Goal: Communication & Community: Connect with others

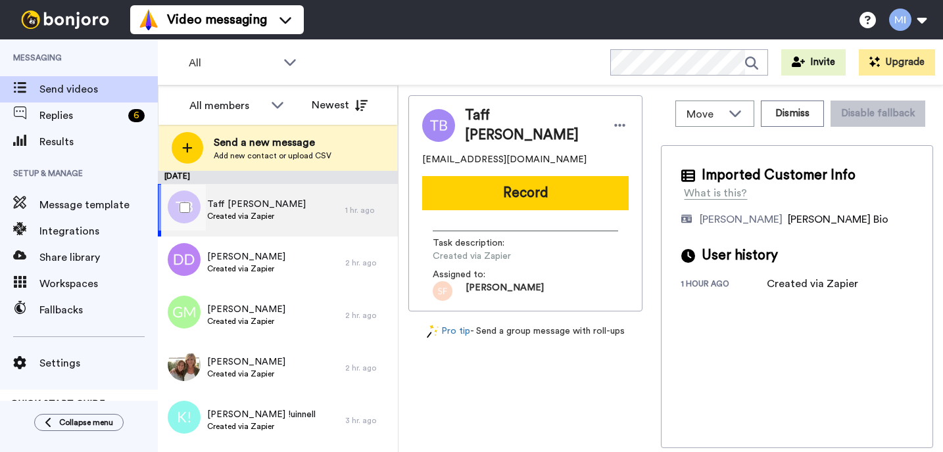
click at [274, 214] on div "Taff [PERSON_NAME] Created via Zapier" at bounding box center [251, 210] width 187 height 53
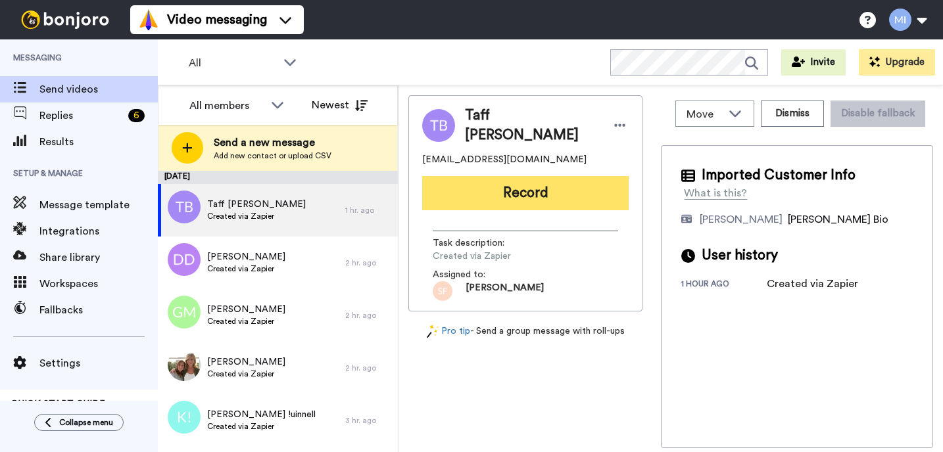
click at [481, 187] on button "Record" at bounding box center [525, 193] width 206 height 34
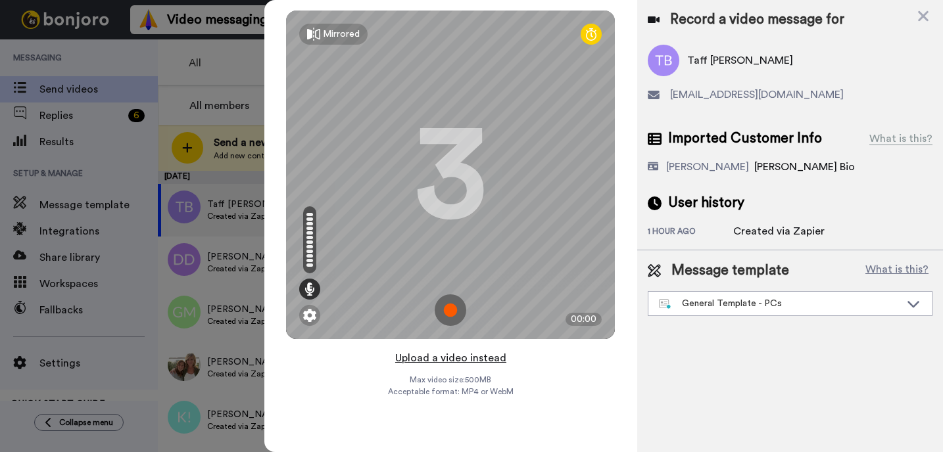
click at [469, 355] on button "Upload a video instead" at bounding box center [450, 358] width 119 height 17
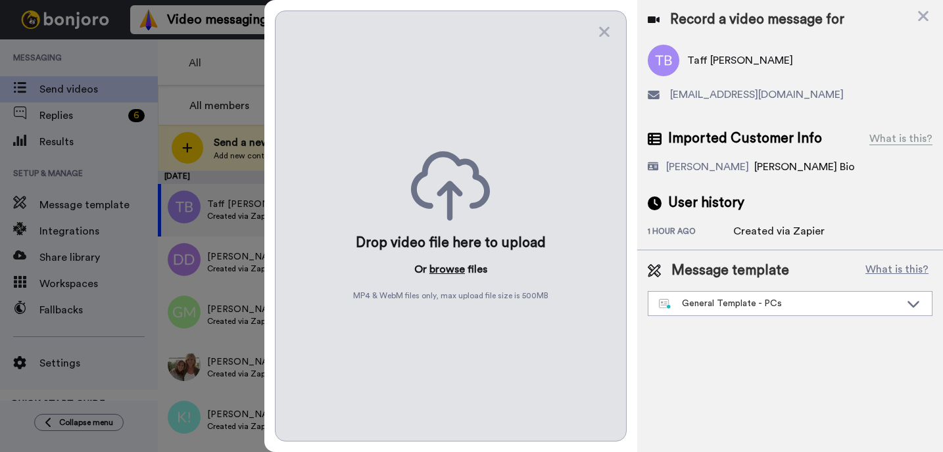
click at [452, 269] on button "browse" at bounding box center [446, 270] width 35 height 16
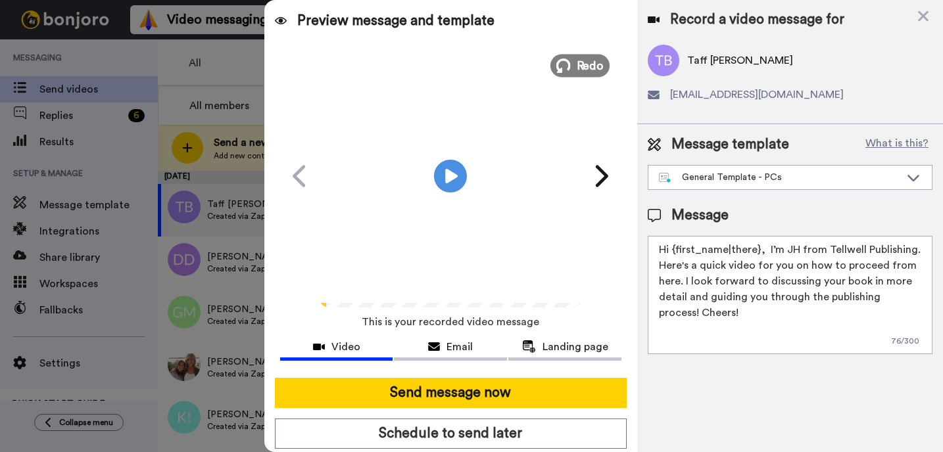
click at [570, 64] on icon at bounding box center [563, 66] width 14 height 14
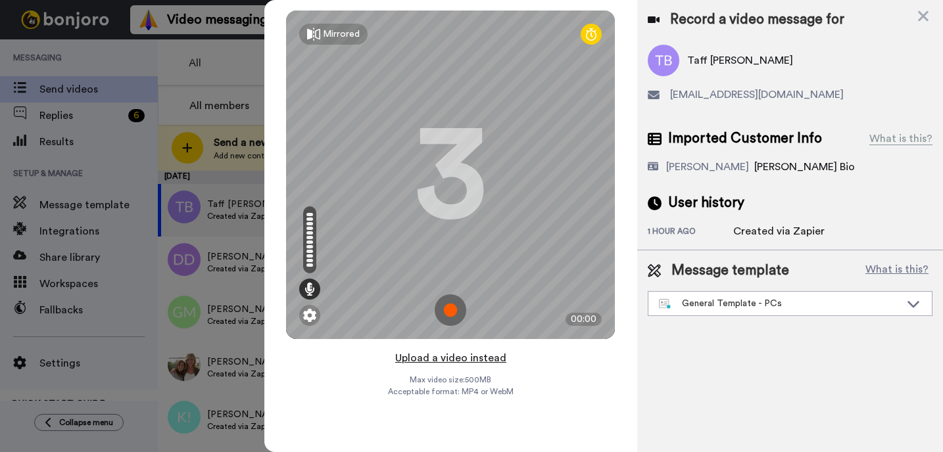
click at [440, 354] on button "Upload a video instead" at bounding box center [450, 358] width 119 height 17
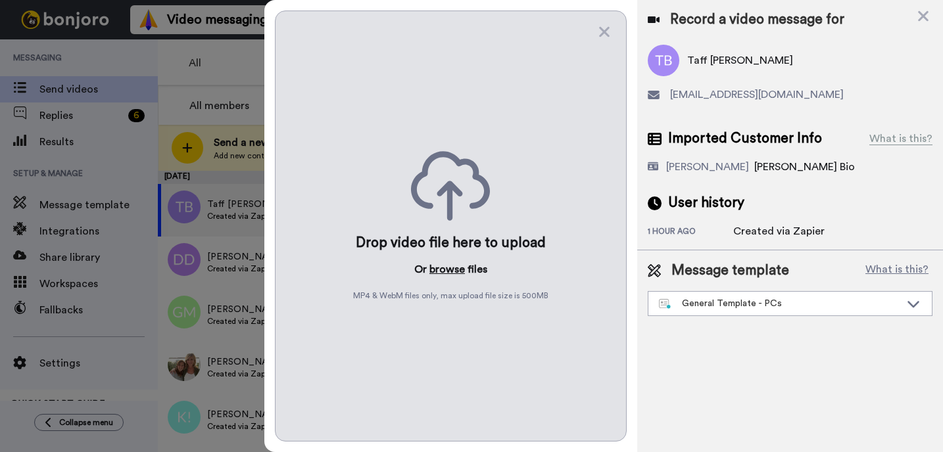
click at [449, 264] on button "browse" at bounding box center [446, 270] width 35 height 16
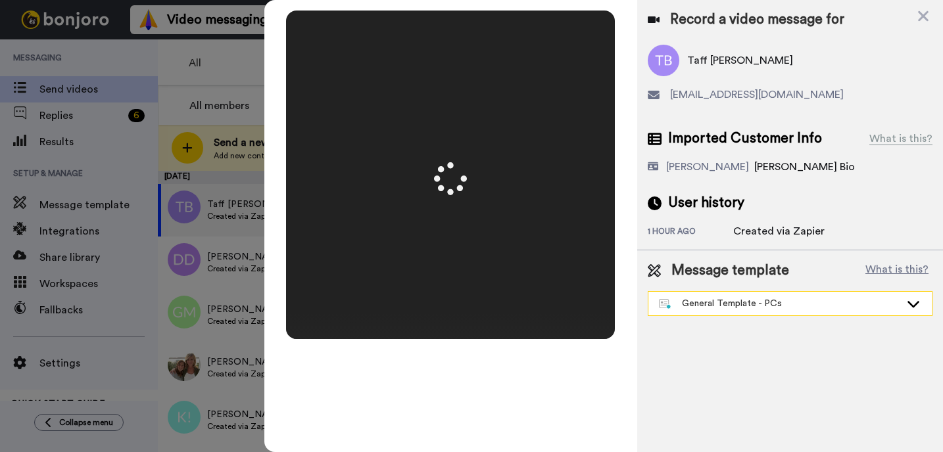
click at [738, 301] on div "General Template - PCs" at bounding box center [779, 303] width 241 height 13
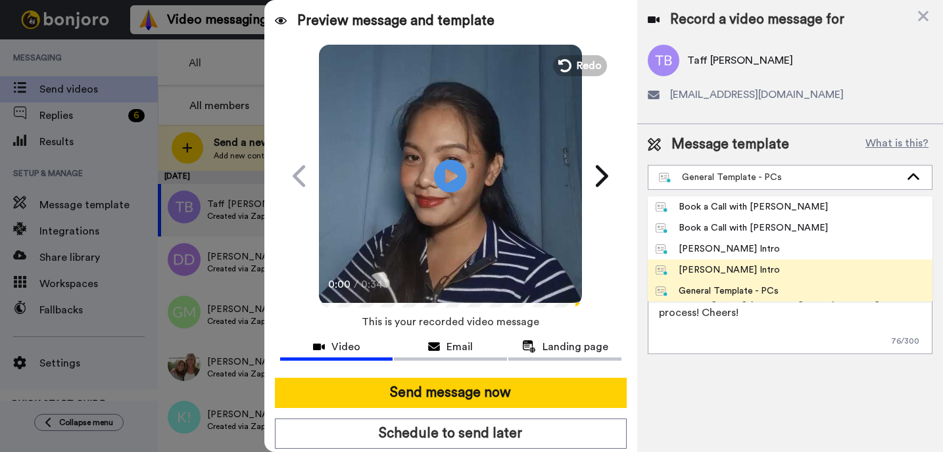
click at [722, 268] on div "[PERSON_NAME] Intro" at bounding box center [717, 270] width 124 height 13
type textarea "Hi {first_name|there}, I’m [PERSON_NAME] from Tellwell Publishing. Here's a qui…"
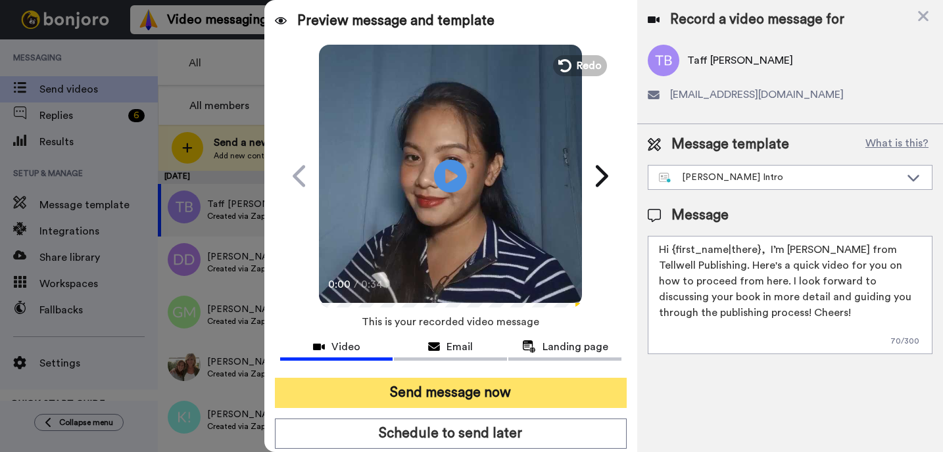
click at [572, 393] on button "Send message now" at bounding box center [451, 393] width 352 height 30
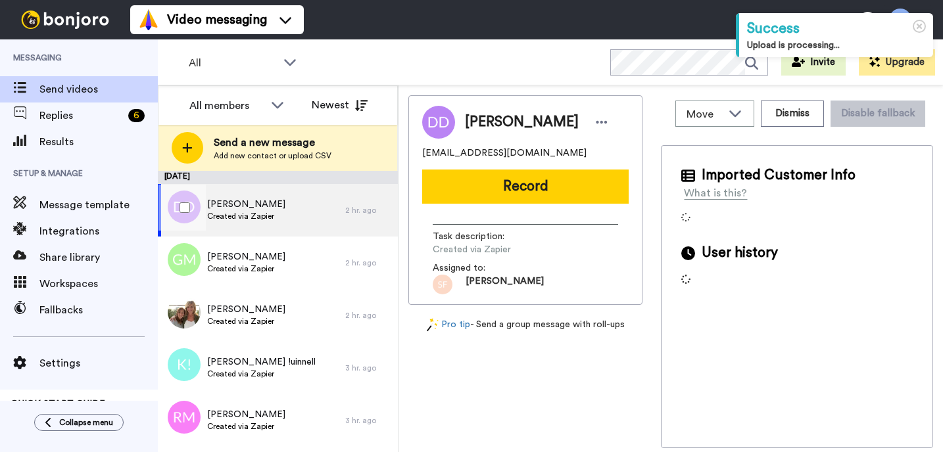
click at [229, 208] on span "[PERSON_NAME]" at bounding box center [246, 204] width 78 height 13
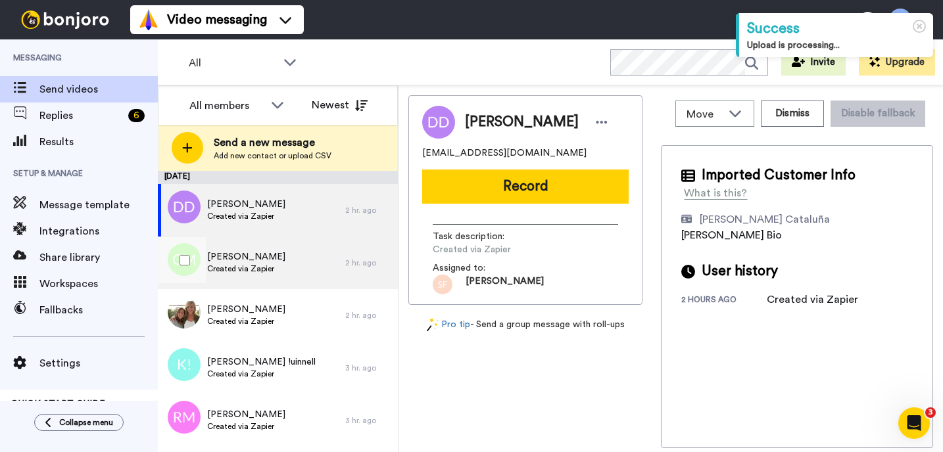
click at [262, 247] on div "Gloria Maestas Created via Zapier" at bounding box center [251, 263] width 187 height 53
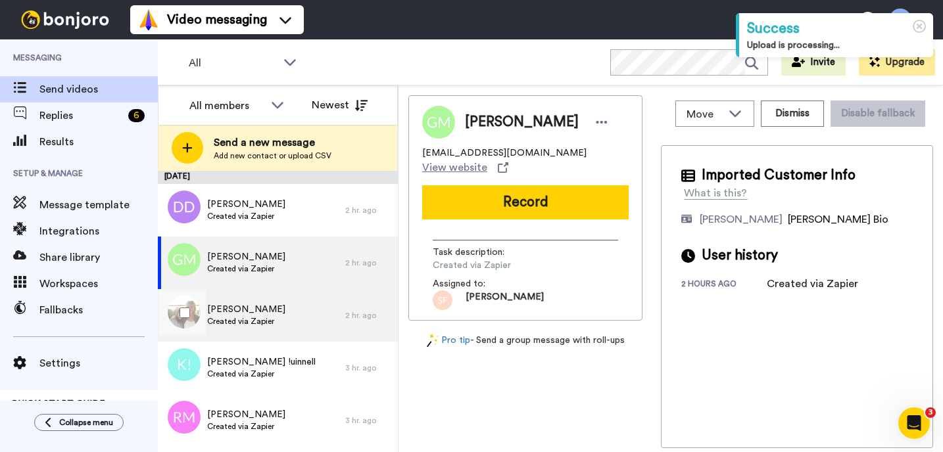
click at [255, 306] on span "[PERSON_NAME]" at bounding box center [246, 309] width 78 height 13
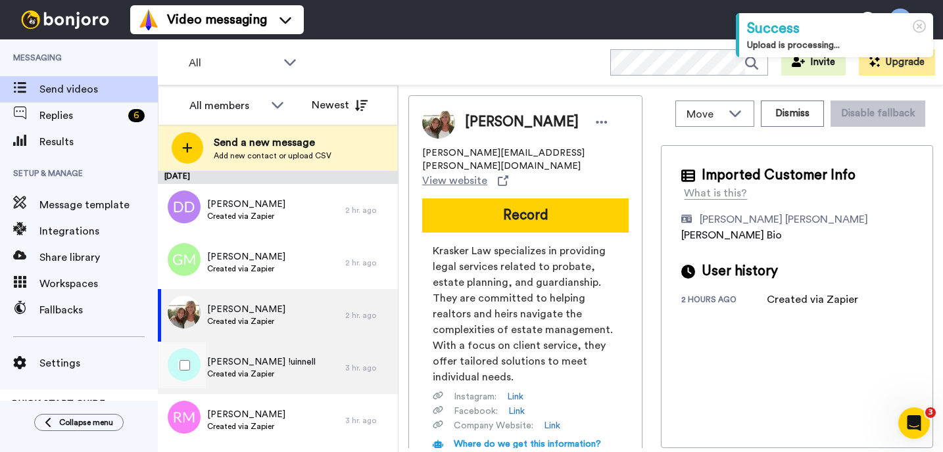
click at [247, 381] on div "[PERSON_NAME] !uinnell Created via Zapier" at bounding box center [251, 368] width 187 height 53
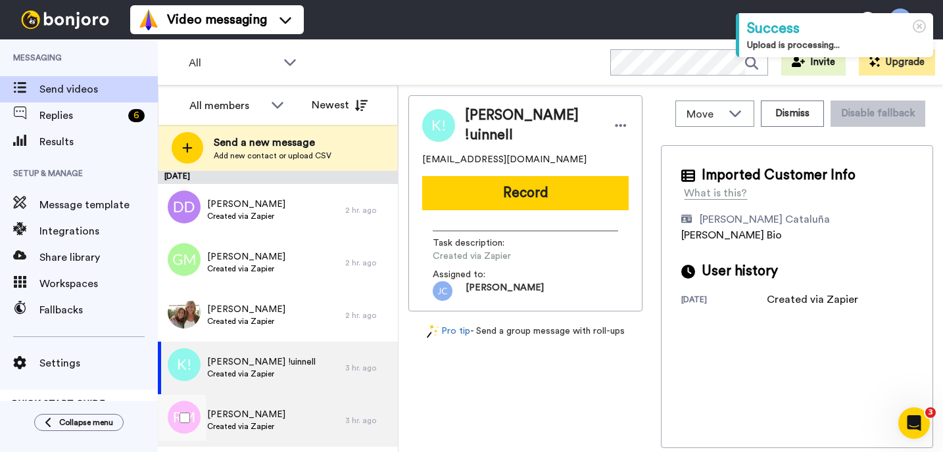
click at [248, 394] on div "Rose Meadley Created via Zapier" at bounding box center [251, 420] width 187 height 53
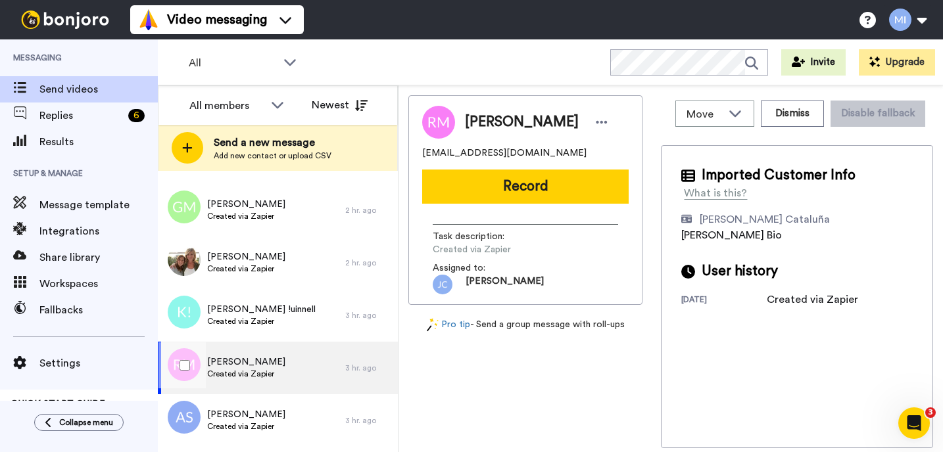
scroll to position [79, 0]
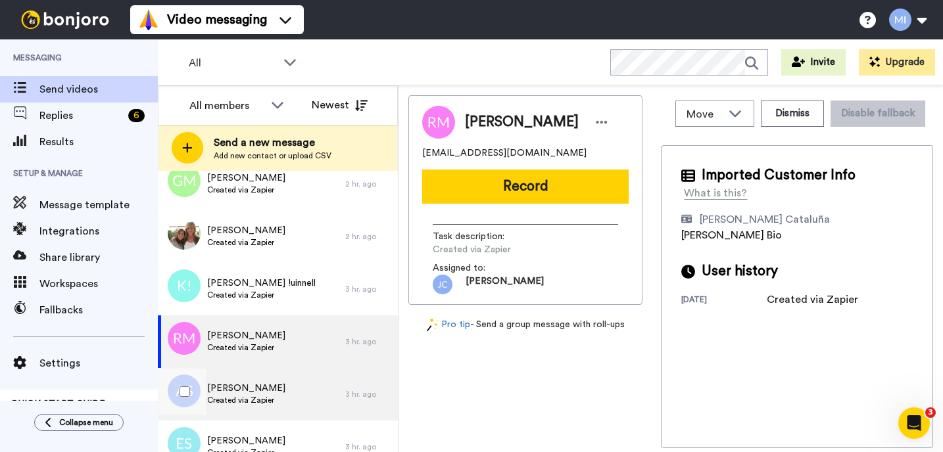
click at [242, 396] on span "Created via Zapier" at bounding box center [246, 400] width 78 height 11
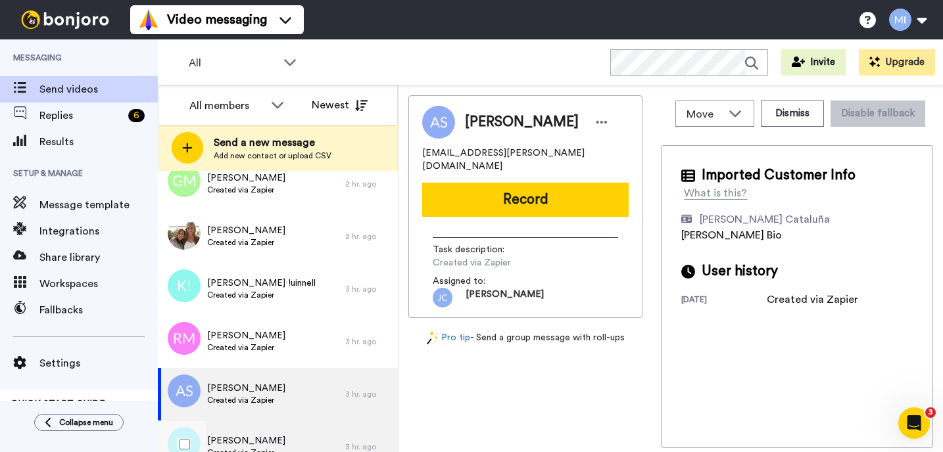
click at [229, 425] on div "Erica Sayer Created via Zapier" at bounding box center [251, 447] width 187 height 53
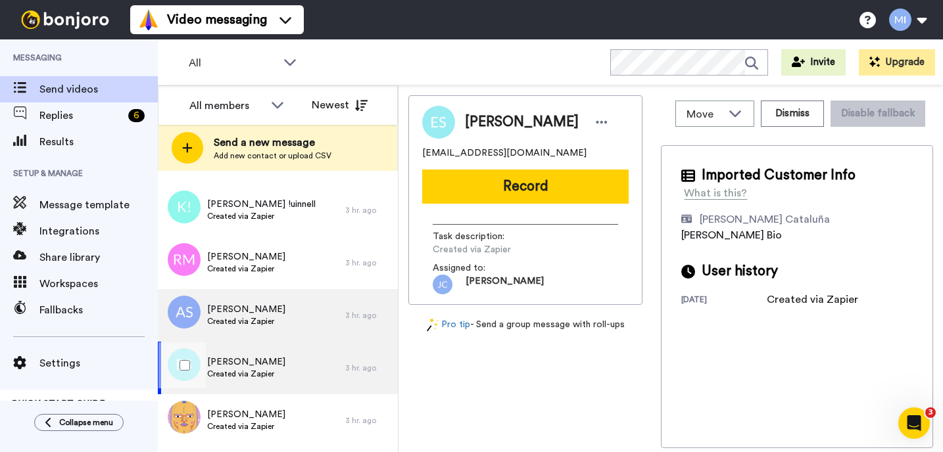
scroll to position [184, 0]
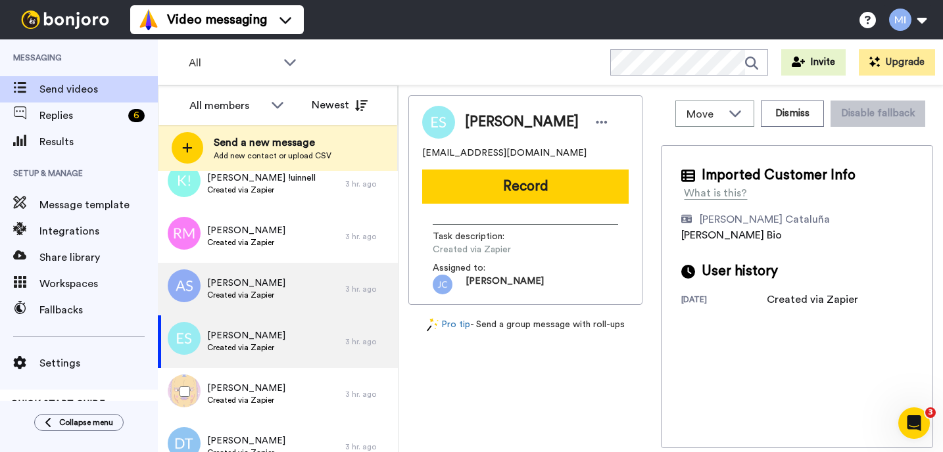
click at [335, 388] on div "GERALD BRYAN Created via Zapier" at bounding box center [251, 394] width 187 height 53
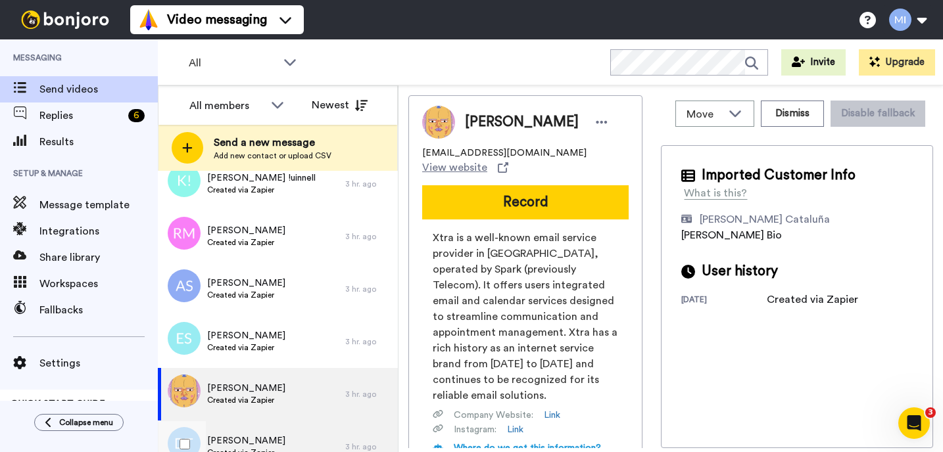
click at [277, 422] on div "Damian Tonti Created via Zapier" at bounding box center [251, 447] width 187 height 53
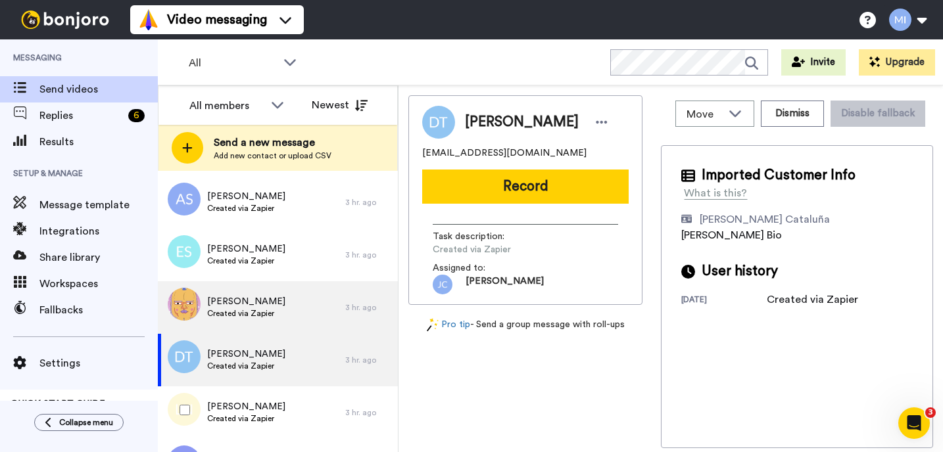
scroll to position [289, 0]
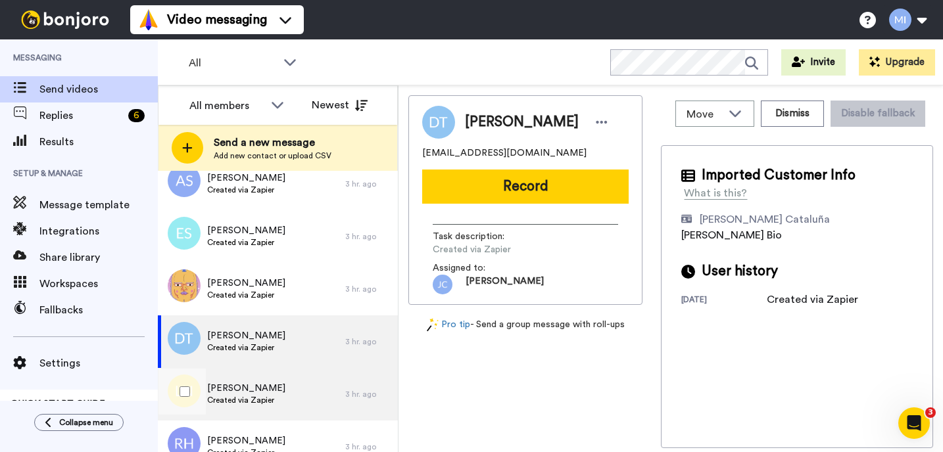
click at [283, 419] on div "Linda Nelson Created via Zapier" at bounding box center [251, 394] width 187 height 53
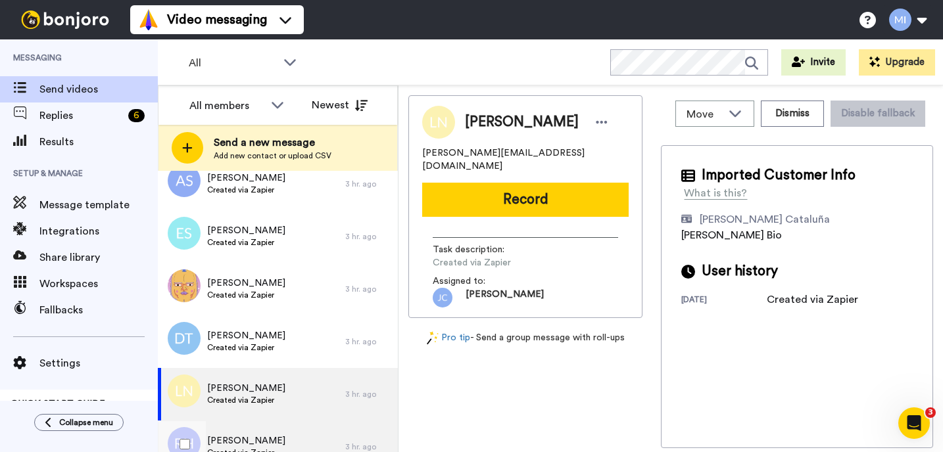
click at [280, 421] on div "Richie Hunt Created via Zapier" at bounding box center [251, 447] width 187 height 53
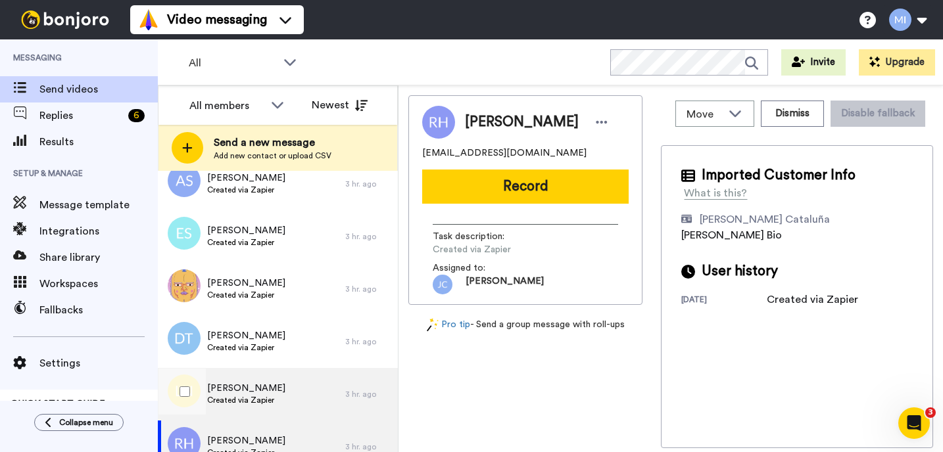
click at [288, 394] on div "Linda Nelson Created via Zapier" at bounding box center [251, 394] width 187 height 53
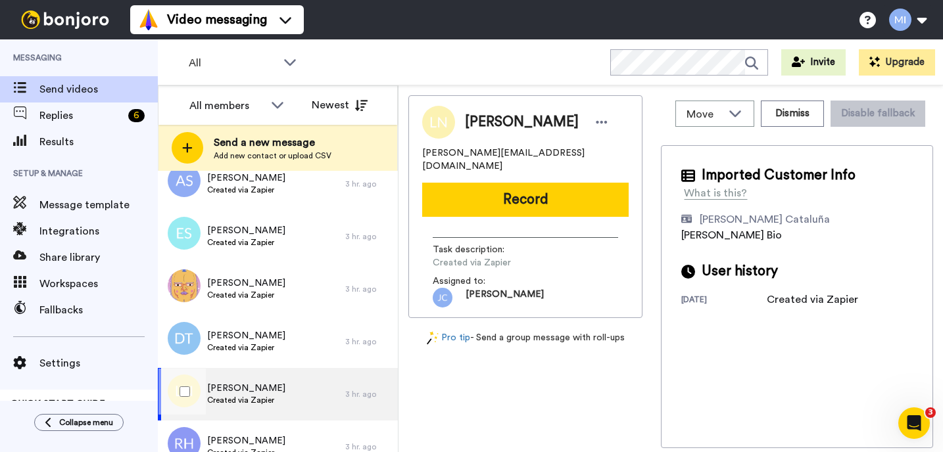
click at [273, 416] on div "Linda Nelson Created via Zapier" at bounding box center [251, 394] width 187 height 53
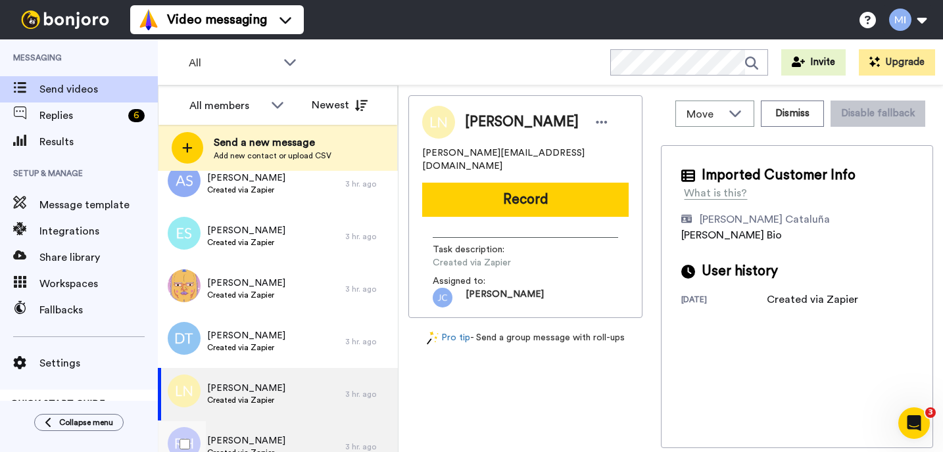
click at [271, 429] on div "Richie Hunt Created via Zapier" at bounding box center [251, 447] width 187 height 53
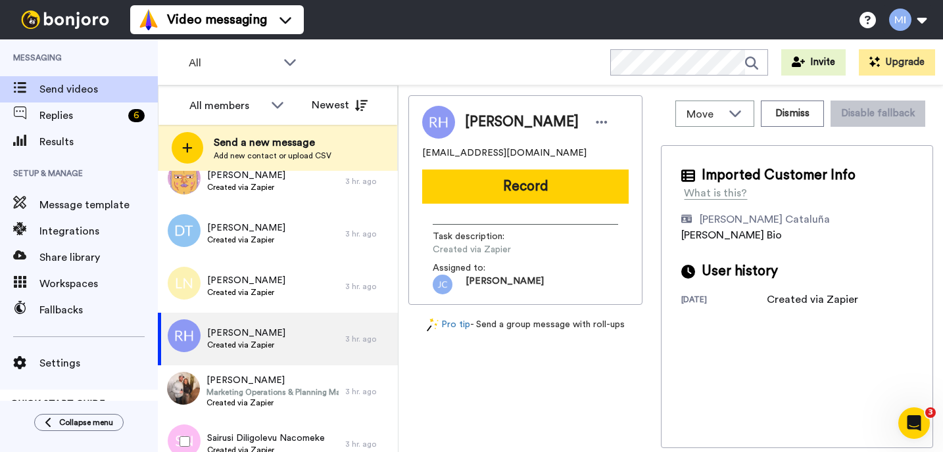
scroll to position [421, 0]
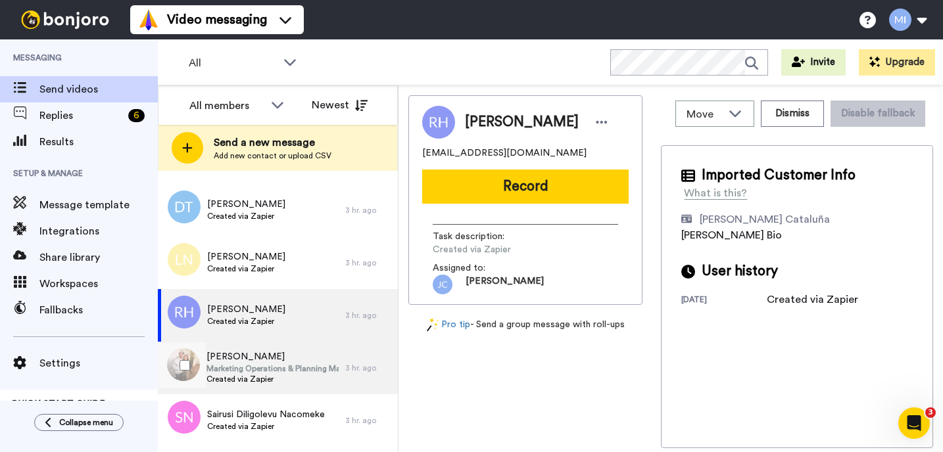
click at [272, 375] on span "Created via Zapier" at bounding box center [272, 379] width 132 height 11
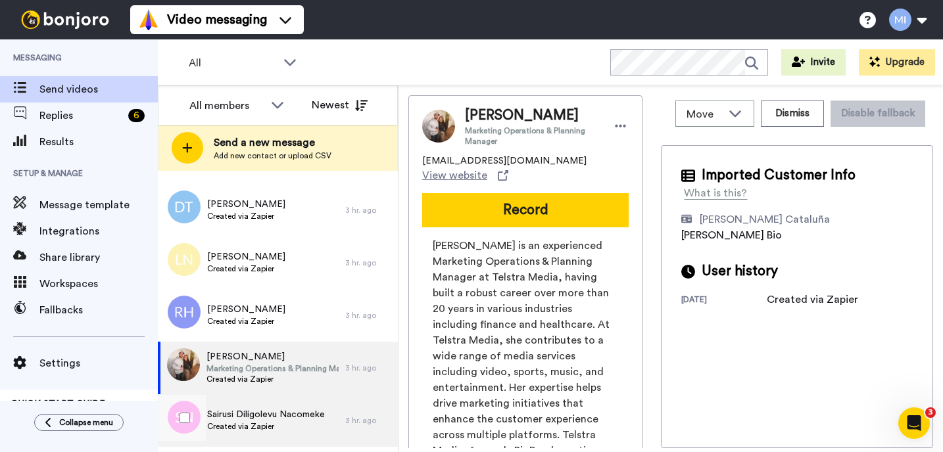
click at [258, 412] on span "Sairusi Diligolevu Nacomeke" at bounding box center [266, 414] width 118 height 13
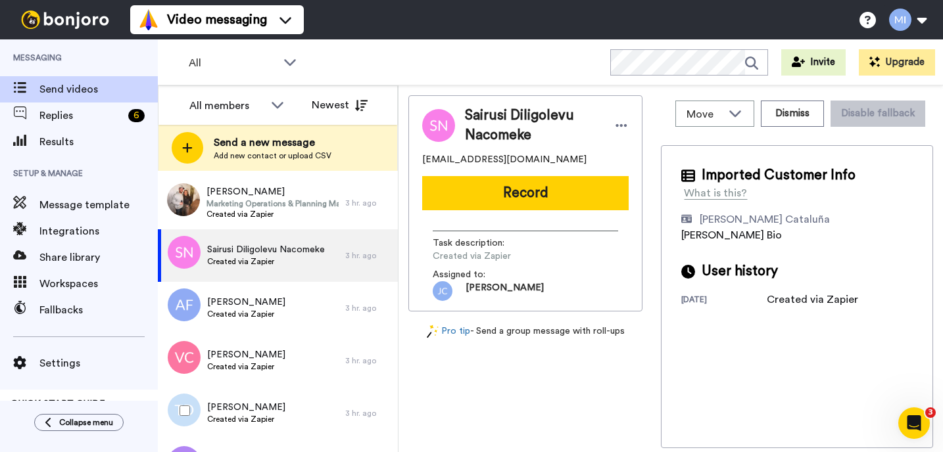
scroll to position [605, 0]
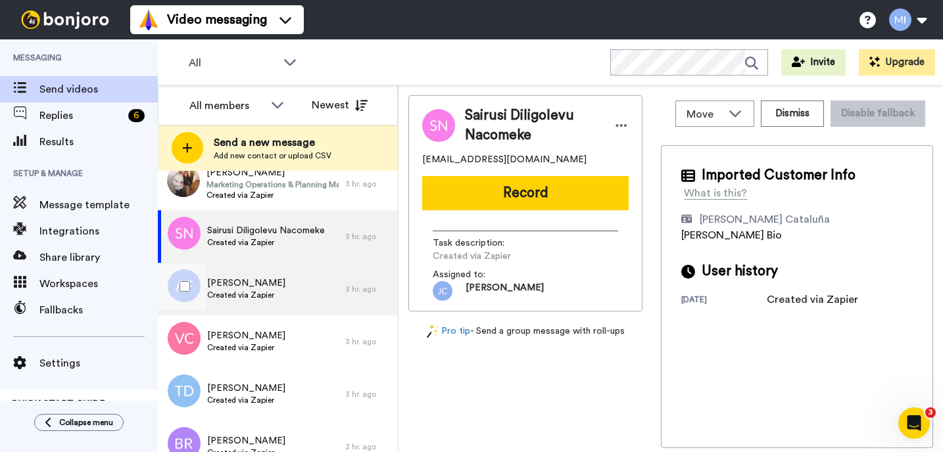
click at [256, 298] on span "Created via Zapier" at bounding box center [246, 295] width 78 height 11
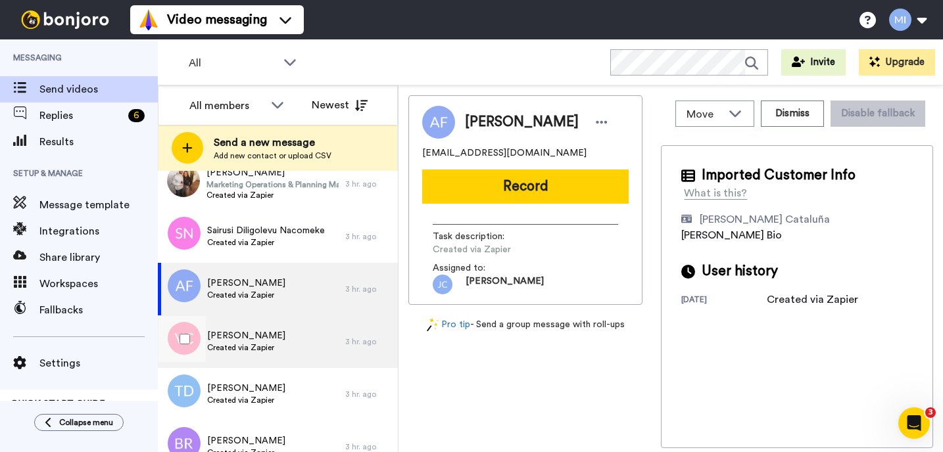
click at [245, 356] on div "Vicky Cudahy Created via Zapier" at bounding box center [251, 342] width 187 height 53
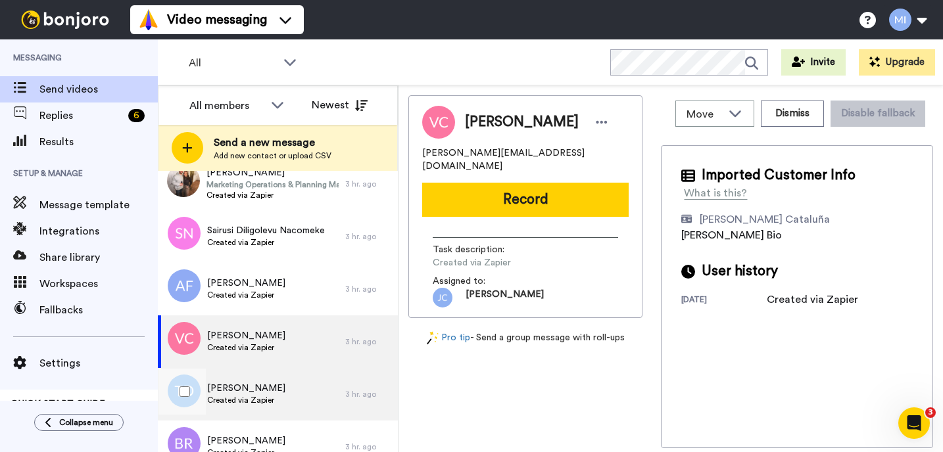
click at [241, 384] on span "[PERSON_NAME]" at bounding box center [246, 388] width 78 height 13
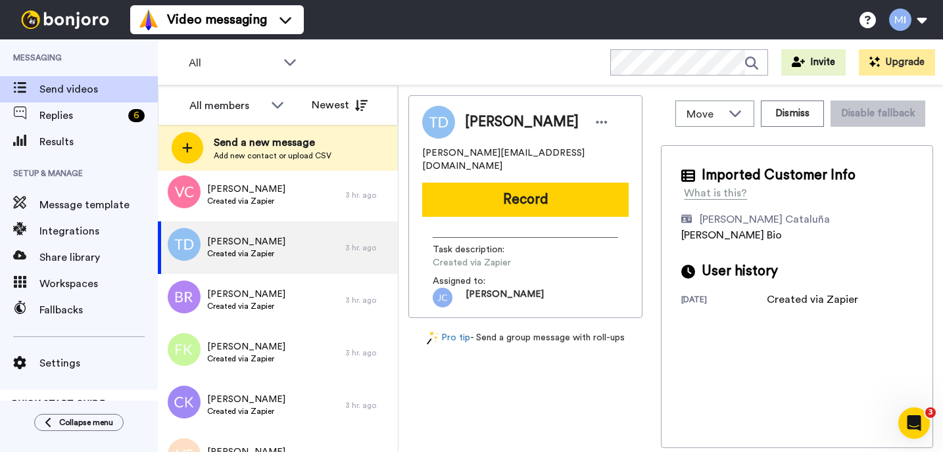
scroll to position [763, 0]
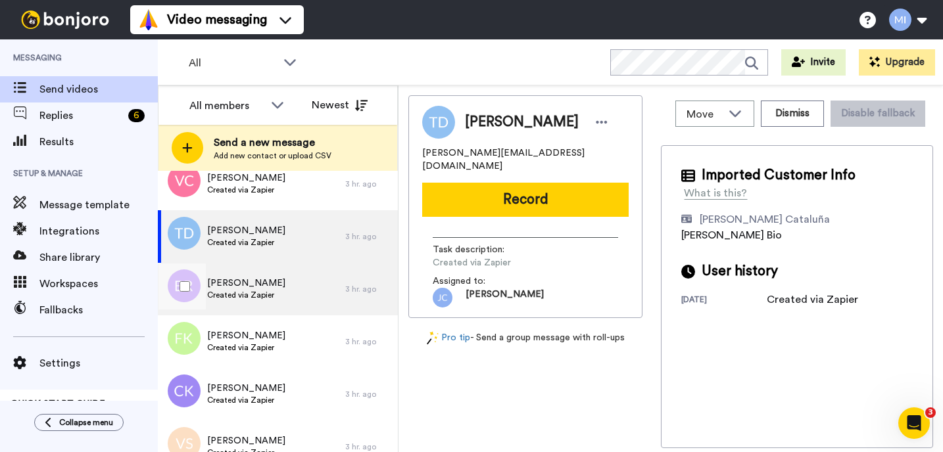
click at [318, 281] on div "Brooke Robertson Created via Zapier" at bounding box center [251, 289] width 187 height 53
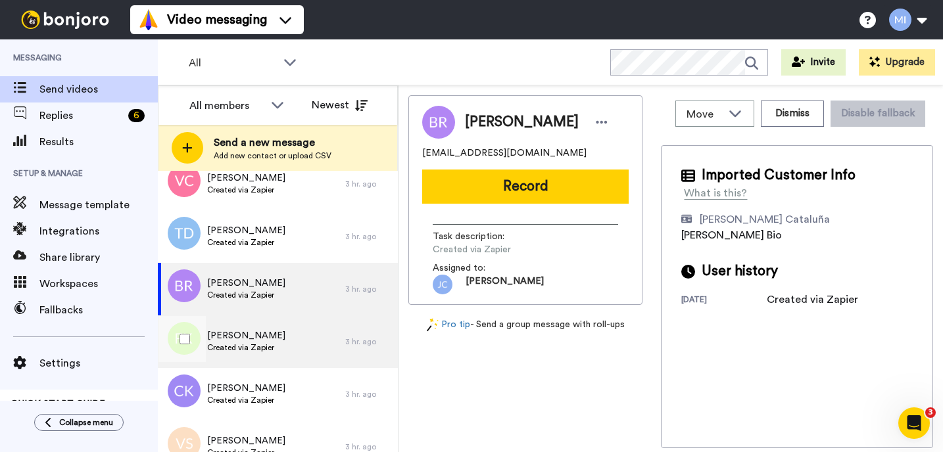
click at [273, 358] on div "Ferhana Khan Created via Zapier" at bounding box center [251, 342] width 187 height 53
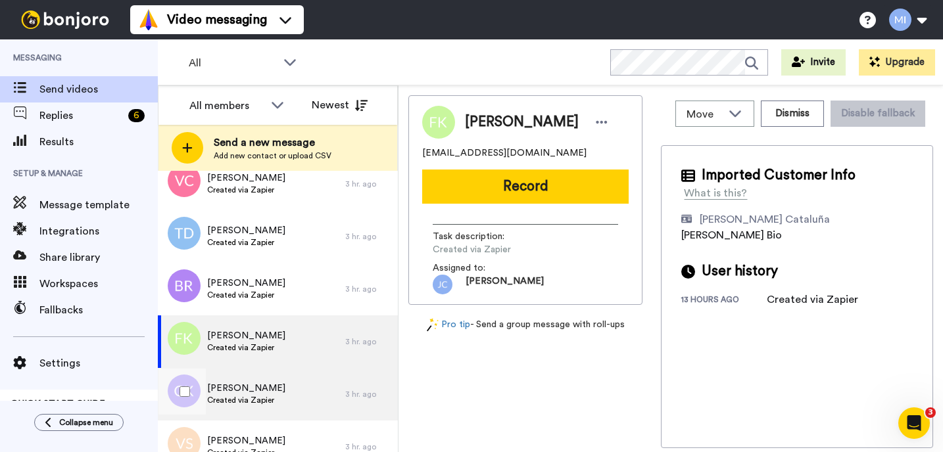
click at [261, 400] on span "Created via Zapier" at bounding box center [246, 400] width 78 height 11
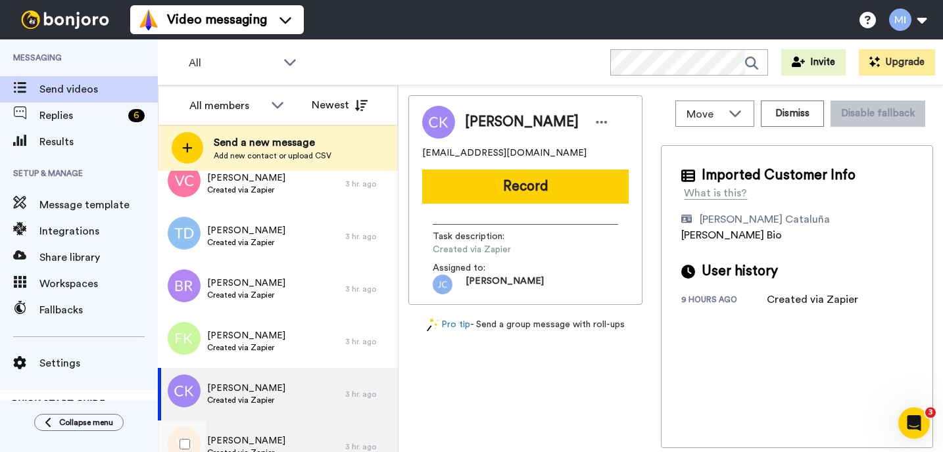
click at [254, 427] on div "Vidya Sharma Created via Zapier" at bounding box center [251, 447] width 187 height 53
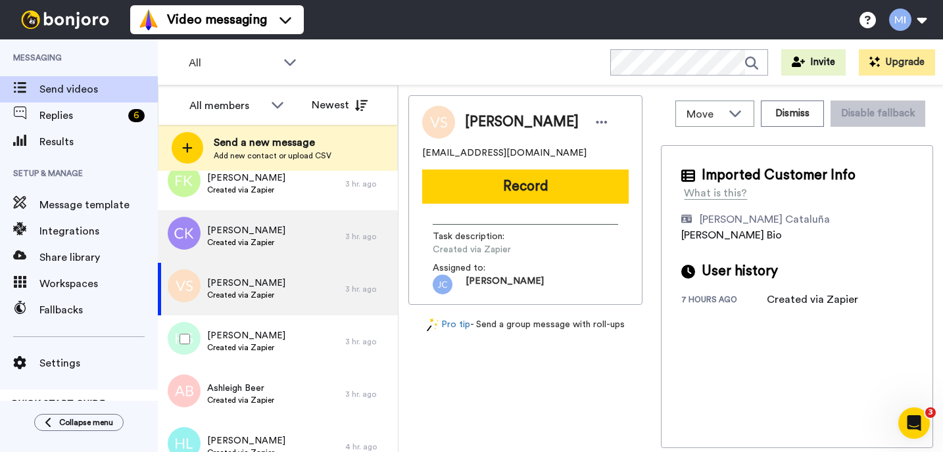
scroll to position [947, 0]
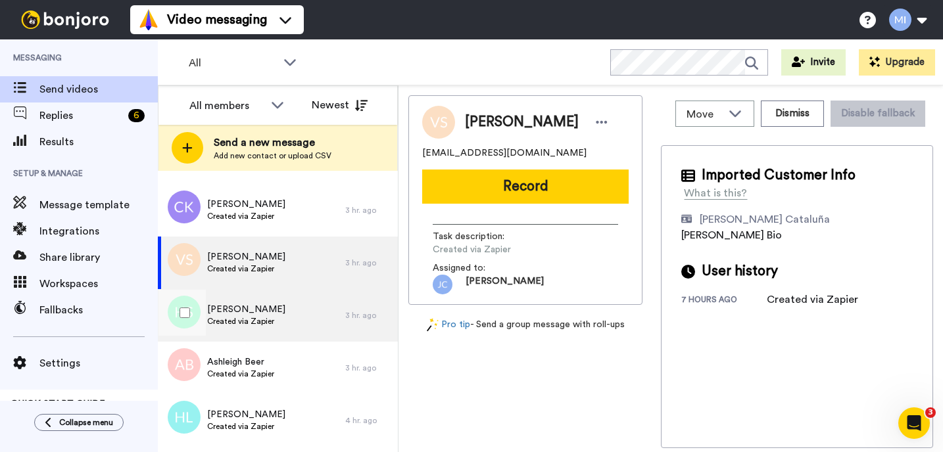
click at [260, 327] on div "Hugh Sinclair Created via Zapier" at bounding box center [246, 315] width 78 height 25
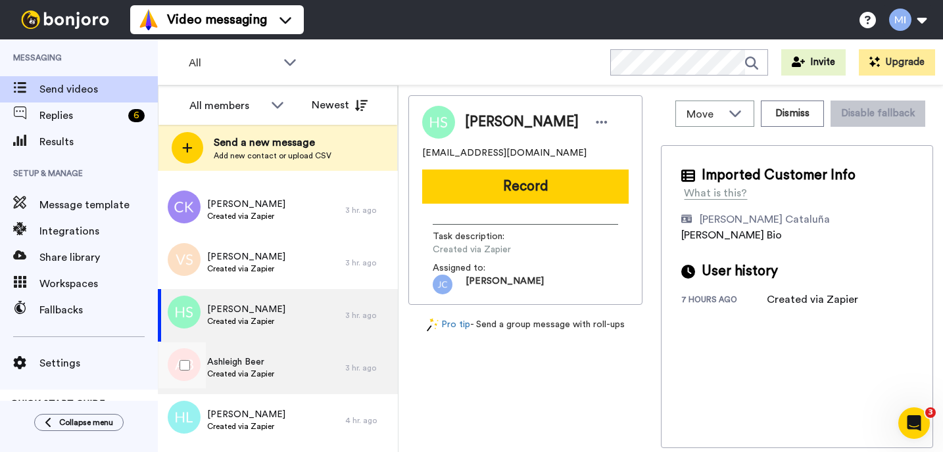
click at [242, 389] on div "Ashleigh Beer Created via Zapier" at bounding box center [251, 368] width 187 height 53
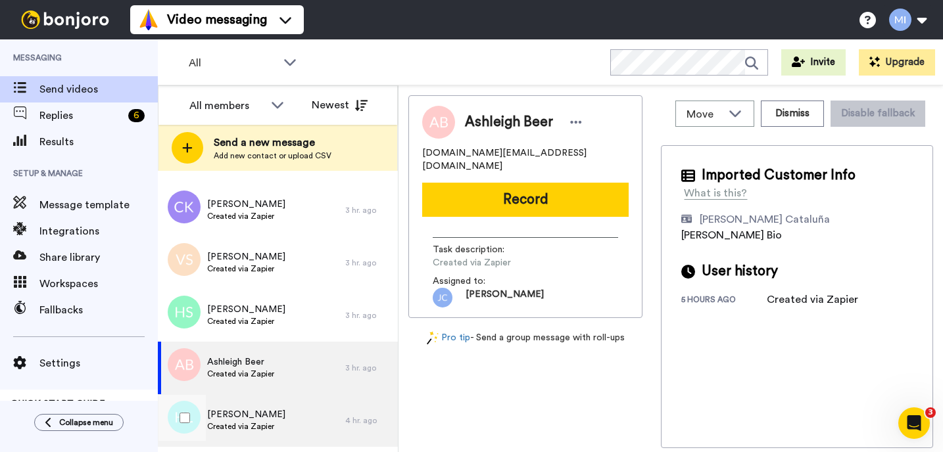
click at [237, 419] on span "[PERSON_NAME]" at bounding box center [246, 414] width 78 height 13
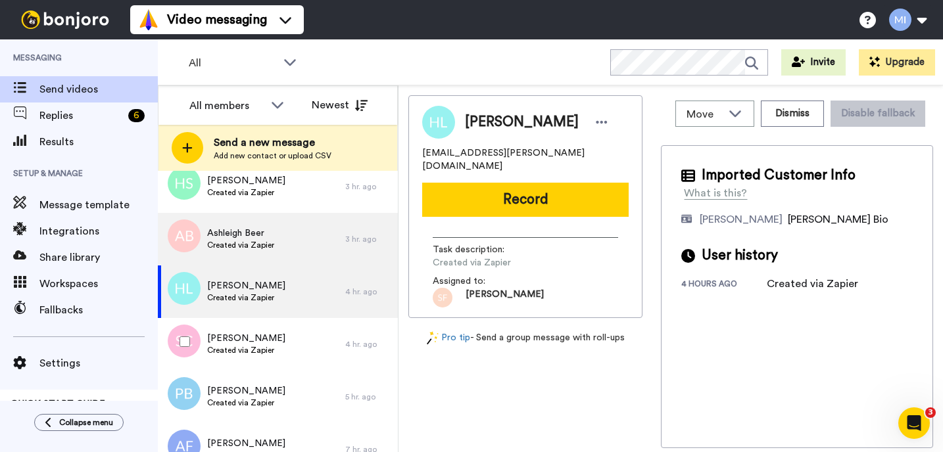
scroll to position [1078, 0]
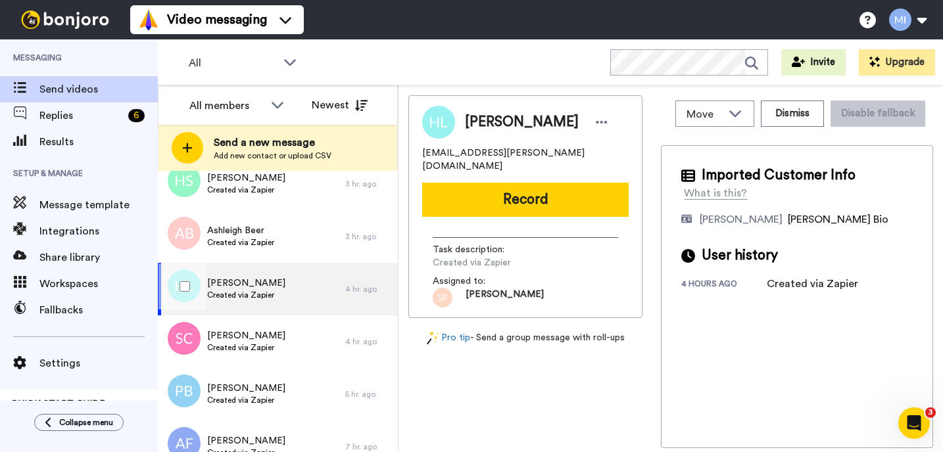
click at [280, 296] on div "Hailey Lareau Created via Zapier" at bounding box center [251, 289] width 187 height 53
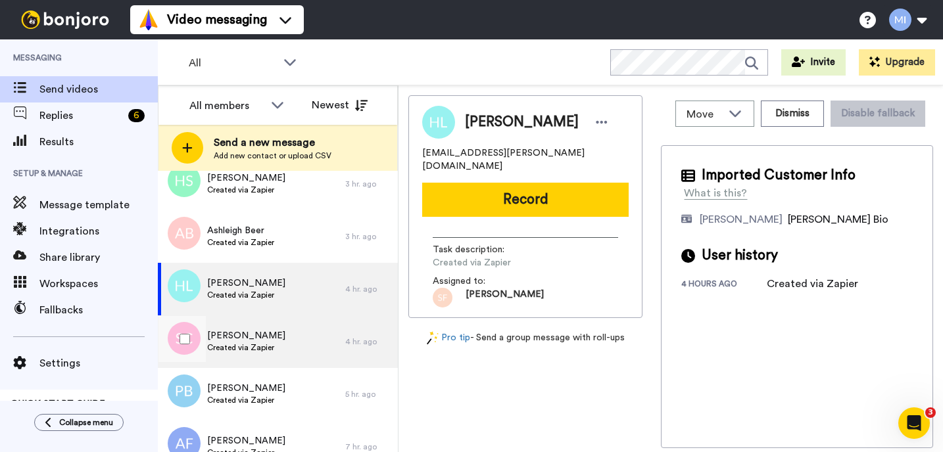
click at [258, 354] on div "Seamus Concannon Created via Zapier" at bounding box center [246, 341] width 78 height 25
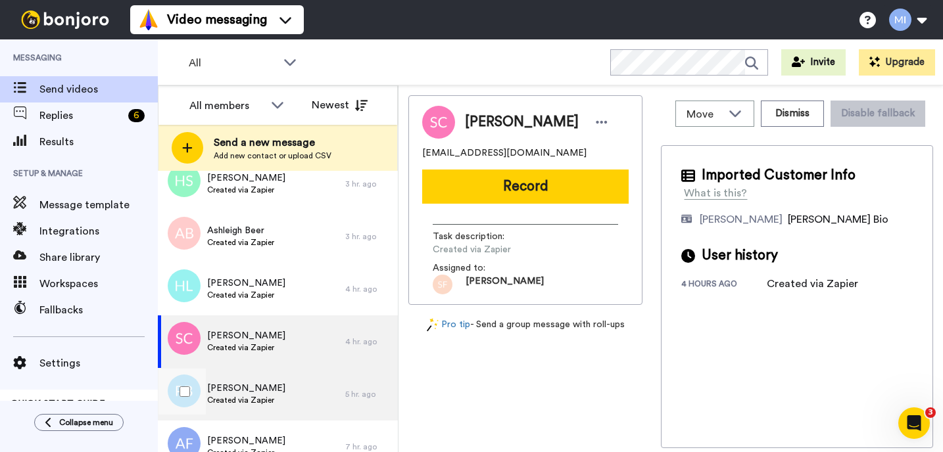
click at [249, 392] on span "Paul Byrne" at bounding box center [246, 388] width 78 height 13
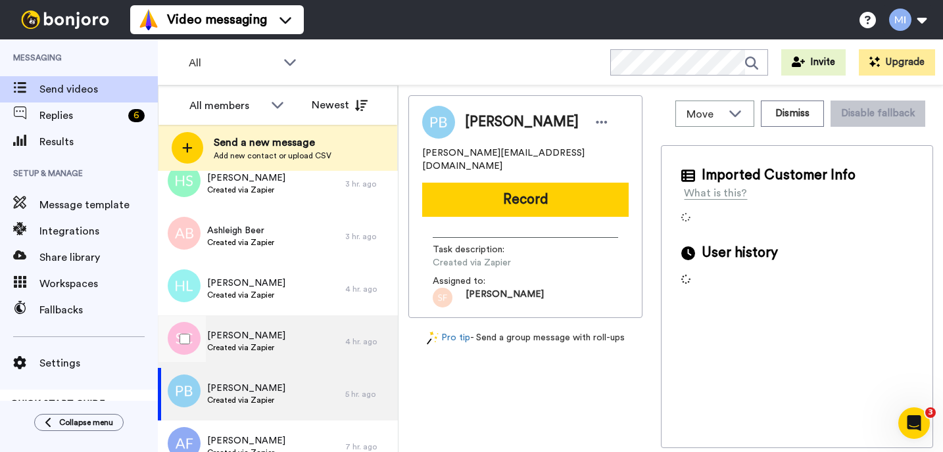
click at [256, 355] on div "Seamus Concannon Created via Zapier" at bounding box center [251, 342] width 187 height 53
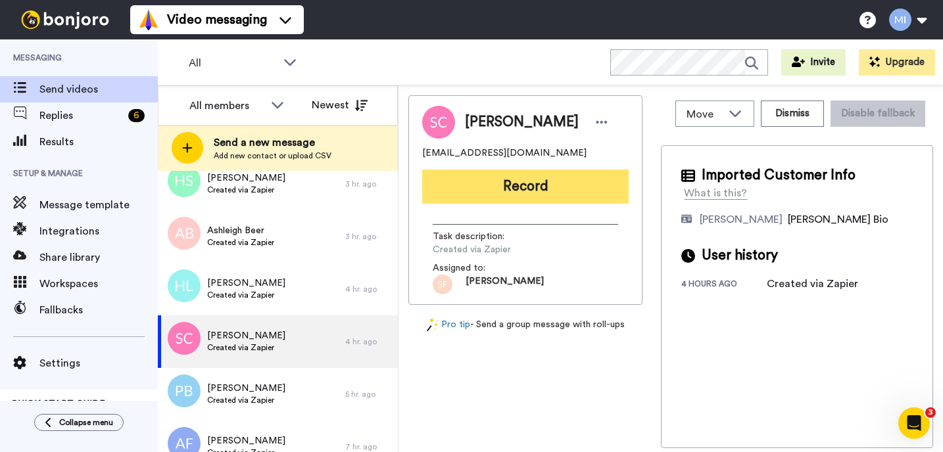
click at [469, 202] on button "Record" at bounding box center [525, 187] width 206 height 34
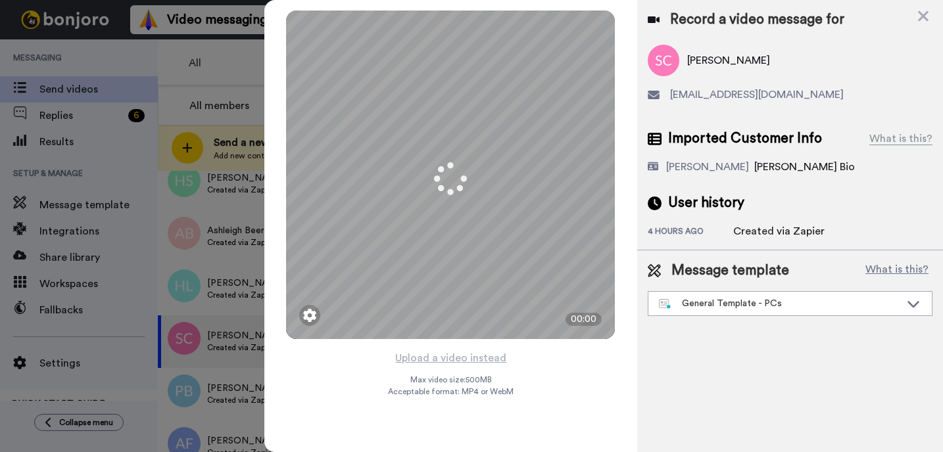
click at [445, 348] on div "Mirrored Redo 3 00:00" at bounding box center [450, 175] width 373 height 350
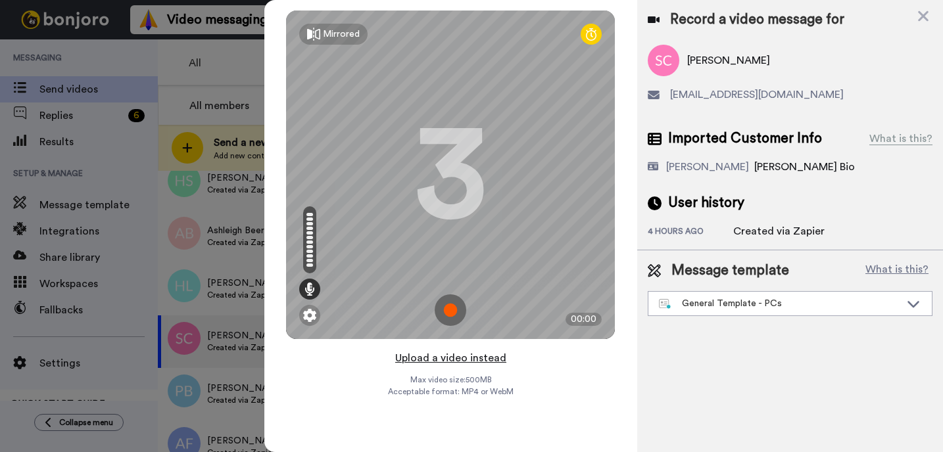
click at [445, 358] on button "Upload a video instead" at bounding box center [450, 358] width 119 height 17
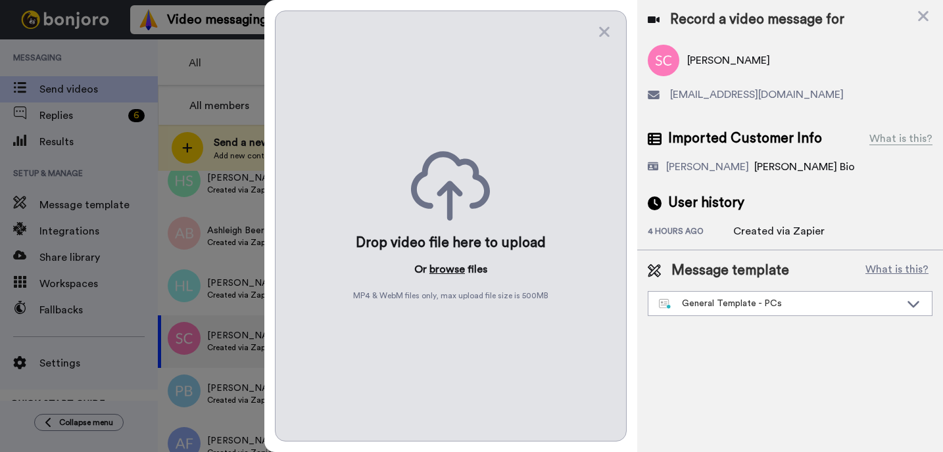
click at [459, 266] on button "browse" at bounding box center [446, 270] width 35 height 16
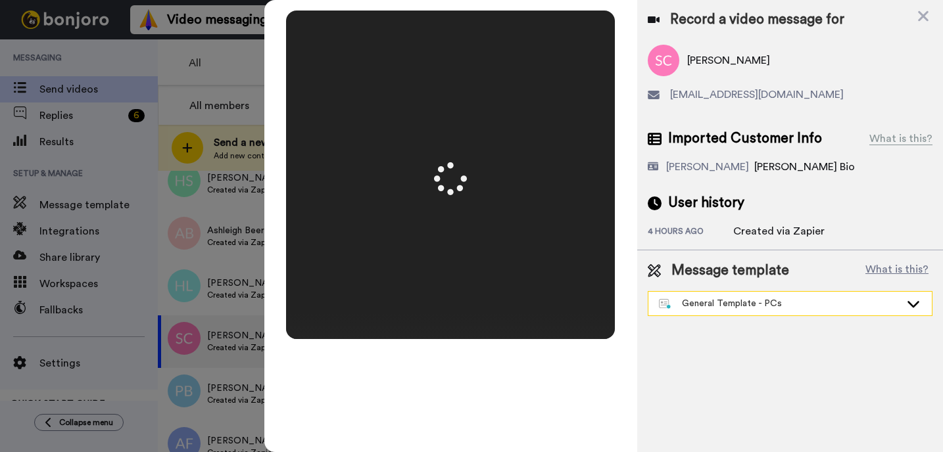
click at [740, 306] on div "General Template - PCs" at bounding box center [779, 303] width 241 height 13
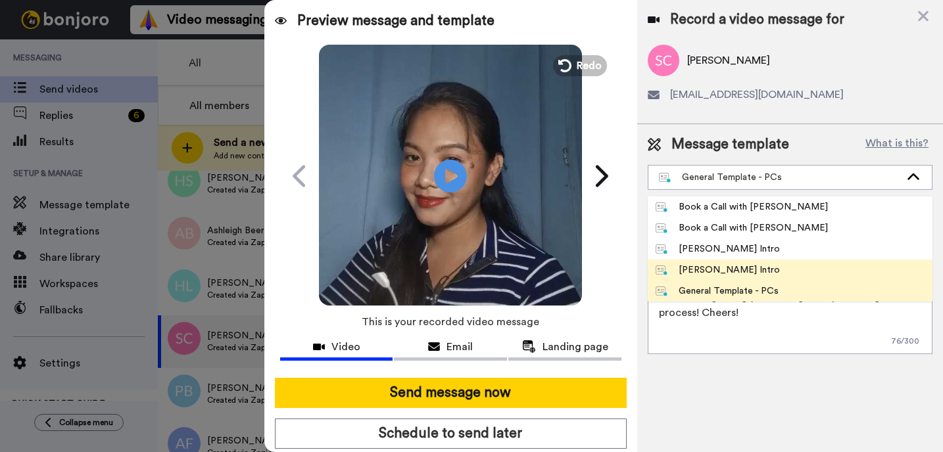
click at [711, 262] on li "[PERSON_NAME] Intro" at bounding box center [789, 270] width 285 height 21
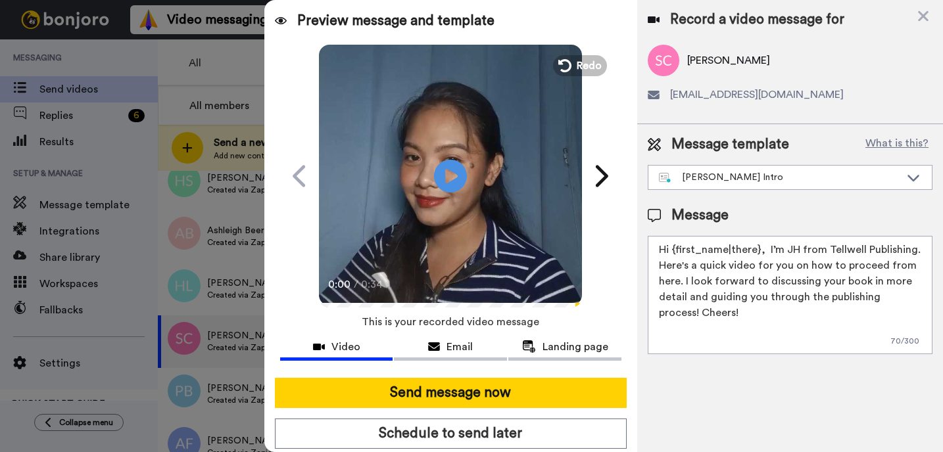
type textarea "Hi {first_name|there}, I’m [PERSON_NAME] from Tellwell Publishing. Here's a qui…"
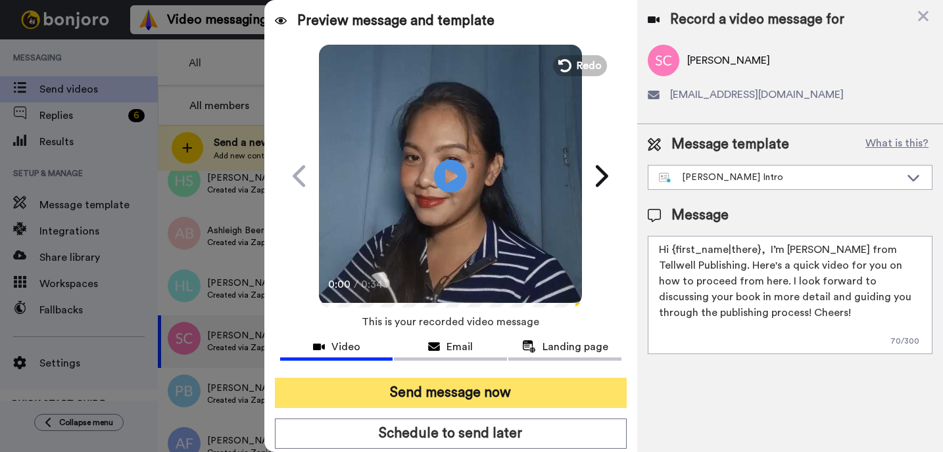
click at [515, 387] on button "Send message now" at bounding box center [451, 393] width 352 height 30
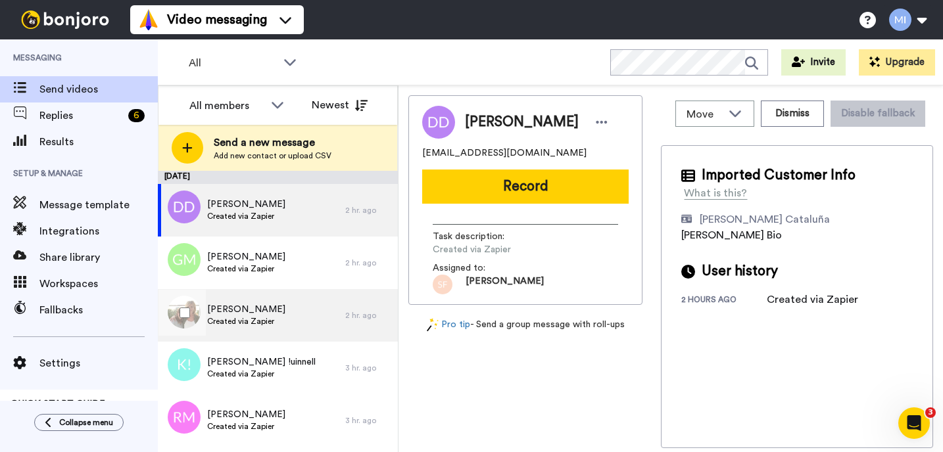
click at [327, 308] on div "[PERSON_NAME] Created via Zapier" at bounding box center [251, 315] width 187 height 53
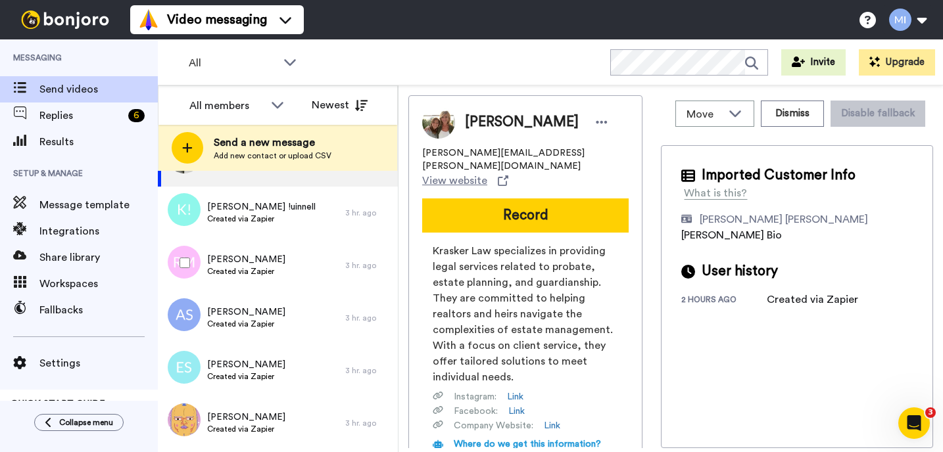
scroll to position [158, 0]
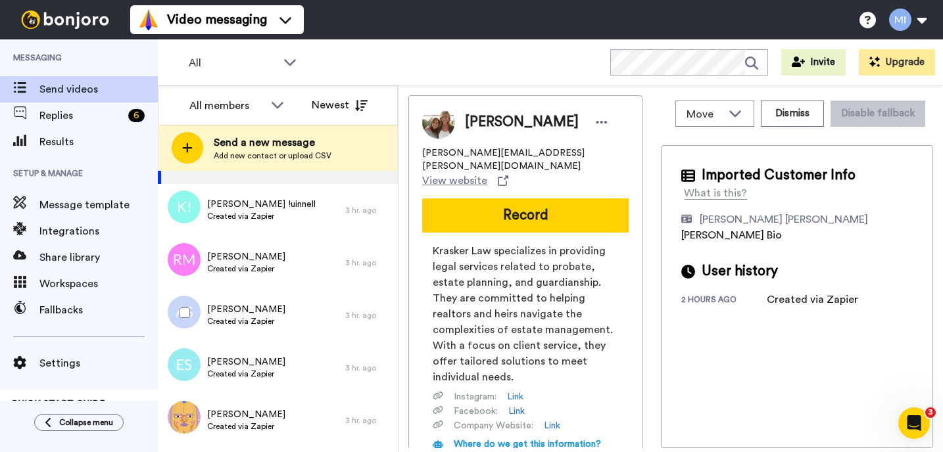
click at [327, 308] on div "Alena Smith Created via Zapier" at bounding box center [251, 315] width 187 height 53
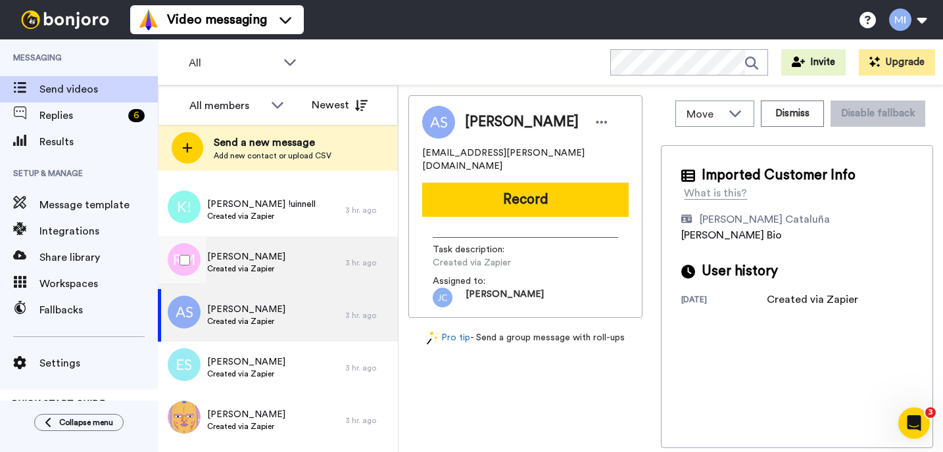
click at [305, 251] on div "Rose Meadley Created via Zapier" at bounding box center [251, 263] width 187 height 53
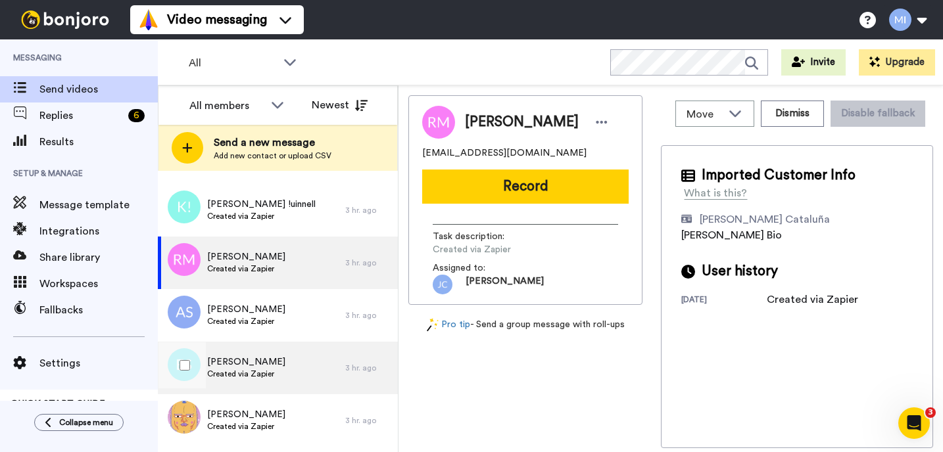
click at [269, 367] on span "[PERSON_NAME]" at bounding box center [246, 362] width 78 height 13
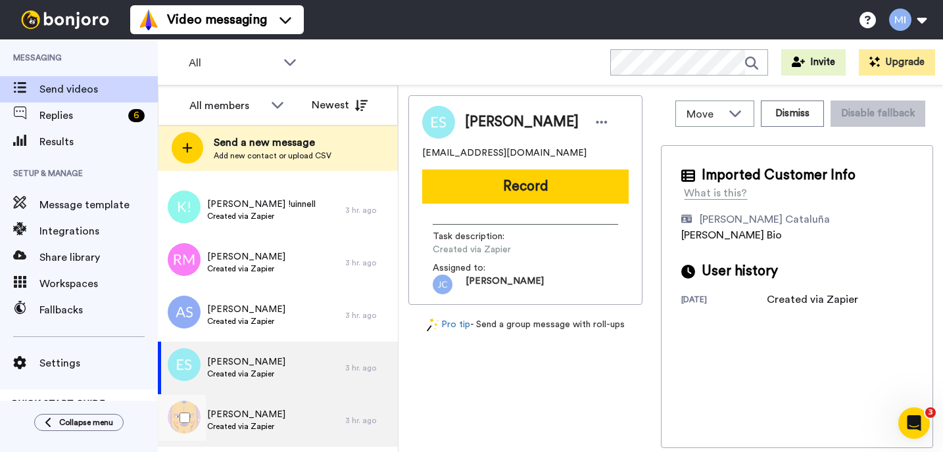
click at [248, 416] on span "[PERSON_NAME]" at bounding box center [246, 414] width 78 height 13
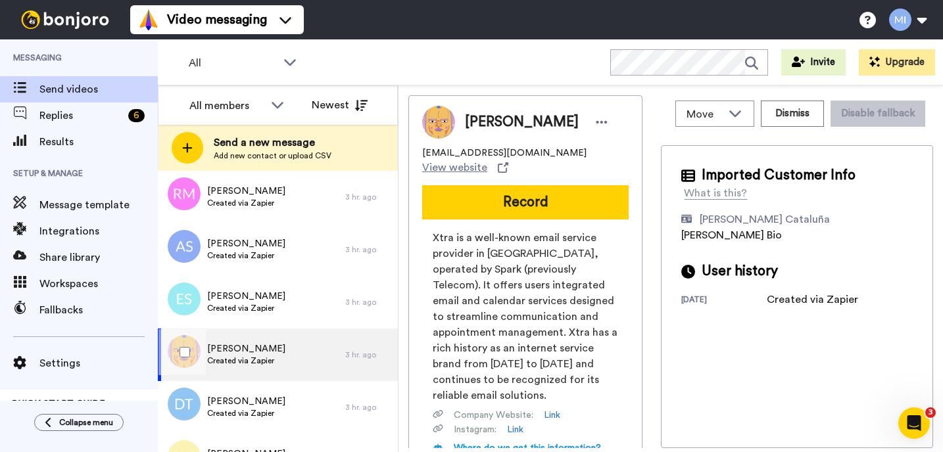
scroll to position [237, 0]
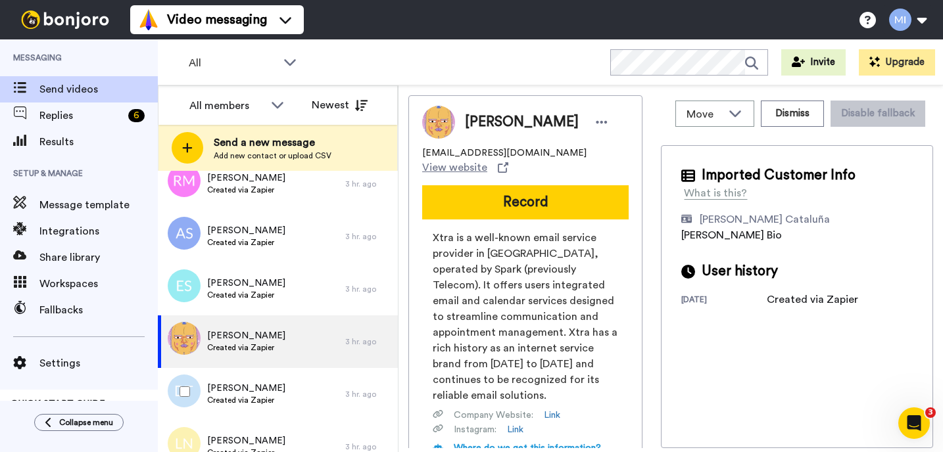
click at [248, 415] on div "Damian Tonti Created via Zapier" at bounding box center [251, 394] width 187 height 53
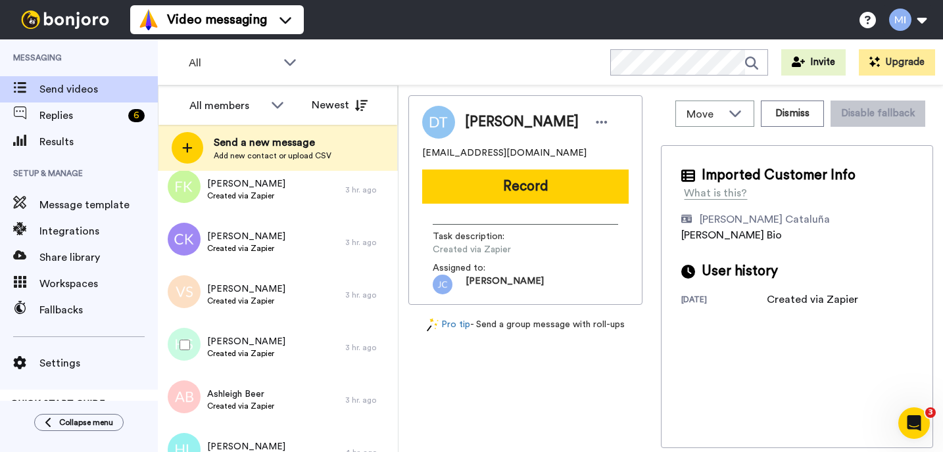
scroll to position [920, 0]
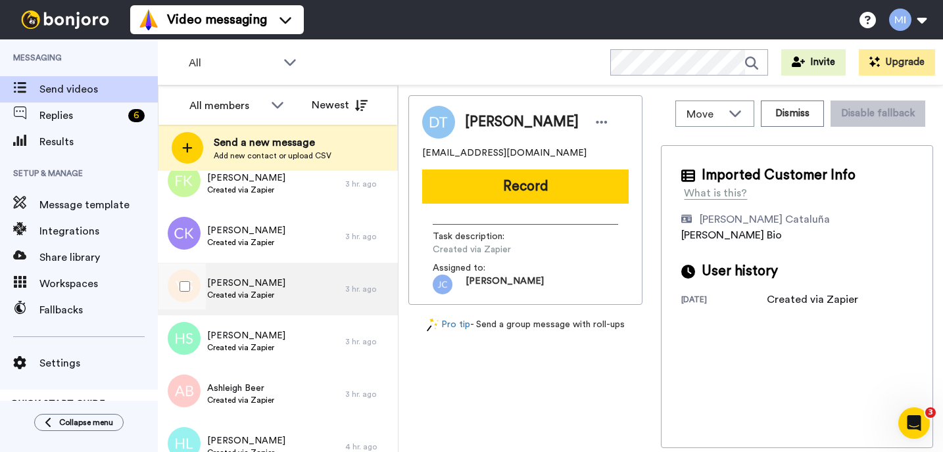
click at [302, 309] on div "Vidya Sharma Created via Zapier" at bounding box center [251, 289] width 187 height 53
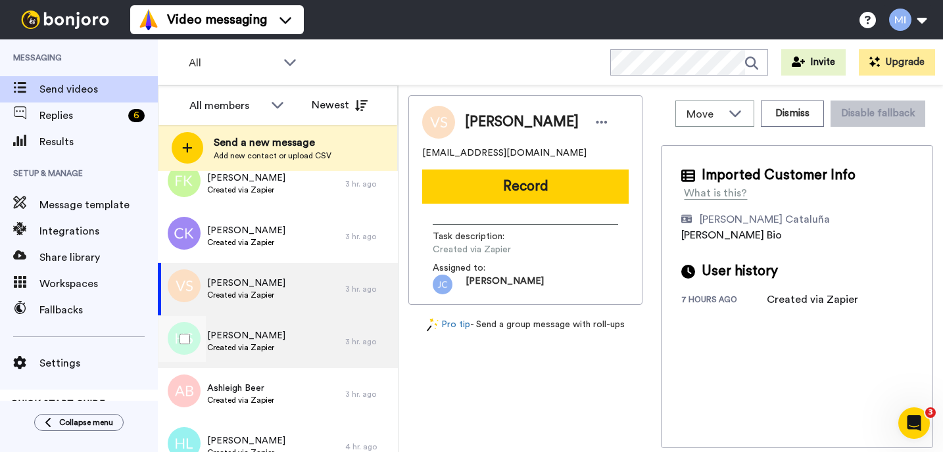
click at [294, 350] on div "Hugh Sinclair Created via Zapier" at bounding box center [251, 342] width 187 height 53
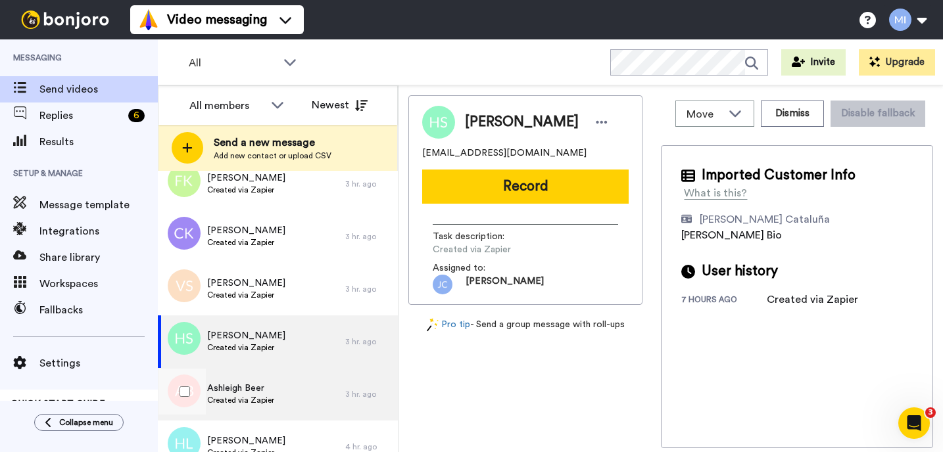
click at [279, 385] on div "Ashleigh Beer Created via Zapier" at bounding box center [251, 394] width 187 height 53
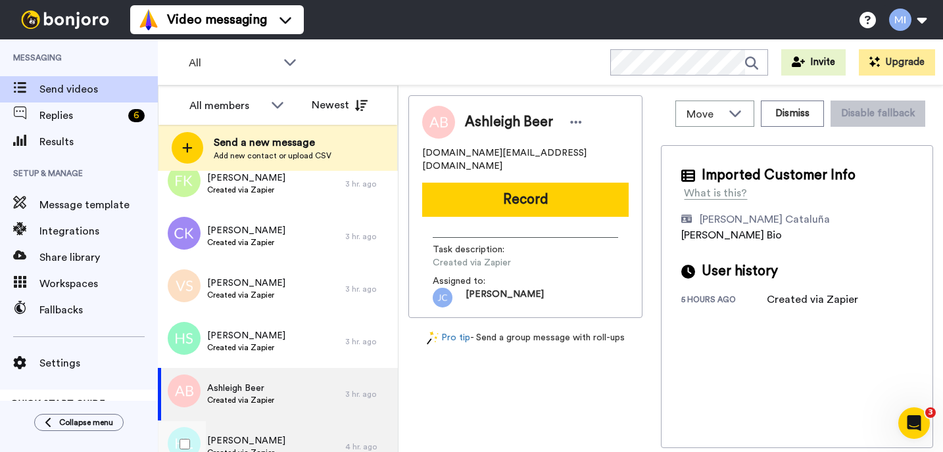
click at [271, 427] on div "Hailey Lareau Created via Zapier" at bounding box center [251, 447] width 187 height 53
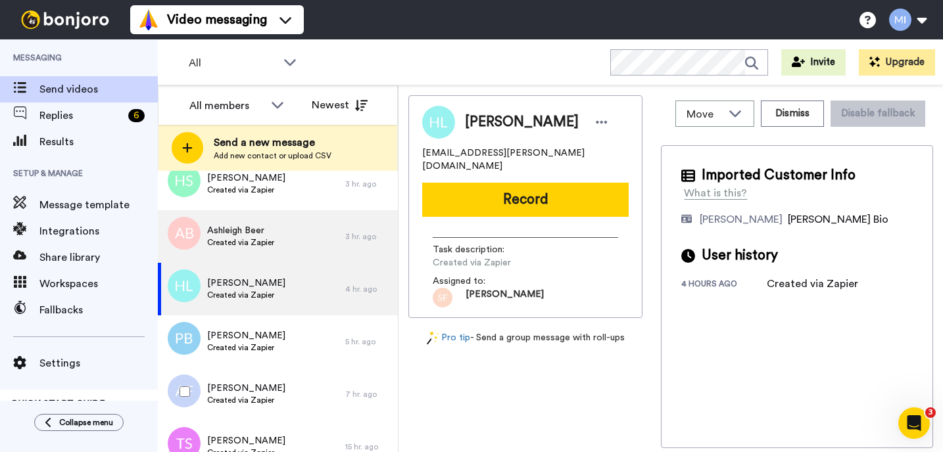
scroll to position [1104, 0]
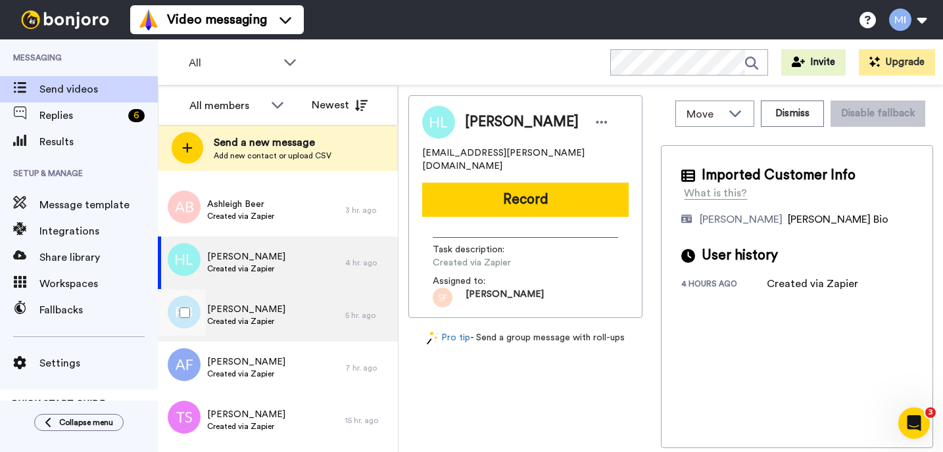
click at [275, 321] on div "Paul Byrne Created via Zapier" at bounding box center [251, 315] width 187 height 53
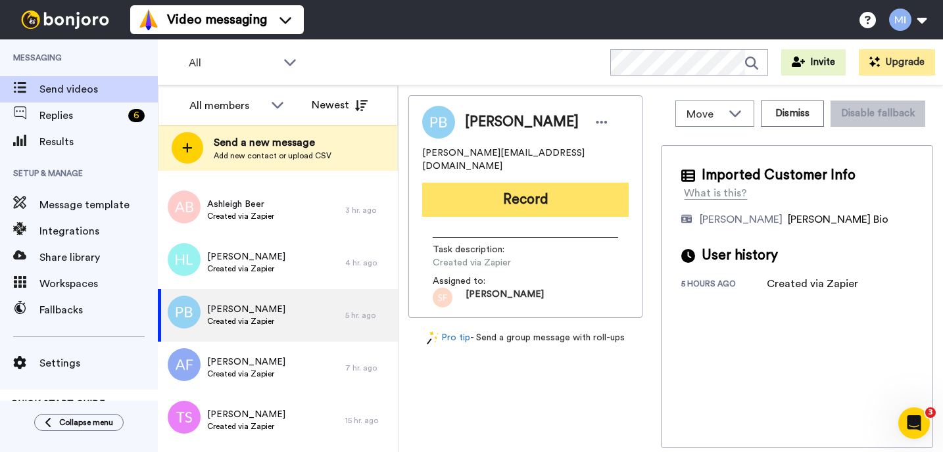
click at [517, 202] on button "Record" at bounding box center [525, 200] width 206 height 34
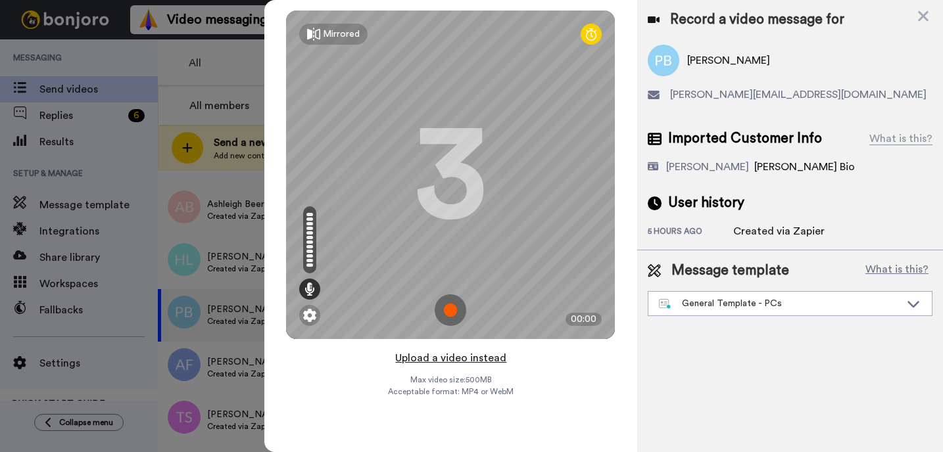
click at [462, 357] on button "Upload a video instead" at bounding box center [450, 358] width 119 height 17
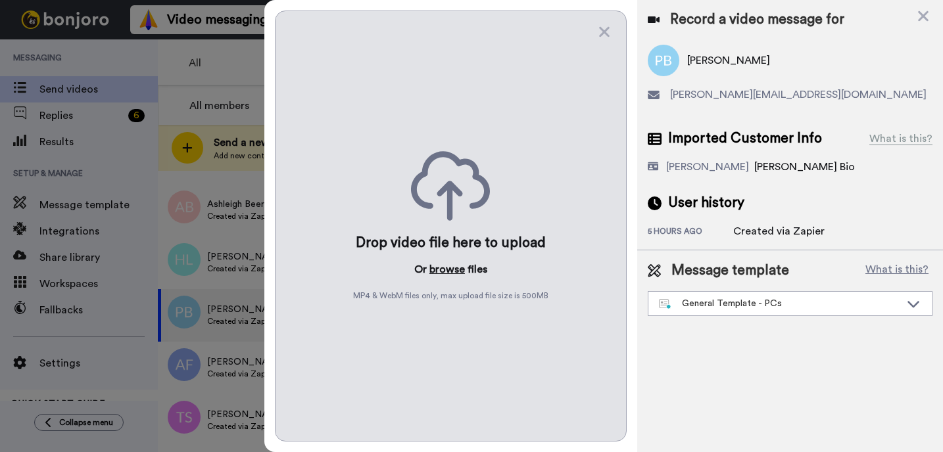
click at [450, 272] on button "browse" at bounding box center [446, 270] width 35 height 16
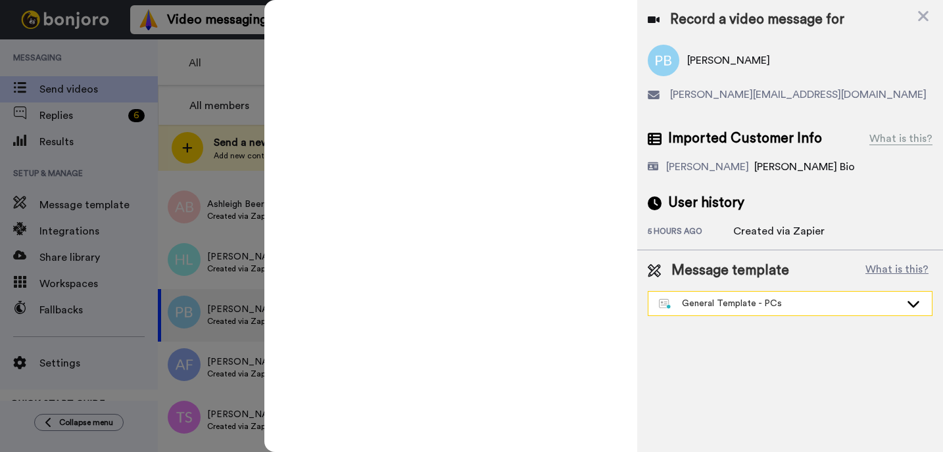
click at [706, 313] on div "General Template - PCs" at bounding box center [789, 304] width 283 height 24
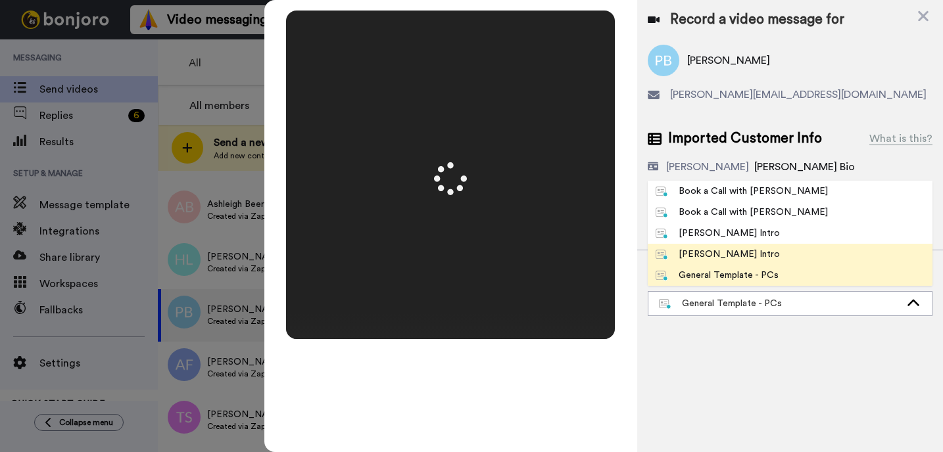
click at [709, 253] on ul "Book a Call with Bruce Book a Call with Gilda Josephine Bonjoro Intro Marjorie …" at bounding box center [789, 233] width 285 height 105
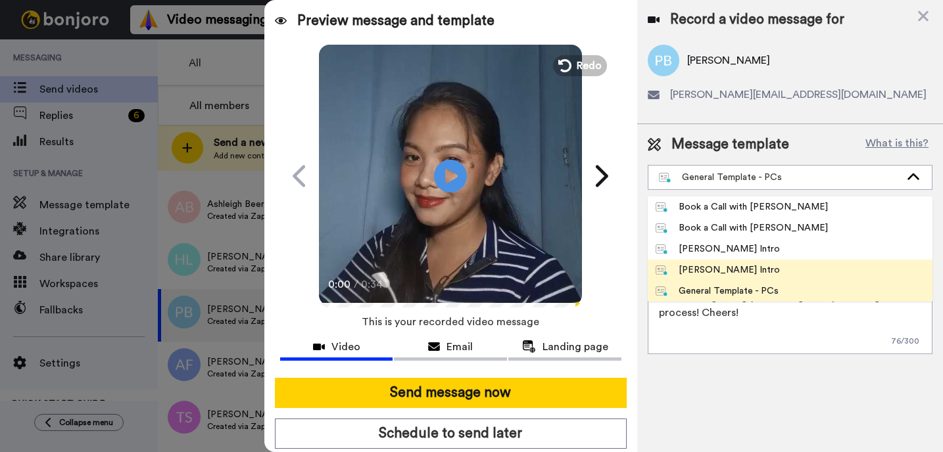
click at [707, 267] on div "[PERSON_NAME] Intro" at bounding box center [717, 270] width 124 height 13
type textarea "Hi {first_name|there}, I’m [PERSON_NAME] from Tellwell Publishing. Here's a qui…"
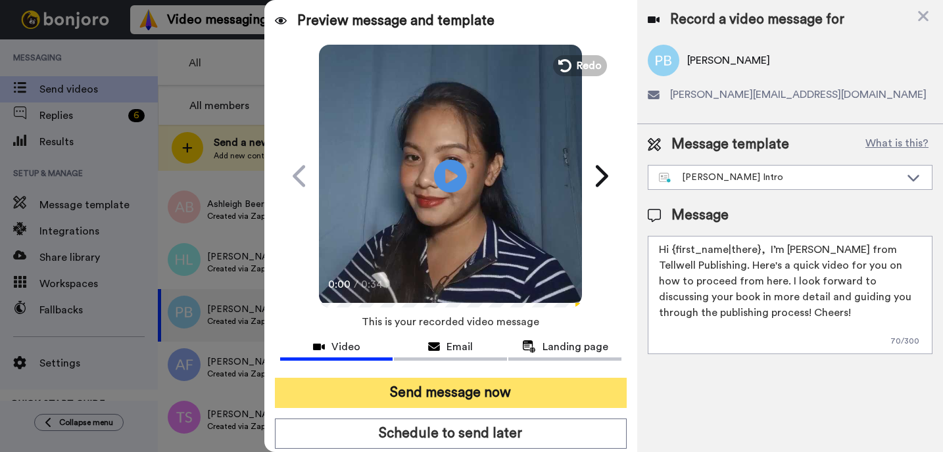
click at [551, 400] on button "Send message now" at bounding box center [451, 393] width 352 height 30
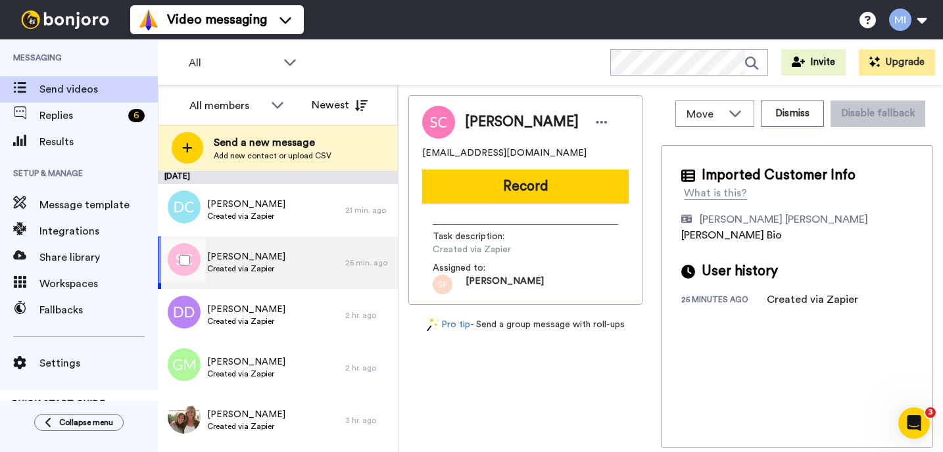
click at [327, 250] on div "Shellcy Chatham Created via Zapier" at bounding box center [251, 263] width 187 height 53
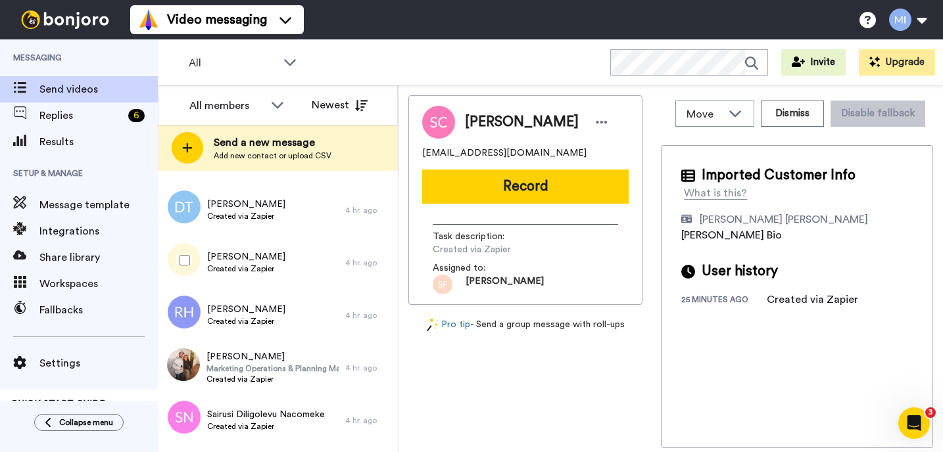
scroll to position [500, 0]
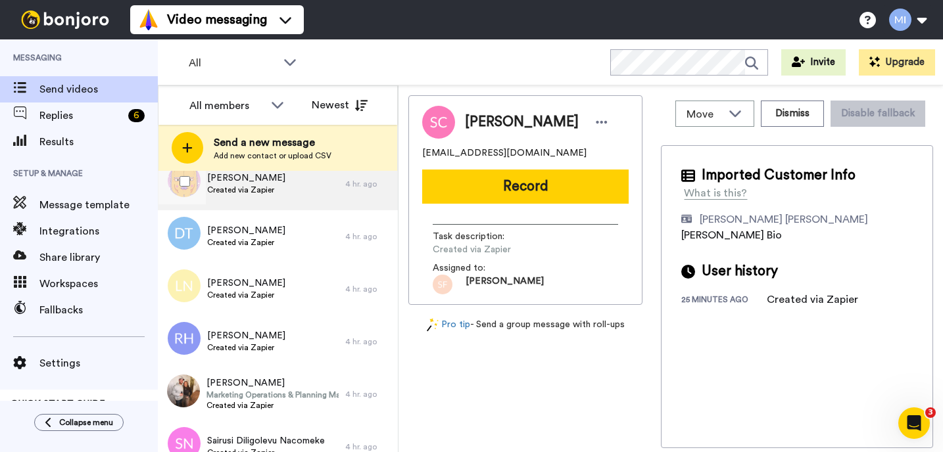
click at [304, 204] on div "GERALD BRYAN Created via Zapier" at bounding box center [251, 184] width 187 height 53
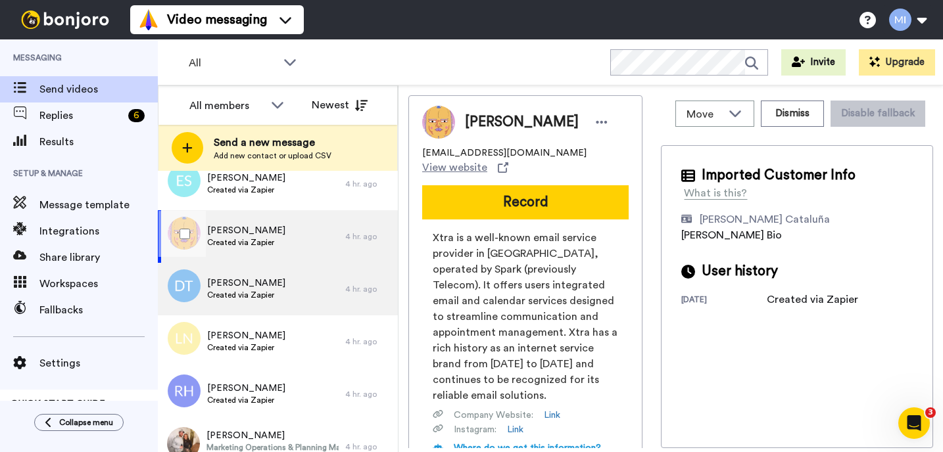
scroll to position [421, 0]
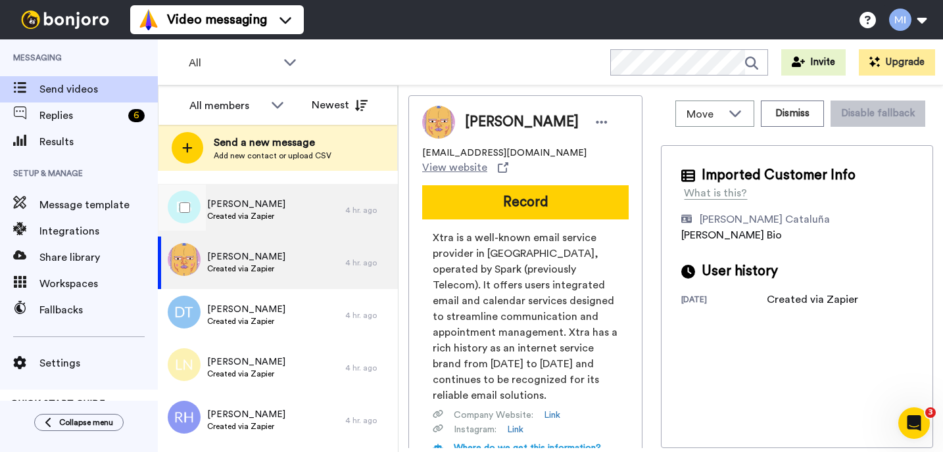
click at [319, 199] on div "Erica Sayer Created via Zapier" at bounding box center [251, 210] width 187 height 53
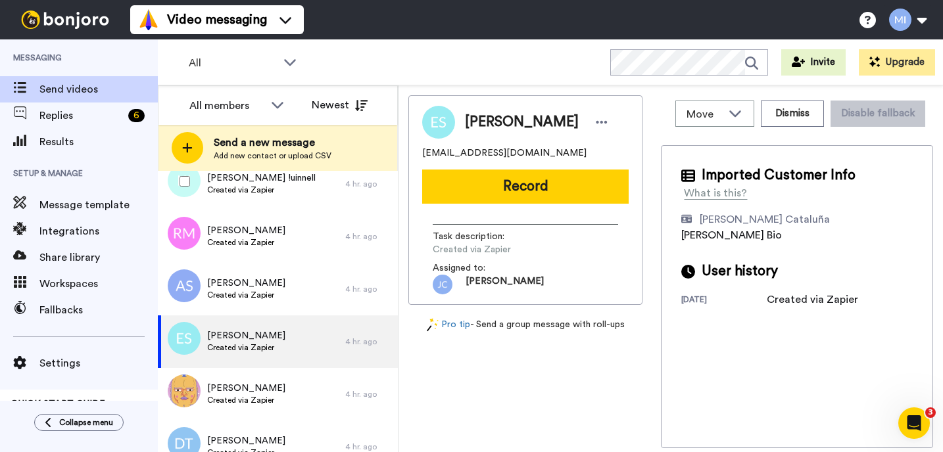
scroll to position [289, 0]
click at [316, 200] on div "Ken !uinnell Created via Zapier" at bounding box center [251, 184] width 187 height 53
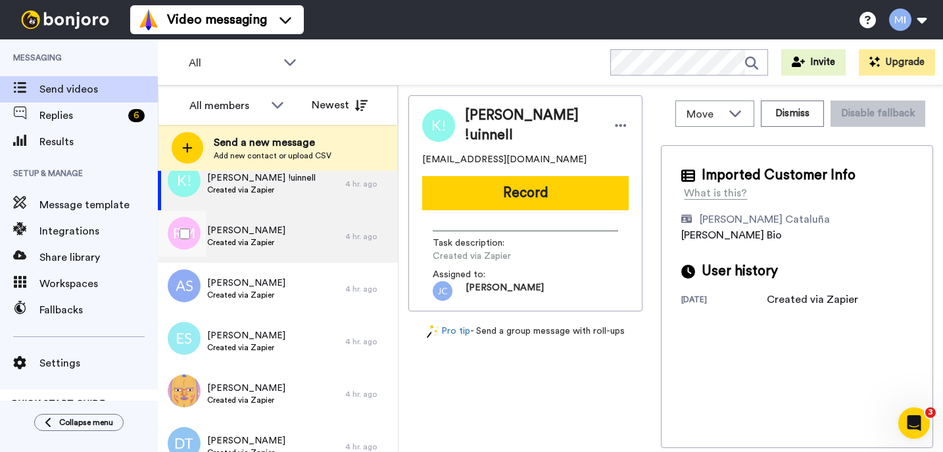
click at [302, 248] on div "Rose Meadley Created via Zapier" at bounding box center [251, 236] width 187 height 53
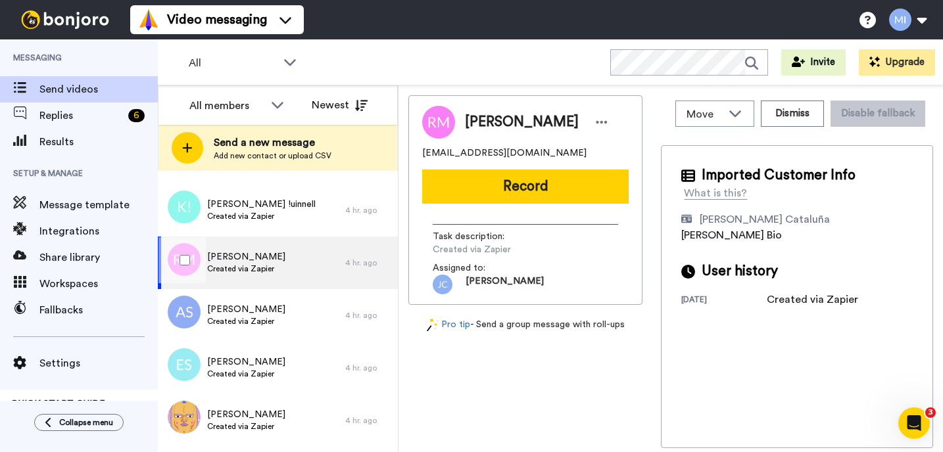
scroll to position [237, 0]
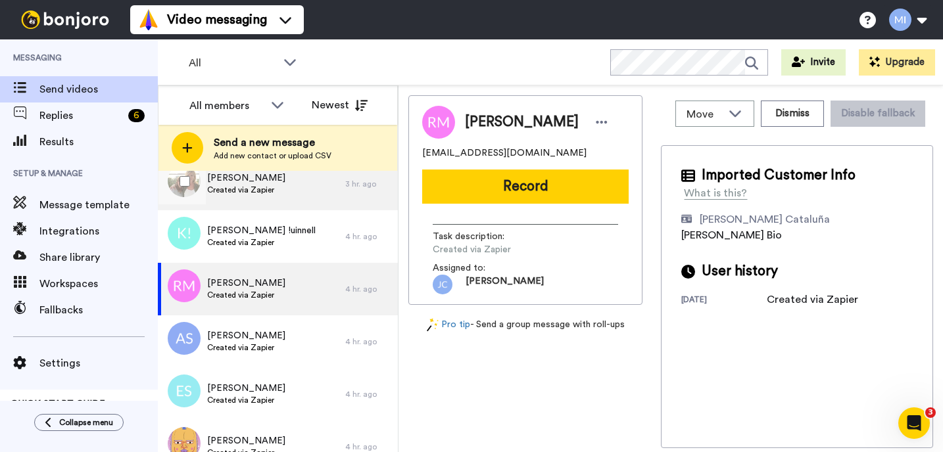
click at [287, 197] on div "Amy Krasker Created via Zapier" at bounding box center [251, 184] width 187 height 53
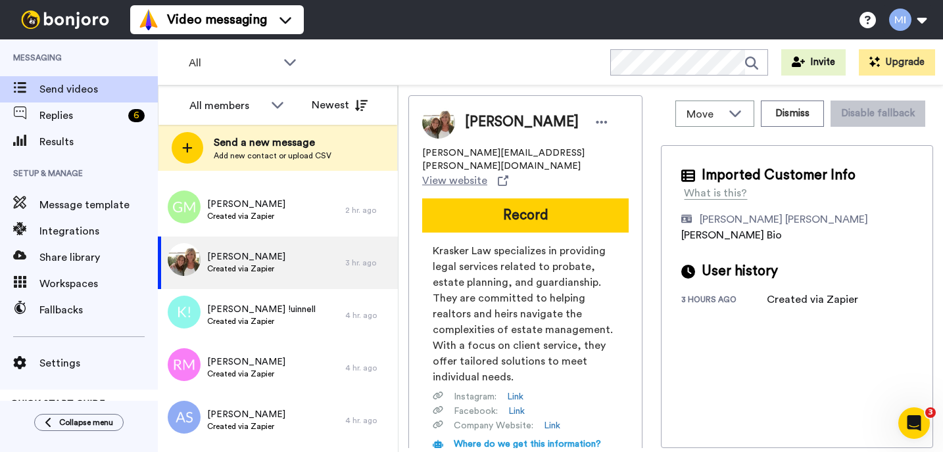
scroll to position [131, 0]
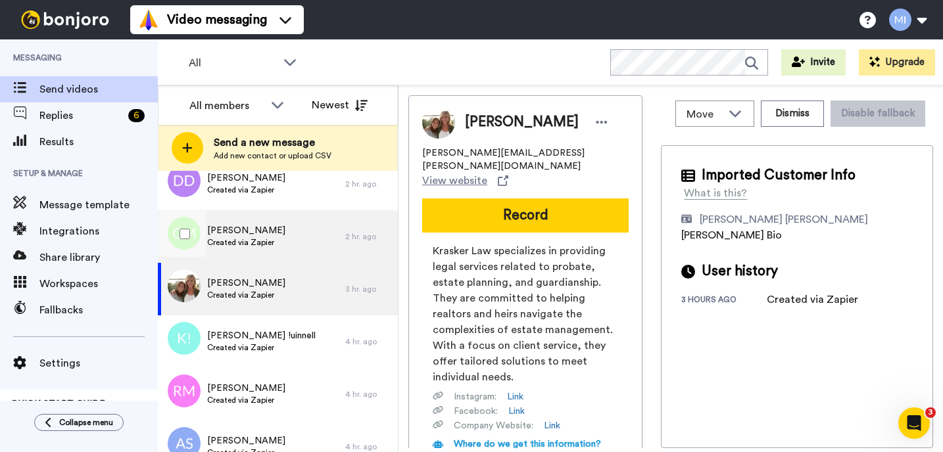
click at [355, 239] on div "2 hr. ago" at bounding box center [368, 236] width 46 height 11
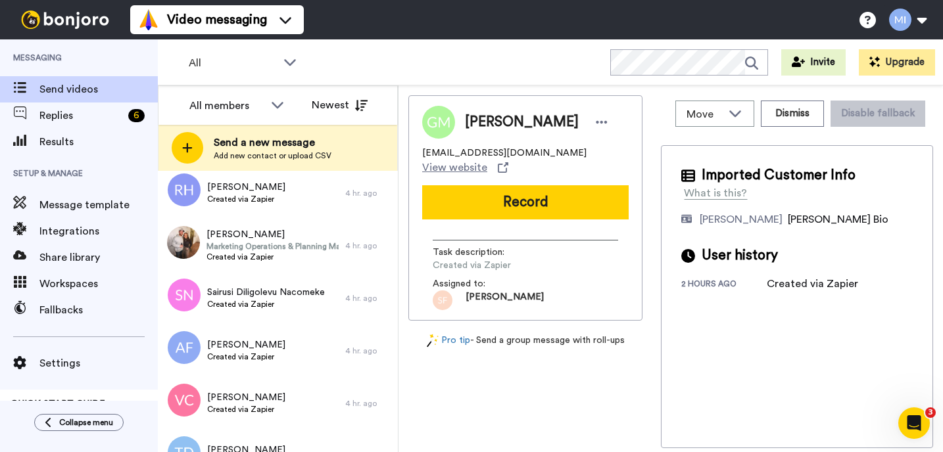
scroll to position [657, 0]
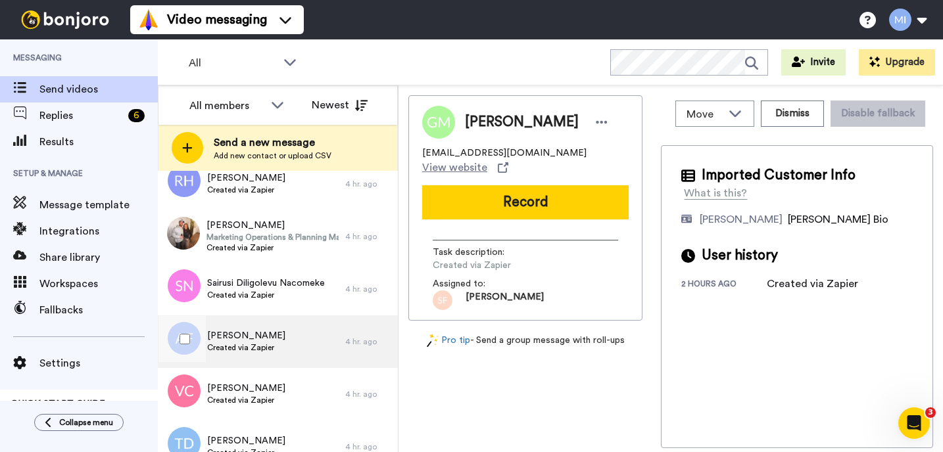
click at [314, 322] on div "Ashlee Fisher Created via Zapier" at bounding box center [251, 342] width 187 height 53
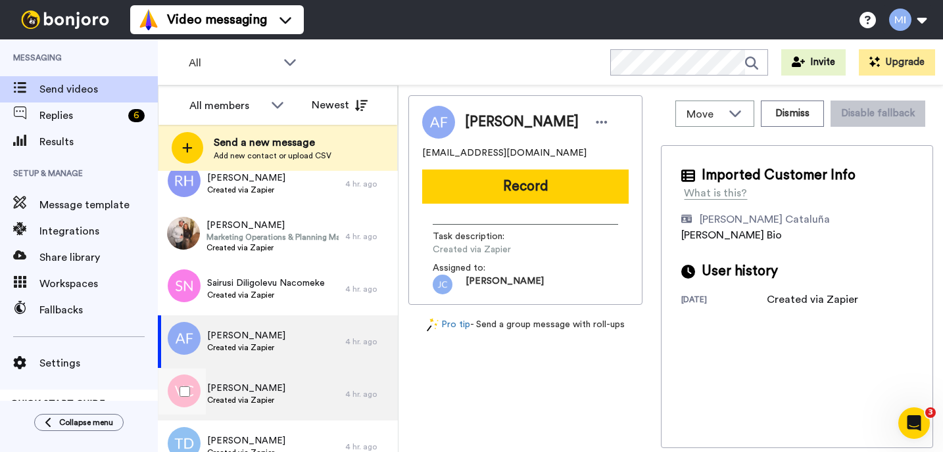
click at [299, 377] on div "Vicky Cudahy Created via Zapier" at bounding box center [251, 394] width 187 height 53
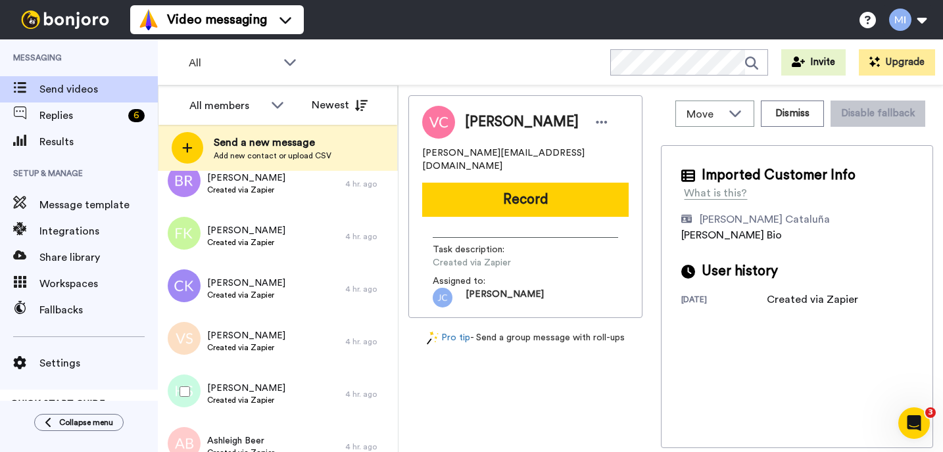
scroll to position [999, 0]
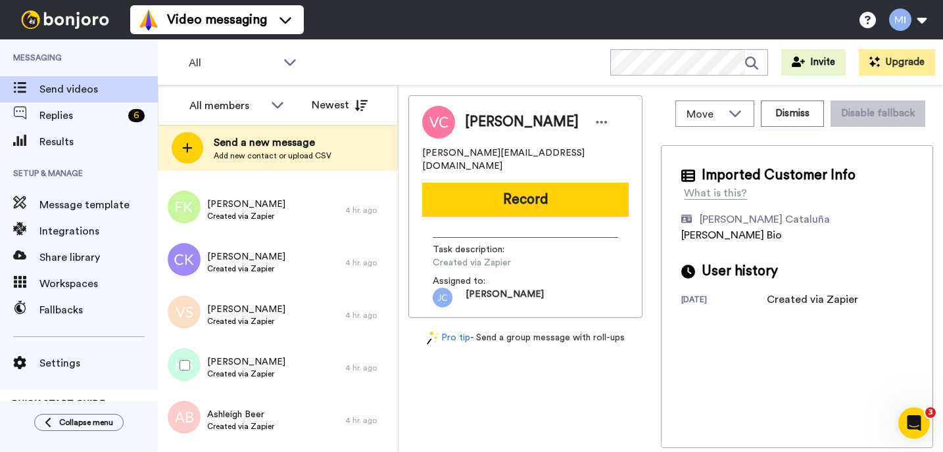
click at [299, 377] on div "Hugh Sinclair Created via Zapier" at bounding box center [251, 368] width 187 height 53
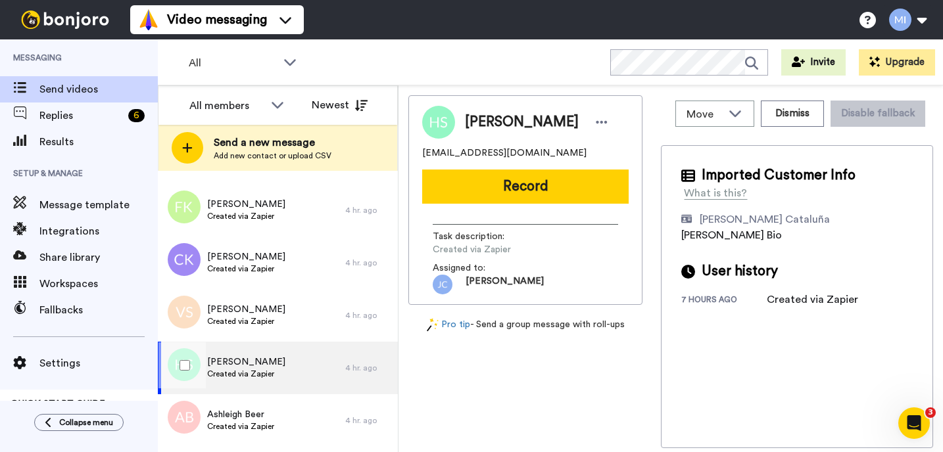
click at [288, 346] on div "Hugh Sinclair Created via Zapier" at bounding box center [251, 368] width 187 height 53
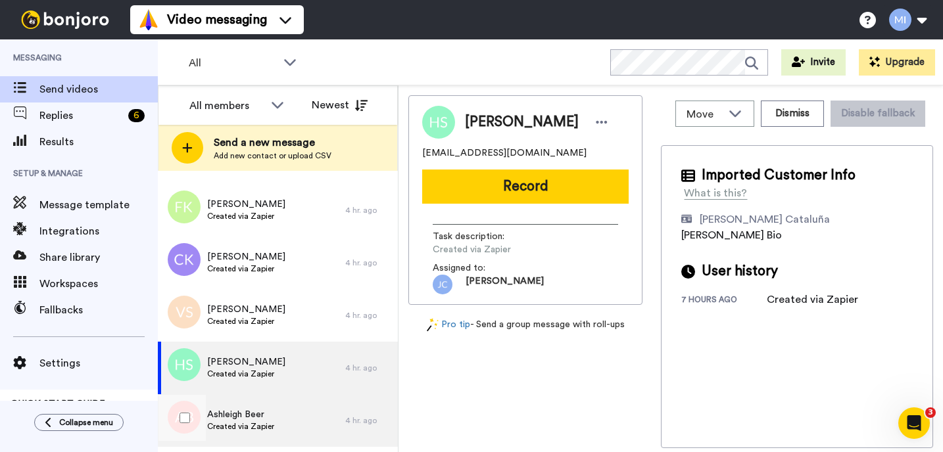
click at [279, 419] on div "Ashleigh Beer Created via Zapier" at bounding box center [251, 420] width 187 height 53
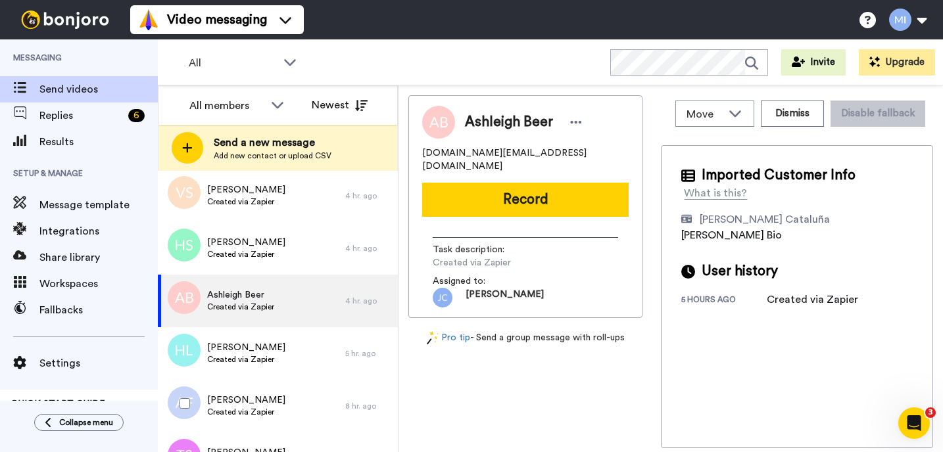
scroll to position [1131, 0]
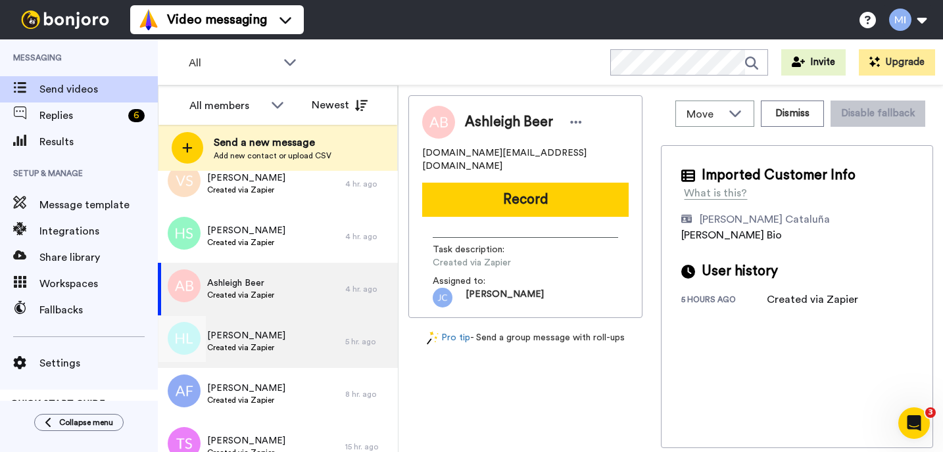
click at [284, 359] on div "Hailey Lareau Created via Zapier" at bounding box center [251, 342] width 187 height 53
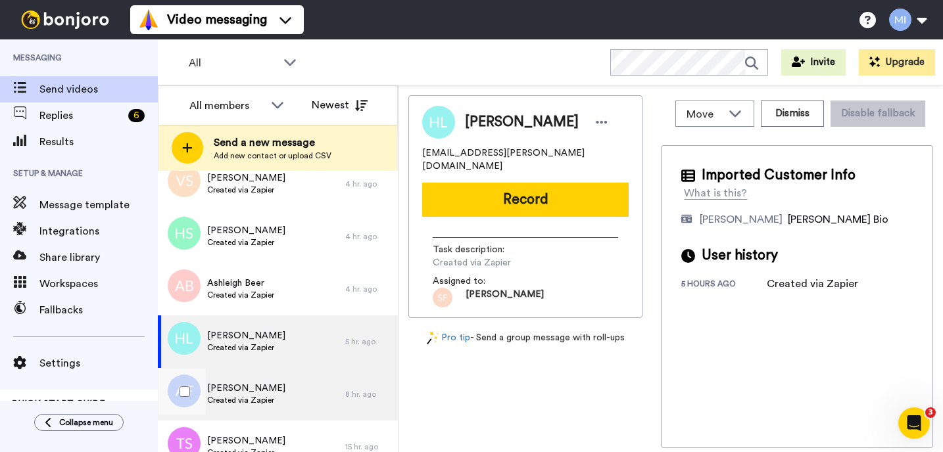
click at [276, 393] on div "Auriel Ford Created via Zapier" at bounding box center [251, 394] width 187 height 53
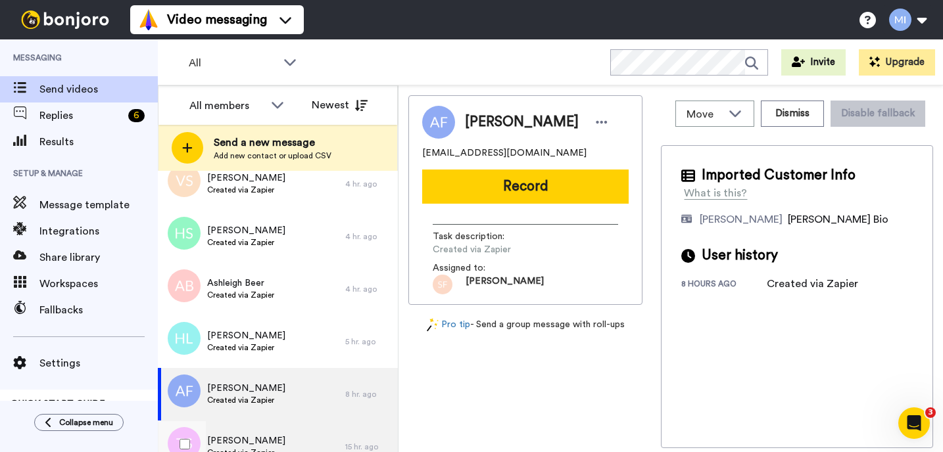
click at [271, 427] on div "[PERSON_NAME] Created via Zapier" at bounding box center [251, 447] width 187 height 53
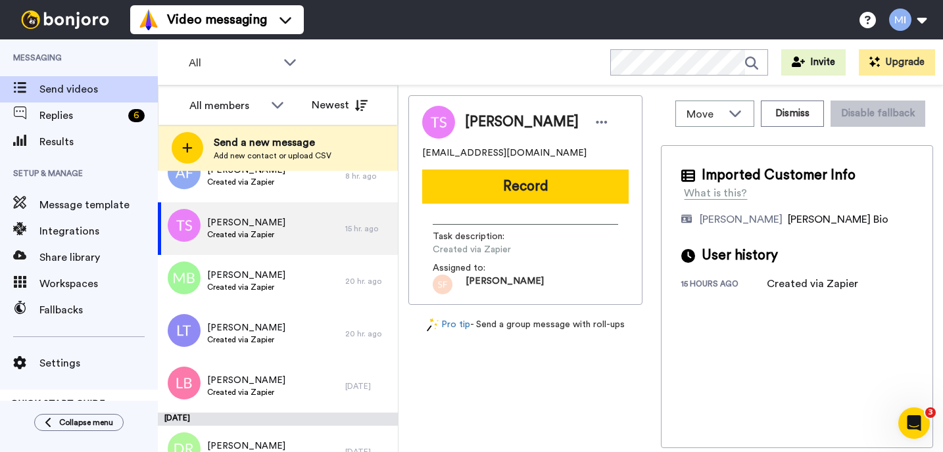
scroll to position [1367, 0]
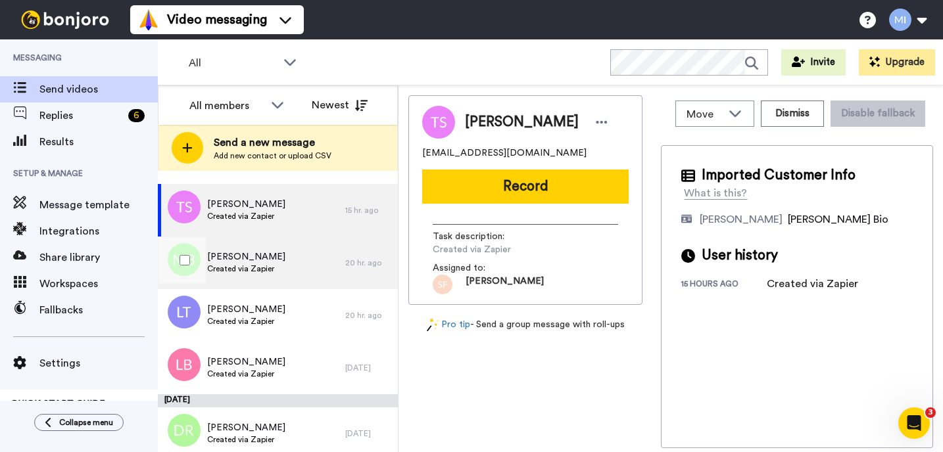
click at [293, 270] on div "Mark Boyer Created via Zapier" at bounding box center [251, 263] width 187 height 53
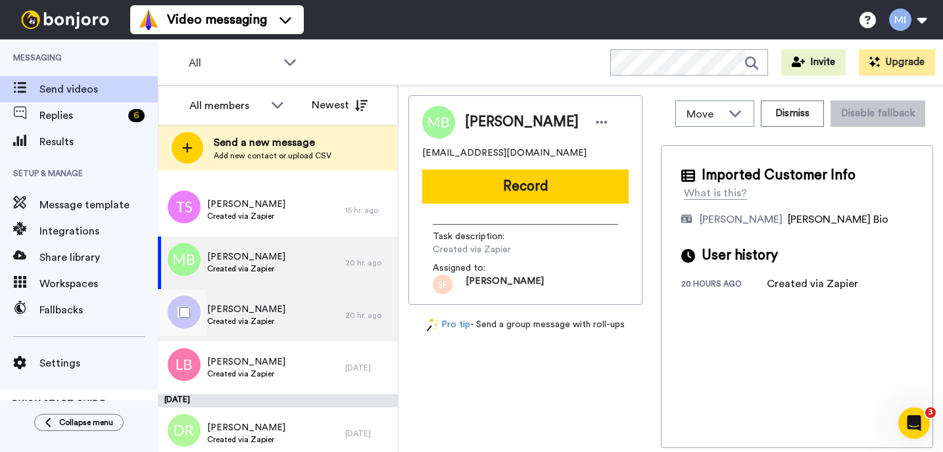
click at [275, 326] on div "Lucy Terry Created via Zapier" at bounding box center [251, 315] width 187 height 53
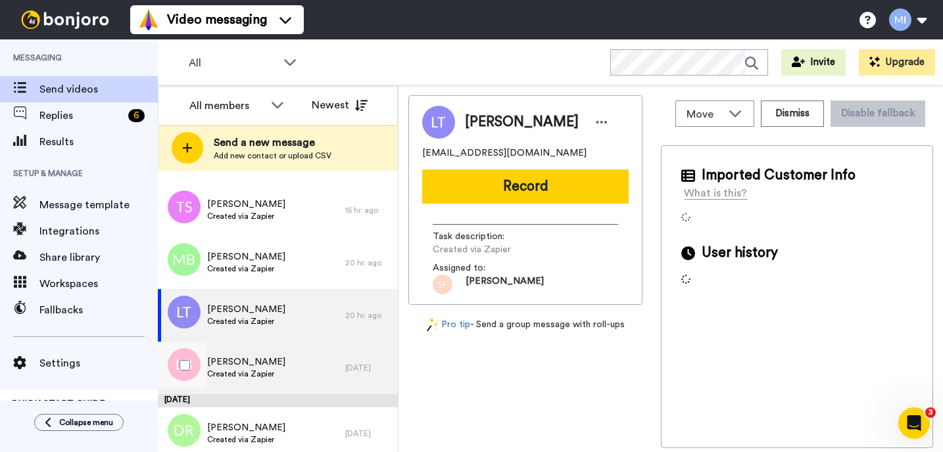
click at [256, 367] on span "[PERSON_NAME]" at bounding box center [246, 362] width 78 height 13
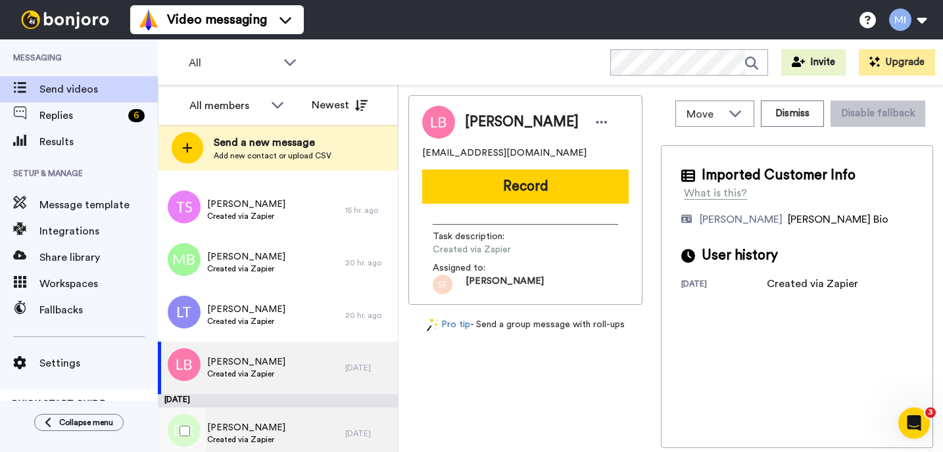
click at [256, 435] on span "Created via Zapier" at bounding box center [246, 440] width 78 height 11
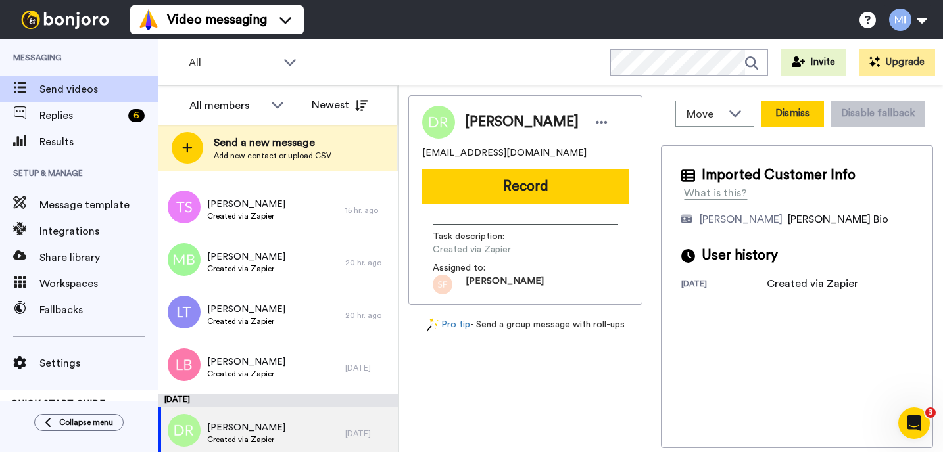
click at [782, 110] on button "Dismiss" at bounding box center [792, 114] width 63 height 26
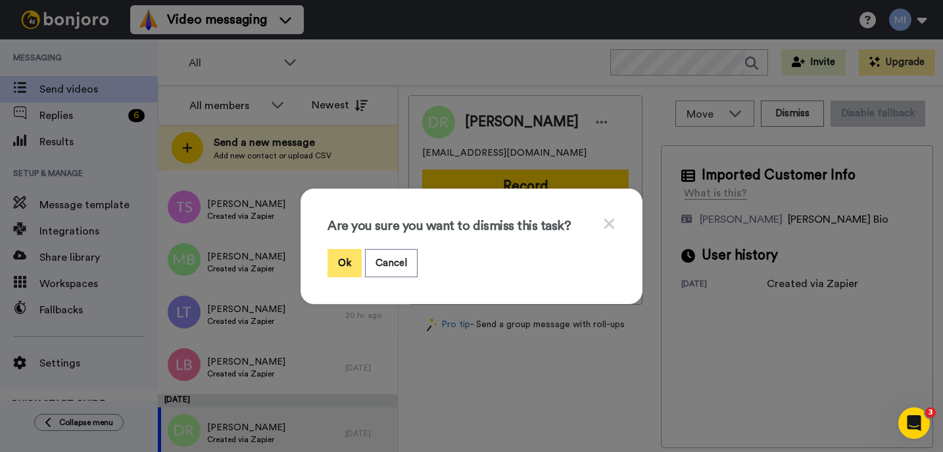
click at [342, 266] on button "Ok" at bounding box center [344, 263] width 34 height 28
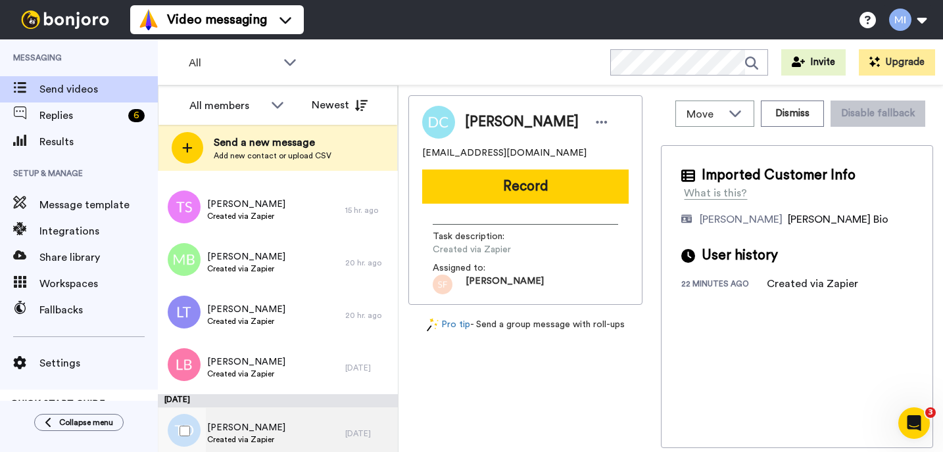
click at [292, 425] on div "Terrence Davis Created via Zapier" at bounding box center [251, 434] width 187 height 53
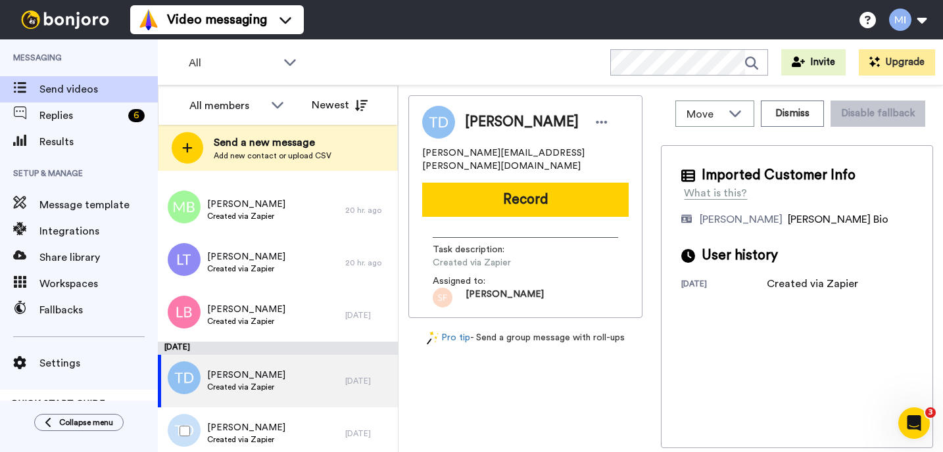
scroll to position [1446, 0]
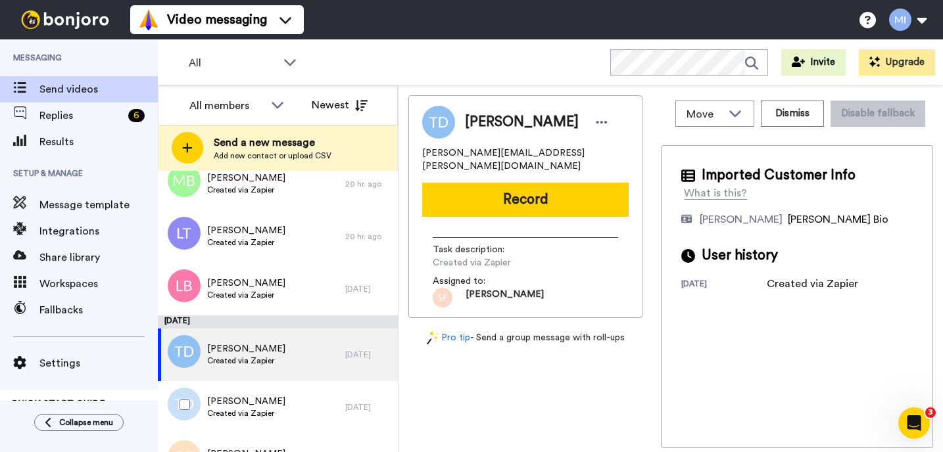
click at [304, 421] on div "Tricia Dixon Created via Zapier" at bounding box center [251, 407] width 187 height 53
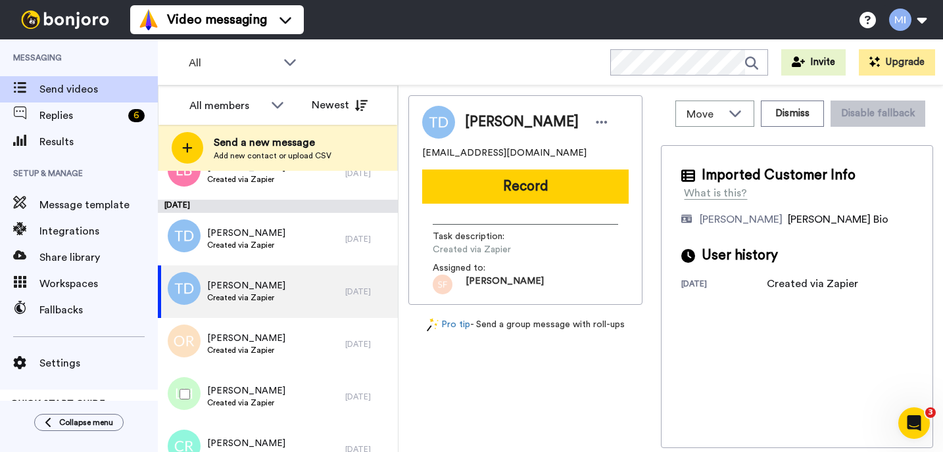
scroll to position [1578, 0]
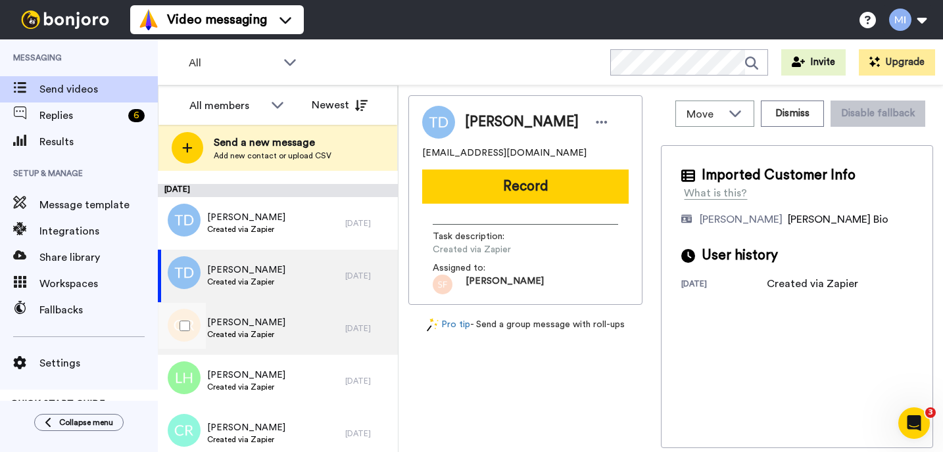
click at [312, 346] on div "Onorio Rocca Created via Zapier" at bounding box center [251, 328] width 187 height 53
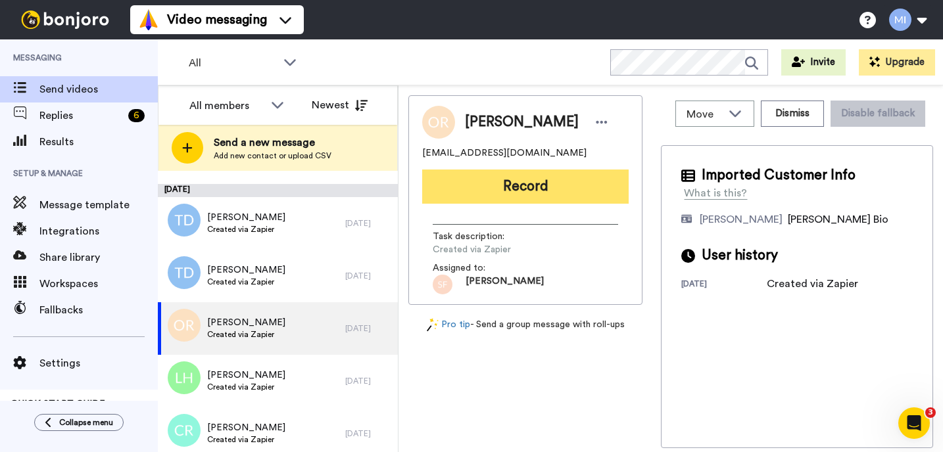
click at [503, 193] on button "Record" at bounding box center [525, 187] width 206 height 34
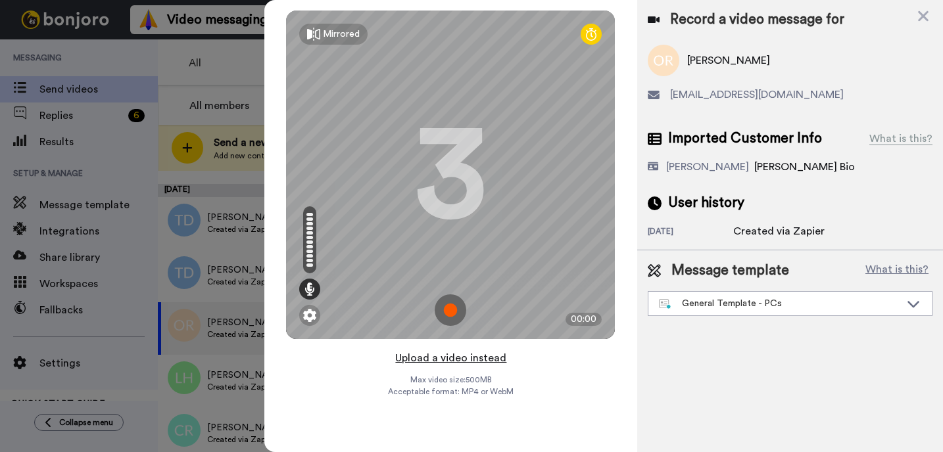
click at [435, 361] on button "Upload a video instead" at bounding box center [450, 358] width 119 height 17
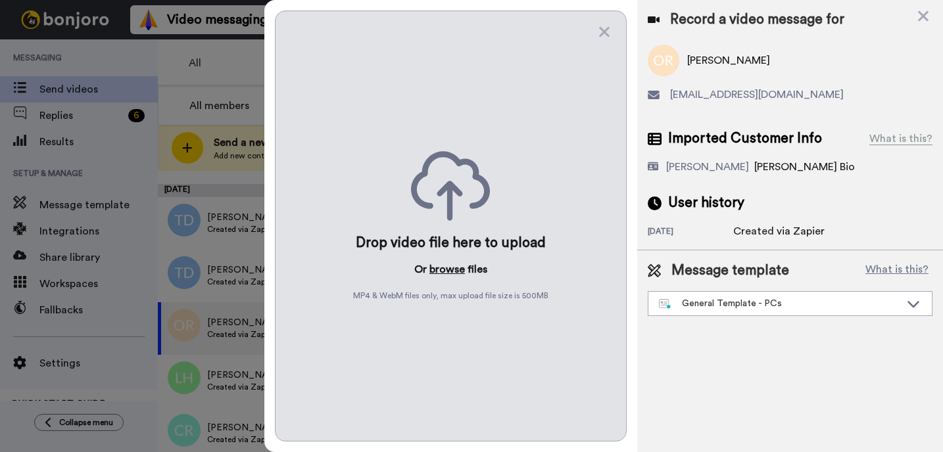
click at [456, 270] on button "browse" at bounding box center [446, 270] width 35 height 16
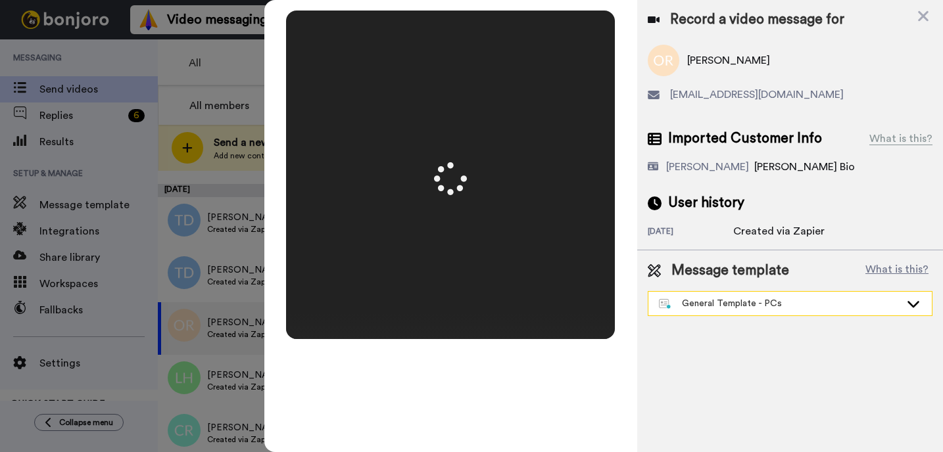
click at [721, 315] on div "General Template - PCs" at bounding box center [789, 304] width 283 height 24
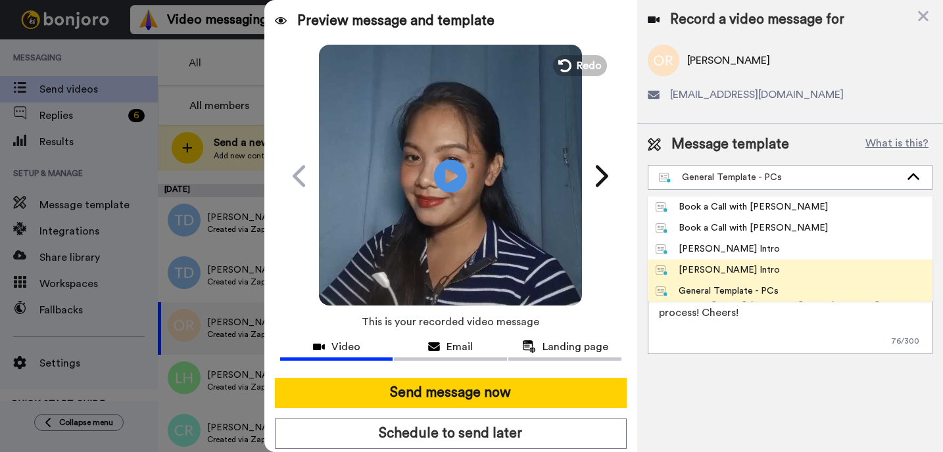
click at [715, 264] on div "[PERSON_NAME] Intro" at bounding box center [717, 270] width 124 height 13
type textarea "Hi {first_name|there}, I’m [PERSON_NAME] from Tellwell Publishing. Here's a qui…"
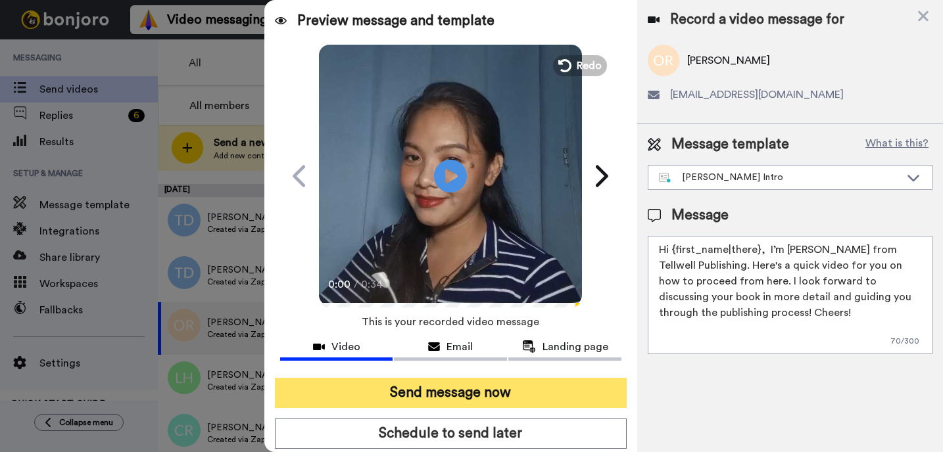
click at [557, 385] on button "Send message now" at bounding box center [451, 393] width 352 height 30
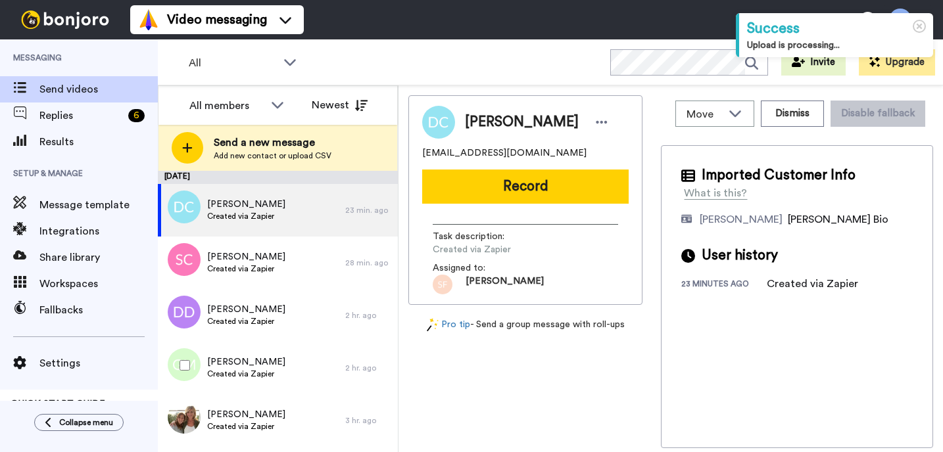
click at [224, 388] on div "[PERSON_NAME] Created via Zapier" at bounding box center [251, 368] width 187 height 53
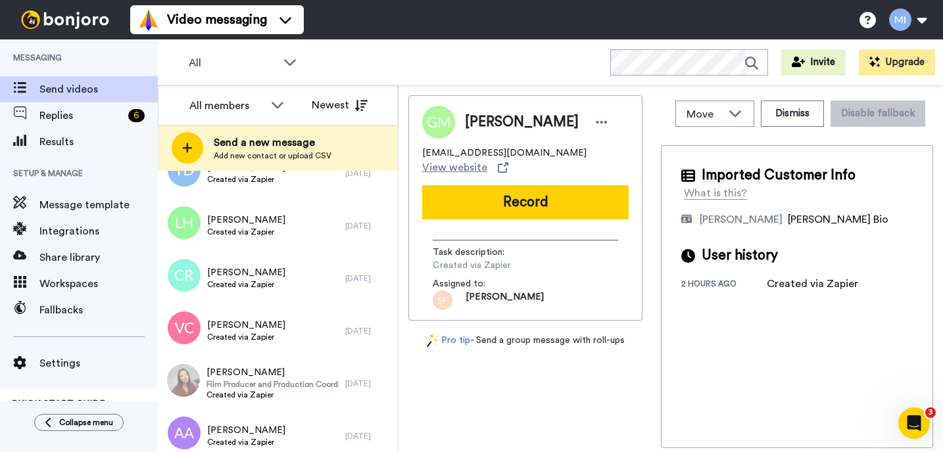
scroll to position [1678, 0]
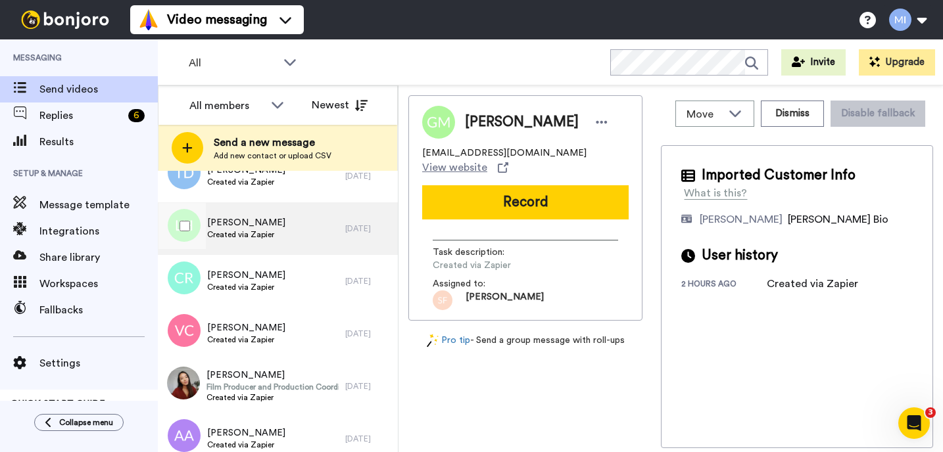
click at [248, 246] on div "Leigh Hill Created via Zapier" at bounding box center [251, 228] width 187 height 53
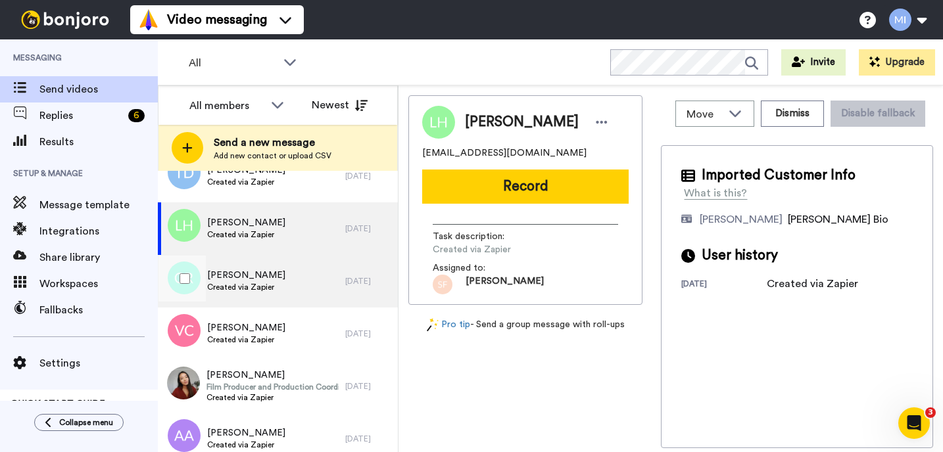
click at [235, 289] on span "Created via Zapier" at bounding box center [246, 287] width 78 height 11
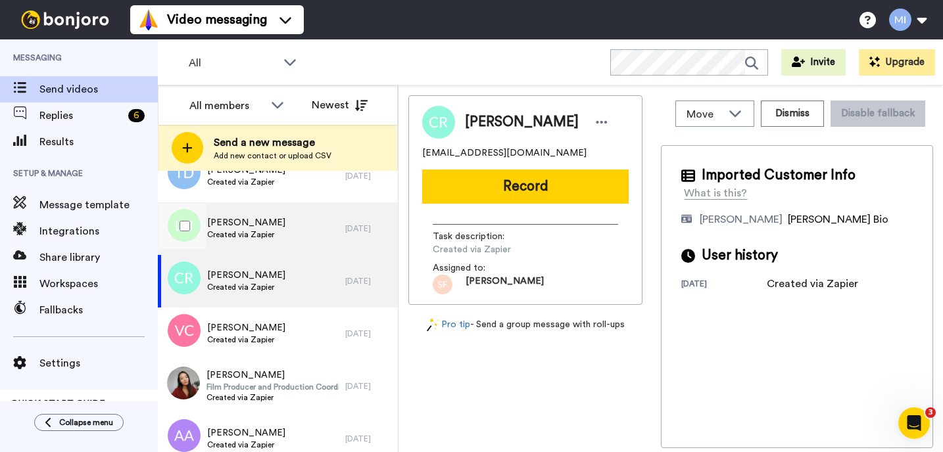
click at [244, 252] on div "Leigh Hill Created via Zapier" at bounding box center [251, 228] width 187 height 53
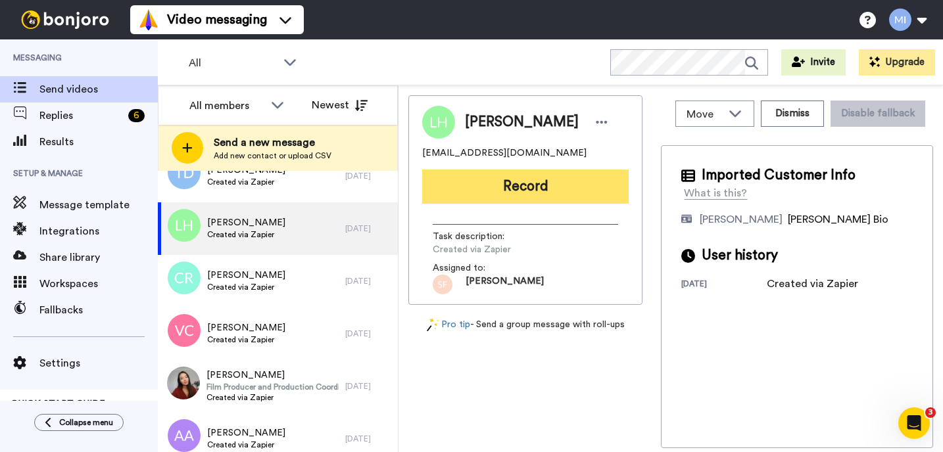
click at [513, 174] on button "Record" at bounding box center [525, 187] width 206 height 34
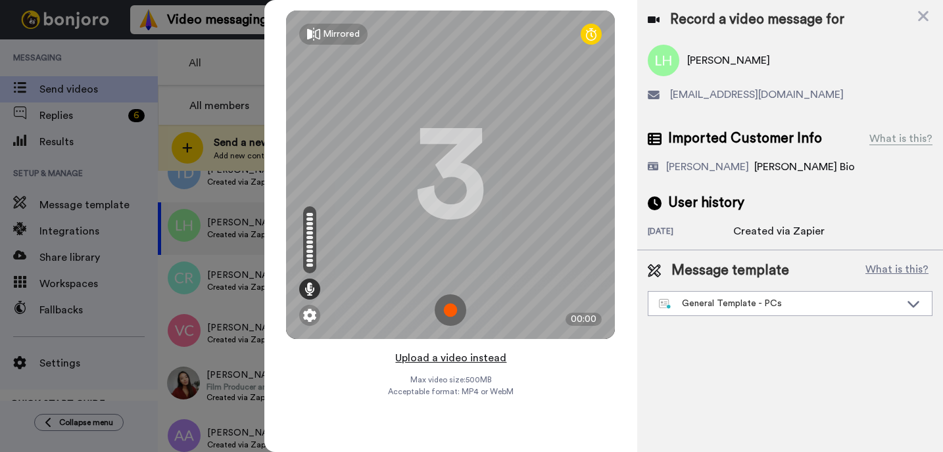
click at [432, 358] on button "Upload a video instead" at bounding box center [450, 358] width 119 height 17
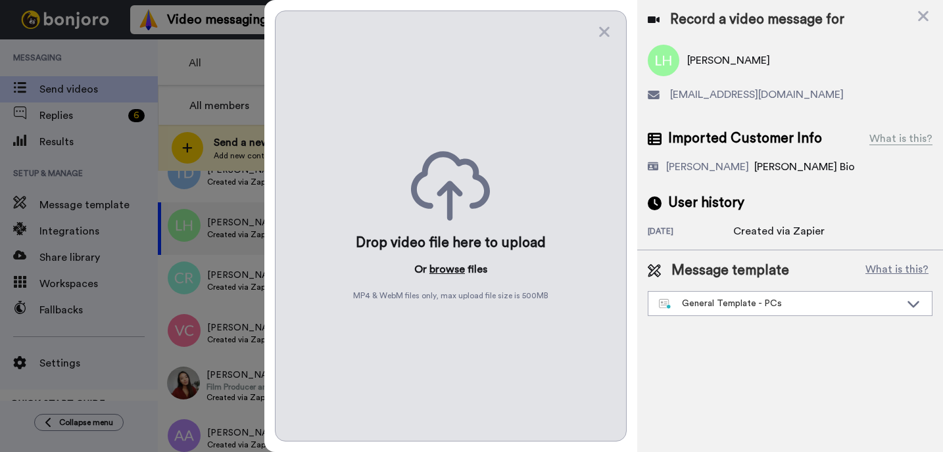
click at [442, 276] on button "browse" at bounding box center [446, 270] width 35 height 16
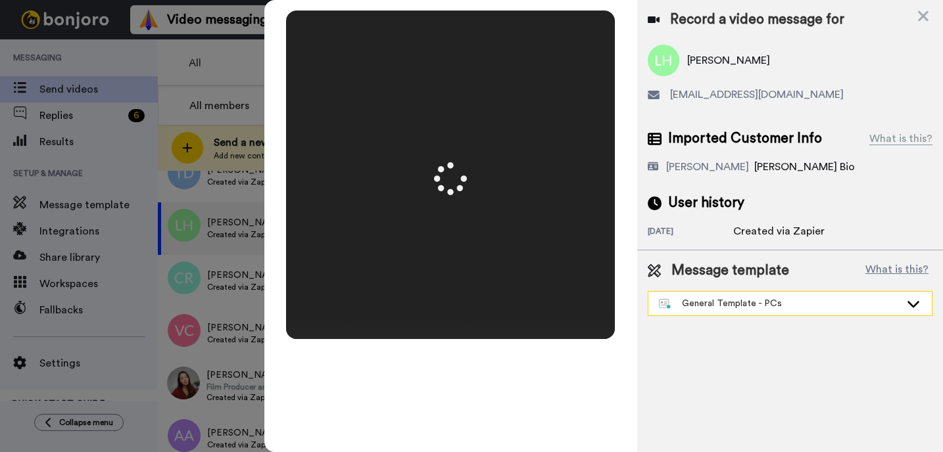
click at [705, 313] on div "General Template - PCs" at bounding box center [789, 304] width 283 height 24
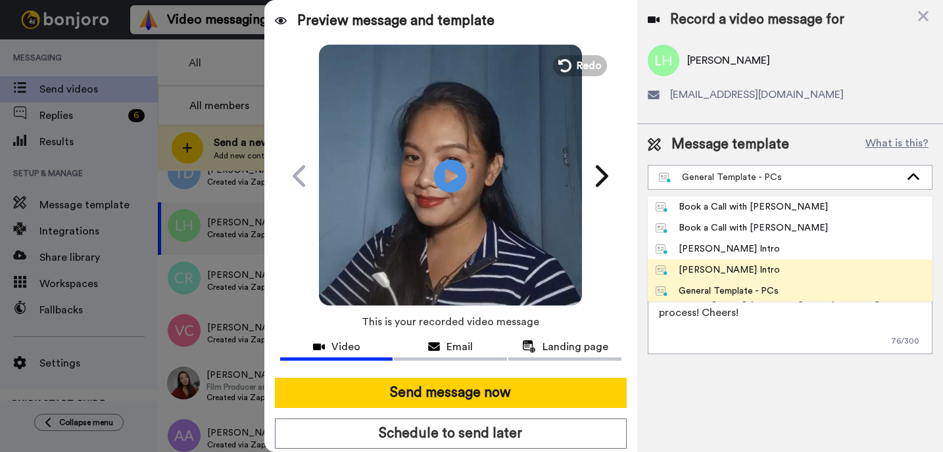
click at [706, 267] on div "[PERSON_NAME] Intro" at bounding box center [717, 270] width 124 height 13
type textarea "Hi {first_name|there}, I’m [PERSON_NAME] from Tellwell Publishing. Here's a qui…"
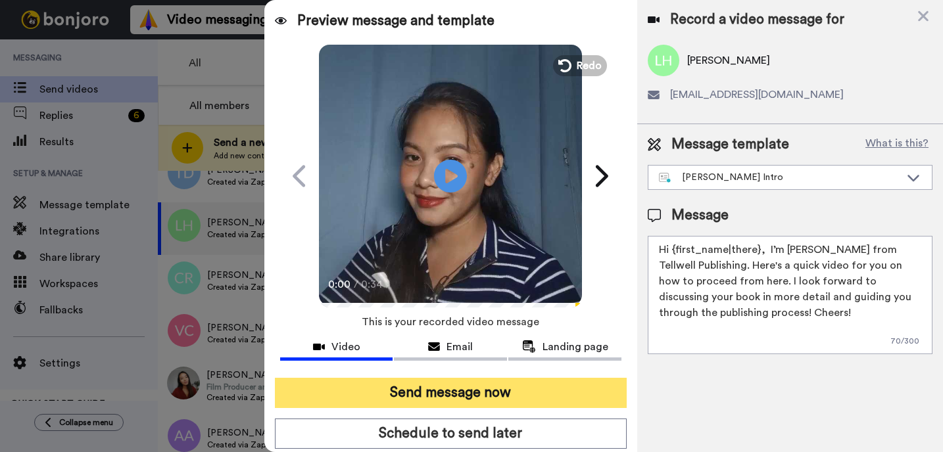
click at [557, 396] on button "Send message now" at bounding box center [451, 393] width 352 height 30
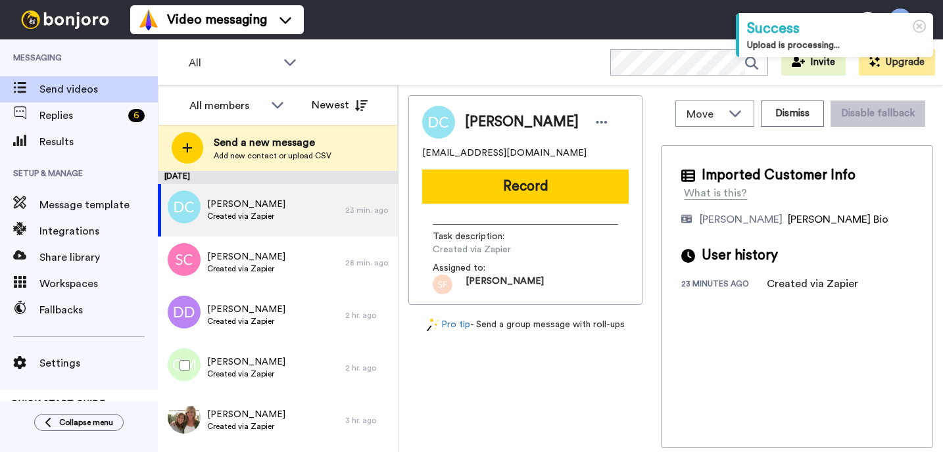
click at [290, 383] on div "[PERSON_NAME] Created via Zapier" at bounding box center [251, 368] width 187 height 53
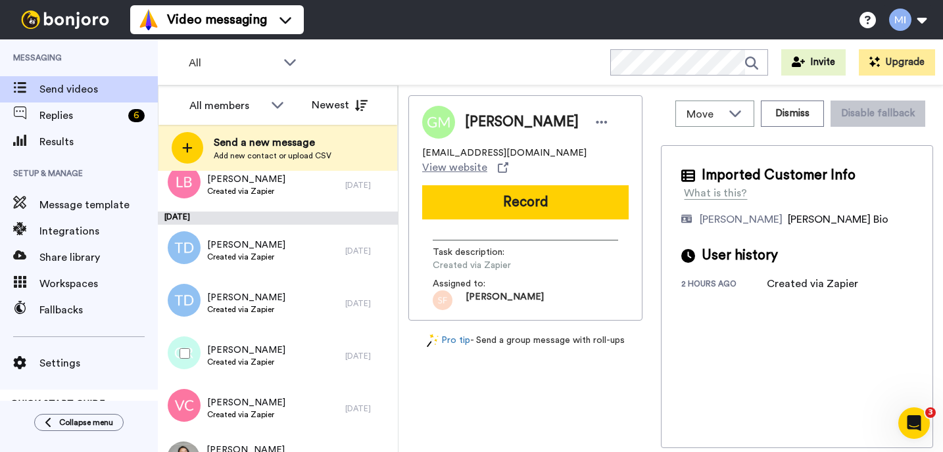
scroll to position [1551, 0]
click at [313, 355] on div "[PERSON_NAME] Created via Zapier" at bounding box center [251, 355] width 187 height 53
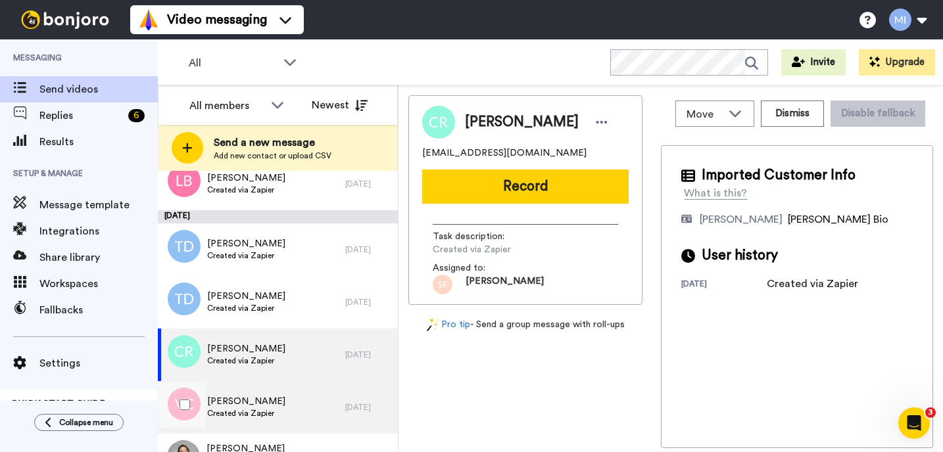
click at [258, 405] on span "[PERSON_NAME]" at bounding box center [246, 401] width 78 height 13
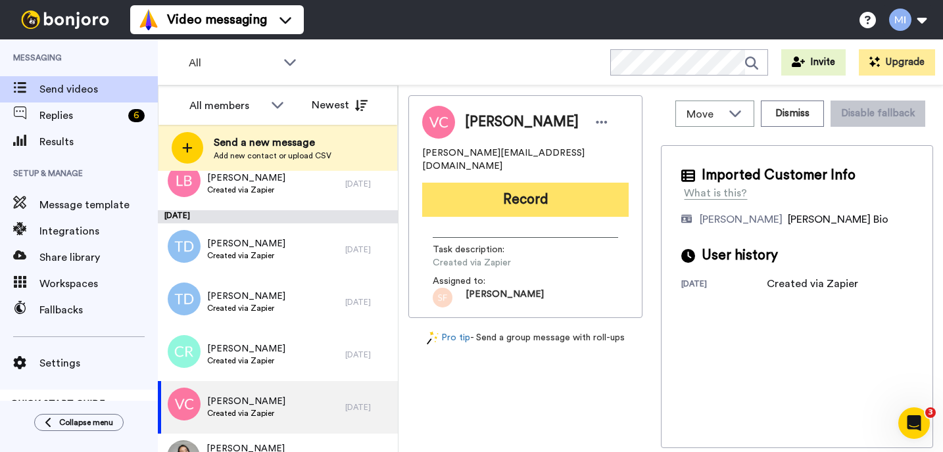
click at [543, 193] on button "Record" at bounding box center [525, 200] width 206 height 34
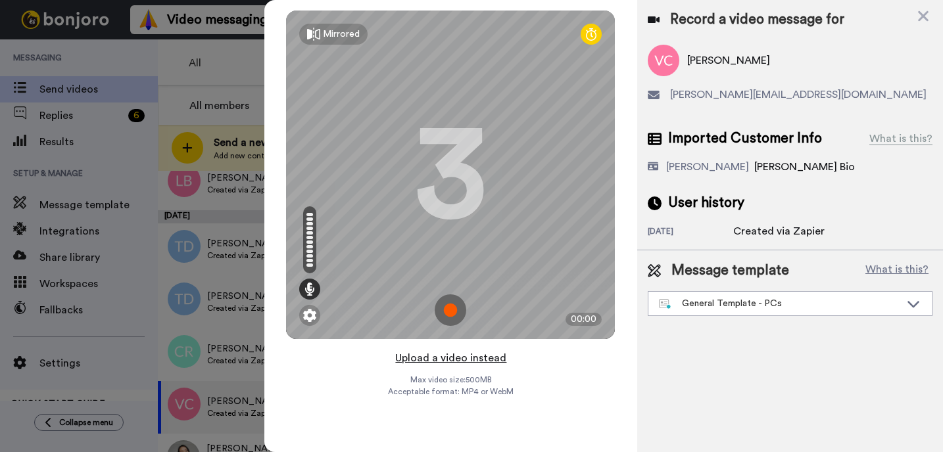
click at [458, 359] on button "Upload a video instead" at bounding box center [450, 358] width 119 height 17
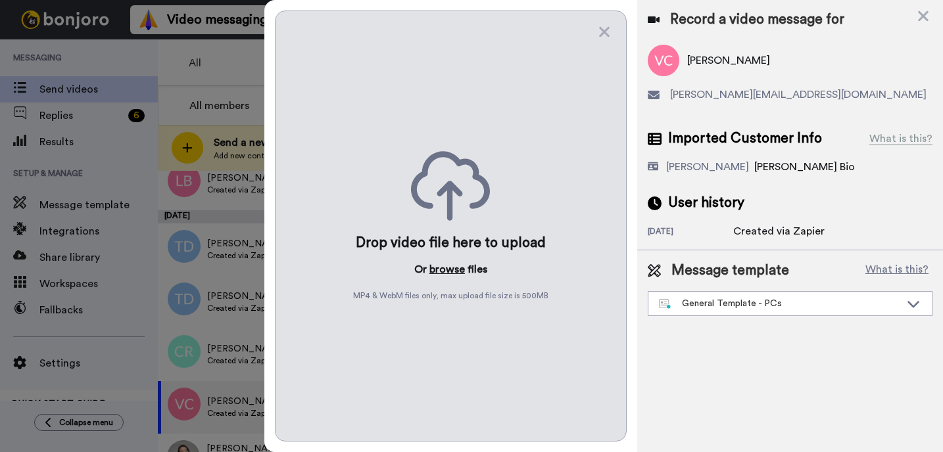
click at [456, 264] on button "browse" at bounding box center [446, 270] width 35 height 16
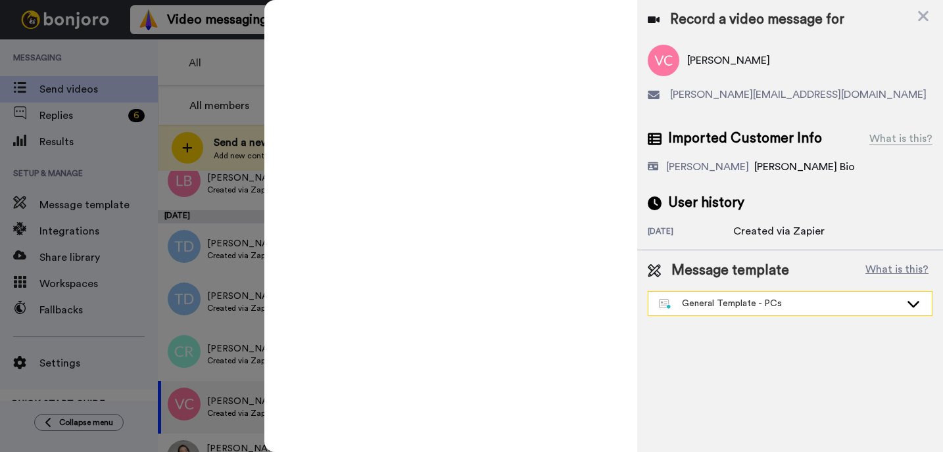
click at [707, 308] on div "General Template - PCs" at bounding box center [779, 303] width 241 height 13
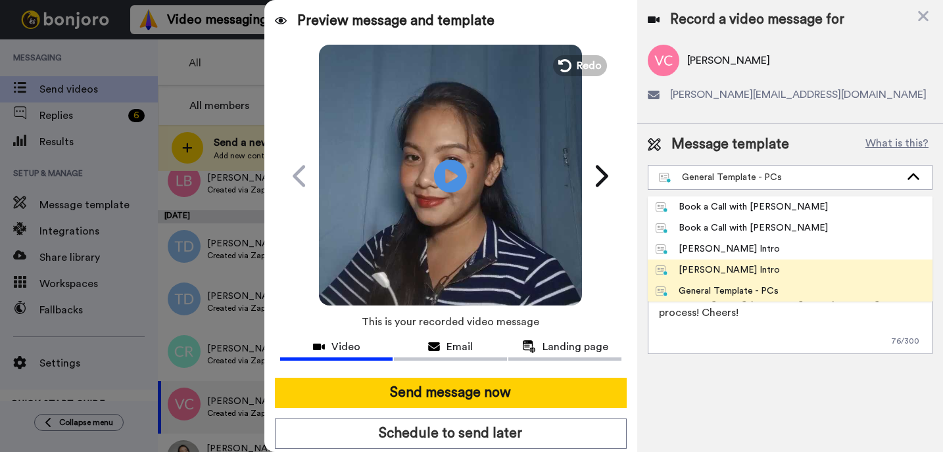
click at [699, 264] on div "[PERSON_NAME] Intro" at bounding box center [717, 270] width 124 height 13
type textarea "Hi {first_name|there}, I’m [PERSON_NAME] from Tellwell Publishing. Here's a qui…"
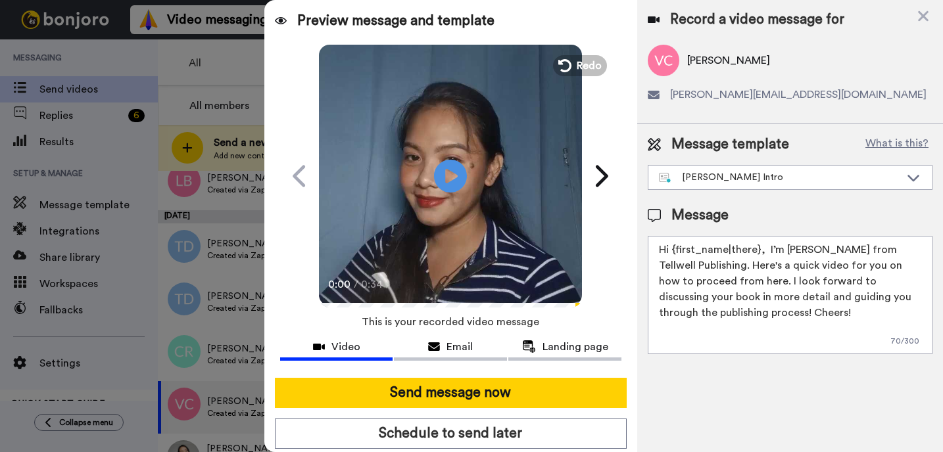
click at [534, 416] on div "Send message now Schedule to send later Use optimised sending" at bounding box center [450, 428] width 373 height 122
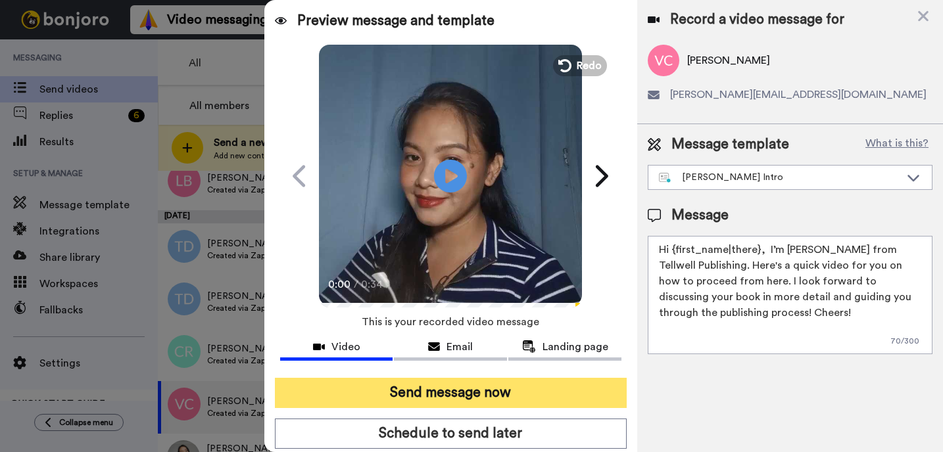
click at [536, 394] on button "Send message now" at bounding box center [451, 393] width 352 height 30
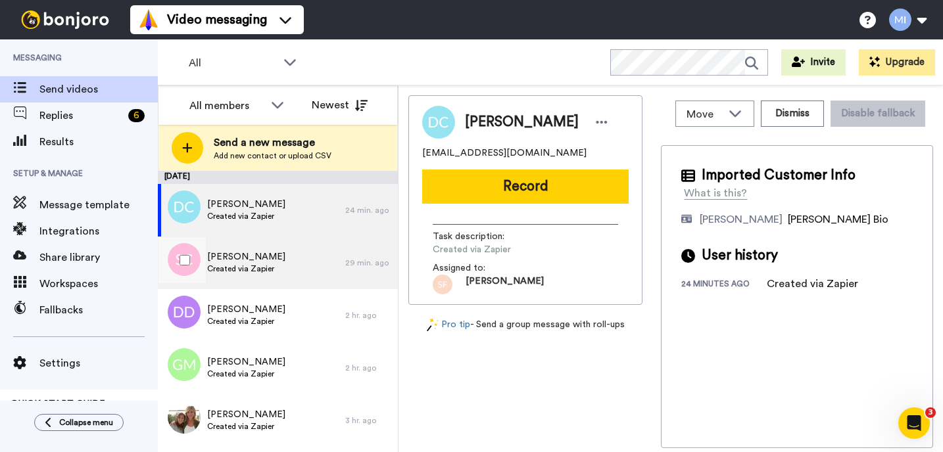
click at [347, 272] on div "Shellcy Chatham Created via Zapier 29 min. ago" at bounding box center [278, 263] width 240 height 53
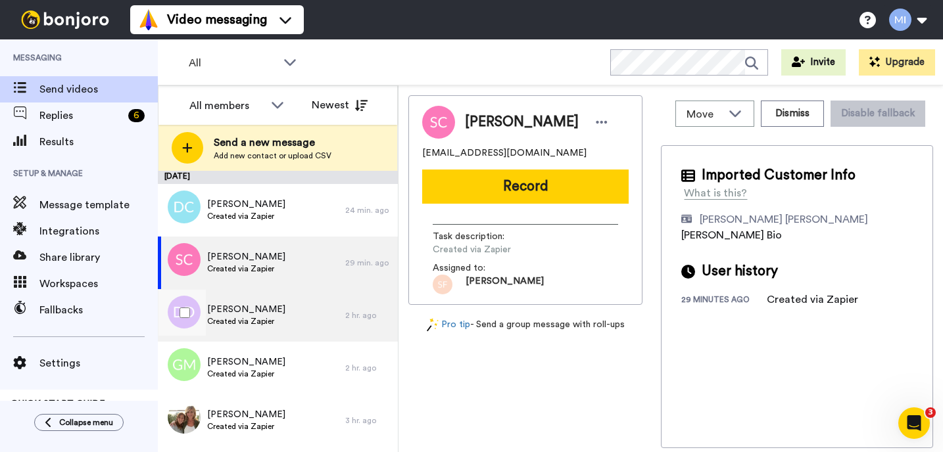
click at [318, 321] on div "[PERSON_NAME] Created via Zapier" at bounding box center [251, 315] width 187 height 53
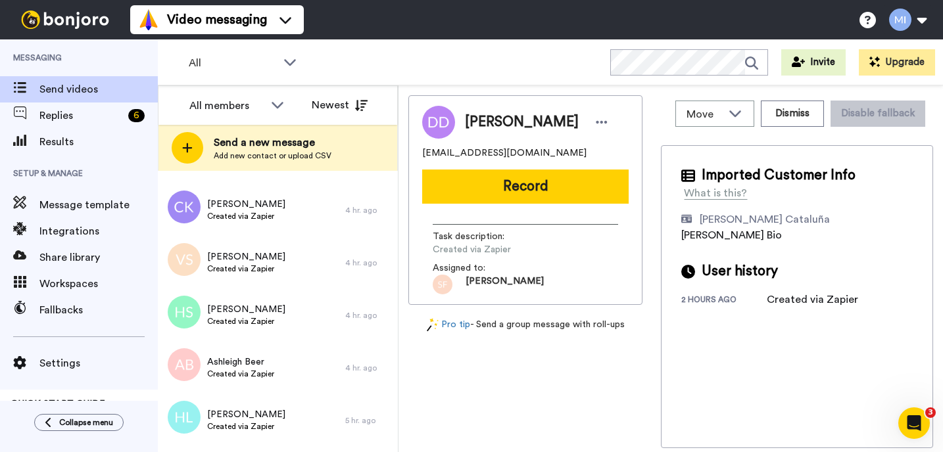
scroll to position [1078, 0]
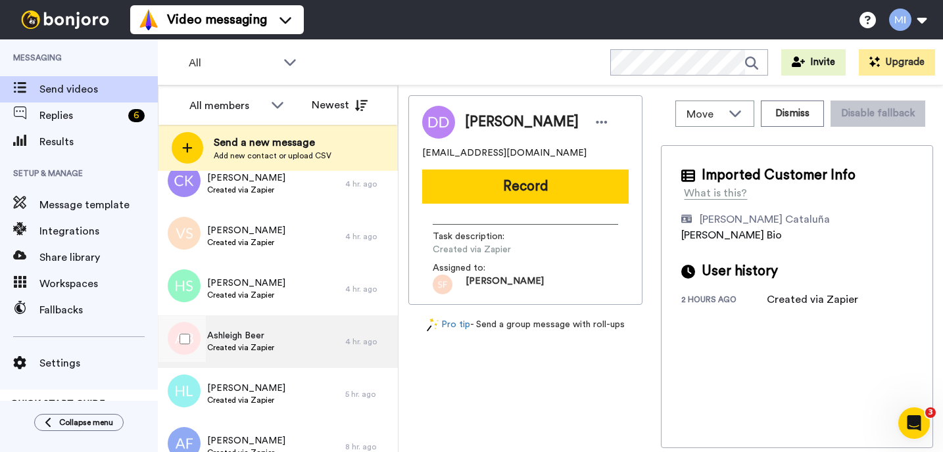
click at [294, 317] on div "Ashleigh Beer Created via Zapier" at bounding box center [251, 342] width 187 height 53
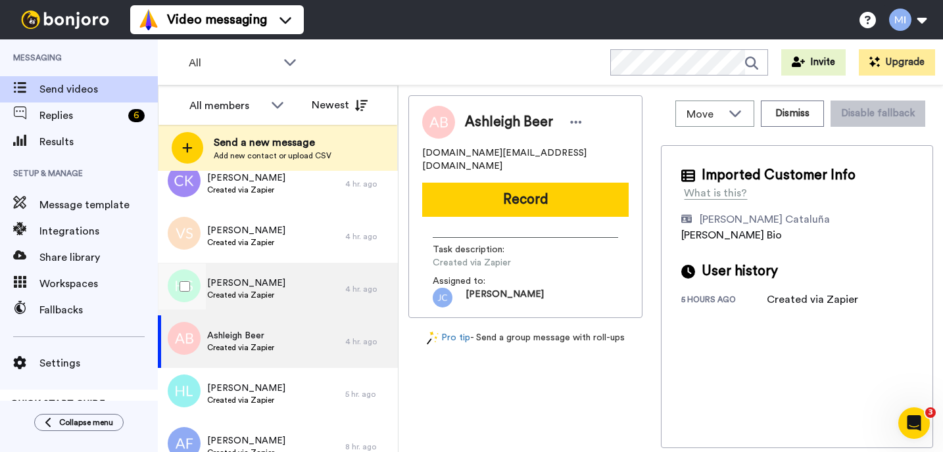
click at [298, 296] on div "Hugh Sinclair Created via Zapier" at bounding box center [251, 289] width 187 height 53
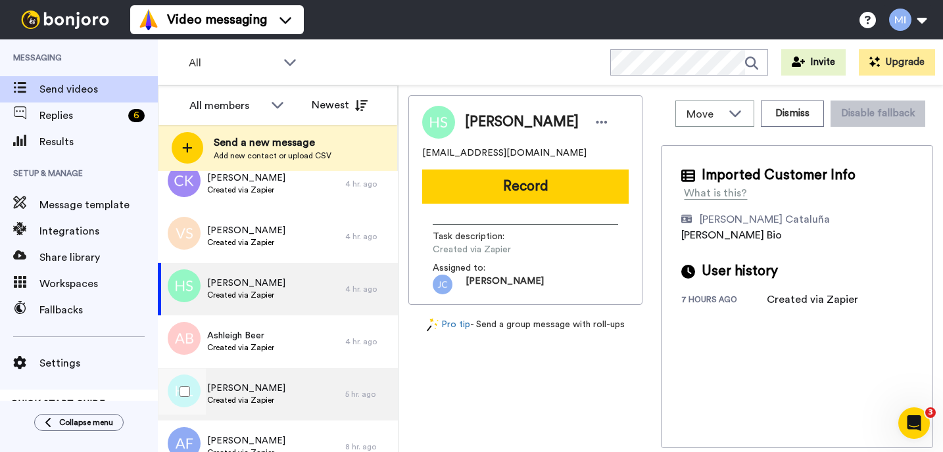
click at [253, 398] on span "Created via Zapier" at bounding box center [246, 400] width 78 height 11
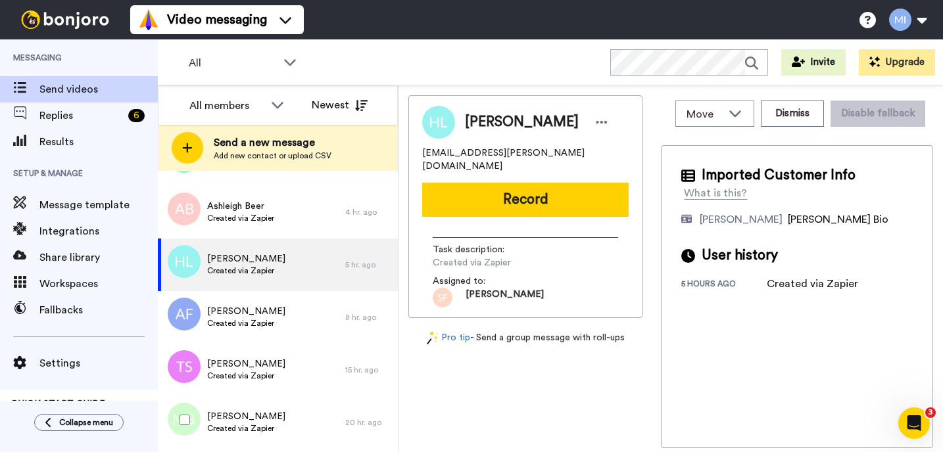
scroll to position [1210, 0]
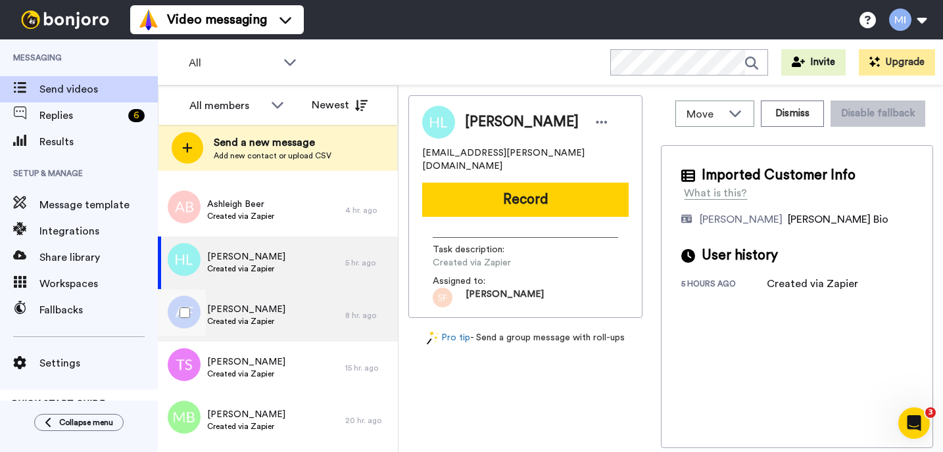
click at [298, 310] on div "Auriel Ford Created via Zapier" at bounding box center [251, 315] width 187 height 53
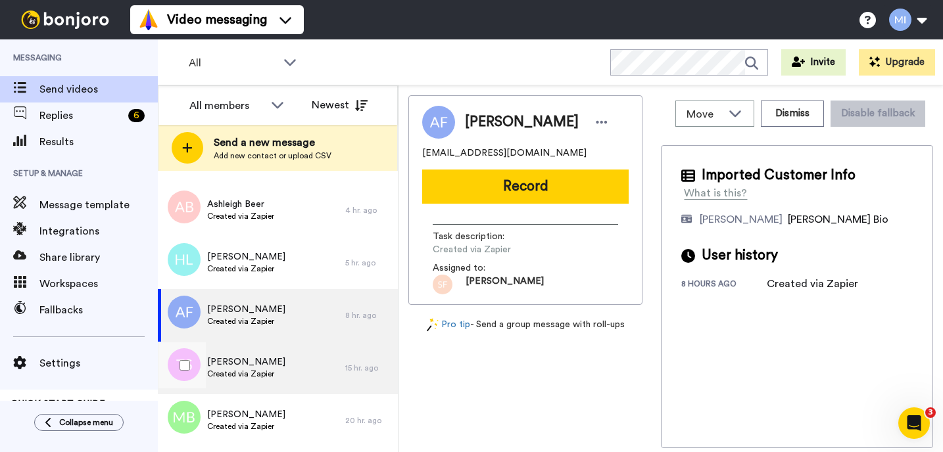
click at [281, 369] on div "Tanya Steen Created via Zapier" at bounding box center [251, 368] width 187 height 53
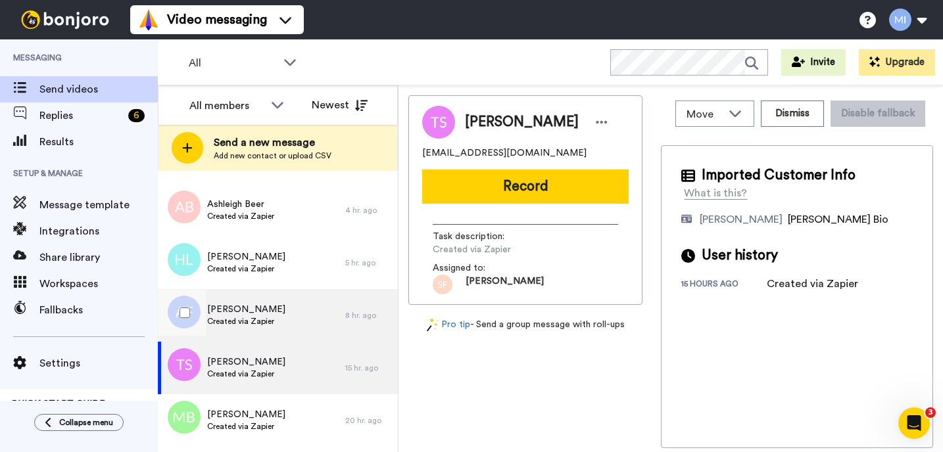
click at [273, 323] on div "Auriel Ford Created via Zapier" at bounding box center [251, 315] width 187 height 53
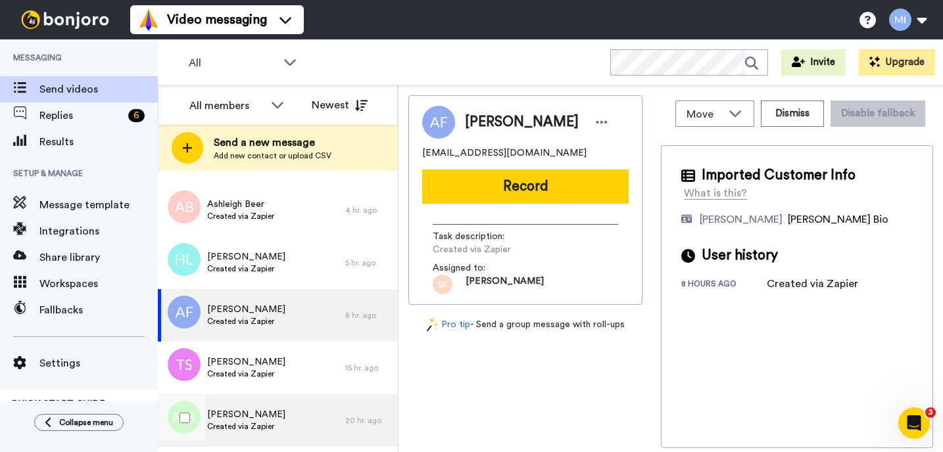
click at [256, 415] on span "[PERSON_NAME]" at bounding box center [246, 414] width 78 height 13
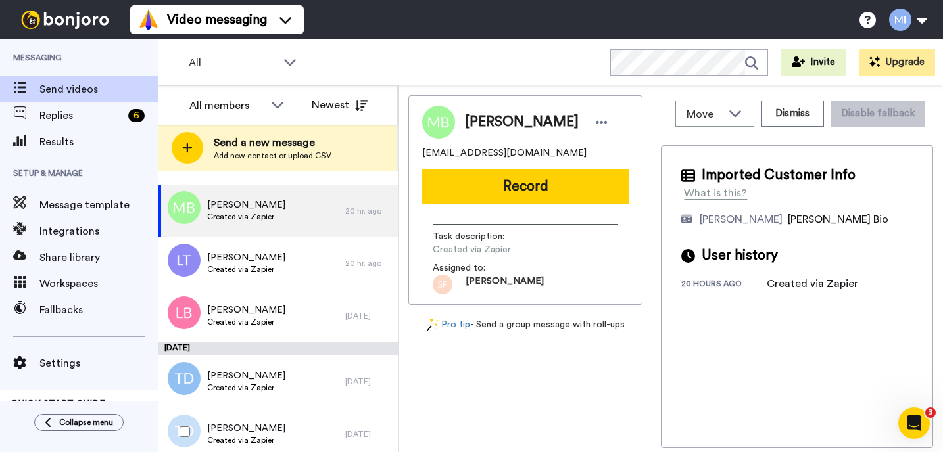
scroll to position [1420, 0]
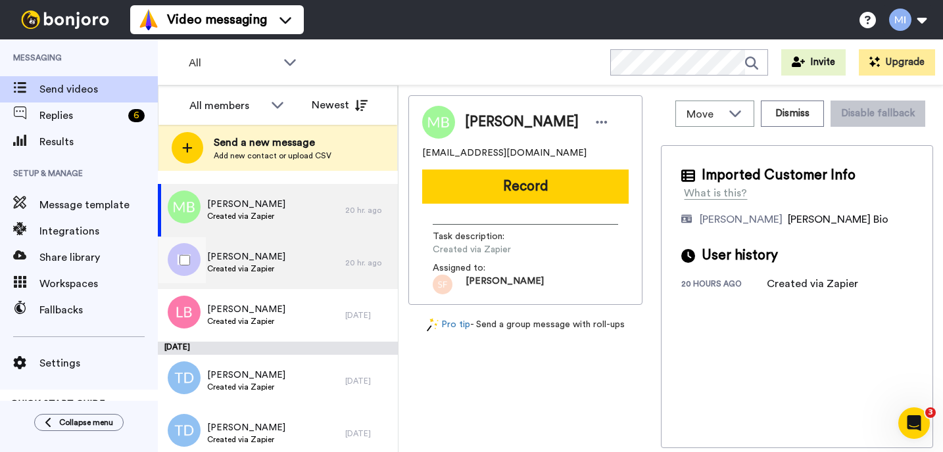
click at [276, 279] on div "Lucy Terry Created via Zapier" at bounding box center [251, 263] width 187 height 53
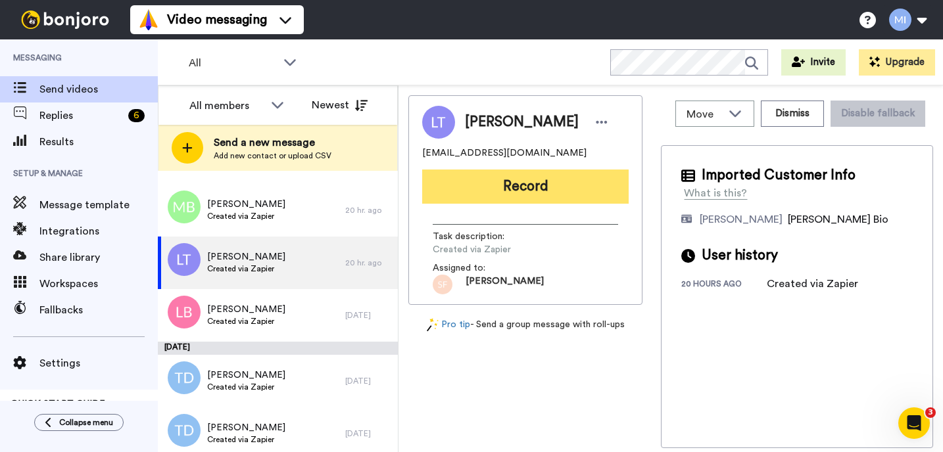
click at [544, 177] on button "Record" at bounding box center [525, 187] width 206 height 34
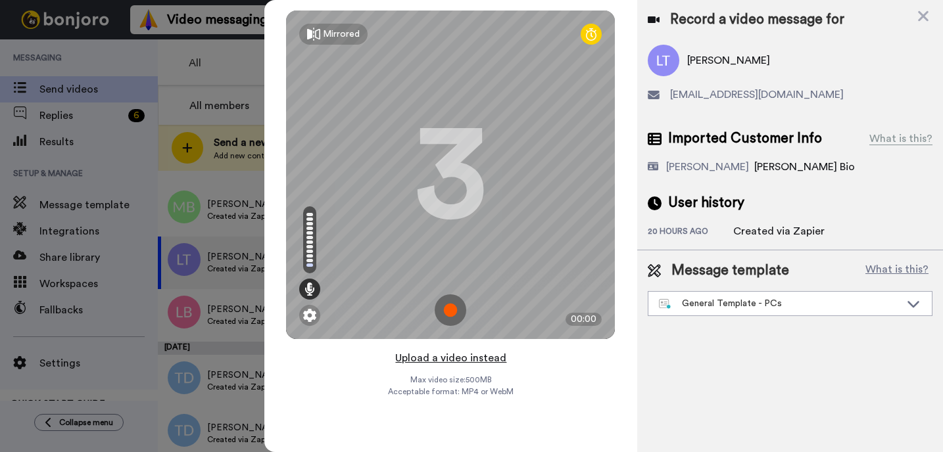
click at [429, 360] on button "Upload a video instead" at bounding box center [450, 358] width 119 height 17
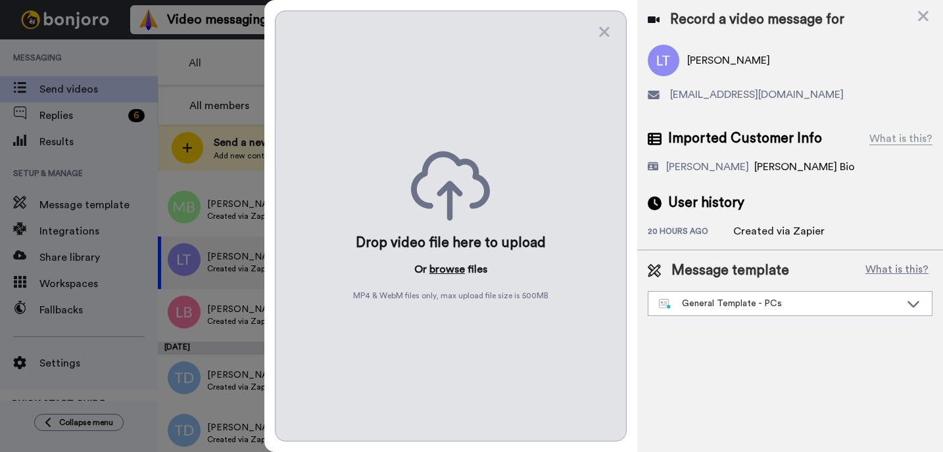
click at [435, 273] on button "browse" at bounding box center [446, 270] width 35 height 16
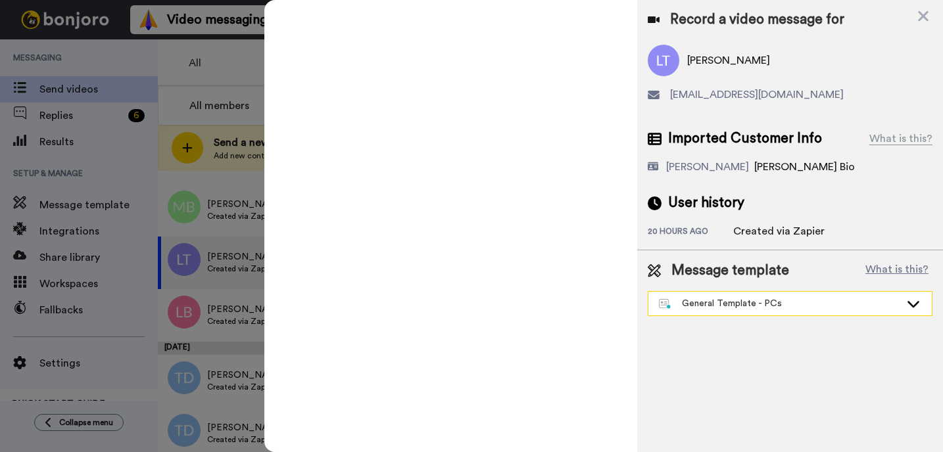
click at [737, 302] on div "General Template - PCs" at bounding box center [779, 303] width 241 height 13
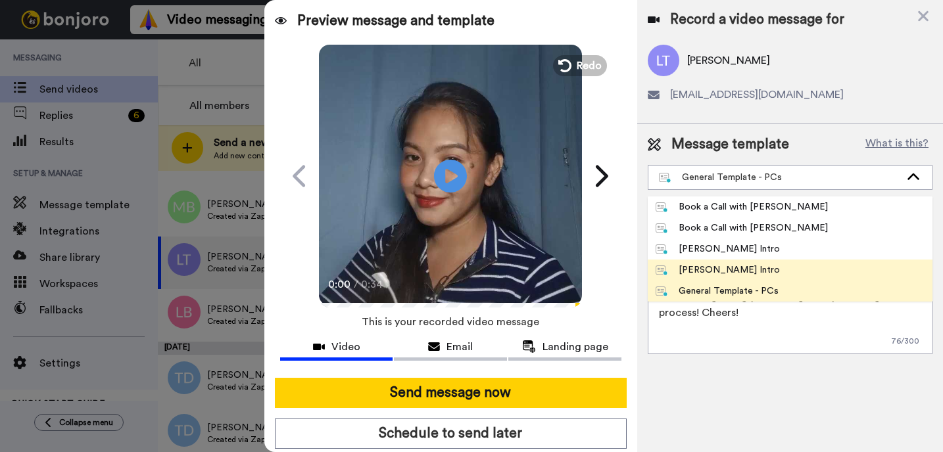
click at [713, 264] on div "[PERSON_NAME] Intro" at bounding box center [717, 270] width 124 height 13
type textarea "Hi {first_name|there}, I’m [PERSON_NAME] from Tellwell Publishing. Here's a qui…"
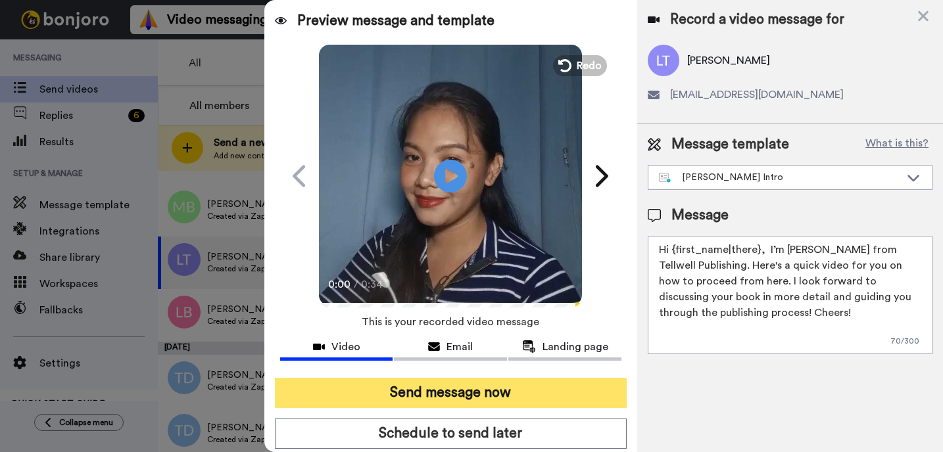
click at [553, 402] on button "Send message now" at bounding box center [451, 393] width 352 height 30
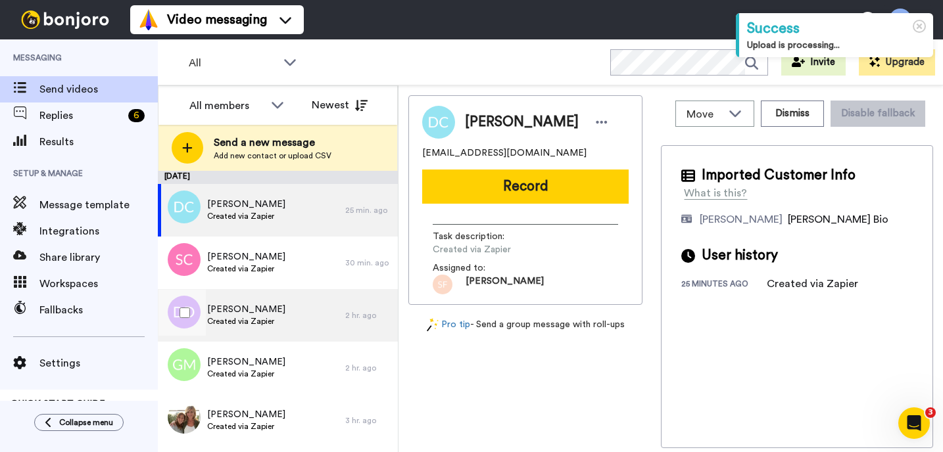
click at [219, 335] on div "[PERSON_NAME] Created via Zapier" at bounding box center [251, 315] width 187 height 53
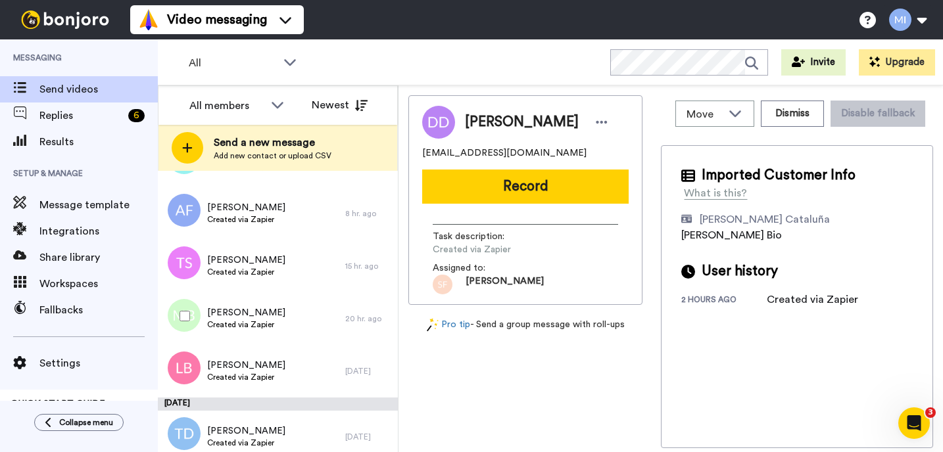
scroll to position [1336, 0]
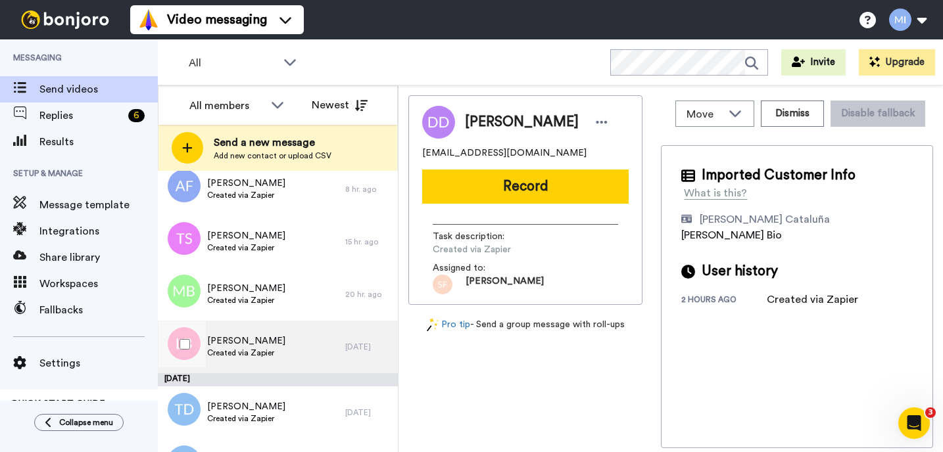
click at [227, 346] on span "[PERSON_NAME]" at bounding box center [246, 341] width 78 height 13
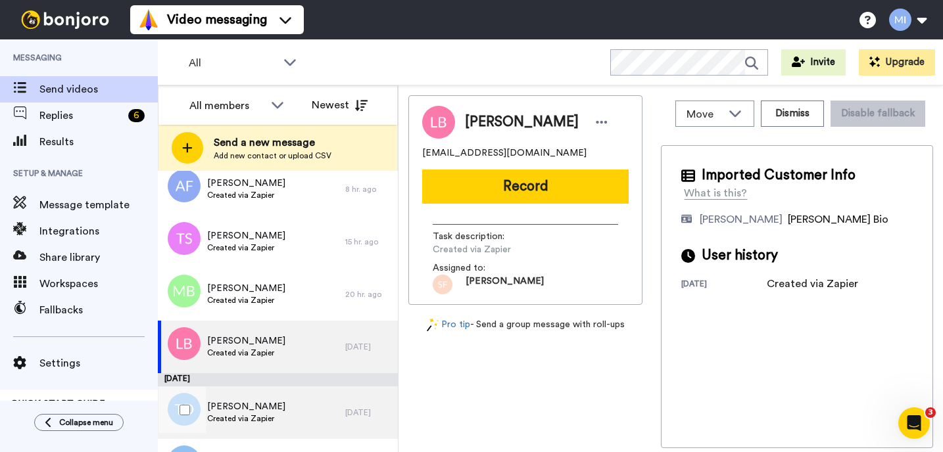
click at [223, 390] on div "[PERSON_NAME] Created via Zapier" at bounding box center [251, 413] width 187 height 53
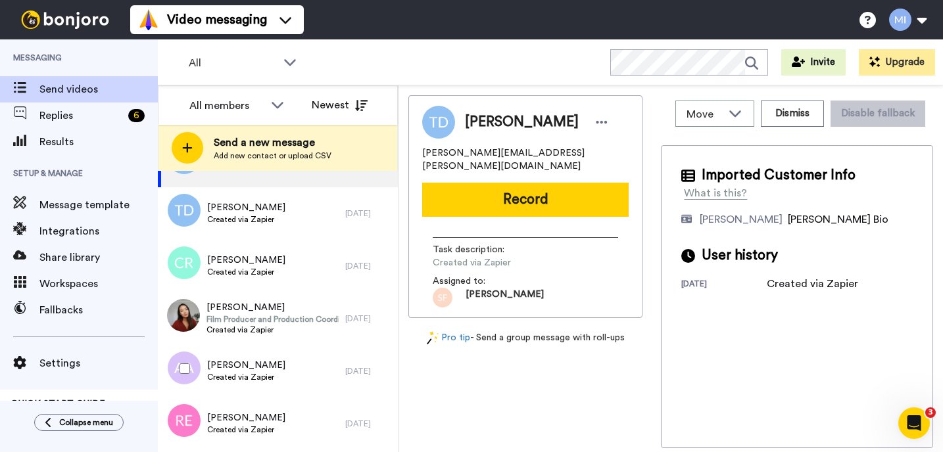
scroll to position [1599, 0]
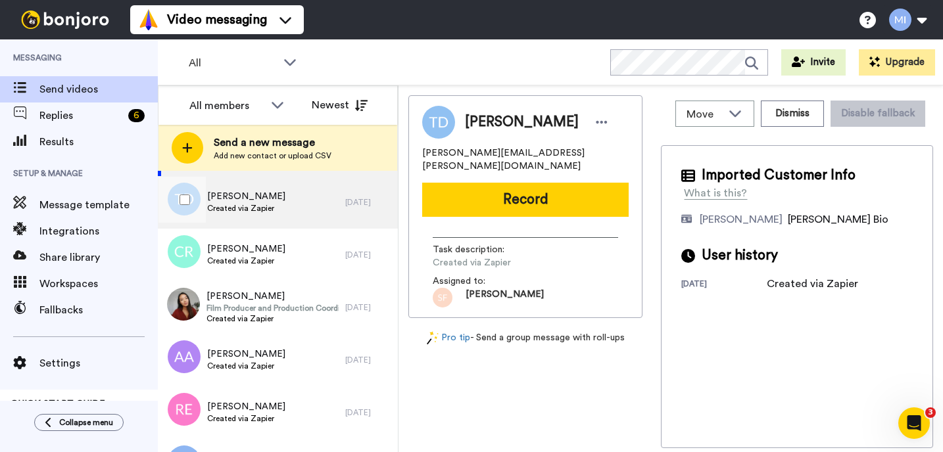
click at [310, 211] on div "[PERSON_NAME] Created via Zapier" at bounding box center [251, 202] width 187 height 53
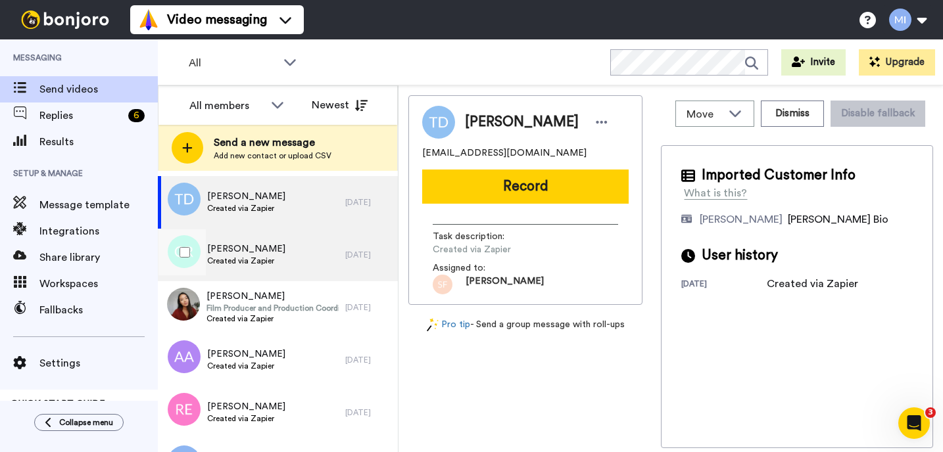
click at [305, 251] on div "[PERSON_NAME] Created via Zapier" at bounding box center [251, 255] width 187 height 53
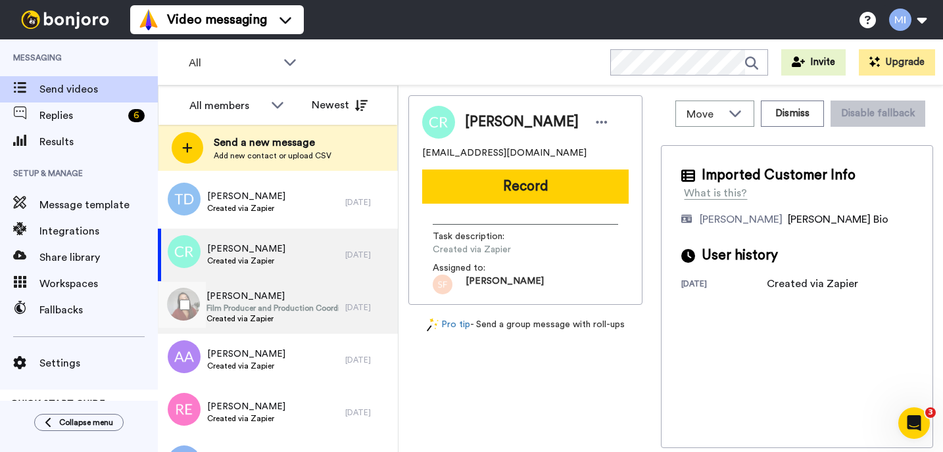
click at [289, 296] on span "[PERSON_NAME]" at bounding box center [272, 296] width 132 height 13
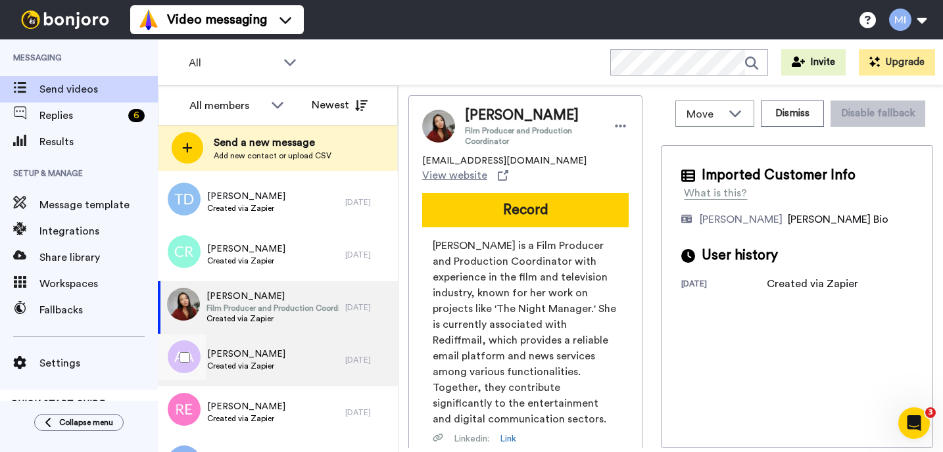
click at [276, 348] on div "[PERSON_NAME] Created via Zapier" at bounding box center [251, 360] width 187 height 53
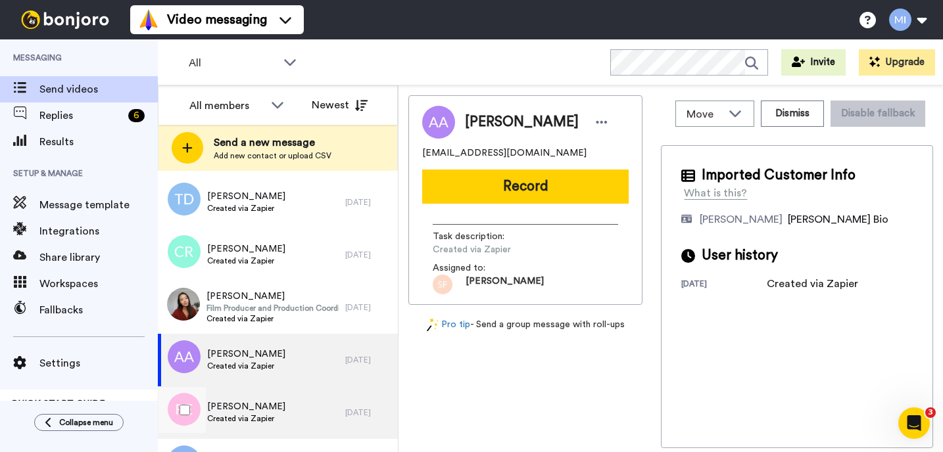
click at [261, 406] on span "[PERSON_NAME]" at bounding box center [246, 406] width 78 height 13
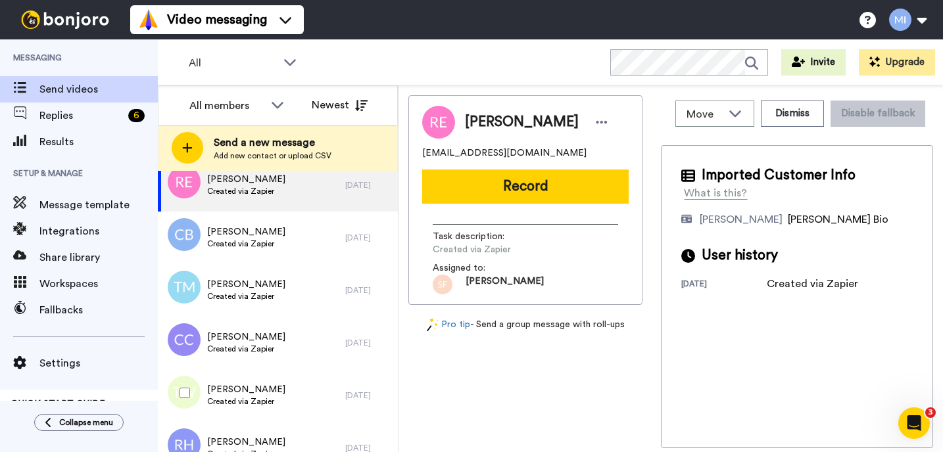
scroll to position [1835, 0]
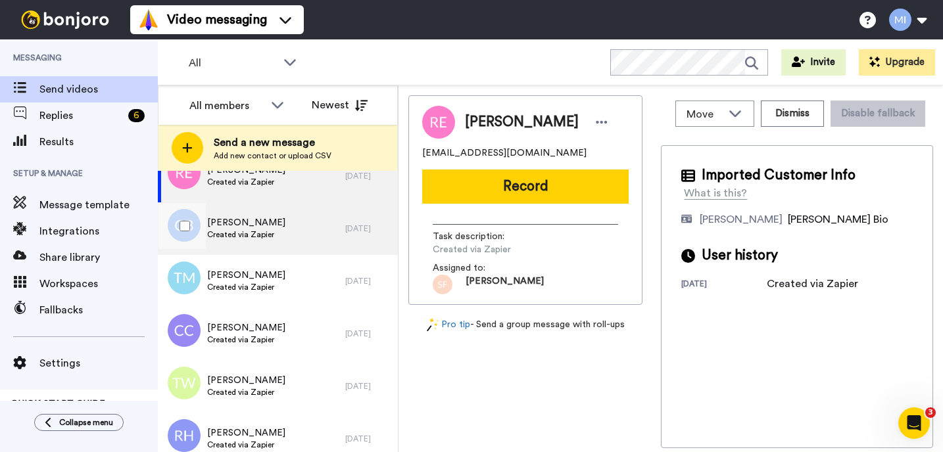
click at [288, 234] on div "[PERSON_NAME] Created via Zapier" at bounding box center [251, 228] width 187 height 53
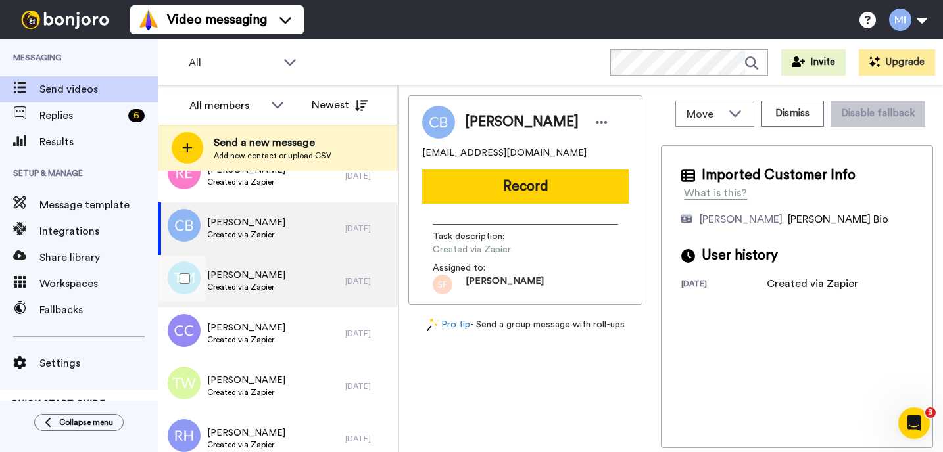
click at [274, 298] on div "Taylor Manning Created via Zapier" at bounding box center [251, 281] width 187 height 53
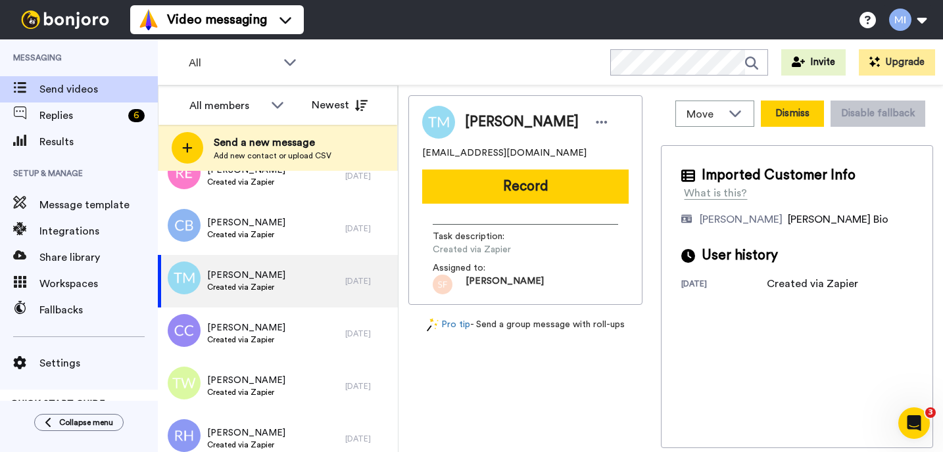
click at [804, 122] on button "Dismiss" at bounding box center [792, 114] width 63 height 26
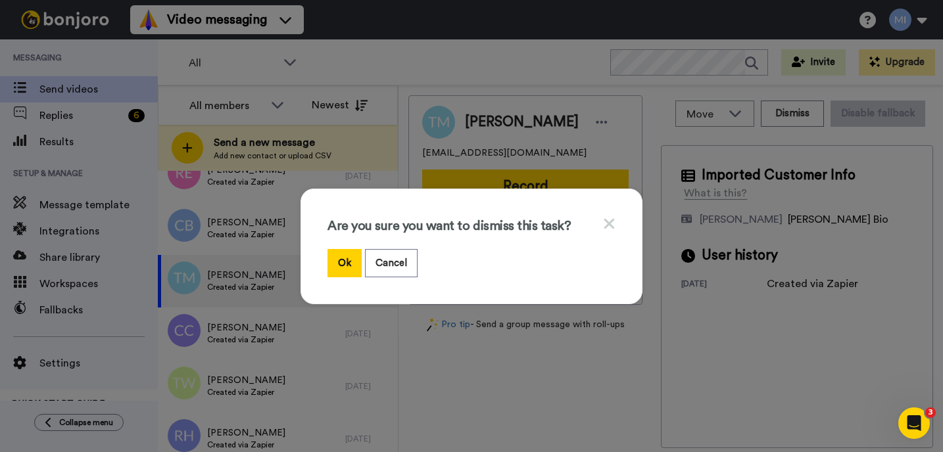
click at [609, 227] on icon at bounding box center [609, 224] width 12 height 16
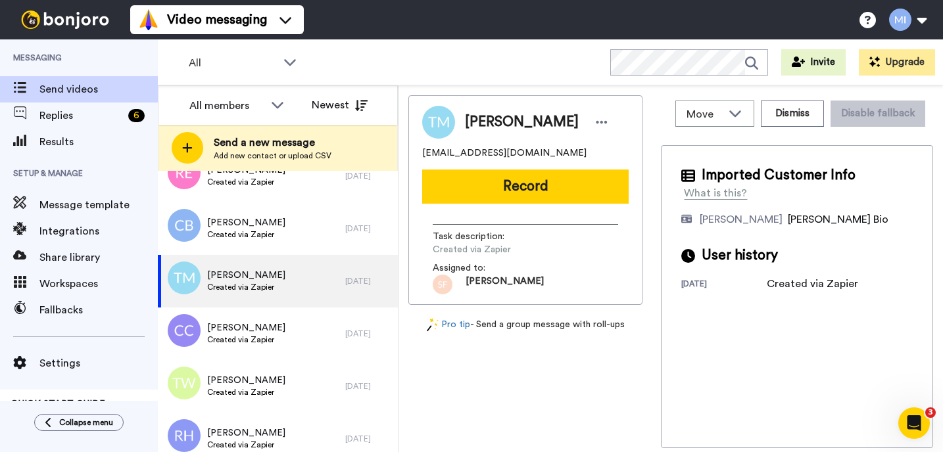
click at [600, 216] on div "Task description : Created via Zapier Assigned to: Scott" at bounding box center [525, 254] width 206 height 80
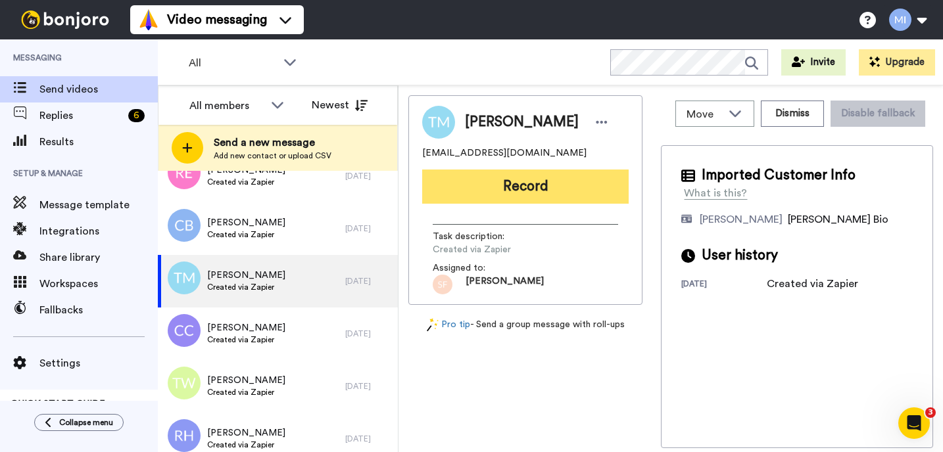
click at [600, 190] on button "Record" at bounding box center [525, 187] width 206 height 34
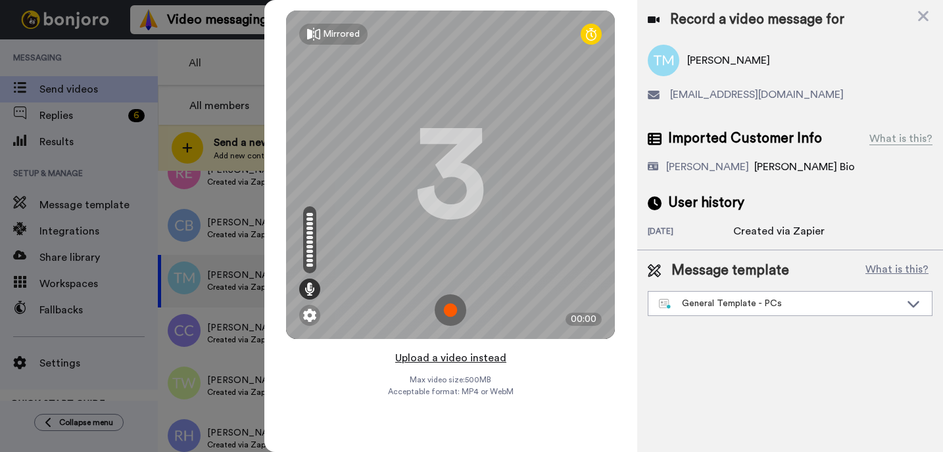
click at [489, 360] on button "Upload a video instead" at bounding box center [450, 358] width 119 height 17
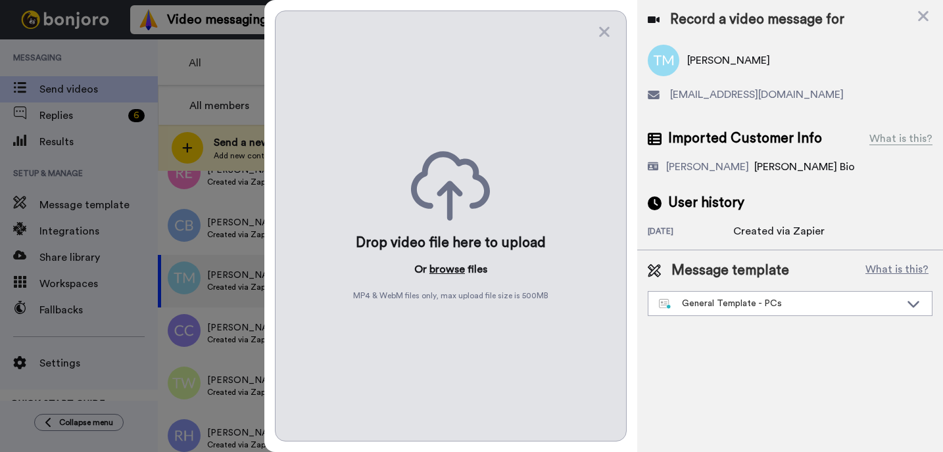
click at [449, 269] on button "browse" at bounding box center [446, 270] width 35 height 16
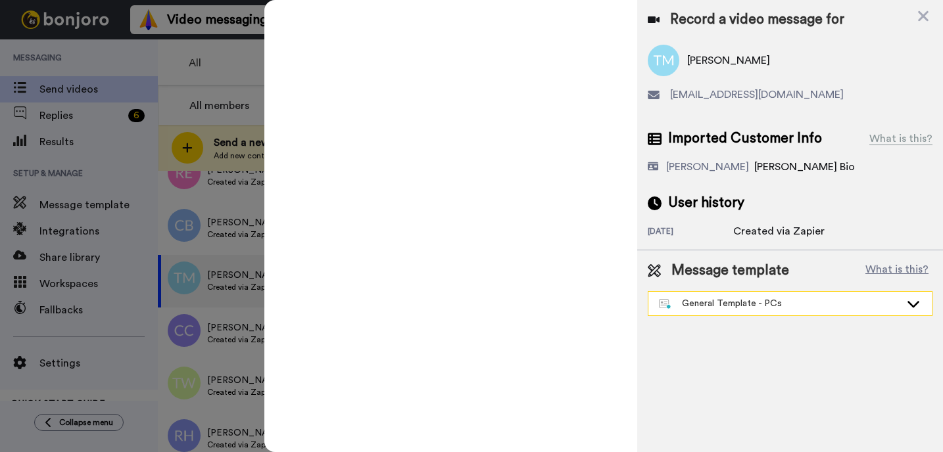
click at [720, 314] on div "General Template - PCs" at bounding box center [789, 304] width 283 height 24
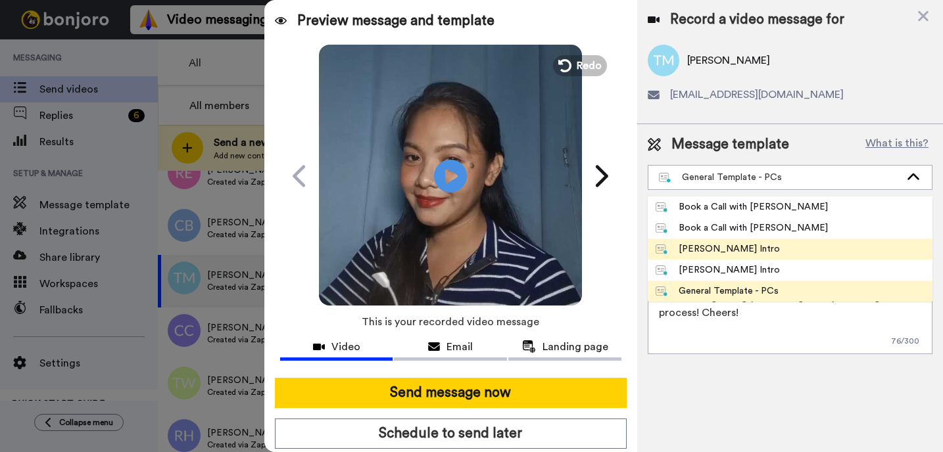
click at [700, 254] on div "[PERSON_NAME] Intro" at bounding box center [717, 249] width 124 height 13
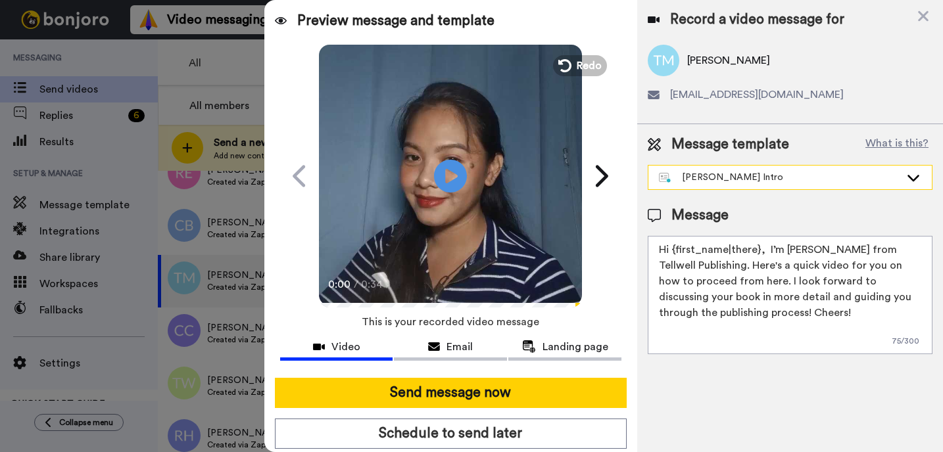
click at [745, 165] on div "[PERSON_NAME] Intro" at bounding box center [789, 177] width 285 height 25
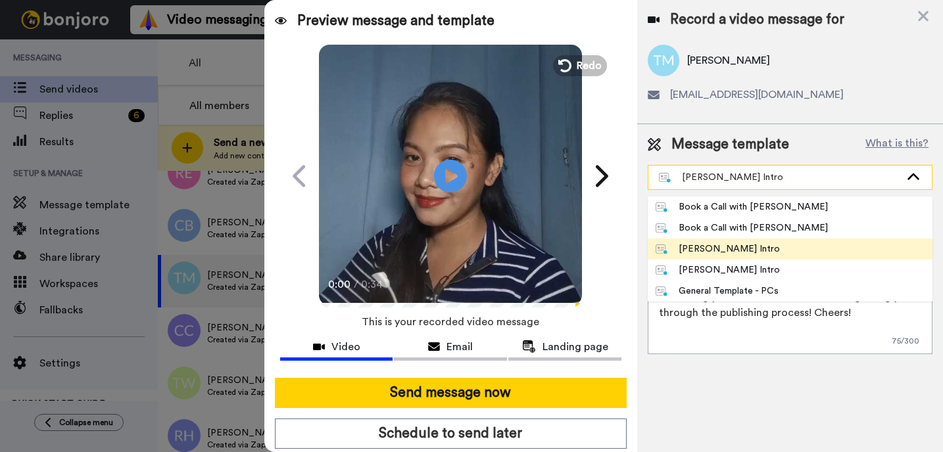
click at [745, 173] on div "[PERSON_NAME] Intro" at bounding box center [779, 177] width 241 height 13
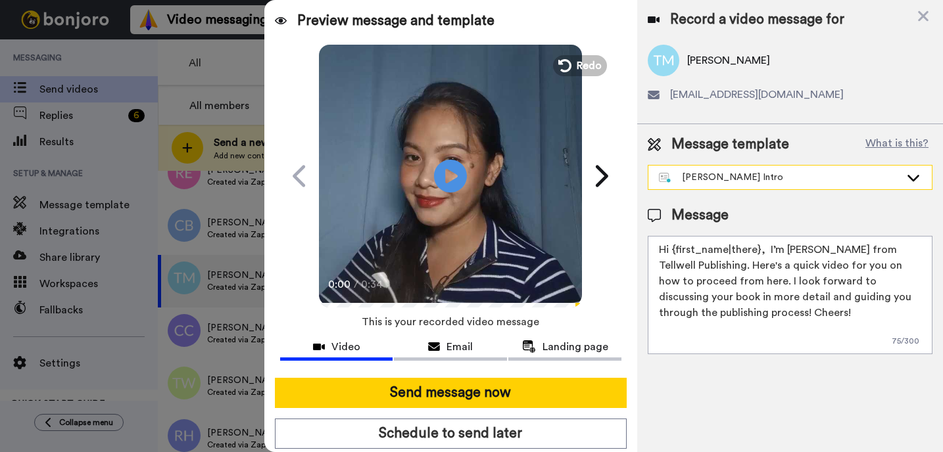
click at [732, 182] on div "[PERSON_NAME] Intro" at bounding box center [779, 177] width 241 height 13
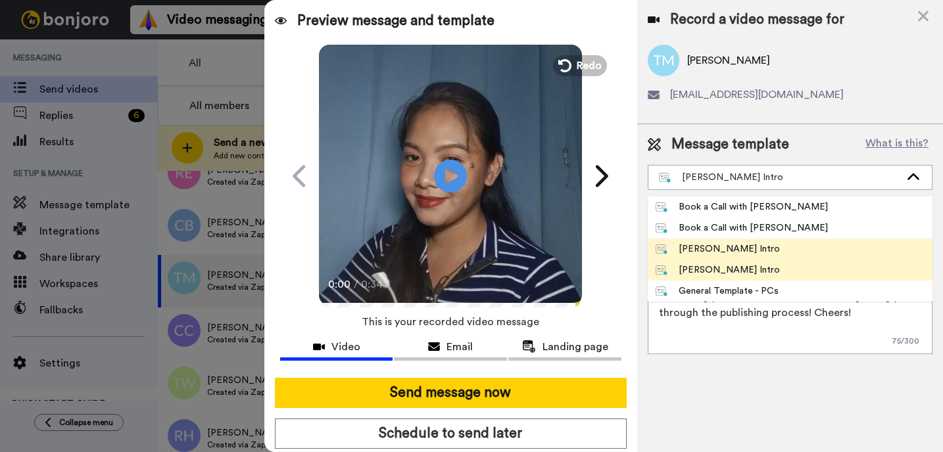
click at [713, 273] on div "[PERSON_NAME] Intro" at bounding box center [717, 270] width 124 height 13
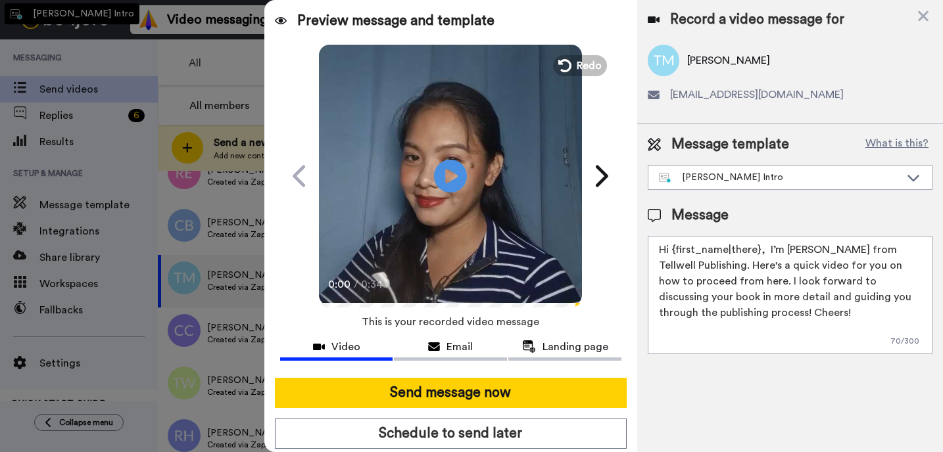
type textarea "Hi {first_name|there}, I’m [PERSON_NAME] from Tellwell Publishing. Here's a qui…"
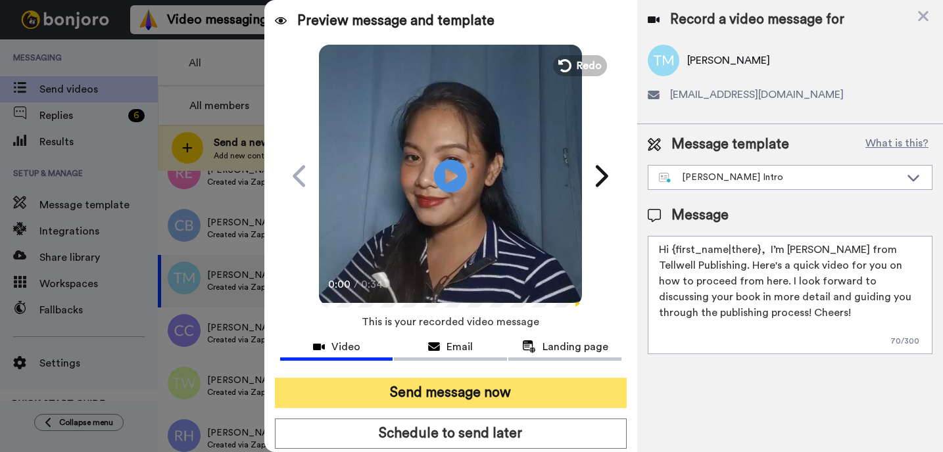
click at [576, 388] on button "Send message now" at bounding box center [451, 393] width 352 height 30
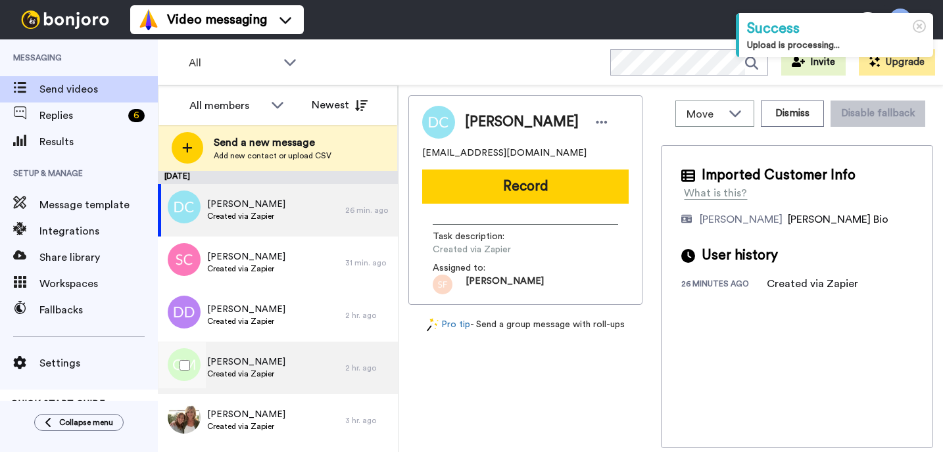
click at [223, 344] on div "[PERSON_NAME] Created via Zapier" at bounding box center [251, 368] width 187 height 53
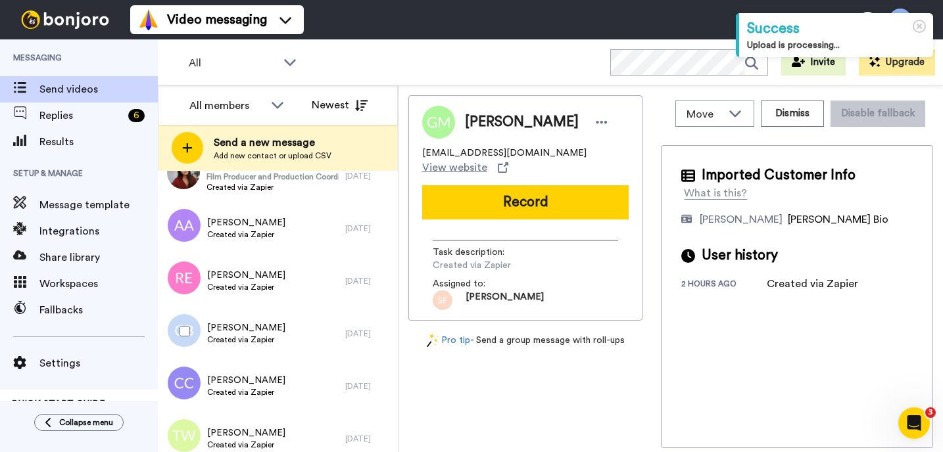
scroll to position [1756, 0]
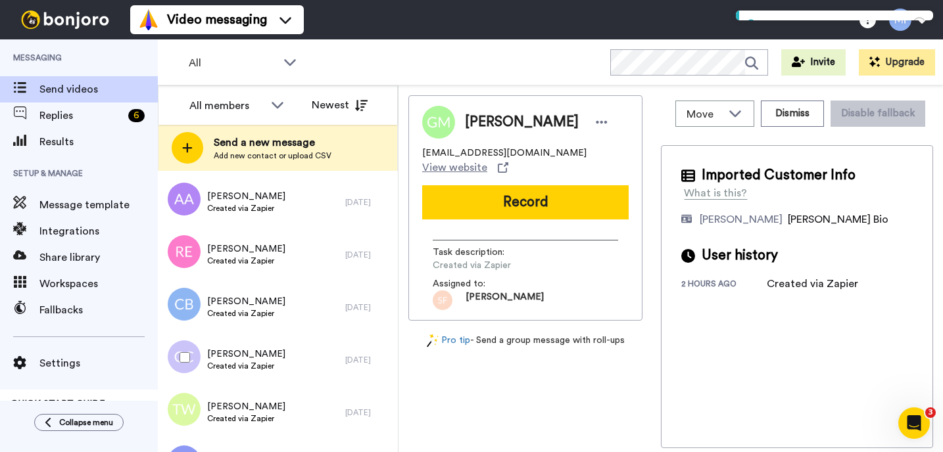
click at [223, 344] on div "[PERSON_NAME] Created via Zapier" at bounding box center [251, 360] width 187 height 53
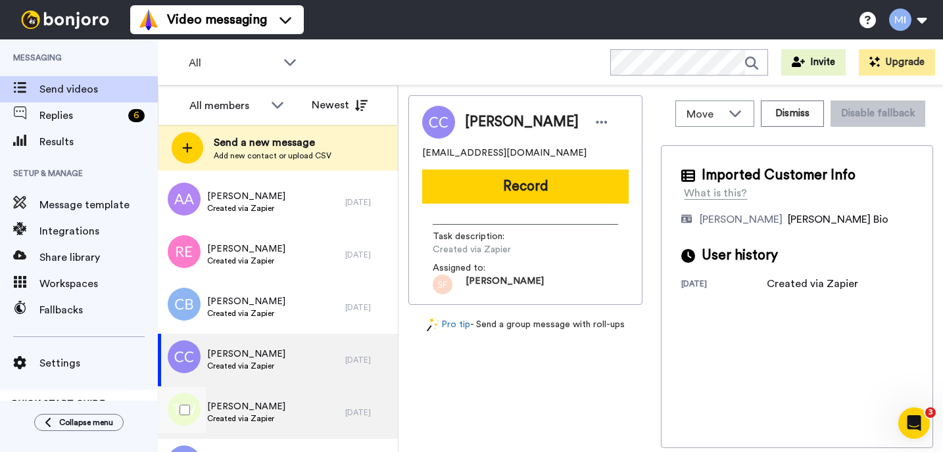
click at [256, 398] on div "[PERSON_NAME] Created via Zapier" at bounding box center [251, 413] width 187 height 53
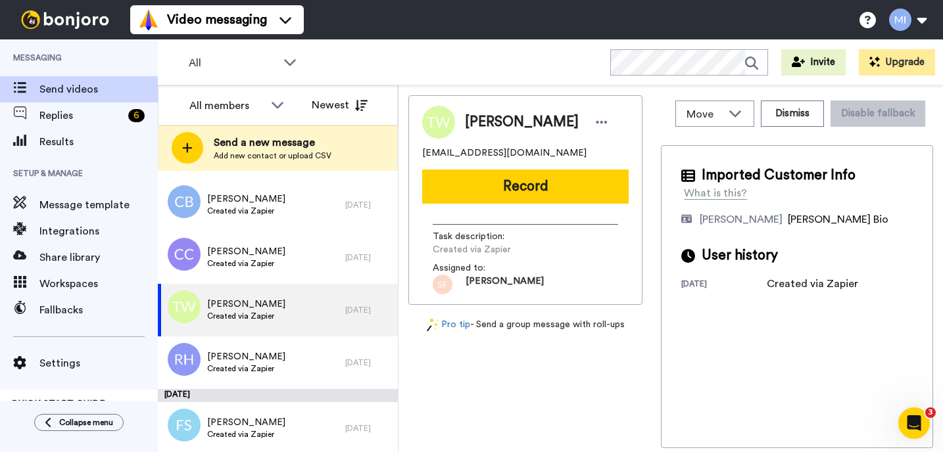
scroll to position [1862, 0]
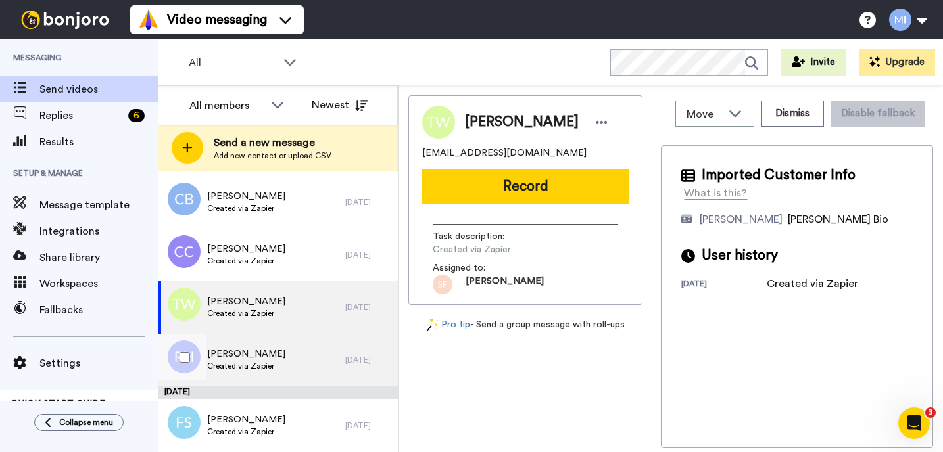
click at [263, 357] on span "[PERSON_NAME]" at bounding box center [246, 354] width 78 height 13
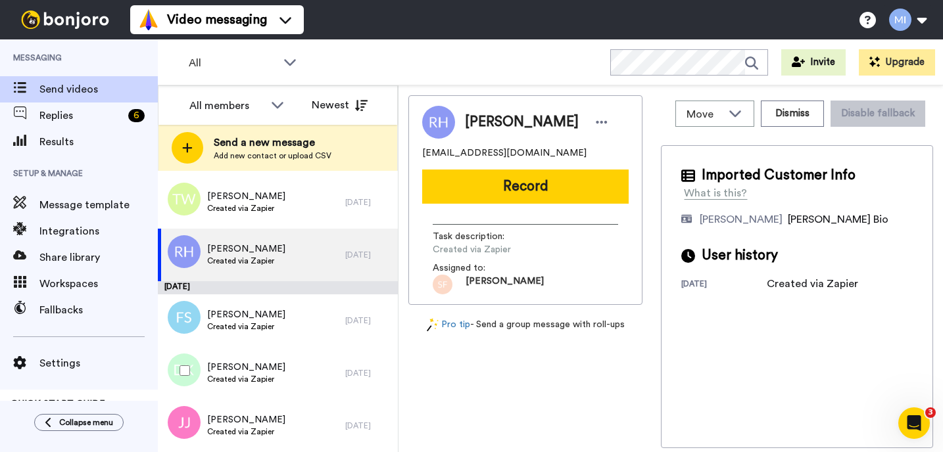
scroll to position [1993, 0]
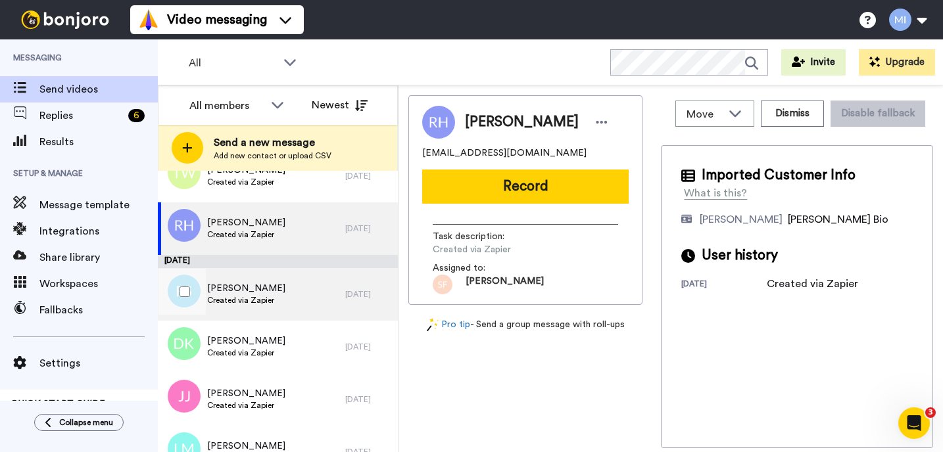
click at [279, 304] on div "[PERSON_NAME] Created via Zapier" at bounding box center [251, 294] width 187 height 53
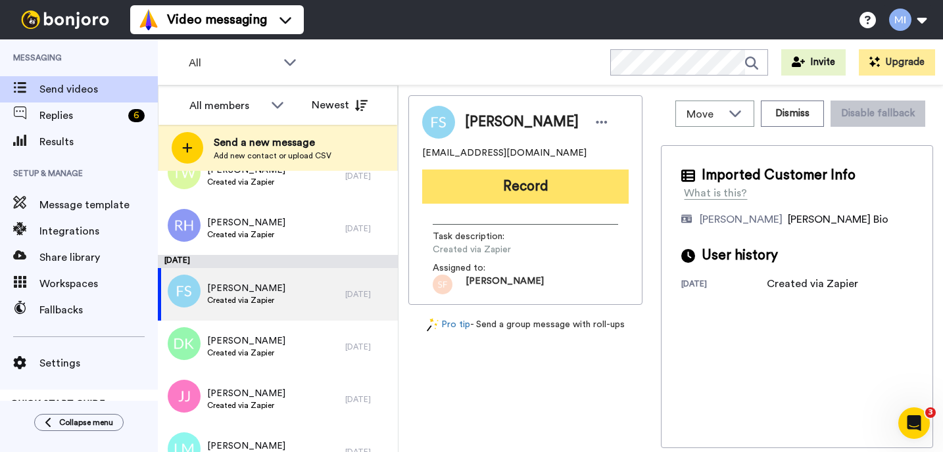
click at [551, 180] on button "Record" at bounding box center [525, 187] width 206 height 34
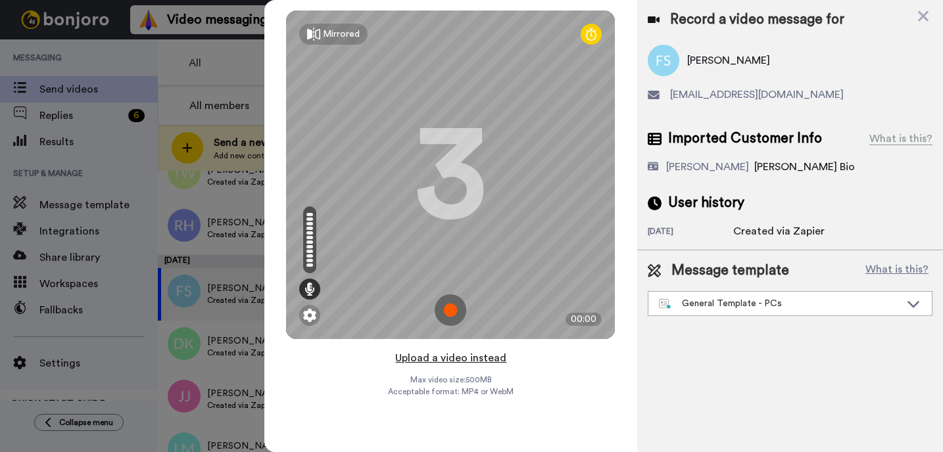
click at [448, 358] on button "Upload a video instead" at bounding box center [450, 358] width 119 height 17
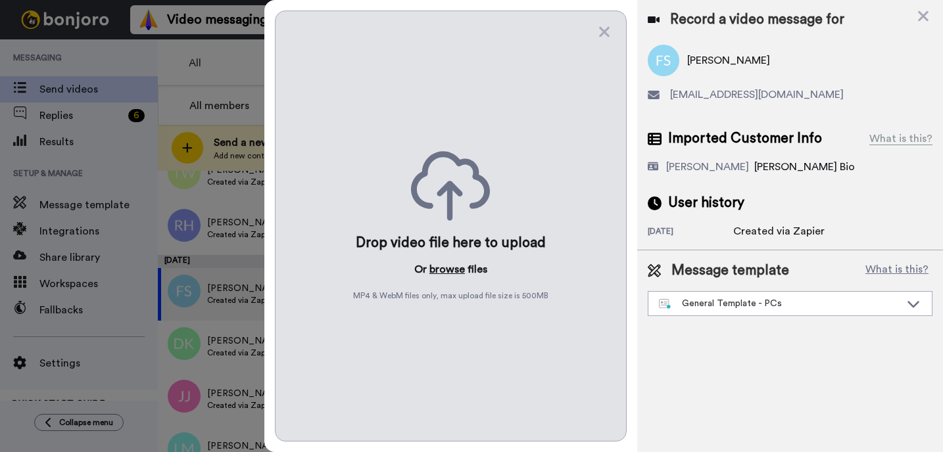
click at [442, 276] on button "browse" at bounding box center [446, 270] width 35 height 16
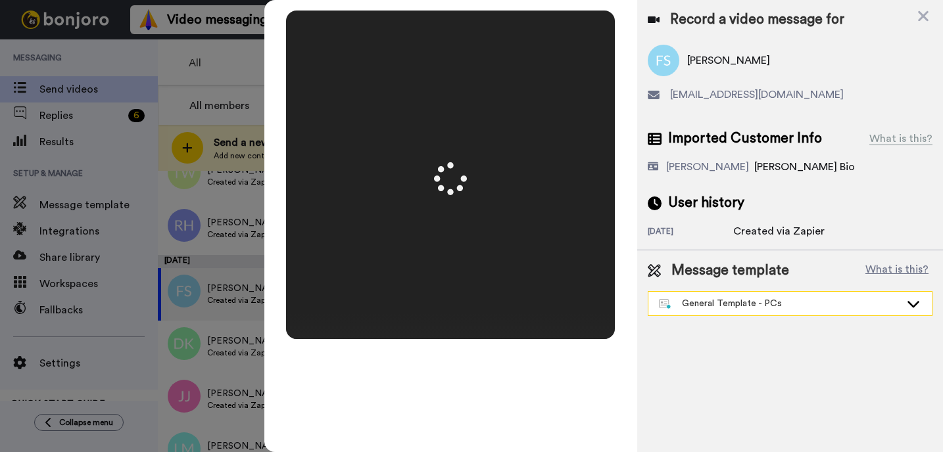
click at [741, 303] on div "General Template - PCs" at bounding box center [779, 303] width 241 height 13
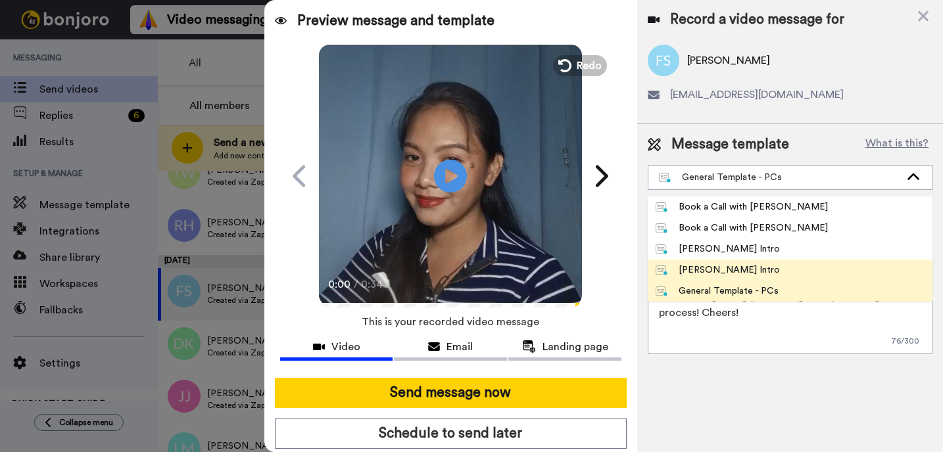
click at [729, 270] on div "[PERSON_NAME] Intro" at bounding box center [717, 270] width 124 height 13
type textarea "Hi {first_name|there}, I’m [PERSON_NAME] from Tellwell Publishing. Here's a qui…"
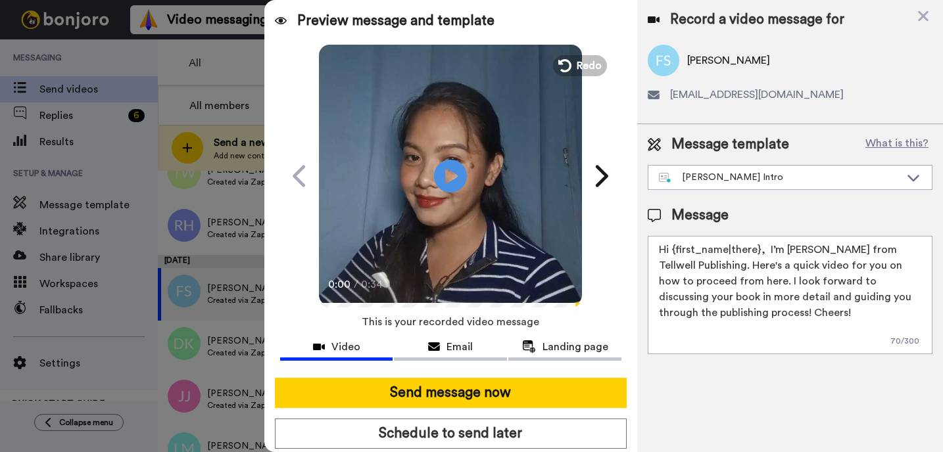
drag, startPoint x: 573, startPoint y: 402, endPoint x: 580, endPoint y: 410, distance: 9.8
click at [576, 406] on button "Send message now" at bounding box center [451, 393] width 352 height 30
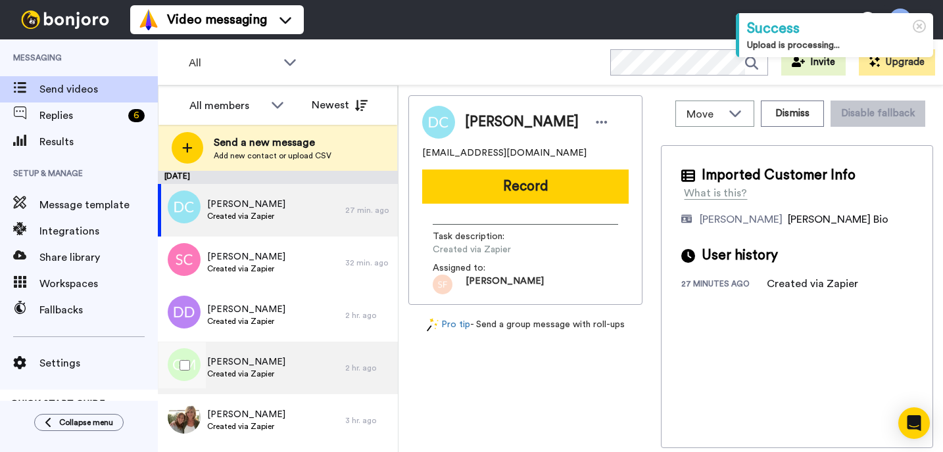
click at [234, 382] on div "Gloria Maestas Created via Zapier" at bounding box center [251, 368] width 187 height 53
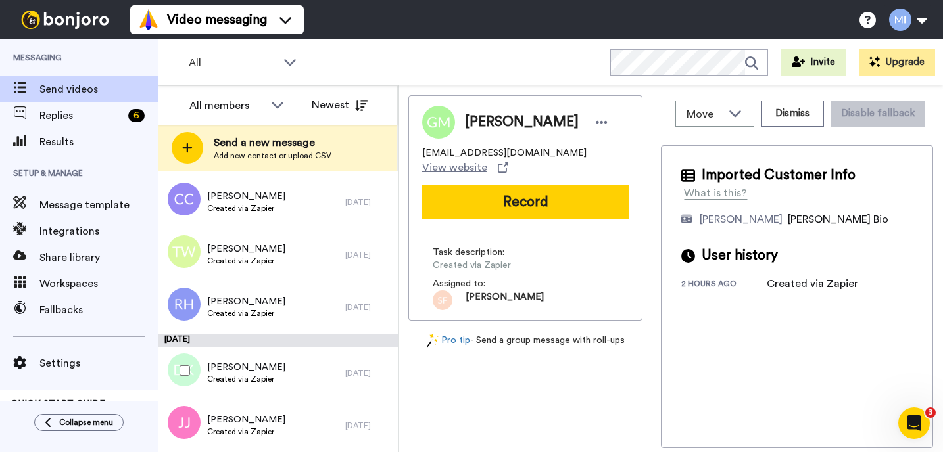
scroll to position [1940, 0]
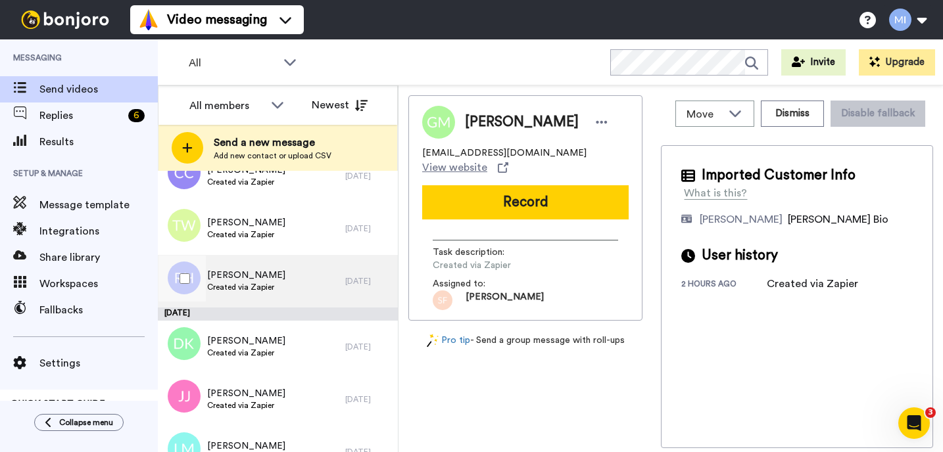
click at [243, 297] on div "Ronnie Hewitt Created via Zapier" at bounding box center [251, 281] width 187 height 53
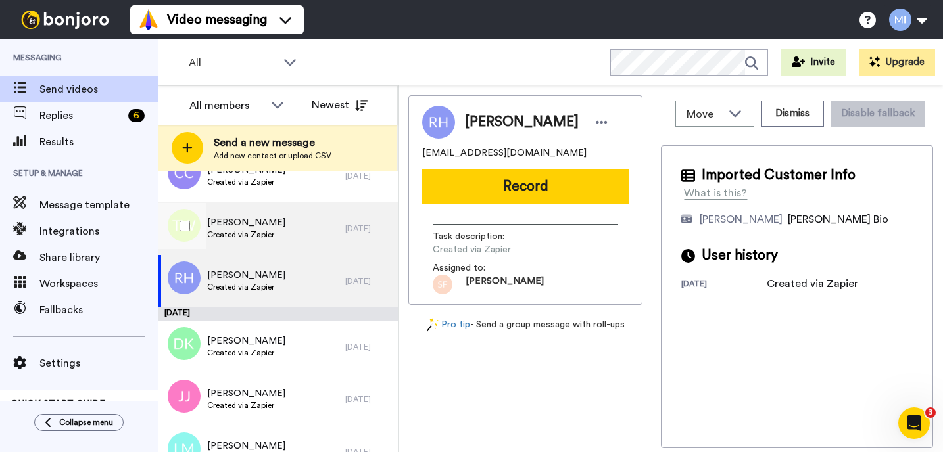
click at [263, 237] on span "Created via Zapier" at bounding box center [246, 234] width 78 height 11
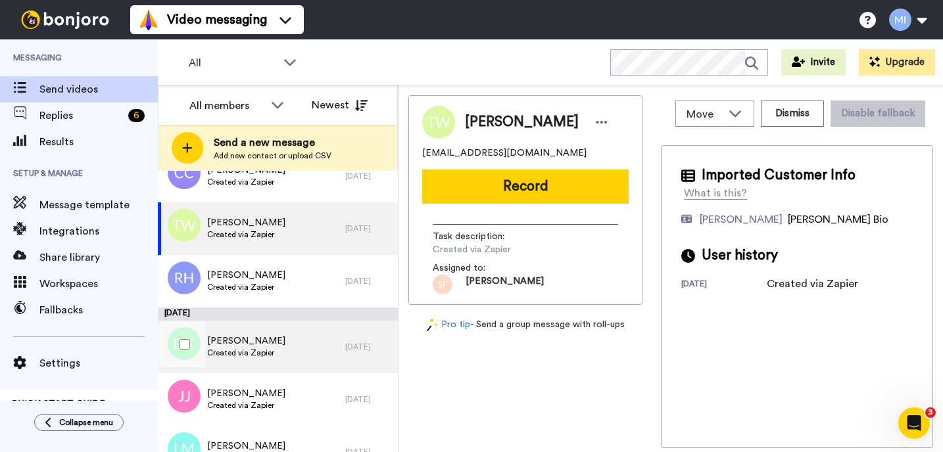
click at [271, 337] on span "[PERSON_NAME]" at bounding box center [246, 341] width 78 height 13
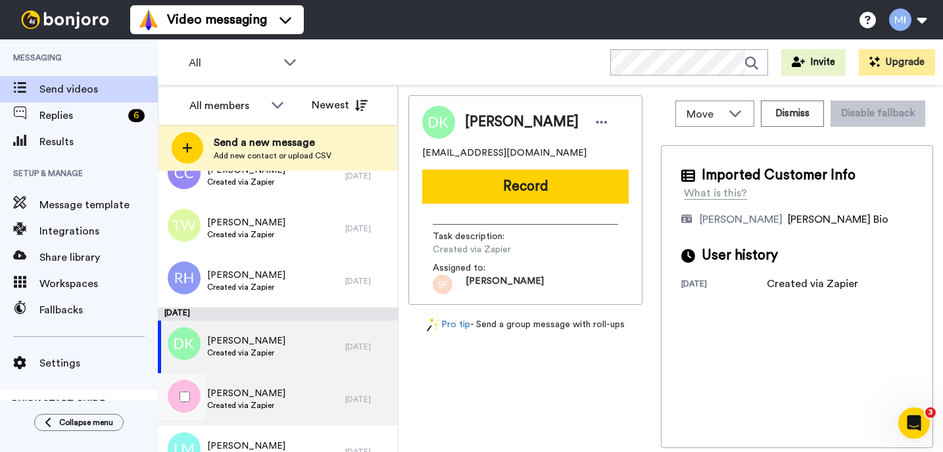
click at [268, 406] on span "Created via Zapier" at bounding box center [246, 405] width 78 height 11
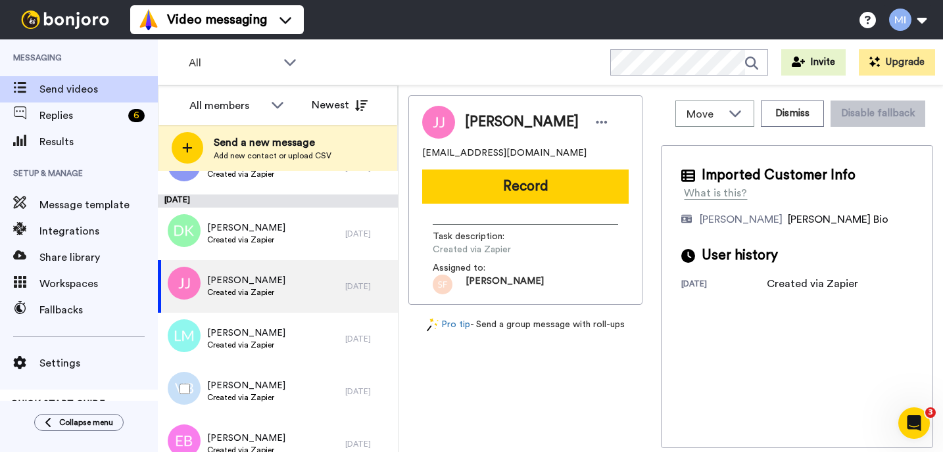
scroll to position [2072, 0]
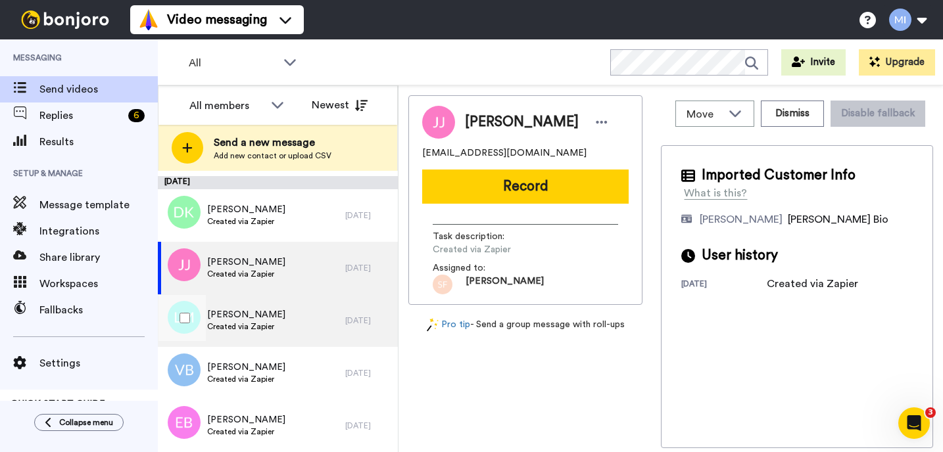
click at [313, 305] on div "Louise McGroarty Created via Zapier" at bounding box center [251, 320] width 187 height 53
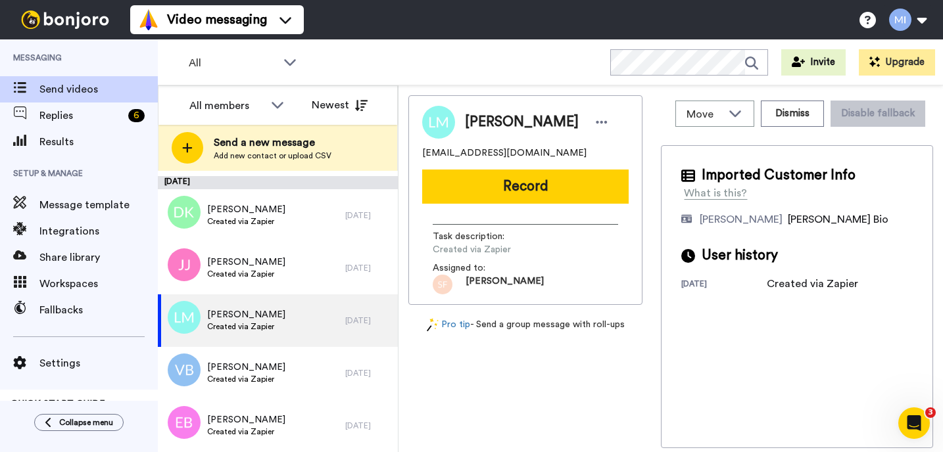
click at [778, 129] on div "Move WORKSPACES View all Default Task List Marjorie's Migrated Workspace Prospe…" at bounding box center [797, 113] width 272 height 37
click at [778, 126] on button "Dismiss" at bounding box center [792, 114] width 63 height 26
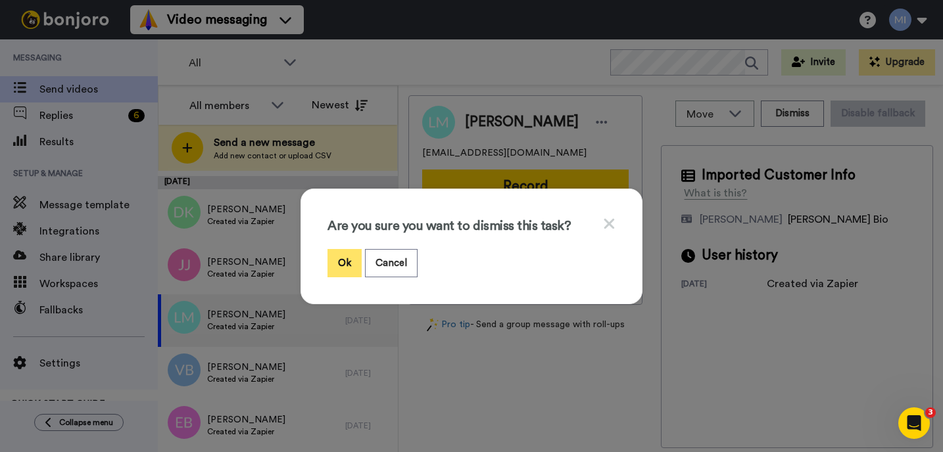
click at [353, 262] on button "Ok" at bounding box center [344, 263] width 34 height 28
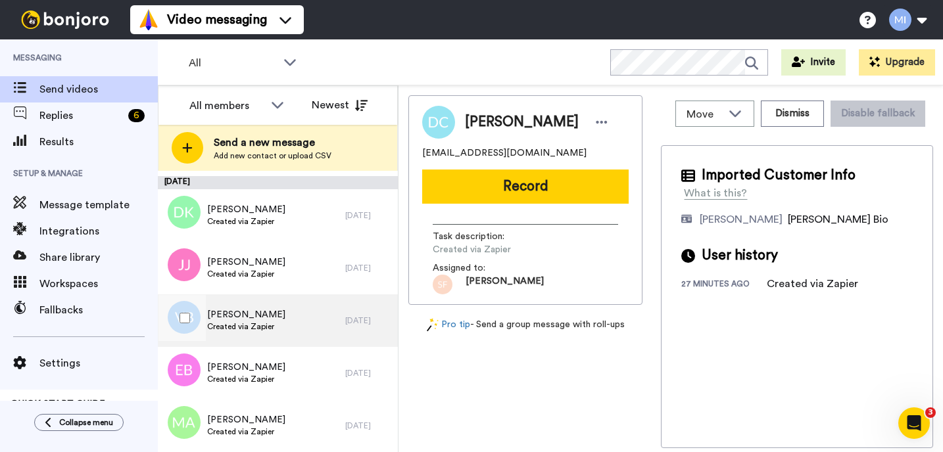
click at [286, 338] on div "Valentina Burra Created via Zapier" at bounding box center [251, 320] width 187 height 53
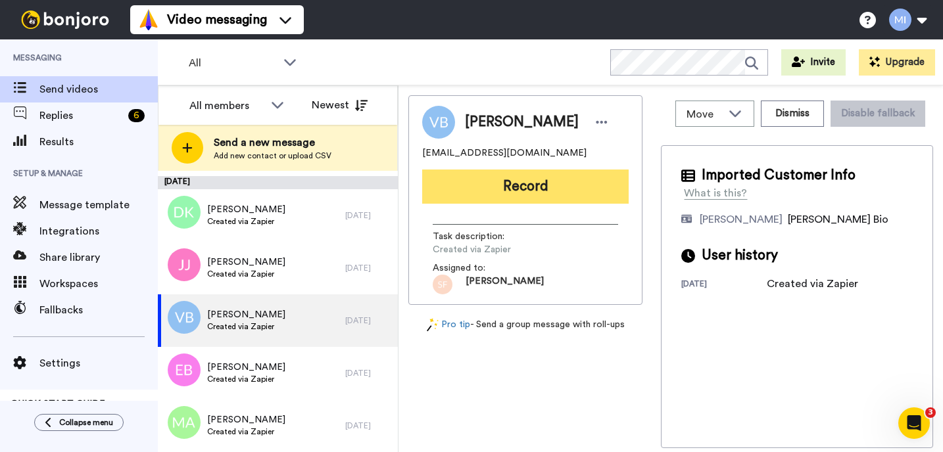
click at [590, 178] on button "Record" at bounding box center [525, 187] width 206 height 34
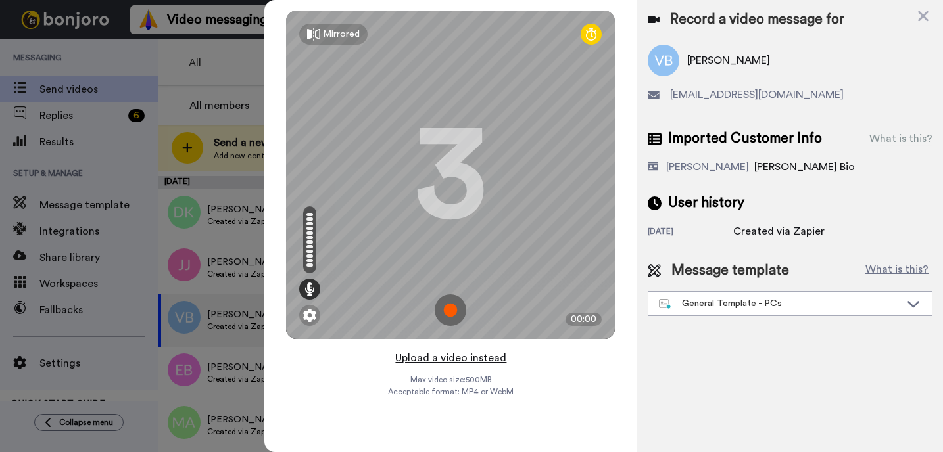
click at [450, 356] on button "Upload a video instead" at bounding box center [450, 358] width 119 height 17
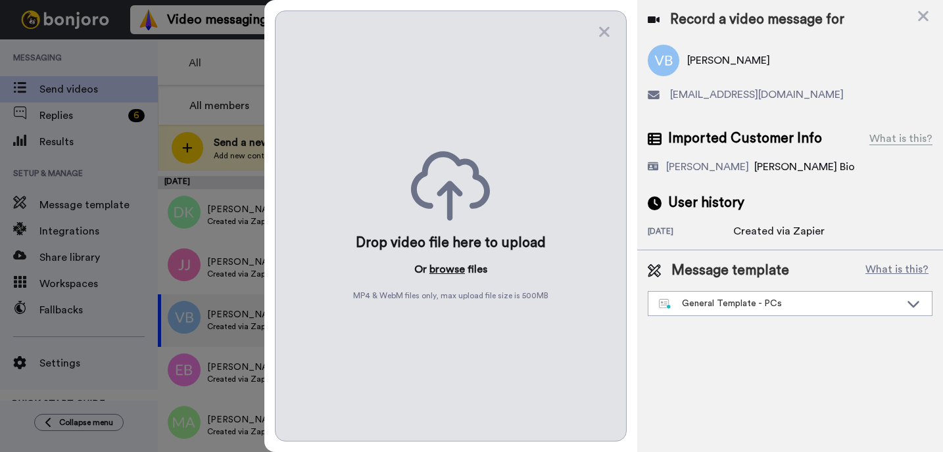
click at [447, 267] on button "browse" at bounding box center [446, 270] width 35 height 16
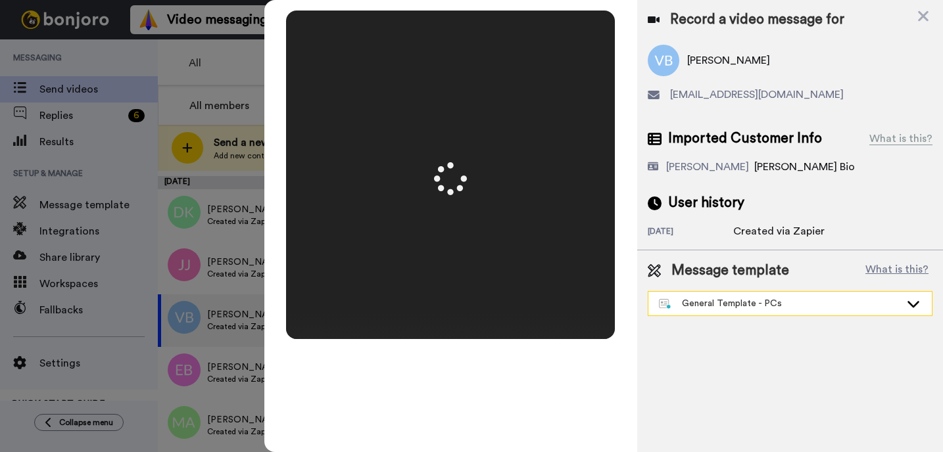
click at [749, 306] on div "General Template - PCs" at bounding box center [779, 303] width 241 height 13
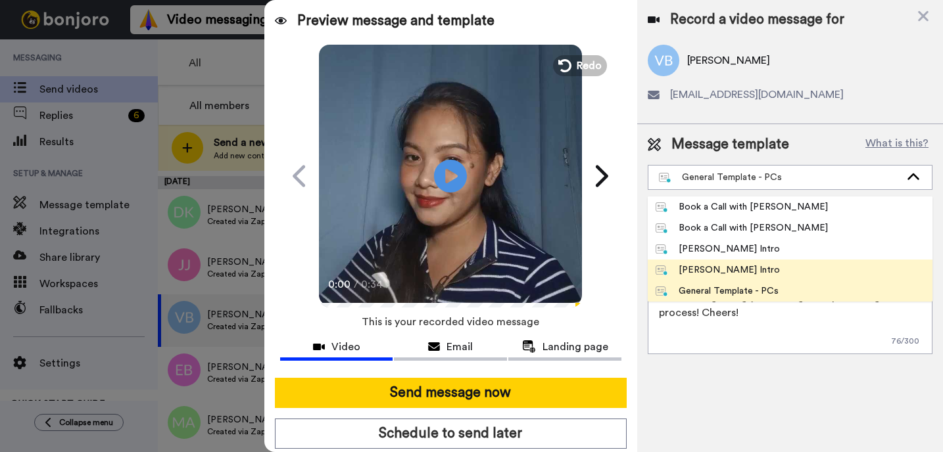
click at [720, 273] on div "[PERSON_NAME] Intro" at bounding box center [717, 270] width 124 height 13
type textarea "Hi {first_name|there}, I’m [PERSON_NAME] from Tellwell Publishing. Here's a qui…"
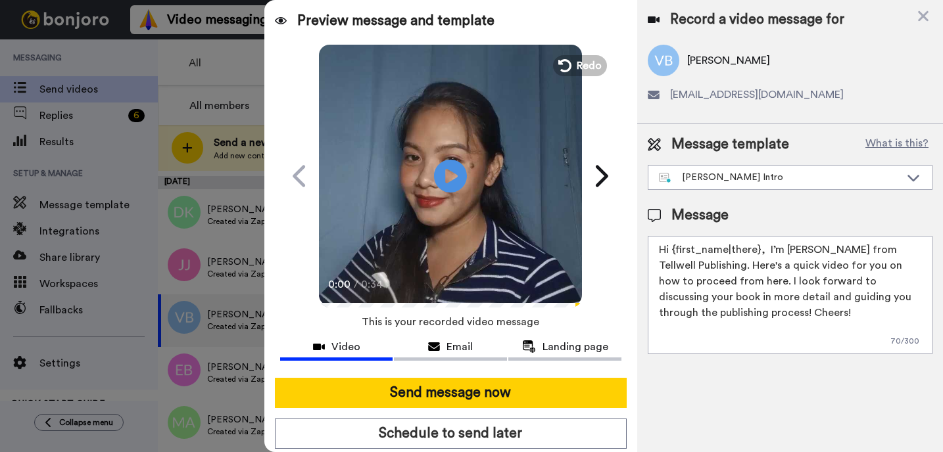
click at [544, 412] on div "Send message now Schedule to send later Use optimised sending" at bounding box center [450, 428] width 373 height 122
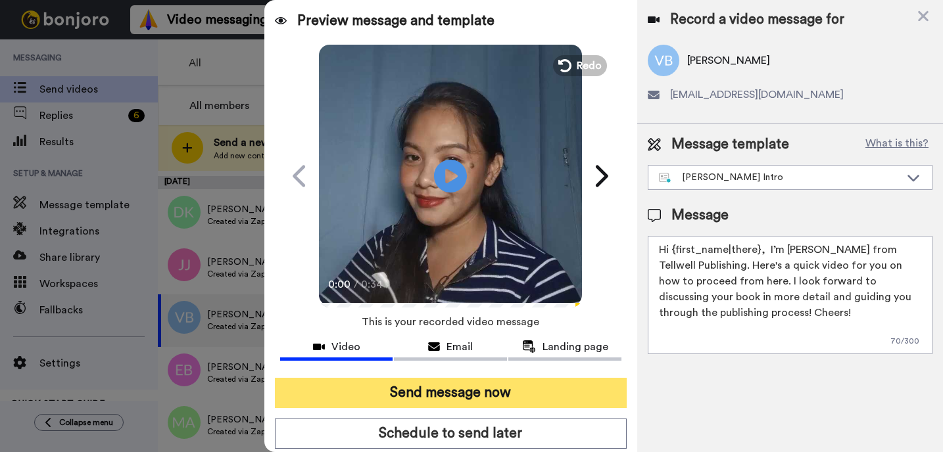
click at [550, 395] on button "Send message now" at bounding box center [451, 393] width 352 height 30
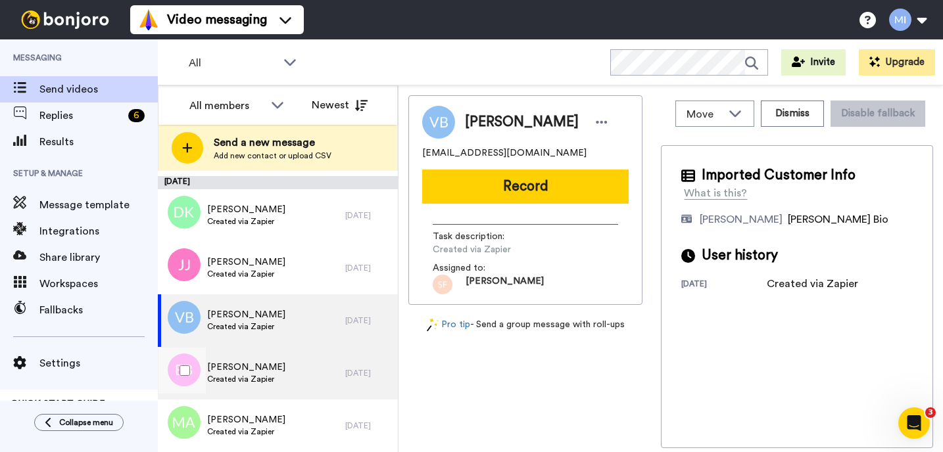
click at [256, 365] on span "[PERSON_NAME]" at bounding box center [246, 367] width 78 height 13
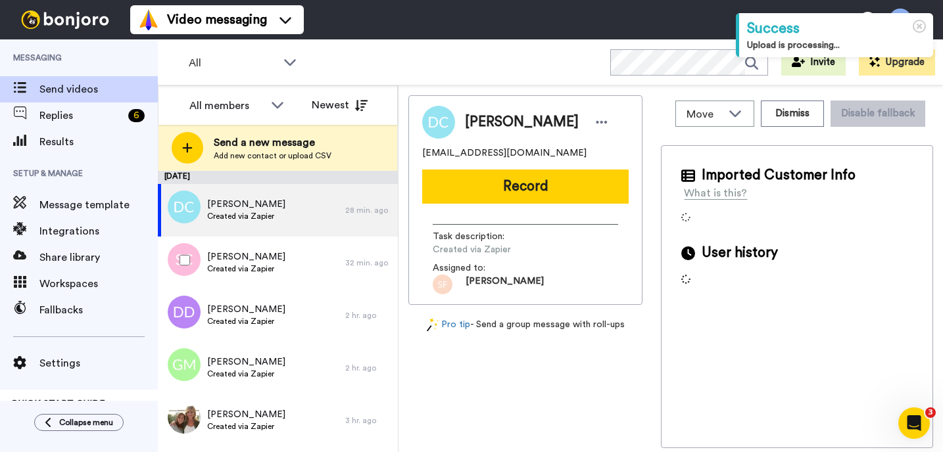
click at [284, 273] on div "[PERSON_NAME] Created via Zapier" at bounding box center [251, 263] width 187 height 53
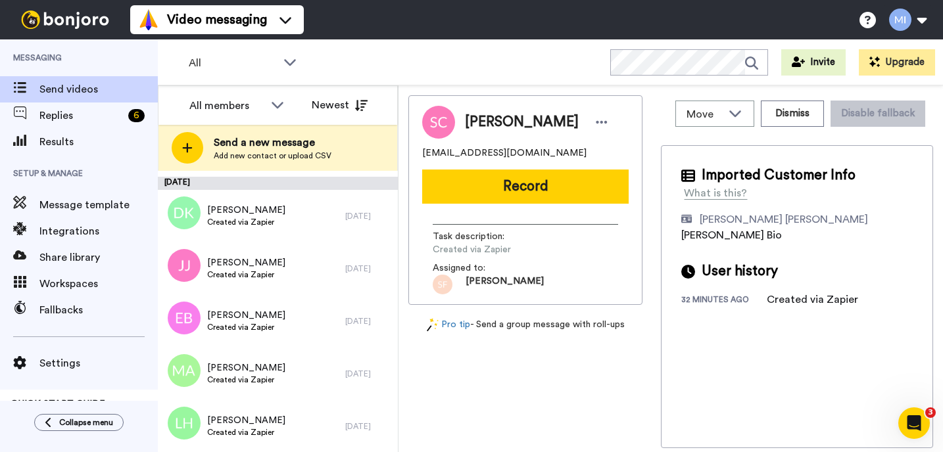
scroll to position [2072, 0]
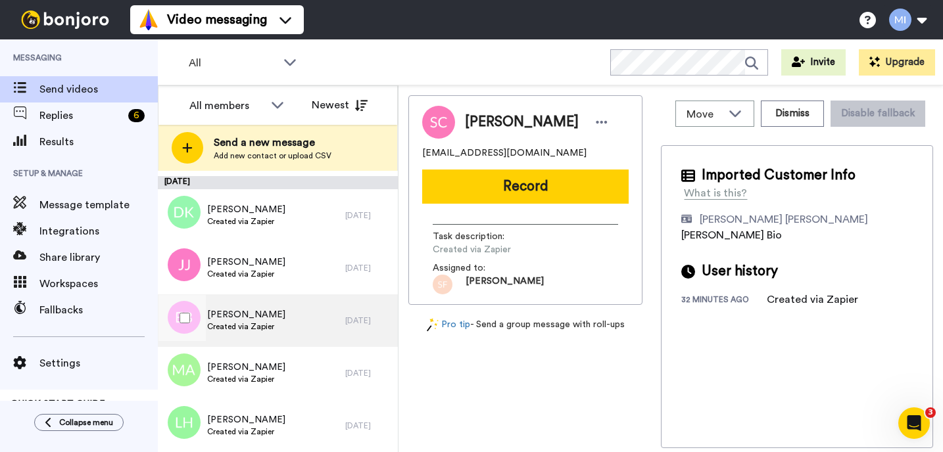
click at [268, 300] on div "[PERSON_NAME] Created via Zapier" at bounding box center [251, 320] width 187 height 53
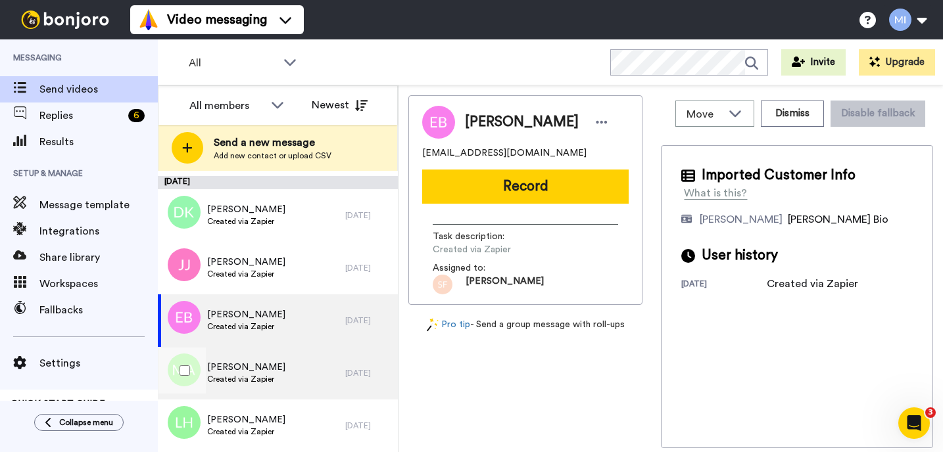
click at [231, 375] on span "Created via Zapier" at bounding box center [246, 379] width 78 height 11
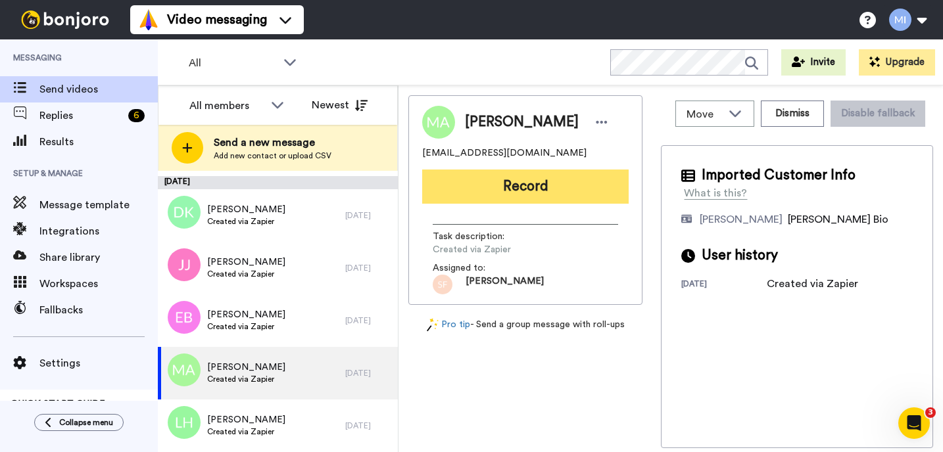
click at [560, 176] on button "Record" at bounding box center [525, 187] width 206 height 34
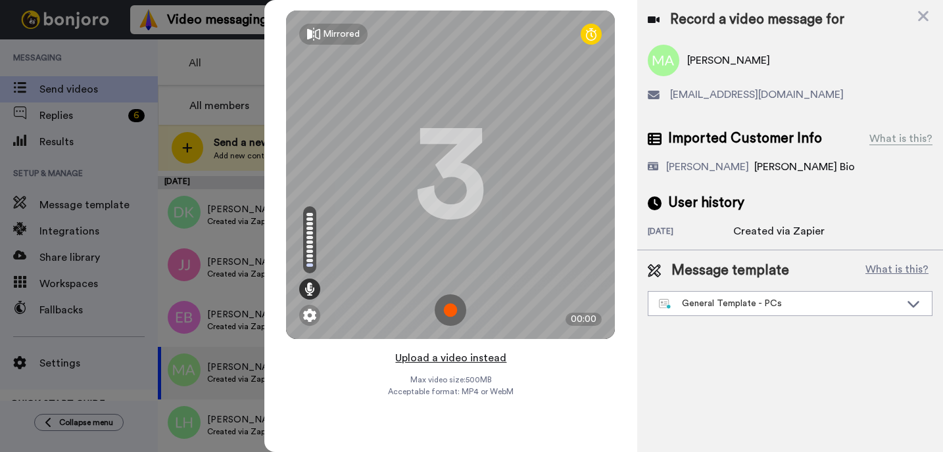
click at [467, 357] on button "Upload a video instead" at bounding box center [450, 358] width 119 height 17
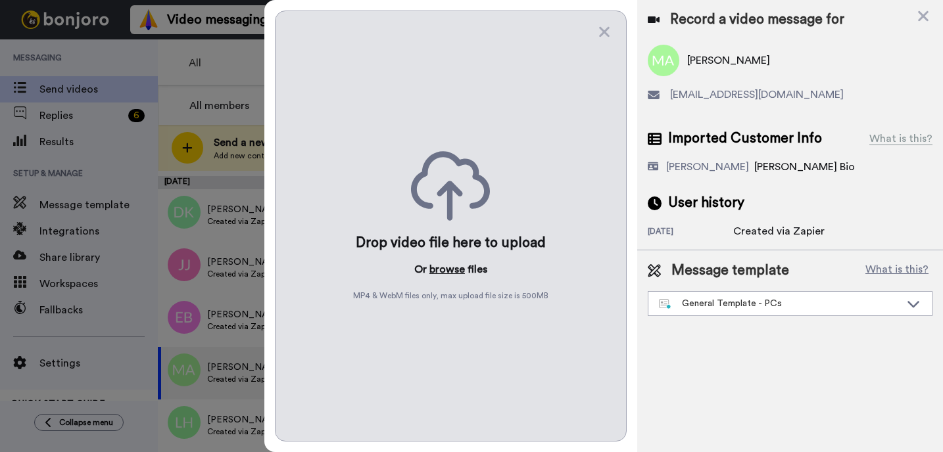
click at [458, 274] on button "browse" at bounding box center [446, 270] width 35 height 16
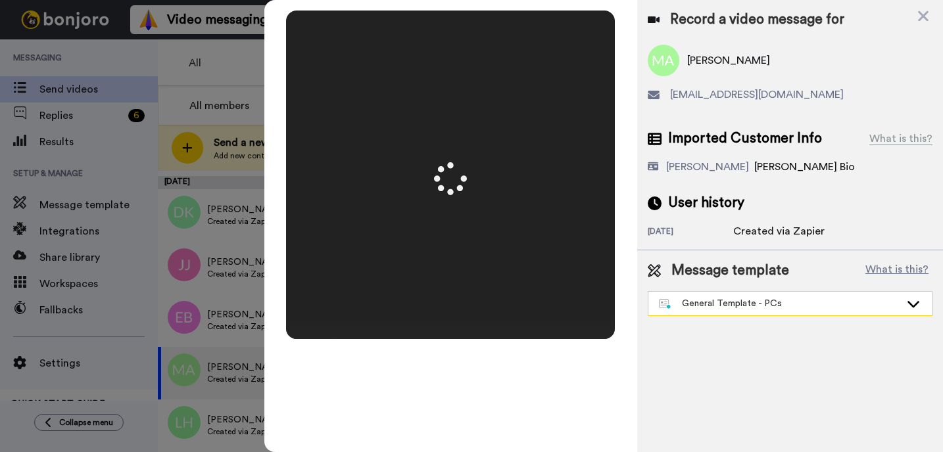
click at [715, 304] on div "General Template - PCs" at bounding box center [779, 303] width 241 height 13
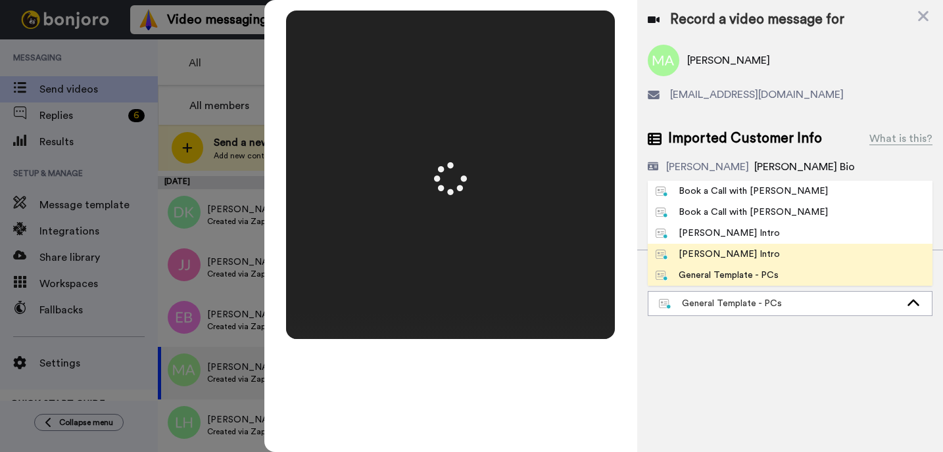
click at [684, 262] on li "[PERSON_NAME] Intro" at bounding box center [789, 254] width 285 height 21
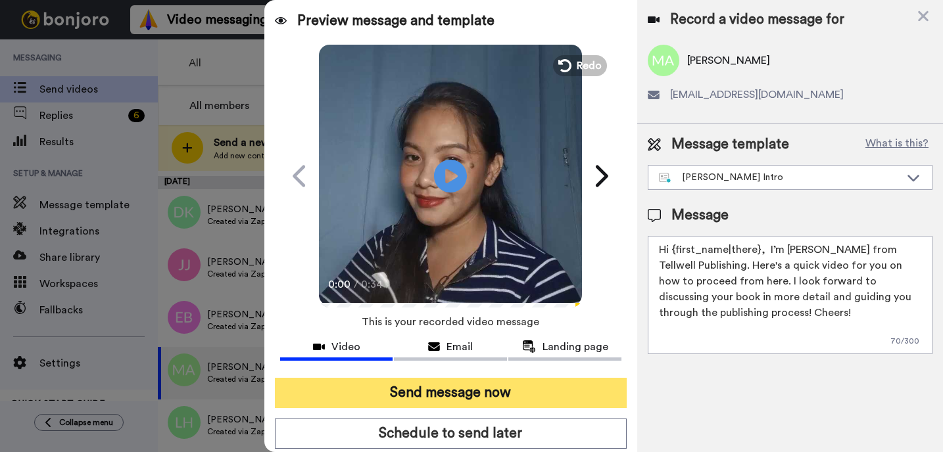
click at [526, 399] on button "Send message now" at bounding box center [451, 393] width 352 height 30
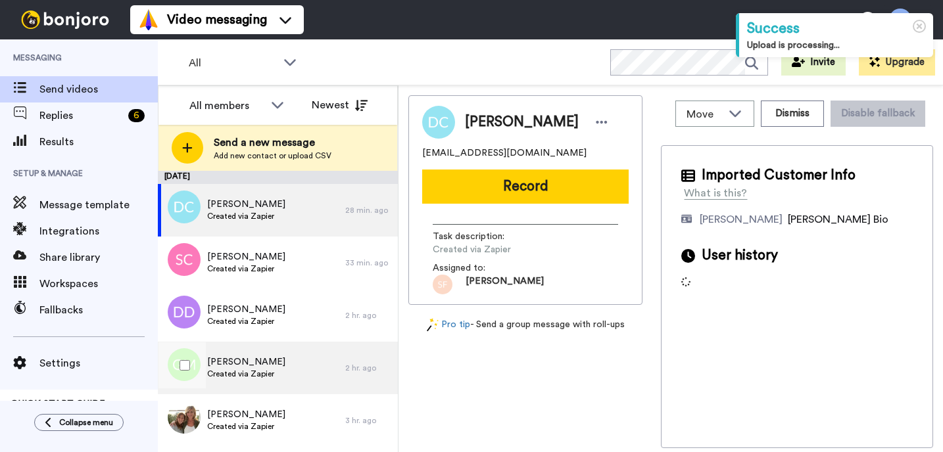
drag, startPoint x: 258, startPoint y: 372, endPoint x: 264, endPoint y: 382, distance: 11.9
click at [260, 375] on span "Created via Zapier" at bounding box center [246, 374] width 78 height 11
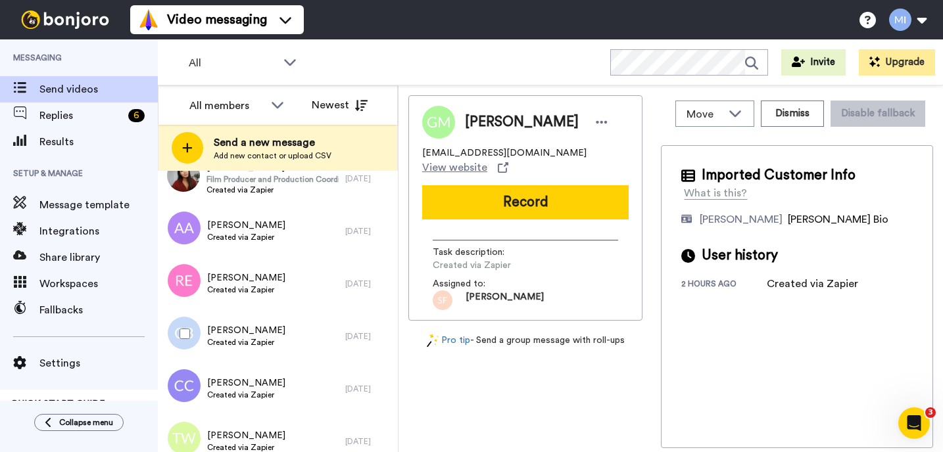
scroll to position [1730, 0]
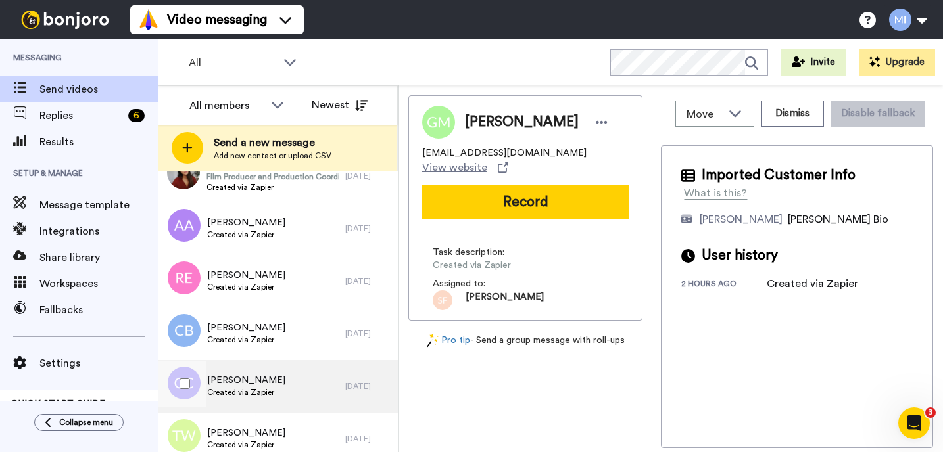
click at [258, 361] on div "[PERSON_NAME] Created via Zapier" at bounding box center [251, 386] width 187 height 53
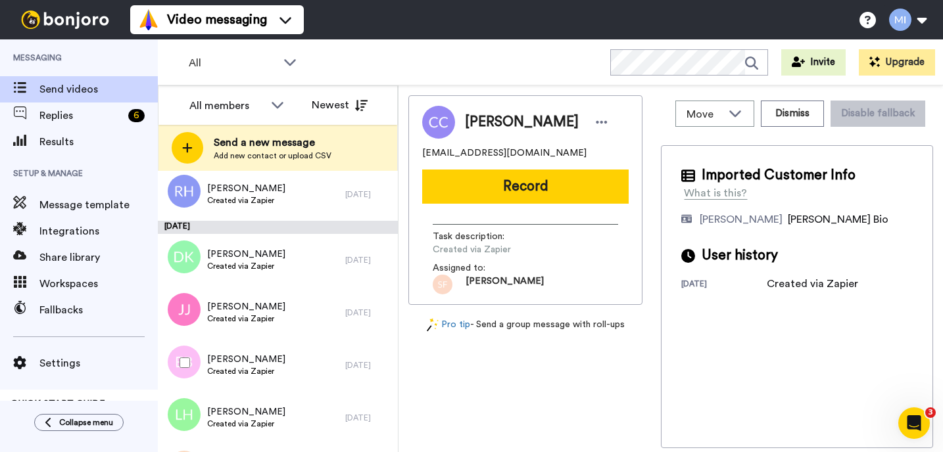
scroll to position [2046, 0]
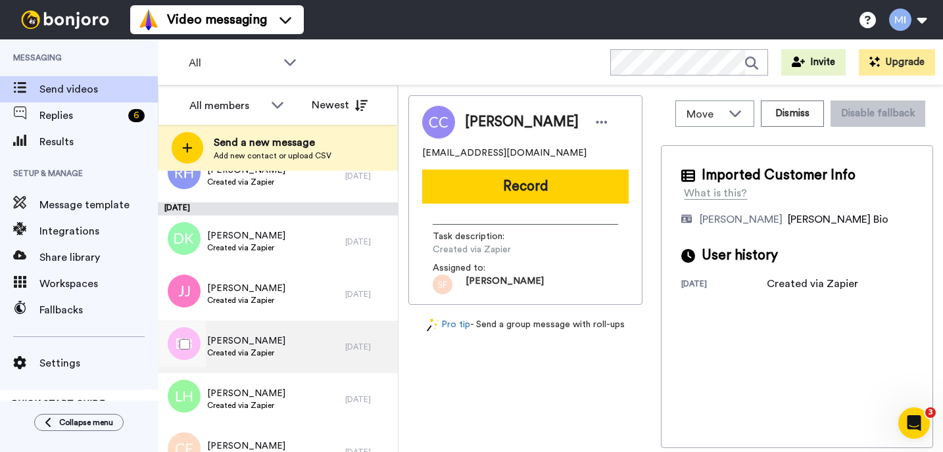
click at [260, 356] on span "Created via Zapier" at bounding box center [246, 353] width 78 height 11
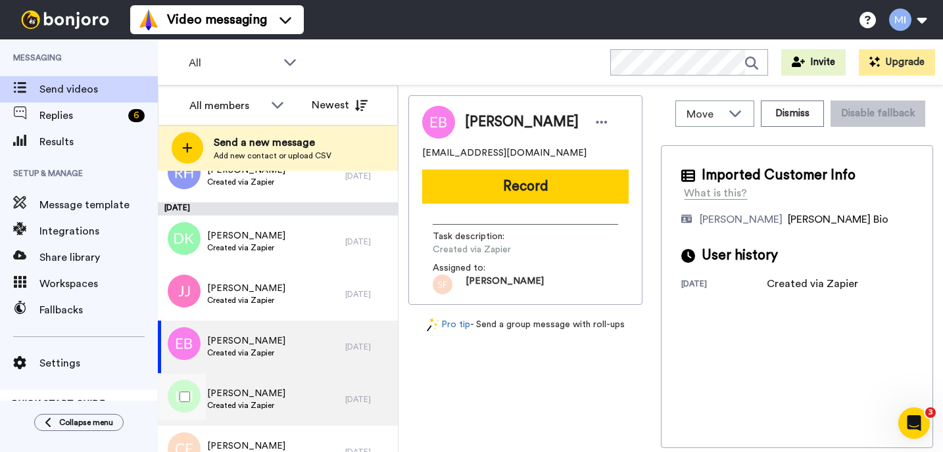
click at [266, 395] on span "[PERSON_NAME]" at bounding box center [246, 393] width 78 height 13
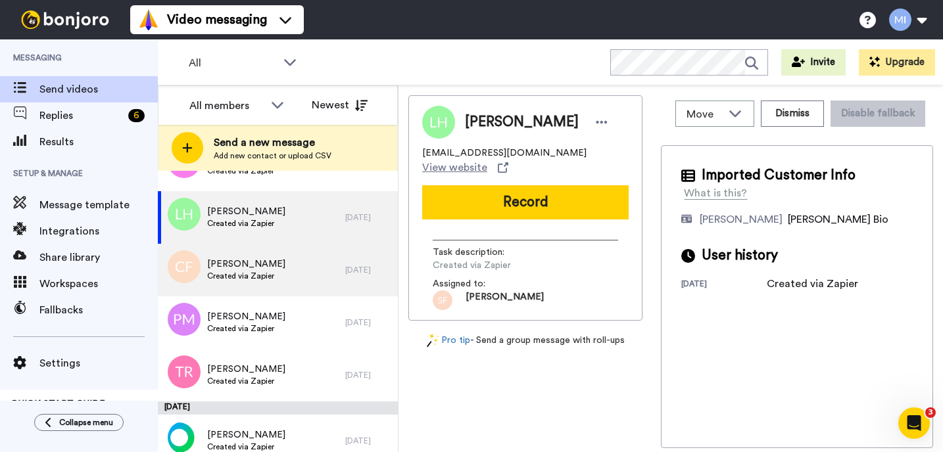
scroll to position [2203, 0]
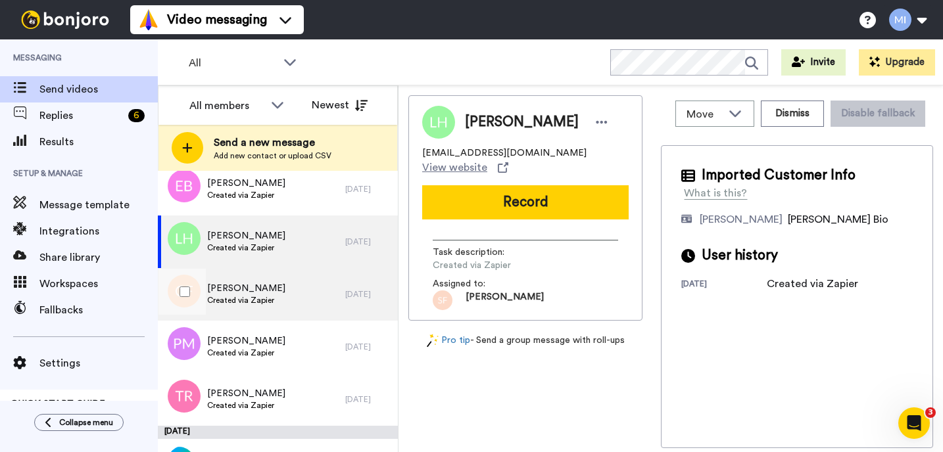
click at [262, 294] on span "[PERSON_NAME]" at bounding box center [246, 288] width 78 height 13
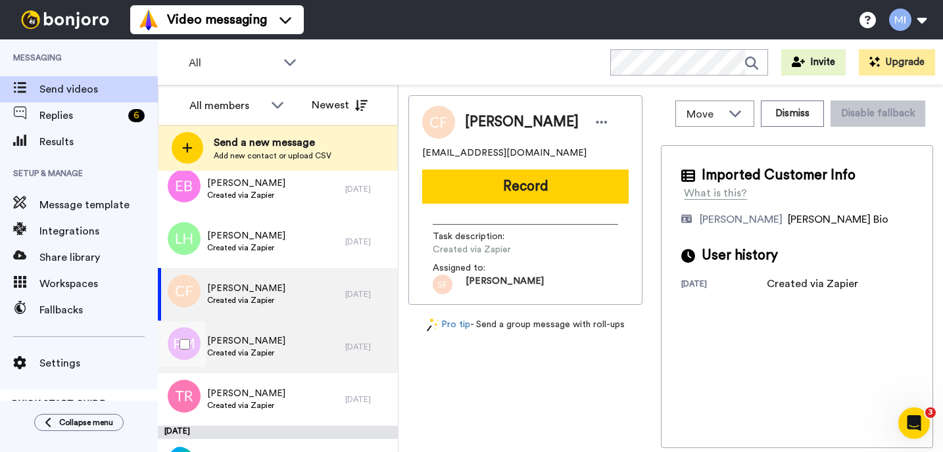
click at [247, 352] on span "Created via Zapier" at bounding box center [246, 353] width 78 height 11
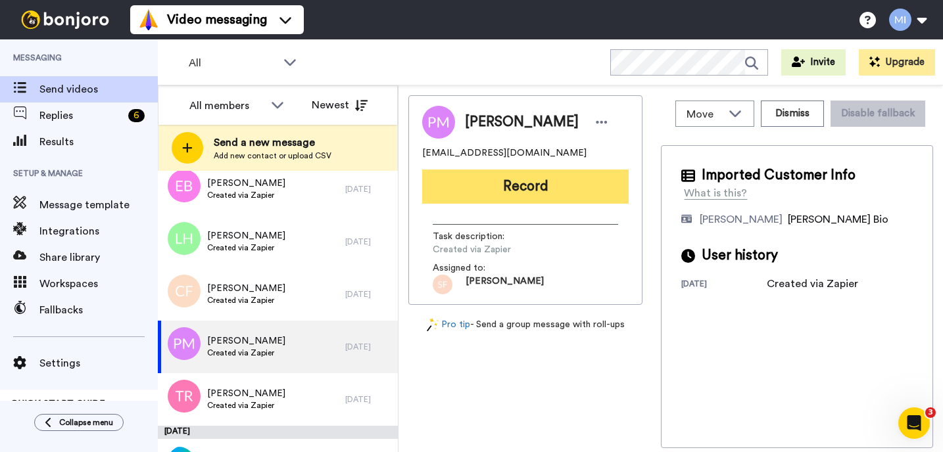
click at [599, 188] on button "Record" at bounding box center [525, 187] width 206 height 34
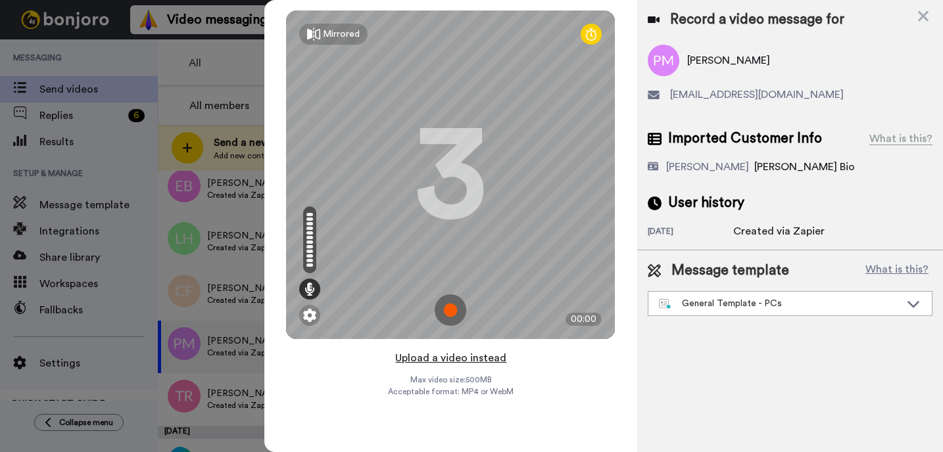
click at [467, 356] on button "Upload a video instead" at bounding box center [450, 358] width 119 height 17
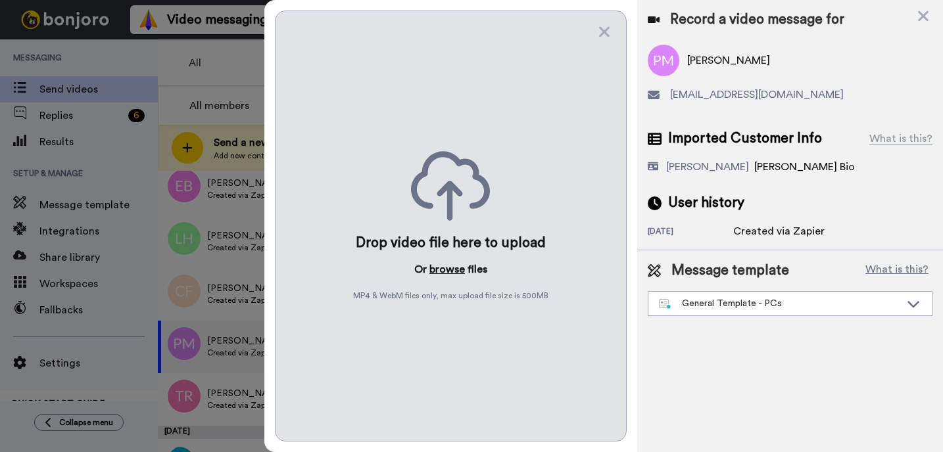
click at [430, 271] on button "browse" at bounding box center [446, 270] width 35 height 16
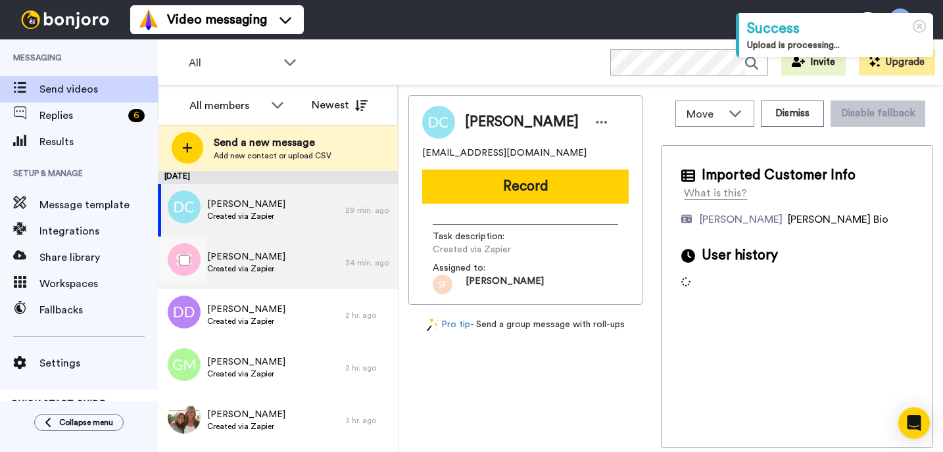
click at [268, 279] on div "[PERSON_NAME] Created via Zapier" at bounding box center [251, 263] width 187 height 53
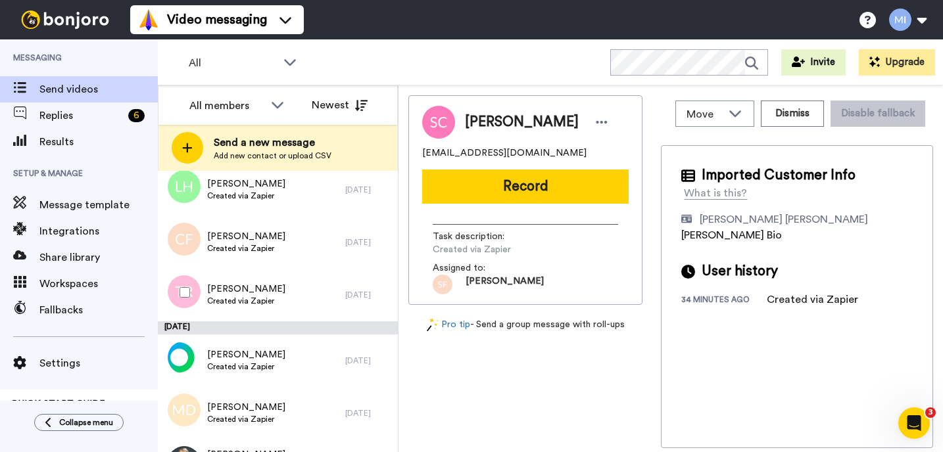
scroll to position [2256, 0]
click at [268, 279] on div "[PERSON_NAME] Created via Zapier" at bounding box center [251, 294] width 187 height 53
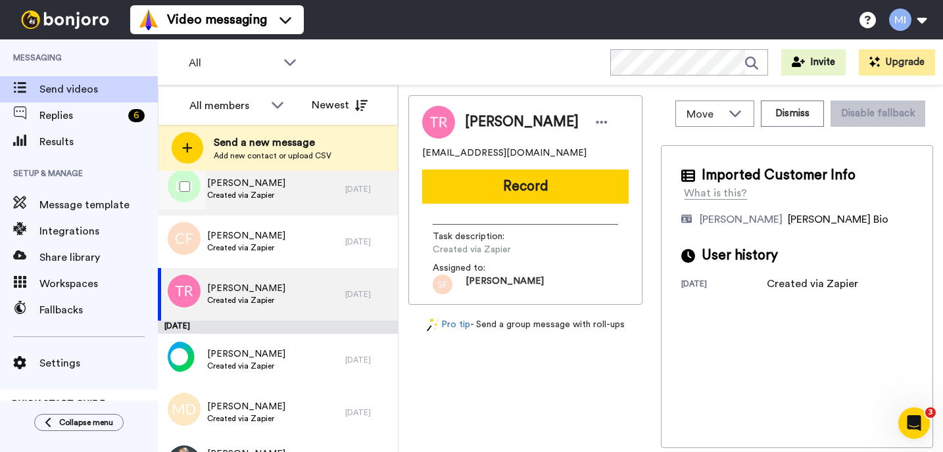
click at [293, 204] on div "[PERSON_NAME] Created via Zapier" at bounding box center [251, 189] width 187 height 53
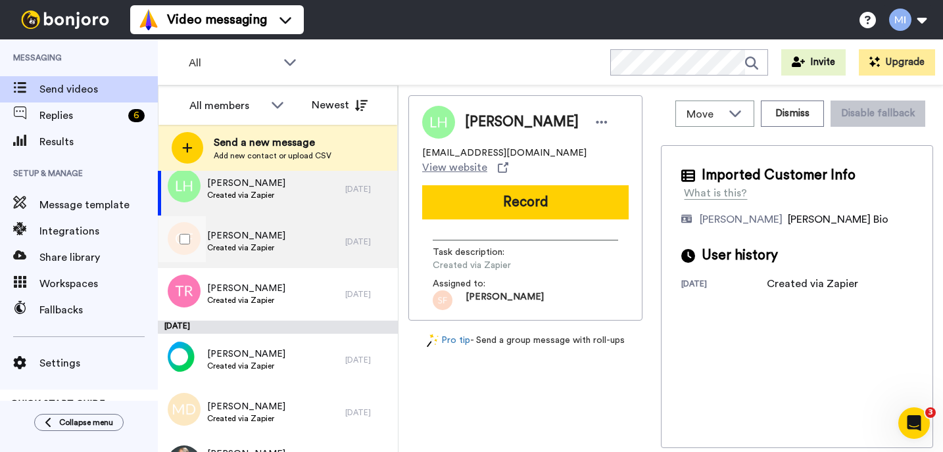
click at [289, 225] on div "[PERSON_NAME] Created via Zapier" at bounding box center [251, 242] width 187 height 53
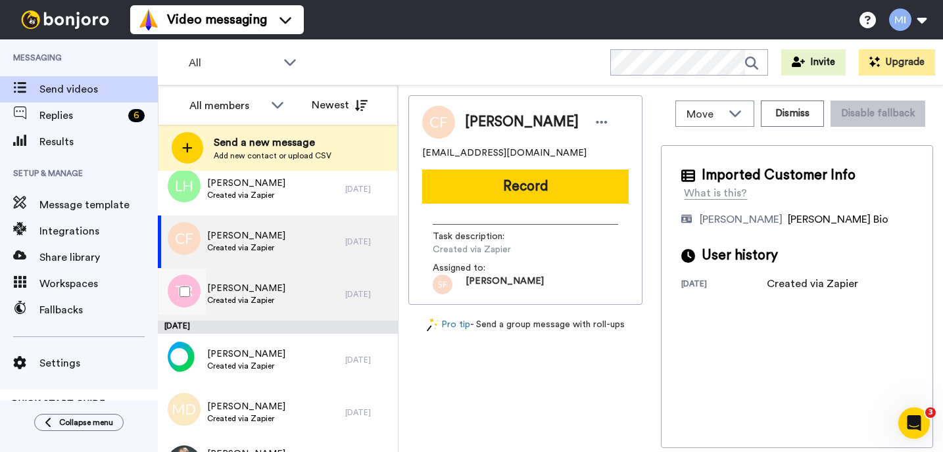
click at [275, 296] on span "Created via Zapier" at bounding box center [246, 300] width 78 height 11
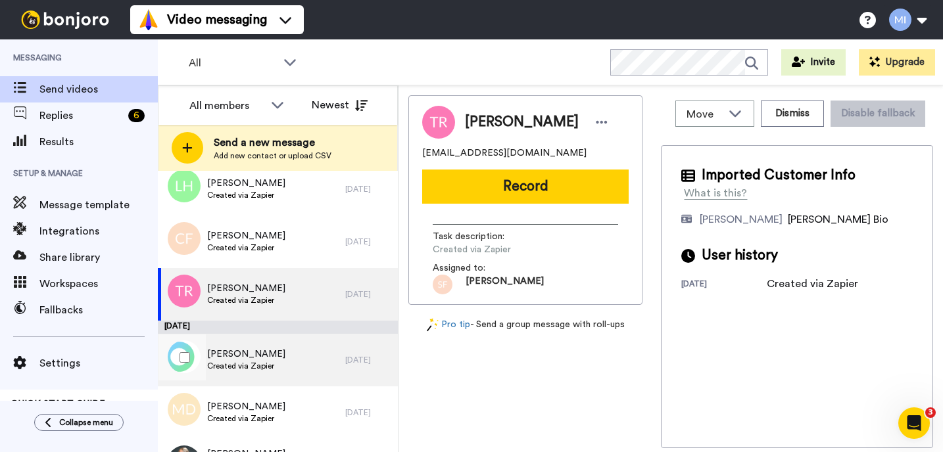
click at [259, 352] on span "[PERSON_NAME]" at bounding box center [246, 354] width 78 height 13
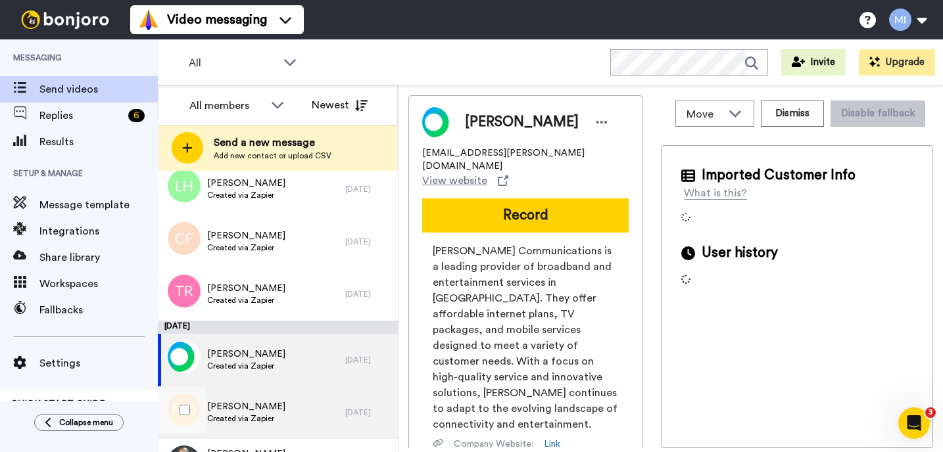
click at [249, 404] on span "Mary Dewey" at bounding box center [246, 406] width 78 height 13
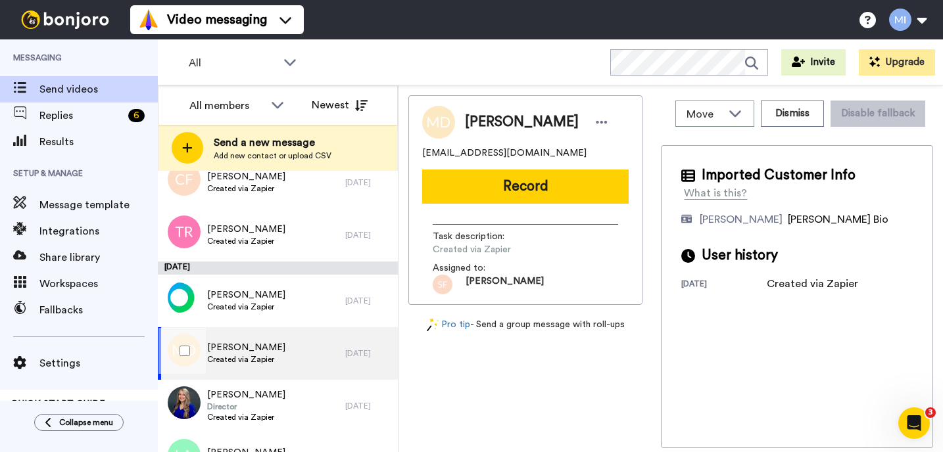
scroll to position [2335, 0]
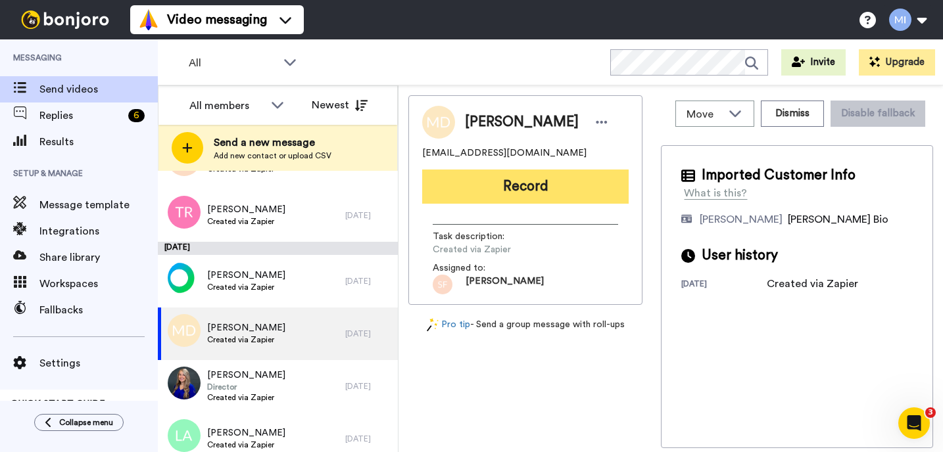
click at [519, 181] on button "Record" at bounding box center [525, 187] width 206 height 34
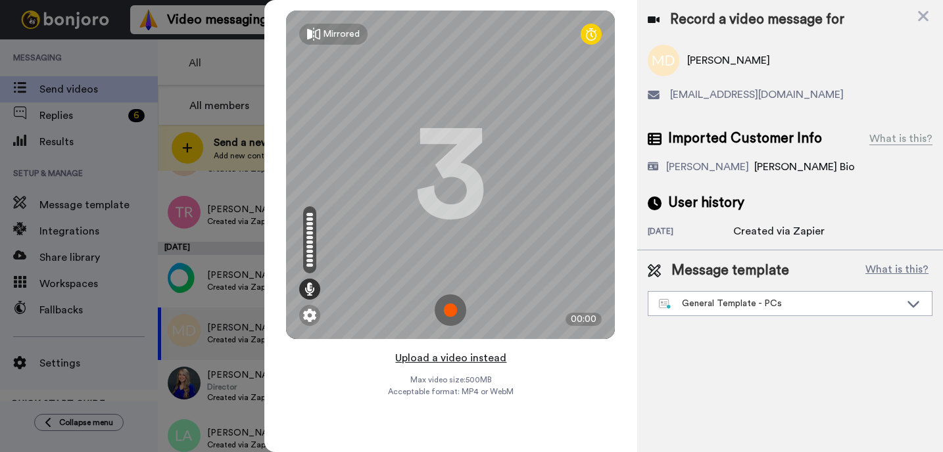
click at [464, 359] on button "Upload a video instead" at bounding box center [450, 358] width 119 height 17
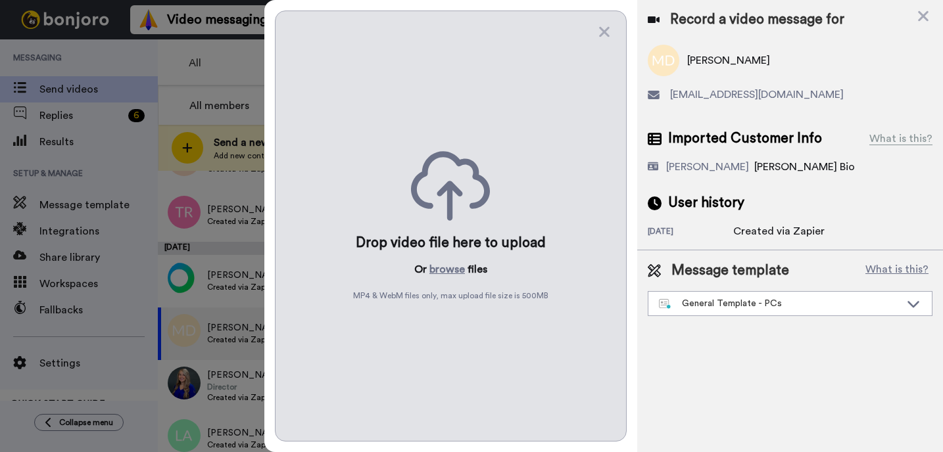
click at [450, 279] on div "Drop video file here to upload Or browse files MP4 & WebM files only, max uploa…" at bounding box center [451, 226] width 352 height 431
click at [450, 262] on button "browse" at bounding box center [446, 270] width 35 height 16
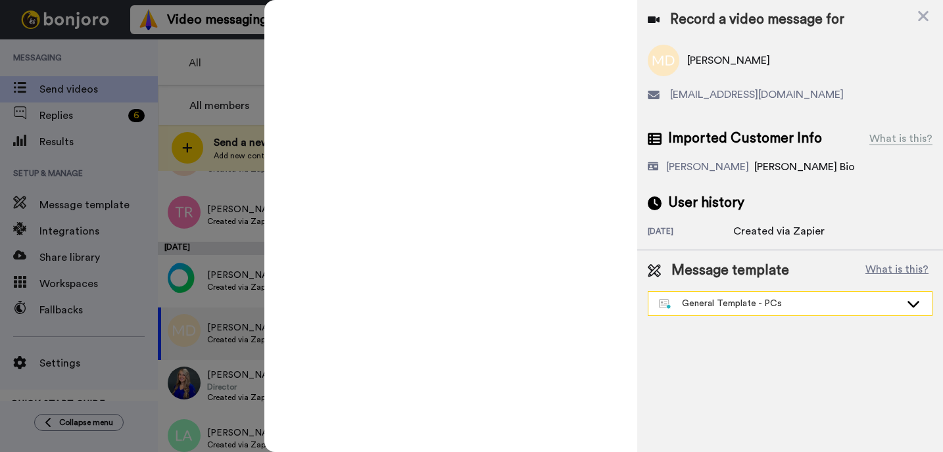
click at [733, 302] on div "General Template - PCs" at bounding box center [779, 303] width 241 height 13
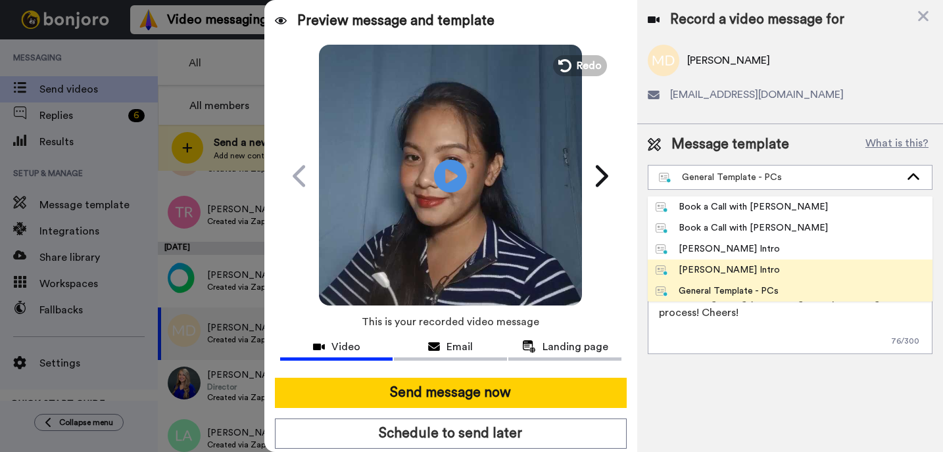
click at [707, 257] on li "[PERSON_NAME] Intro" at bounding box center [789, 249] width 285 height 21
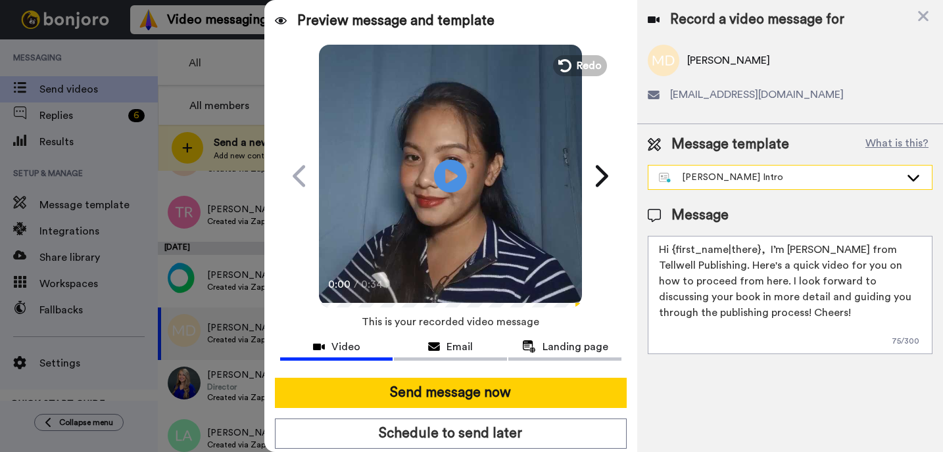
click at [727, 180] on div "[PERSON_NAME] Intro" at bounding box center [779, 177] width 241 height 13
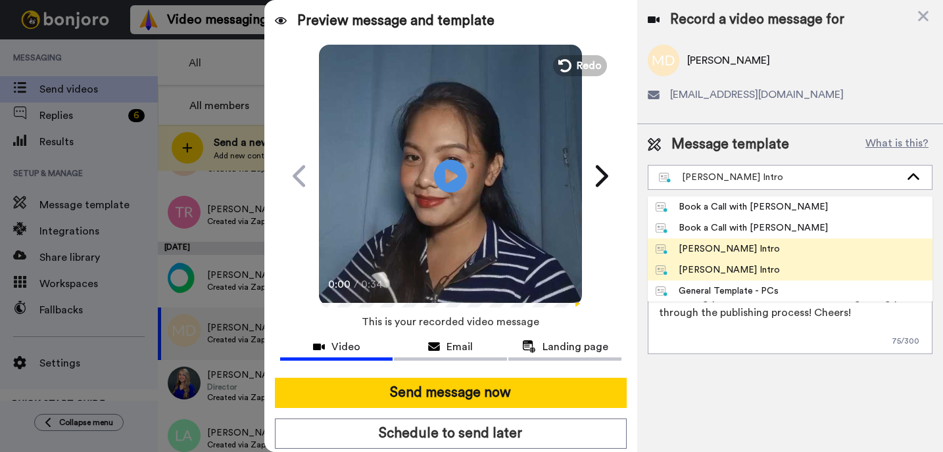
click at [710, 268] on div "[PERSON_NAME] Intro" at bounding box center [717, 270] width 124 height 13
type textarea "Hi {first_name|there}, I’m [PERSON_NAME] from Tellwell Publishing. Here's a qui…"
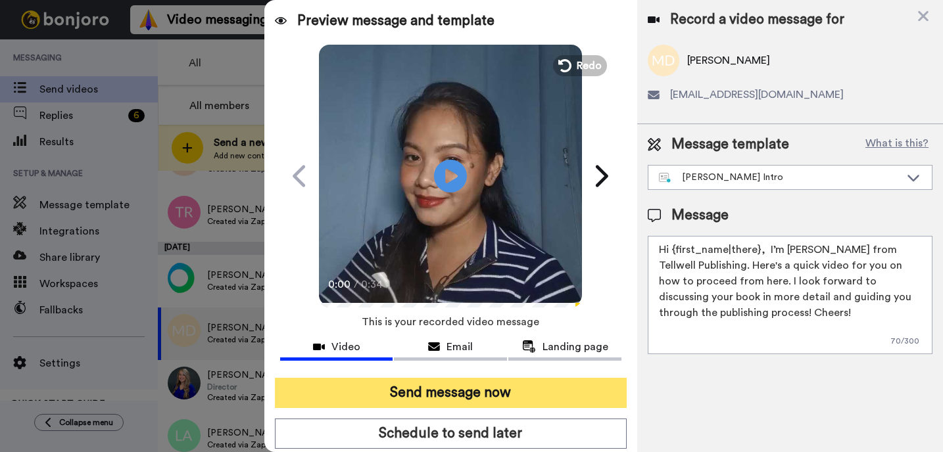
click at [536, 399] on button "Send message now" at bounding box center [451, 393] width 352 height 30
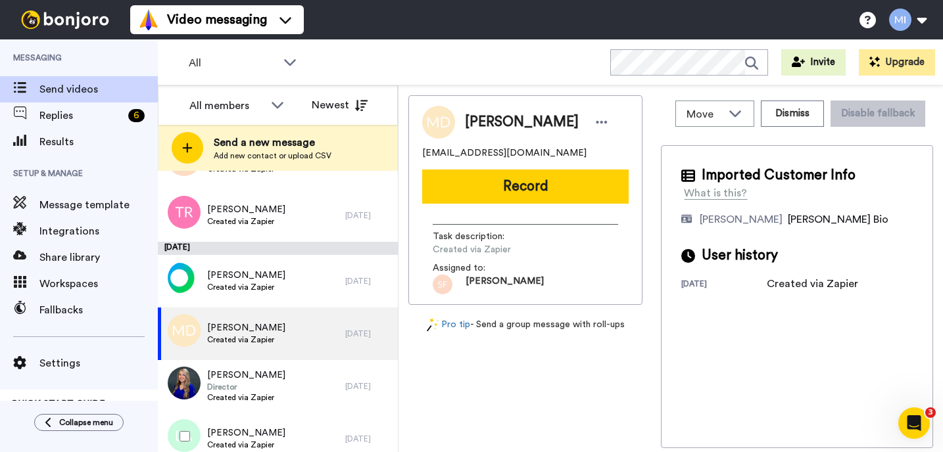
scroll to position [0, 0]
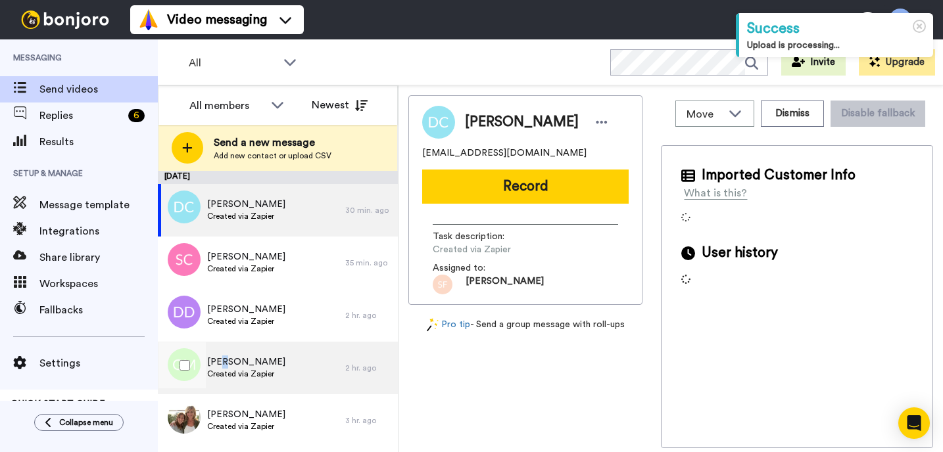
click at [222, 367] on span "[PERSON_NAME]" at bounding box center [246, 362] width 78 height 13
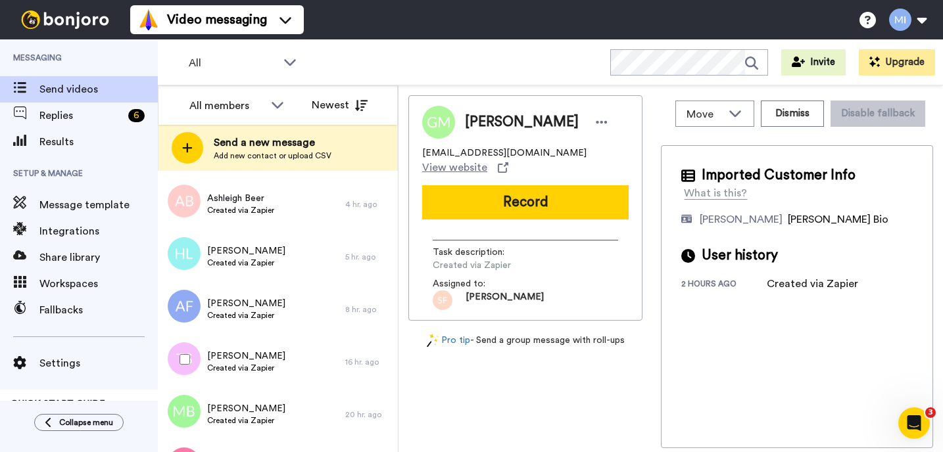
scroll to position [1236, 0]
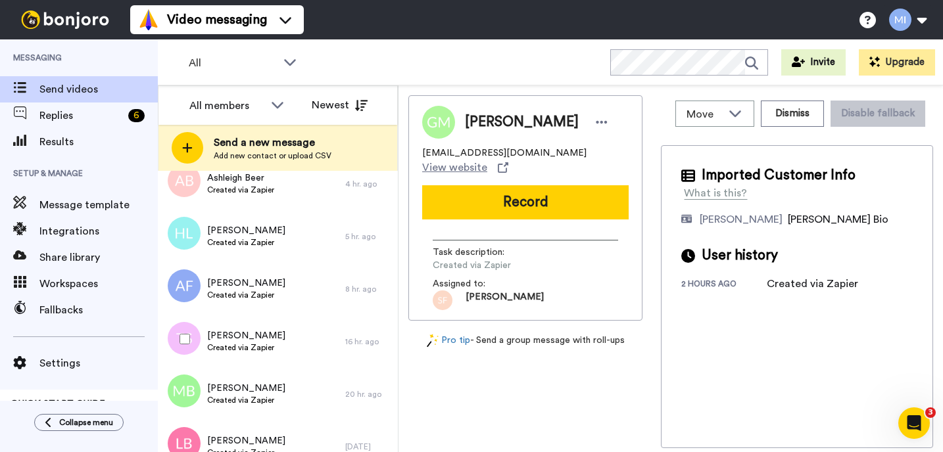
click at [222, 367] on div "[PERSON_NAME] Created via Zapier" at bounding box center [251, 342] width 187 height 53
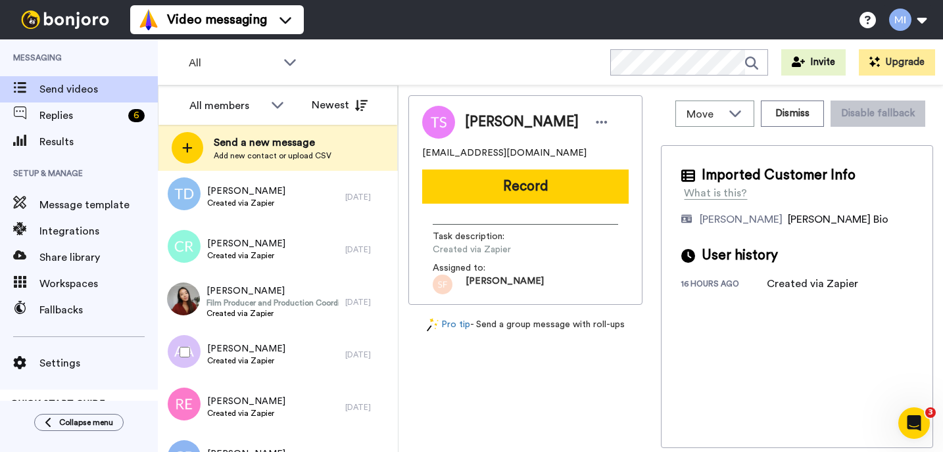
scroll to position [1578, 0]
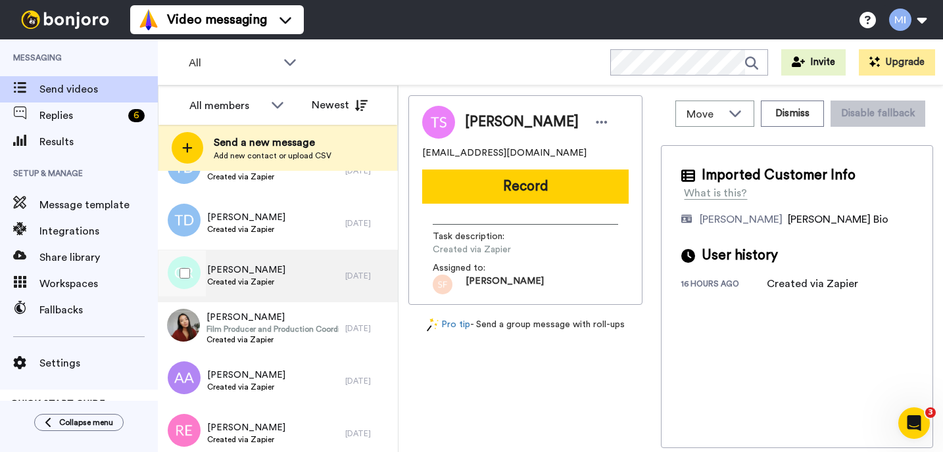
click at [287, 268] on div "Cathy-Ann Russell Created via Zapier" at bounding box center [251, 276] width 187 height 53
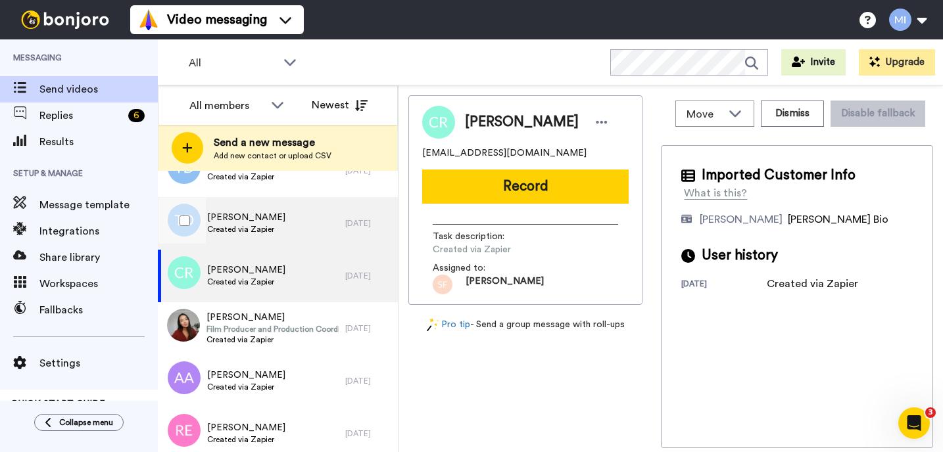
click at [277, 220] on div "[PERSON_NAME] Created via Zapier" at bounding box center [251, 223] width 187 height 53
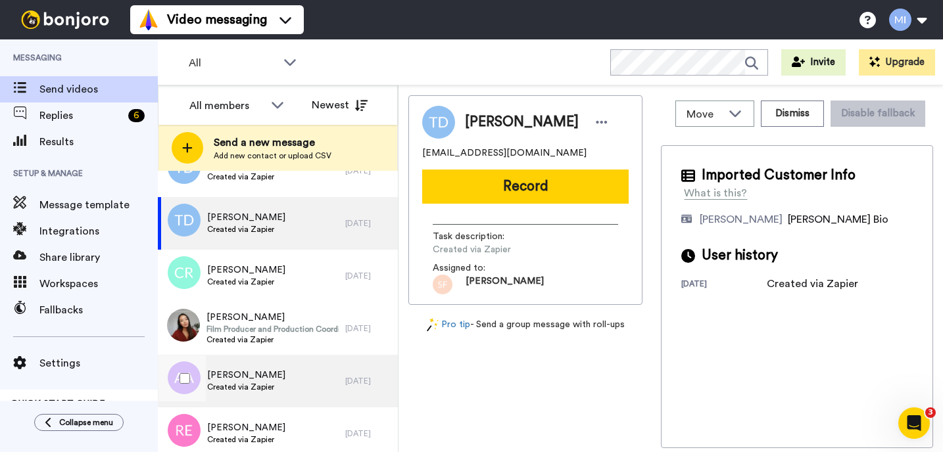
click at [243, 387] on span "Created via Zapier" at bounding box center [246, 387] width 78 height 11
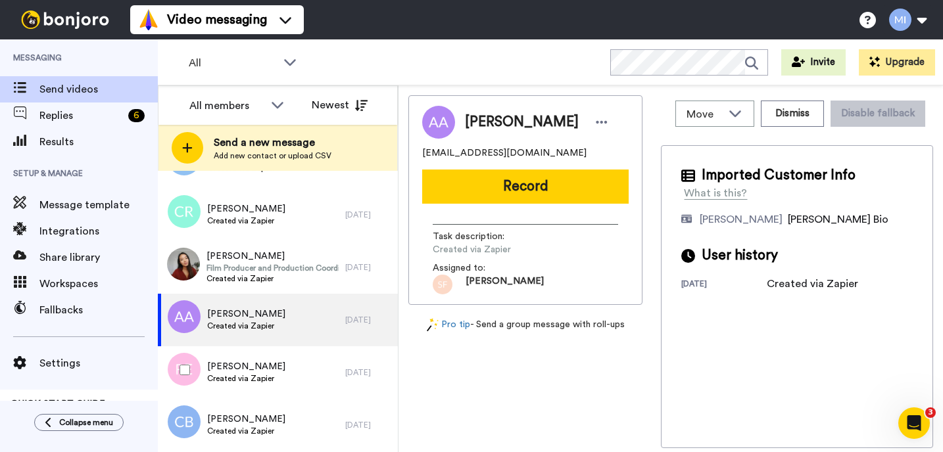
scroll to position [1657, 0]
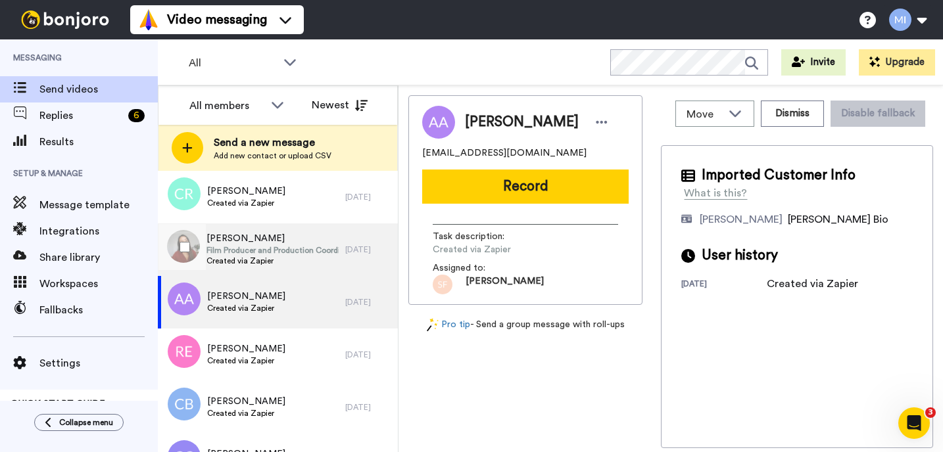
click at [285, 253] on span "Film Producer and Production Coordinator" at bounding box center [272, 250] width 132 height 11
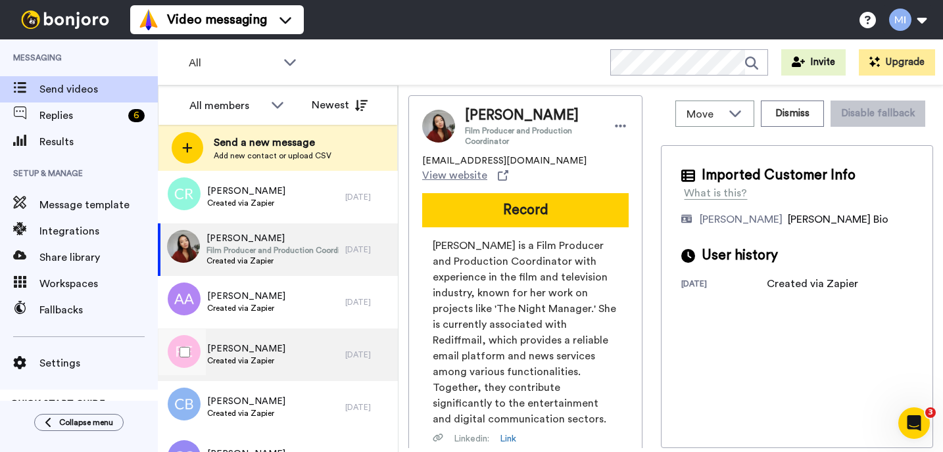
click at [277, 351] on div "Rhonda Everett Created via Zapier" at bounding box center [251, 355] width 187 height 53
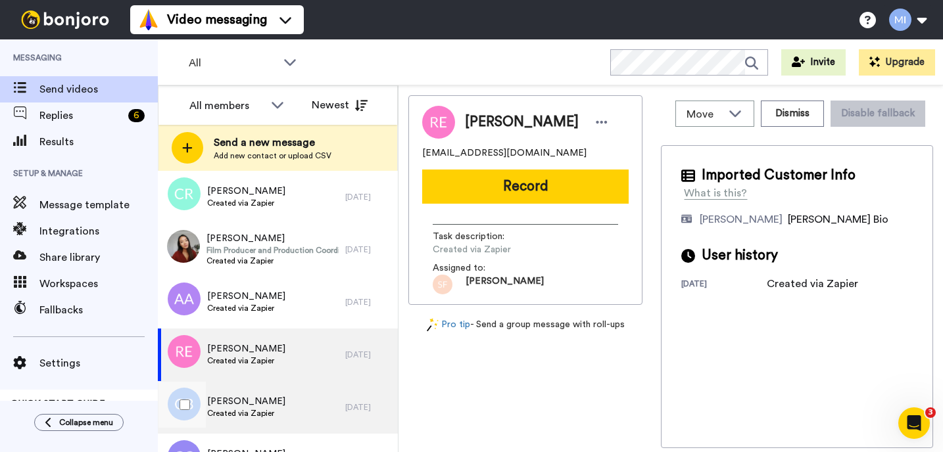
click at [262, 400] on span "[PERSON_NAME]" at bounding box center [246, 401] width 78 height 13
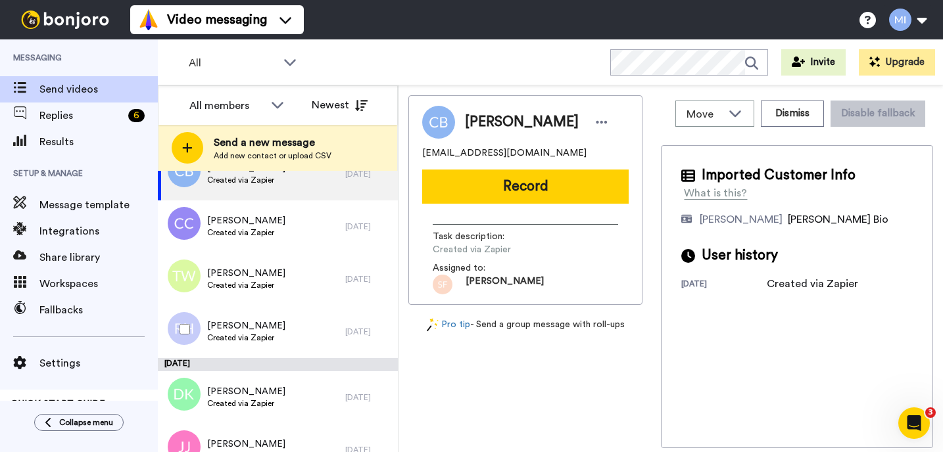
scroll to position [1893, 0]
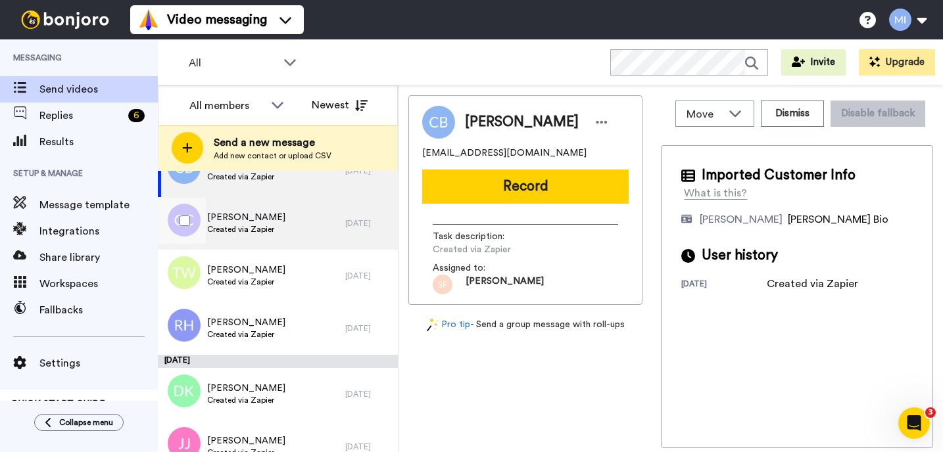
click at [304, 202] on div "[PERSON_NAME] Created via Zapier" at bounding box center [251, 223] width 187 height 53
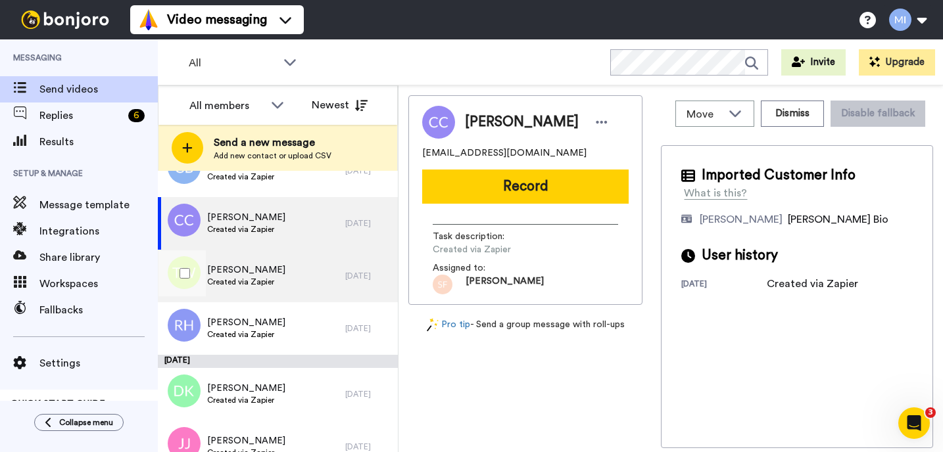
click at [275, 270] on span "[PERSON_NAME]" at bounding box center [246, 270] width 78 height 13
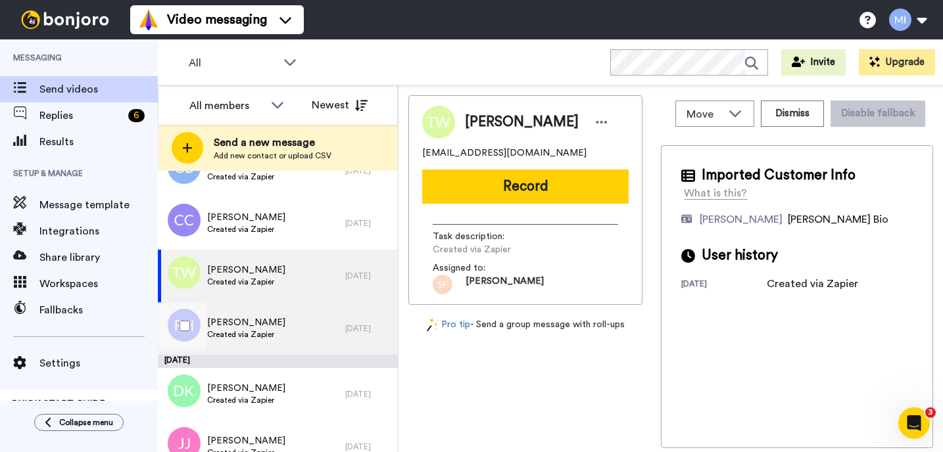
click at [258, 329] on span "Created via Zapier" at bounding box center [246, 334] width 78 height 11
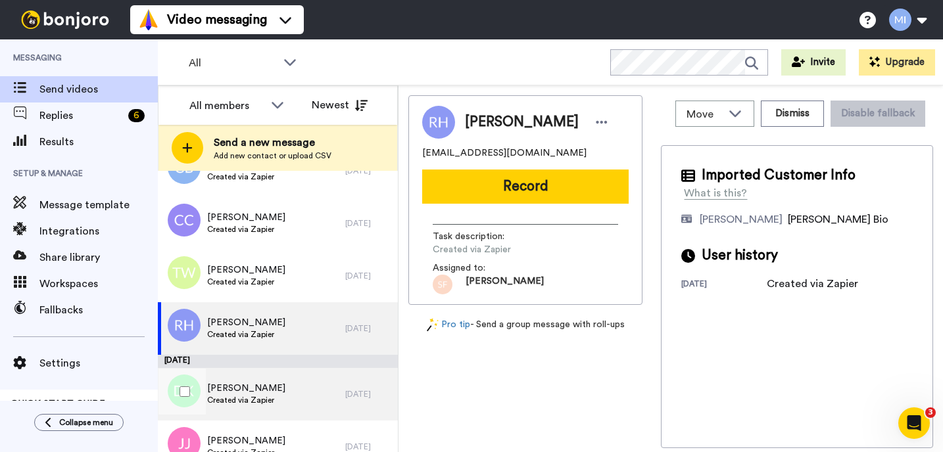
click at [224, 393] on span "[PERSON_NAME]" at bounding box center [246, 388] width 78 height 13
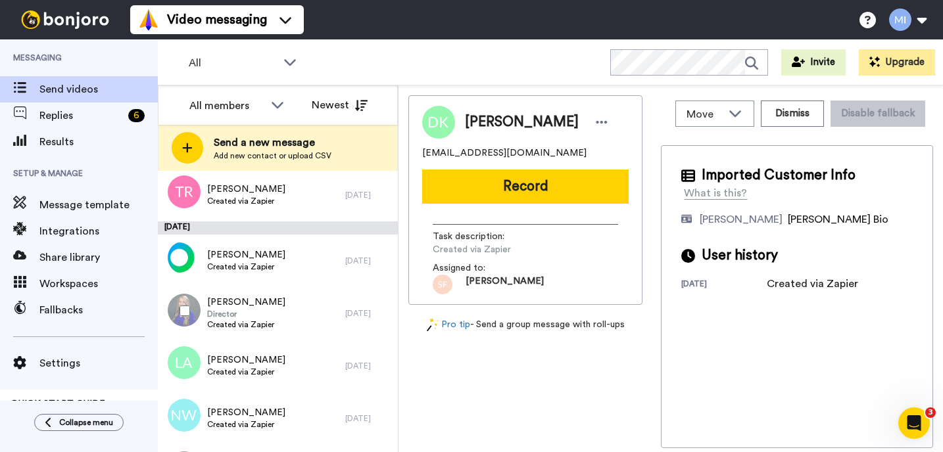
scroll to position [2366, 0]
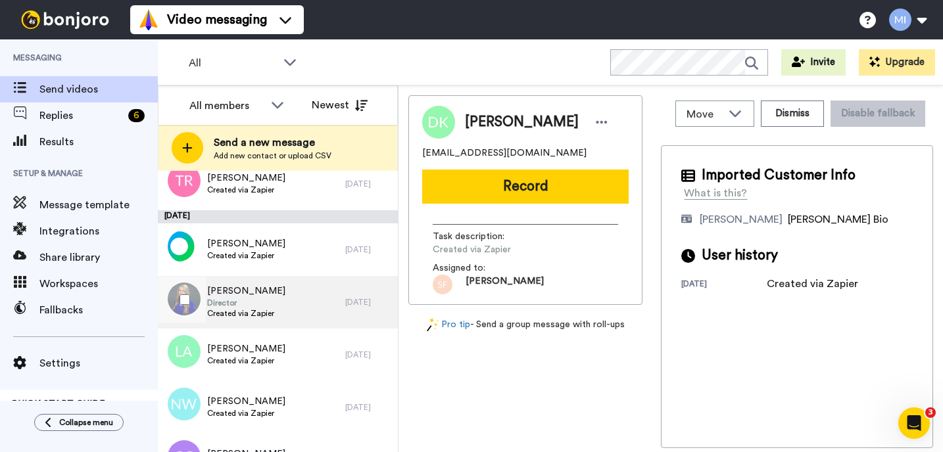
click at [272, 316] on span "Created via Zapier" at bounding box center [246, 313] width 78 height 11
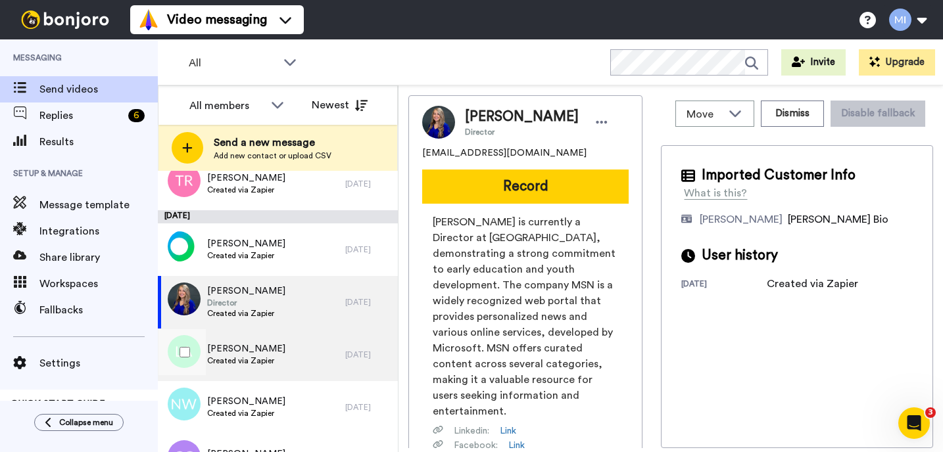
click at [258, 342] on span "[PERSON_NAME]" at bounding box center [246, 348] width 78 height 13
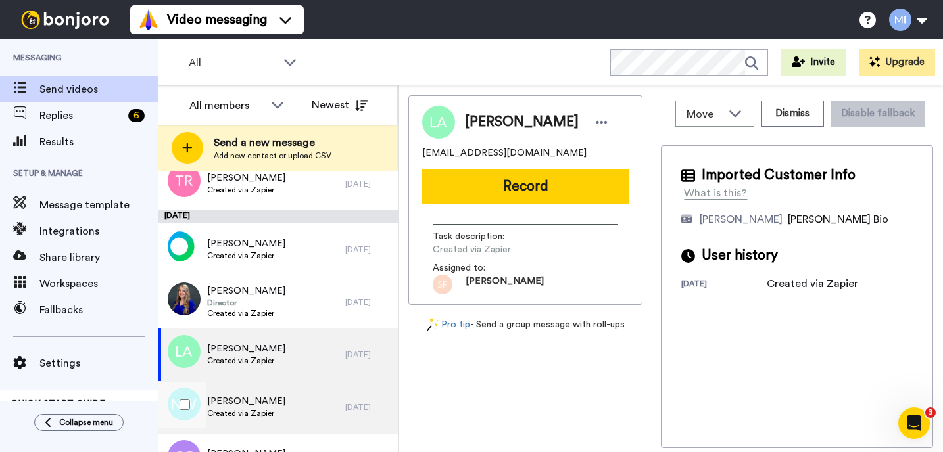
click at [256, 402] on span "Natalie Wyllie" at bounding box center [246, 401] width 78 height 13
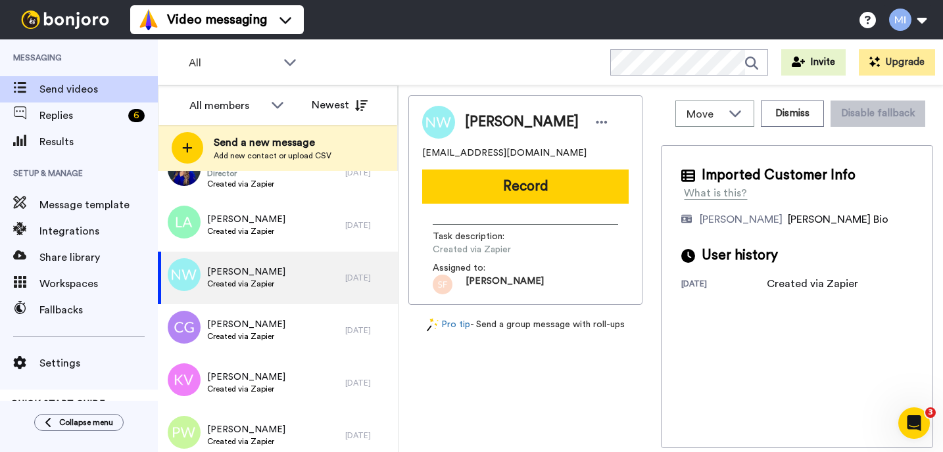
scroll to position [2498, 0]
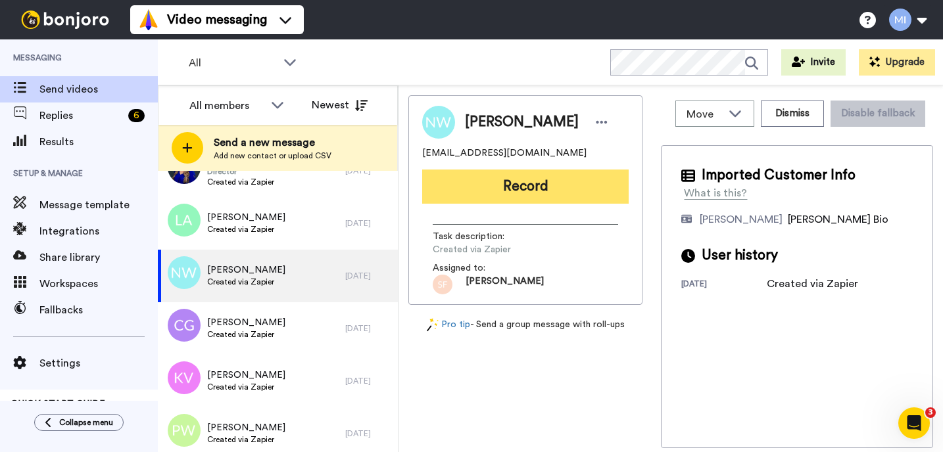
click at [602, 181] on button "Record" at bounding box center [525, 187] width 206 height 34
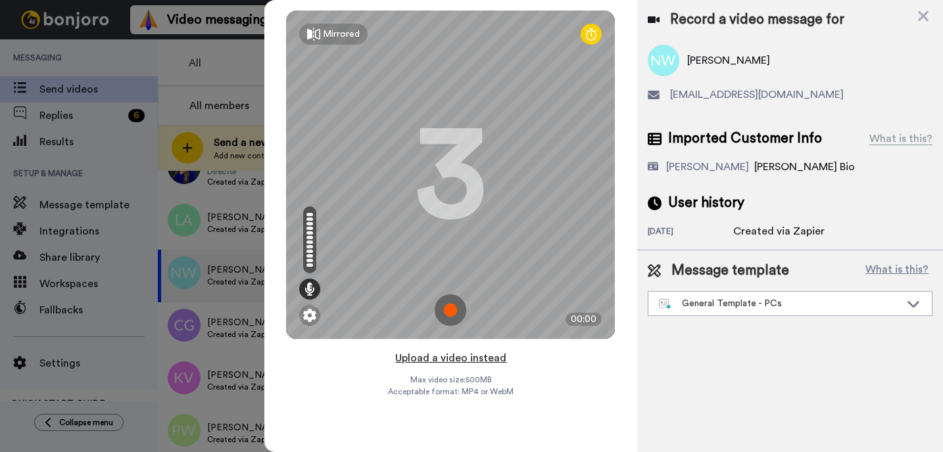
click at [455, 358] on button "Upload a video instead" at bounding box center [450, 358] width 119 height 17
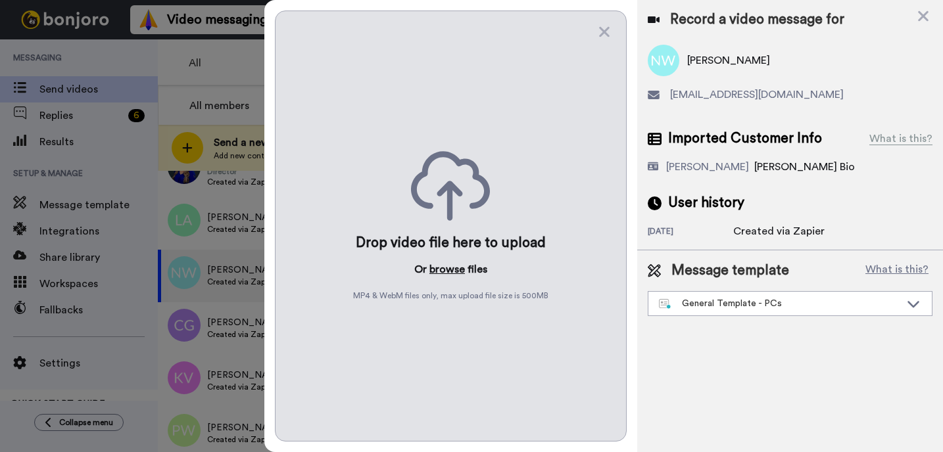
click at [450, 271] on button "browse" at bounding box center [446, 270] width 35 height 16
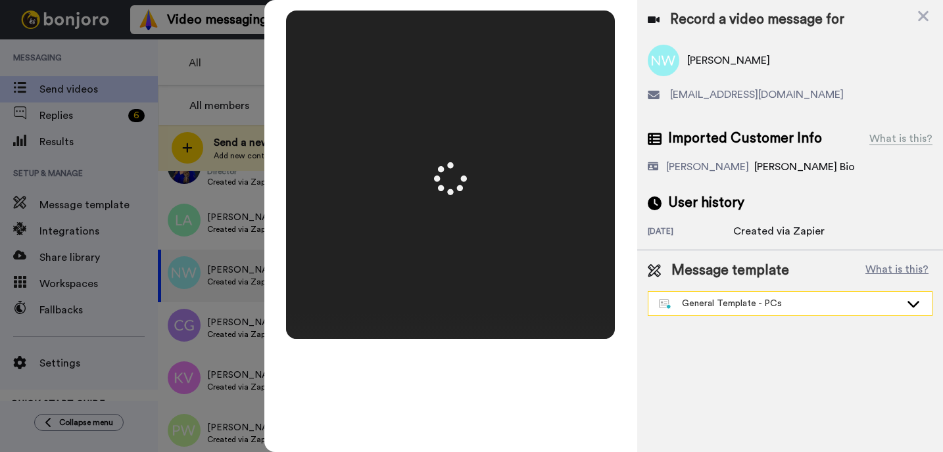
click at [776, 299] on div "General Template - PCs" at bounding box center [779, 303] width 241 height 13
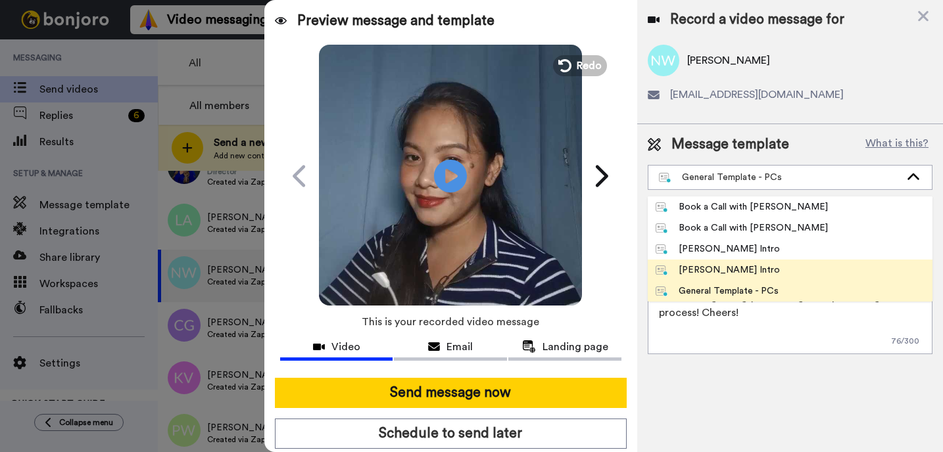
click at [730, 266] on div "[PERSON_NAME] Intro" at bounding box center [717, 270] width 124 height 13
type textarea "Hi {first_name|there}, I’m [PERSON_NAME] from Tellwell Publishing. Here's a qui…"
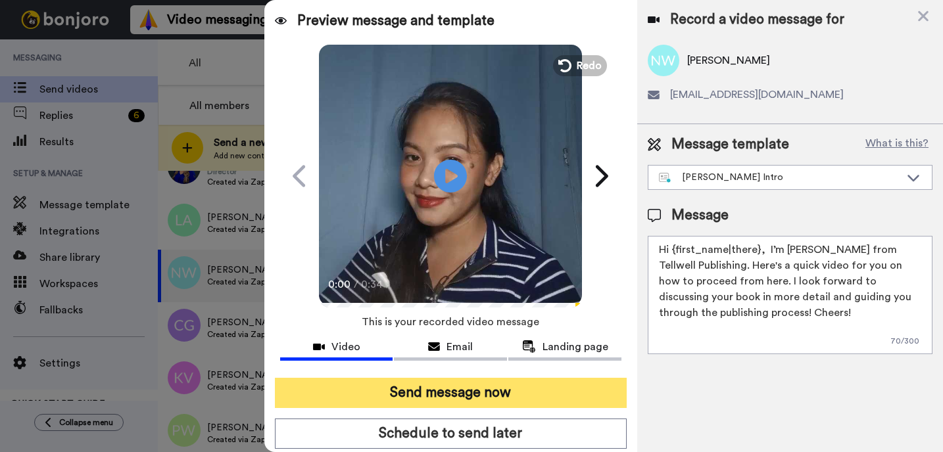
click at [569, 402] on button "Send message now" at bounding box center [451, 393] width 352 height 30
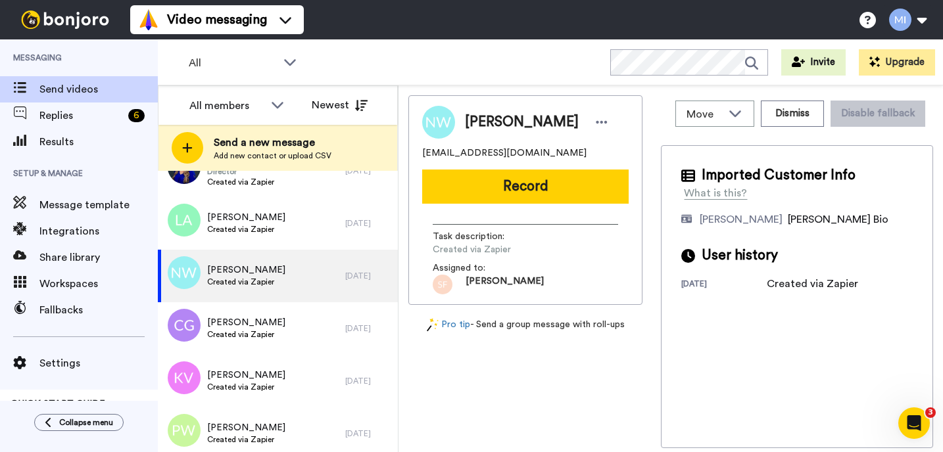
scroll to position [0, 0]
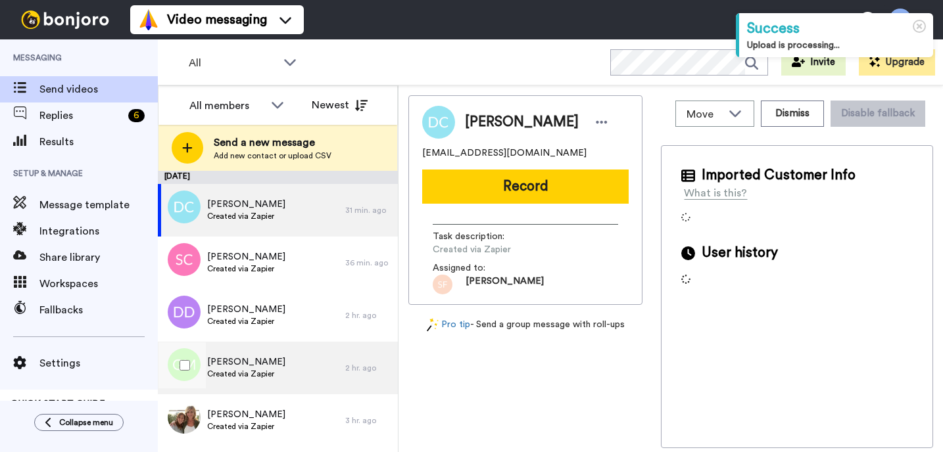
click at [250, 380] on div "[PERSON_NAME] Created via Zapier" at bounding box center [246, 368] width 78 height 25
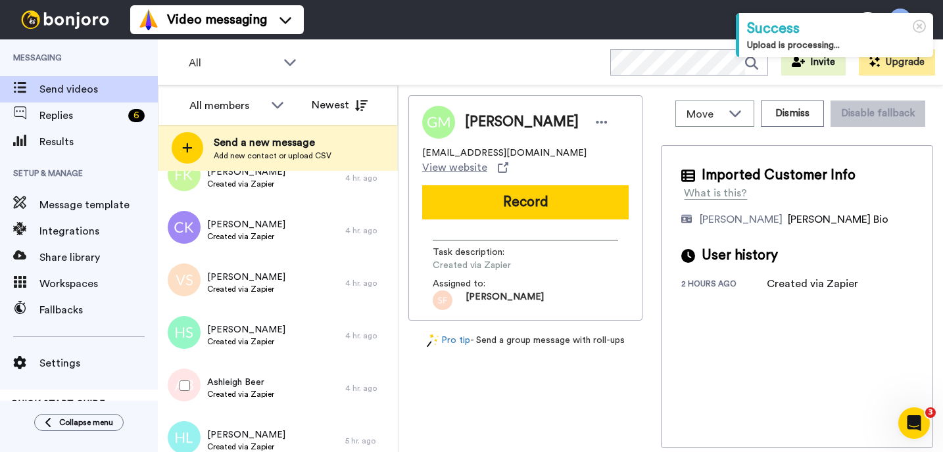
scroll to position [1046, 0]
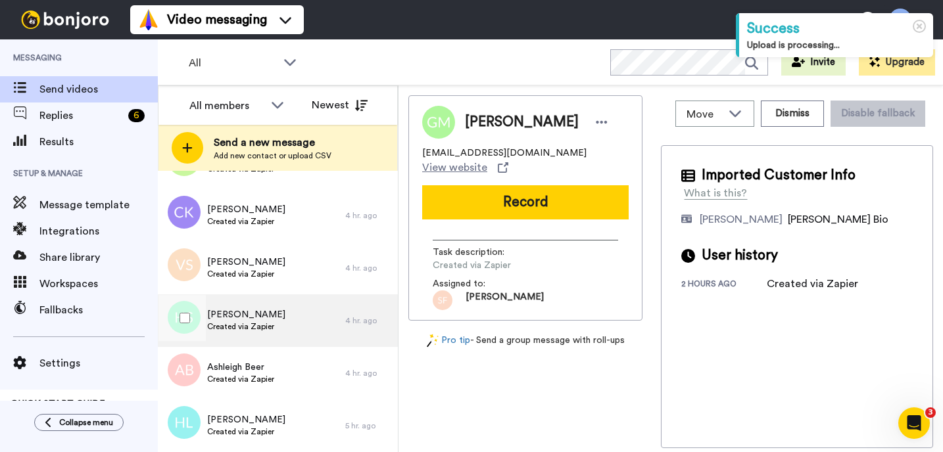
click at [280, 336] on div "[PERSON_NAME] Created via Zapier" at bounding box center [251, 320] width 187 height 53
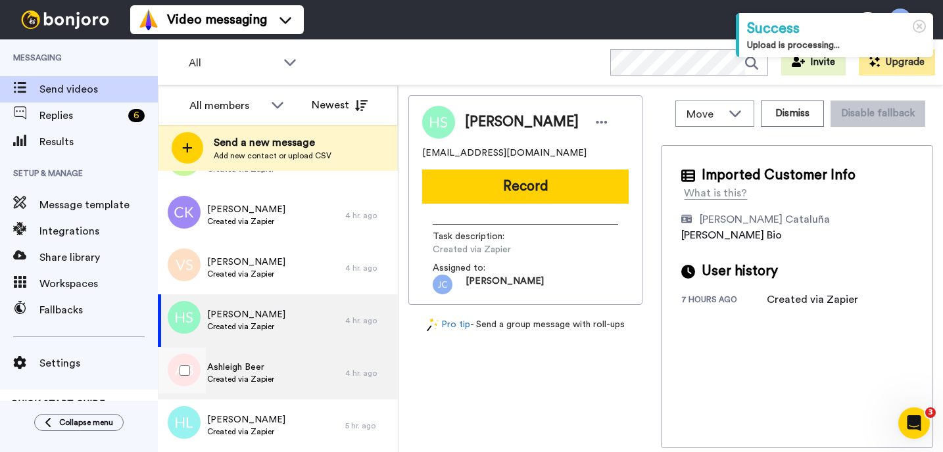
click at [271, 385] on div "Ashleigh Beer Created via Zapier" at bounding box center [240, 373] width 67 height 25
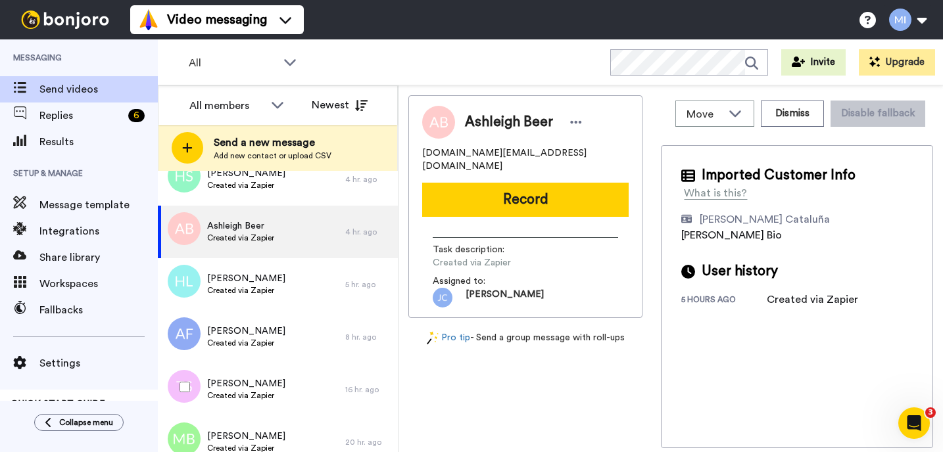
scroll to position [1204, 0]
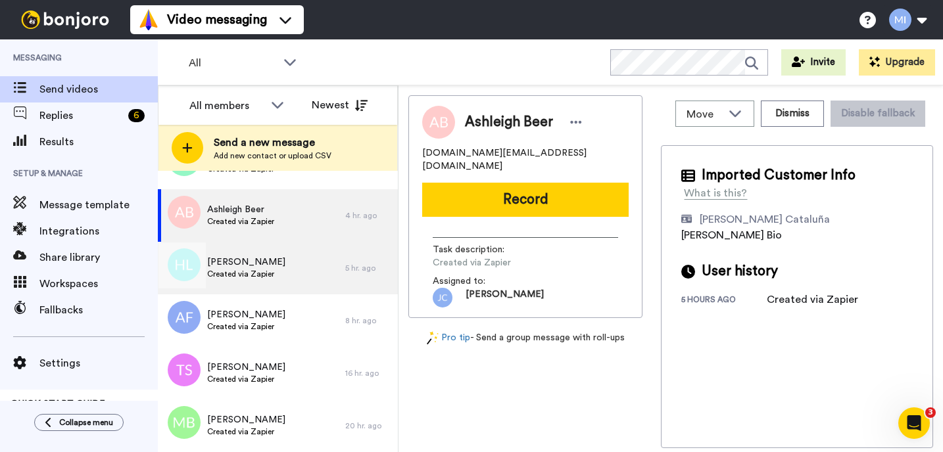
click at [281, 290] on div "[PERSON_NAME] Created via Zapier" at bounding box center [251, 268] width 187 height 53
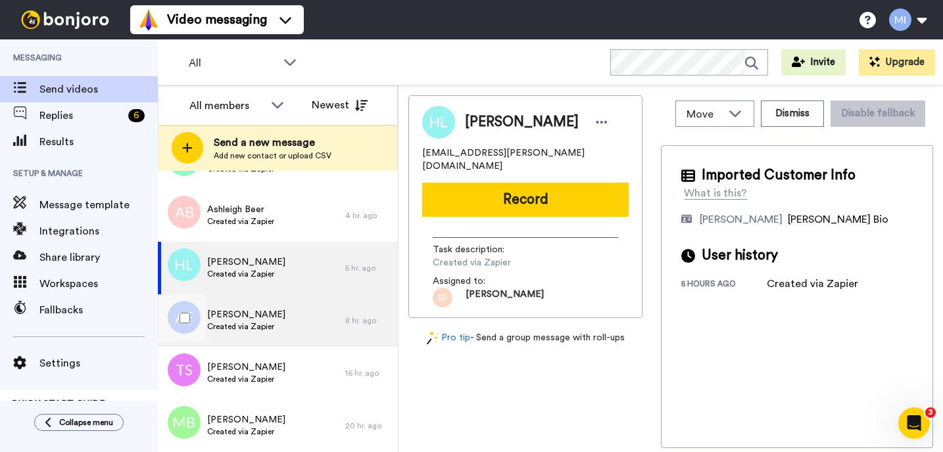
click at [278, 312] on div "[PERSON_NAME] Created via Zapier" at bounding box center [251, 320] width 187 height 53
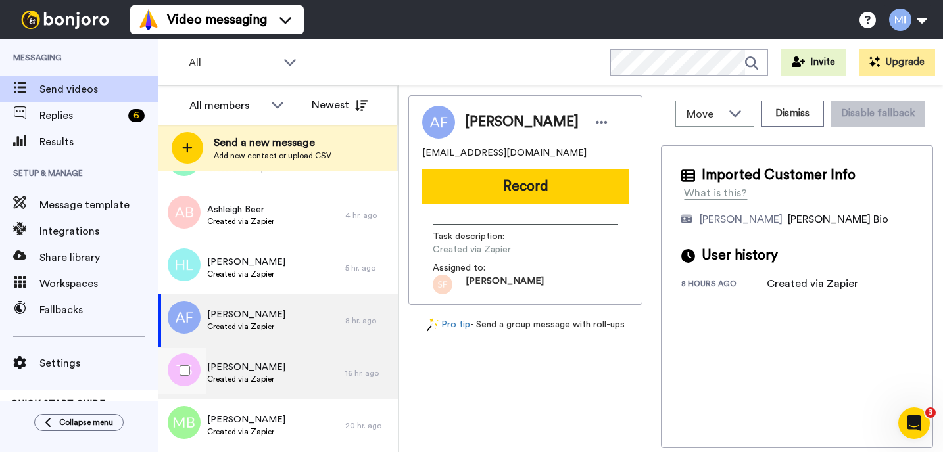
click at [271, 357] on div "[PERSON_NAME] Created via Zapier" at bounding box center [251, 373] width 187 height 53
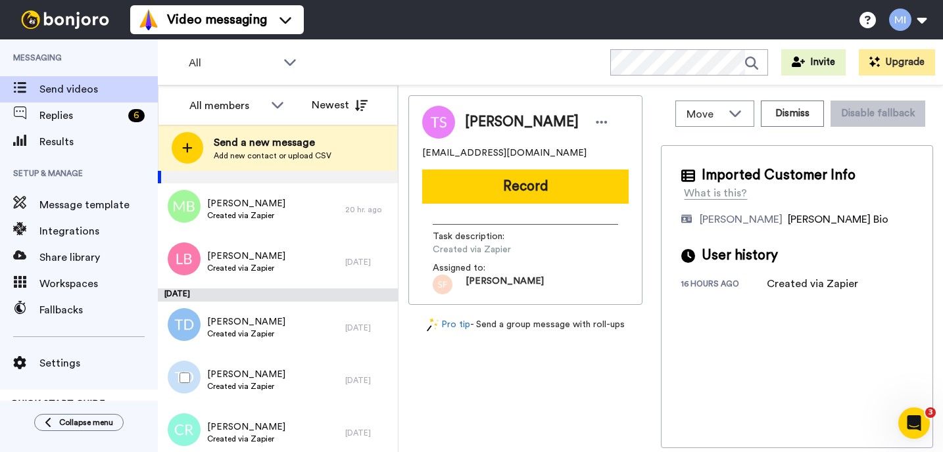
scroll to position [1467, 0]
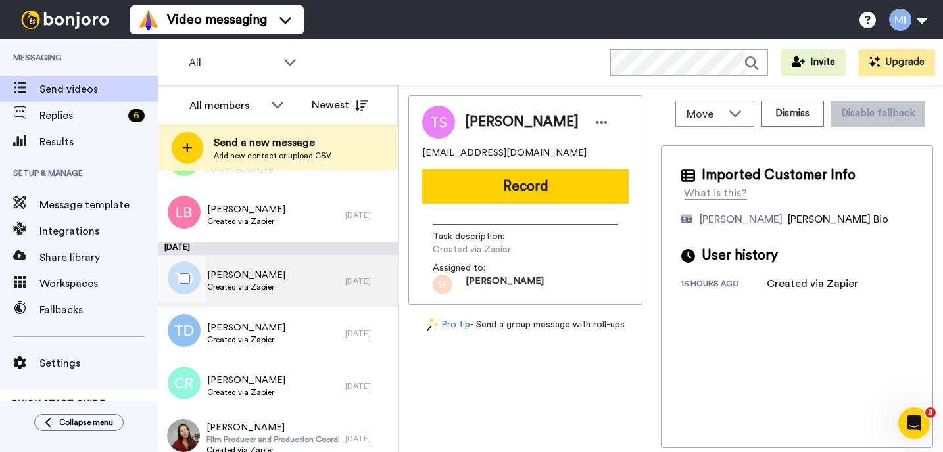
click at [295, 305] on div "[PERSON_NAME] Created via Zapier" at bounding box center [251, 281] width 187 height 53
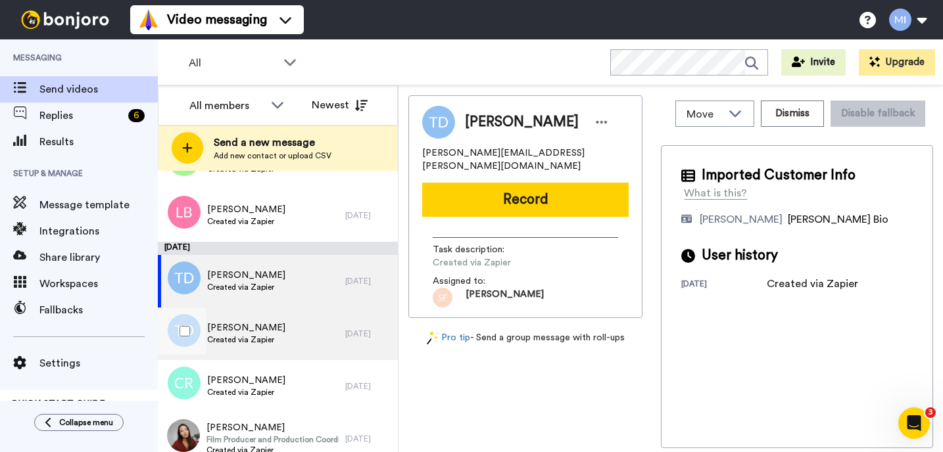
click at [275, 338] on div "[PERSON_NAME] Created via Zapier" at bounding box center [251, 334] width 187 height 53
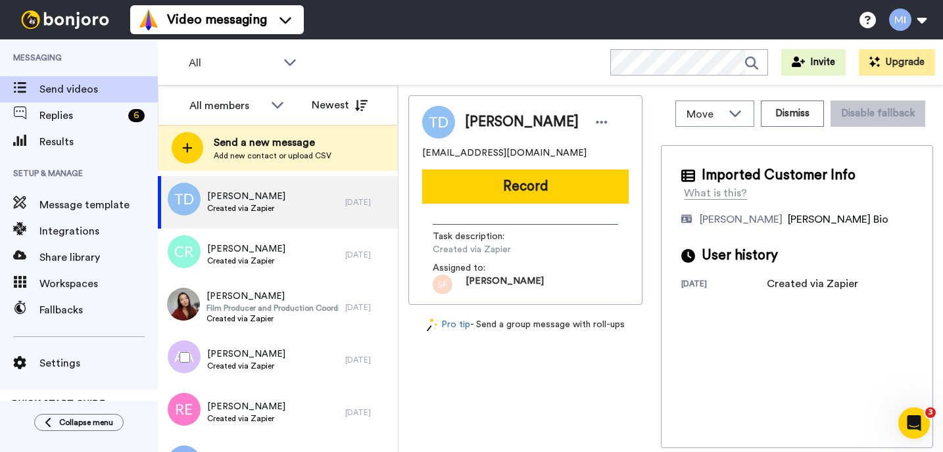
scroll to position [1625, 0]
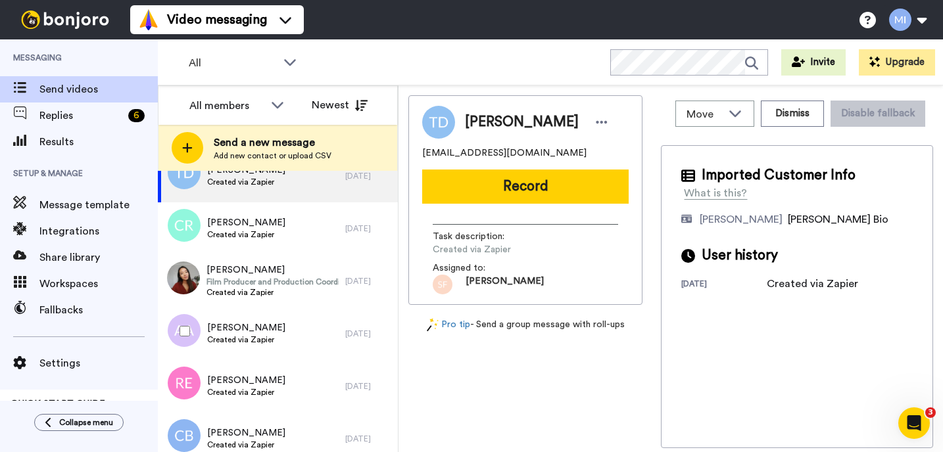
click at [275, 338] on div "[PERSON_NAME] Created via Zapier" at bounding box center [251, 334] width 187 height 53
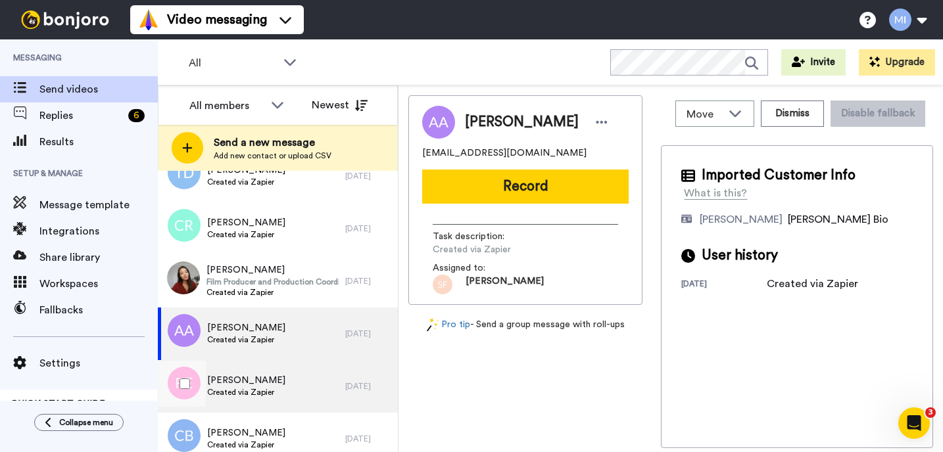
click at [261, 377] on span "[PERSON_NAME]" at bounding box center [246, 380] width 78 height 13
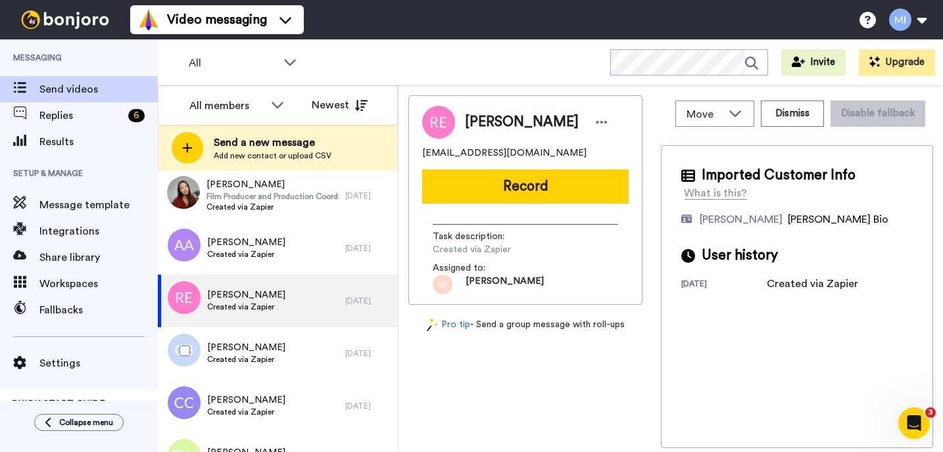
scroll to position [1730, 0]
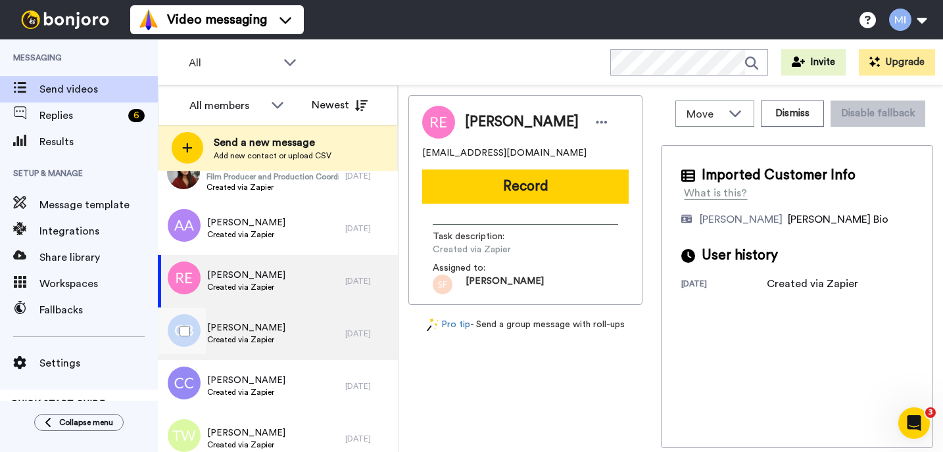
click at [289, 344] on div "[PERSON_NAME] Created via Zapier" at bounding box center [251, 334] width 187 height 53
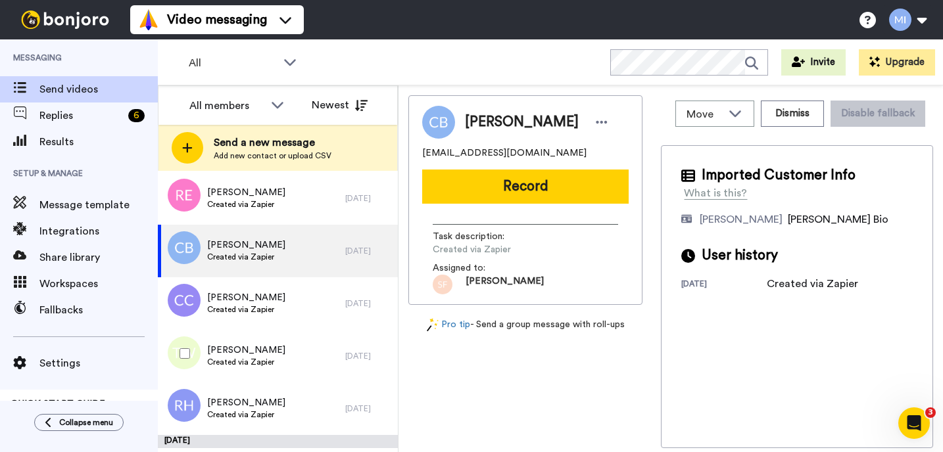
scroll to position [1835, 0]
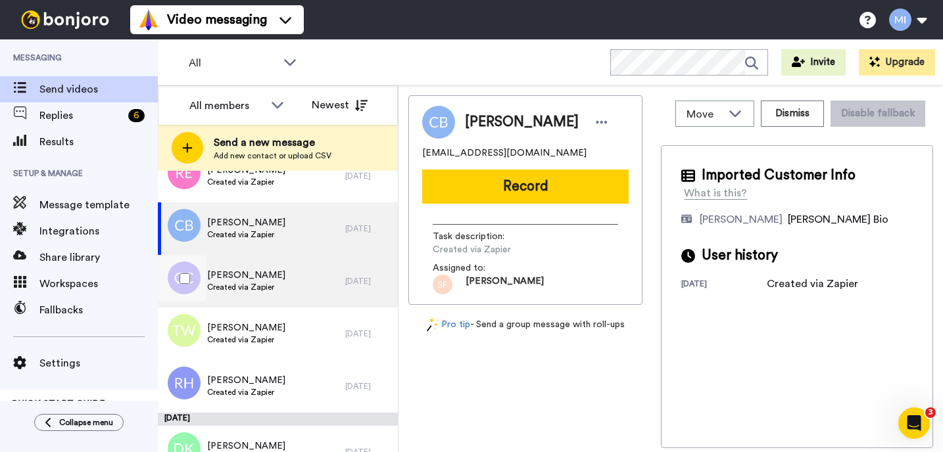
click at [300, 302] on div "Carol Cummings Created via Zapier" at bounding box center [251, 281] width 187 height 53
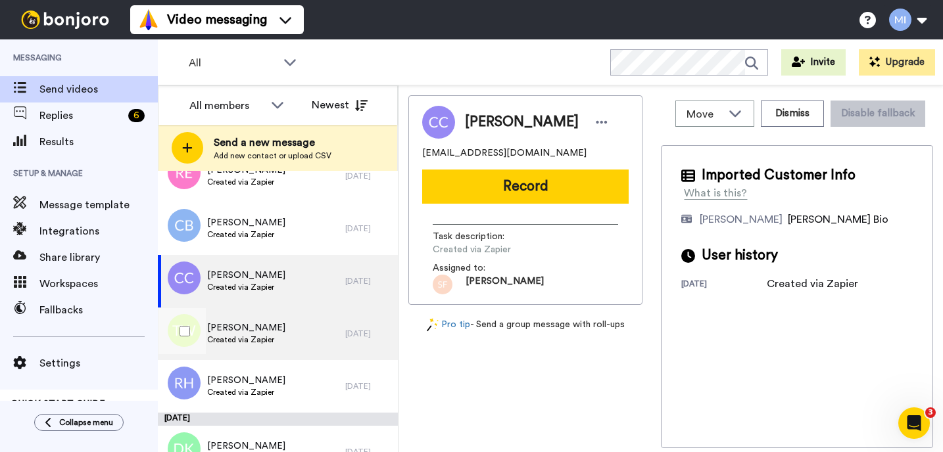
click at [268, 337] on span "Created via Zapier" at bounding box center [246, 340] width 78 height 11
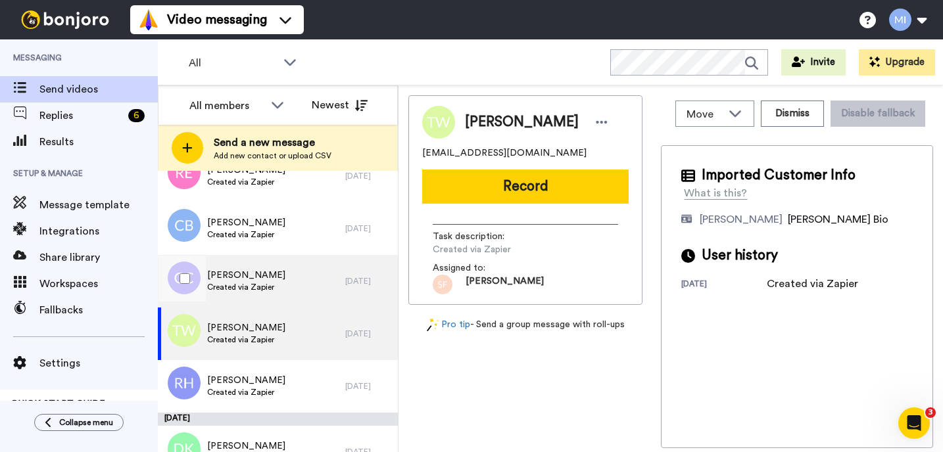
click at [281, 294] on div "Carol Cummings Created via Zapier" at bounding box center [251, 281] width 187 height 53
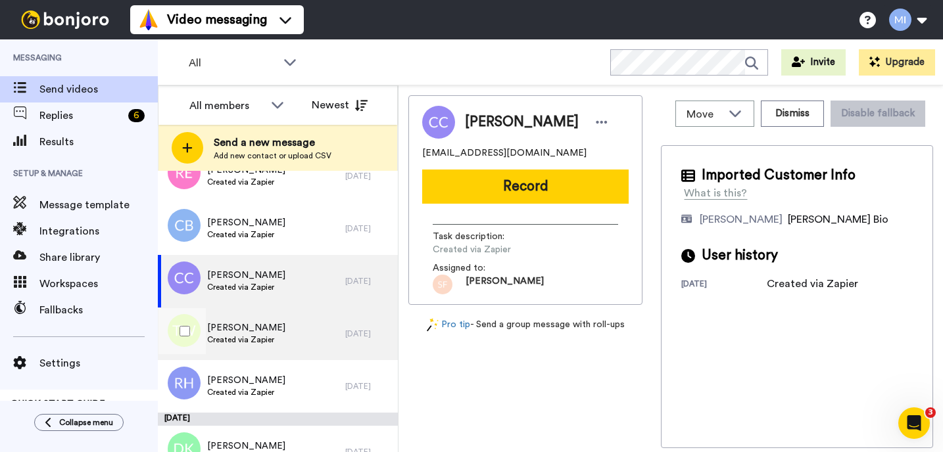
click at [270, 342] on span "Created via Zapier" at bounding box center [246, 340] width 78 height 11
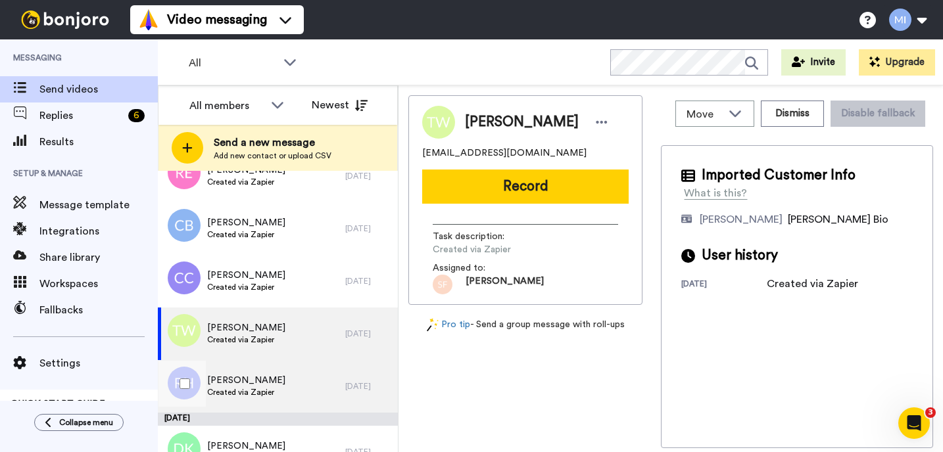
click at [264, 386] on span "[PERSON_NAME]" at bounding box center [246, 380] width 78 height 13
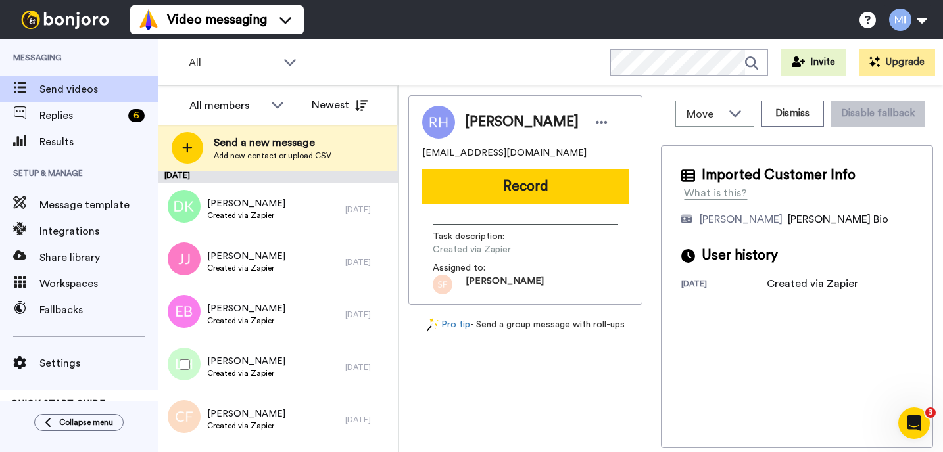
scroll to position [2098, 0]
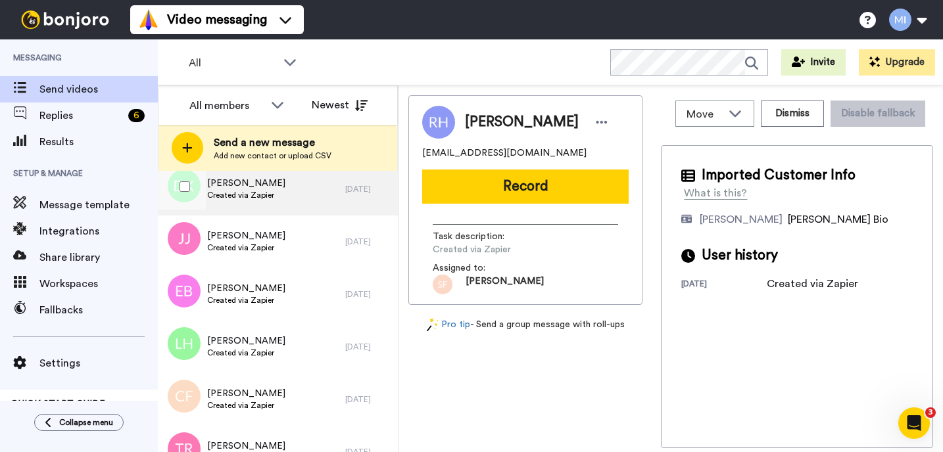
click at [318, 199] on div "Donna Kenyon Created via Zapier" at bounding box center [251, 189] width 187 height 53
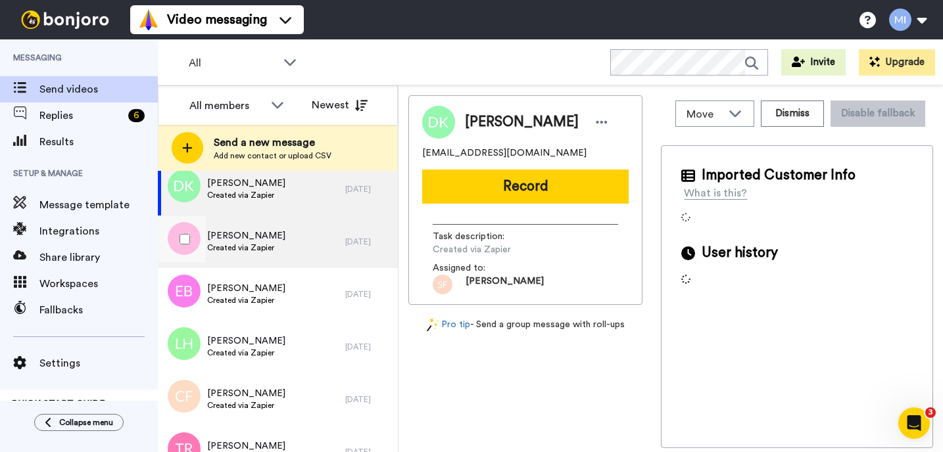
click at [307, 237] on div "Jason Jones Created via Zapier" at bounding box center [251, 242] width 187 height 53
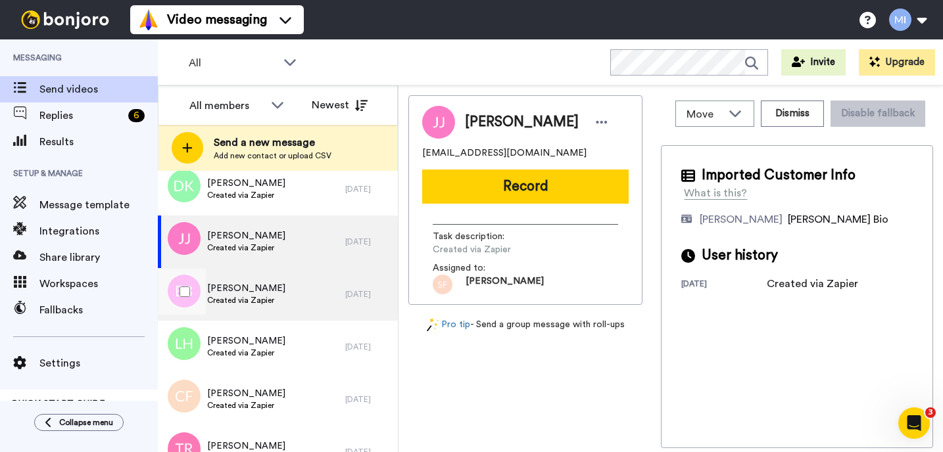
click at [282, 284] on div "Eric Buechel Created via Zapier" at bounding box center [251, 294] width 187 height 53
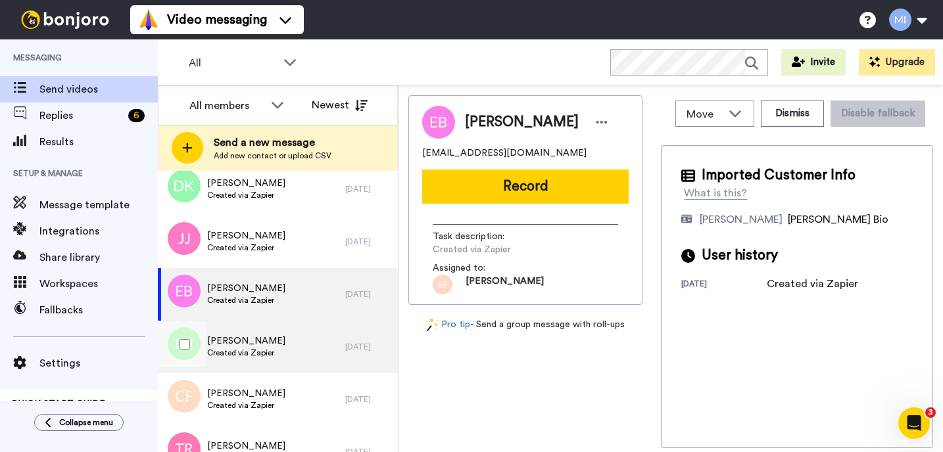
click at [273, 337] on div "Lisa Hicks Created via Zapier" at bounding box center [251, 347] width 187 height 53
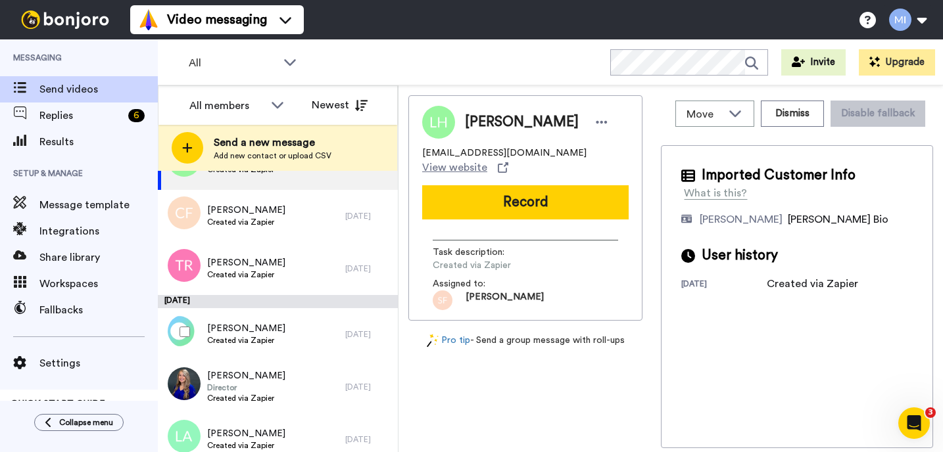
scroll to position [2309, 0]
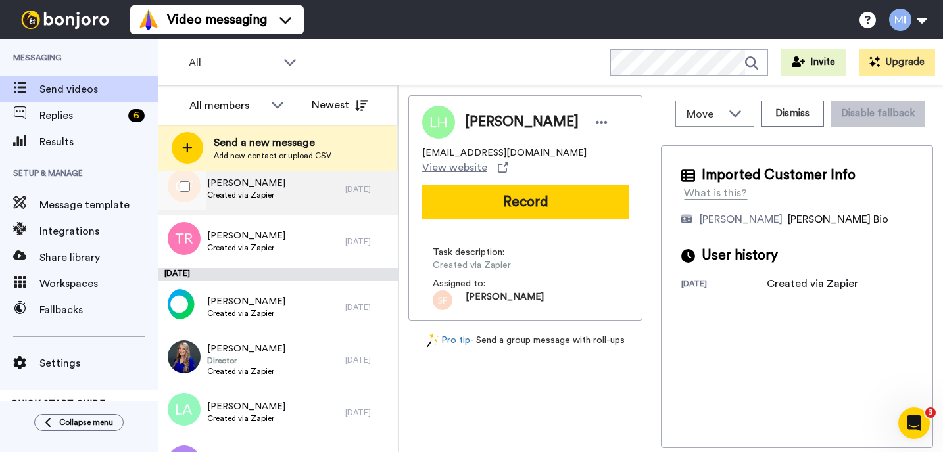
click at [297, 192] on div "Charlotte Felts Created via Zapier" at bounding box center [251, 189] width 187 height 53
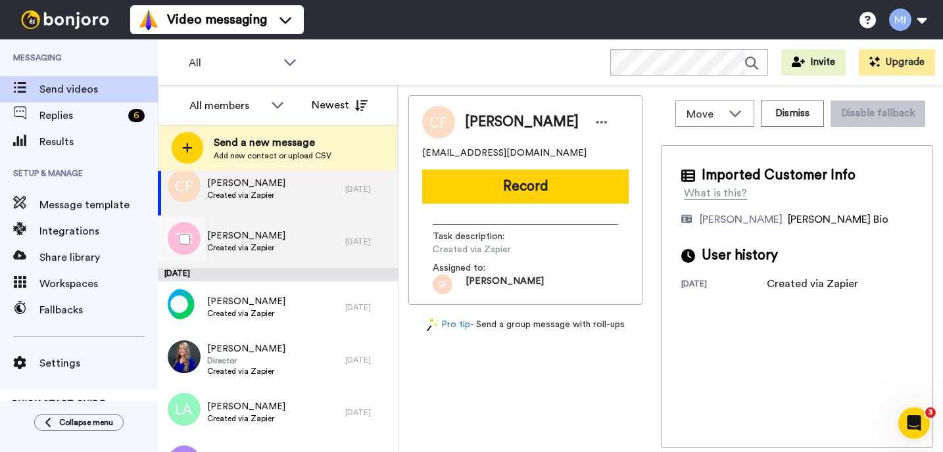
click at [286, 233] on div "Tammie Roundtree Created via Zapier" at bounding box center [251, 242] width 187 height 53
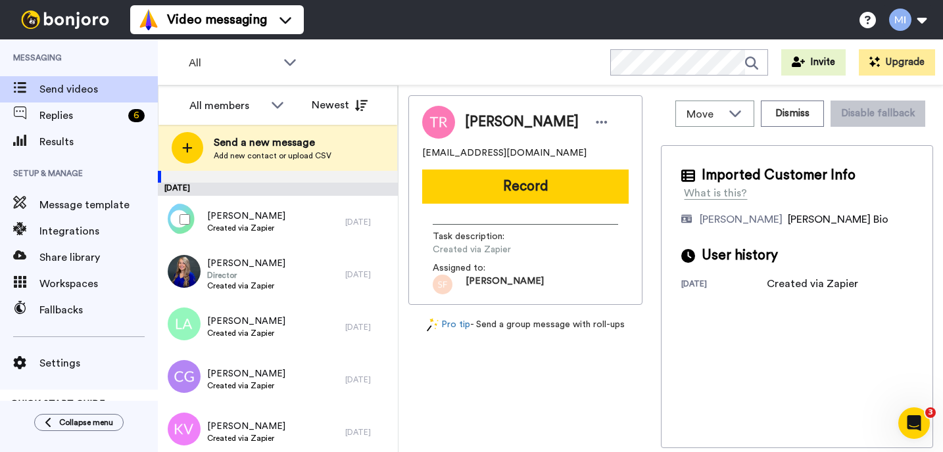
scroll to position [2440, 0]
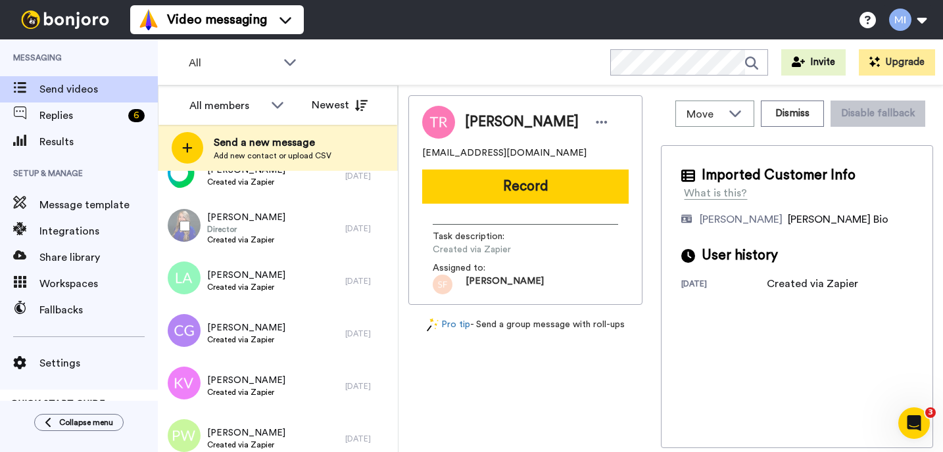
click at [286, 233] on div "Lisa Cheeseboro Director Created via Zapier" at bounding box center [251, 228] width 187 height 53
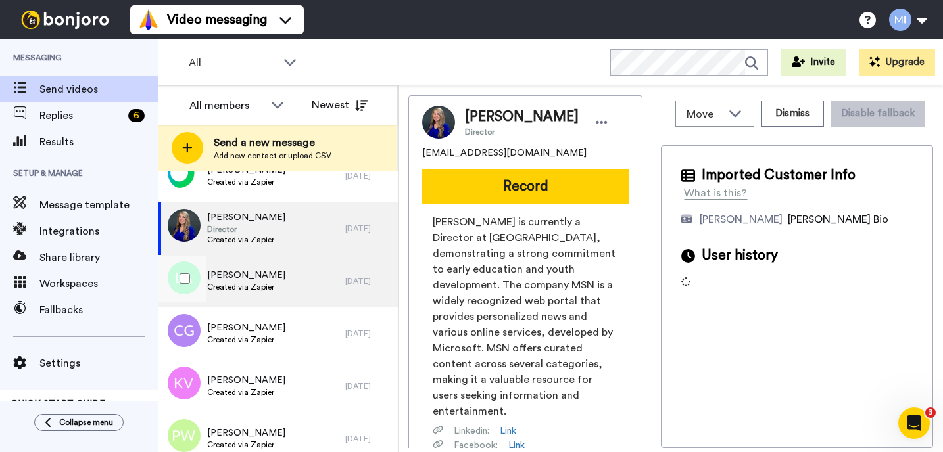
click at [264, 277] on span "[PERSON_NAME]" at bounding box center [246, 275] width 78 height 13
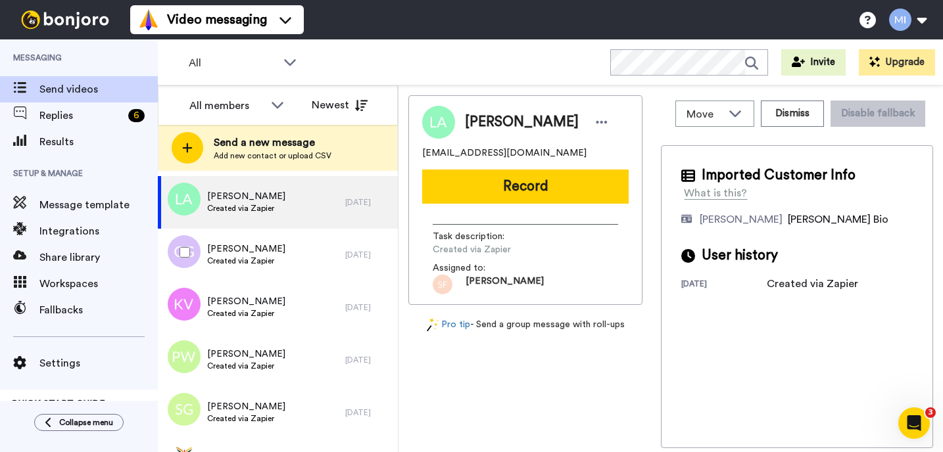
scroll to position [2545, 0]
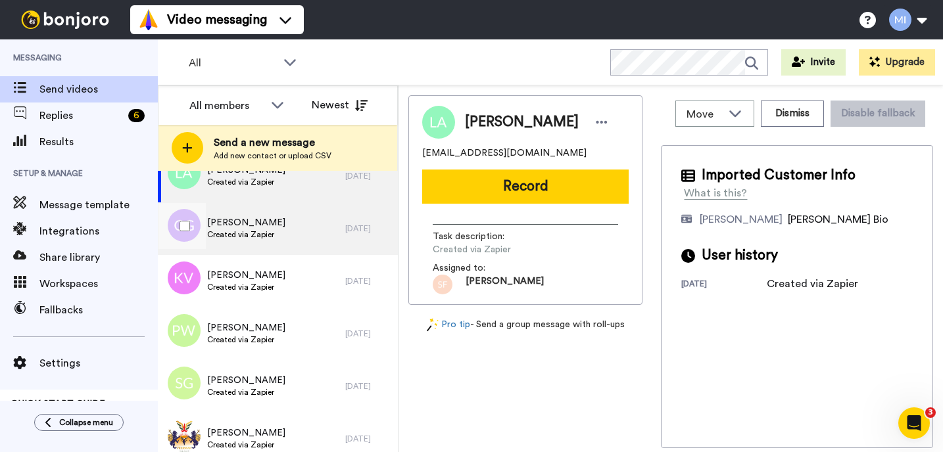
click at [291, 231] on div "Cristina German Created via Zapier" at bounding box center [251, 228] width 187 height 53
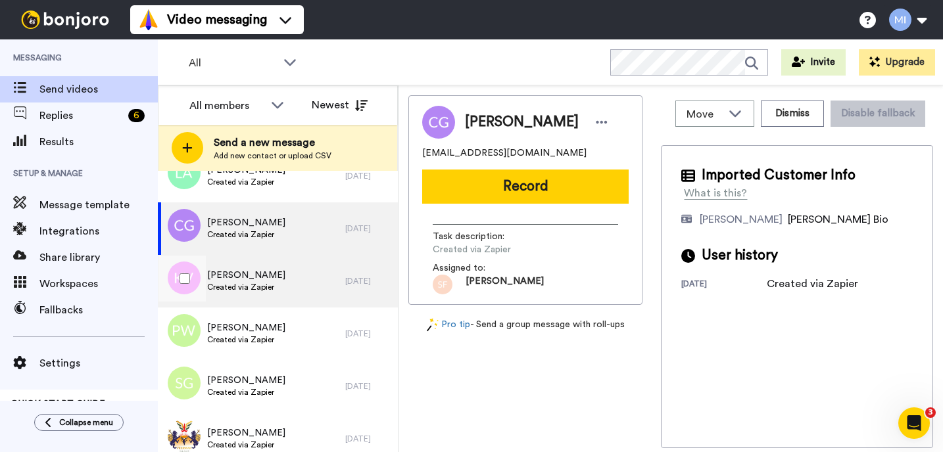
click at [273, 290] on div "[PERSON_NAME] Created via Zapier" at bounding box center [251, 281] width 187 height 53
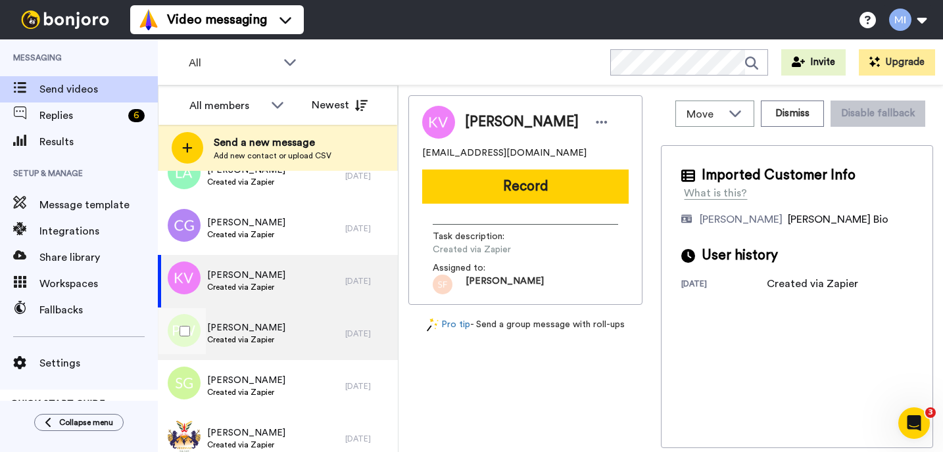
click at [248, 331] on span "Paul Whittle" at bounding box center [246, 327] width 78 height 13
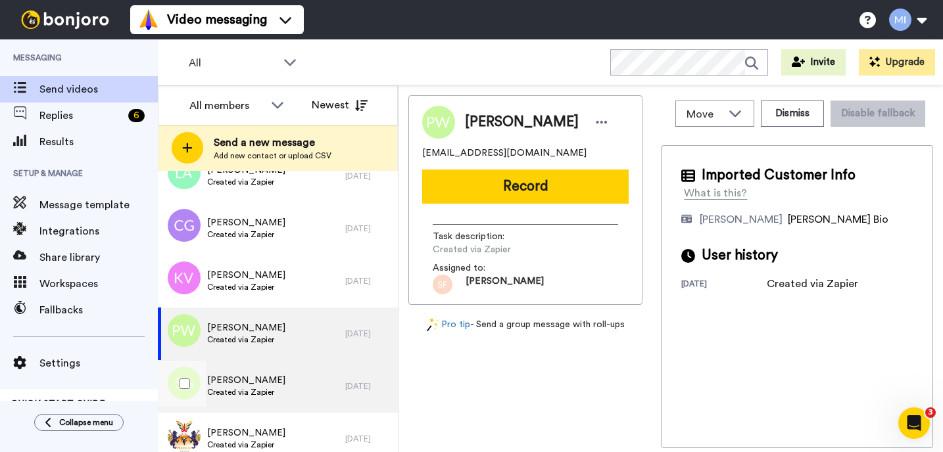
click at [250, 367] on div "[PERSON_NAME] Created via Zapier" at bounding box center [251, 386] width 187 height 53
click at [259, 338] on span "Created via Zapier" at bounding box center [246, 340] width 78 height 11
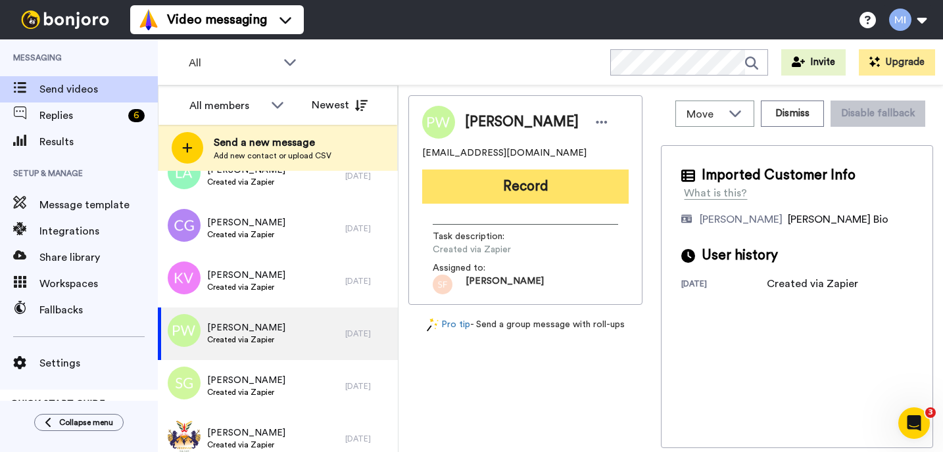
click at [476, 195] on button "Record" at bounding box center [525, 187] width 206 height 34
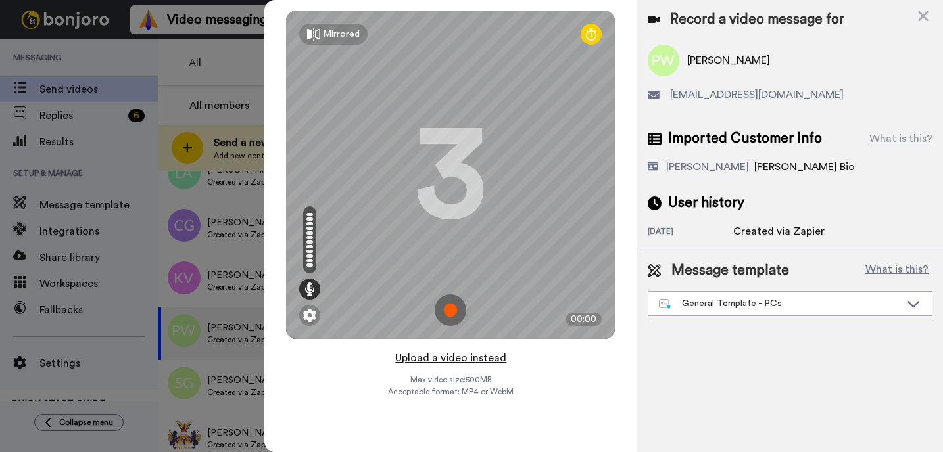
click at [475, 362] on button "Upload a video instead" at bounding box center [450, 358] width 119 height 17
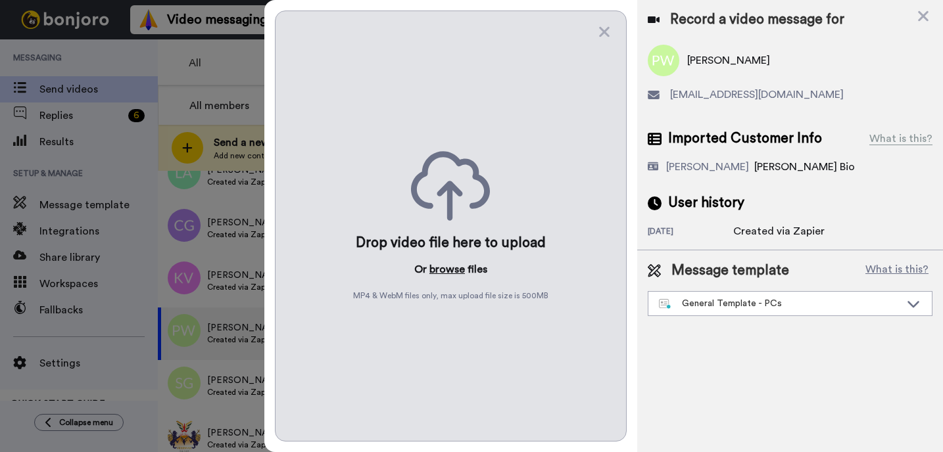
click at [448, 271] on button "browse" at bounding box center [446, 270] width 35 height 16
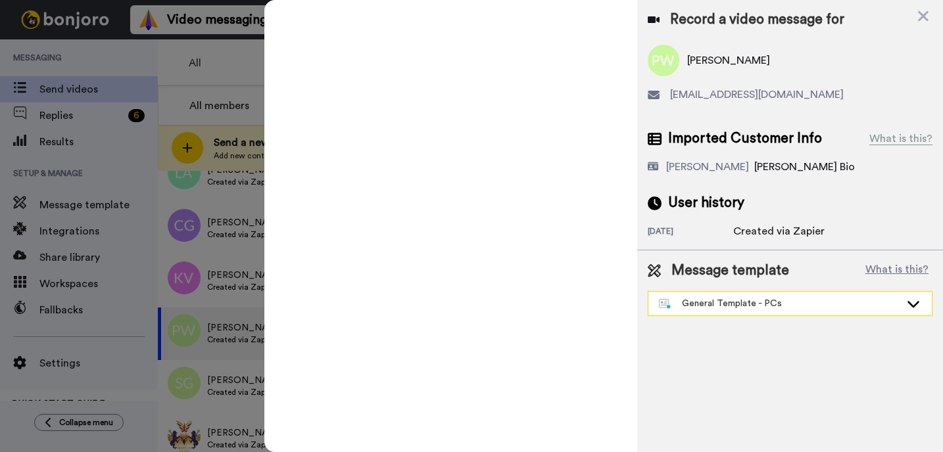
click at [771, 301] on div "General Template - PCs" at bounding box center [779, 303] width 241 height 13
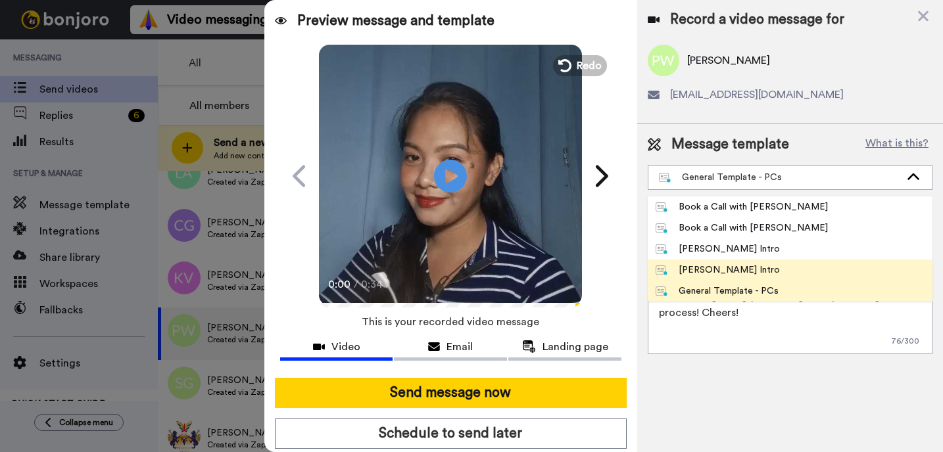
click at [761, 270] on div "[PERSON_NAME] Intro" at bounding box center [717, 270] width 124 height 13
type textarea "Hi {first_name|there}, I’m [PERSON_NAME] from Tellwell Publishing. Here's a qui…"
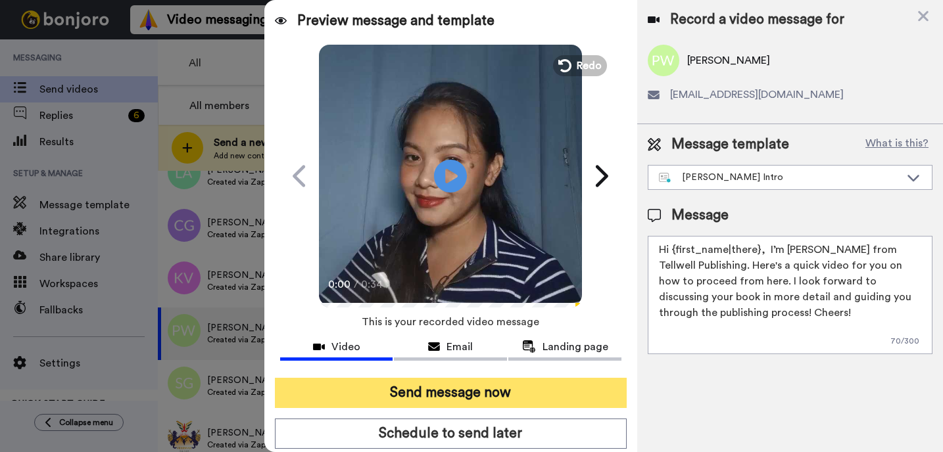
click at [549, 406] on button "Send message now" at bounding box center [451, 393] width 352 height 30
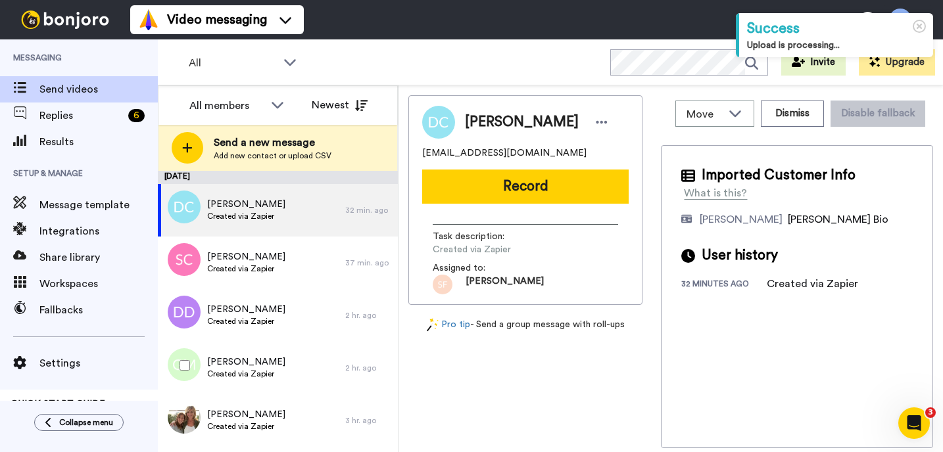
click at [308, 387] on div "[PERSON_NAME] Created via Zapier" at bounding box center [251, 368] width 187 height 53
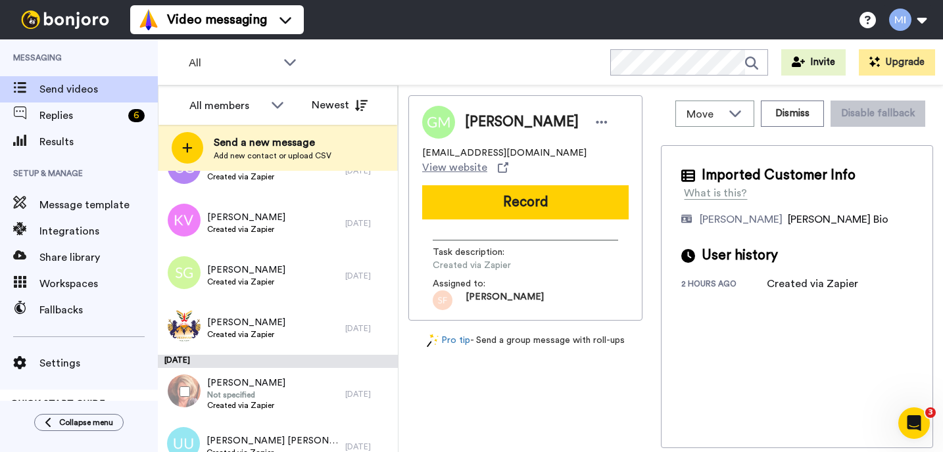
scroll to position [2624, 0]
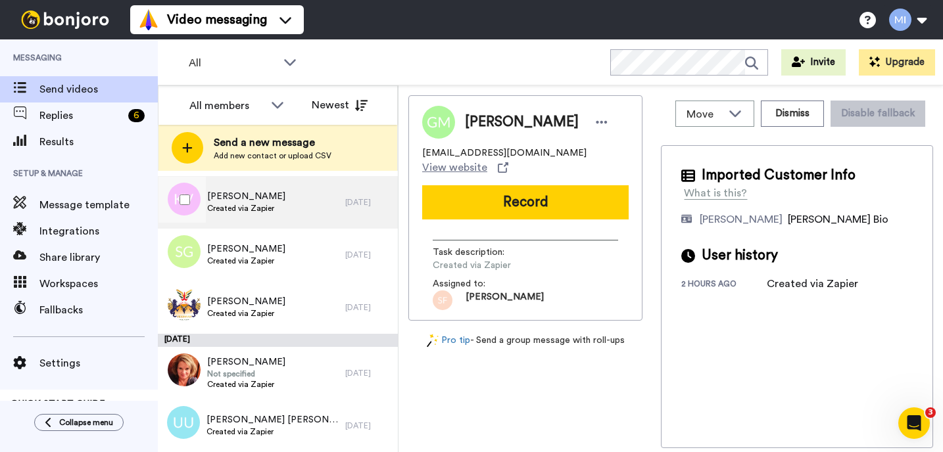
click at [308, 212] on div "Kris Vallay Created via Zapier" at bounding box center [251, 202] width 187 height 53
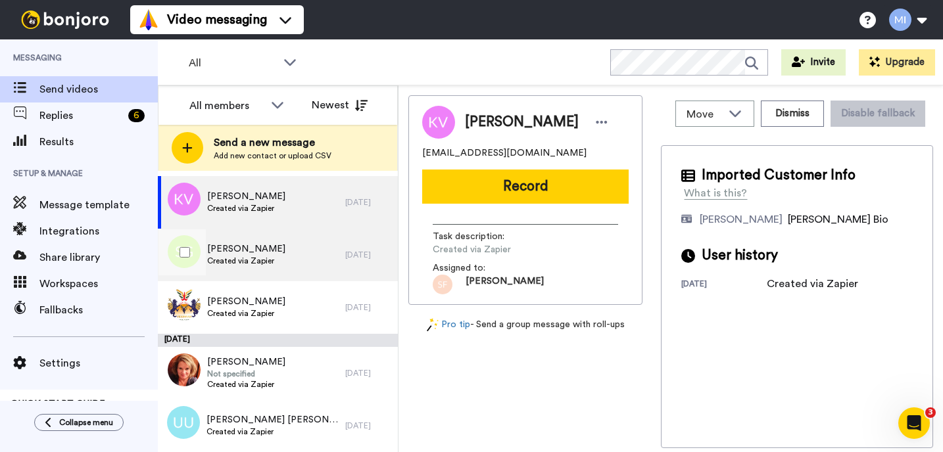
click at [308, 258] on div "Shavon Graham Created via Zapier" at bounding box center [251, 255] width 187 height 53
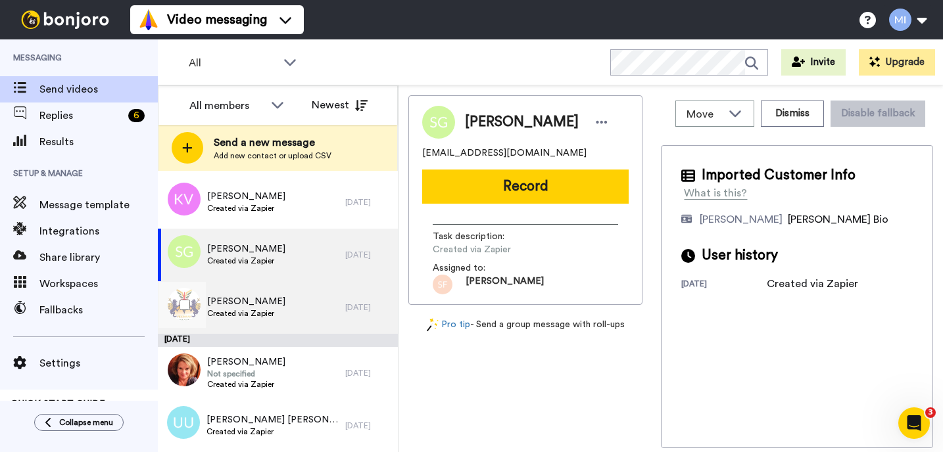
click at [309, 289] on div "Paul Veerman Created via Zapier" at bounding box center [251, 307] width 187 height 53
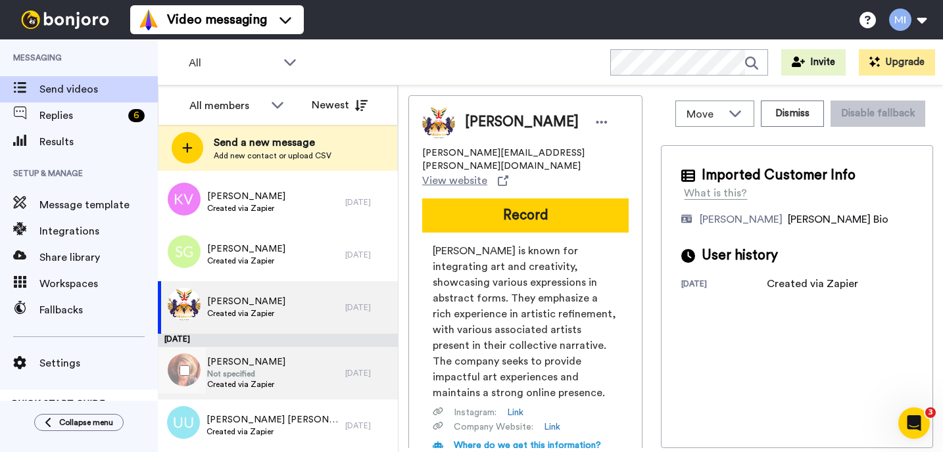
click at [277, 364] on div "Susan Mcmullan Not specified Created via Zapier" at bounding box center [251, 373] width 187 height 53
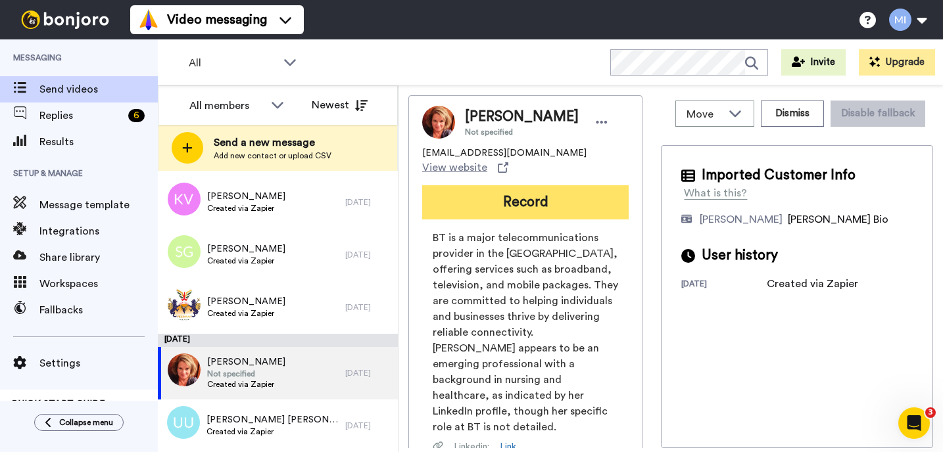
click at [517, 191] on button "Record" at bounding box center [525, 202] width 206 height 34
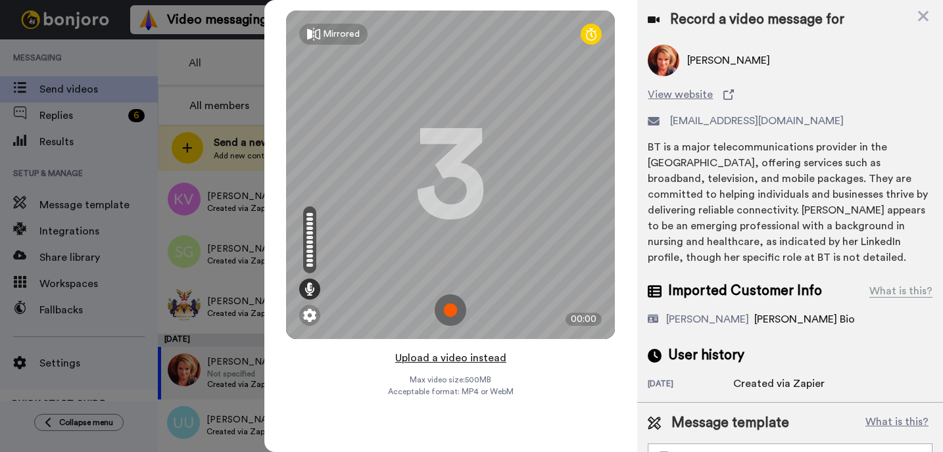
click at [421, 356] on button "Upload a video instead" at bounding box center [450, 358] width 119 height 17
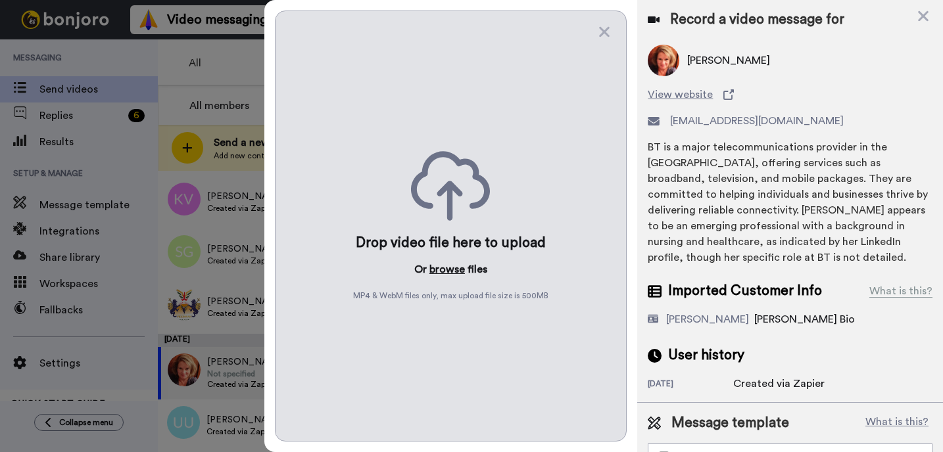
click at [454, 276] on button "browse" at bounding box center [446, 270] width 35 height 16
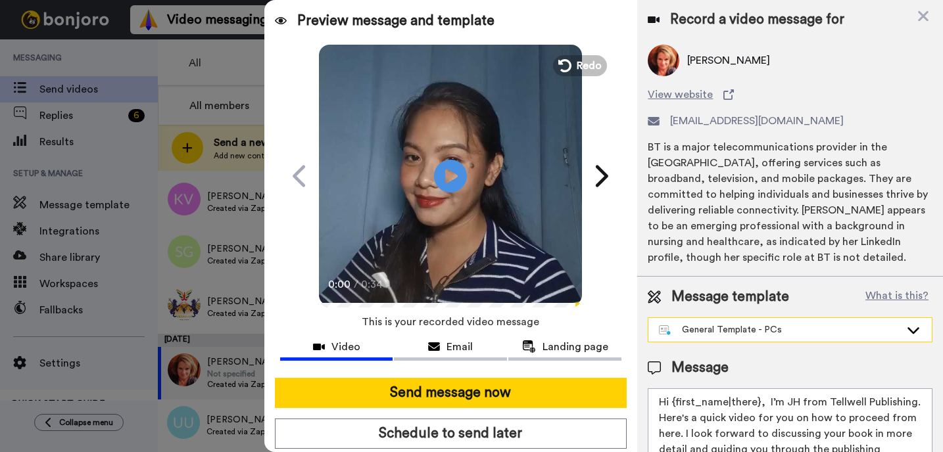
click at [789, 337] on div "General Template - PCs" at bounding box center [789, 330] width 283 height 24
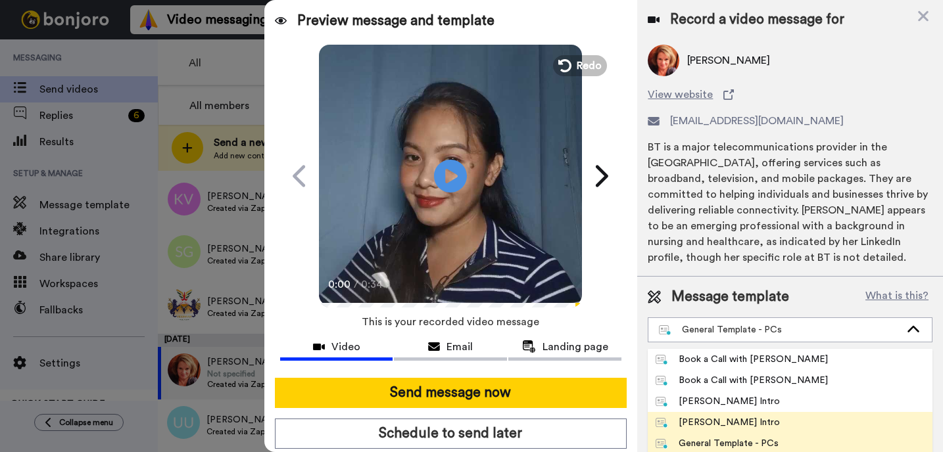
click at [710, 417] on div "[PERSON_NAME] Intro" at bounding box center [717, 422] width 124 height 13
type textarea "Hi {first_name|there}, I’m [PERSON_NAME] from Tellwell Publishing. Here's a qui…"
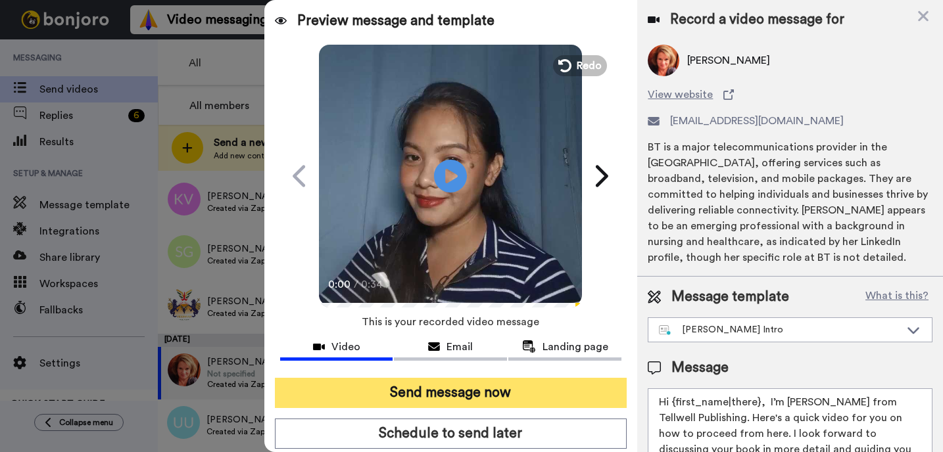
click at [574, 391] on button "Send message now" at bounding box center [451, 393] width 352 height 30
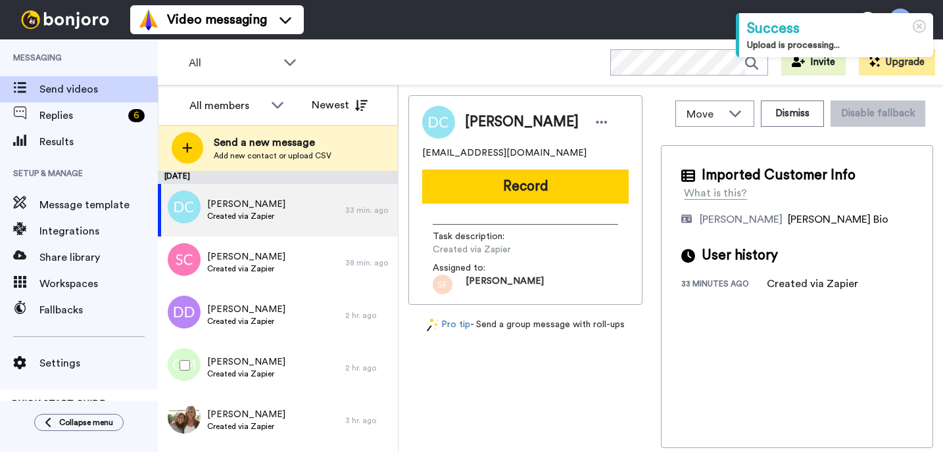
click at [315, 366] on div "Gloria Maestas Created via Zapier" at bounding box center [251, 368] width 187 height 53
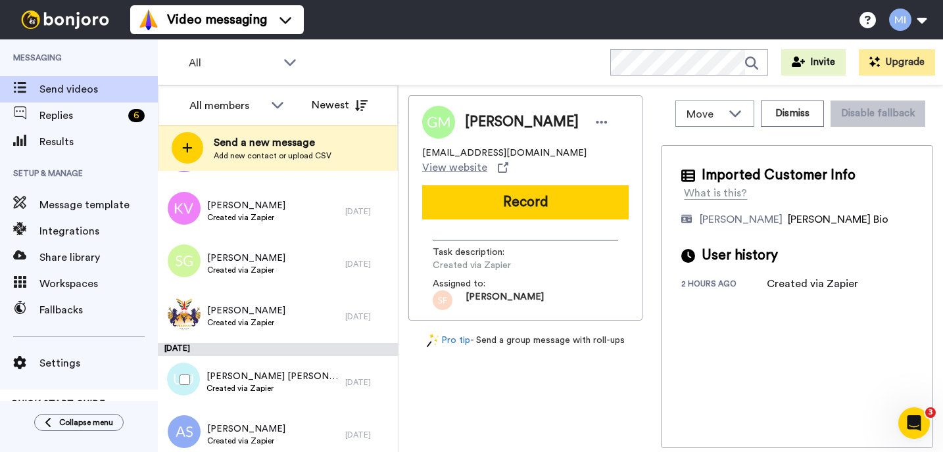
scroll to position [2624, 0]
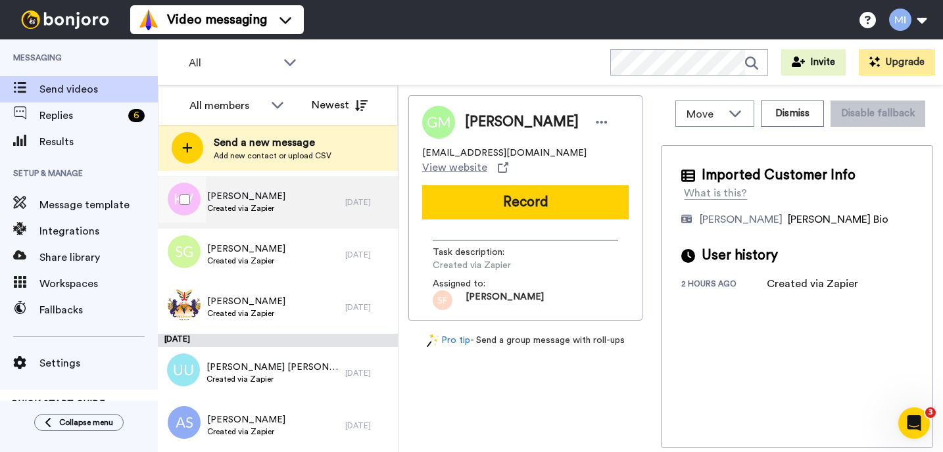
click at [296, 216] on div "Kris Vallay Created via Zapier" at bounding box center [251, 202] width 187 height 53
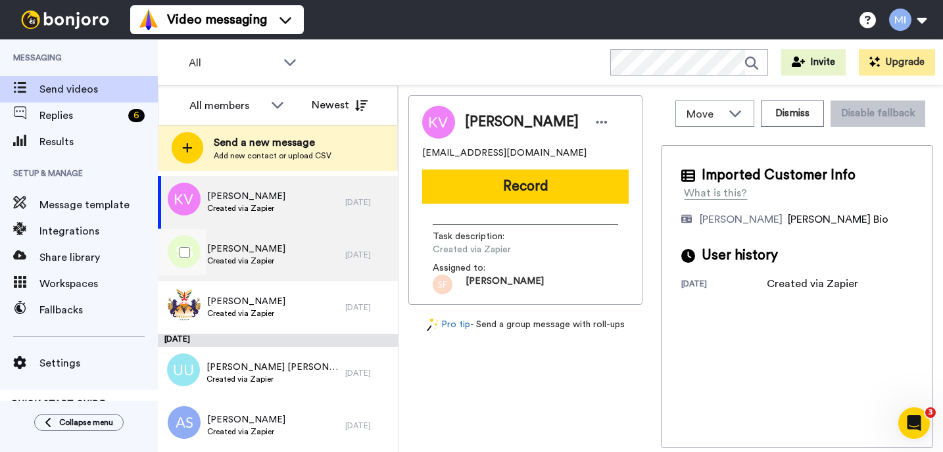
click at [287, 260] on div "Shavon Graham Created via Zapier" at bounding box center [251, 255] width 187 height 53
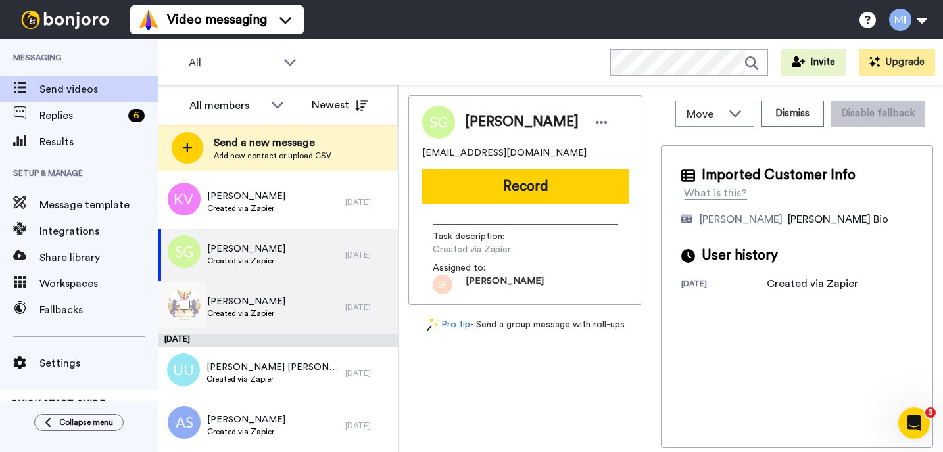
click at [278, 298] on div "Paul Veerman Created via Zapier" at bounding box center [251, 307] width 187 height 53
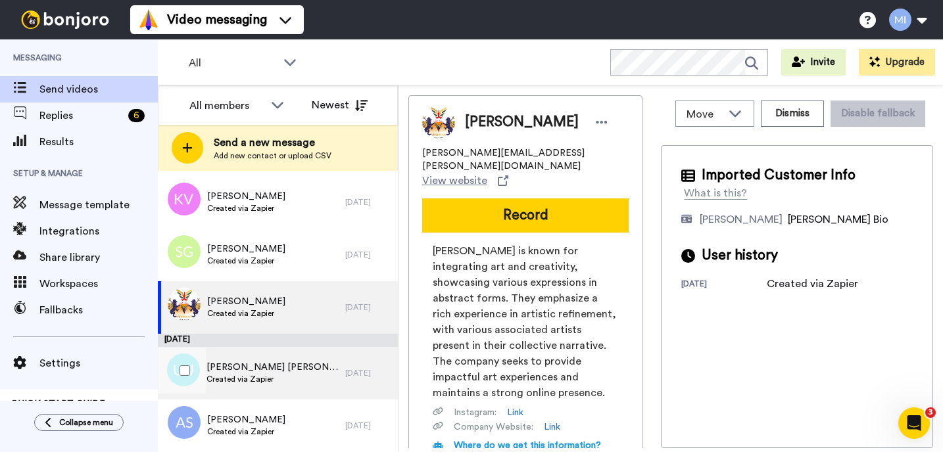
click at [244, 362] on span "[PERSON_NAME] [PERSON_NAME]" at bounding box center [272, 367] width 132 height 13
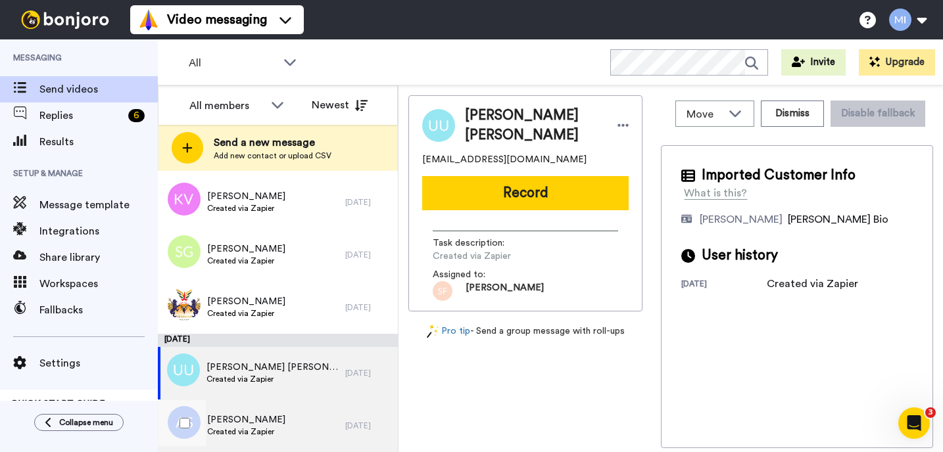
click at [218, 427] on span "Created via Zapier" at bounding box center [246, 432] width 78 height 11
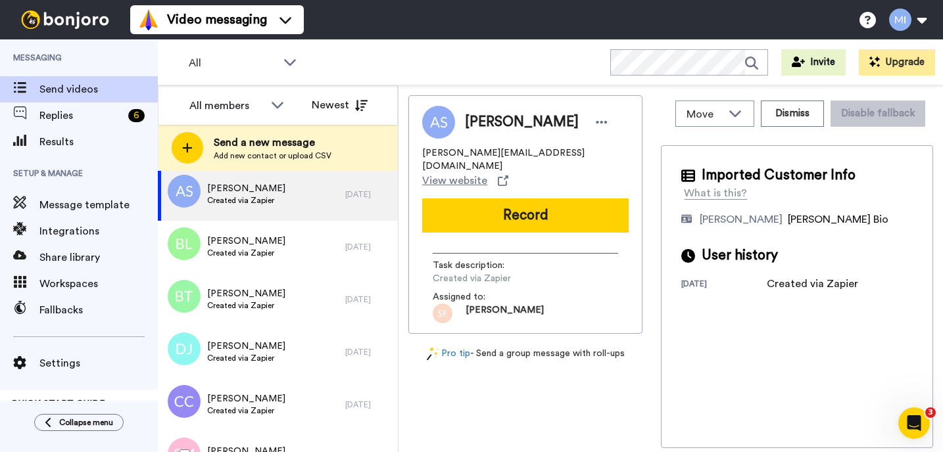
scroll to position [2861, 0]
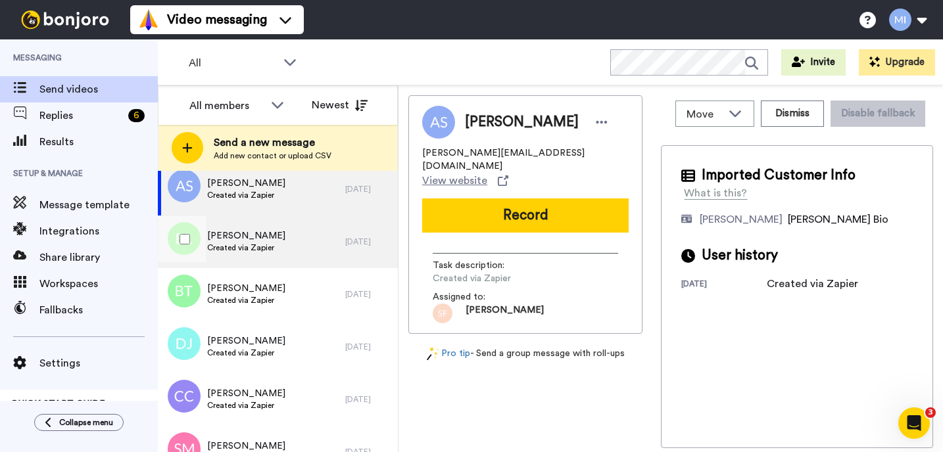
click at [294, 237] on div "Bethany Leighton Created via Zapier" at bounding box center [251, 242] width 187 height 53
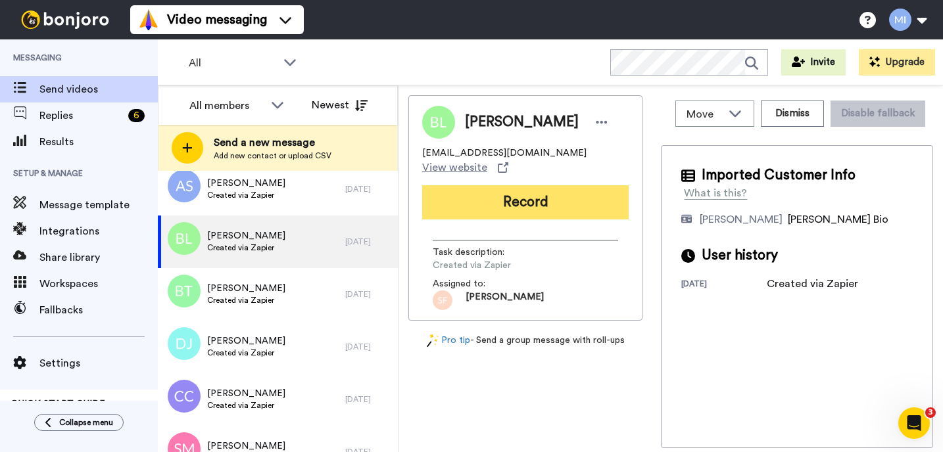
click at [508, 205] on button "Record" at bounding box center [525, 202] width 206 height 34
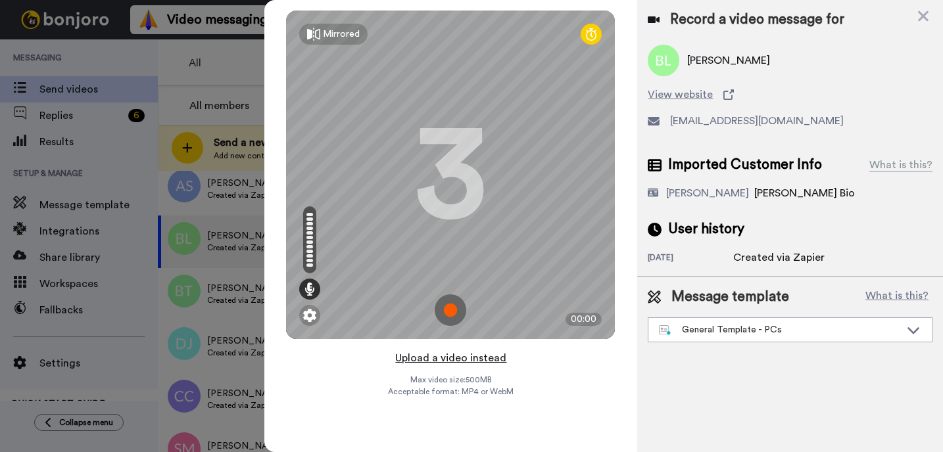
click at [435, 359] on button "Upload a video instead" at bounding box center [450, 358] width 119 height 17
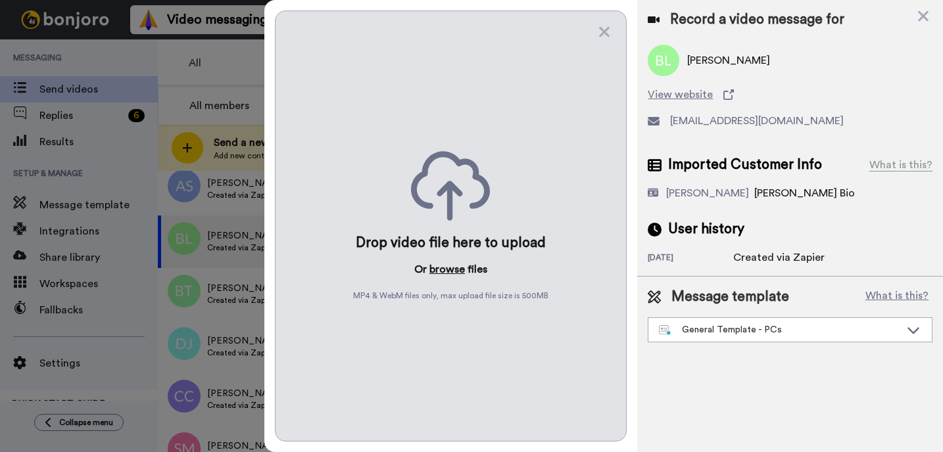
click at [441, 271] on button "browse" at bounding box center [446, 270] width 35 height 16
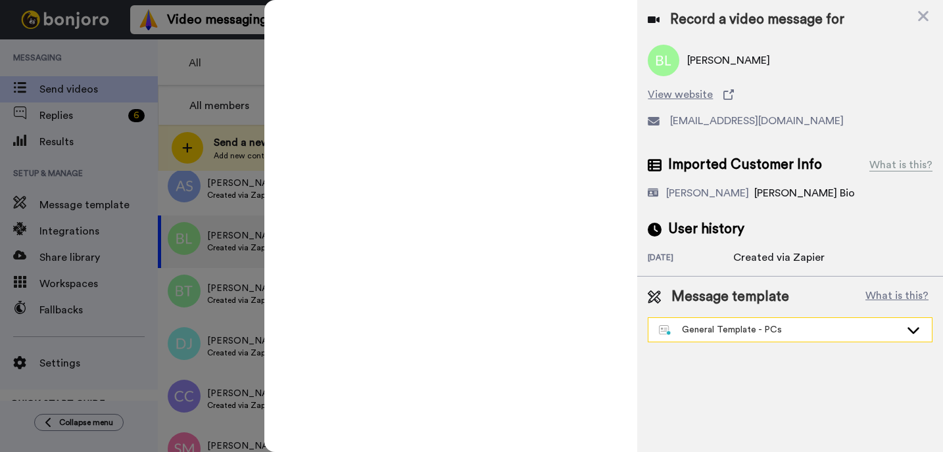
click at [715, 334] on div "General Template - PCs" at bounding box center [779, 329] width 241 height 13
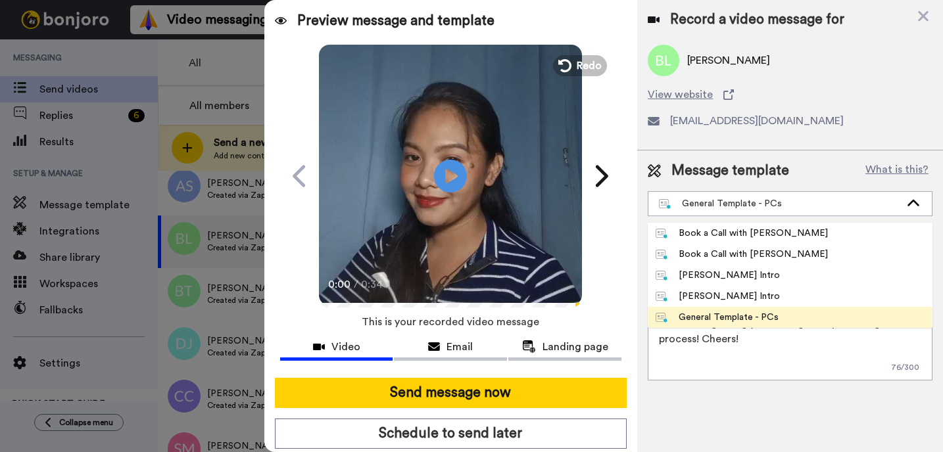
click at [709, 307] on li "General Template - PCs" at bounding box center [789, 317] width 285 height 21
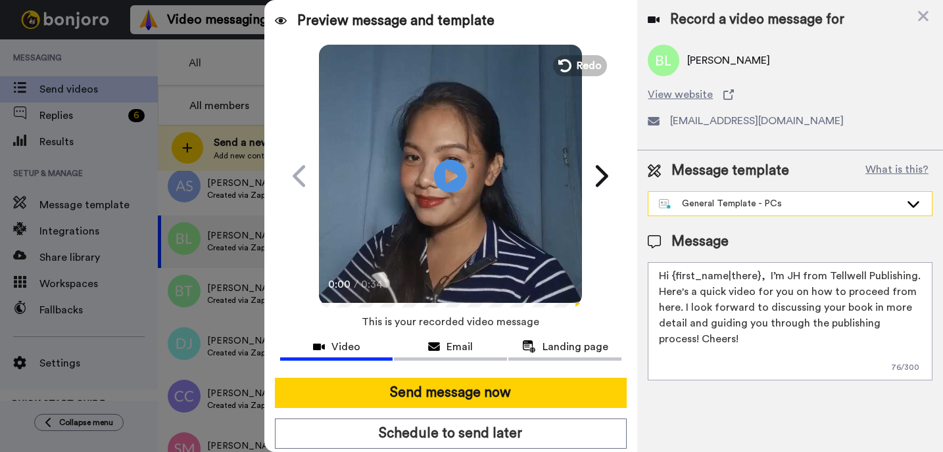
click at [734, 212] on div "General Template - PCs" at bounding box center [789, 204] width 283 height 24
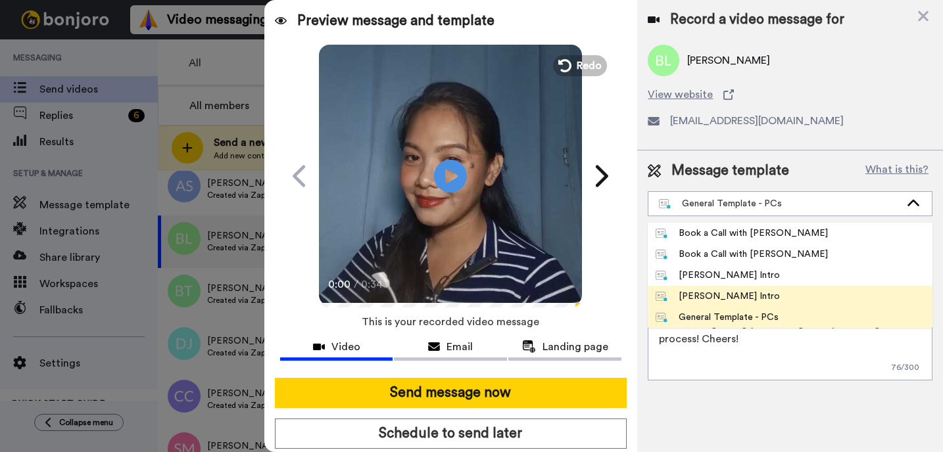
click at [701, 289] on li "[PERSON_NAME] Intro" at bounding box center [789, 296] width 285 height 21
type textarea "Hi {first_name|there}, I’m [PERSON_NAME] from Tellwell Publishing. Here's a qui…"
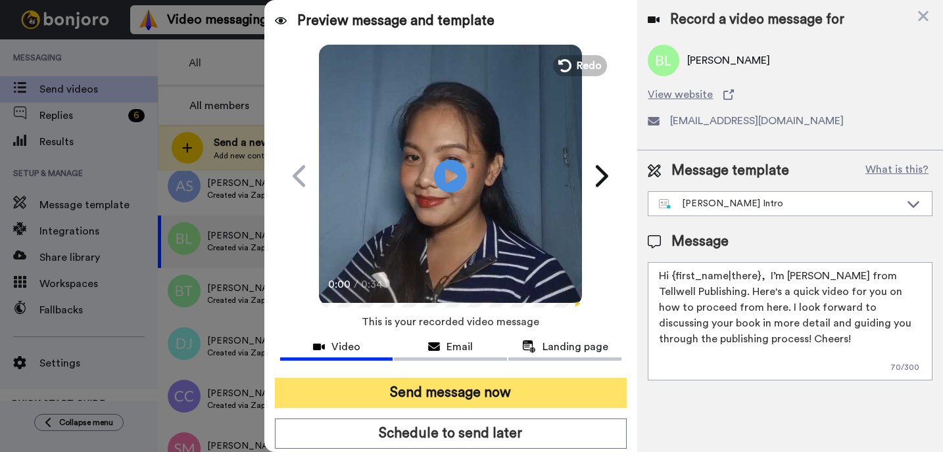
click at [505, 402] on button "Send message now" at bounding box center [451, 393] width 352 height 30
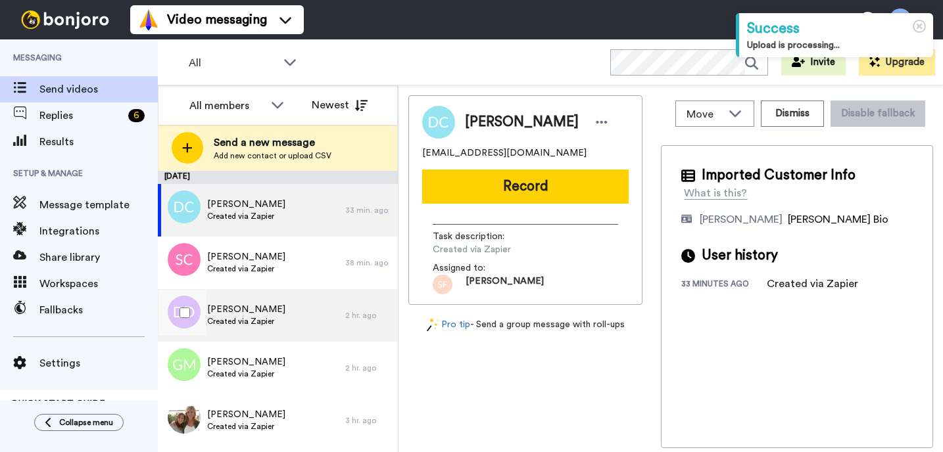
click at [294, 331] on div "[PERSON_NAME] Created via Zapier" at bounding box center [251, 315] width 187 height 53
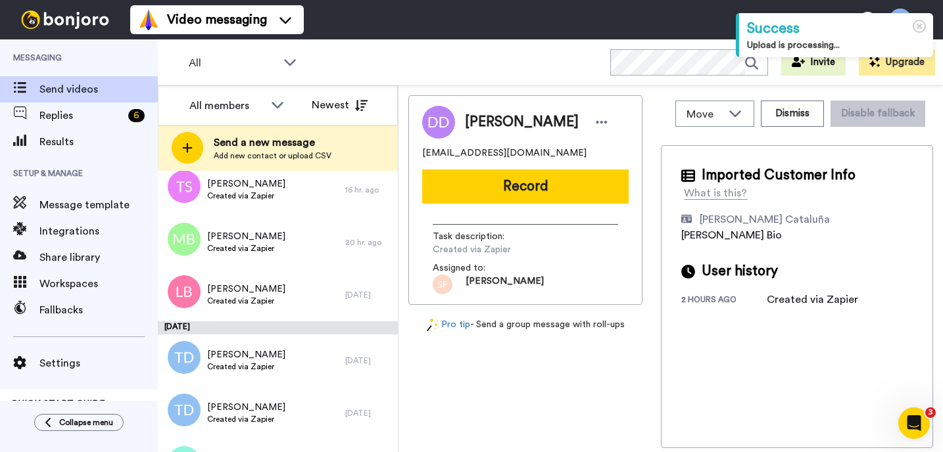
scroll to position [1388, 0]
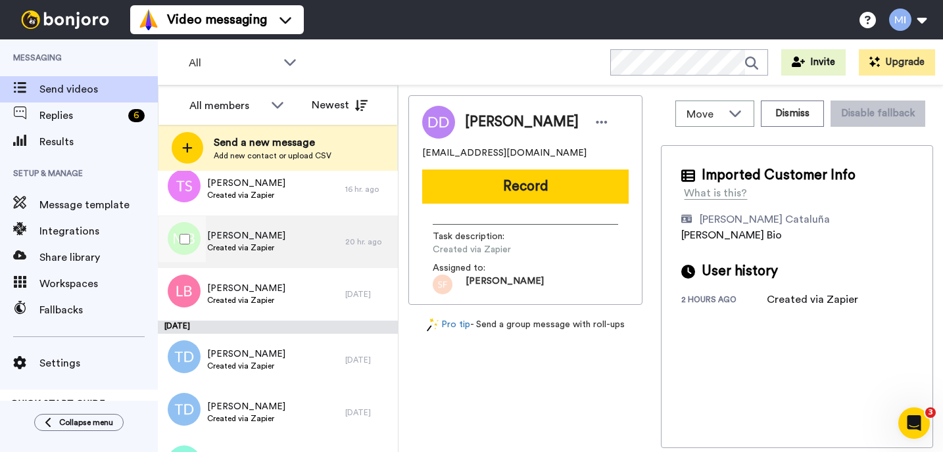
click at [269, 258] on div "Mark Boyer Created via Zapier" at bounding box center [251, 242] width 187 height 53
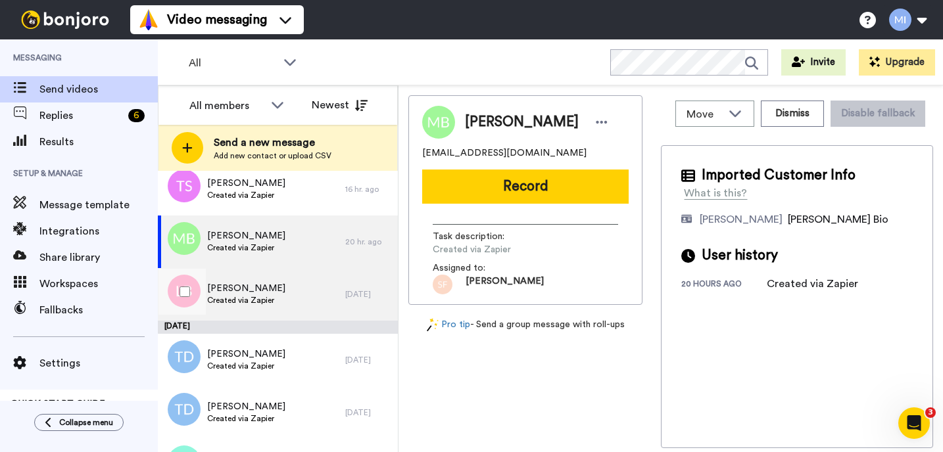
click at [263, 287] on span "[PERSON_NAME]" at bounding box center [246, 288] width 78 height 13
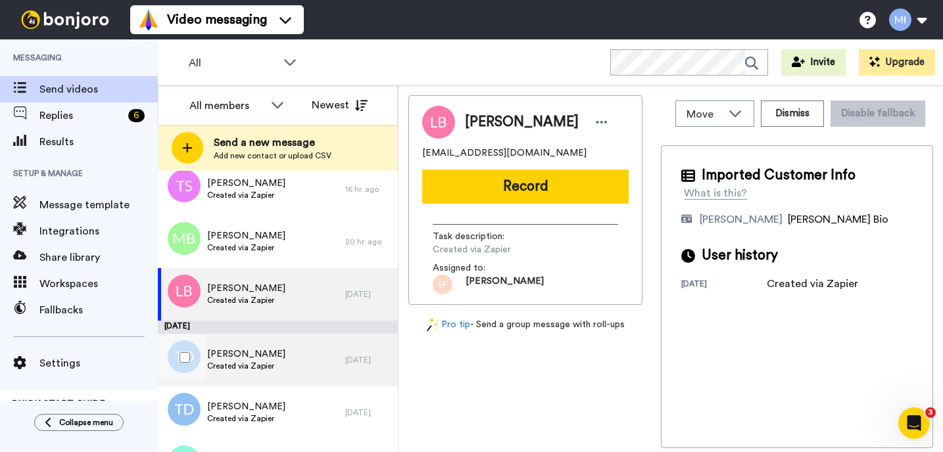
click at [248, 365] on span "Created via Zapier" at bounding box center [246, 366] width 78 height 11
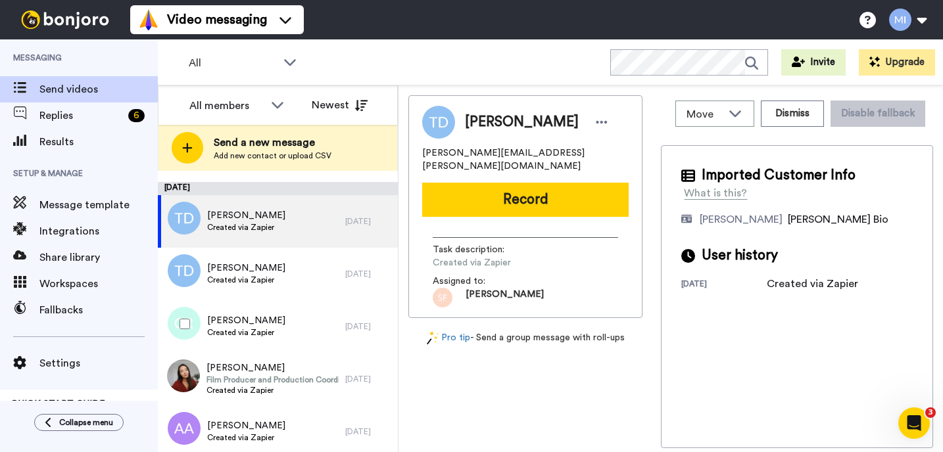
scroll to position [1546, 0]
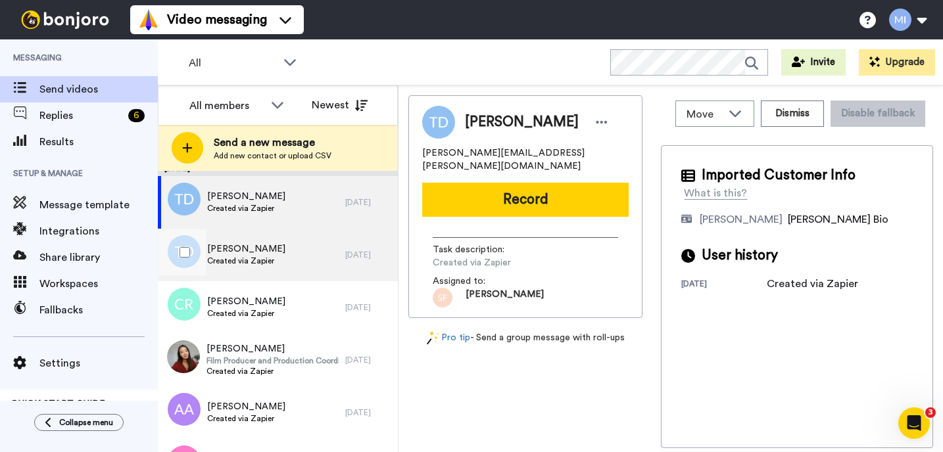
click at [283, 270] on div "Tricia Dixon Created via Zapier" at bounding box center [251, 255] width 187 height 53
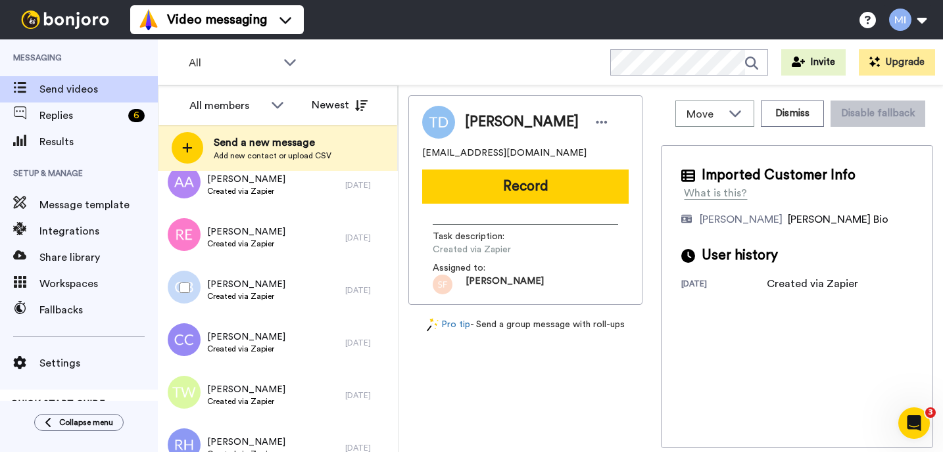
scroll to position [1809, 0]
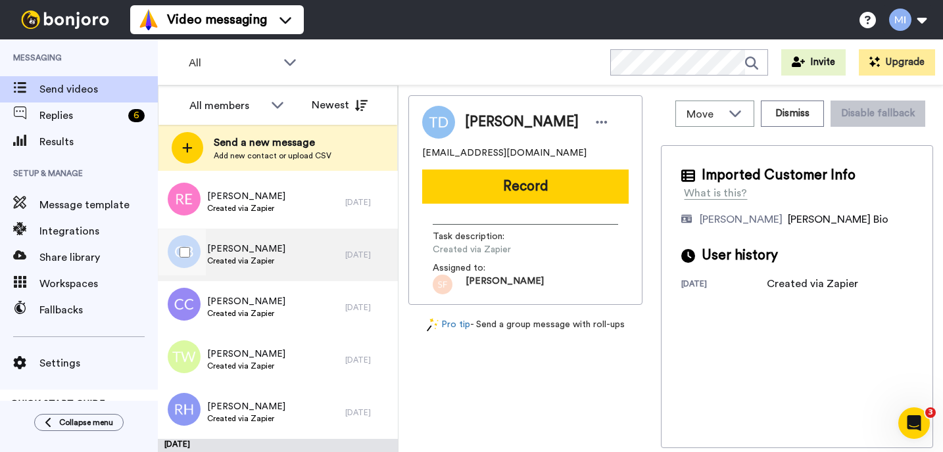
click at [302, 232] on div "CHRIS BENNETT Created via Zapier" at bounding box center [251, 255] width 187 height 53
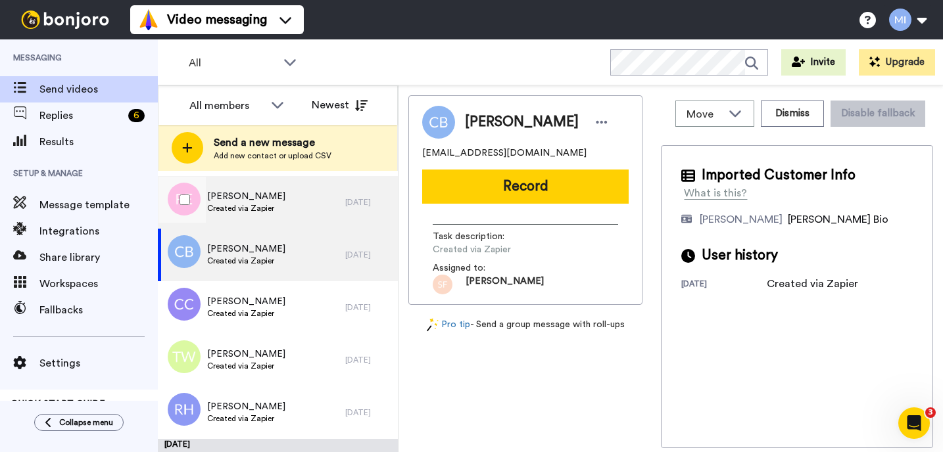
click at [295, 206] on div "Rhonda Everett Created via Zapier" at bounding box center [251, 202] width 187 height 53
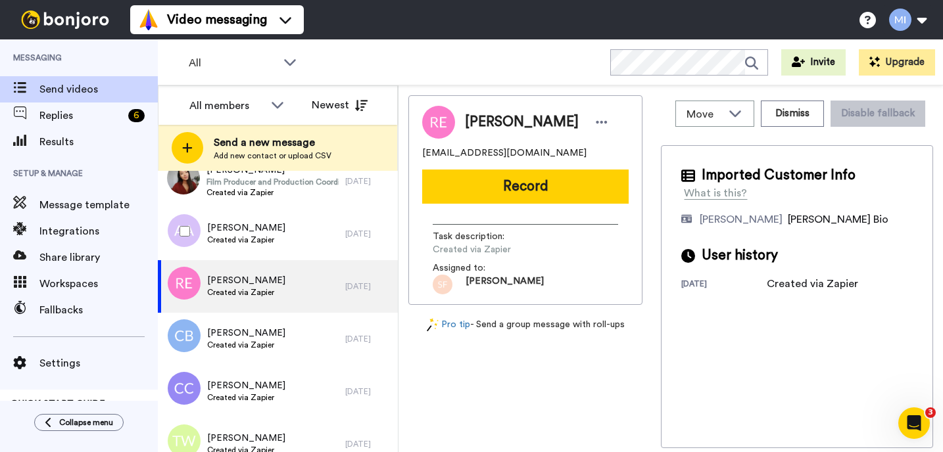
scroll to position [1704, 0]
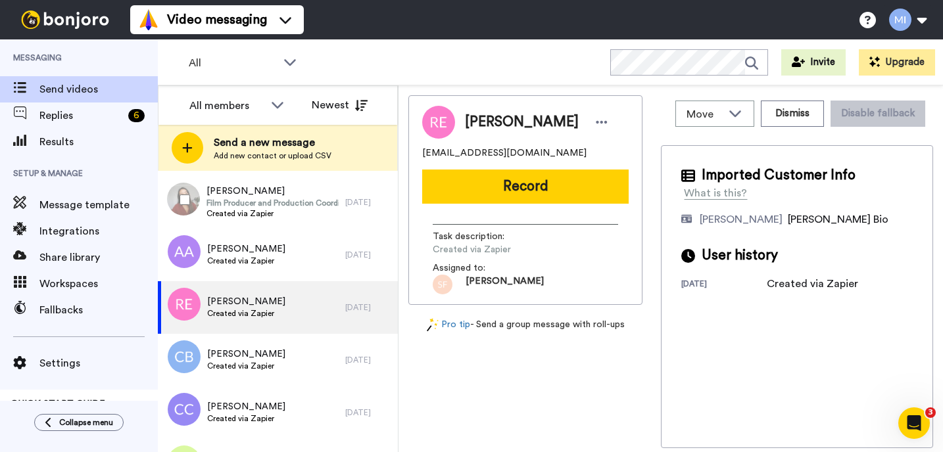
click at [301, 202] on span "Film Producer and Production Coordinator" at bounding box center [272, 203] width 132 height 11
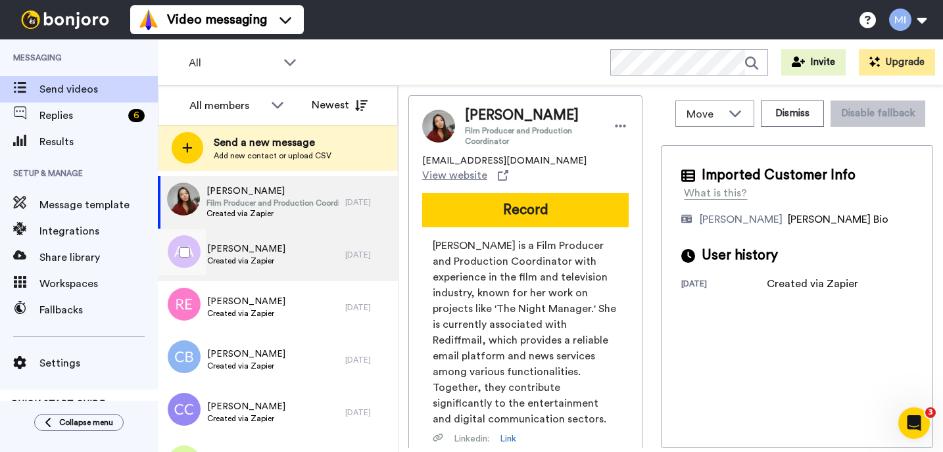
click at [285, 245] on div "Arie Anderson Created via Zapier" at bounding box center [251, 255] width 187 height 53
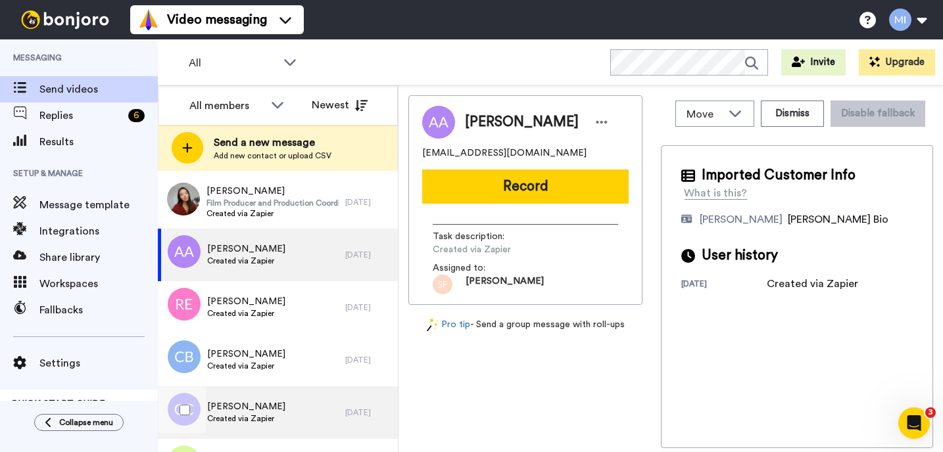
click at [255, 396] on div "Carol Cummings Created via Zapier" at bounding box center [251, 413] width 187 height 53
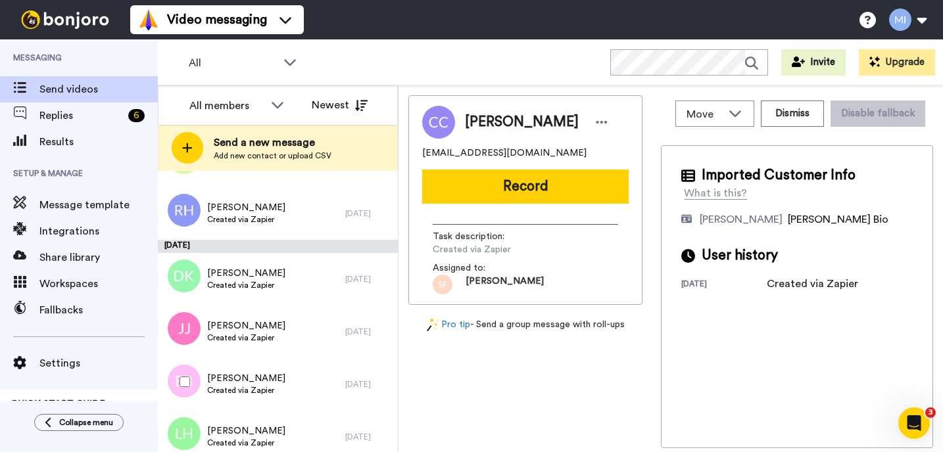
scroll to position [2019, 0]
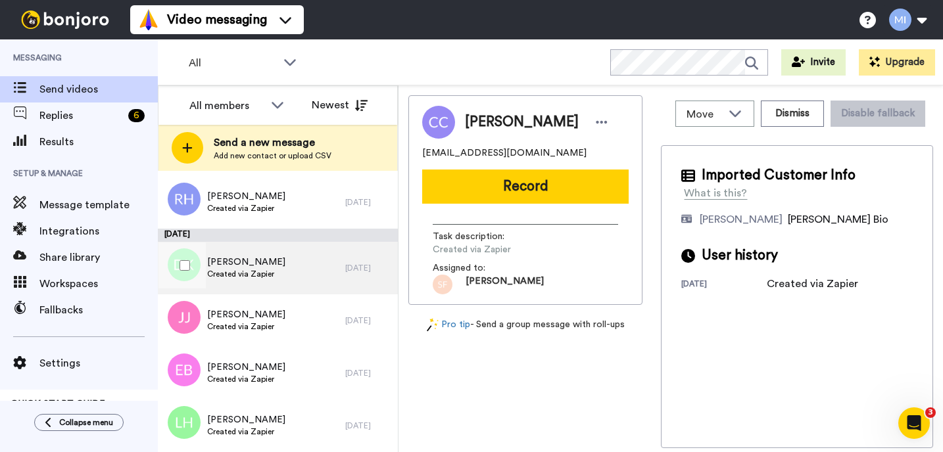
click at [254, 291] on div "Donna Kenyon Created via Zapier" at bounding box center [251, 268] width 187 height 53
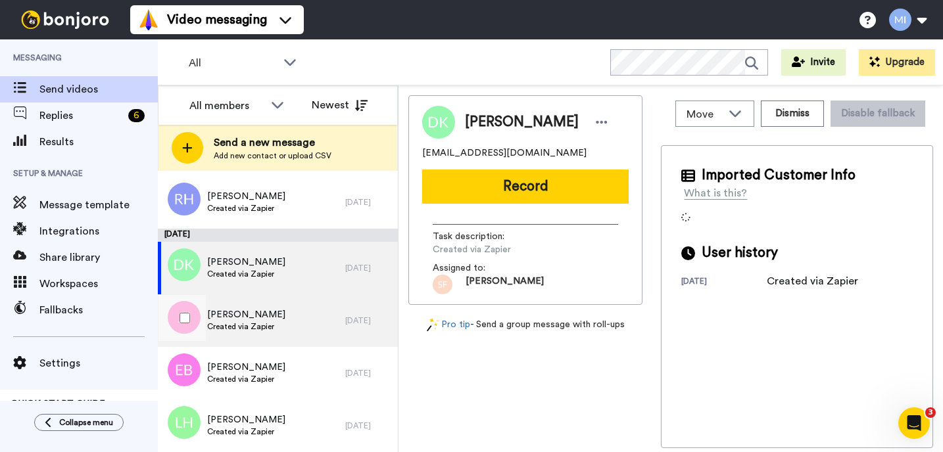
click at [255, 336] on div "Jason Jones Created via Zapier" at bounding box center [251, 320] width 187 height 53
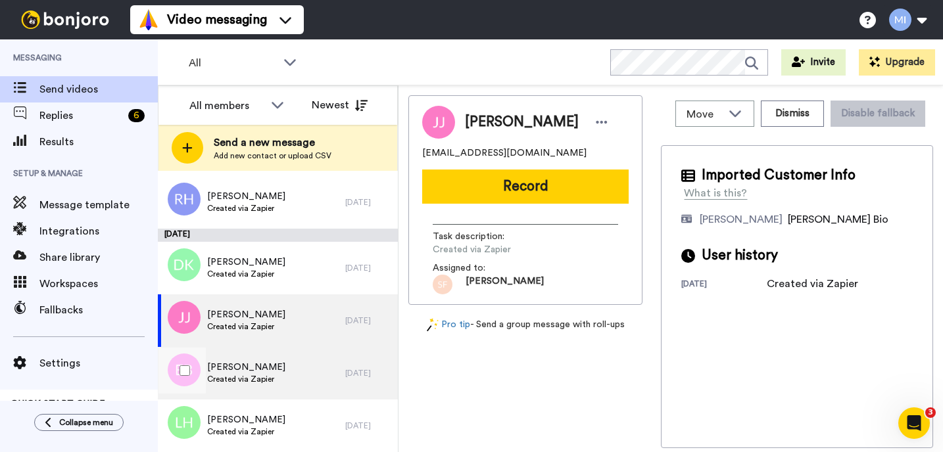
click at [254, 385] on div "Eric Buechel Created via Zapier" at bounding box center [246, 373] width 78 height 25
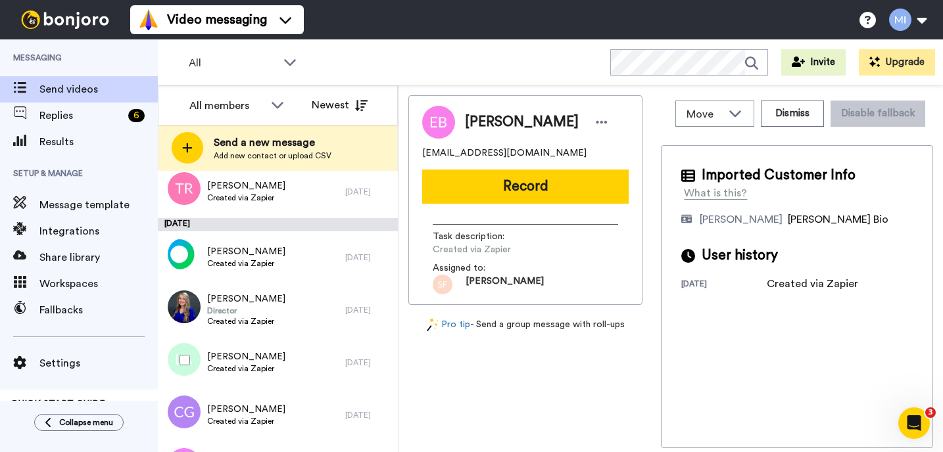
scroll to position [2361, 0]
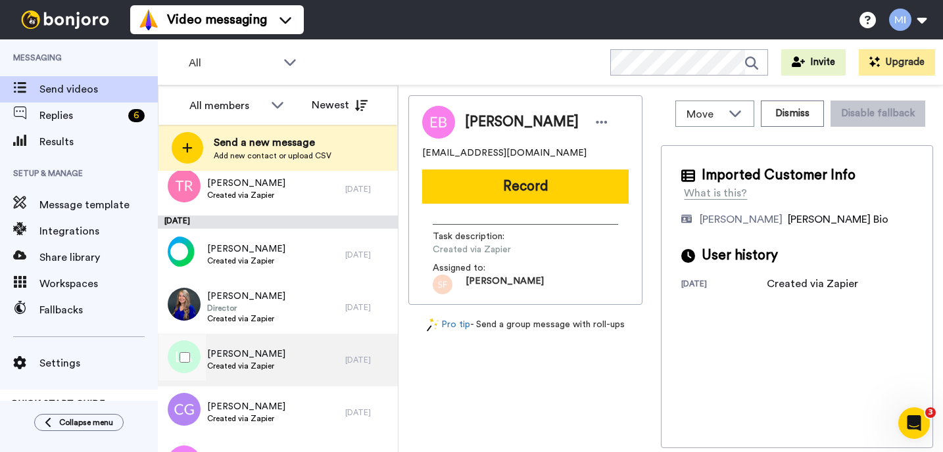
click at [253, 358] on span "[PERSON_NAME]" at bounding box center [246, 354] width 78 height 13
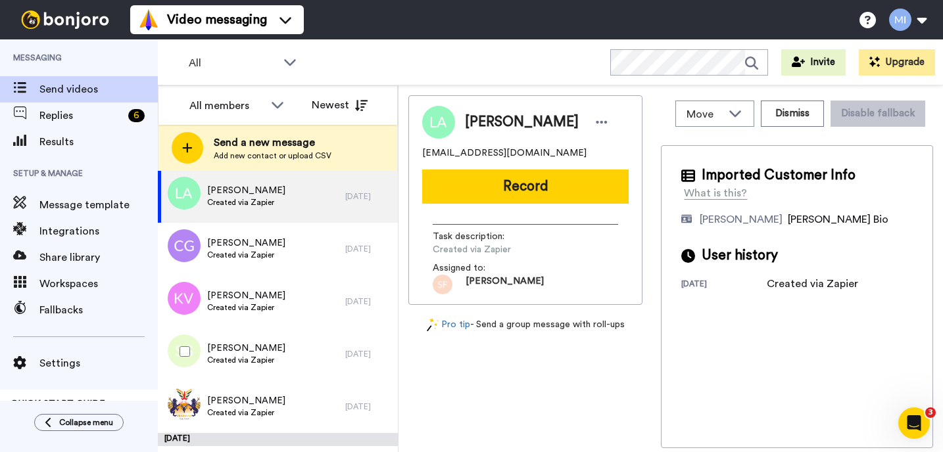
scroll to position [2545, 0]
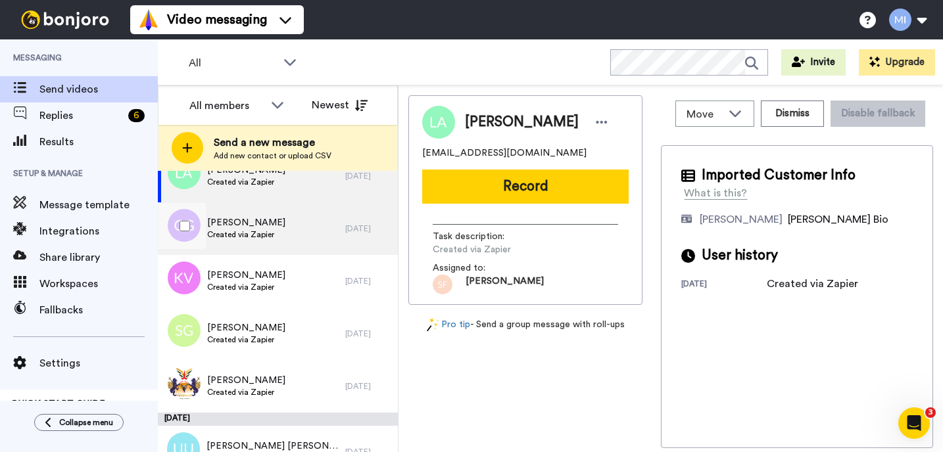
click at [287, 242] on div "Cristina German Created via Zapier" at bounding box center [251, 228] width 187 height 53
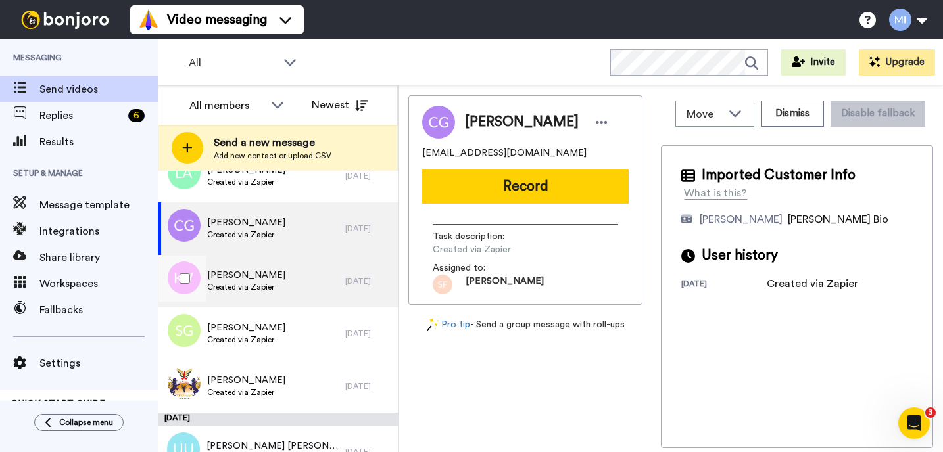
click at [282, 287] on div "Kris Vallay Created via Zapier" at bounding box center [251, 281] width 187 height 53
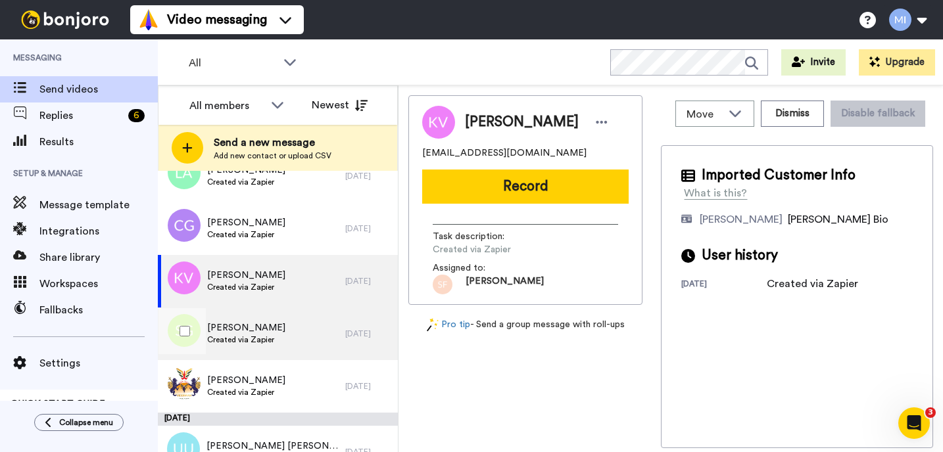
click at [263, 337] on span "Created via Zapier" at bounding box center [246, 340] width 78 height 11
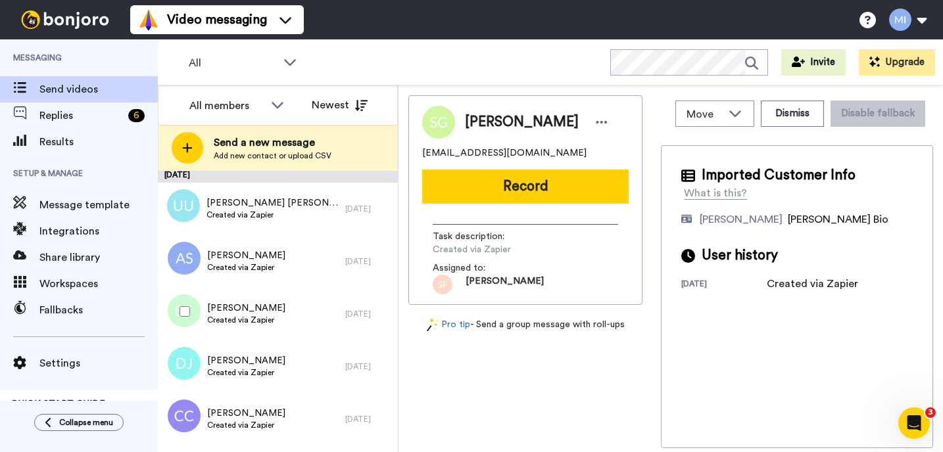
scroll to position [2808, 0]
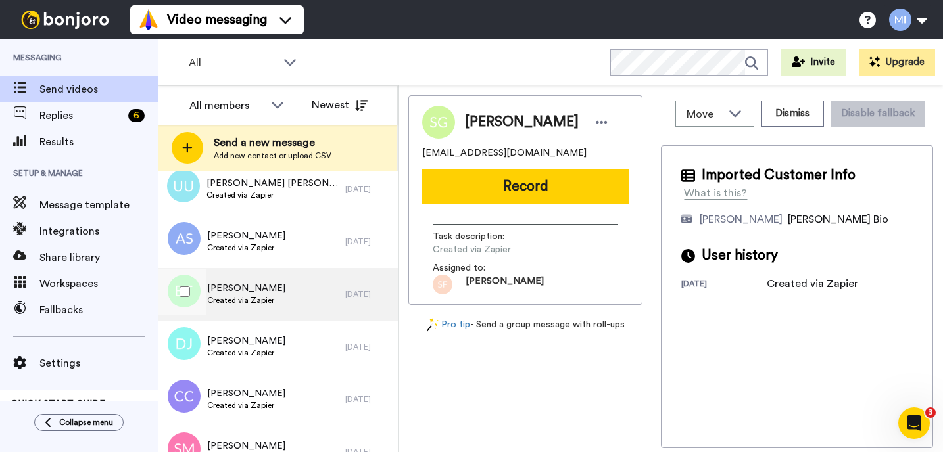
click at [292, 282] on div "Betty Taylor Created via Zapier" at bounding box center [251, 294] width 187 height 53
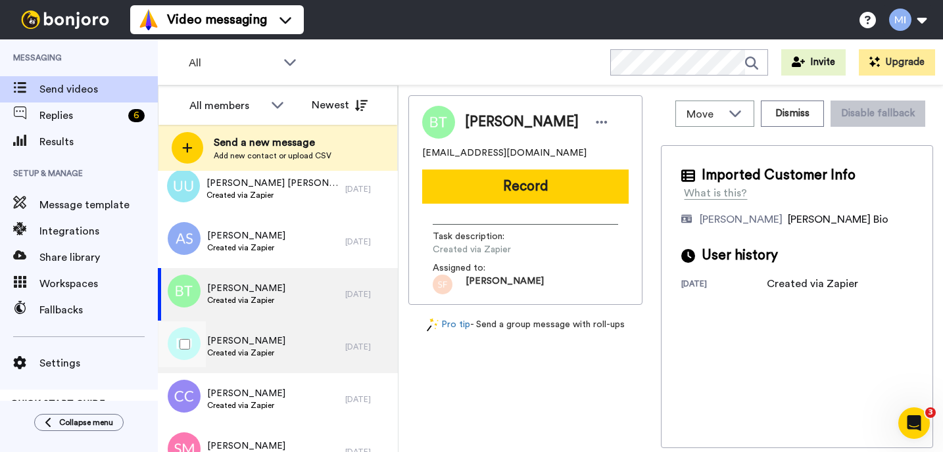
click at [279, 347] on div "Darron Jones Created via Zapier" at bounding box center [251, 347] width 187 height 53
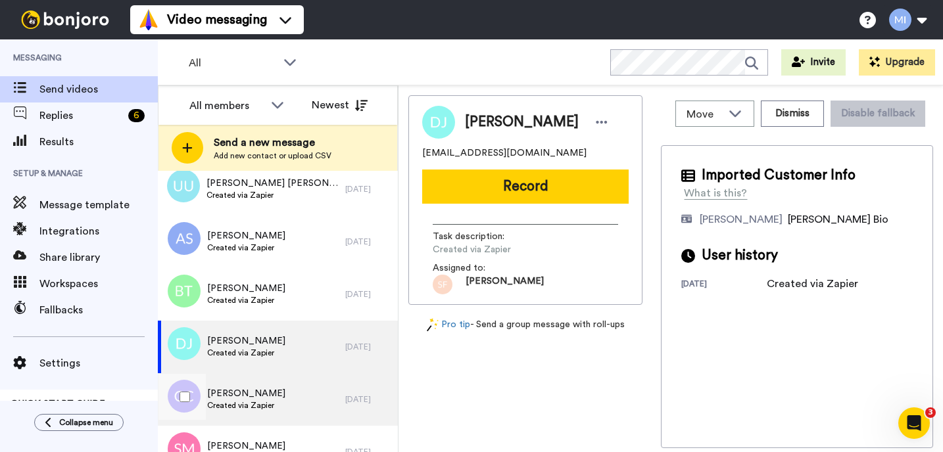
click at [277, 389] on div "Cody Coleman Created via Zapier" at bounding box center [251, 399] width 187 height 53
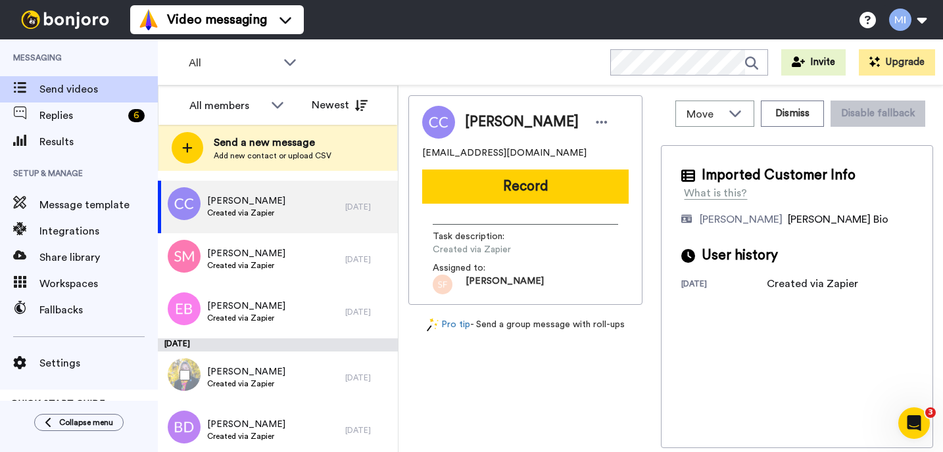
scroll to position [3019, 0]
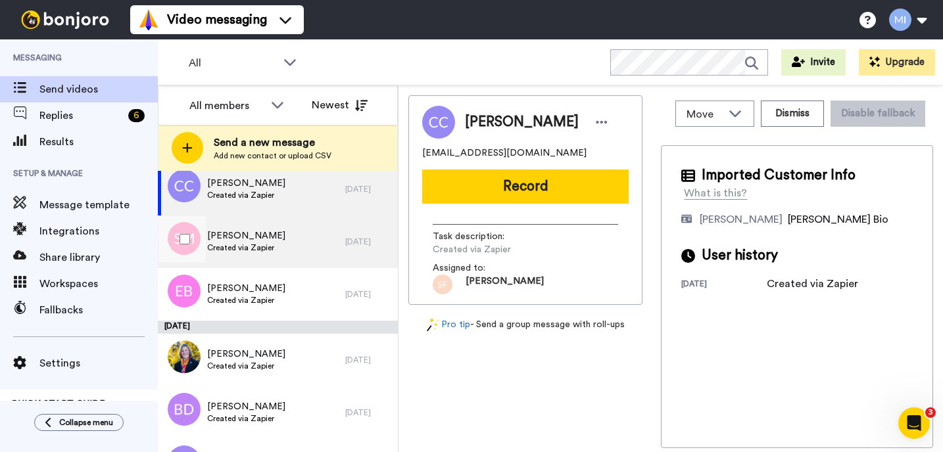
click at [317, 262] on div "Sherri Mattingly Created via Zapier" at bounding box center [251, 242] width 187 height 53
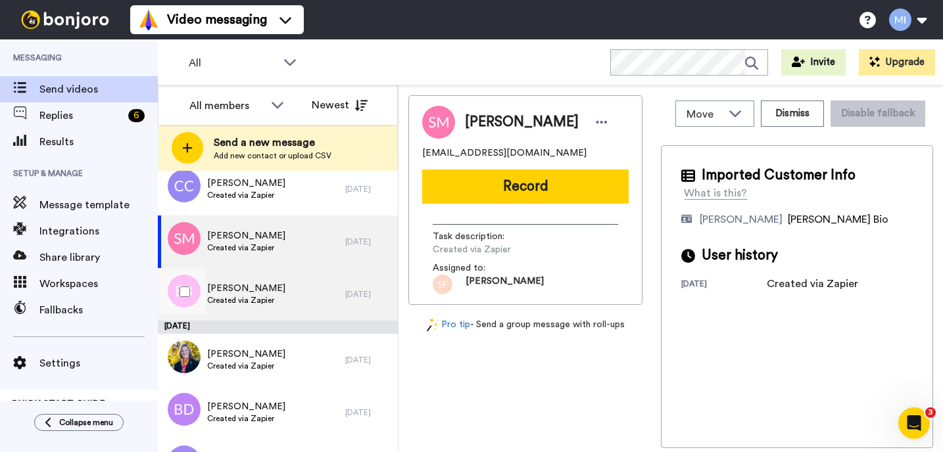
click at [300, 302] on div "Elizabeth Brooks Created via Zapier" at bounding box center [251, 294] width 187 height 53
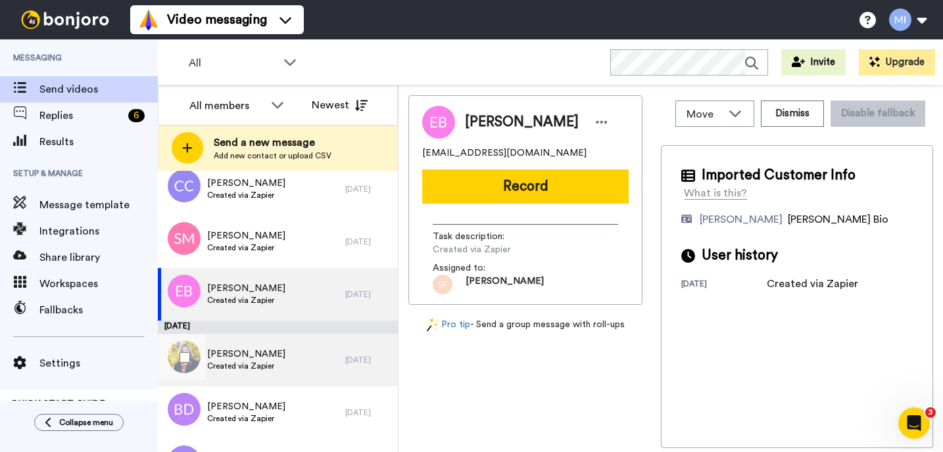
click at [292, 349] on div "Katheryn Dodge Created via Zapier" at bounding box center [251, 360] width 187 height 53
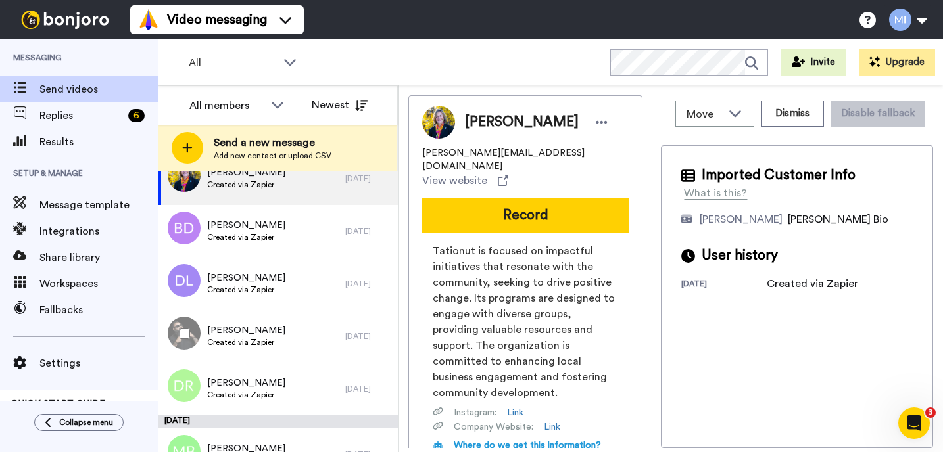
scroll to position [3203, 0]
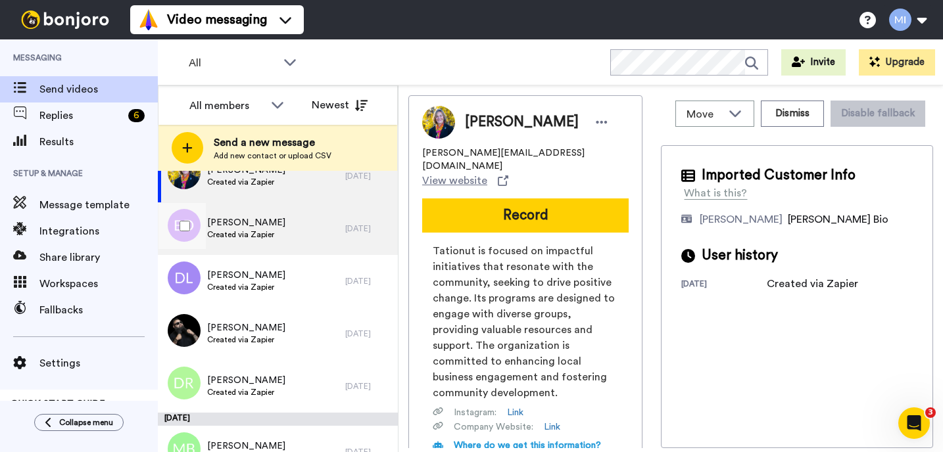
click at [323, 226] on div "BRIAN DOUCETTE Created via Zapier" at bounding box center [251, 228] width 187 height 53
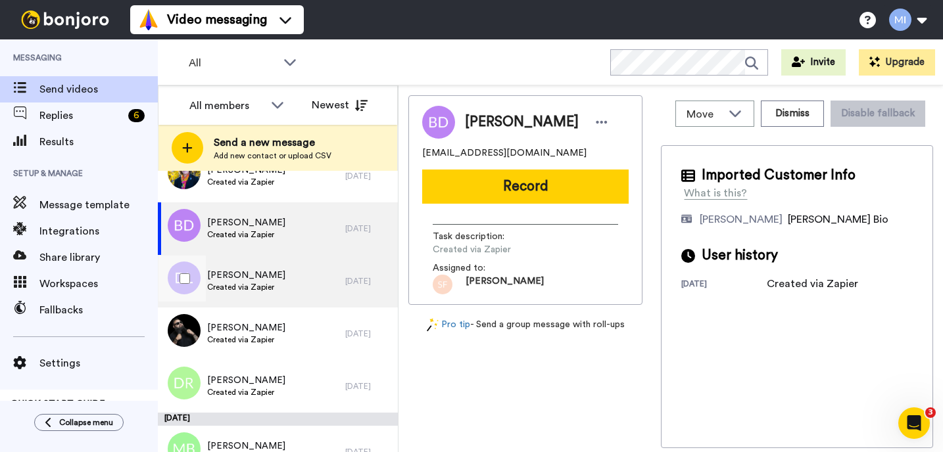
click at [324, 279] on div "Danielle Larkin Created via Zapier" at bounding box center [251, 281] width 187 height 53
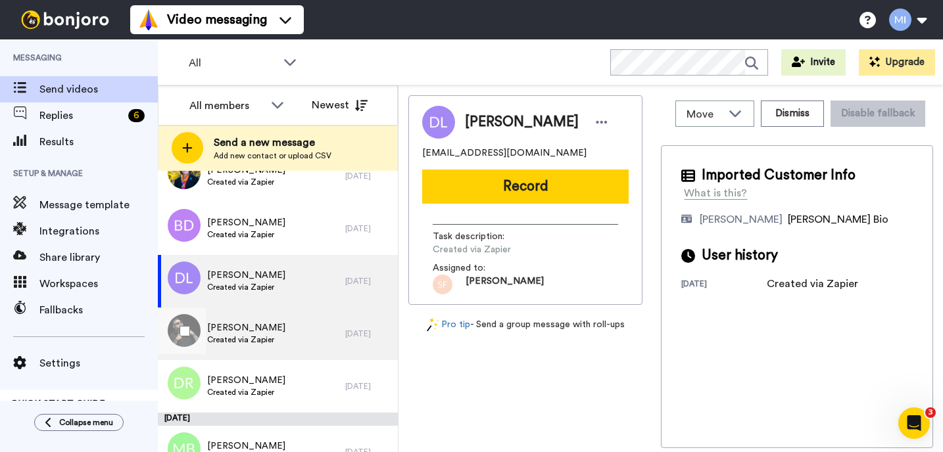
click at [288, 329] on div "Johnny Peña Created via Zapier" at bounding box center [251, 334] width 187 height 53
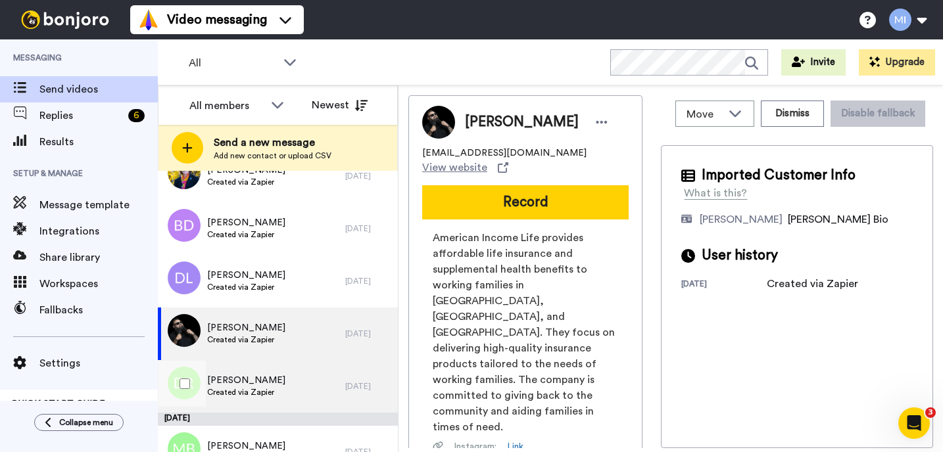
click at [277, 375] on span "[PERSON_NAME]" at bounding box center [246, 380] width 78 height 13
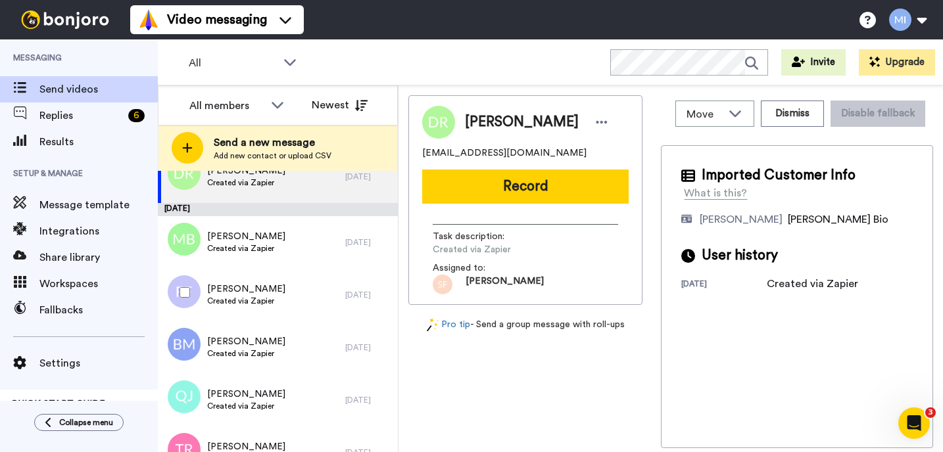
scroll to position [3413, 0]
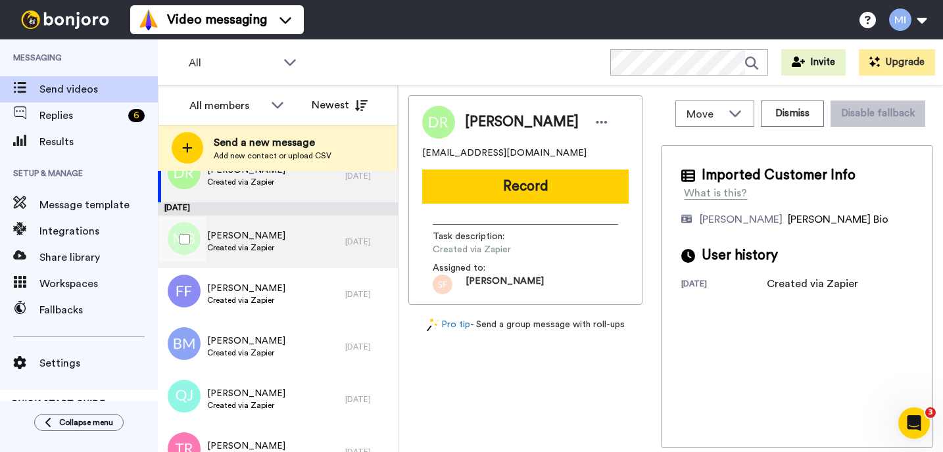
click at [319, 258] on div "Marthe Badibanga Created via Zapier" at bounding box center [251, 242] width 187 height 53
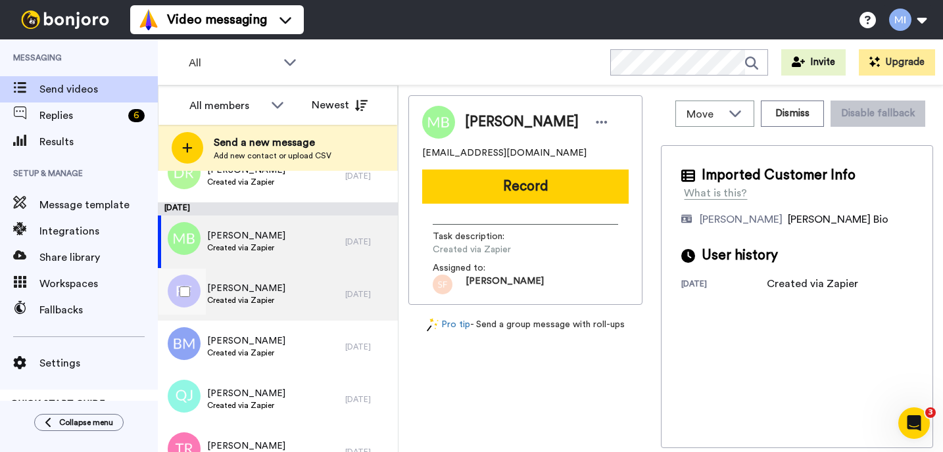
click at [319, 290] on div "Felicia Foster Created via Zapier" at bounding box center [251, 294] width 187 height 53
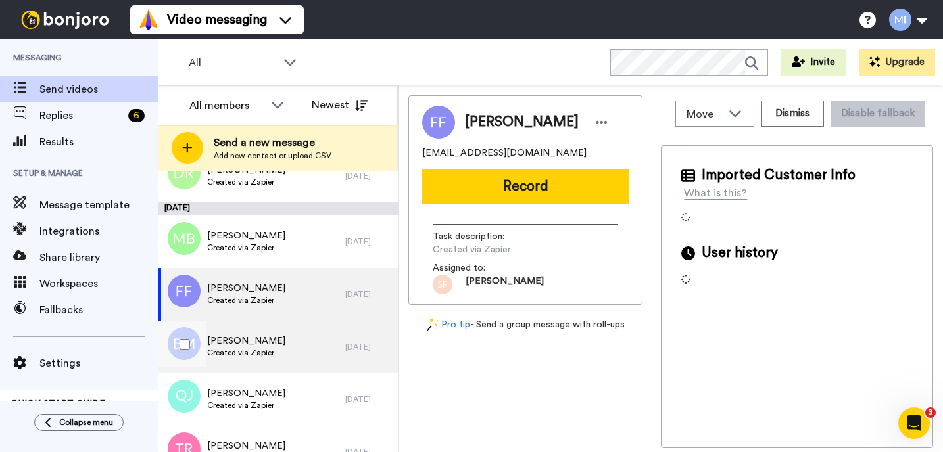
click at [300, 332] on div "Bryan Moore Created via Zapier" at bounding box center [251, 347] width 187 height 53
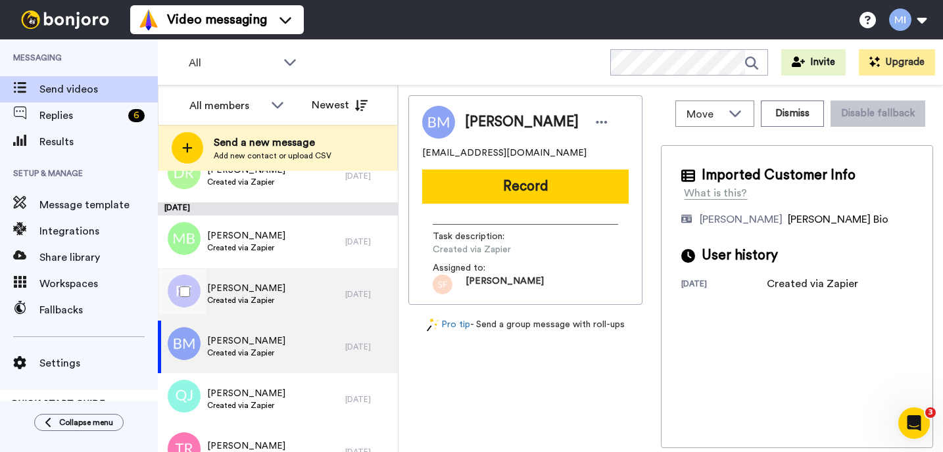
click at [308, 309] on div "Felicia Foster Created via Zapier" at bounding box center [251, 294] width 187 height 53
click at [296, 346] on div "Bryan Moore Created via Zapier" at bounding box center [251, 347] width 187 height 53
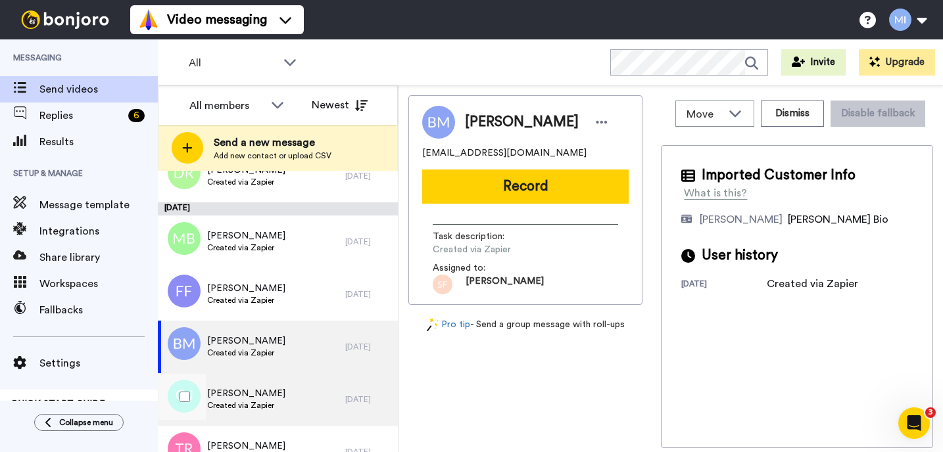
click at [287, 402] on div "[PERSON_NAME] Created via Zapier" at bounding box center [251, 399] width 187 height 53
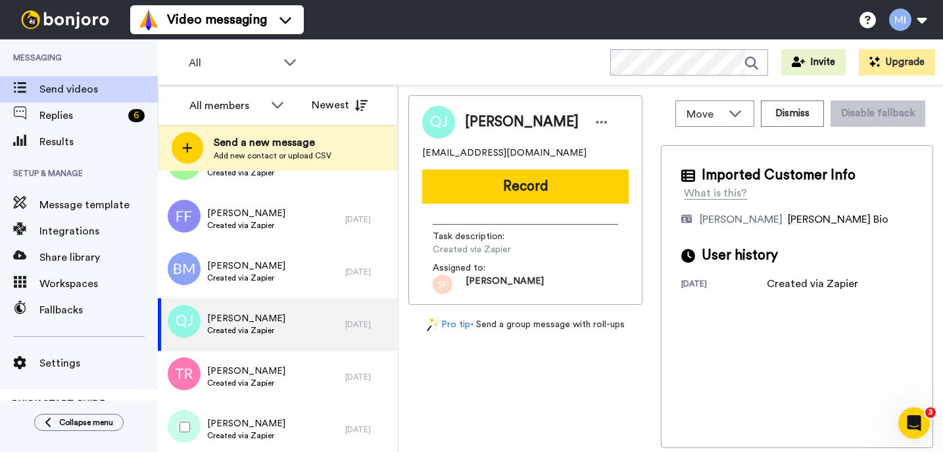
scroll to position [3492, 0]
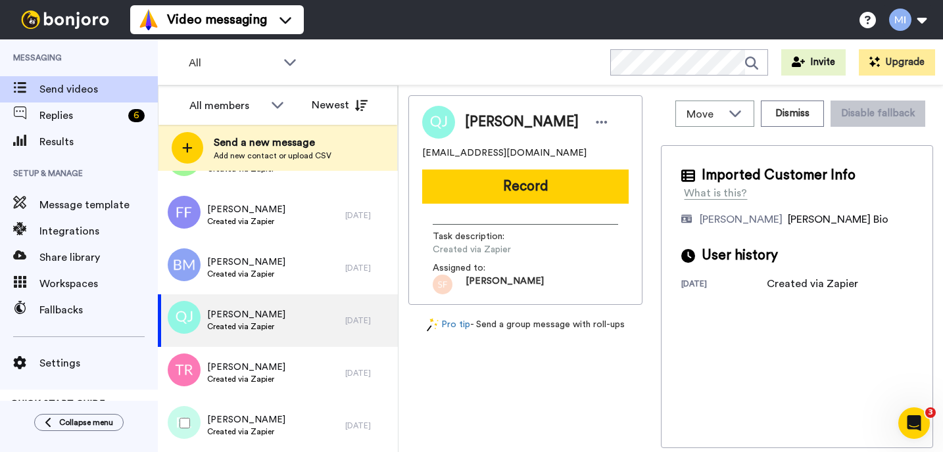
click at [287, 402] on div "[PERSON_NAME] Created via Zapier" at bounding box center [251, 426] width 187 height 53
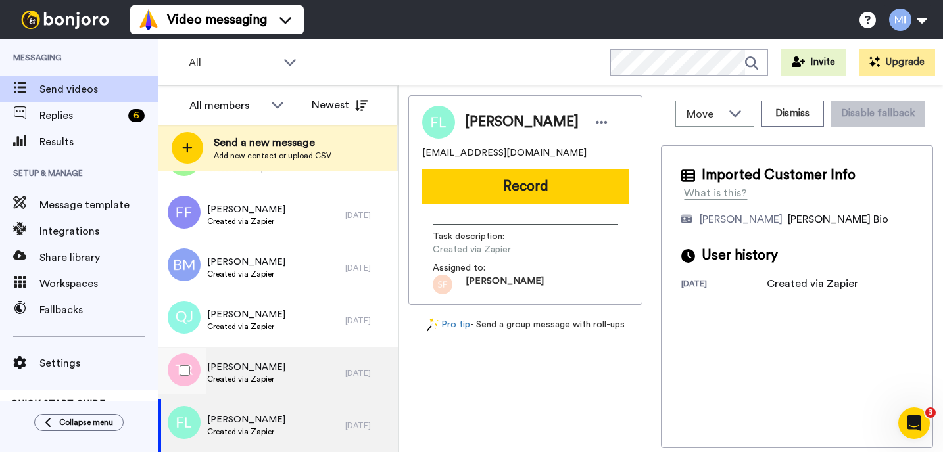
click at [297, 383] on div "Tom Rogers Created via Zapier" at bounding box center [251, 373] width 187 height 53
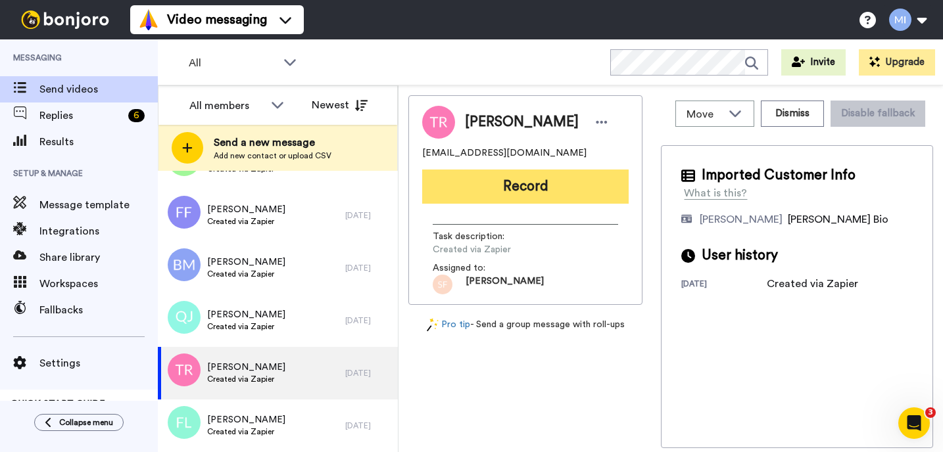
click at [590, 193] on button "Record" at bounding box center [525, 187] width 206 height 34
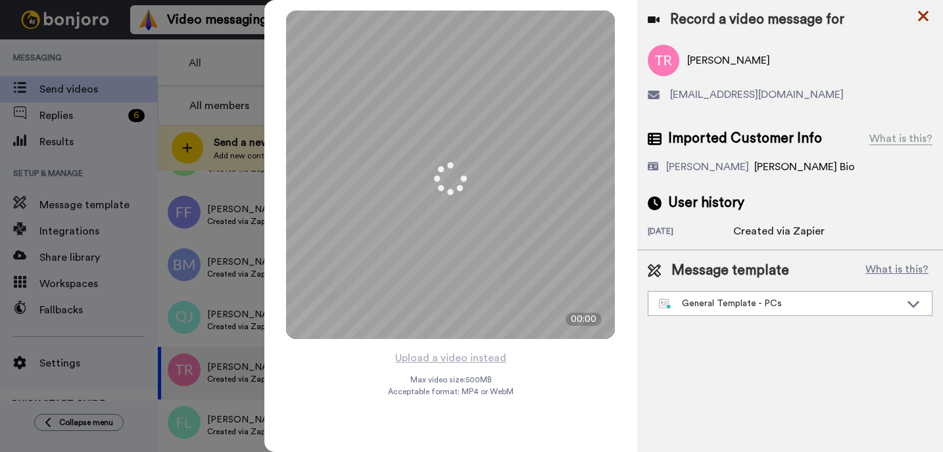
click at [918, 20] on icon at bounding box center [923, 16] width 11 height 11
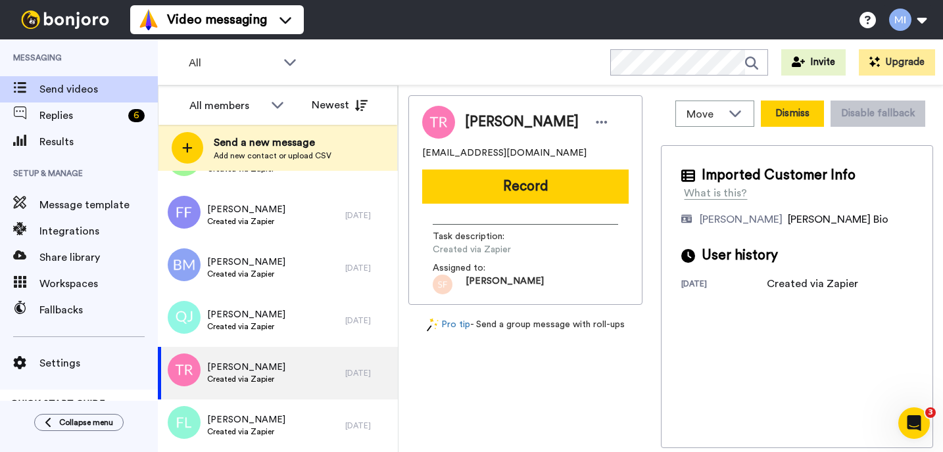
click at [793, 115] on button "Dismiss" at bounding box center [792, 114] width 63 height 26
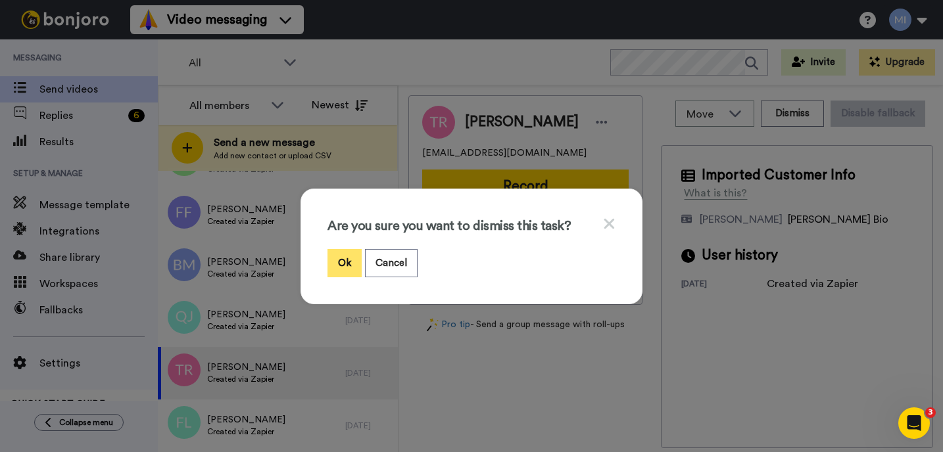
click at [360, 268] on button "Ok" at bounding box center [344, 263] width 34 height 28
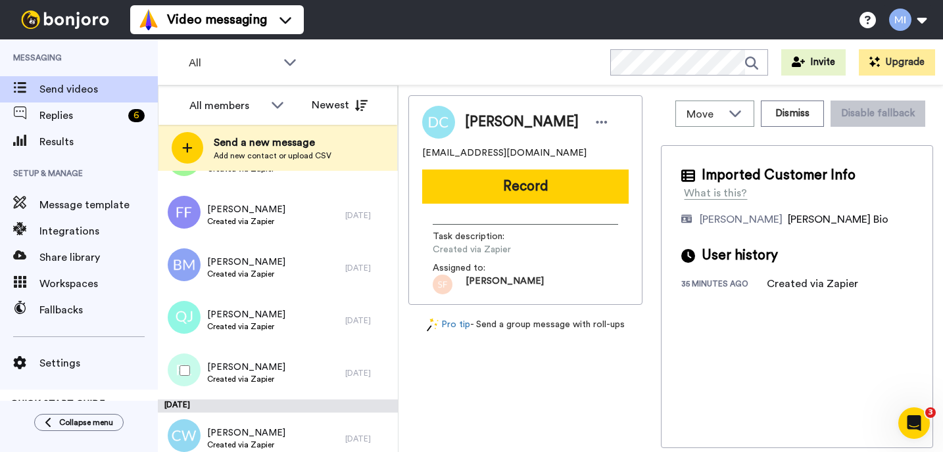
click at [281, 396] on div "[PERSON_NAME] Created via Zapier" at bounding box center [251, 373] width 187 height 53
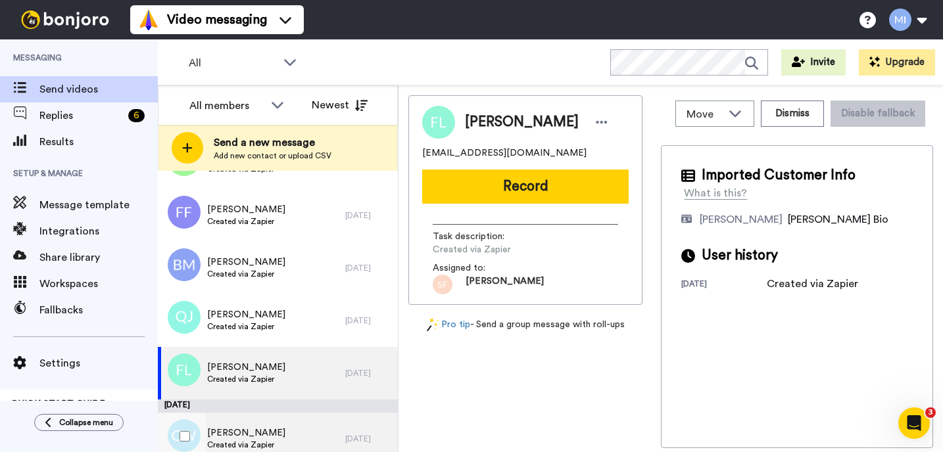
click at [273, 427] on div "[PERSON_NAME] Created via Zapier" at bounding box center [251, 439] width 187 height 53
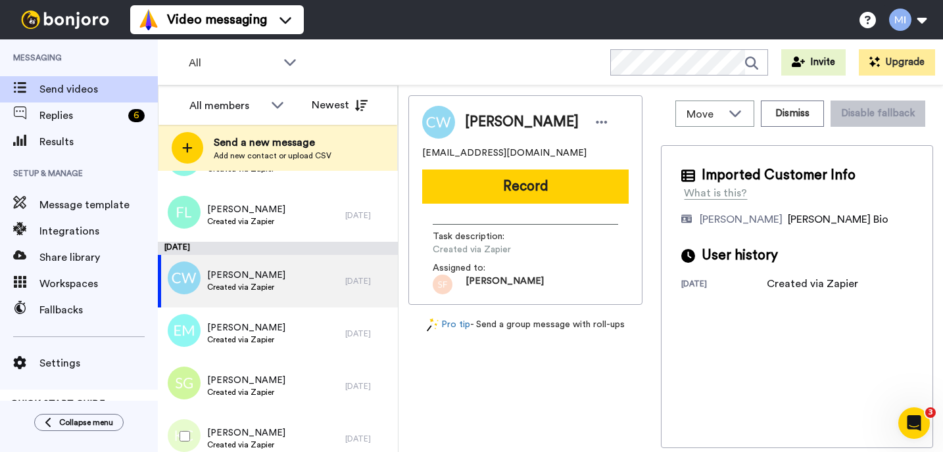
scroll to position [3676, 0]
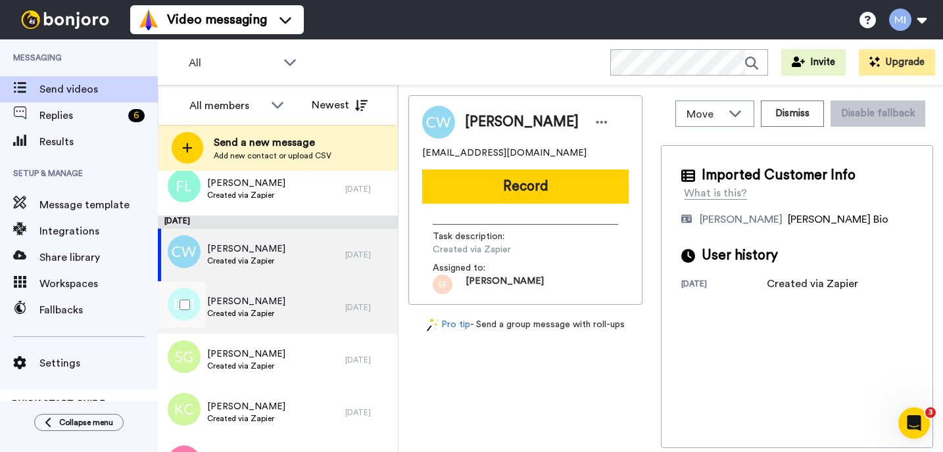
click at [299, 327] on div "Emily Marshall Created via Zapier" at bounding box center [251, 307] width 187 height 53
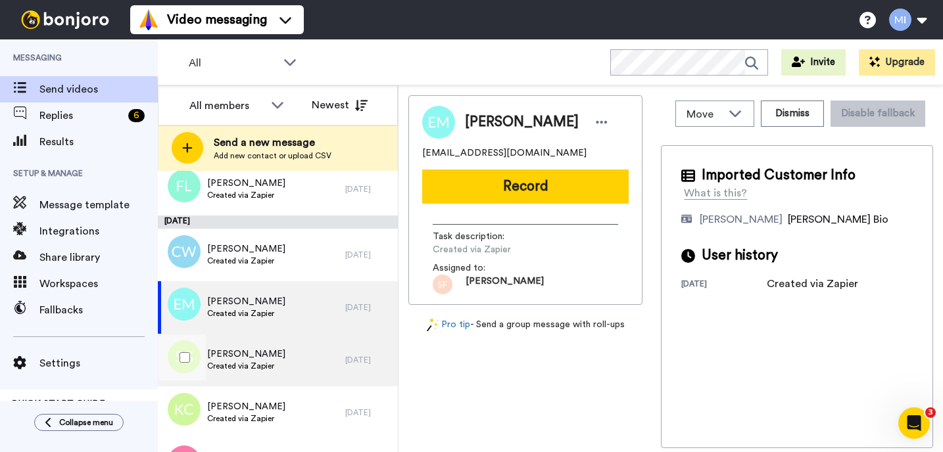
click at [296, 361] on div "Sarah Glanville Created via Zapier" at bounding box center [251, 360] width 187 height 53
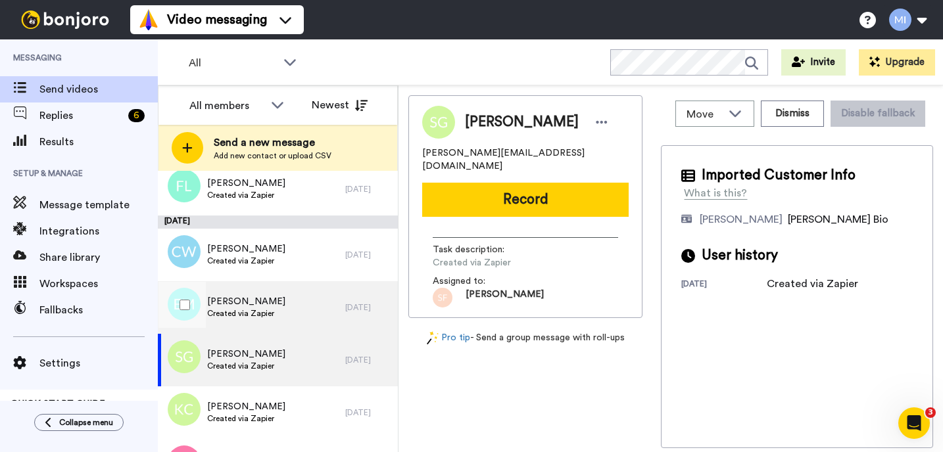
click at [307, 330] on div "Emily Marshall Created via Zapier" at bounding box center [251, 307] width 187 height 53
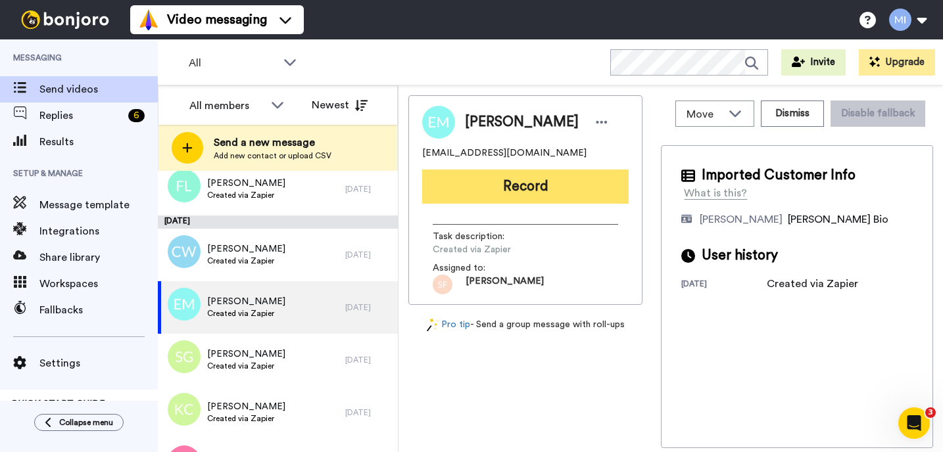
click at [522, 183] on button "Record" at bounding box center [525, 187] width 206 height 34
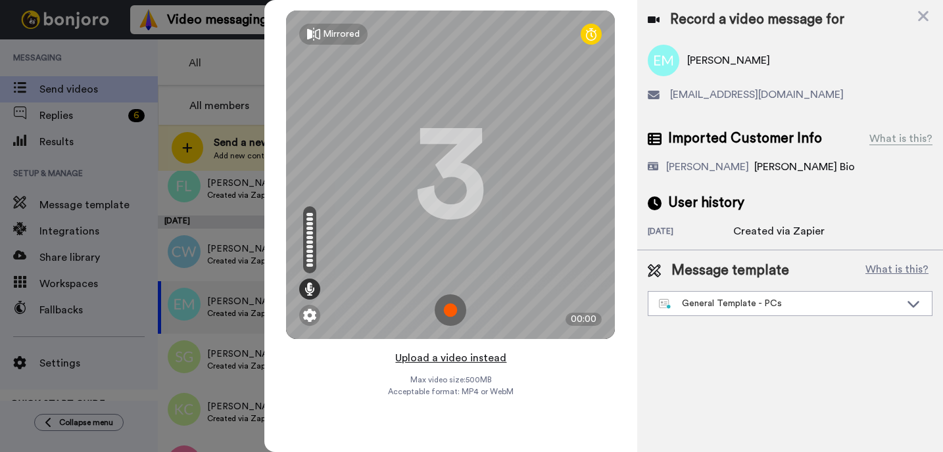
click at [417, 356] on button "Upload a video instead" at bounding box center [450, 358] width 119 height 17
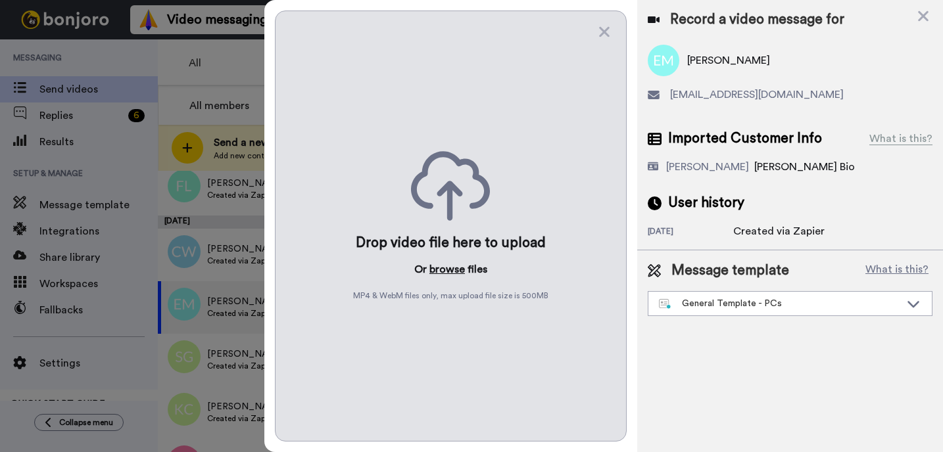
click at [455, 268] on button "browse" at bounding box center [446, 270] width 35 height 16
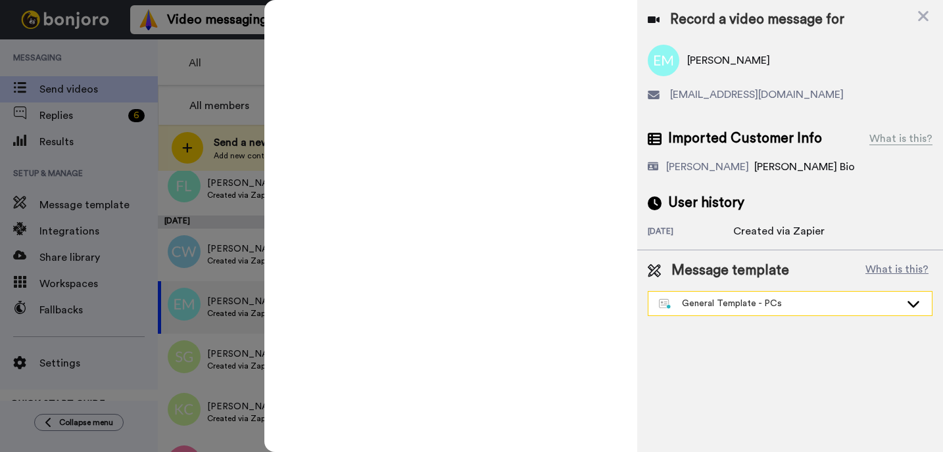
click at [732, 302] on div "General Template - PCs" at bounding box center [779, 303] width 241 height 13
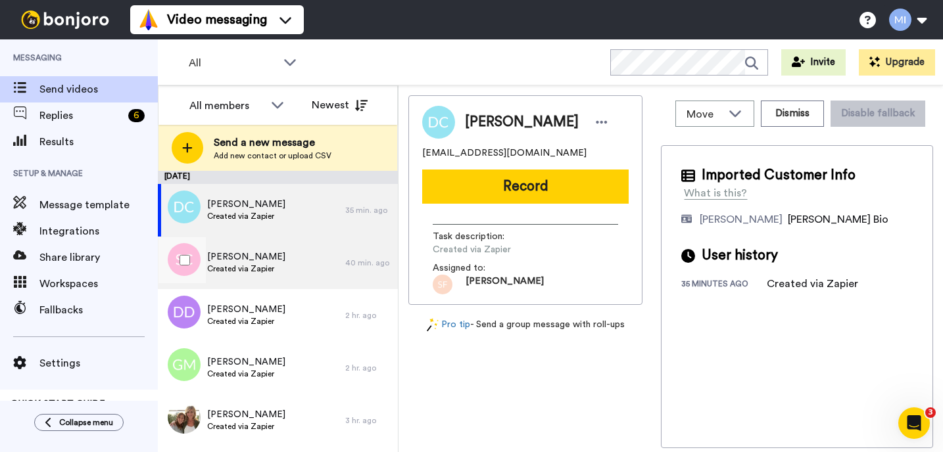
click at [278, 266] on div "[PERSON_NAME] Created via Zapier" at bounding box center [251, 263] width 187 height 53
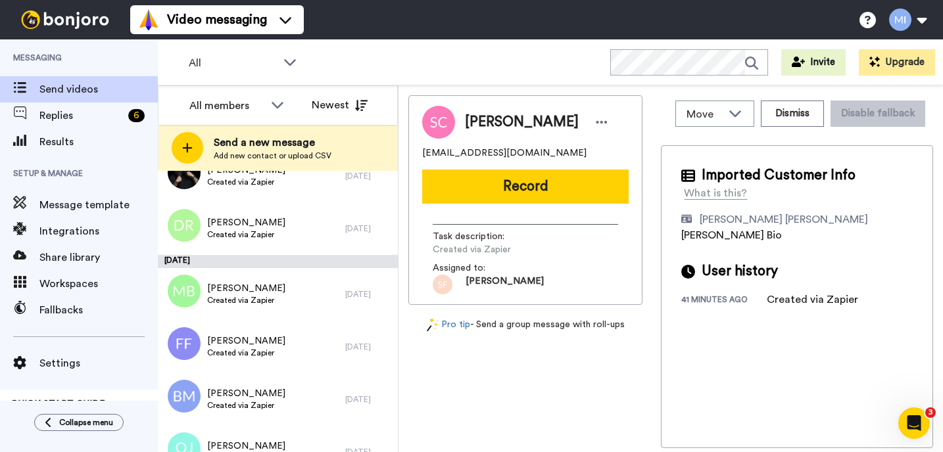
scroll to position [3387, 0]
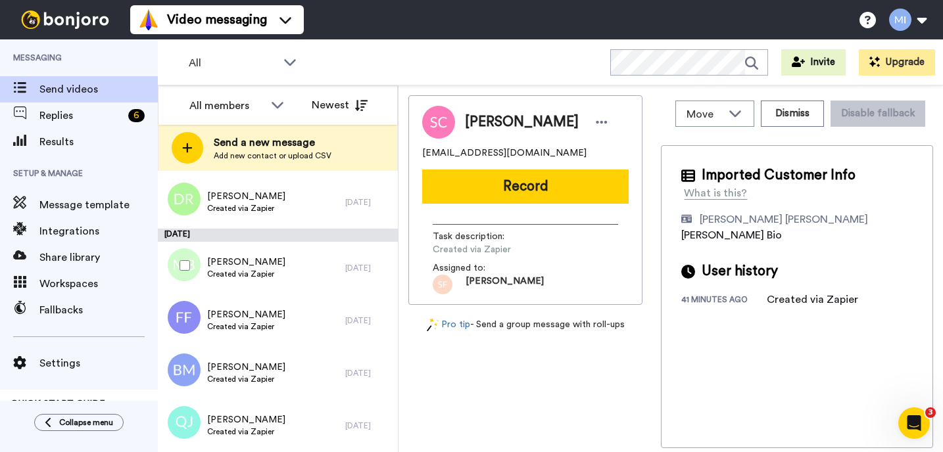
click at [278, 266] on span "[PERSON_NAME]" at bounding box center [246, 262] width 78 height 13
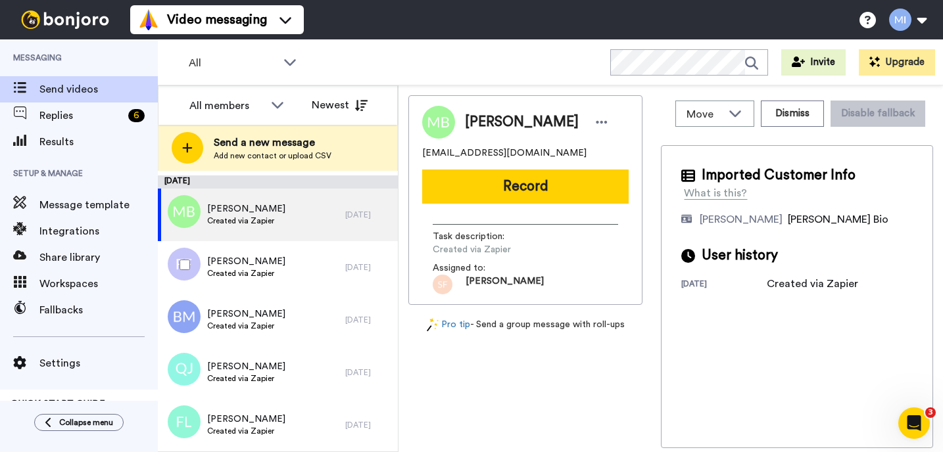
scroll to position [3466, 0]
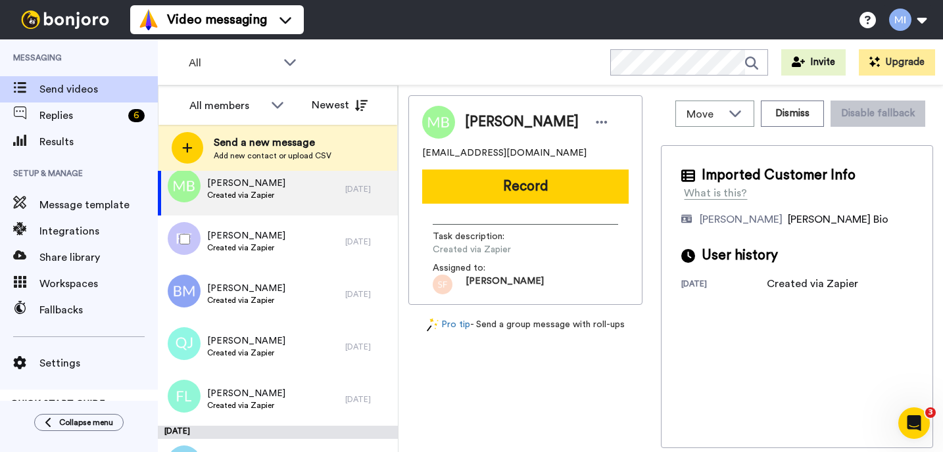
click at [287, 260] on div "[PERSON_NAME] Created via Zapier" at bounding box center [251, 242] width 187 height 53
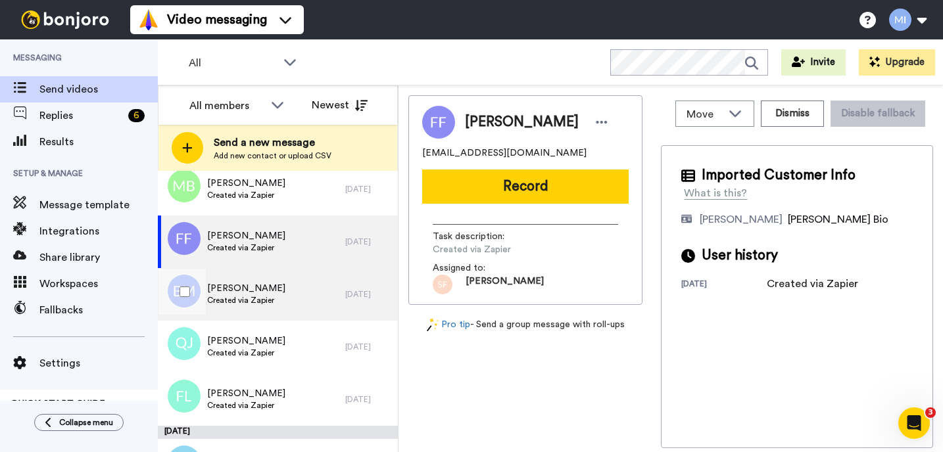
click at [272, 292] on span "[PERSON_NAME]" at bounding box center [246, 288] width 78 height 13
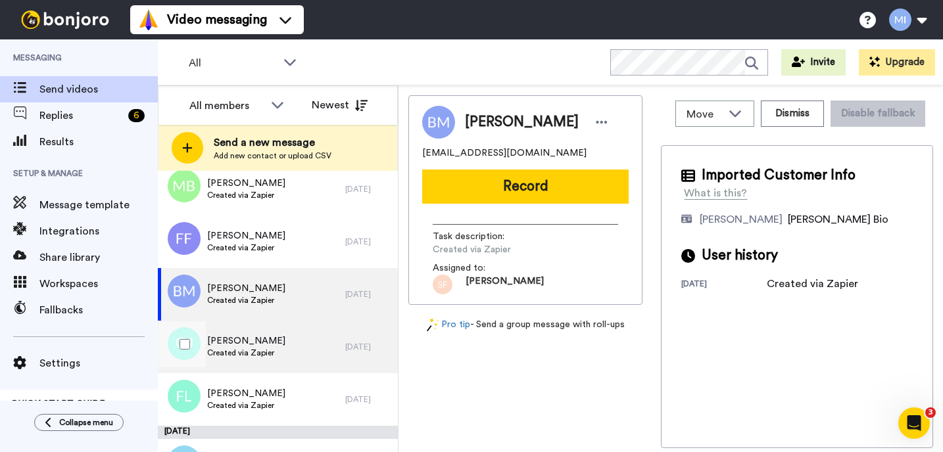
click at [264, 343] on span "[PERSON_NAME]" at bounding box center [246, 341] width 78 height 13
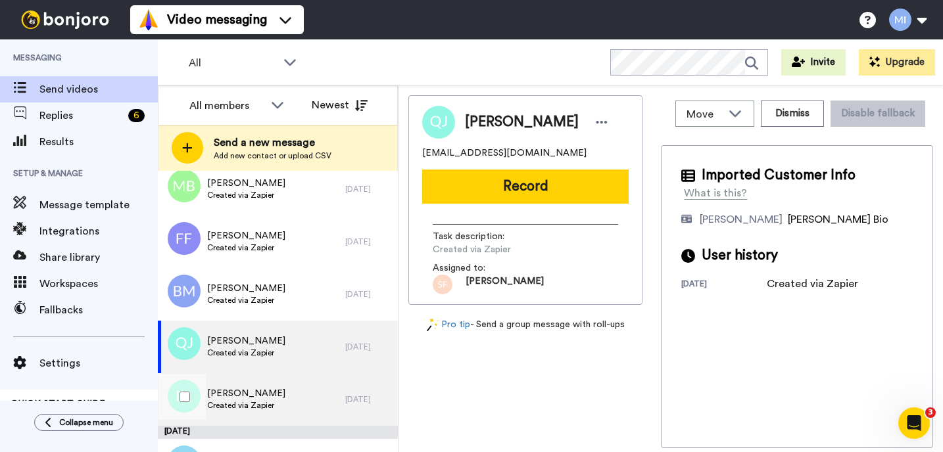
click at [247, 392] on span "[PERSON_NAME]" at bounding box center [246, 393] width 78 height 13
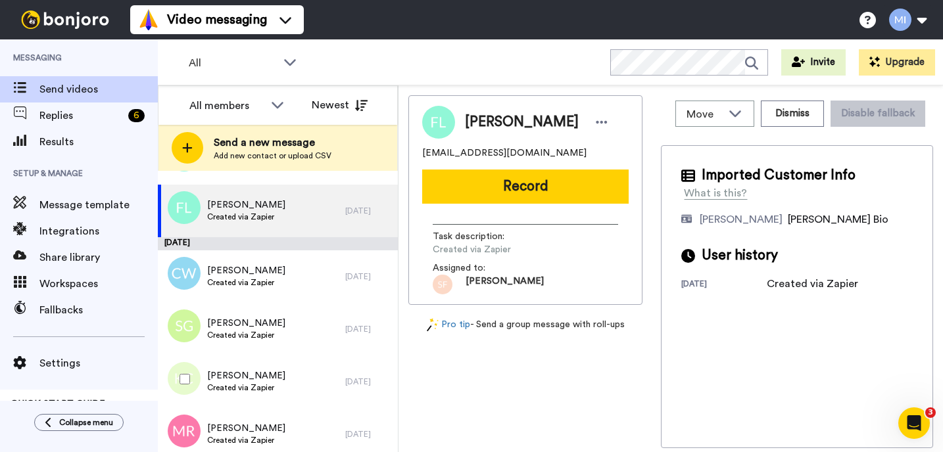
scroll to position [3676, 0]
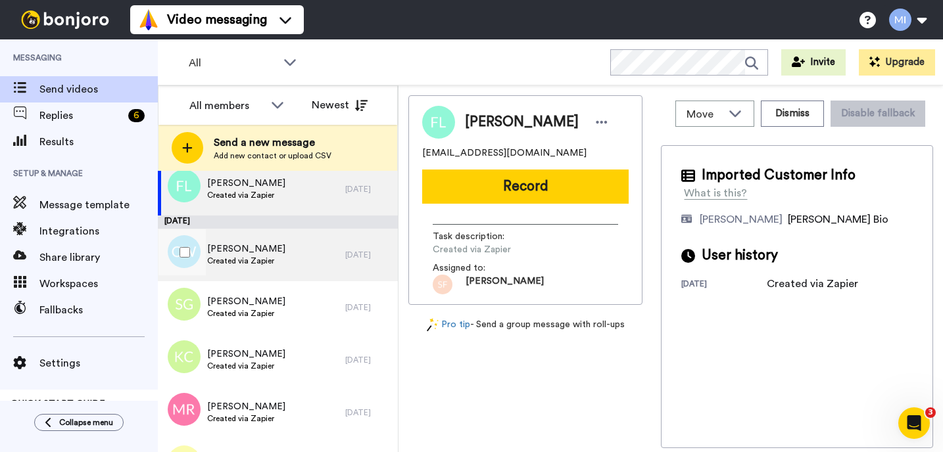
click at [308, 245] on div "[PERSON_NAME] Created via Zapier" at bounding box center [251, 255] width 187 height 53
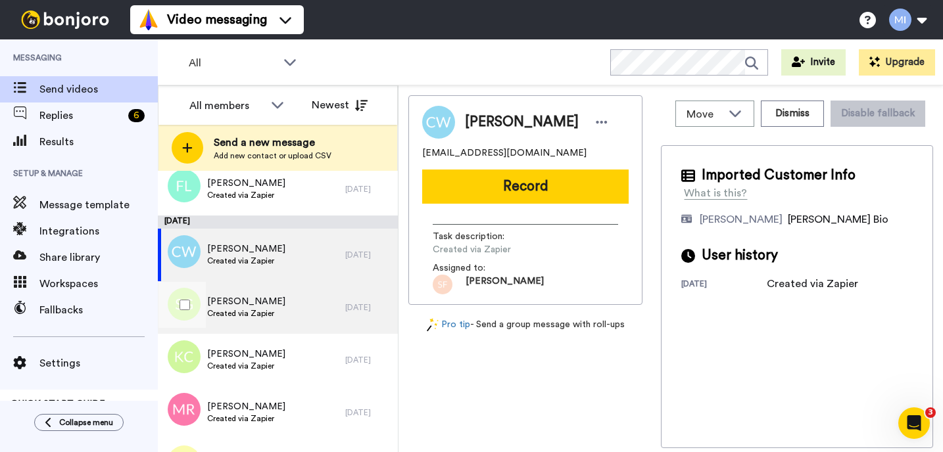
click at [297, 306] on div "[PERSON_NAME] Created via Zapier" at bounding box center [251, 307] width 187 height 53
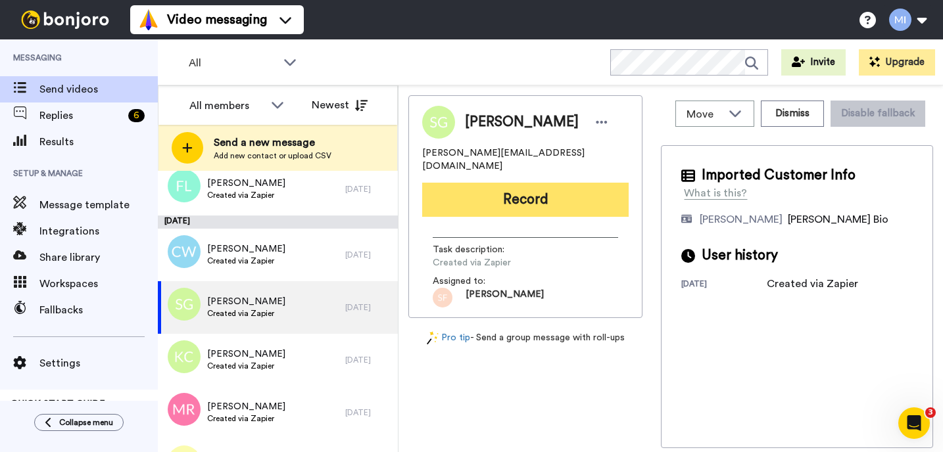
click at [462, 193] on button "Record" at bounding box center [525, 200] width 206 height 34
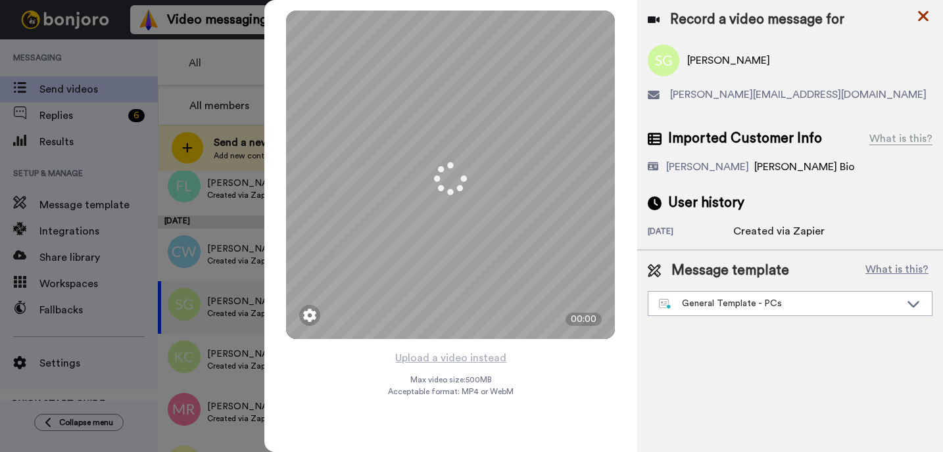
click at [922, 18] on icon at bounding box center [923, 16] width 11 height 11
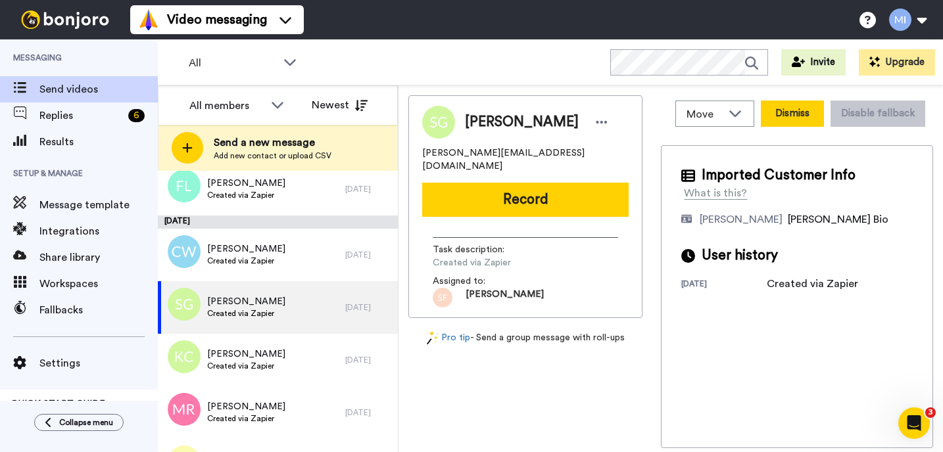
click at [811, 119] on button "Dismiss" at bounding box center [792, 114] width 63 height 26
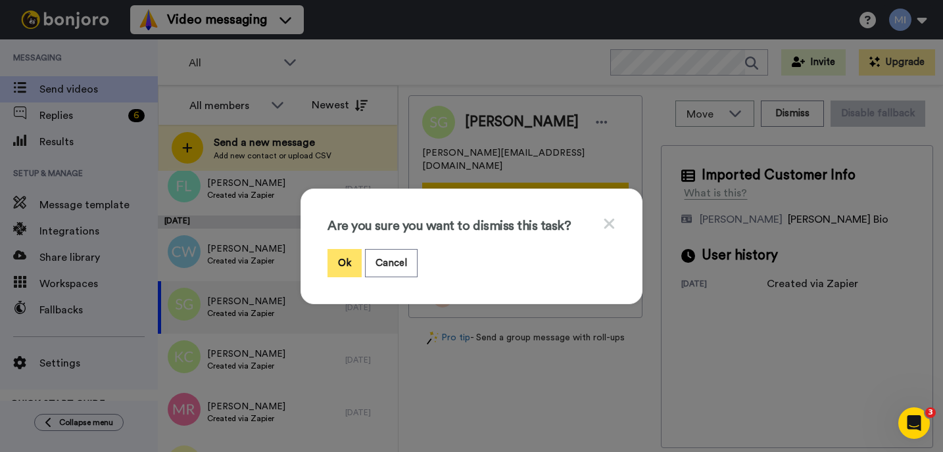
click at [346, 256] on button "Ok" at bounding box center [344, 263] width 34 height 28
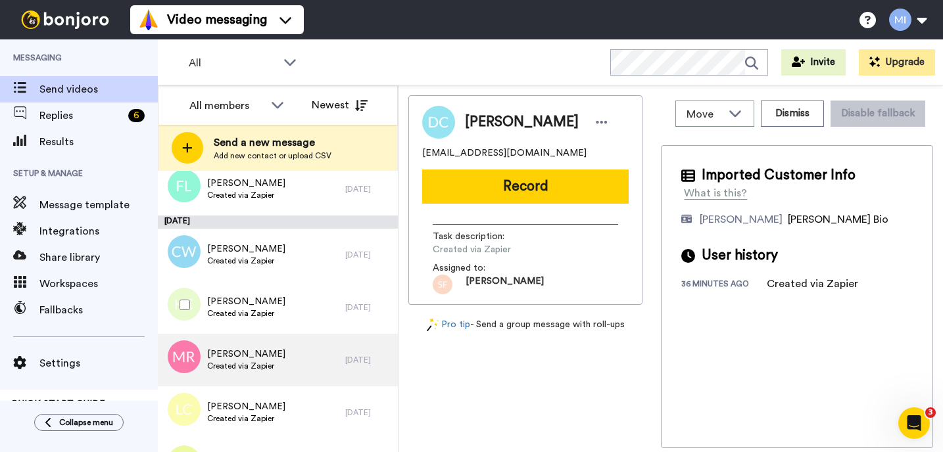
click at [298, 349] on div "[PERSON_NAME] Created via Zapier" at bounding box center [251, 360] width 187 height 53
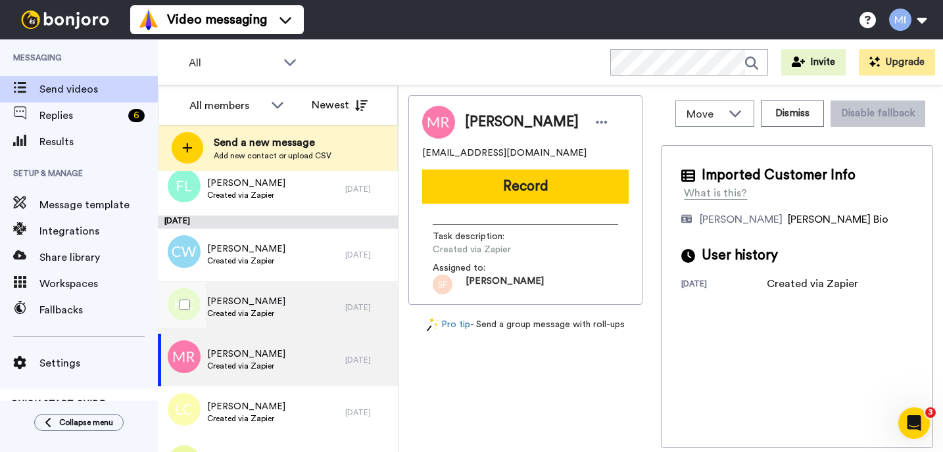
click at [300, 333] on div "[PERSON_NAME] Created via Zapier" at bounding box center [251, 307] width 187 height 53
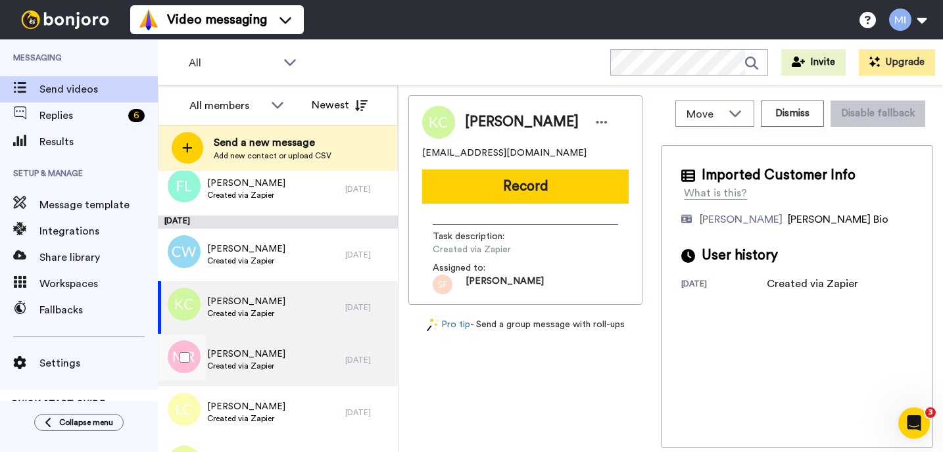
click at [292, 363] on div "[PERSON_NAME] Created via Zapier" at bounding box center [251, 360] width 187 height 53
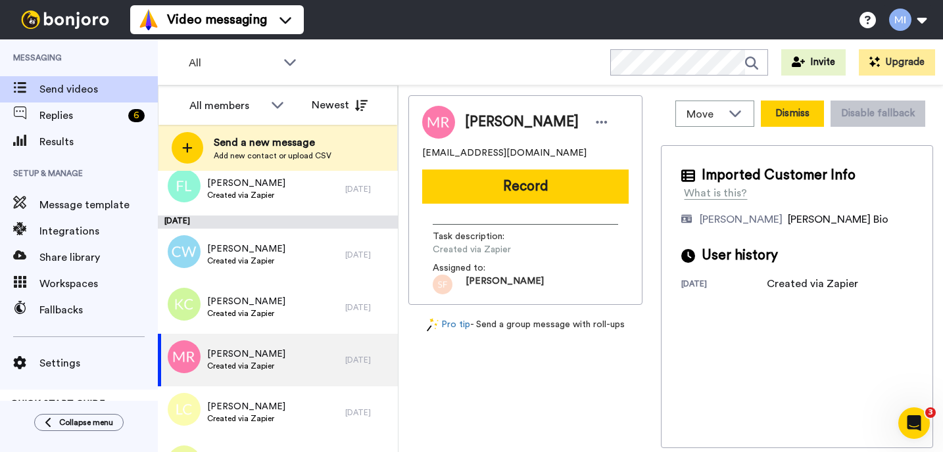
click at [785, 125] on button "Dismiss" at bounding box center [792, 114] width 63 height 26
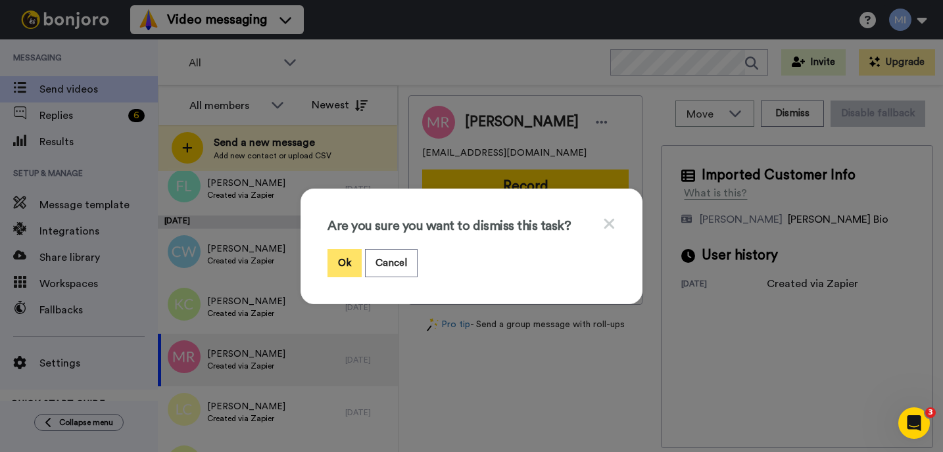
click at [346, 267] on button "Ok" at bounding box center [344, 263] width 34 height 28
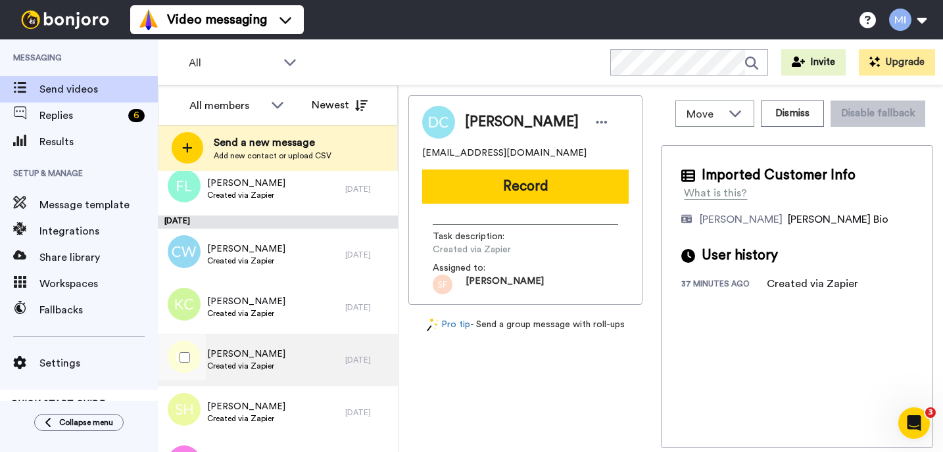
click at [281, 367] on div "[PERSON_NAME] Created via Zapier" at bounding box center [251, 360] width 187 height 53
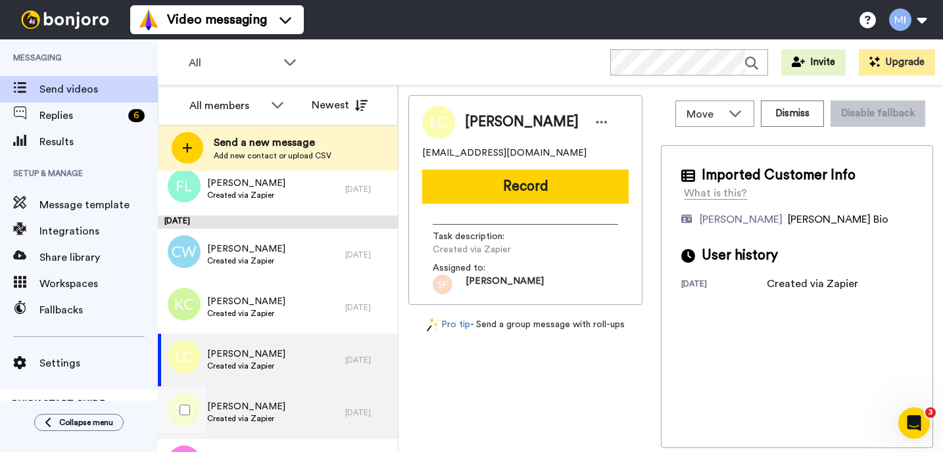
click at [258, 423] on span "Created via Zapier" at bounding box center [246, 418] width 78 height 11
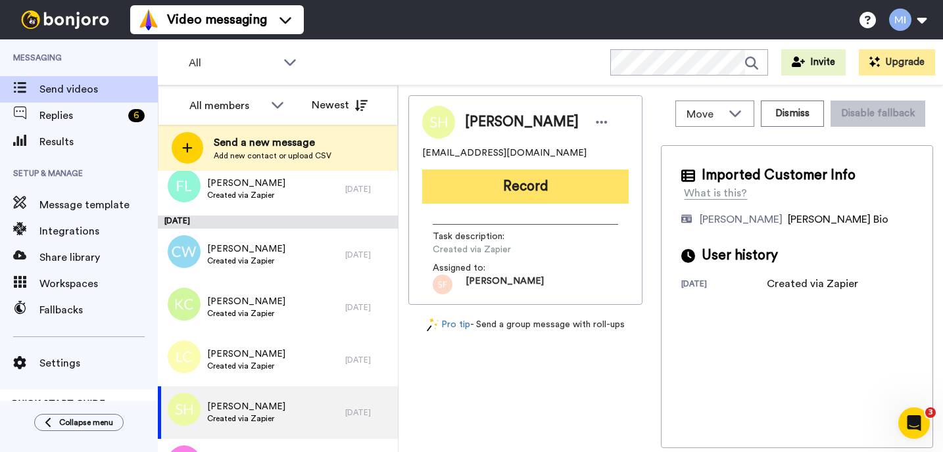
click at [561, 202] on button "Record" at bounding box center [525, 187] width 206 height 34
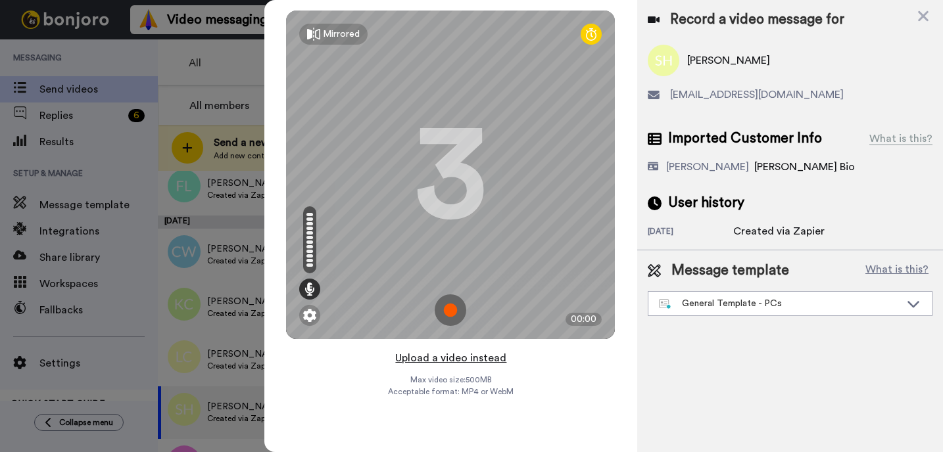
click at [443, 360] on button "Upload a video instead" at bounding box center [450, 358] width 119 height 17
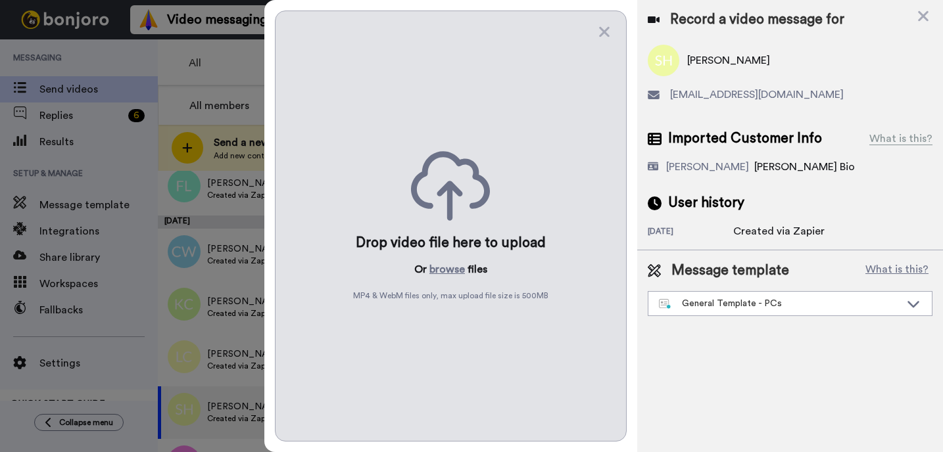
click at [446, 281] on div "Drop video file here to upload Or browse files MP4 & WebM files only, max uploa…" at bounding box center [451, 226] width 352 height 431
click at [448, 272] on button "browse" at bounding box center [446, 270] width 35 height 16
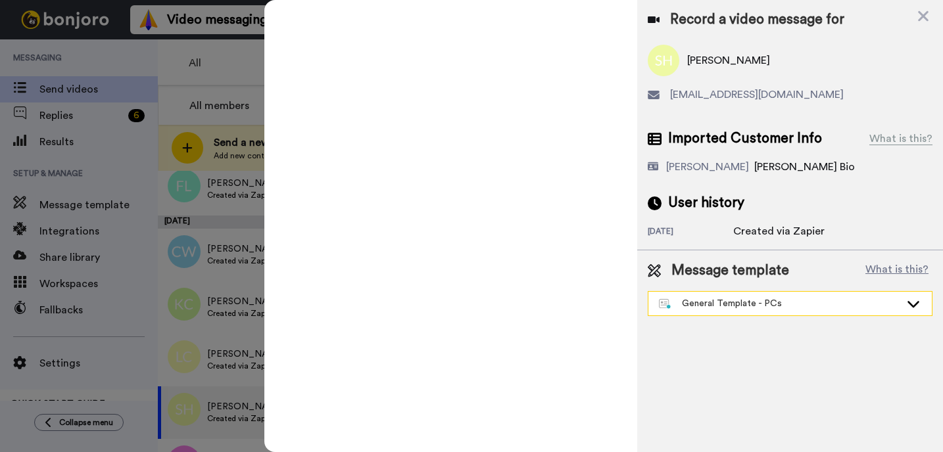
click at [722, 304] on div "General Template - PCs" at bounding box center [779, 303] width 241 height 13
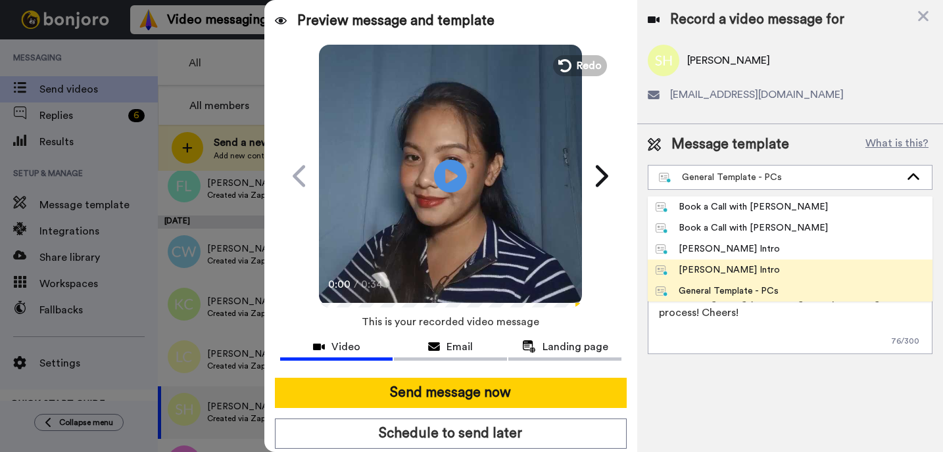
click at [709, 266] on div "[PERSON_NAME] Intro" at bounding box center [717, 270] width 124 height 13
type textarea "Hi {first_name|there}, I’m [PERSON_NAME] from Tellwell Publishing. Here's a qui…"
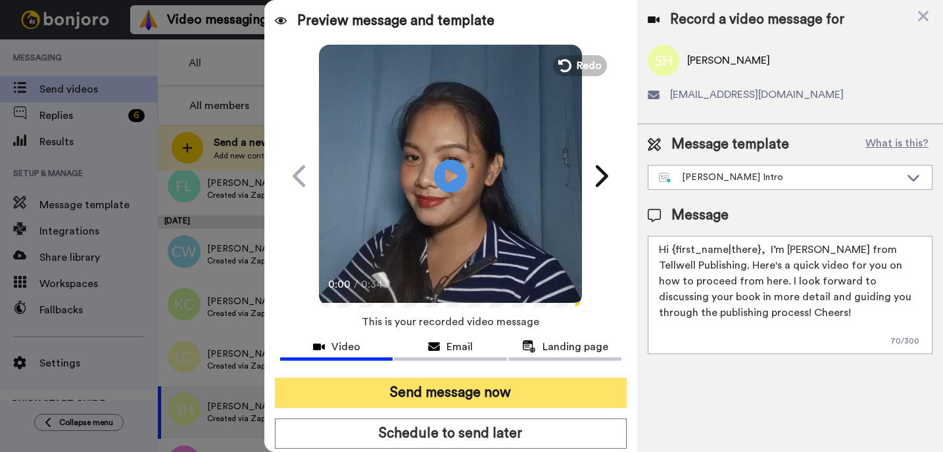
click at [566, 400] on button "Send message now" at bounding box center [451, 393] width 352 height 30
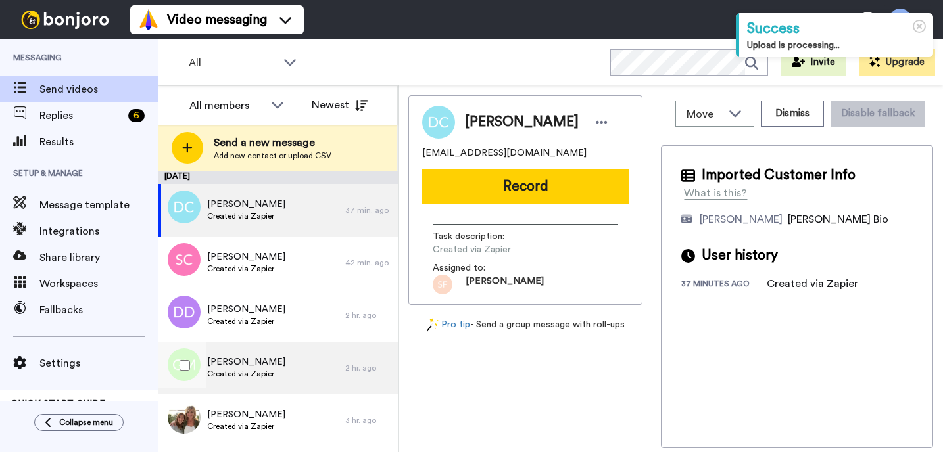
click at [271, 363] on span "[PERSON_NAME]" at bounding box center [246, 362] width 78 height 13
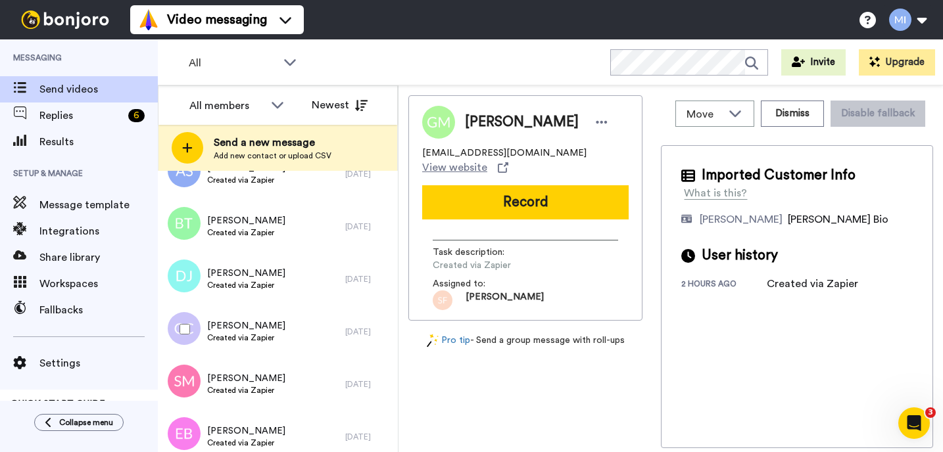
scroll to position [2887, 0]
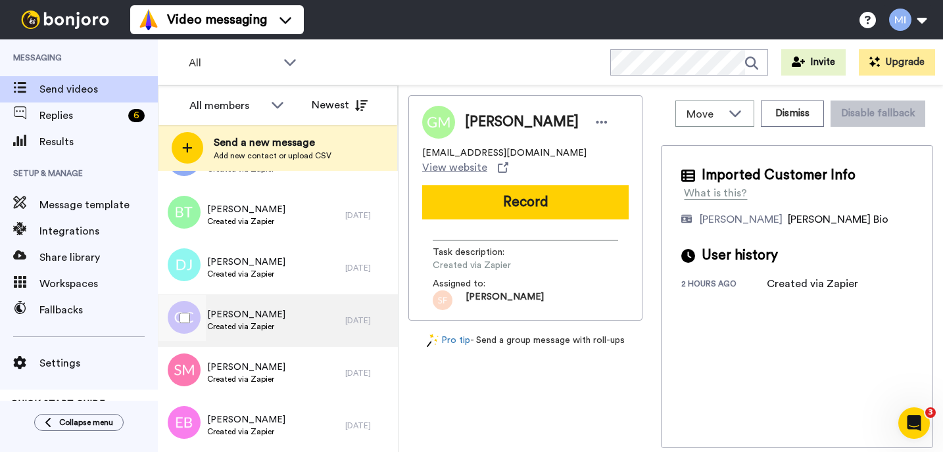
click at [219, 344] on div "[PERSON_NAME] Created via Zapier" at bounding box center [251, 320] width 187 height 53
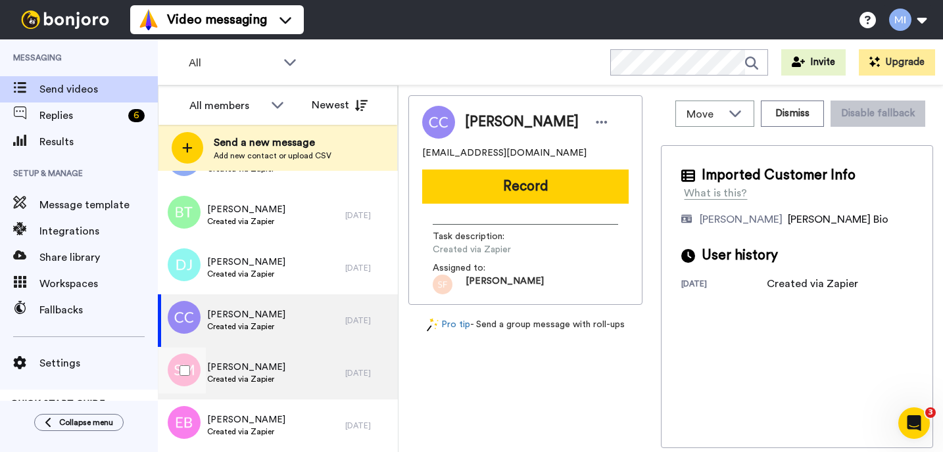
click at [250, 381] on span "Created via Zapier" at bounding box center [246, 379] width 78 height 11
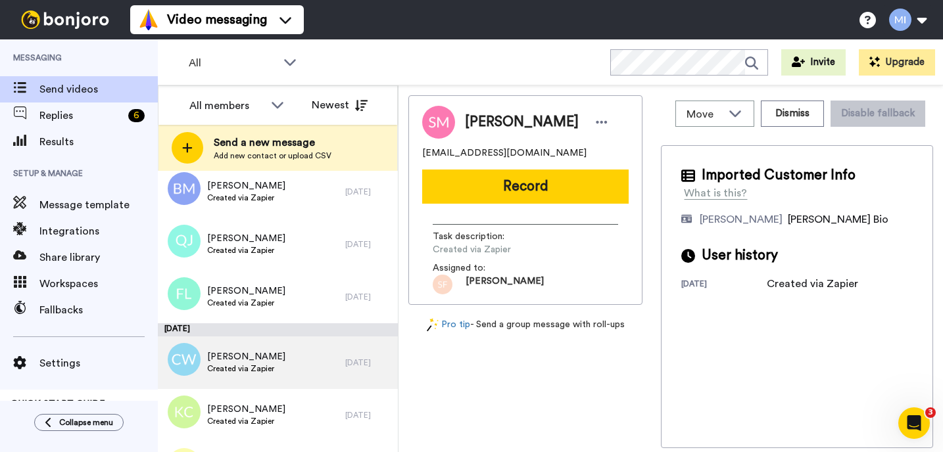
scroll to position [3571, 0]
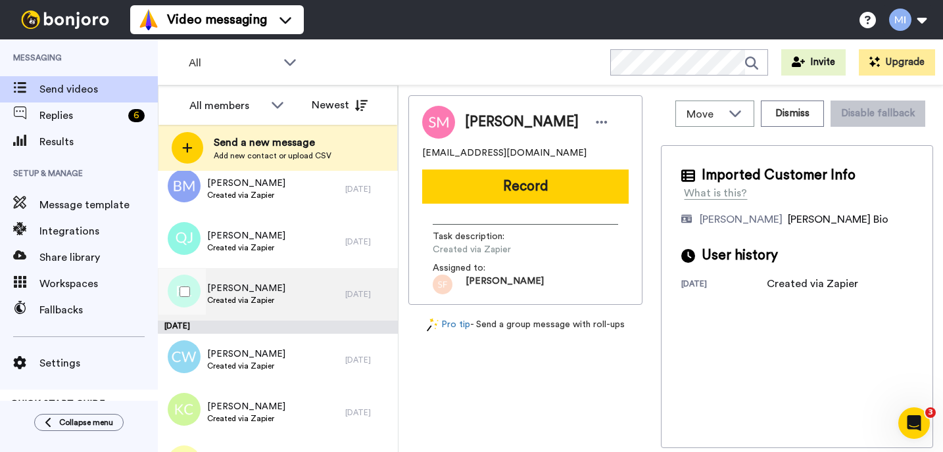
click at [334, 313] on div "[PERSON_NAME] Created via Zapier" at bounding box center [251, 294] width 187 height 53
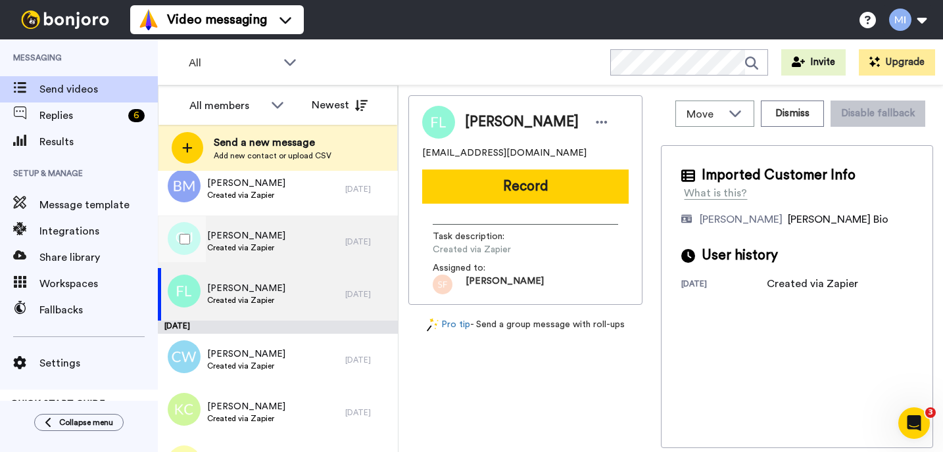
click at [342, 261] on div "[PERSON_NAME] Created via Zapier" at bounding box center [251, 242] width 187 height 53
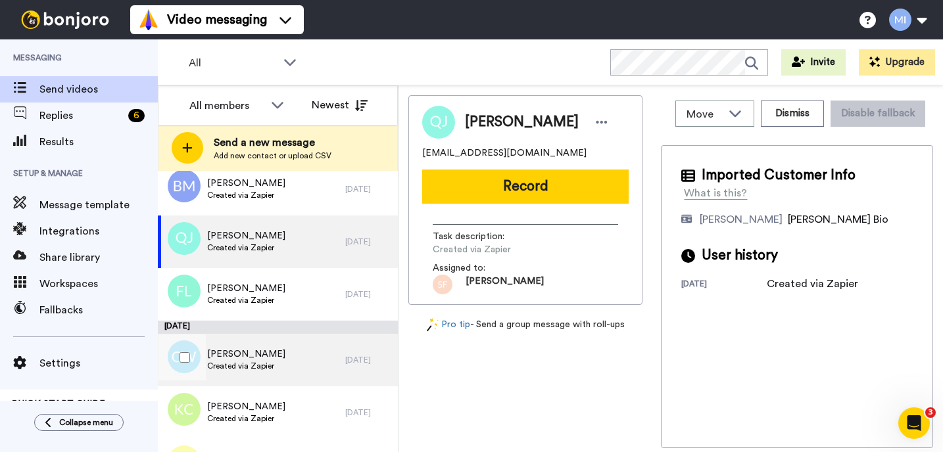
click at [304, 358] on div "[PERSON_NAME] Created via Zapier" at bounding box center [251, 360] width 187 height 53
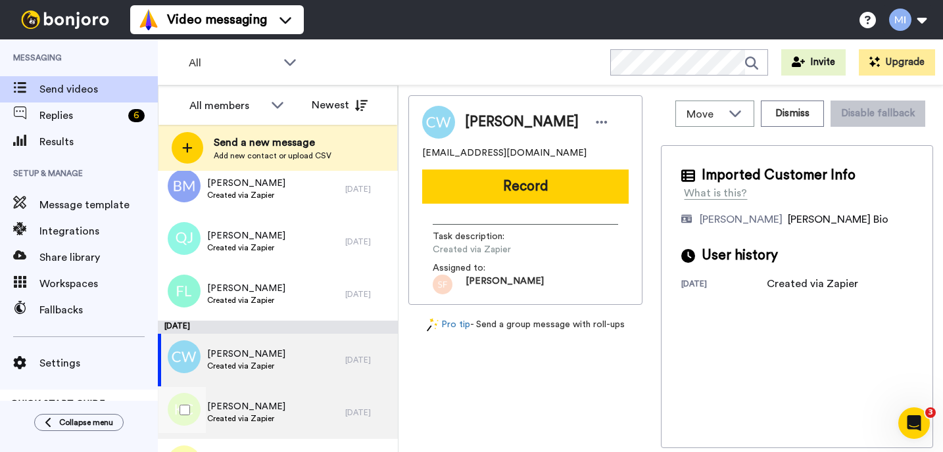
click at [296, 399] on div "[PERSON_NAME] Created via Zapier" at bounding box center [251, 413] width 187 height 53
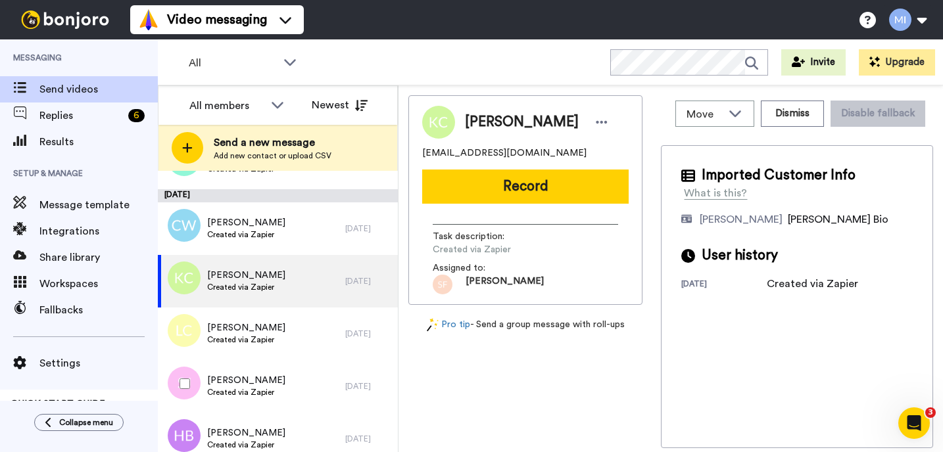
scroll to position [3728, 0]
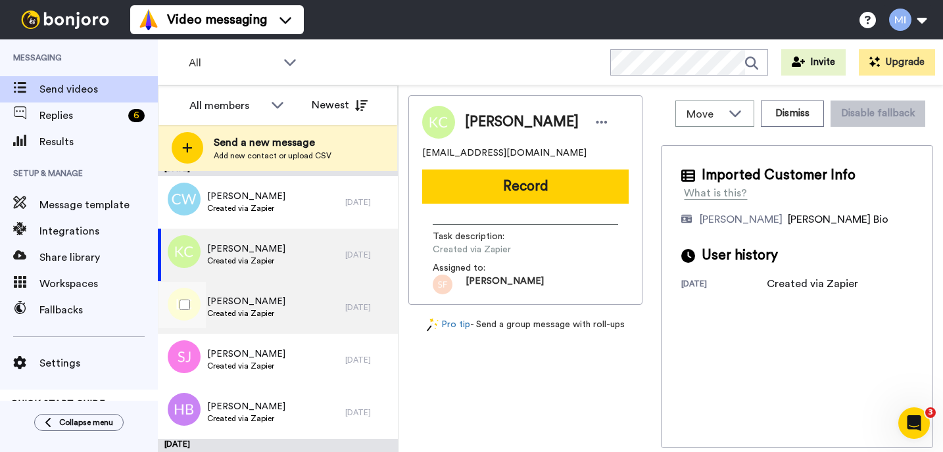
click at [323, 297] on div "Lathan Craft Created via Zapier" at bounding box center [251, 307] width 187 height 53
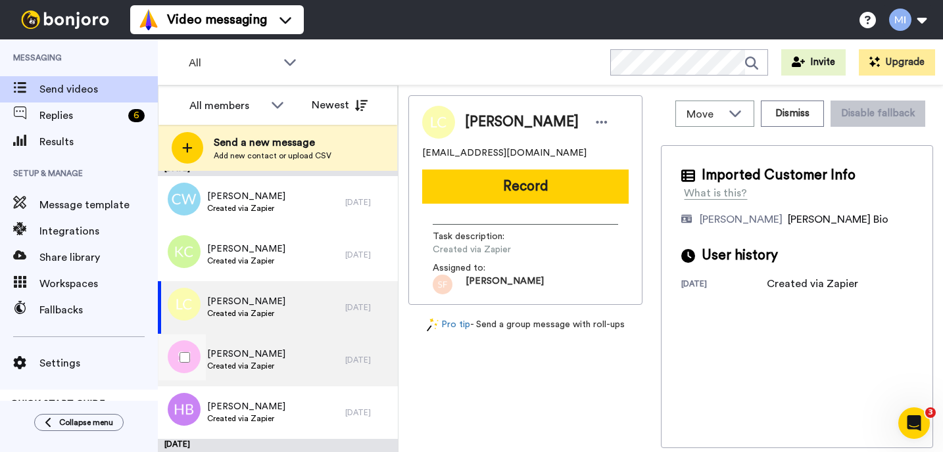
click at [275, 379] on div "Sarah Johnson Created via Zapier" at bounding box center [251, 360] width 187 height 53
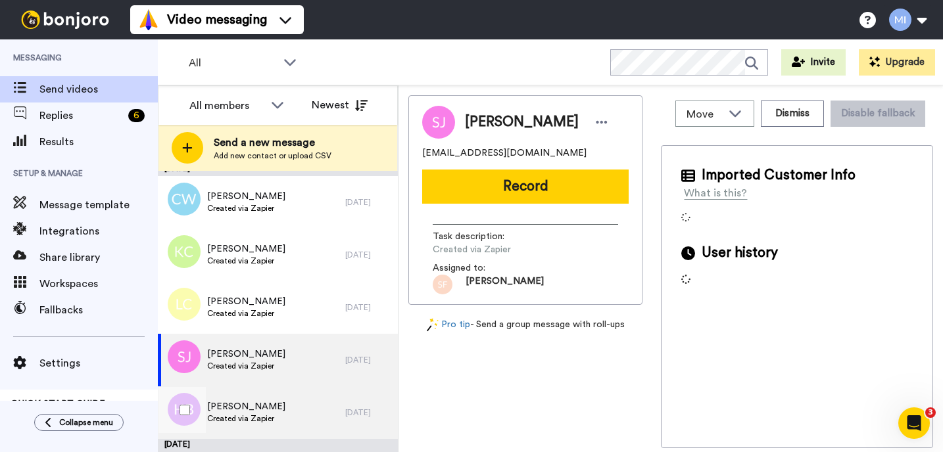
click at [266, 421] on span "Created via Zapier" at bounding box center [246, 418] width 78 height 11
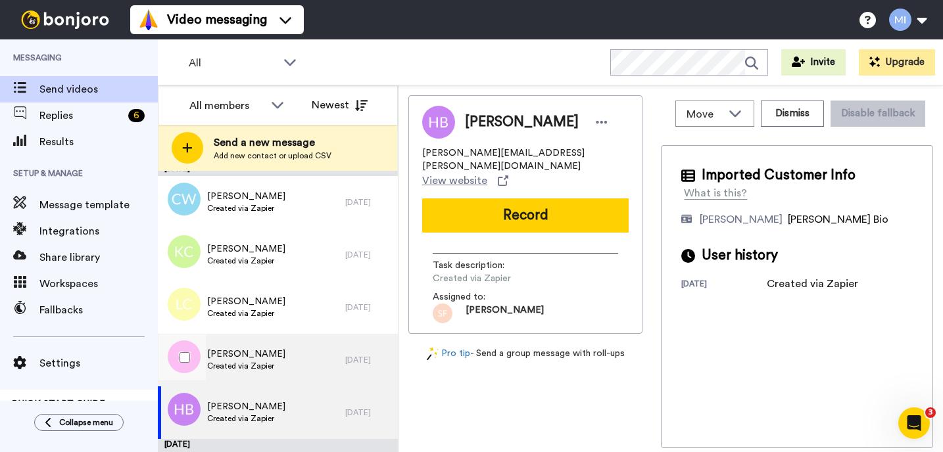
click at [277, 367] on div "Sarah Johnson Created via Zapier" at bounding box center [251, 360] width 187 height 53
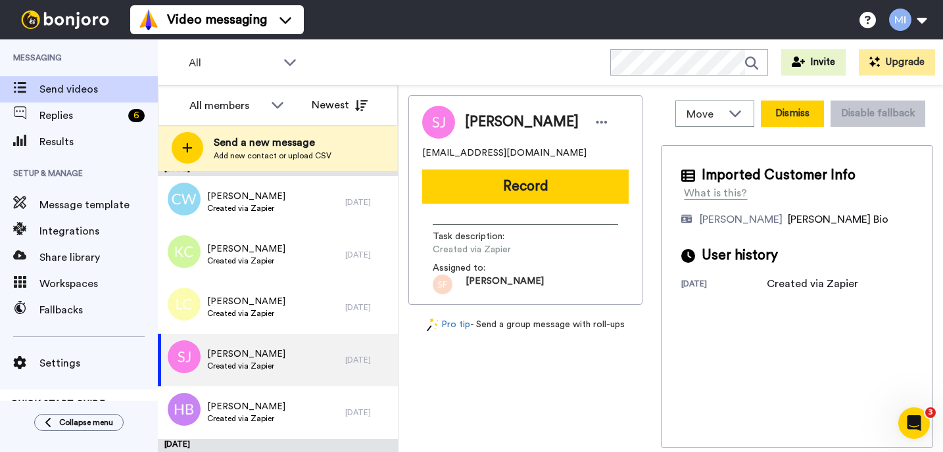
click at [780, 122] on button "Dismiss" at bounding box center [792, 114] width 63 height 26
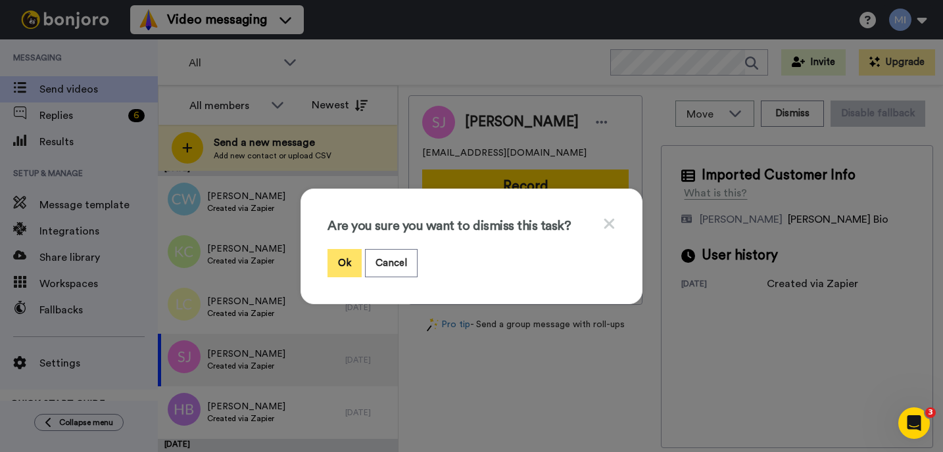
click at [349, 263] on button "Ok" at bounding box center [344, 263] width 34 height 28
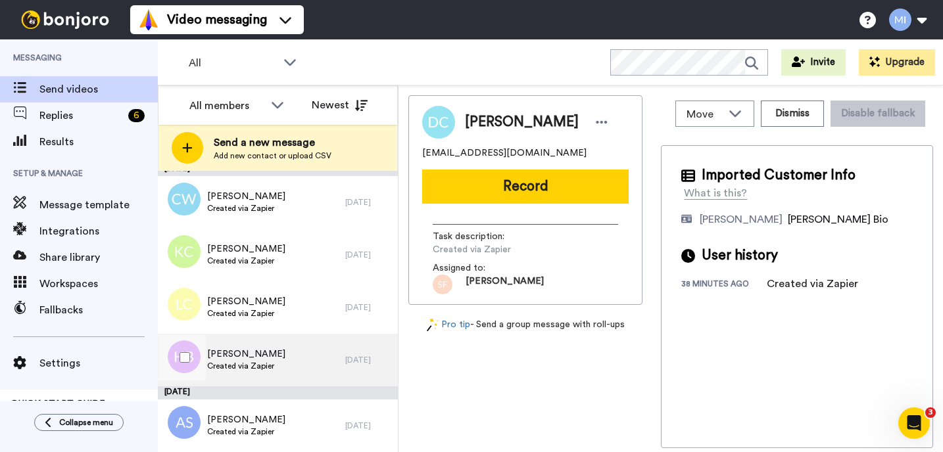
click at [360, 356] on div "[DATE]" at bounding box center [368, 360] width 46 height 11
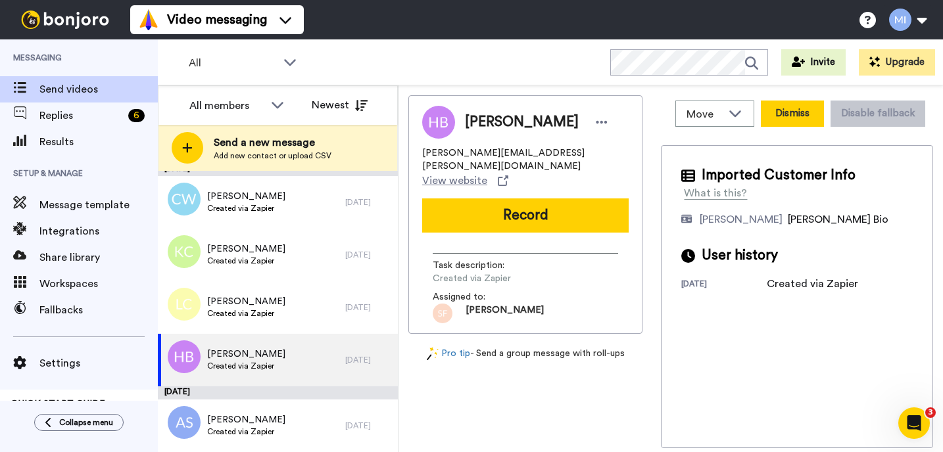
click at [797, 113] on button "Dismiss" at bounding box center [792, 114] width 63 height 26
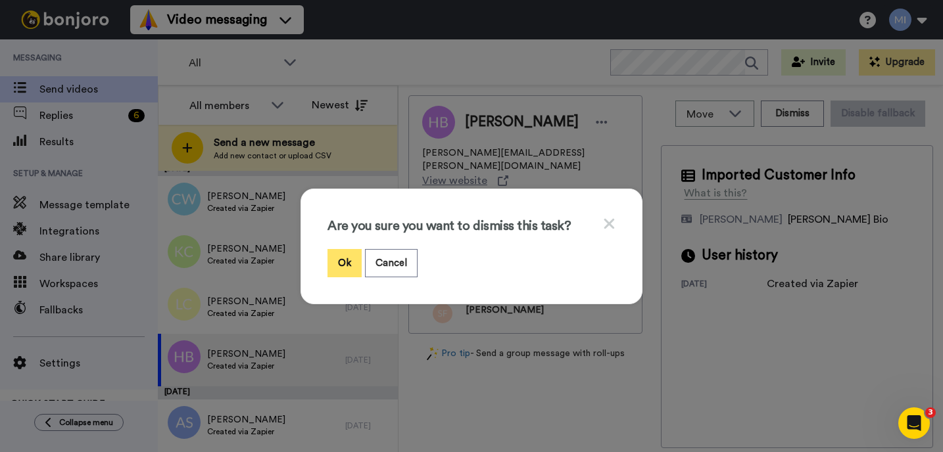
click at [350, 256] on button "Ok" at bounding box center [344, 263] width 34 height 28
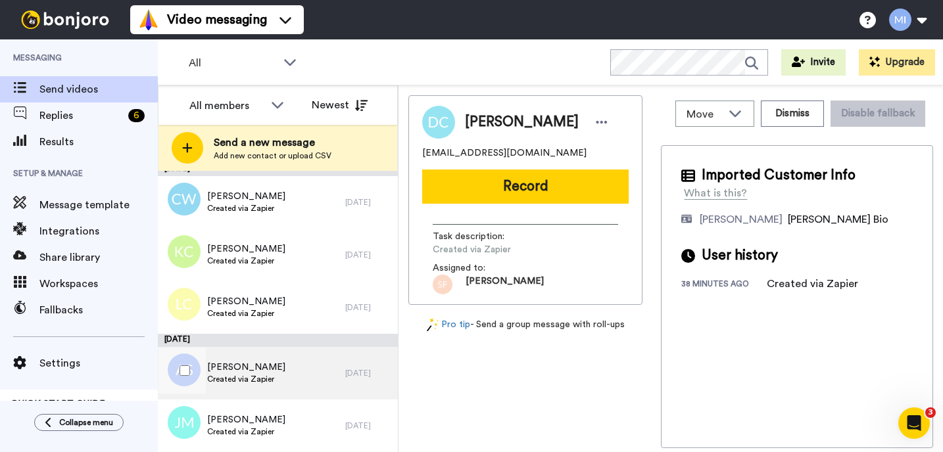
click at [284, 379] on div "Aaron Savva Created via Zapier" at bounding box center [251, 373] width 187 height 53
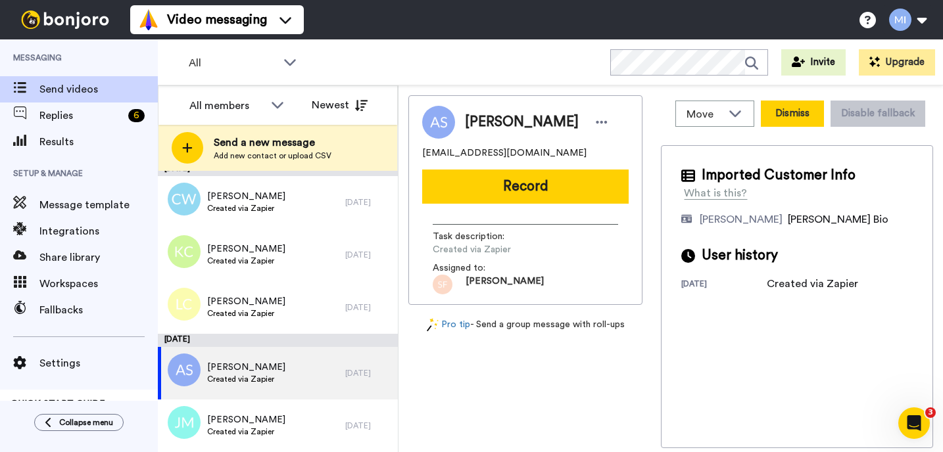
click at [797, 120] on button "Dismiss" at bounding box center [792, 114] width 63 height 26
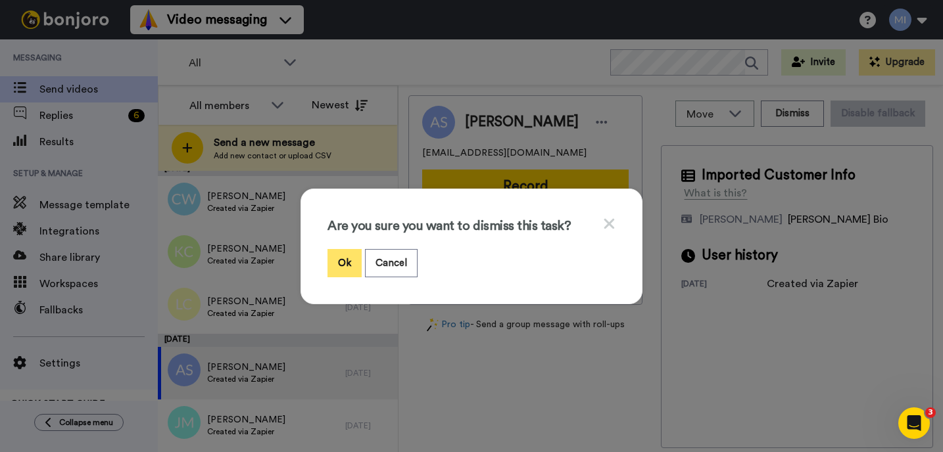
click at [350, 254] on button "Ok" at bounding box center [344, 263] width 34 height 28
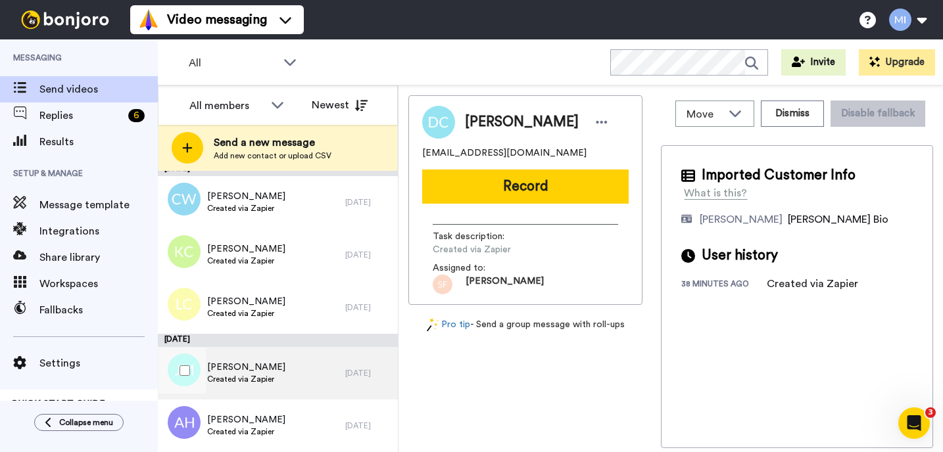
click at [289, 389] on div "Jason Moore Created via Zapier" at bounding box center [251, 373] width 187 height 53
click at [513, 204] on div "Jason Moore jsmoore128@gmail.com Record Task description : Created via Zapier A…" at bounding box center [525, 200] width 234 height 210
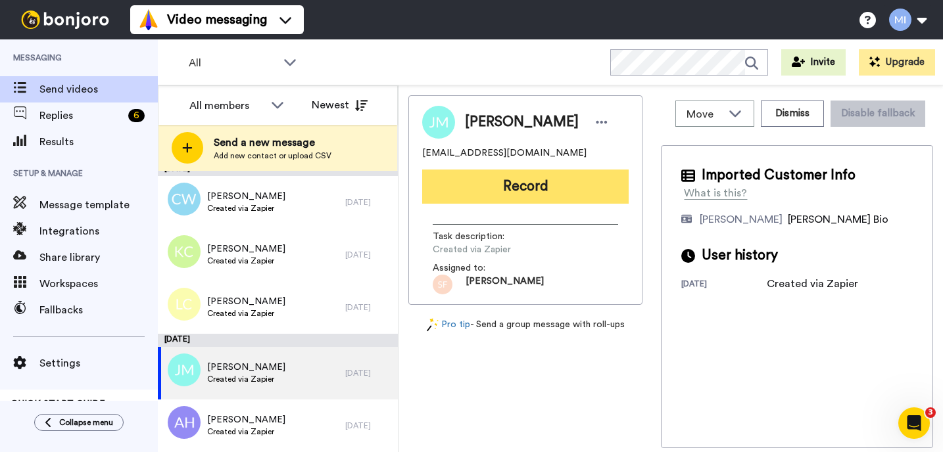
click at [514, 199] on button "Record" at bounding box center [525, 187] width 206 height 34
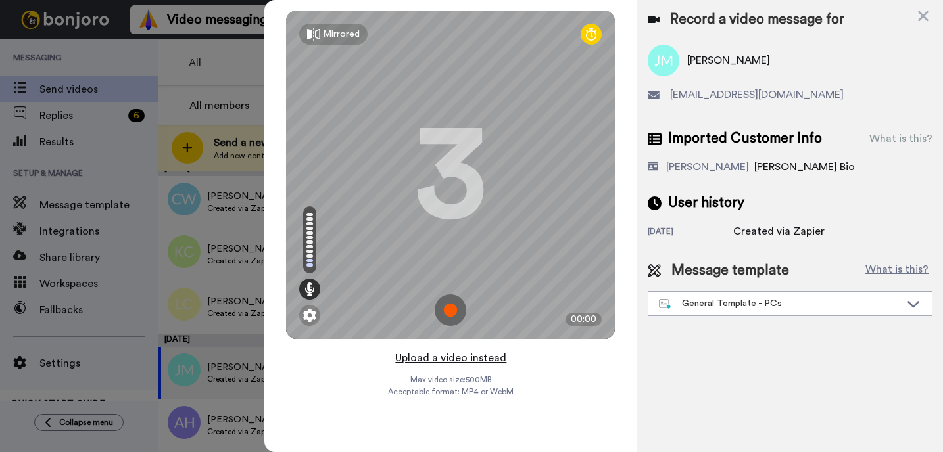
click at [445, 356] on button "Upload a video instead" at bounding box center [450, 358] width 119 height 17
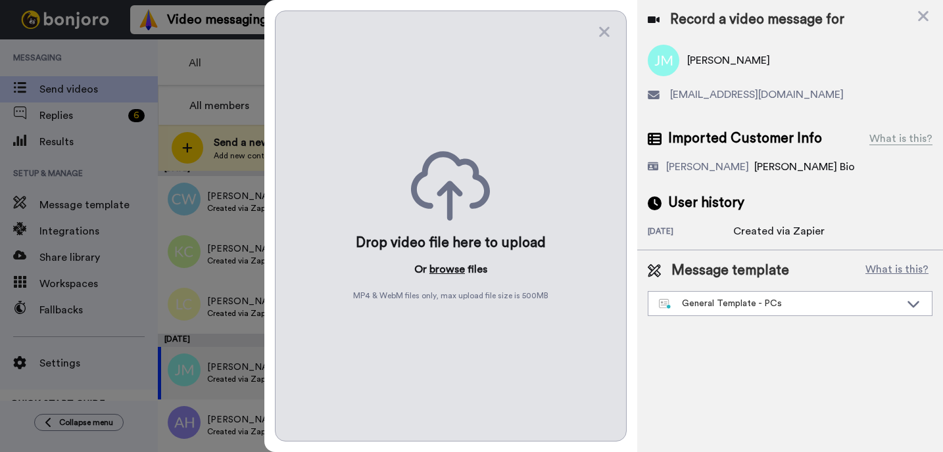
click at [444, 271] on button "browse" at bounding box center [446, 270] width 35 height 16
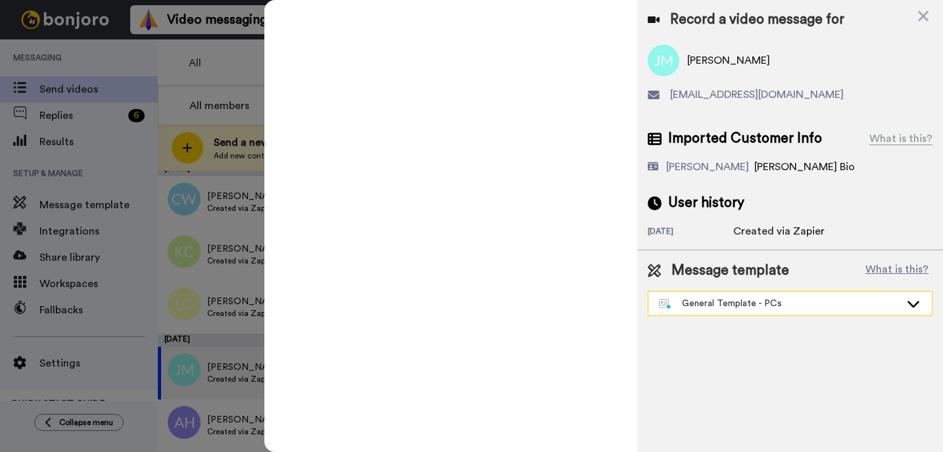
click at [718, 302] on div "General Template - PCs" at bounding box center [779, 303] width 241 height 13
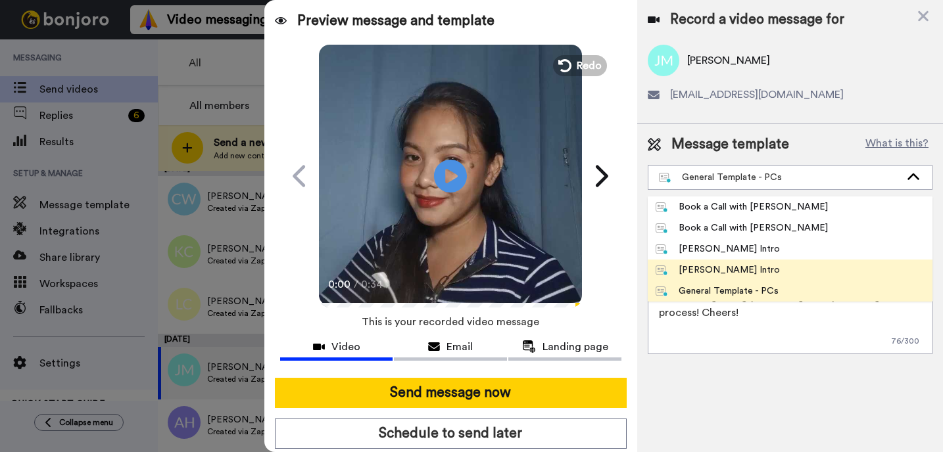
click at [690, 271] on div "[PERSON_NAME] Intro" at bounding box center [717, 270] width 124 height 13
type textarea "Hi {first_name|there}, I’m Marjorie from Tellwell Publishing. Here's a quick vi…"
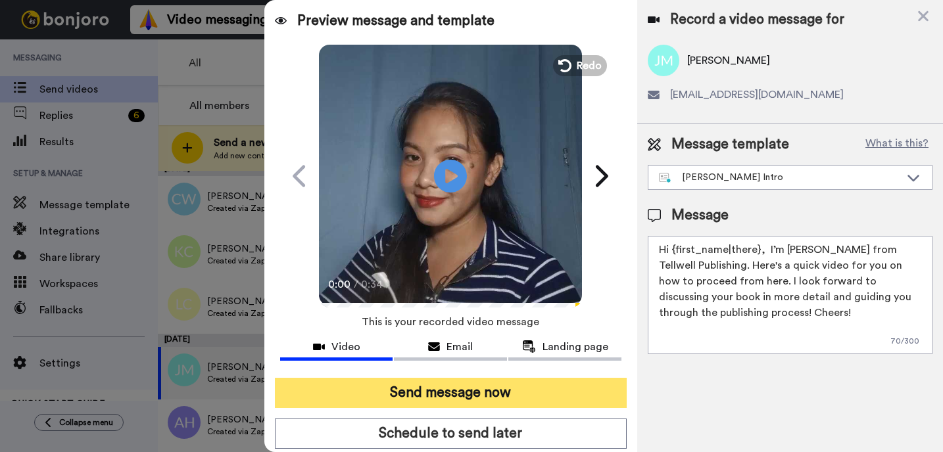
click at [557, 396] on button "Send message now" at bounding box center [451, 393] width 352 height 30
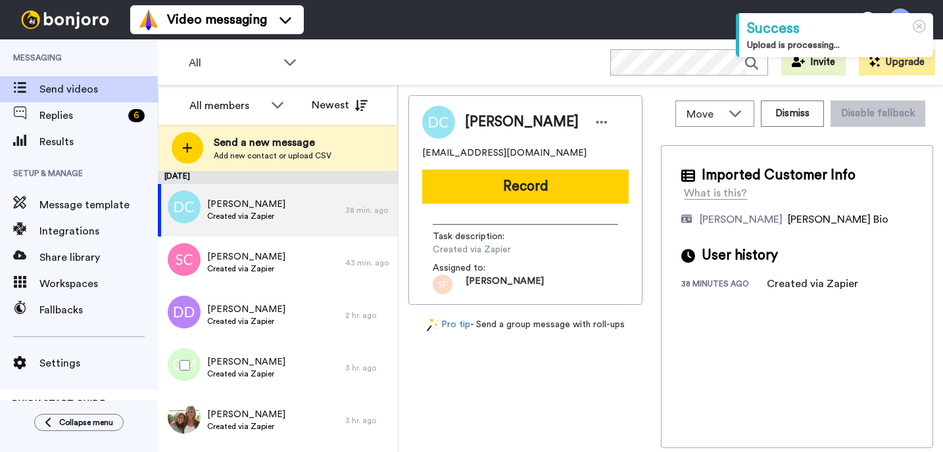
click at [263, 373] on span "Created via Zapier" at bounding box center [246, 374] width 78 height 11
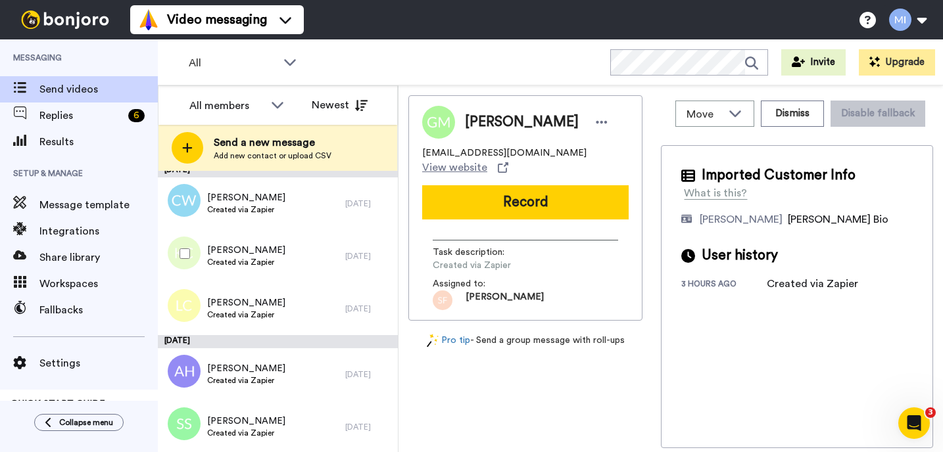
scroll to position [3702, 0]
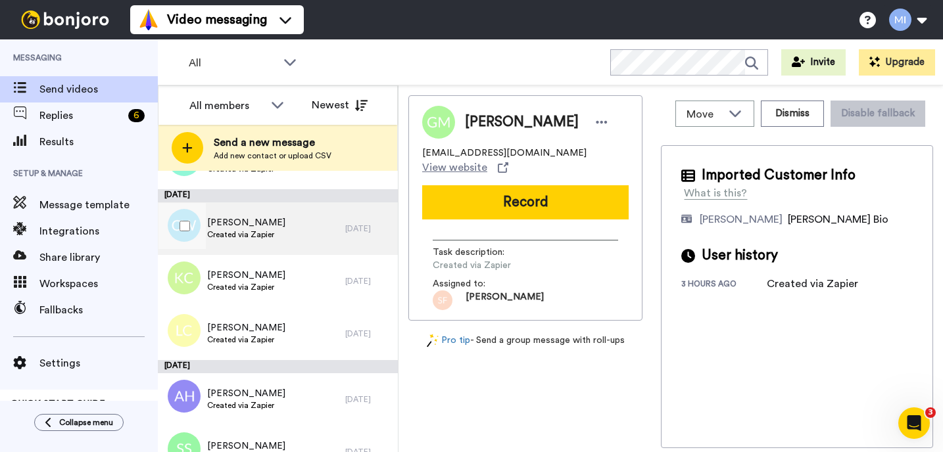
click at [310, 242] on div "Caradi Wells Created via Zapier" at bounding box center [251, 228] width 187 height 53
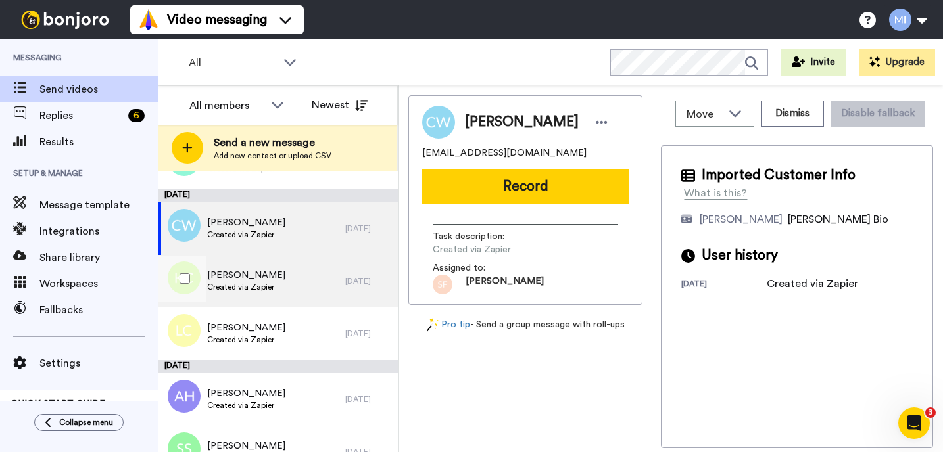
click at [296, 279] on div "Karen Coufal Created via Zapier" at bounding box center [251, 281] width 187 height 53
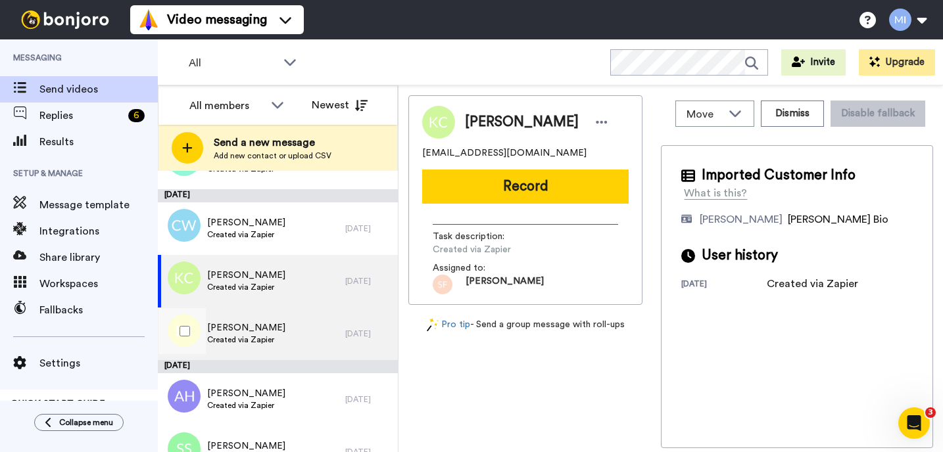
click at [285, 328] on div "Lathan Craft Created via Zapier" at bounding box center [251, 334] width 187 height 53
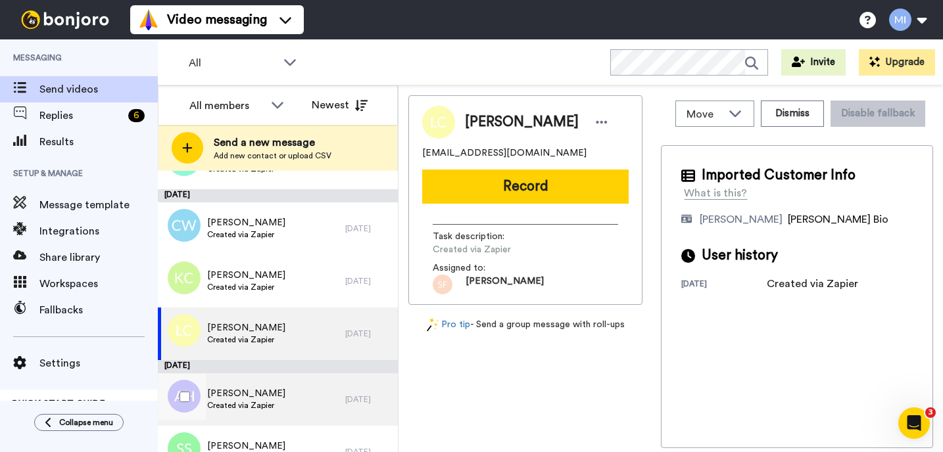
click at [279, 393] on div "Angel Hardy Created via Zapier" at bounding box center [251, 399] width 187 height 53
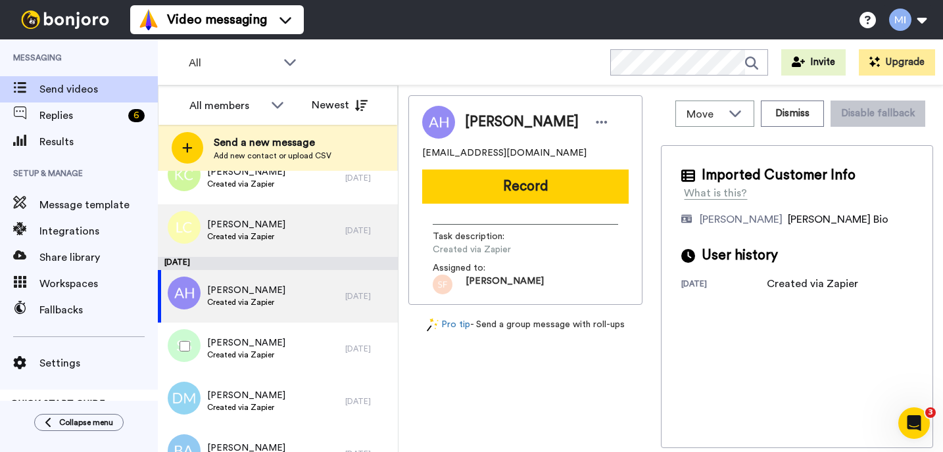
scroll to position [3807, 0]
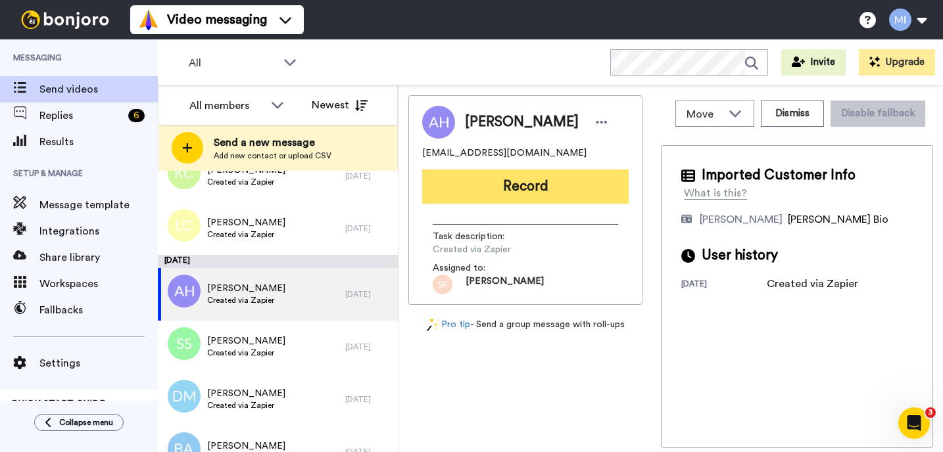
click at [490, 198] on button "Record" at bounding box center [525, 187] width 206 height 34
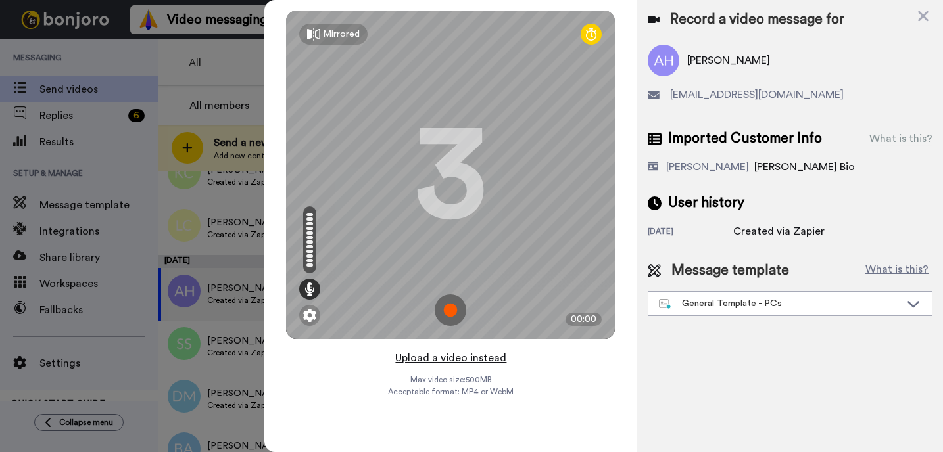
click at [424, 361] on button "Upload a video instead" at bounding box center [450, 358] width 119 height 17
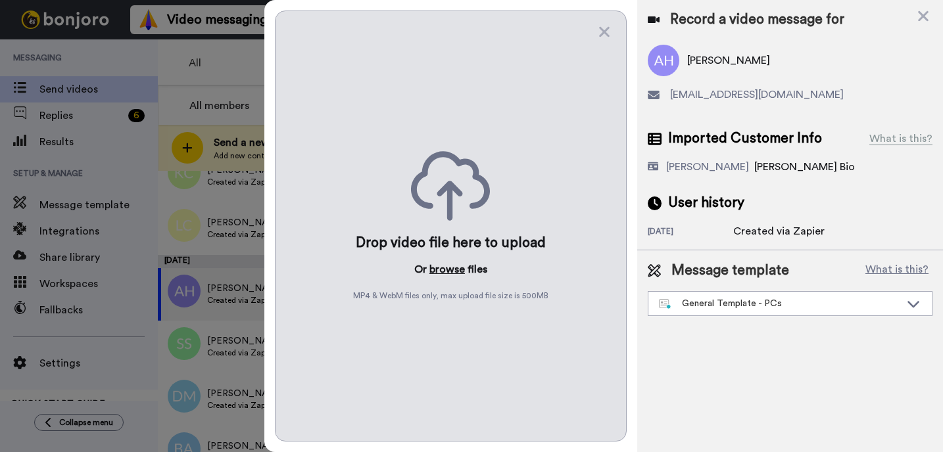
click at [440, 273] on button "browse" at bounding box center [446, 270] width 35 height 16
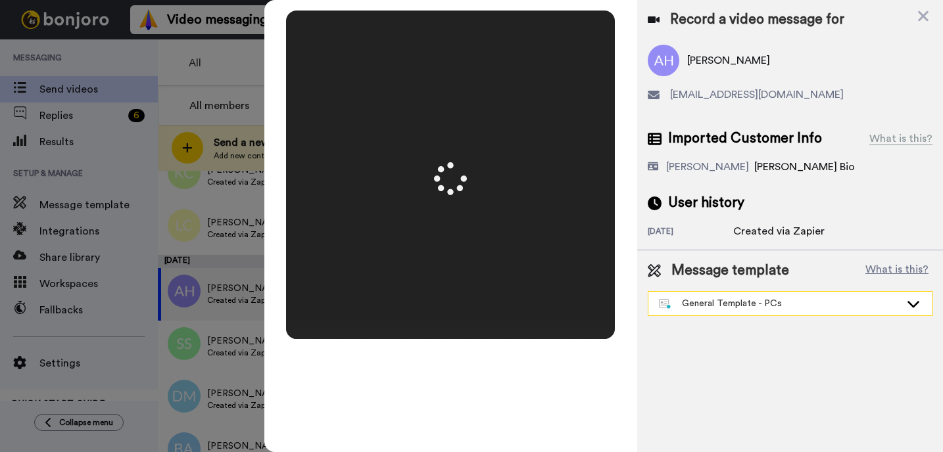
click at [730, 309] on div "General Template - PCs" at bounding box center [779, 303] width 241 height 13
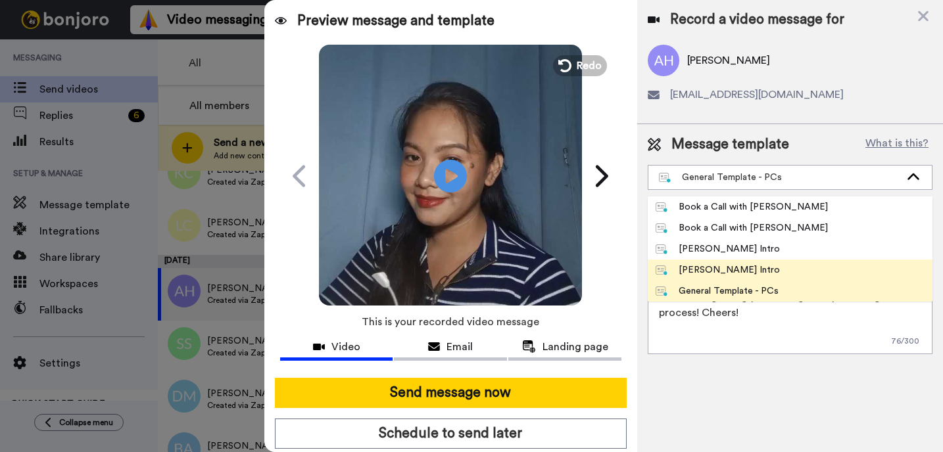
click at [715, 270] on div "[PERSON_NAME] Intro" at bounding box center [717, 270] width 124 height 13
type textarea "Hi {first_name|there}, I’m [PERSON_NAME] from Tellwell Publishing. Here's a qui…"
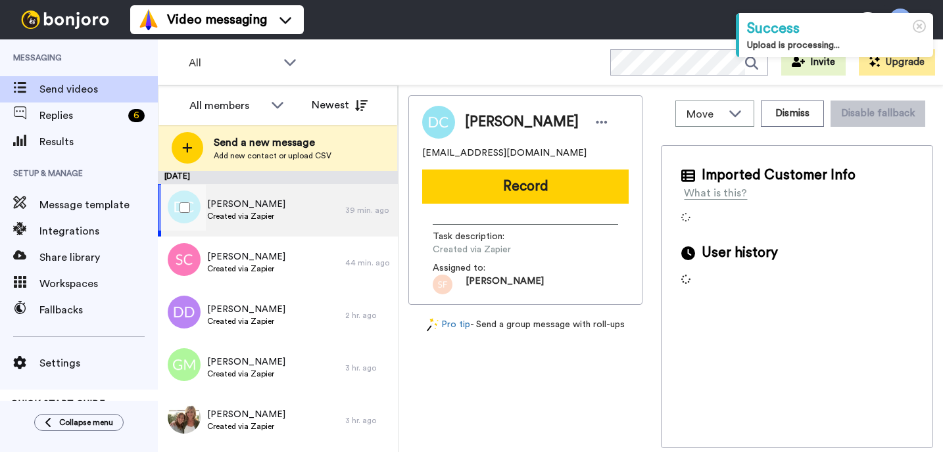
click at [238, 213] on span "Created via Zapier" at bounding box center [246, 216] width 78 height 11
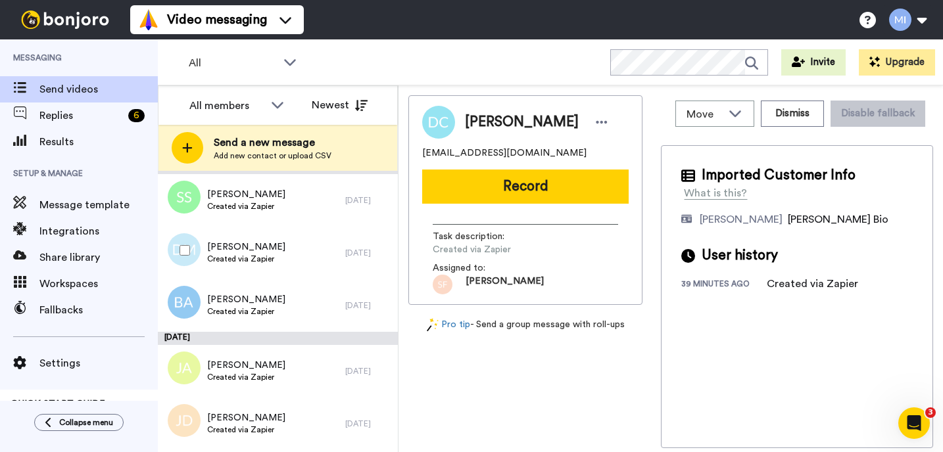
scroll to position [3899, 0]
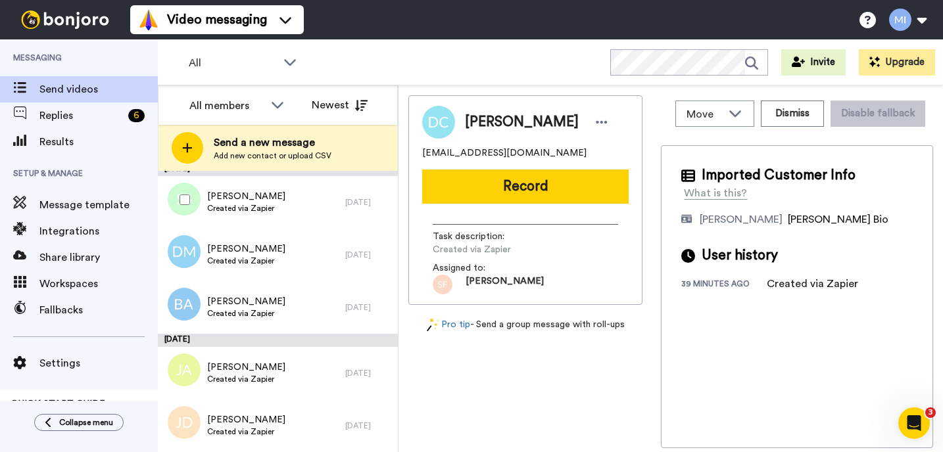
click at [242, 210] on span "Created via Zapier" at bounding box center [246, 208] width 78 height 11
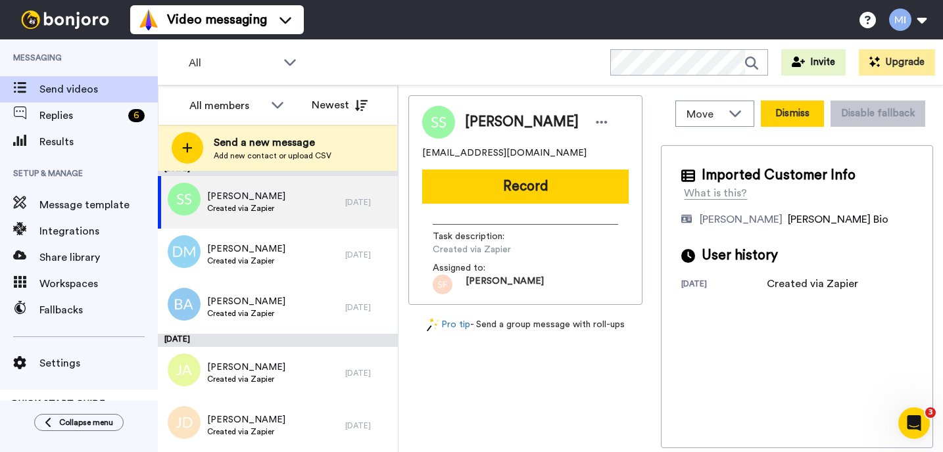
click at [791, 119] on button "Dismiss" at bounding box center [792, 114] width 63 height 26
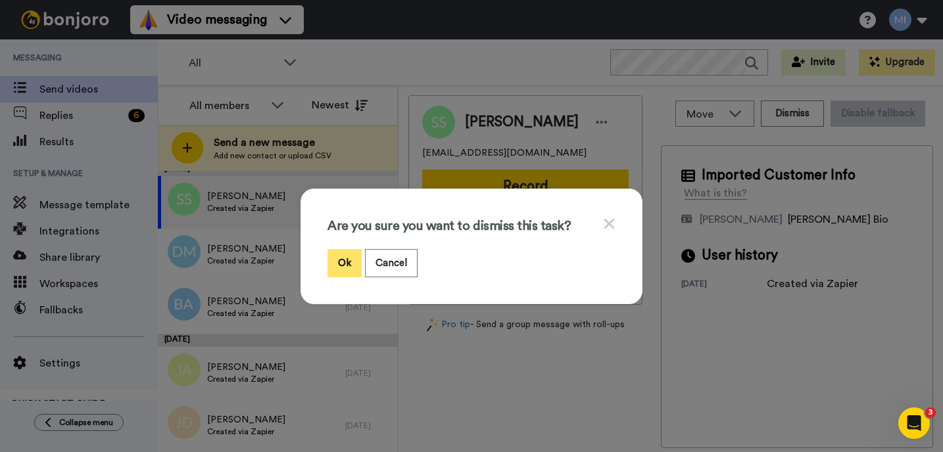
click at [339, 263] on button "Ok" at bounding box center [344, 263] width 34 height 28
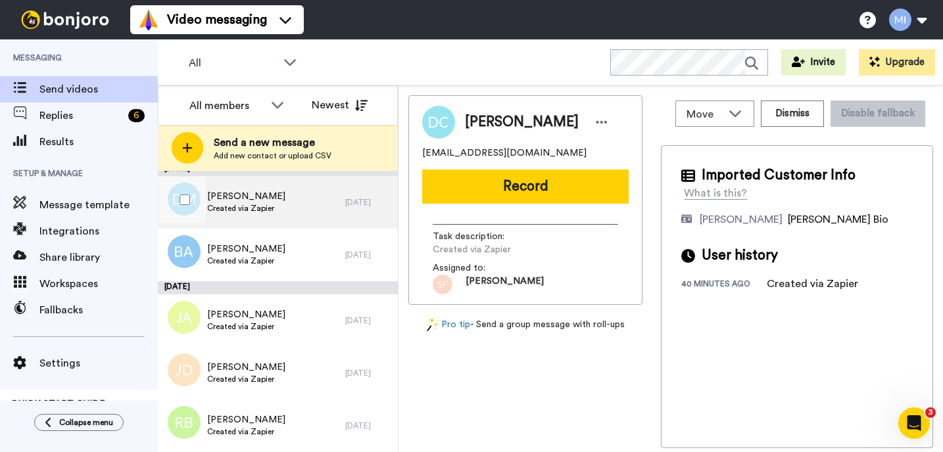
click at [287, 208] on div "[PERSON_NAME] Created via Zapier" at bounding box center [251, 202] width 187 height 53
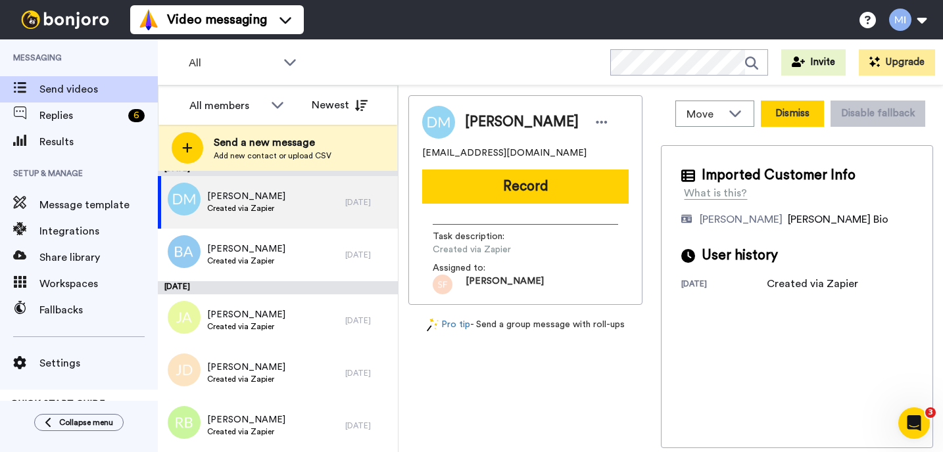
click at [803, 111] on button "Dismiss" at bounding box center [792, 114] width 63 height 26
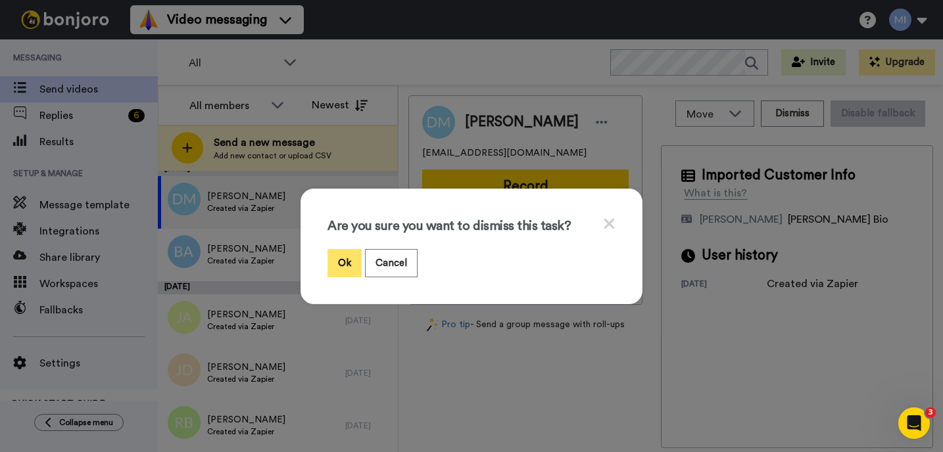
click at [351, 264] on button "Ok" at bounding box center [344, 263] width 34 height 28
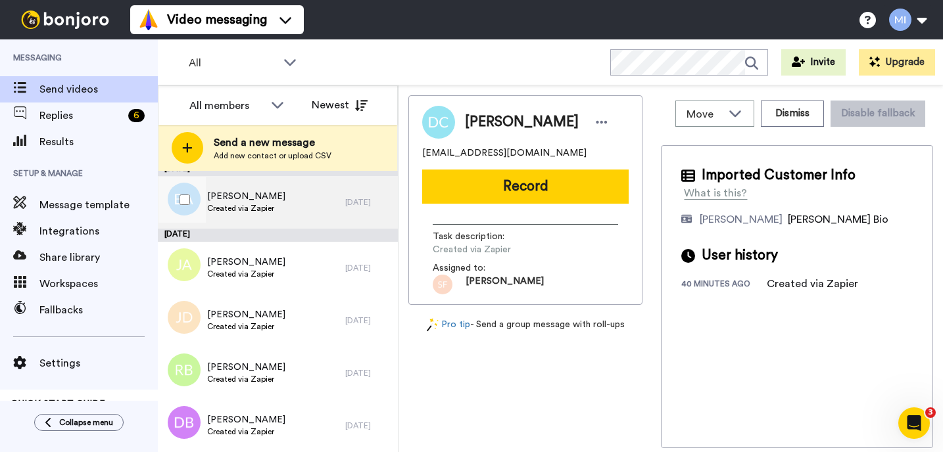
click at [316, 206] on div "[PERSON_NAME] Created via Zapier" at bounding box center [251, 202] width 187 height 53
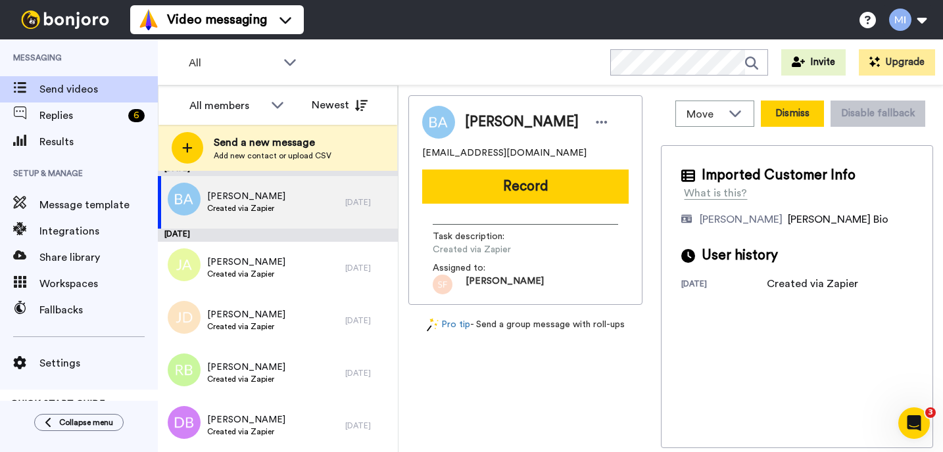
click at [809, 114] on button "Dismiss" at bounding box center [792, 114] width 63 height 26
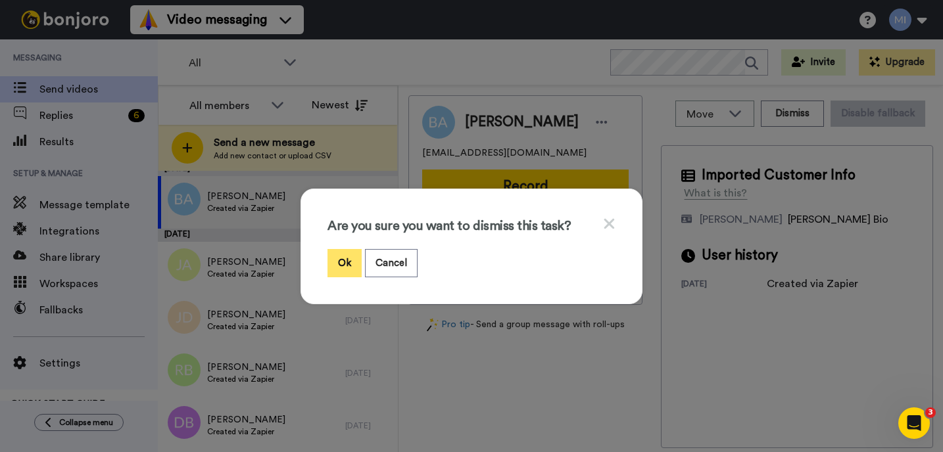
click at [354, 266] on button "Ok" at bounding box center [344, 263] width 34 height 28
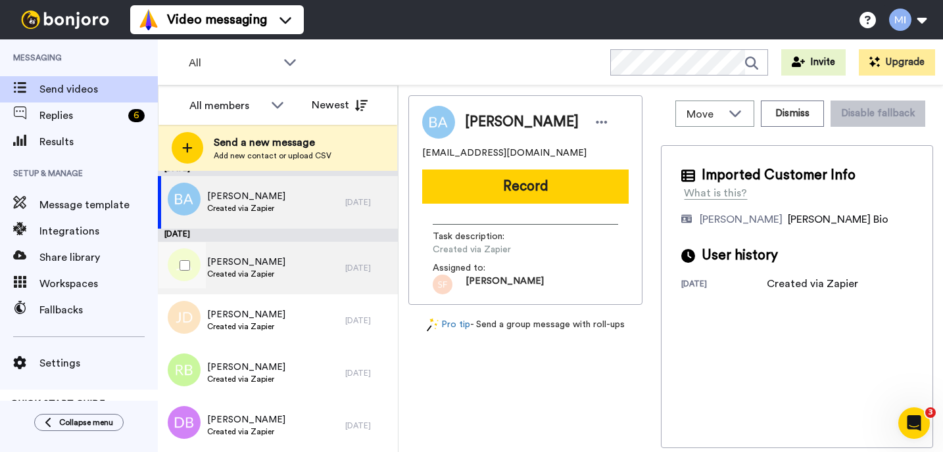
scroll to position [3834, 0]
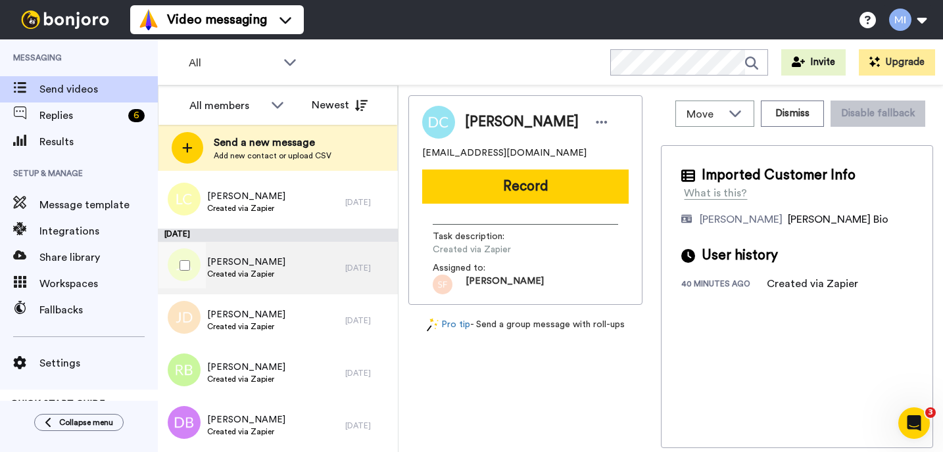
click at [294, 251] on div "[PERSON_NAME] Created via Zapier" at bounding box center [251, 268] width 187 height 53
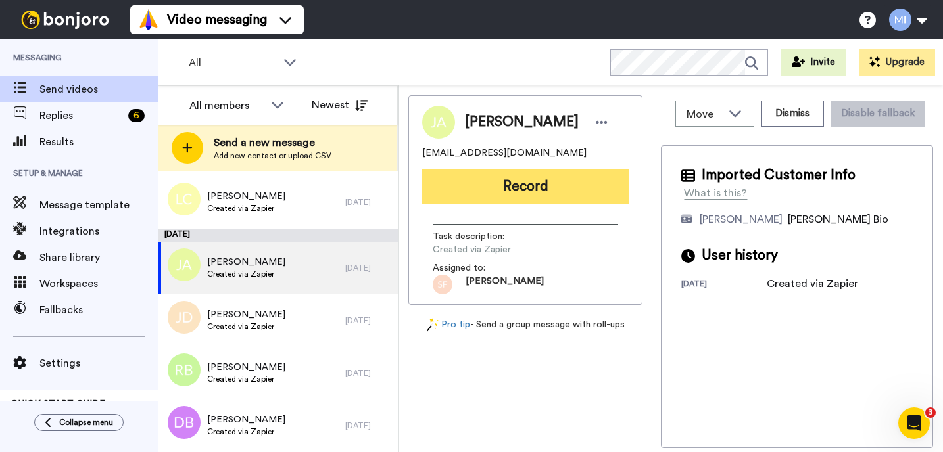
click at [605, 194] on button "Record" at bounding box center [525, 187] width 206 height 34
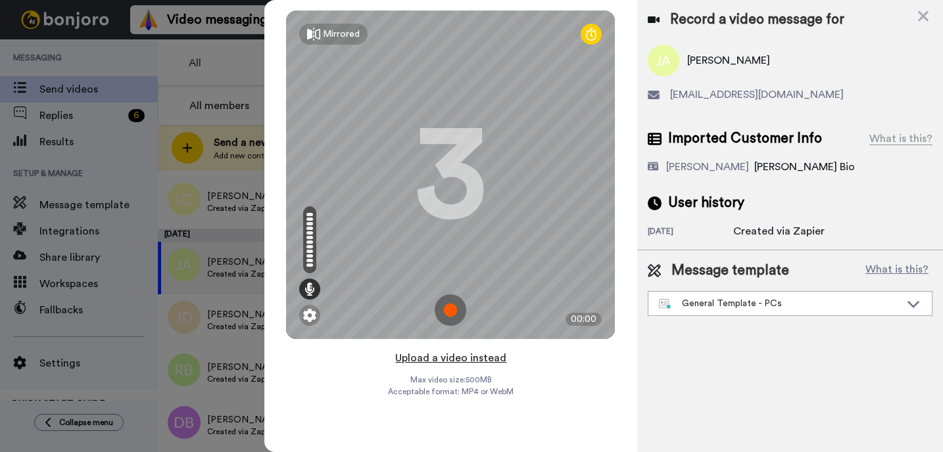
click at [459, 362] on button "Upload a video instead" at bounding box center [450, 358] width 119 height 17
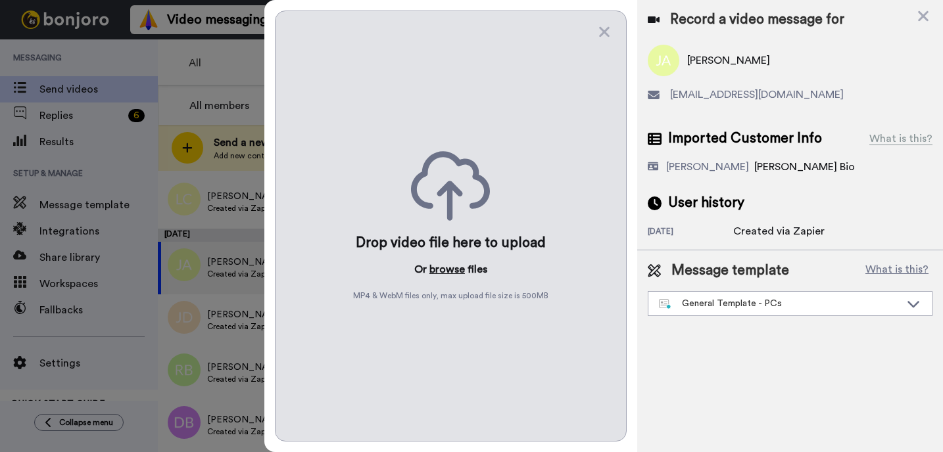
click at [447, 277] on button "browse" at bounding box center [446, 270] width 35 height 16
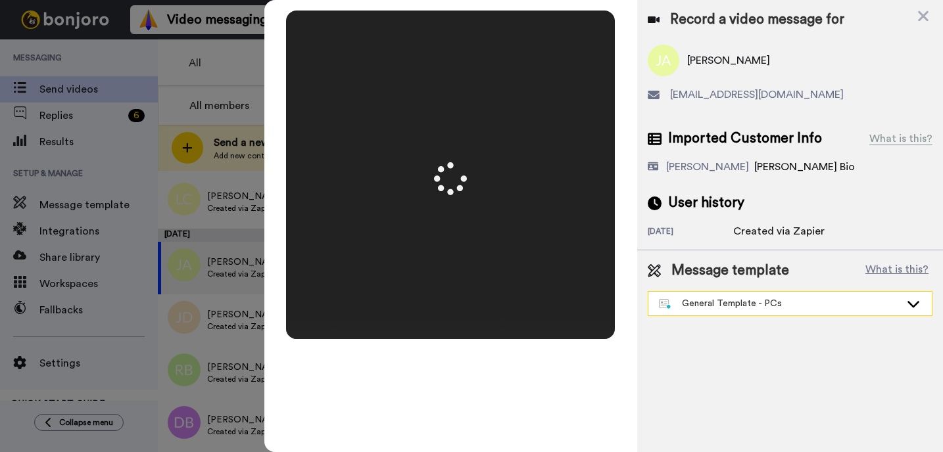
click at [743, 313] on div "General Template - PCs" at bounding box center [789, 304] width 283 height 24
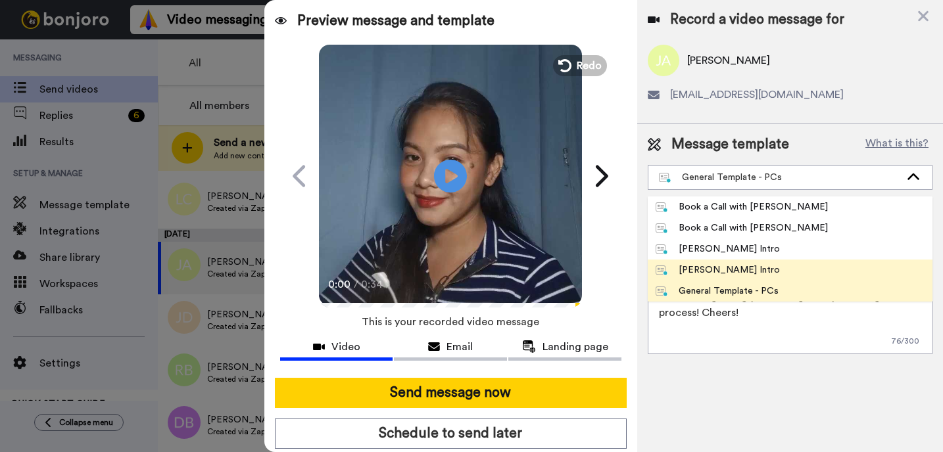
click at [730, 266] on div "[PERSON_NAME] Intro" at bounding box center [717, 270] width 124 height 13
type textarea "Hi {first_name|there}, I’m [PERSON_NAME] from Tellwell Publishing. Here's a qui…"
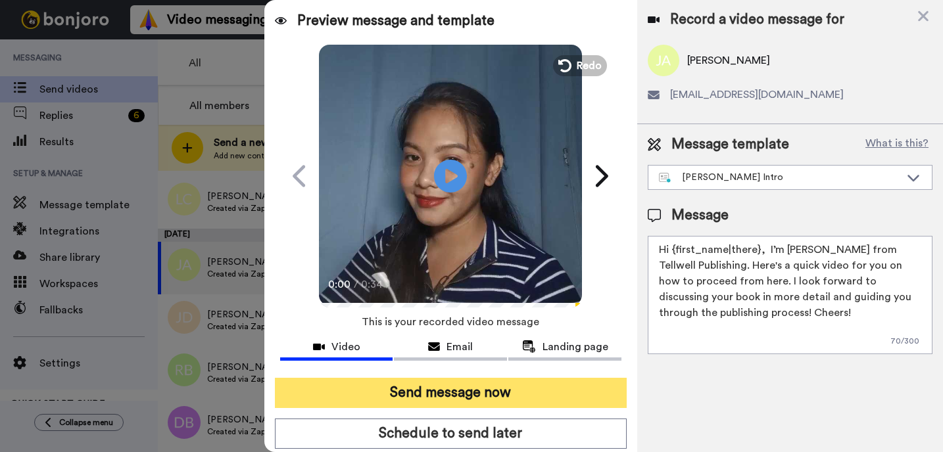
click at [576, 391] on button "Send message now" at bounding box center [451, 393] width 352 height 30
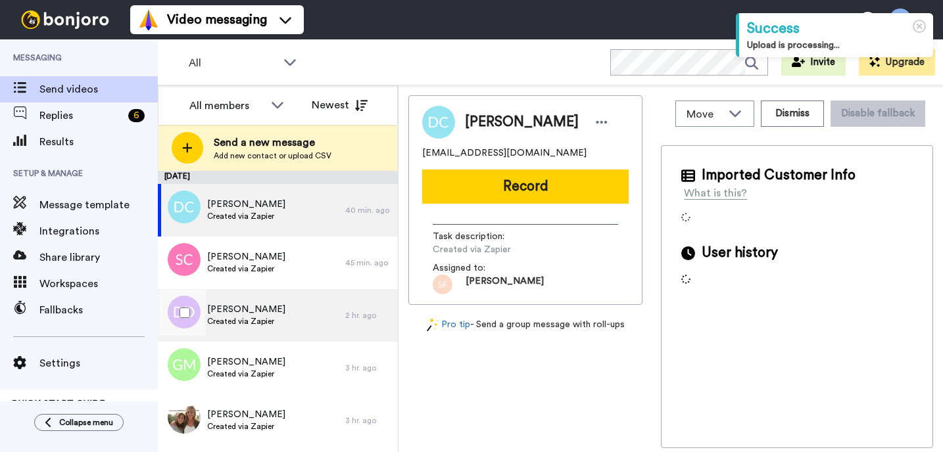
click at [308, 328] on div "[PERSON_NAME] Created via Zapier" at bounding box center [251, 315] width 187 height 53
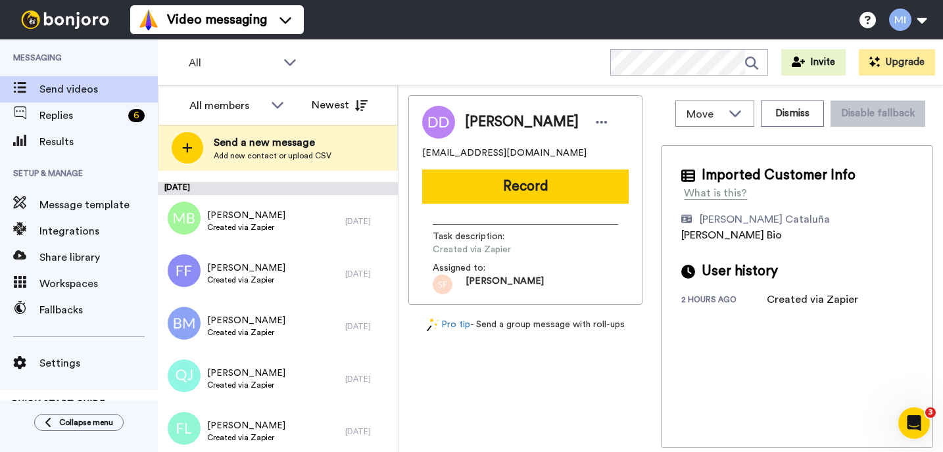
scroll to position [3452, 0]
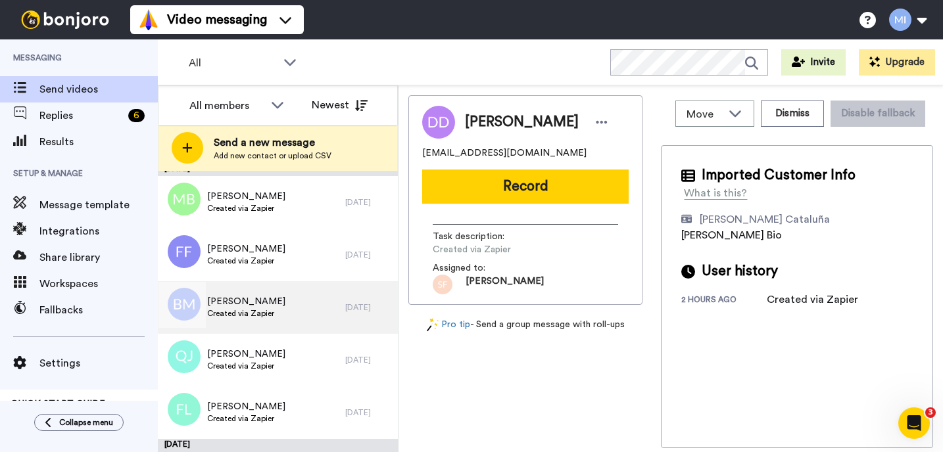
click at [377, 322] on div "Bryan Moore Created via Zapier 6 days ago" at bounding box center [278, 307] width 240 height 53
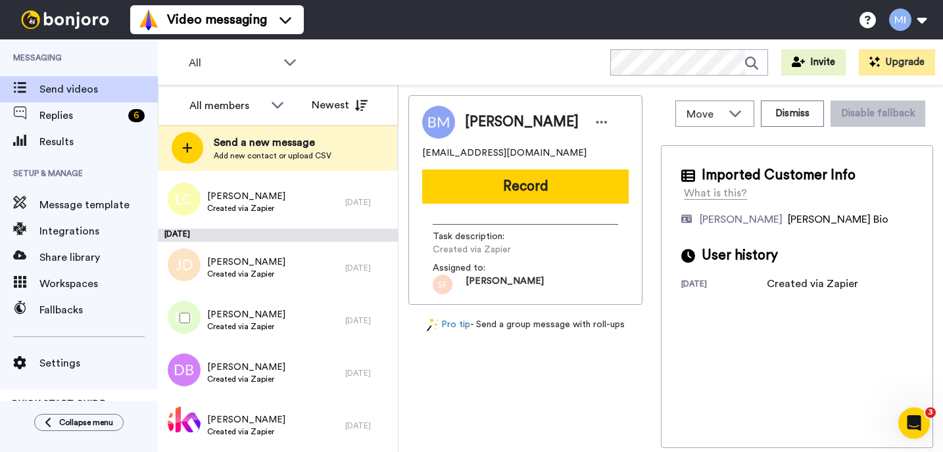
scroll to position [3807, 0]
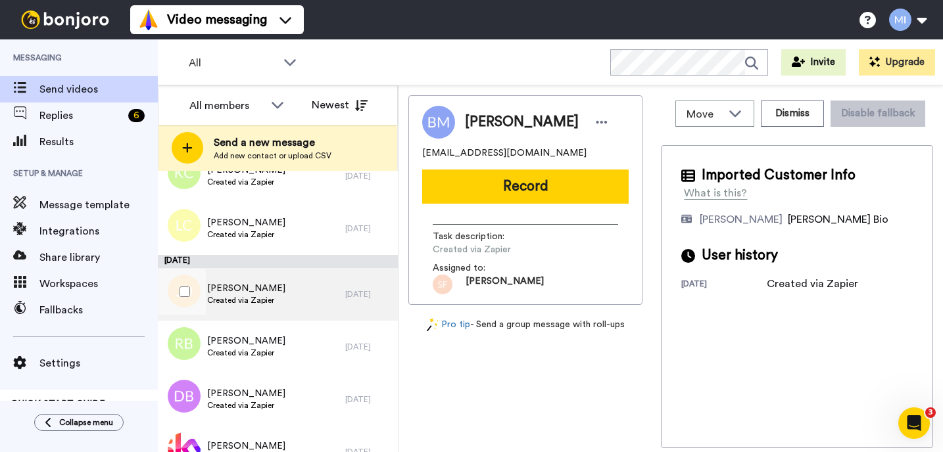
click at [336, 287] on div "John Duncanson Created via Zapier" at bounding box center [251, 294] width 187 height 53
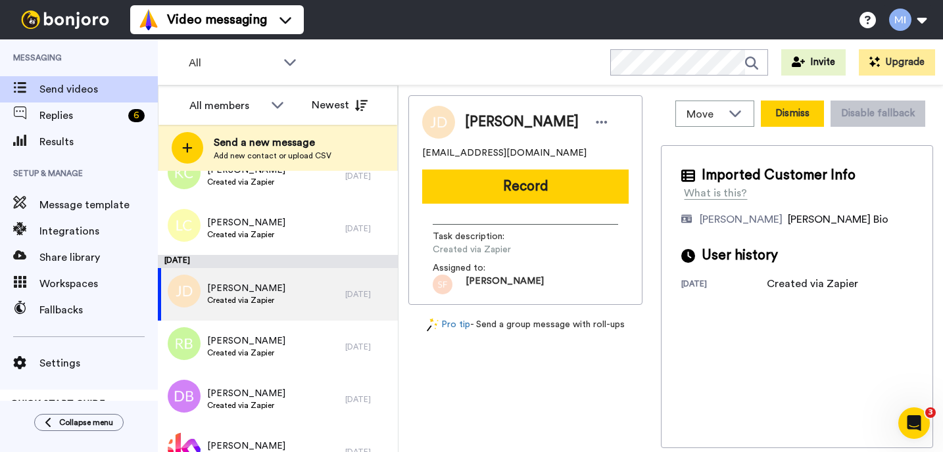
click at [772, 125] on button "Dismiss" at bounding box center [792, 114] width 63 height 26
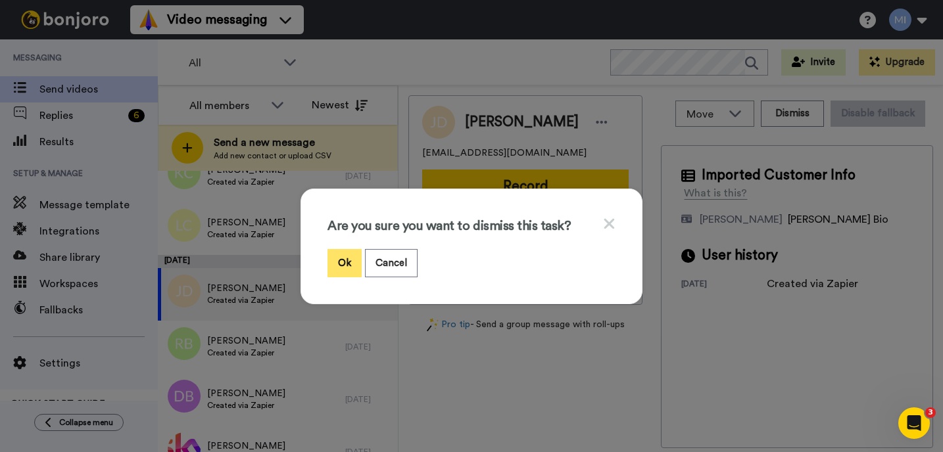
click at [350, 264] on button "Ok" at bounding box center [344, 263] width 34 height 28
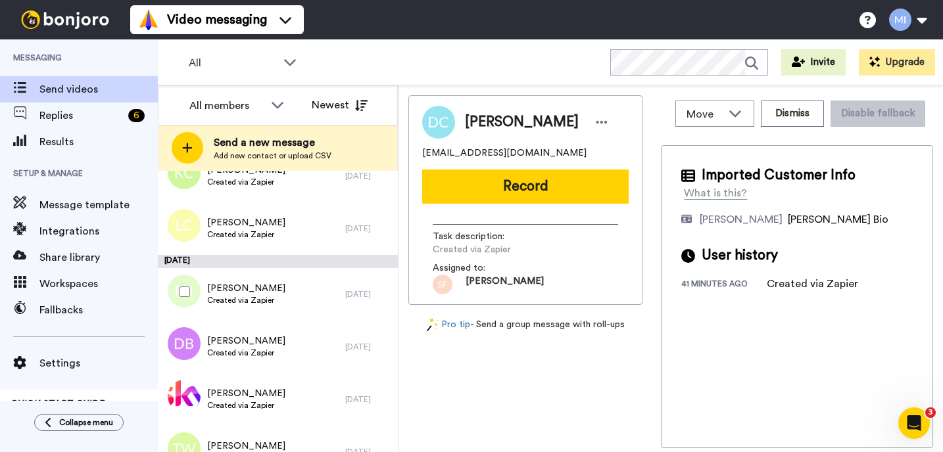
click at [304, 303] on div "Rosemary Baxter Created via Zapier" at bounding box center [251, 294] width 187 height 53
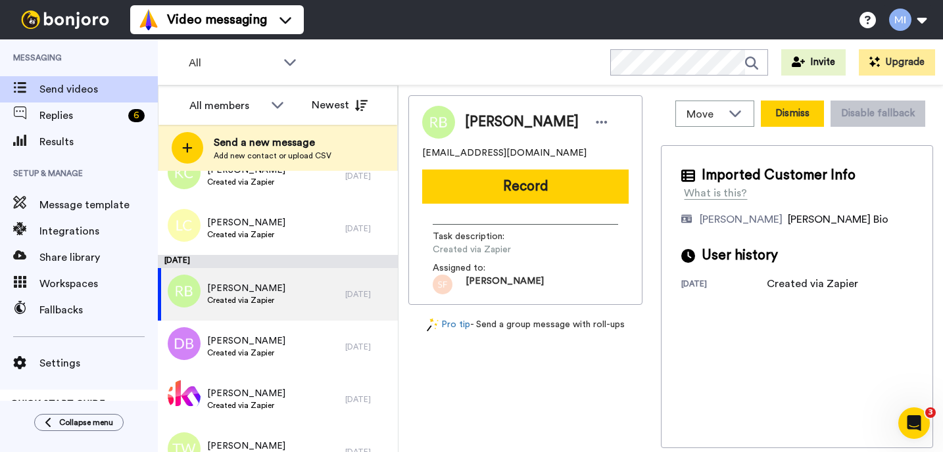
click at [805, 105] on button "Dismiss" at bounding box center [792, 114] width 63 height 26
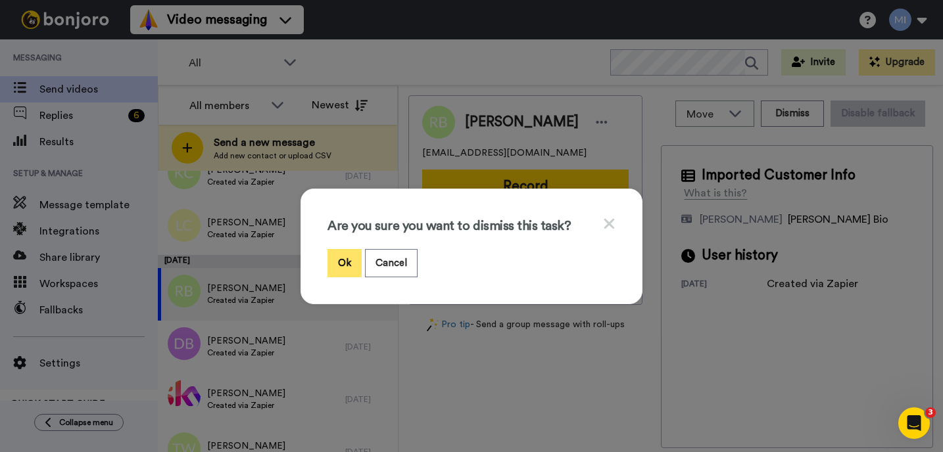
click at [344, 264] on button "Ok" at bounding box center [344, 263] width 34 height 28
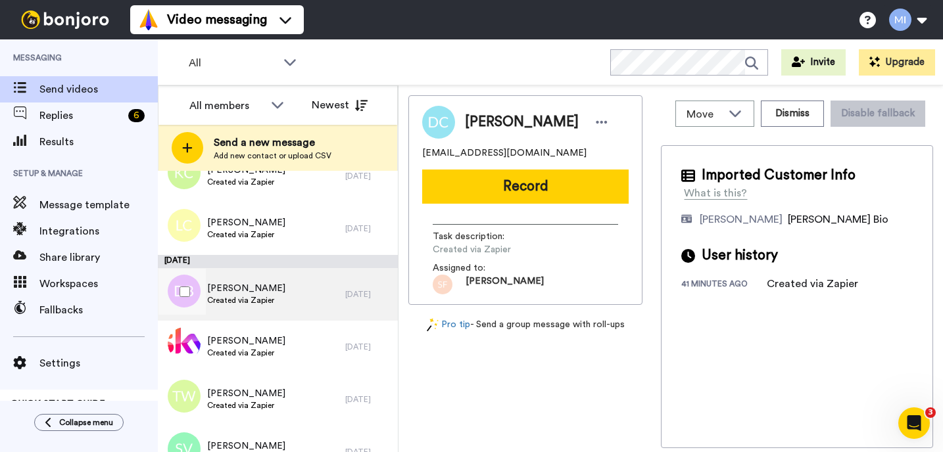
click at [293, 301] on div "Doreen Black Created via Zapier" at bounding box center [251, 294] width 187 height 53
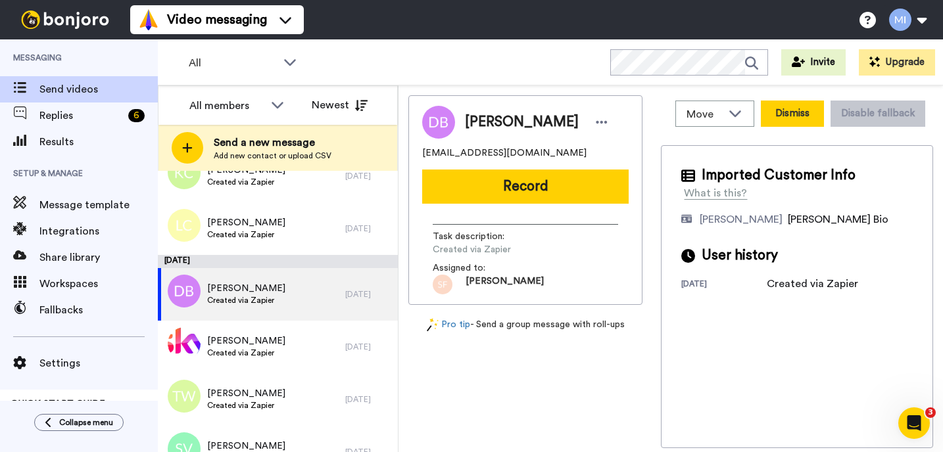
click at [768, 123] on button "Dismiss" at bounding box center [792, 114] width 63 height 26
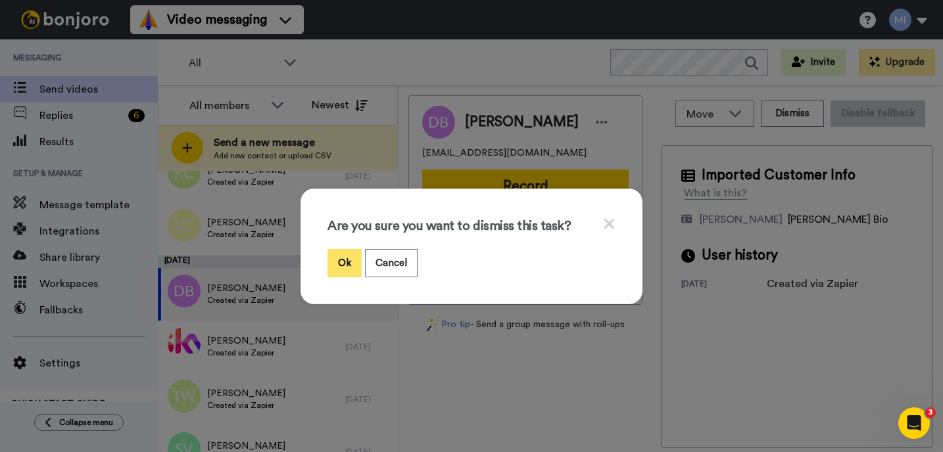
click at [357, 261] on button "Ok" at bounding box center [344, 263] width 34 height 28
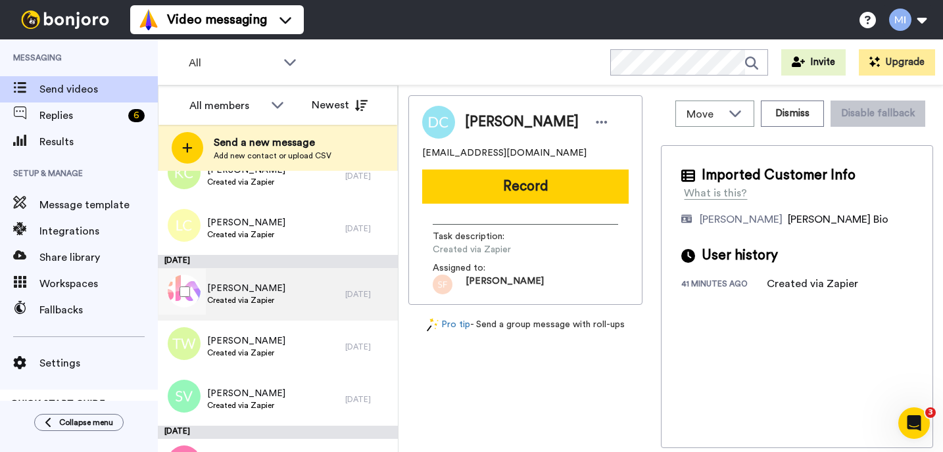
click at [268, 313] on div "Pauline Wilson Created via Zapier" at bounding box center [251, 294] width 187 height 53
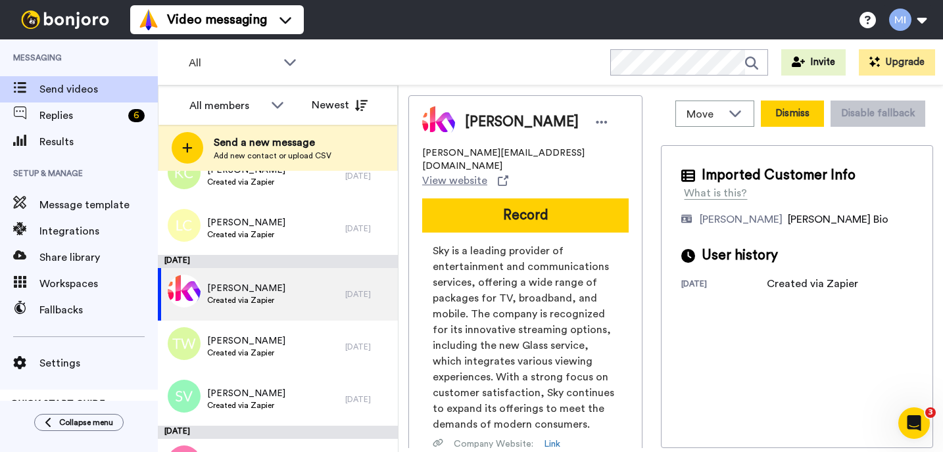
click at [791, 122] on button "Dismiss" at bounding box center [792, 114] width 63 height 26
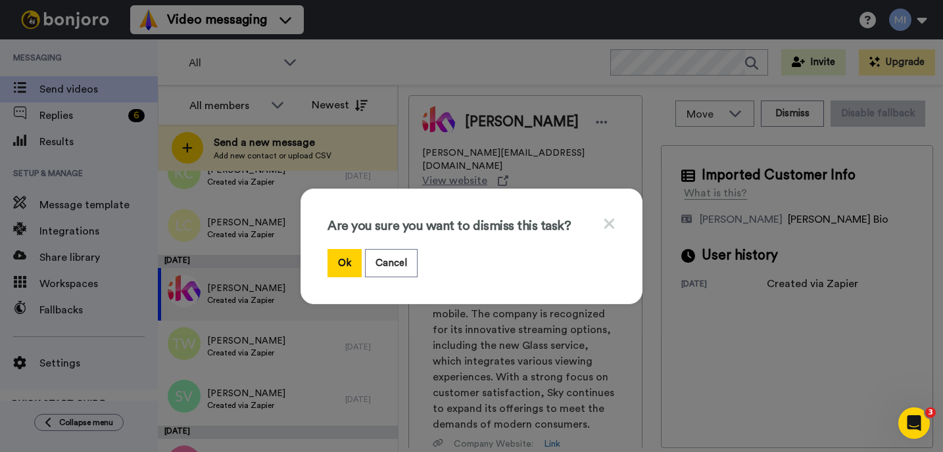
click at [343, 277] on div "Are you sure you want to dismiss this task? Ok Cancel" at bounding box center [471, 247] width 342 height 116
click at [342, 271] on button "Ok" at bounding box center [344, 263] width 34 height 28
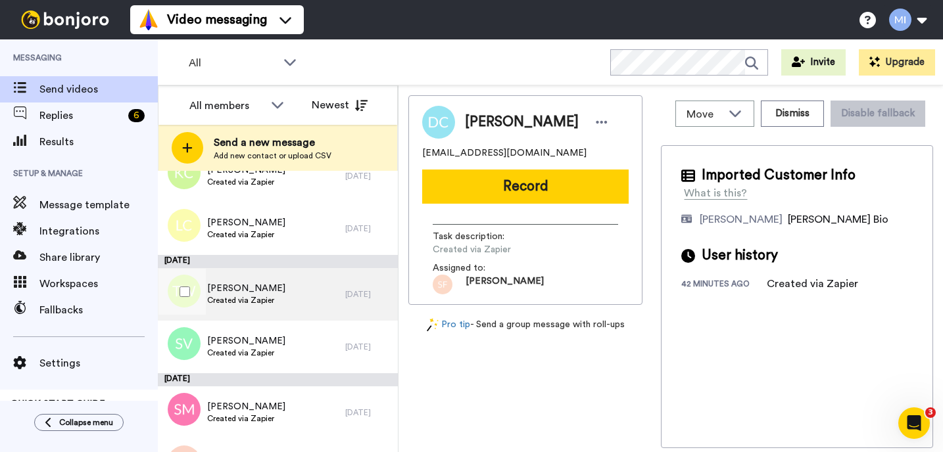
click at [308, 315] on div "Tamsin Wright Created via Zapier" at bounding box center [251, 294] width 187 height 53
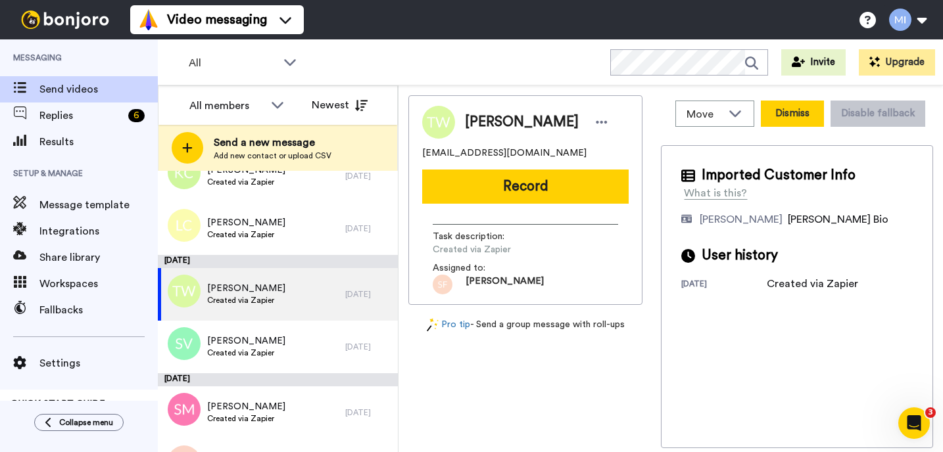
click at [786, 124] on button "Dismiss" at bounding box center [792, 114] width 63 height 26
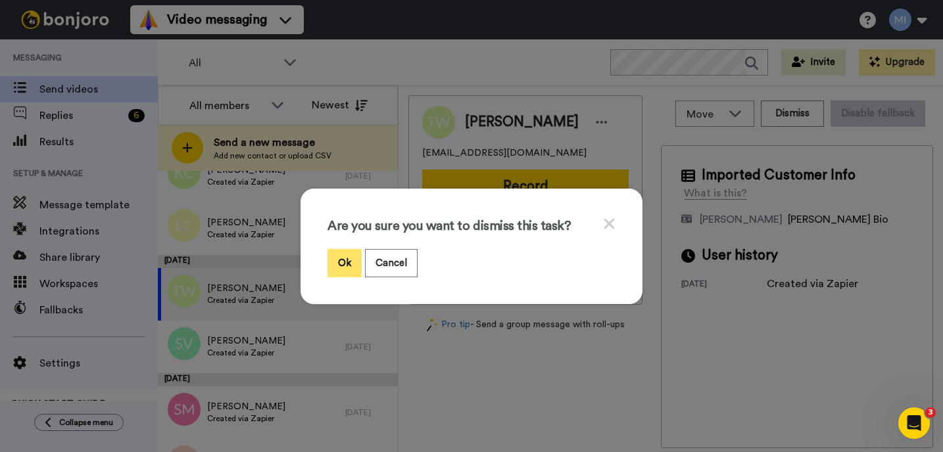
click at [347, 269] on button "Ok" at bounding box center [344, 263] width 34 height 28
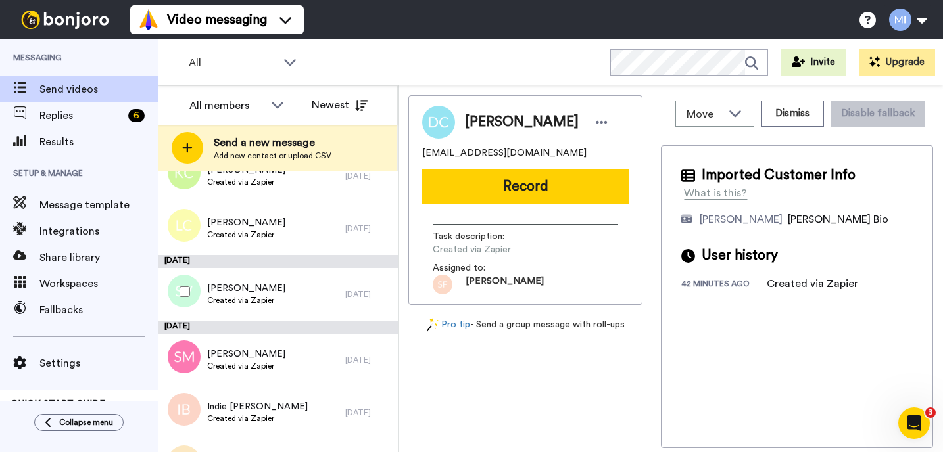
click at [316, 302] on div "Susan Voisey Created via Zapier" at bounding box center [251, 294] width 187 height 53
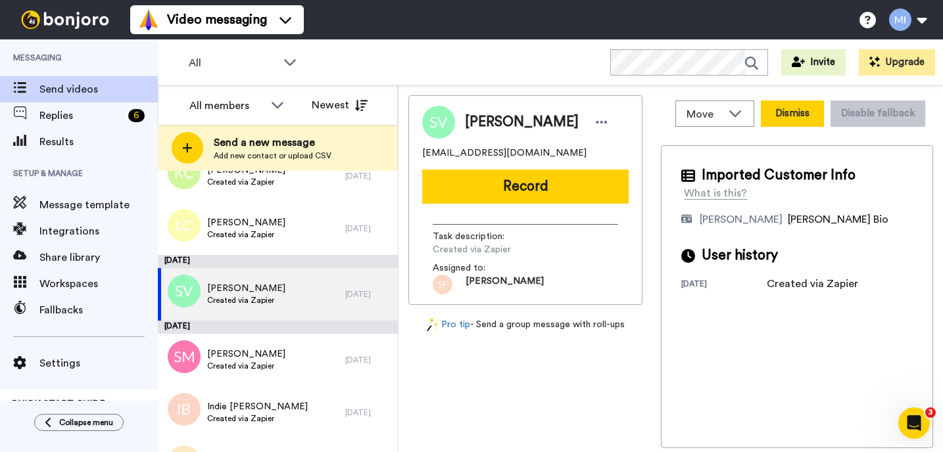
click at [804, 114] on button "Dismiss" at bounding box center [792, 114] width 63 height 26
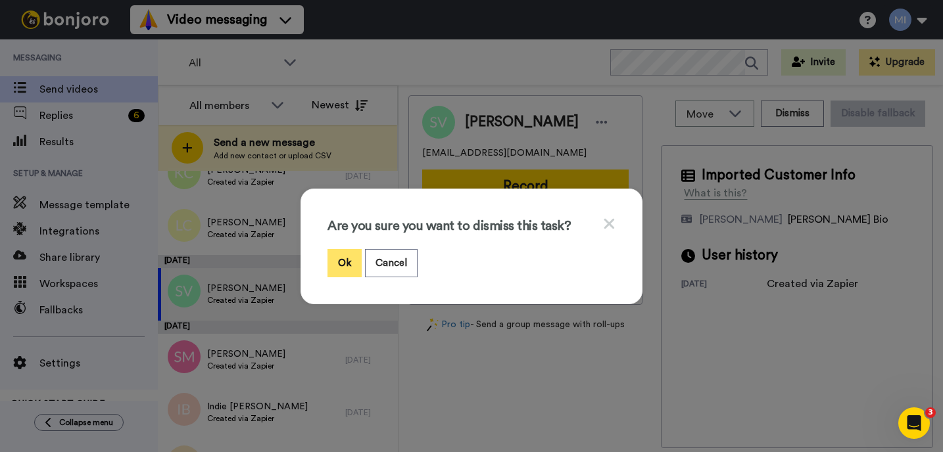
click at [348, 250] on button "Ok" at bounding box center [344, 263] width 34 height 28
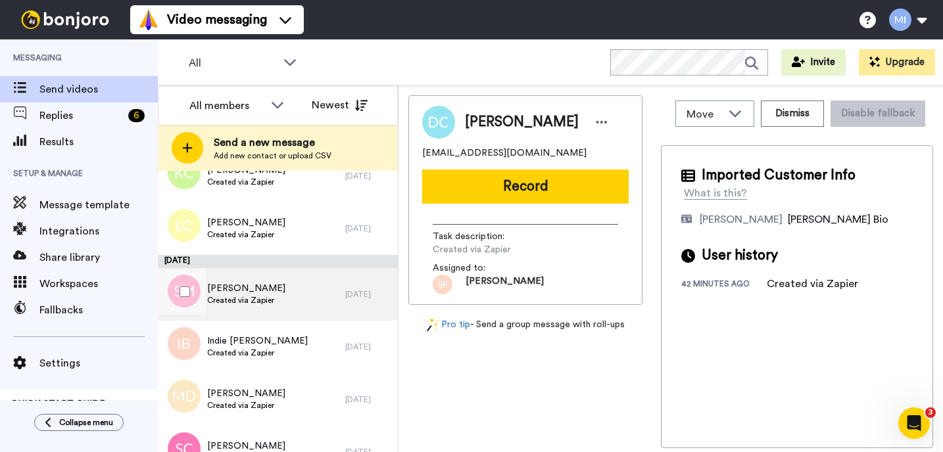
click at [287, 296] on div "Sophie Maulkin Created via Zapier" at bounding box center [251, 294] width 187 height 53
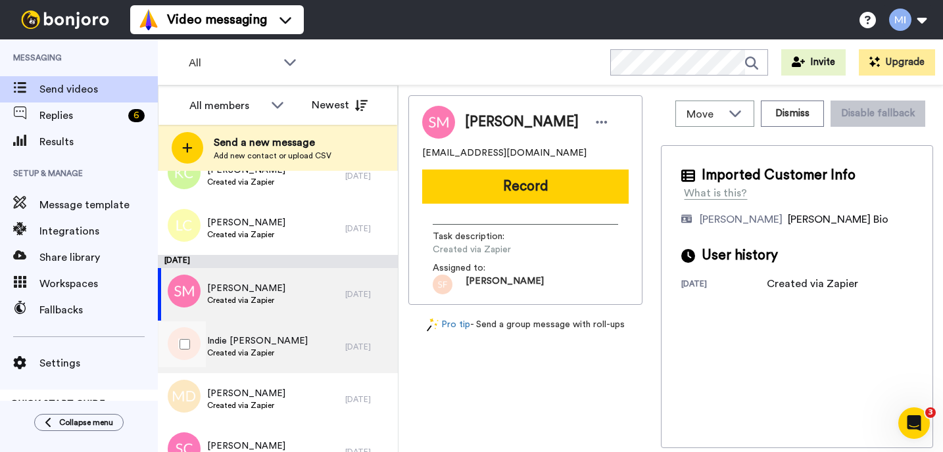
click at [286, 340] on div "Indie Bradshaw Created via Zapier" at bounding box center [251, 347] width 187 height 53
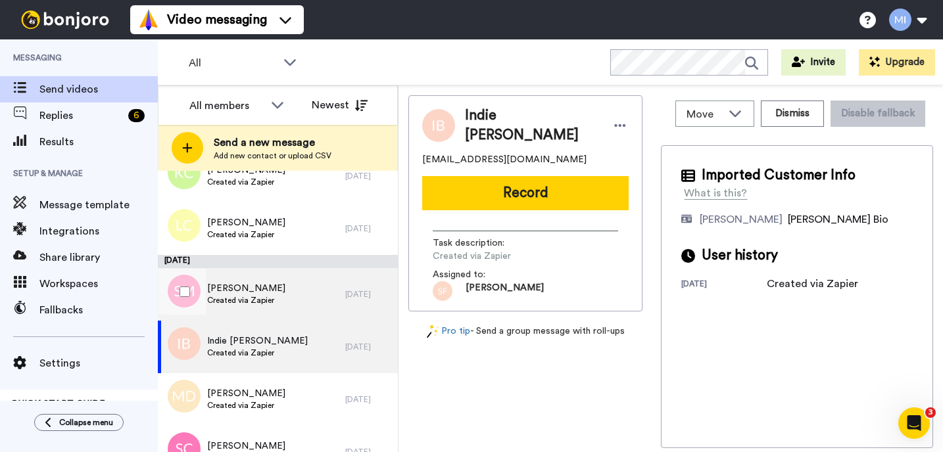
click at [293, 312] on div "Sophie Maulkin Created via Zapier" at bounding box center [251, 294] width 187 height 53
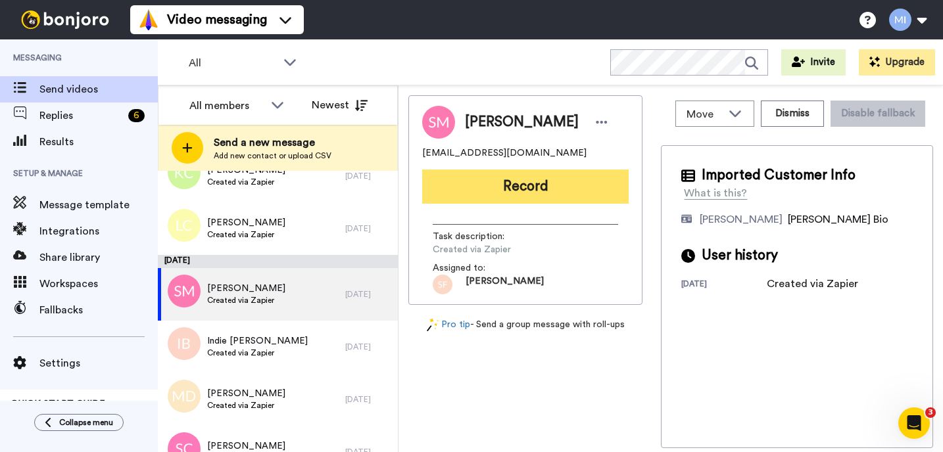
click at [523, 175] on button "Record" at bounding box center [525, 187] width 206 height 34
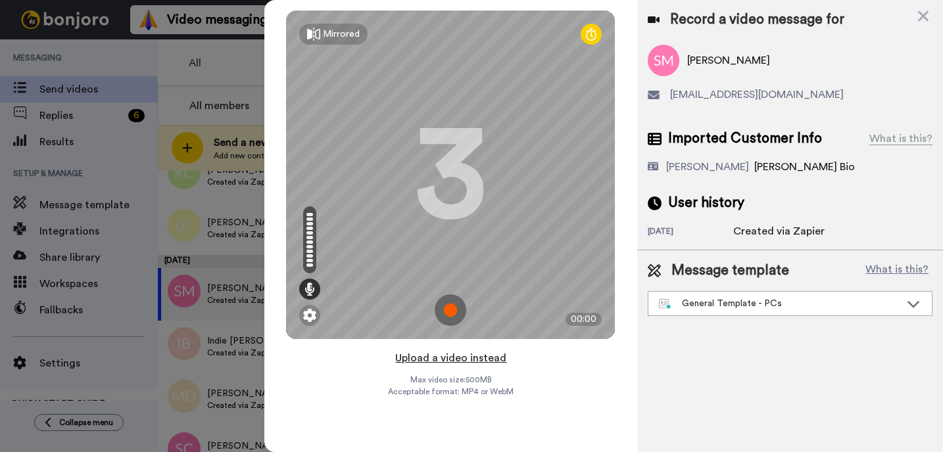
click at [425, 360] on button "Upload a video instead" at bounding box center [450, 358] width 119 height 17
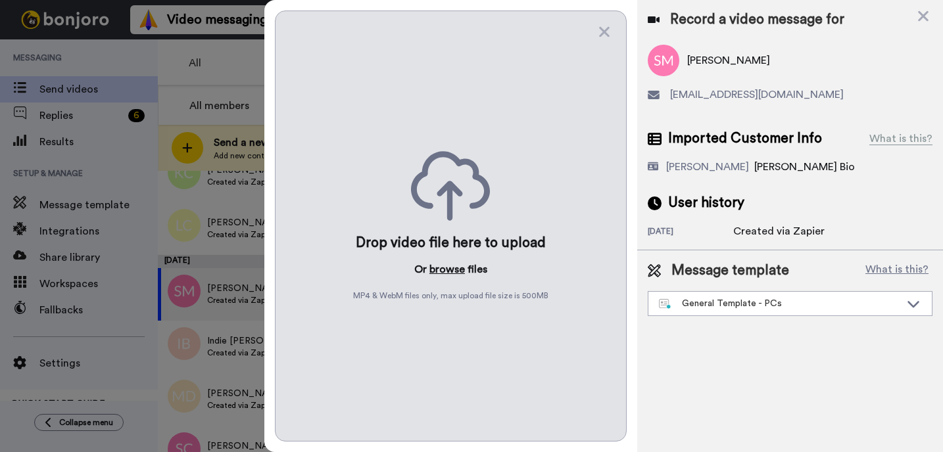
click at [438, 262] on button "browse" at bounding box center [446, 270] width 35 height 16
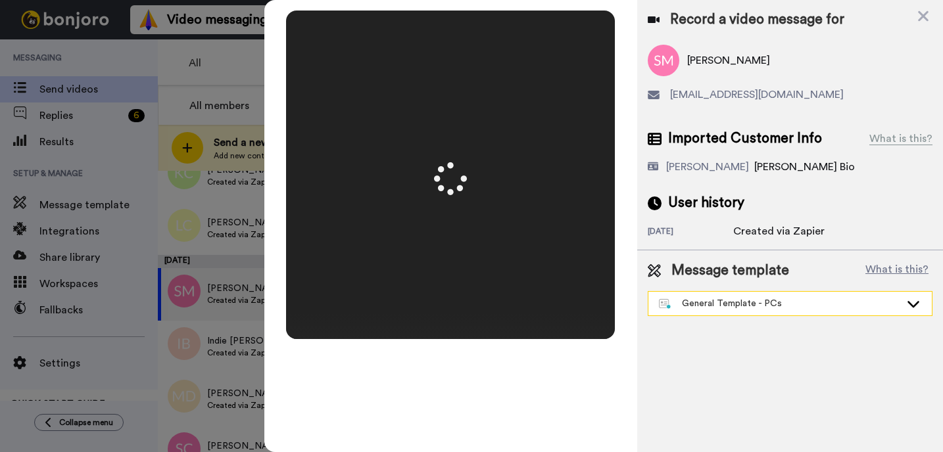
click at [720, 315] on div "General Template - PCs" at bounding box center [789, 304] width 283 height 24
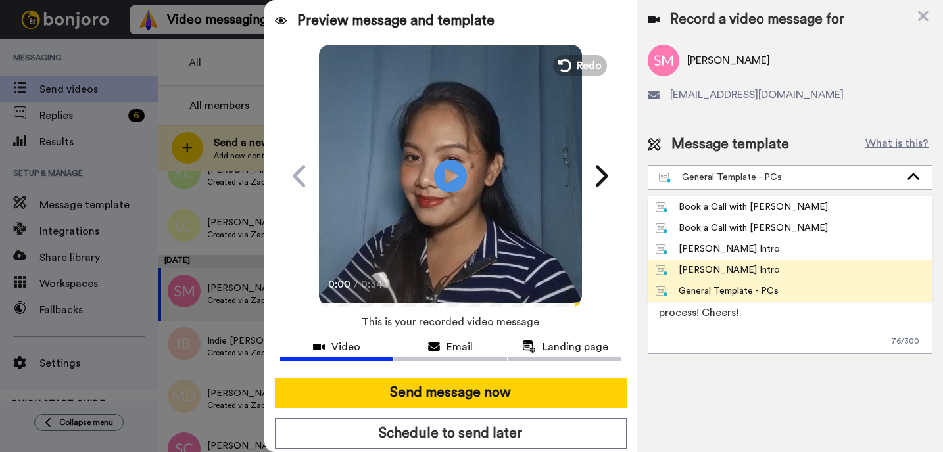
click at [706, 270] on div "[PERSON_NAME] Intro" at bounding box center [717, 270] width 124 height 13
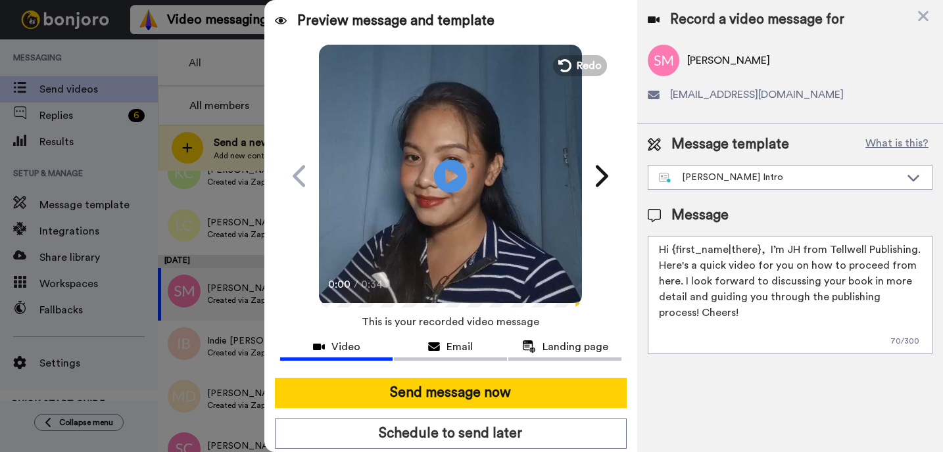
type textarea "Hi {first_name|there}, I’m Marjorie from Tellwell Publishing. Here's a quick vi…"
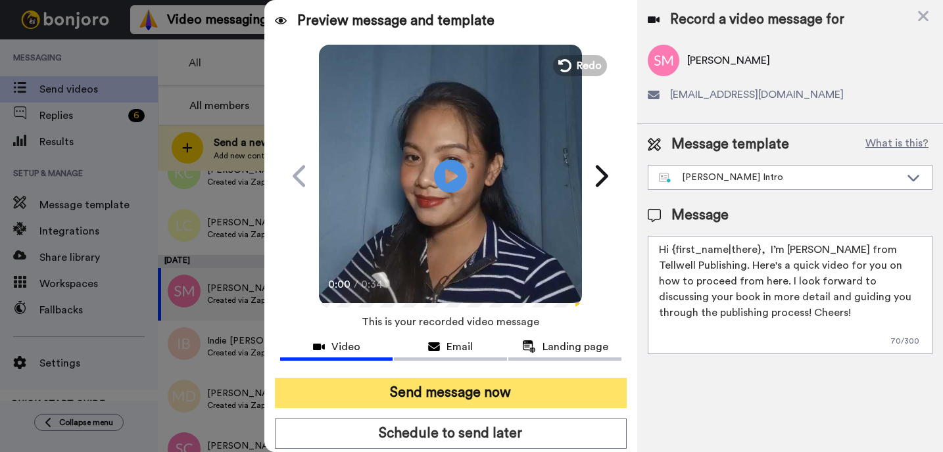
click at [497, 388] on button "Send message now" at bounding box center [451, 393] width 352 height 30
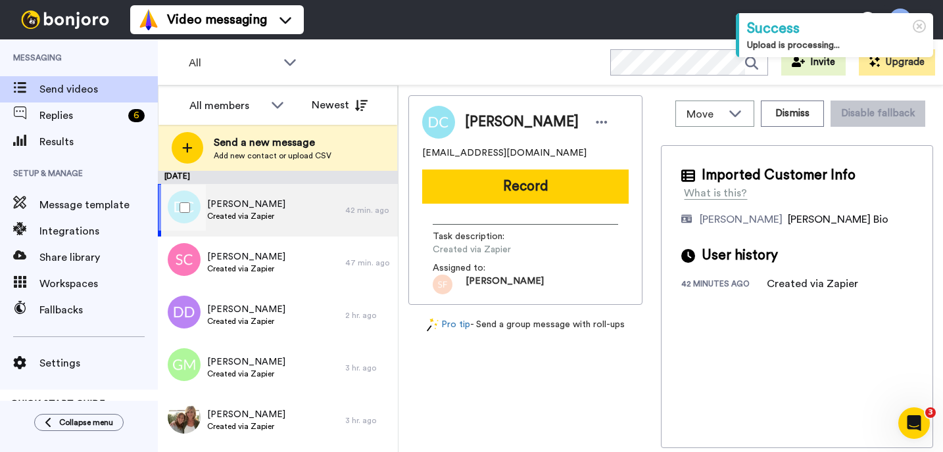
click at [290, 217] on div "Daniella Castillo Created via Zapier" at bounding box center [251, 210] width 187 height 53
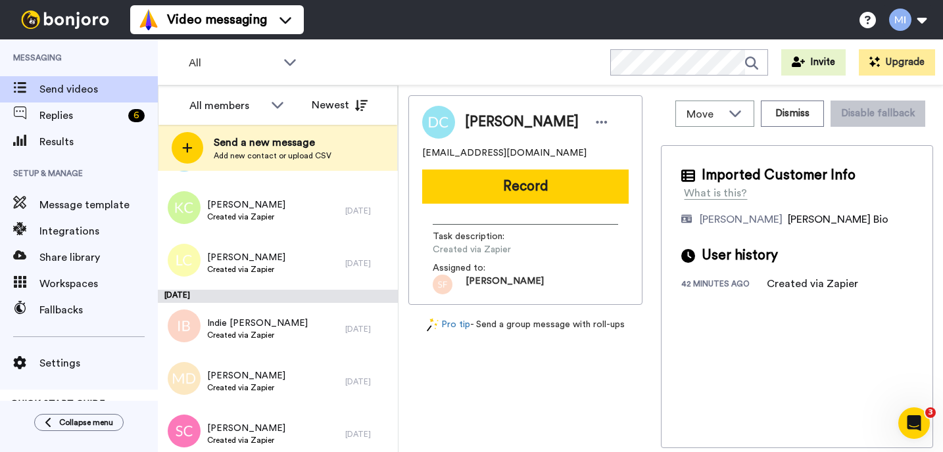
scroll to position [3781, 0]
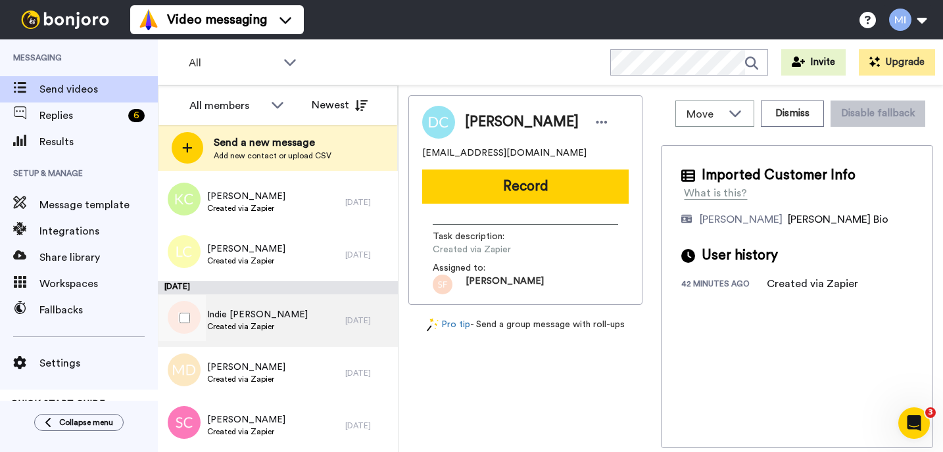
click at [235, 301] on div "Indie Bradshaw Created via Zapier" at bounding box center [251, 320] width 187 height 53
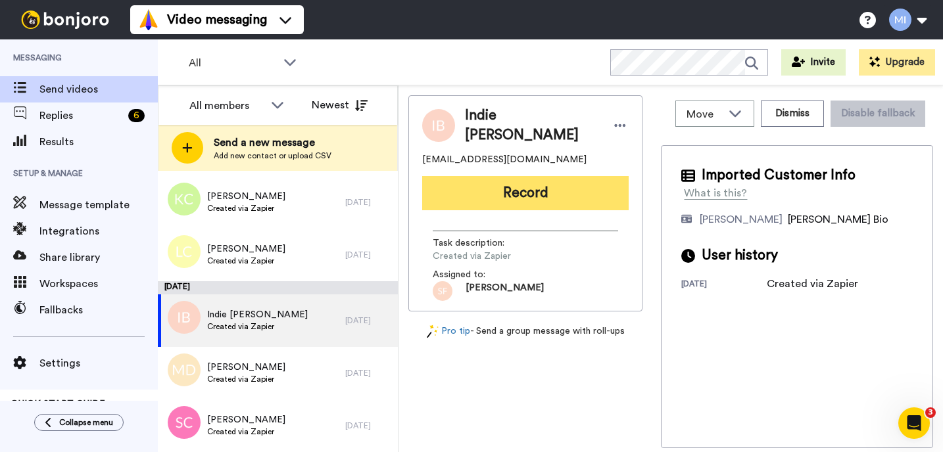
click at [552, 192] on button "Record" at bounding box center [525, 193] width 206 height 34
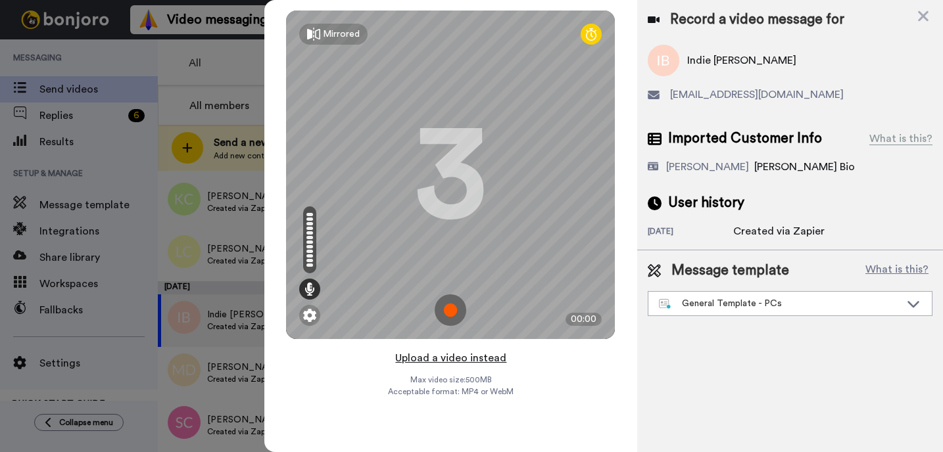
click at [422, 355] on button "Upload a video instead" at bounding box center [450, 358] width 119 height 17
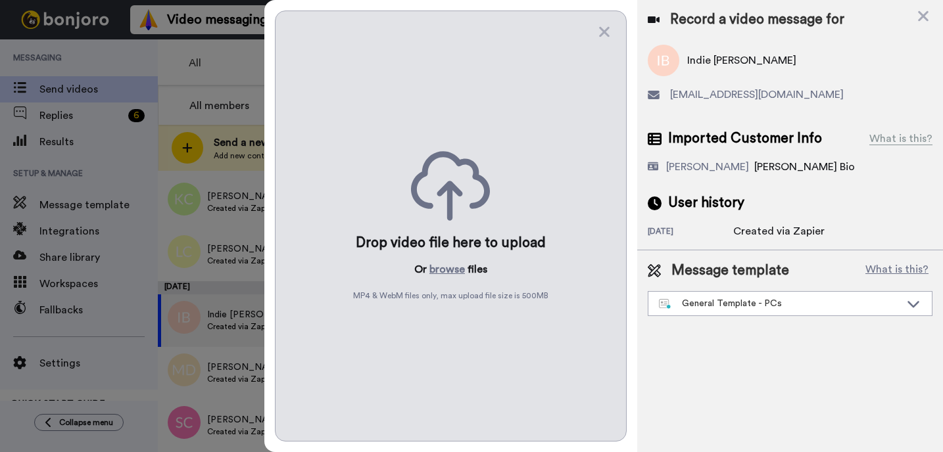
click at [449, 277] on div "Drop video file here to upload Or browse files MP4 & WebM files only, max uploa…" at bounding box center [451, 226] width 352 height 431
click at [450, 268] on button "browse" at bounding box center [446, 270] width 35 height 16
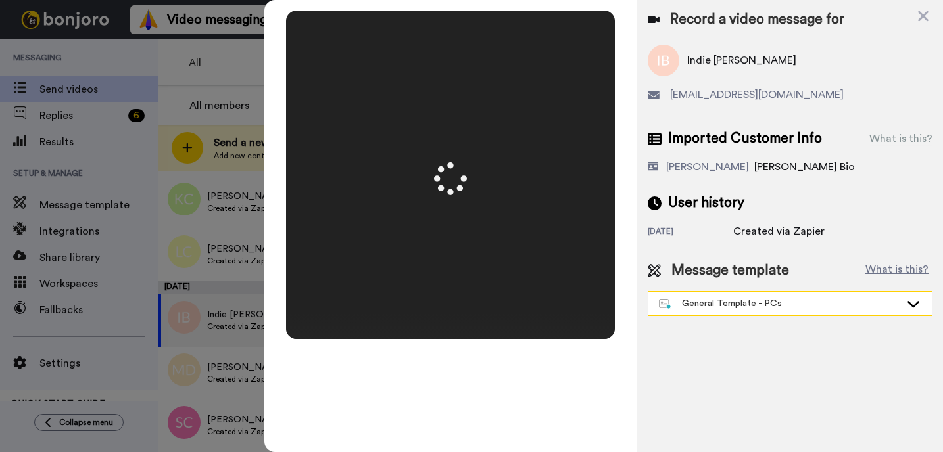
click at [744, 311] on div "General Template - PCs" at bounding box center [789, 304] width 283 height 24
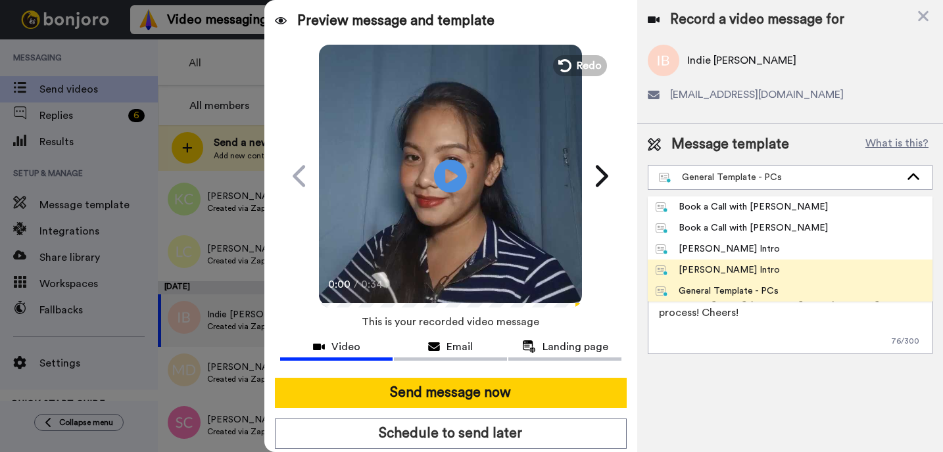
click at [700, 273] on div "[PERSON_NAME] Intro" at bounding box center [717, 270] width 124 height 13
type textarea "Hi {first_name|there}, I’m Marjorie from Tellwell Publishing. Here's a quick vi…"
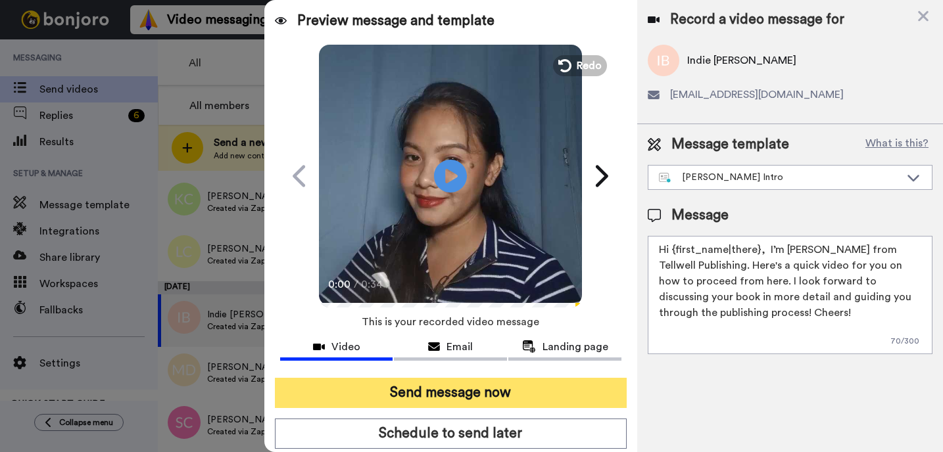
click at [464, 400] on button "Send message now" at bounding box center [451, 393] width 352 height 30
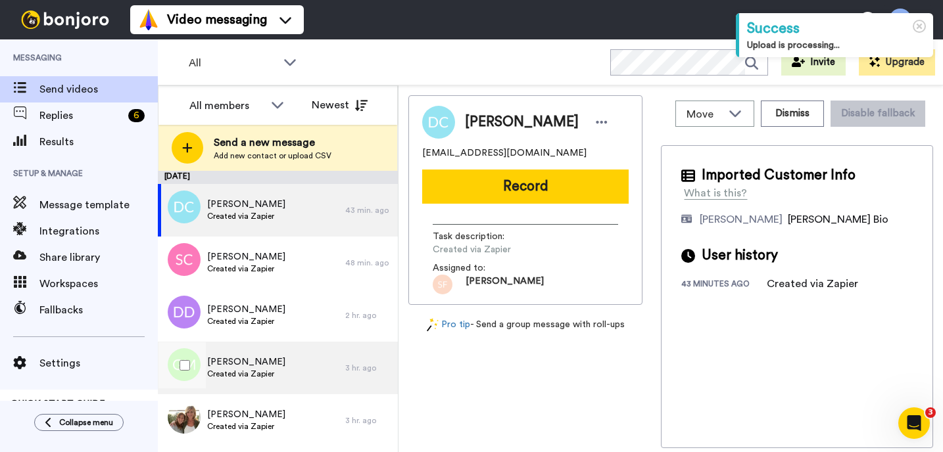
click at [275, 374] on div "[PERSON_NAME] Created via Zapier" at bounding box center [251, 368] width 187 height 53
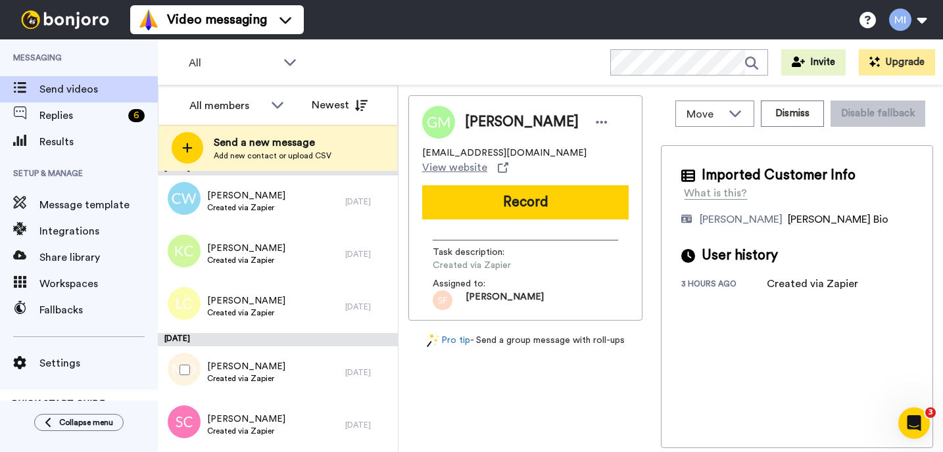
scroll to position [3781, 0]
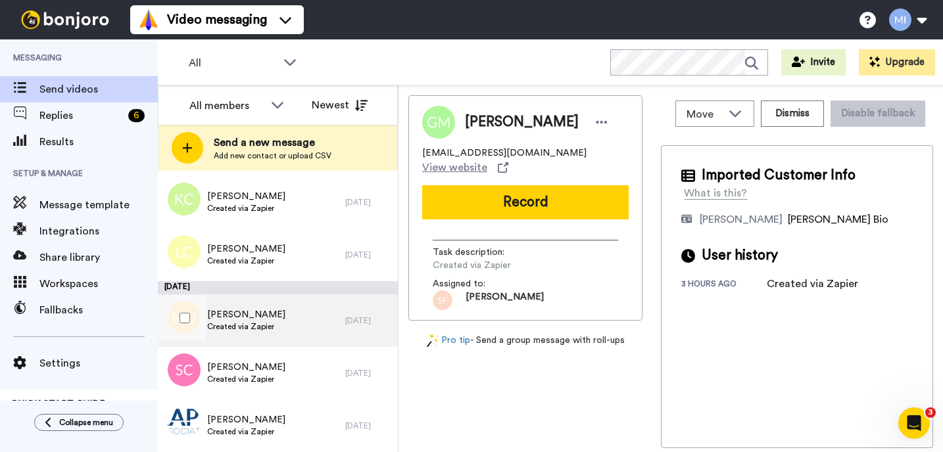
click at [237, 342] on div "[PERSON_NAME] Created via Zapier" at bounding box center [251, 320] width 187 height 53
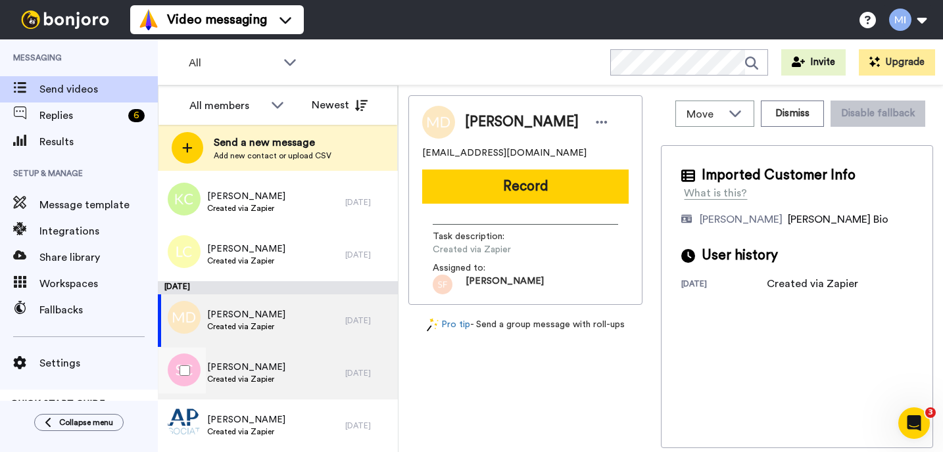
click at [255, 371] on span "[PERSON_NAME]" at bounding box center [246, 367] width 78 height 13
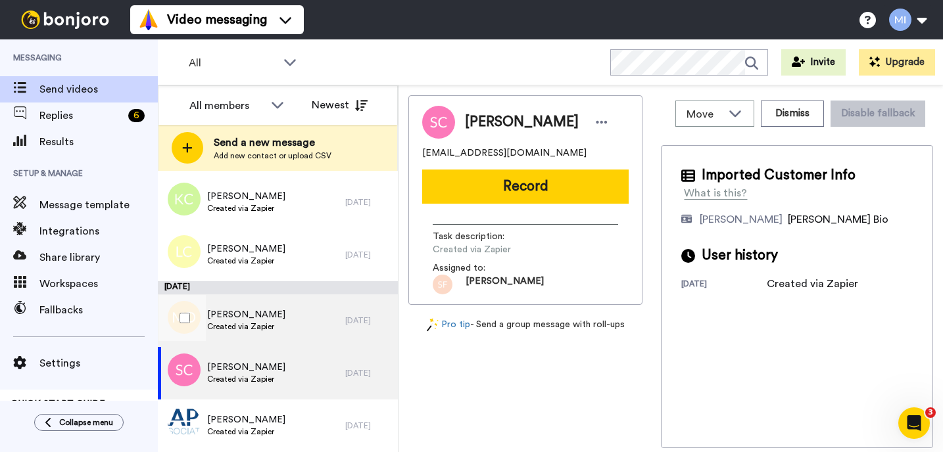
click at [340, 315] on div "[PERSON_NAME] Created via Zapier" at bounding box center [251, 320] width 187 height 53
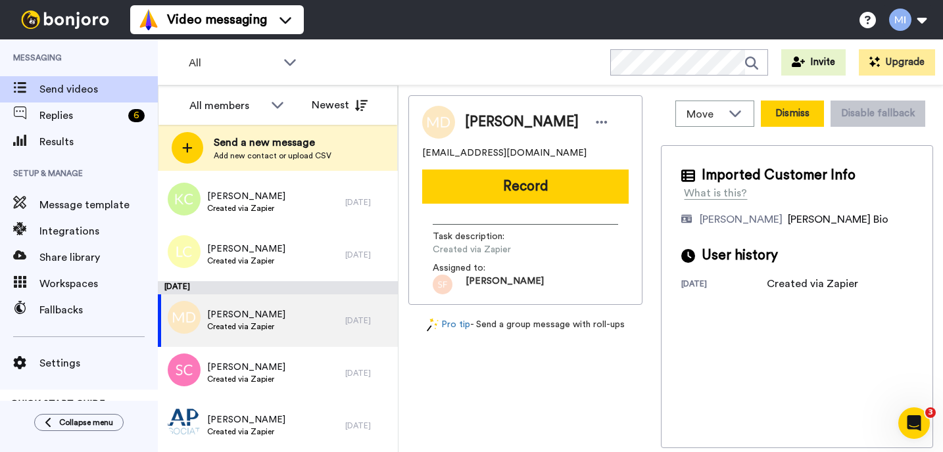
click at [790, 105] on button "Dismiss" at bounding box center [792, 114] width 63 height 26
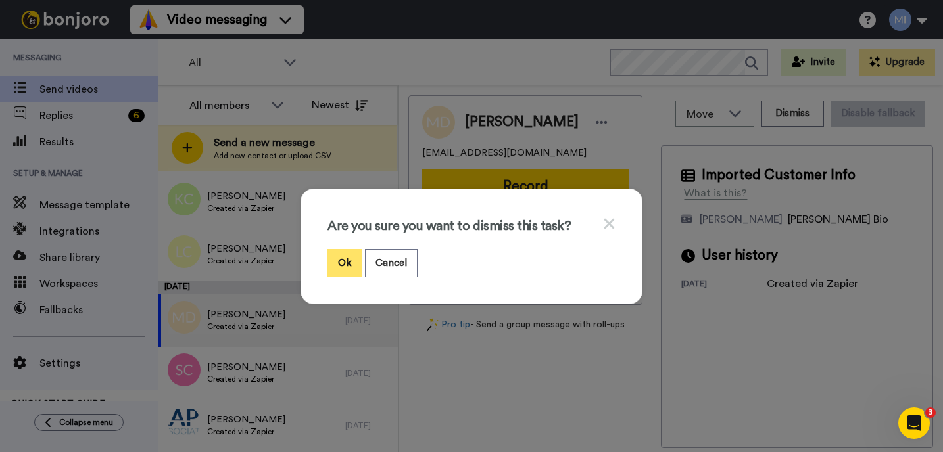
click at [352, 256] on button "Ok" at bounding box center [344, 263] width 34 height 28
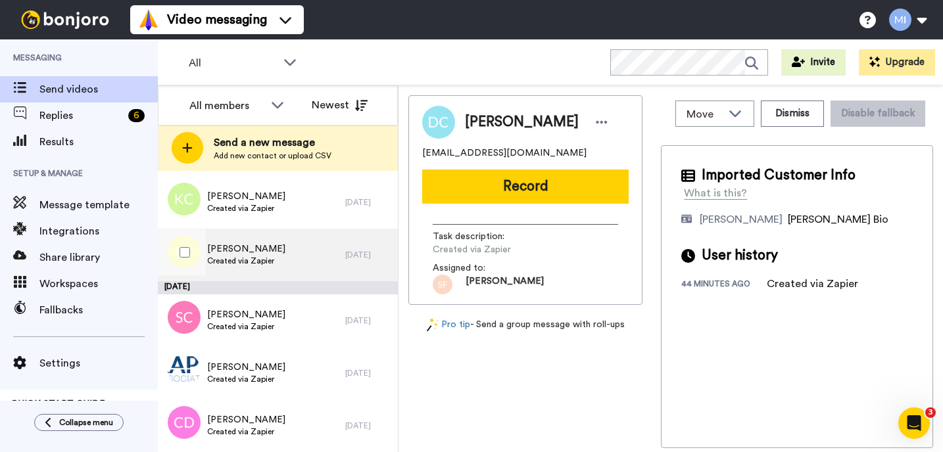
click at [231, 279] on div "[PERSON_NAME] Created via Zapier" at bounding box center [251, 255] width 187 height 53
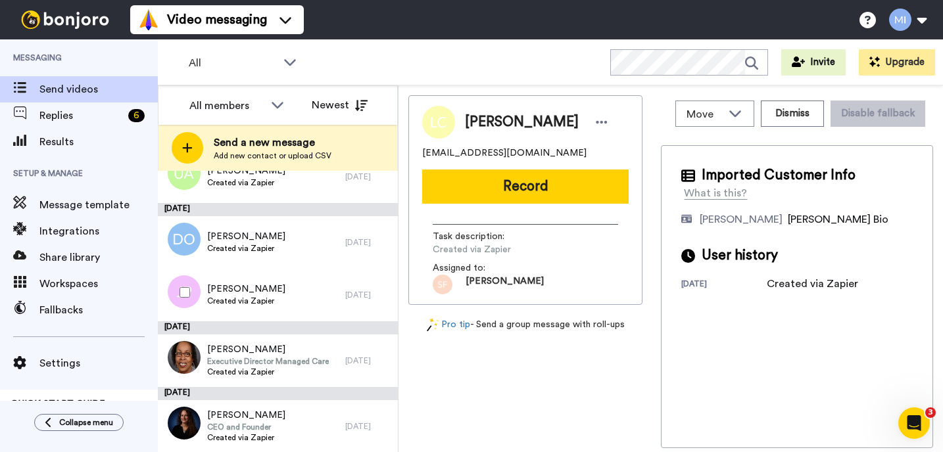
scroll to position [6831, 0]
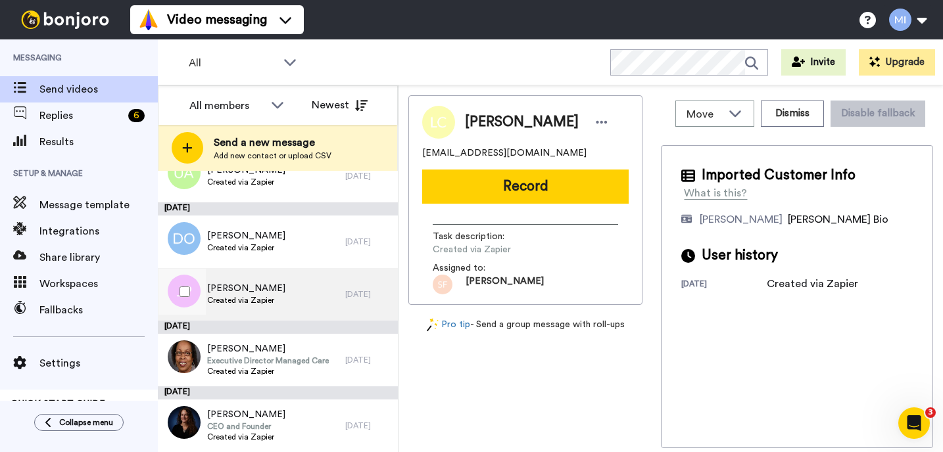
click at [232, 294] on span "[PERSON_NAME]" at bounding box center [246, 288] width 78 height 13
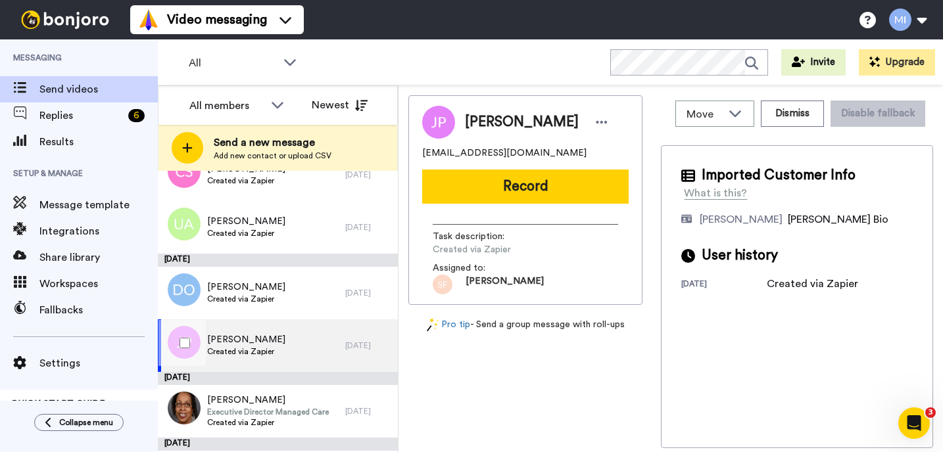
scroll to position [6779, 0]
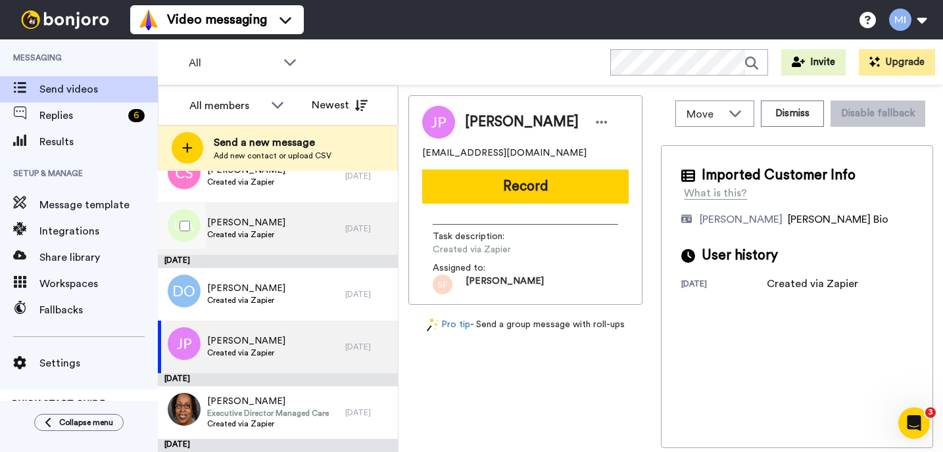
click at [250, 245] on div "[PERSON_NAME] Created via Zapier" at bounding box center [251, 228] width 187 height 53
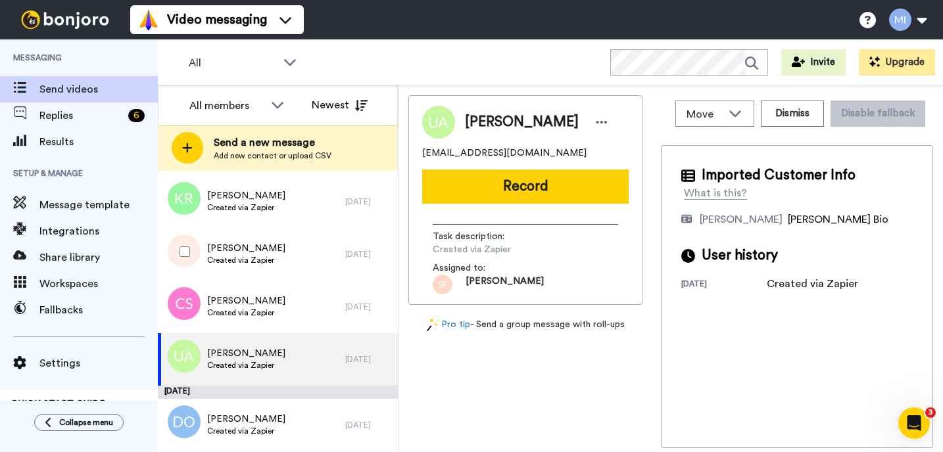
scroll to position [6647, 0]
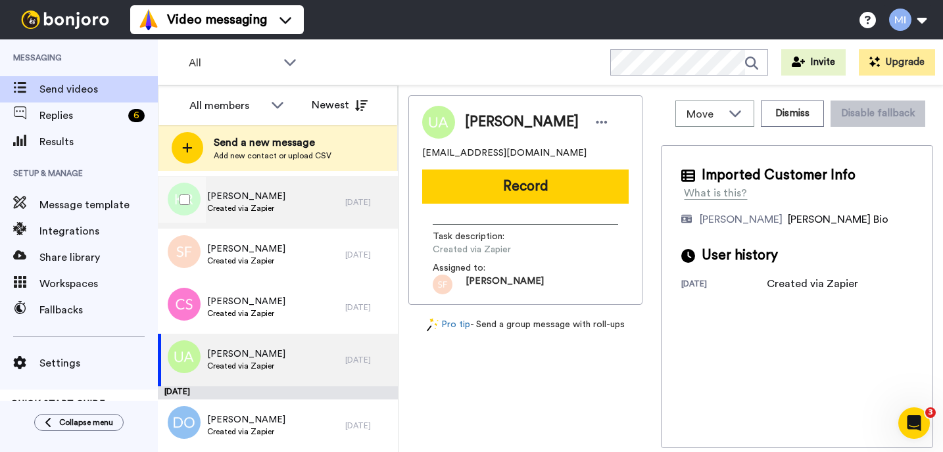
click at [281, 188] on div "[PERSON_NAME] Created via Zapier" at bounding box center [251, 202] width 187 height 53
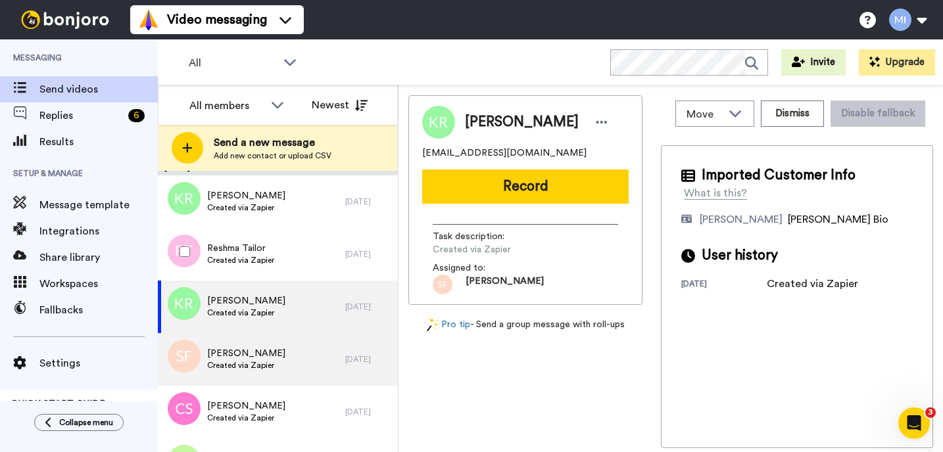
scroll to position [6542, 0]
click at [268, 230] on div "Reshma Tailor Created via Zapier" at bounding box center [251, 255] width 187 height 53
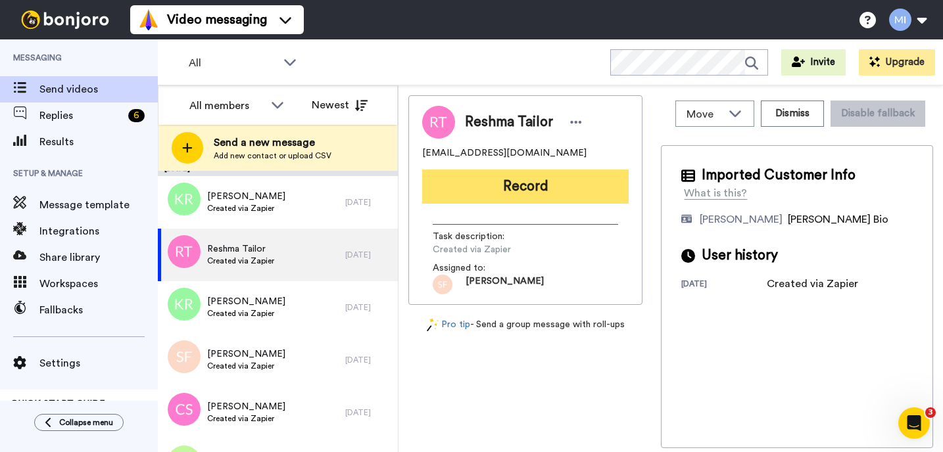
click at [580, 191] on button "Record" at bounding box center [525, 187] width 206 height 34
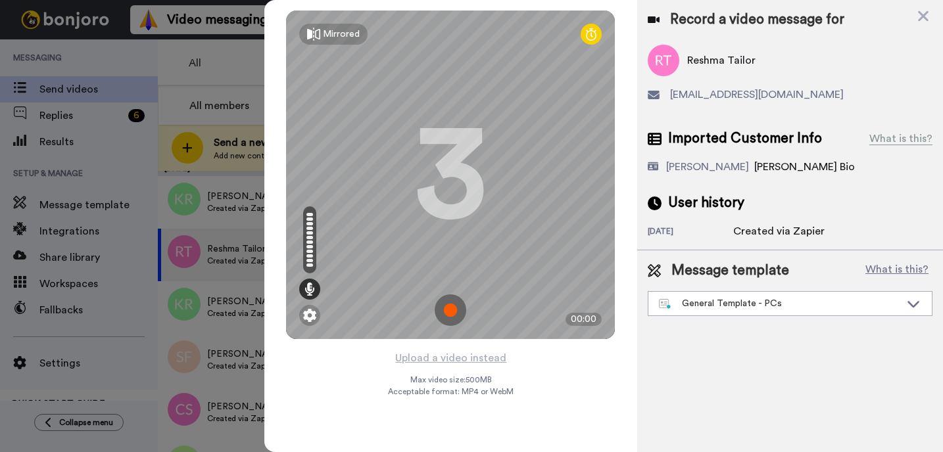
click at [237, 191] on div at bounding box center [471, 226] width 943 height 452
click at [919, 18] on icon at bounding box center [923, 16] width 11 height 11
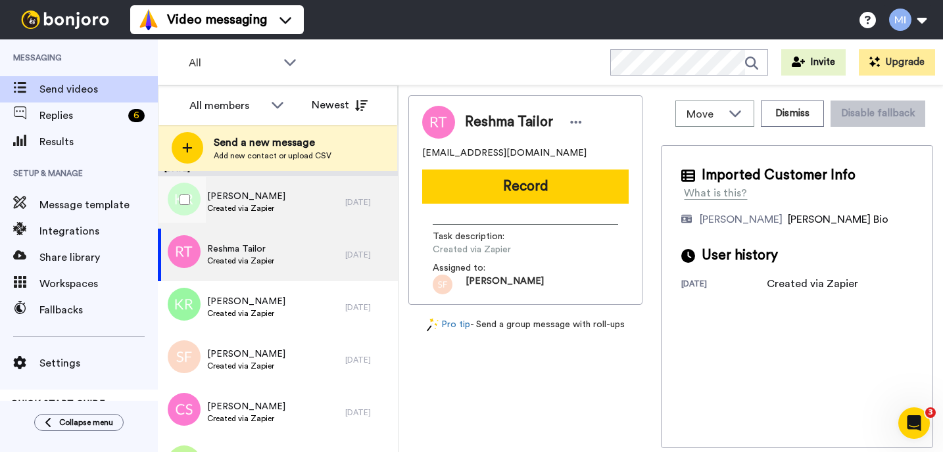
click at [285, 211] on div "[PERSON_NAME] Created via Zapier" at bounding box center [251, 202] width 187 height 53
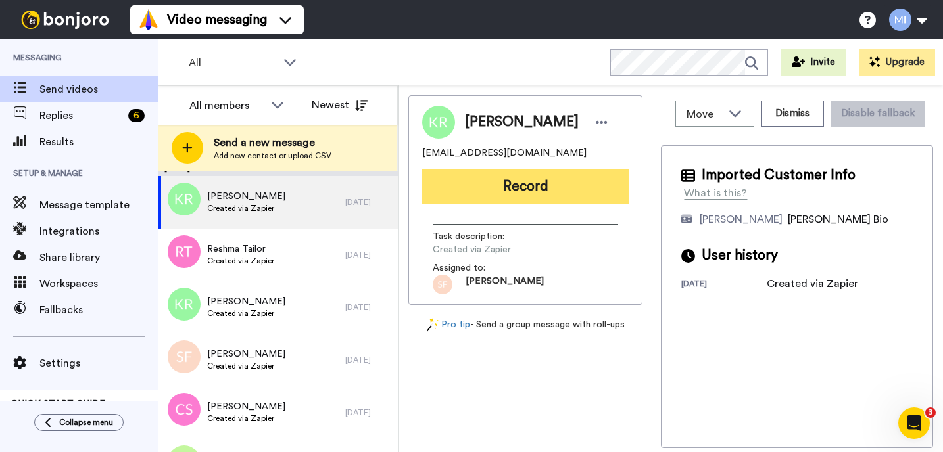
click at [504, 176] on button "Record" at bounding box center [525, 187] width 206 height 34
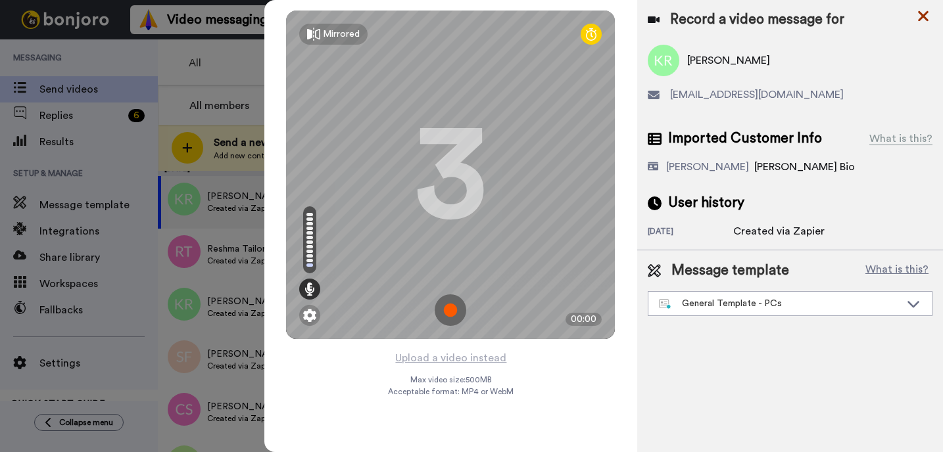
click at [924, 17] on icon at bounding box center [923, 16] width 11 height 11
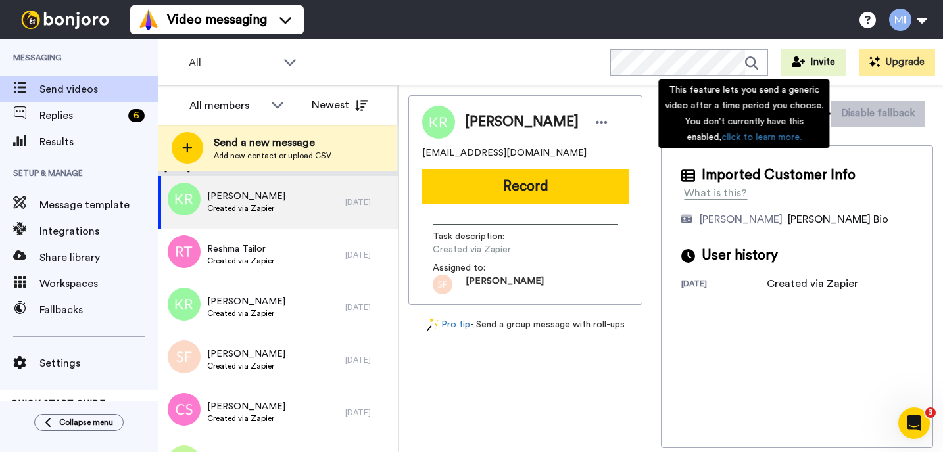
click at [815, 113] on div "This feature lets you send a generic video after a time period you choose. You …" at bounding box center [743, 114] width 171 height 68
click at [857, 150] on div "Imported Customer Info What is this? Marjorie Impas Bonjoro Assignee Bio User h…" at bounding box center [797, 296] width 272 height 303
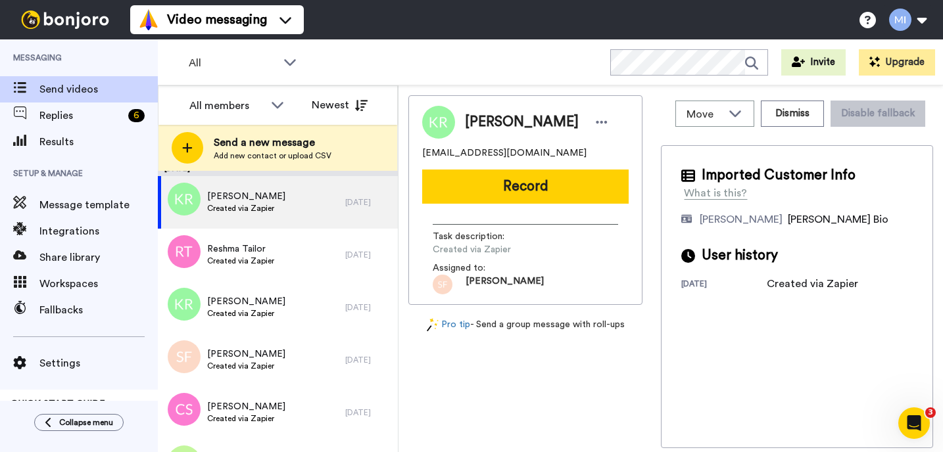
click at [798, 128] on div "Move WORKSPACES View all Default Task List Marjorie's Migrated Workspace Prospe…" at bounding box center [797, 113] width 272 height 37
click at [798, 116] on button "Dismiss" at bounding box center [792, 114] width 63 height 26
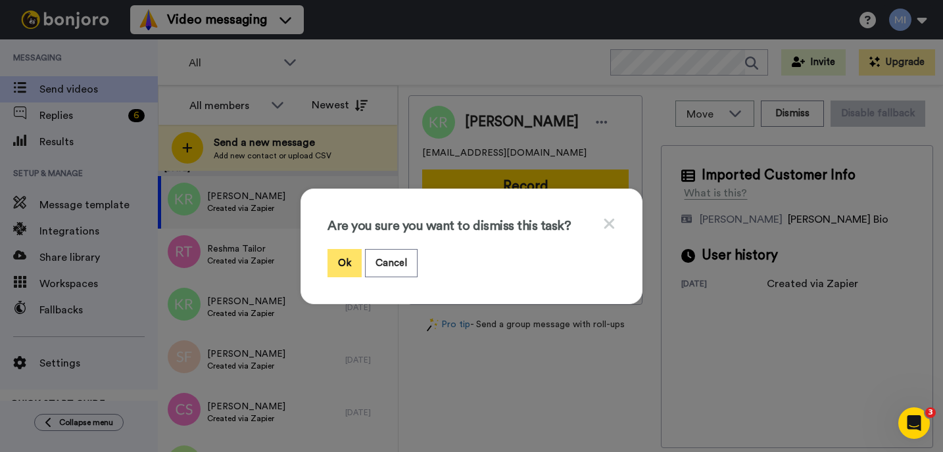
click at [345, 260] on button "Ok" at bounding box center [344, 263] width 34 height 28
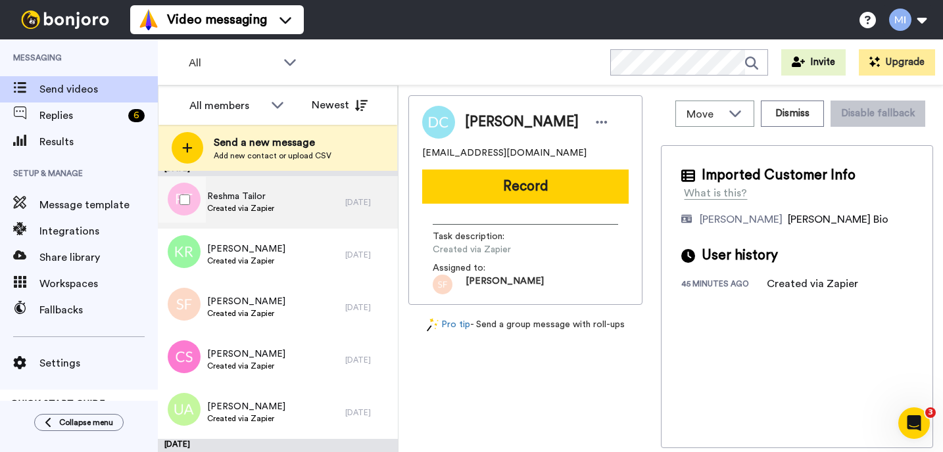
click at [244, 190] on span "Reshma Tailor" at bounding box center [240, 196] width 67 height 13
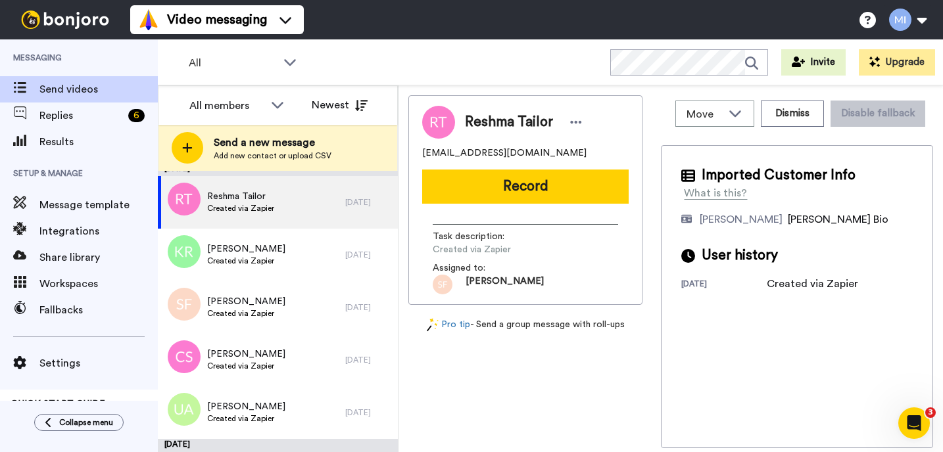
click at [782, 131] on div "Move WORKSPACES View all Default Task List Marjorie's Migrated Workspace Prospe…" at bounding box center [797, 113] width 272 height 37
click at [794, 118] on button "Dismiss" at bounding box center [792, 114] width 63 height 26
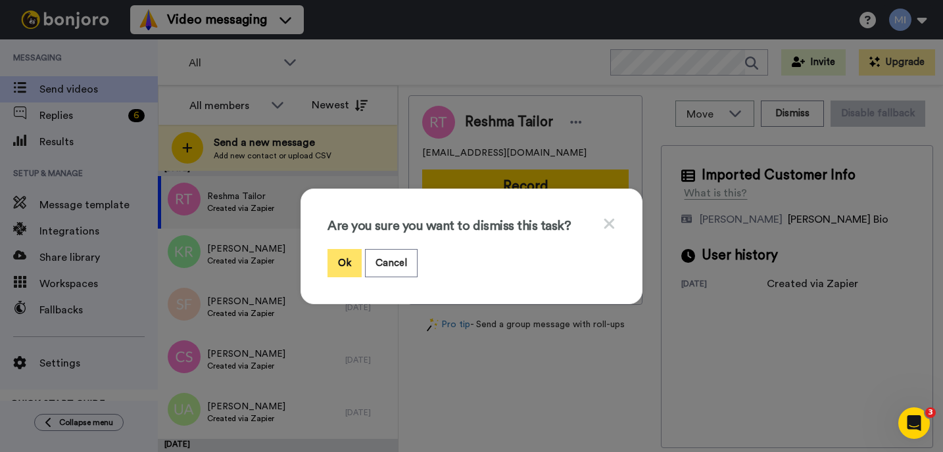
click at [341, 262] on button "Ok" at bounding box center [344, 263] width 34 height 28
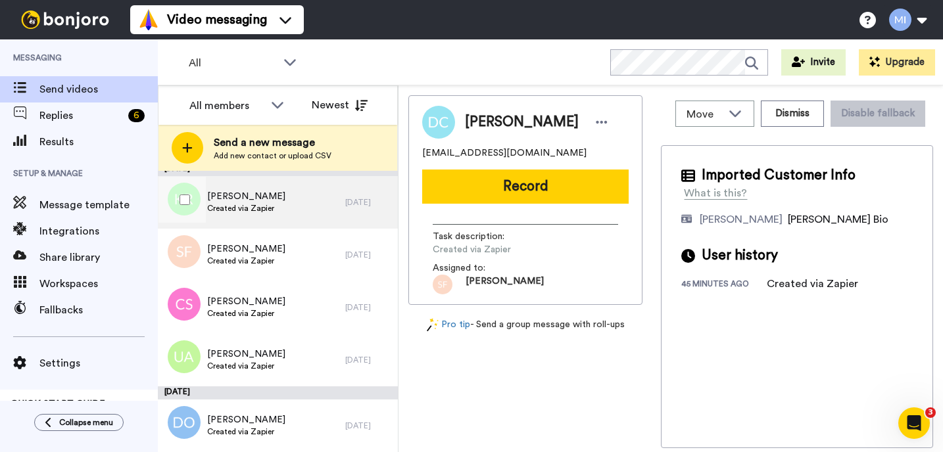
click at [328, 193] on div "Kerri Reynolds Created via Zapier" at bounding box center [251, 202] width 187 height 53
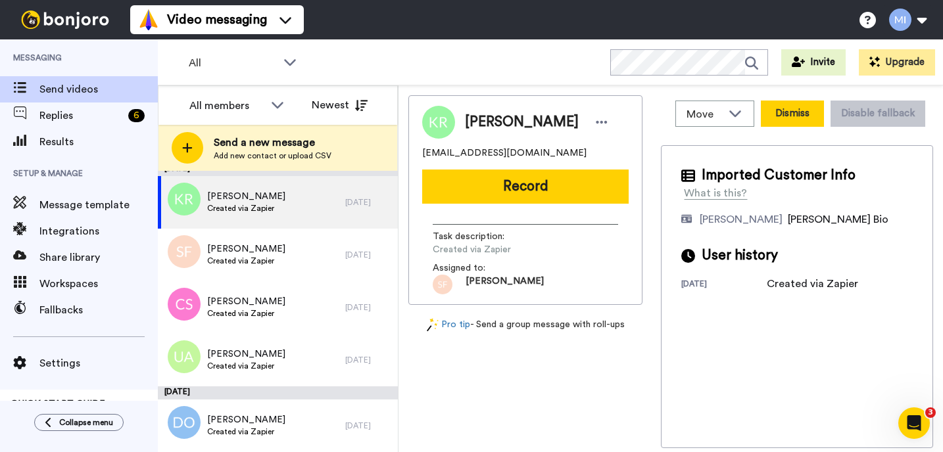
click at [810, 118] on button "Dismiss" at bounding box center [792, 114] width 63 height 26
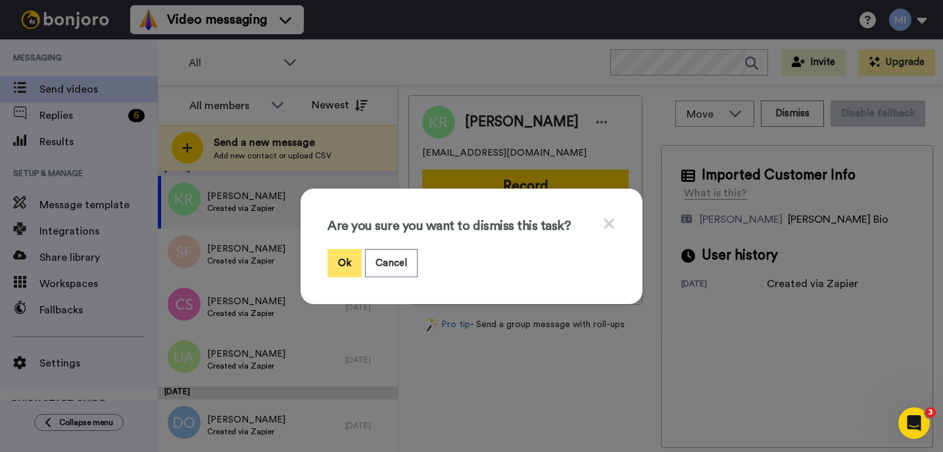
click at [344, 263] on button "Ok" at bounding box center [344, 263] width 34 height 28
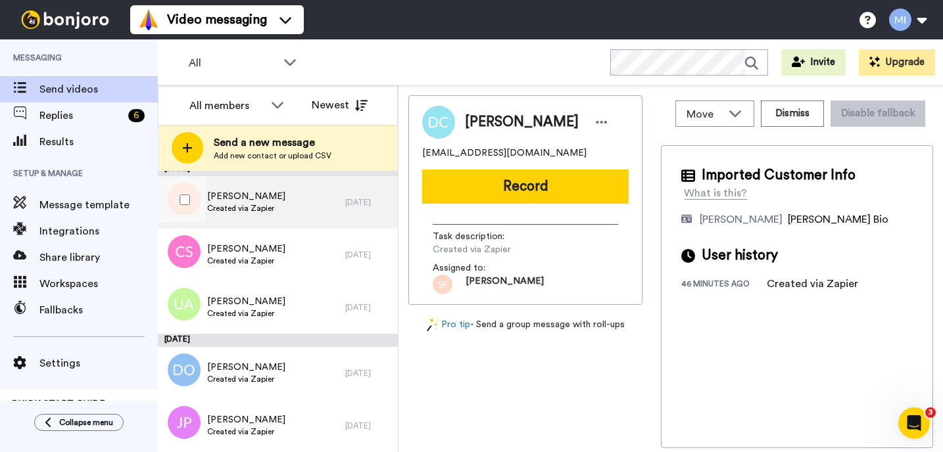
click at [319, 195] on div "Sally Fairfax Created via Zapier" at bounding box center [251, 202] width 187 height 53
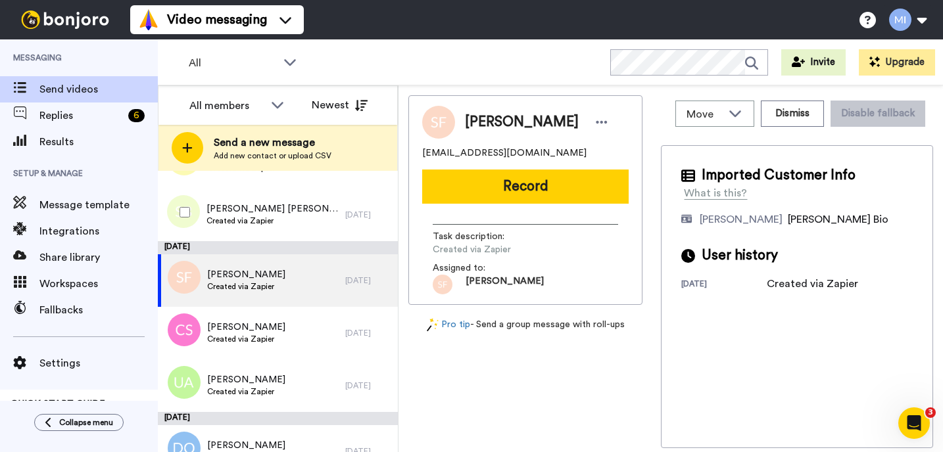
scroll to position [6463, 0]
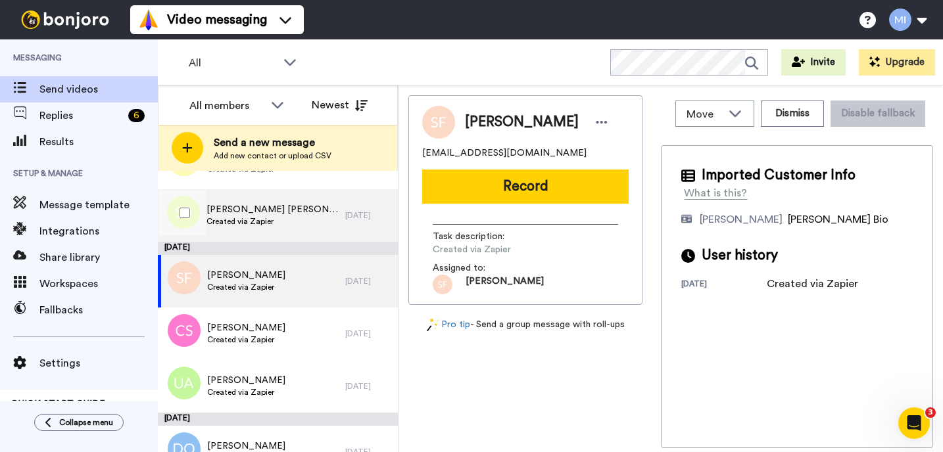
click at [314, 195] on div "Sam Brian Created via Zapier" at bounding box center [251, 215] width 187 height 53
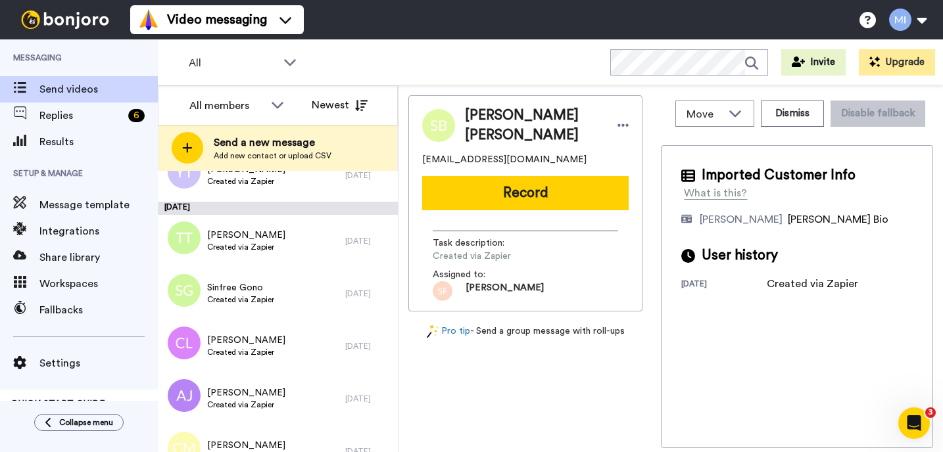
scroll to position [6174, 0]
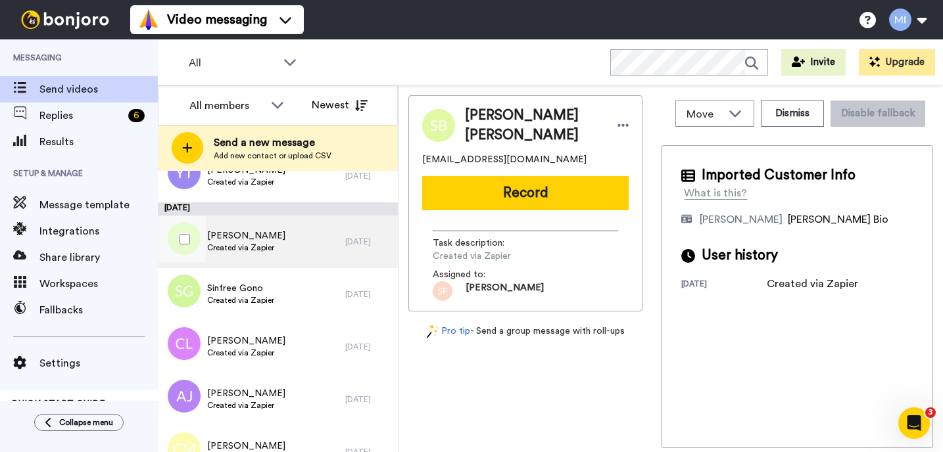
click at [296, 223] on div "Thompson Taiwo Created via Zapier" at bounding box center [251, 242] width 187 height 53
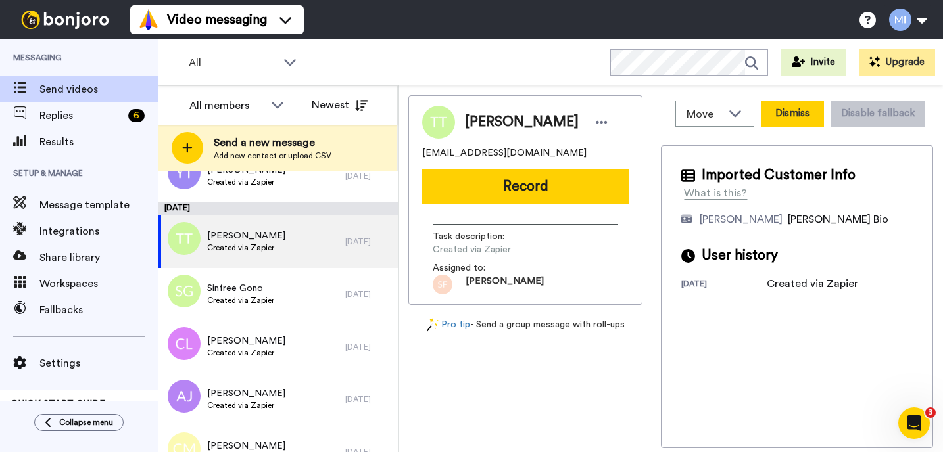
click at [799, 109] on button "Dismiss" at bounding box center [792, 114] width 63 height 26
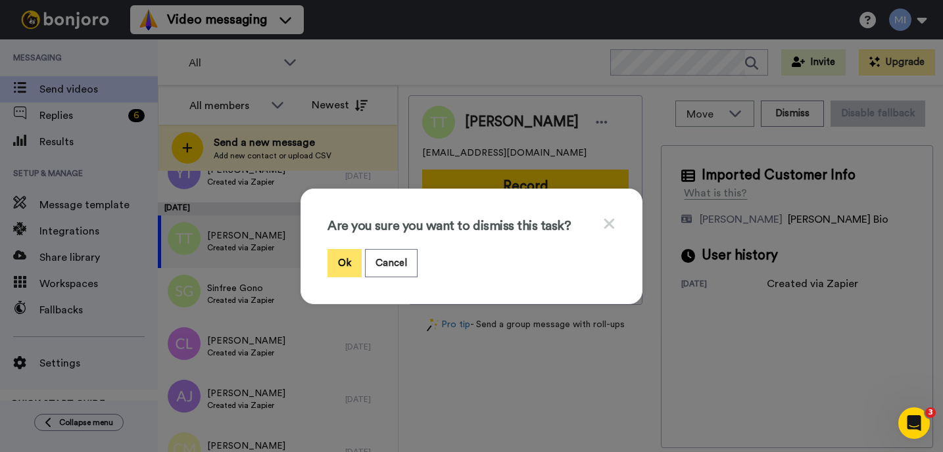
click at [330, 271] on button "Ok" at bounding box center [344, 263] width 34 height 28
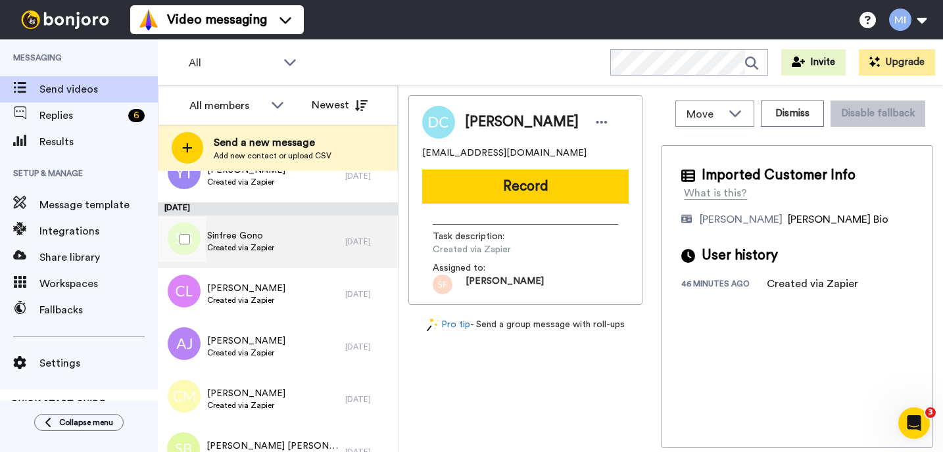
click at [275, 236] on div "Sinfree Gono Created via Zapier" at bounding box center [251, 242] width 187 height 53
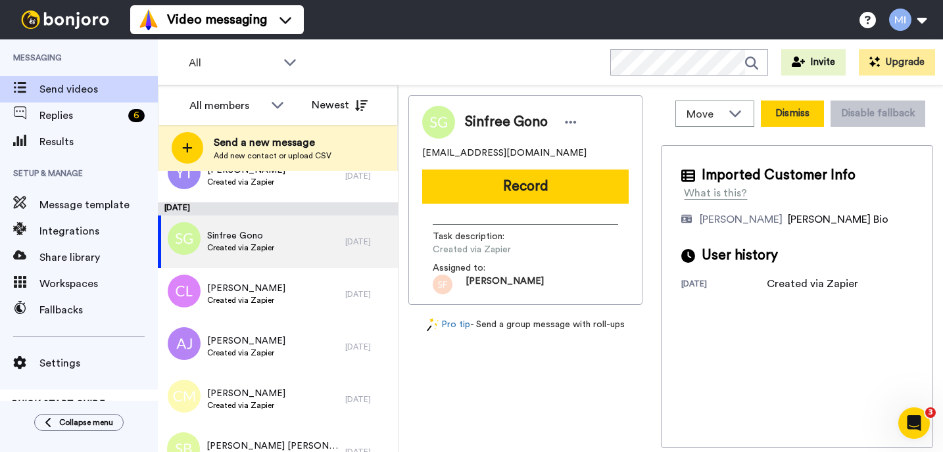
click at [788, 112] on button "Dismiss" at bounding box center [792, 114] width 63 height 26
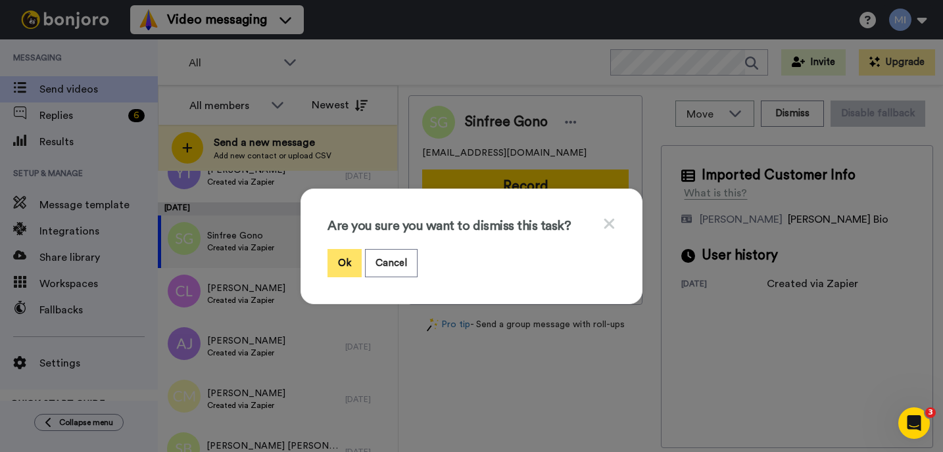
click at [339, 258] on button "Ok" at bounding box center [344, 263] width 34 height 28
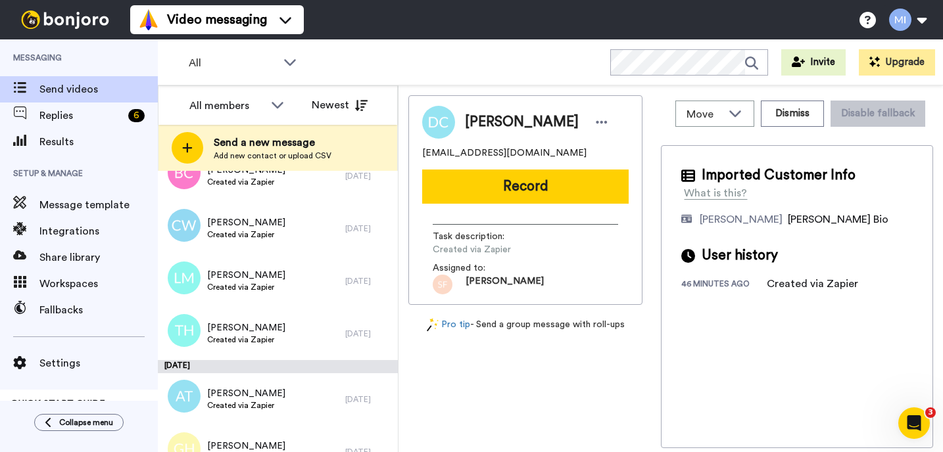
scroll to position [7489, 0]
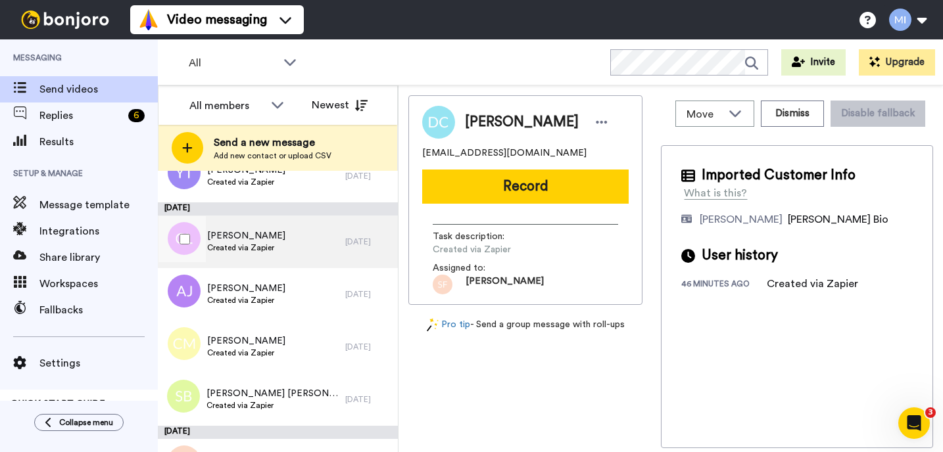
click at [243, 257] on div "Carol Leyland Created via Zapier" at bounding box center [251, 242] width 187 height 53
click at [780, 128] on div "Move WORKSPACES View all Default Task List Marjorie's Migrated Workspace Prospe…" at bounding box center [797, 113] width 272 height 37
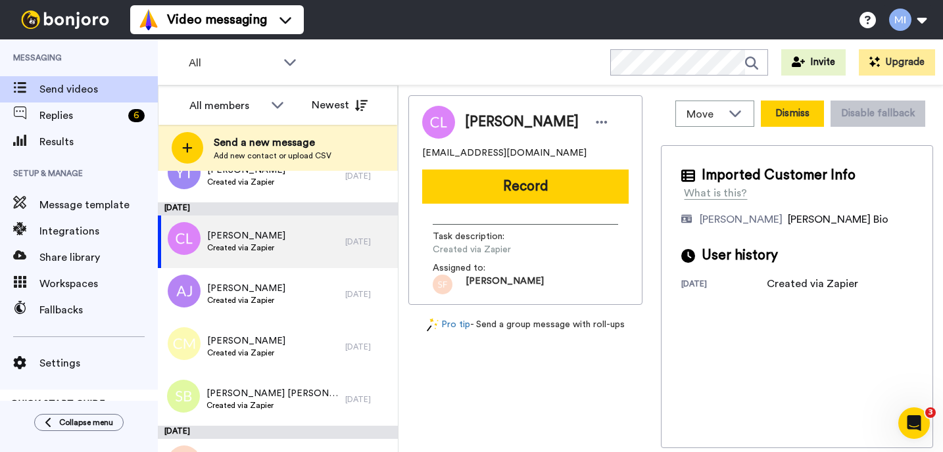
click at [779, 110] on button "Dismiss" at bounding box center [792, 114] width 63 height 26
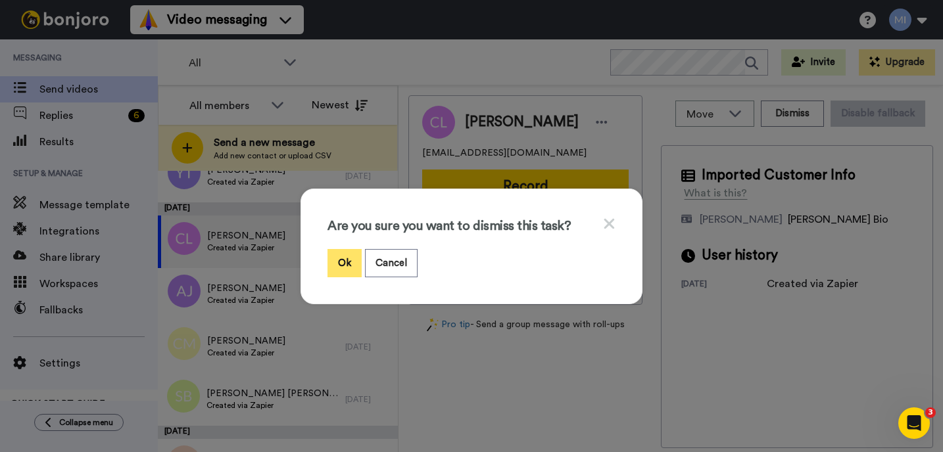
click at [342, 256] on button "Ok" at bounding box center [344, 263] width 34 height 28
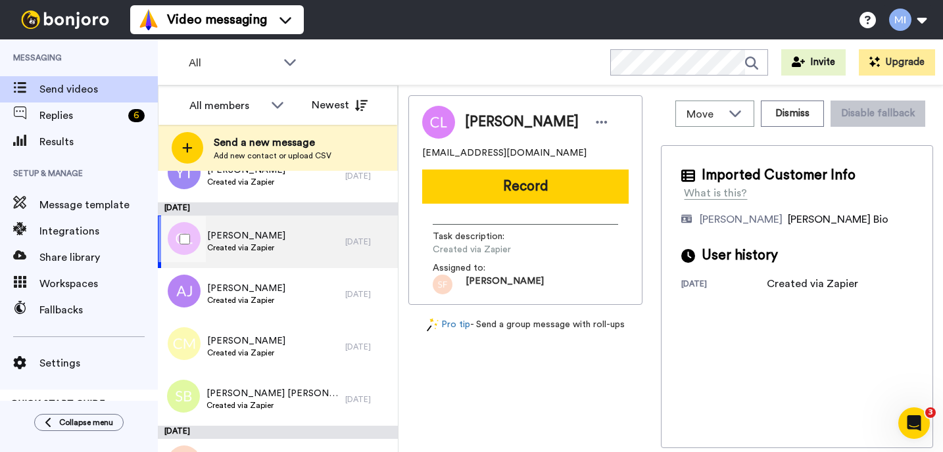
click at [254, 246] on span "Created via Zapier" at bounding box center [246, 248] width 78 height 11
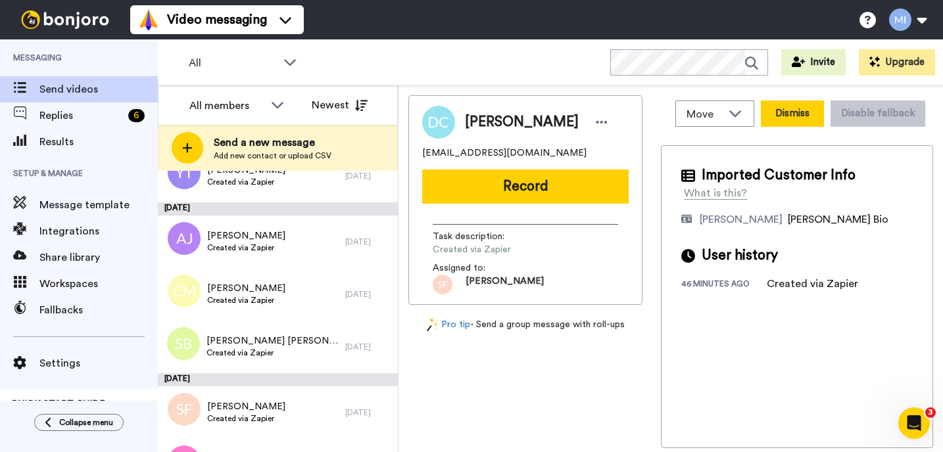
click at [800, 109] on button "Dismiss" at bounding box center [792, 114] width 63 height 26
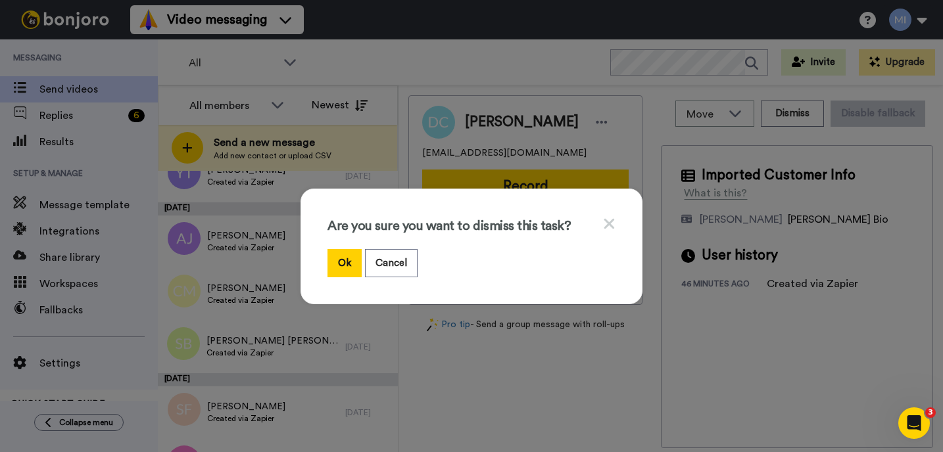
click at [613, 223] on icon at bounding box center [609, 224] width 12 height 16
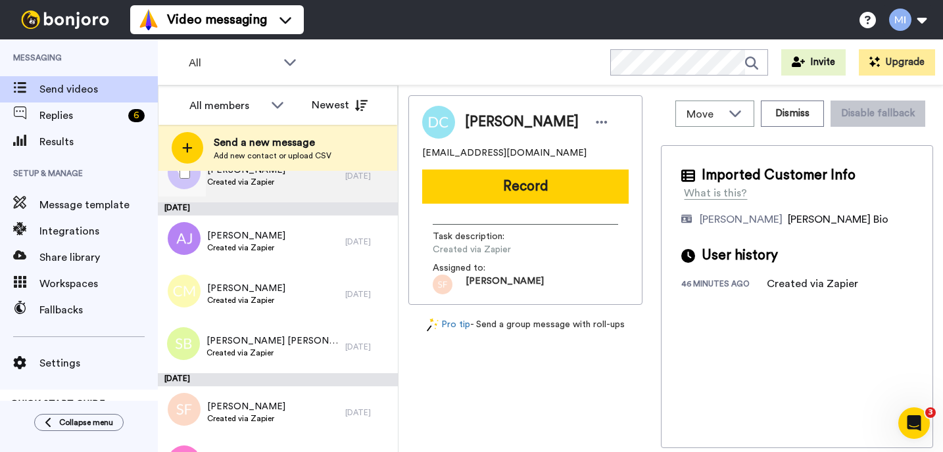
click at [318, 177] on div "Yetty Tade Created via Zapier" at bounding box center [251, 176] width 187 height 53
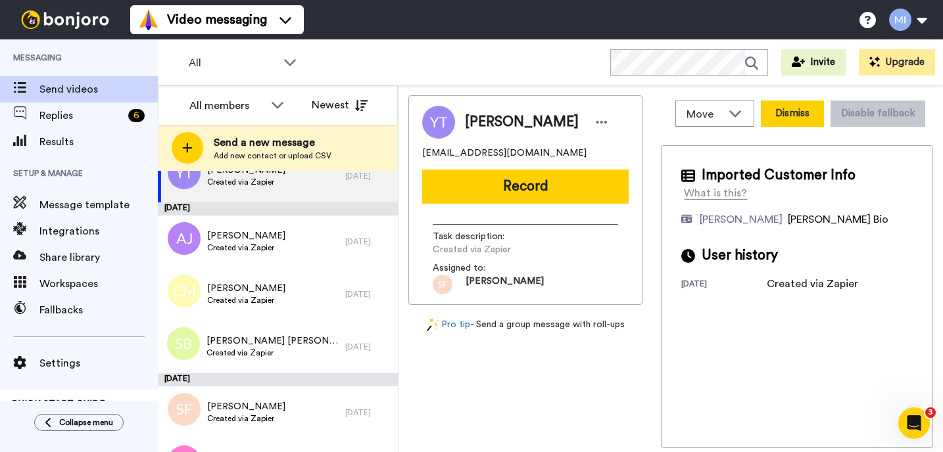
click at [802, 114] on button "Dismiss" at bounding box center [792, 114] width 63 height 26
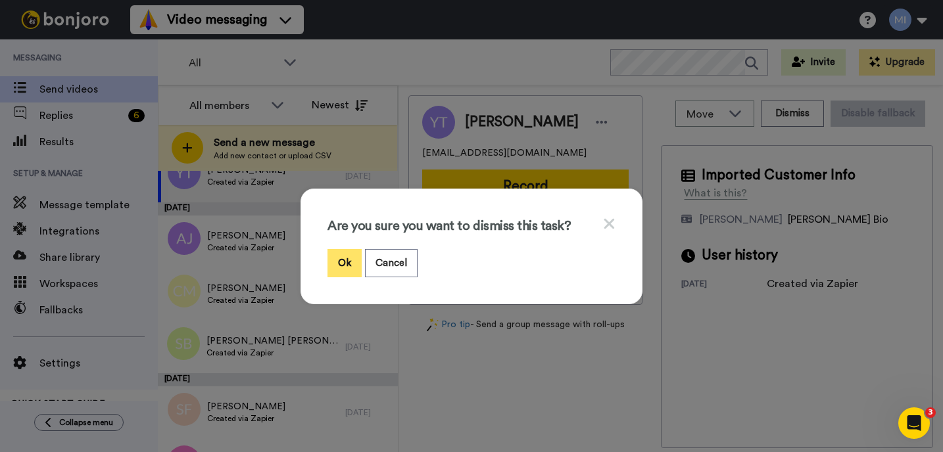
click at [332, 264] on button "Ok" at bounding box center [344, 263] width 34 height 28
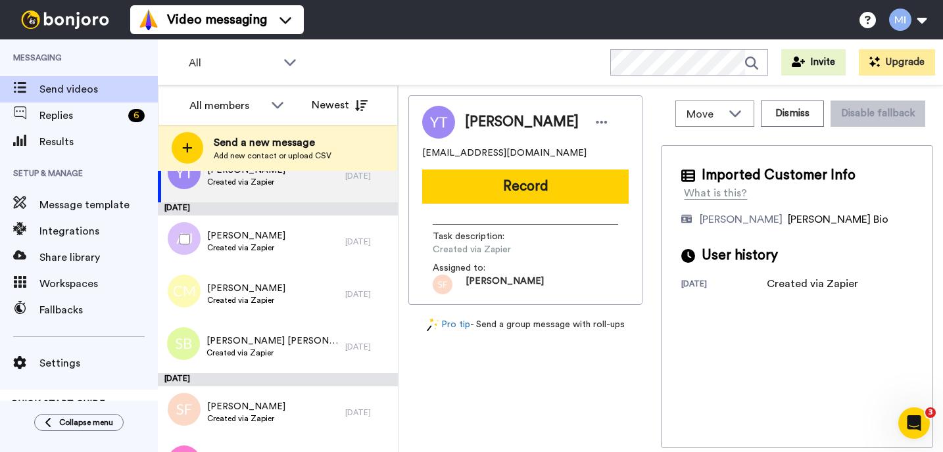
scroll to position [7436, 0]
click at [299, 197] on div "Patricia Kincaid Created via Zapier" at bounding box center [251, 176] width 187 height 53
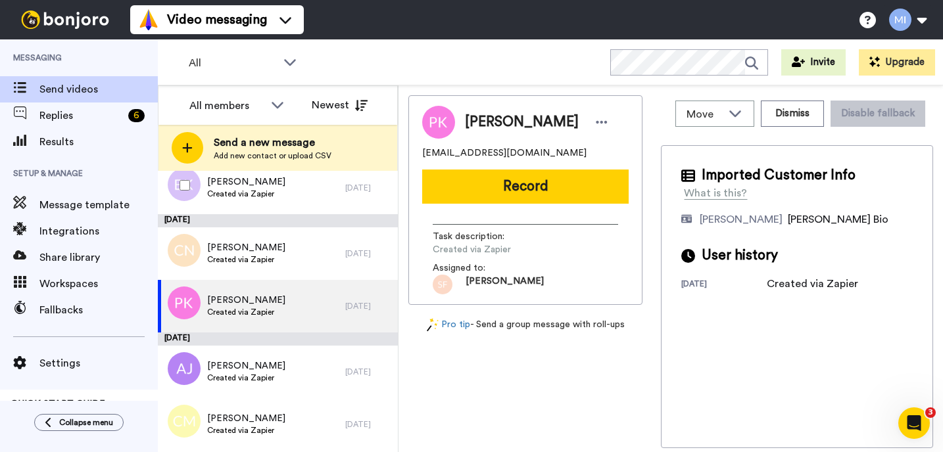
scroll to position [7304, 0]
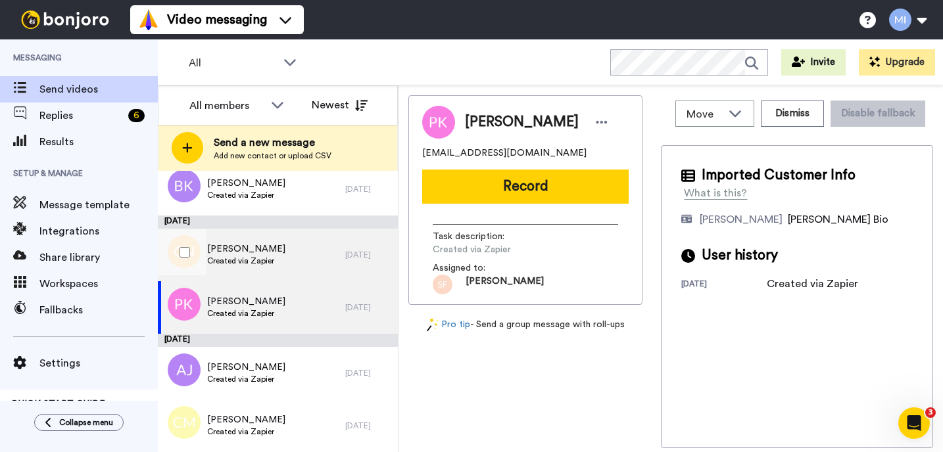
click at [214, 264] on span "Created via Zapier" at bounding box center [246, 261] width 78 height 11
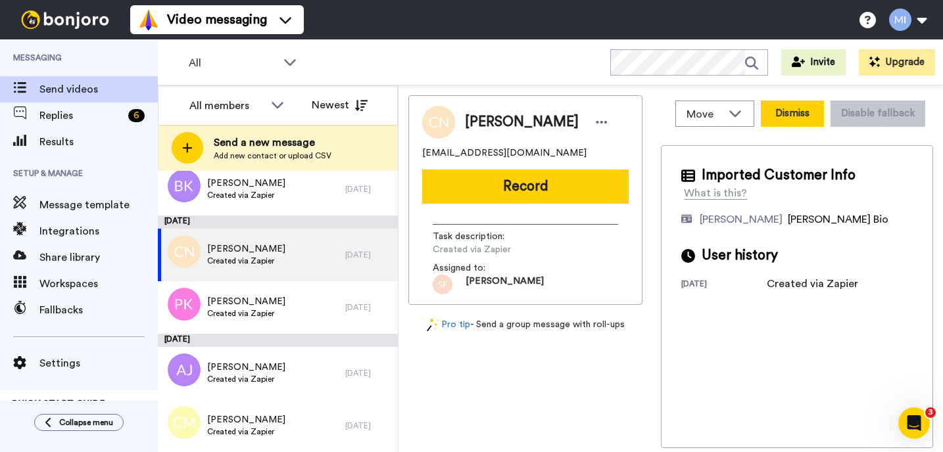
click at [792, 122] on button "Dismiss" at bounding box center [792, 114] width 63 height 26
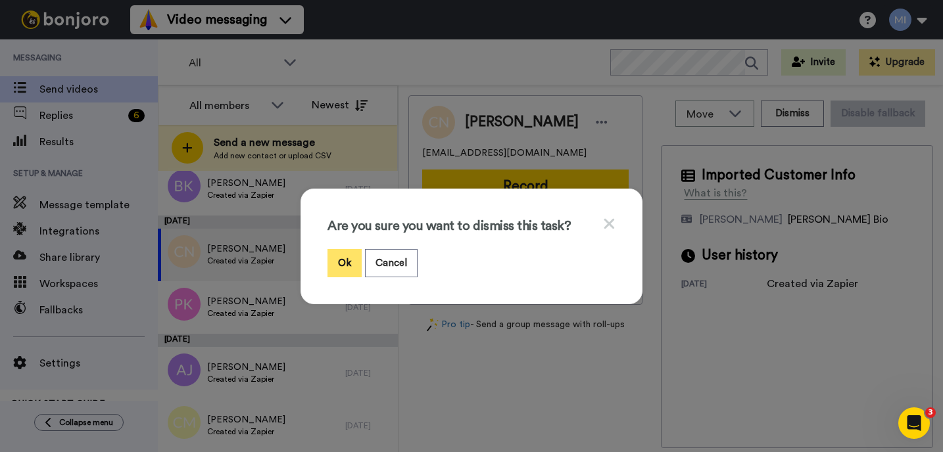
click at [340, 256] on button "Ok" at bounding box center [344, 263] width 34 height 28
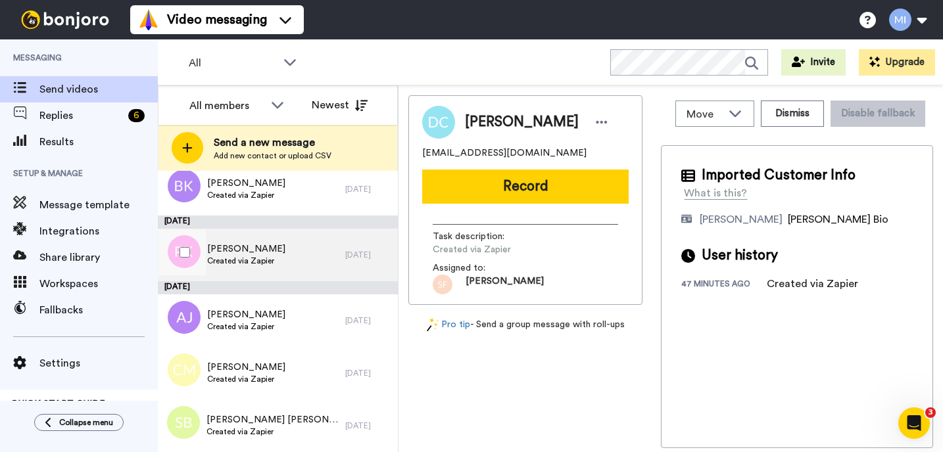
click at [300, 257] on div "Patricia Kincaid Created via Zapier" at bounding box center [251, 255] width 187 height 53
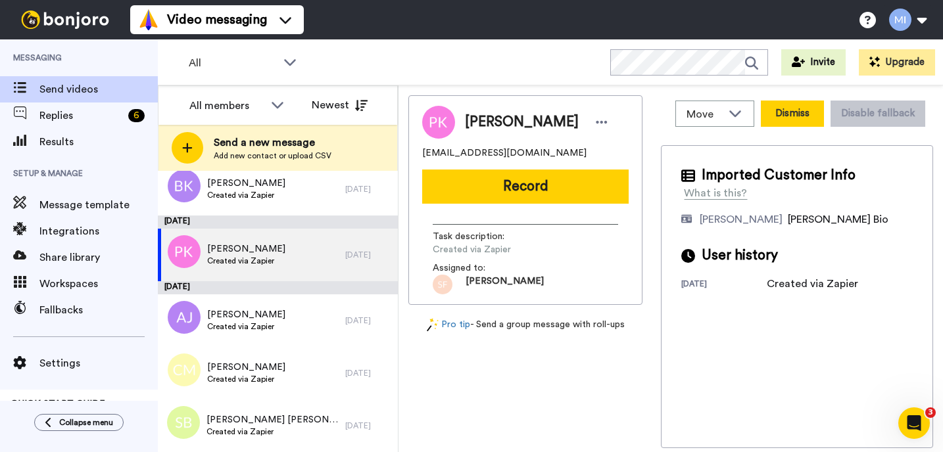
click at [803, 110] on button "Dismiss" at bounding box center [792, 114] width 63 height 26
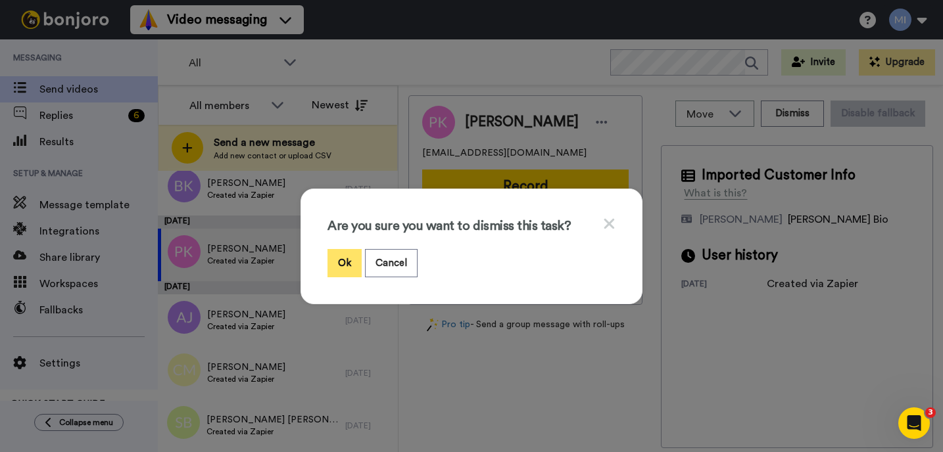
click at [347, 257] on button "Ok" at bounding box center [344, 263] width 34 height 28
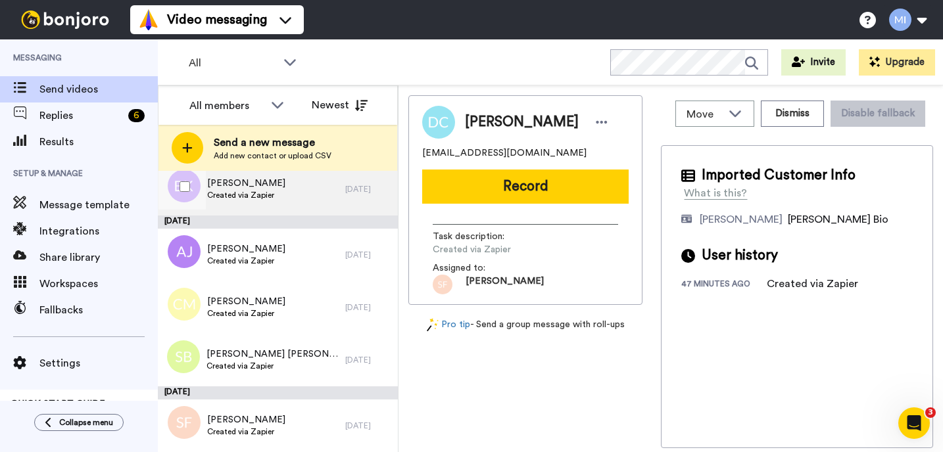
click at [339, 211] on div "Basil King Created via Zapier" at bounding box center [251, 189] width 187 height 53
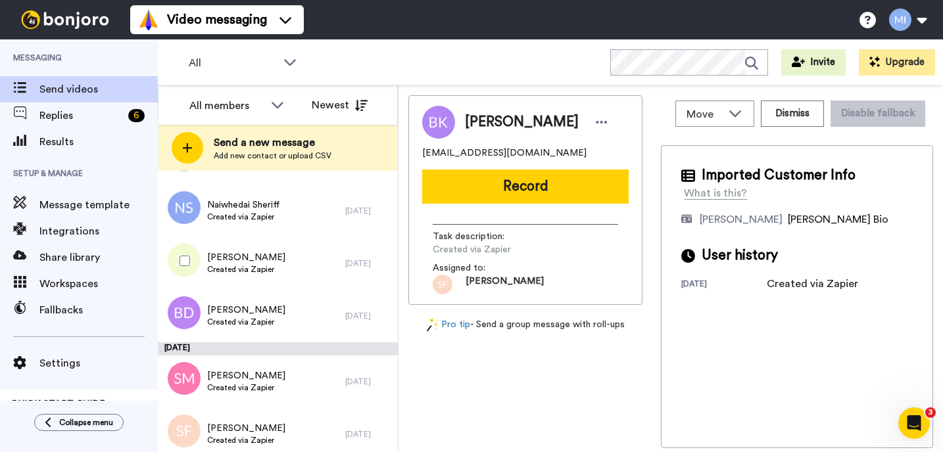
scroll to position [6568, 0]
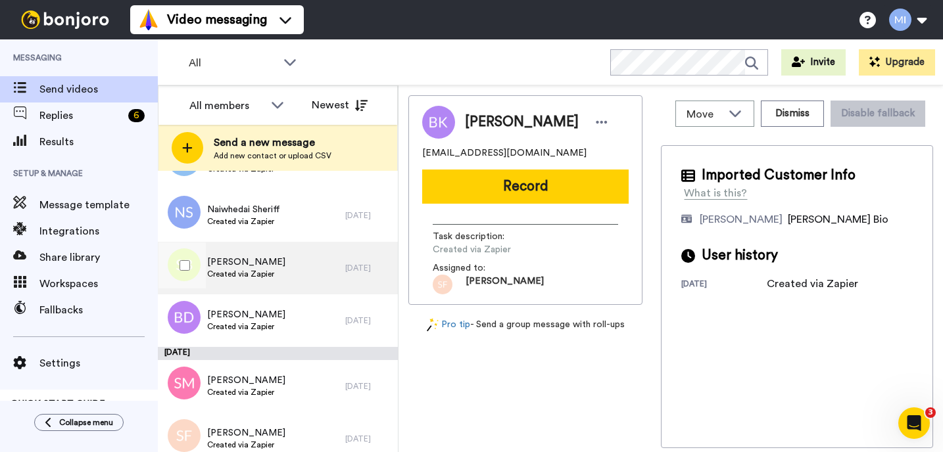
click at [269, 245] on div "[PERSON_NAME] Created via Zapier" at bounding box center [251, 268] width 187 height 53
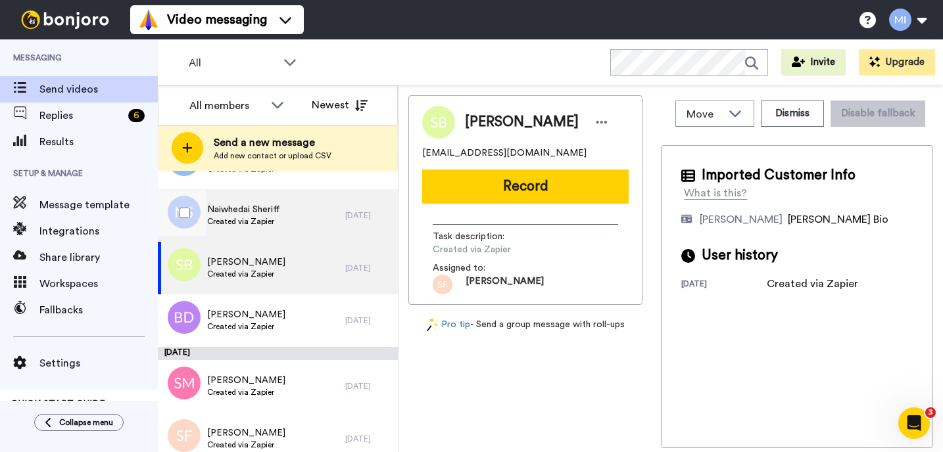
click at [344, 218] on div "Naiwhedai Sheriff Created via Zapier" at bounding box center [251, 215] width 187 height 53
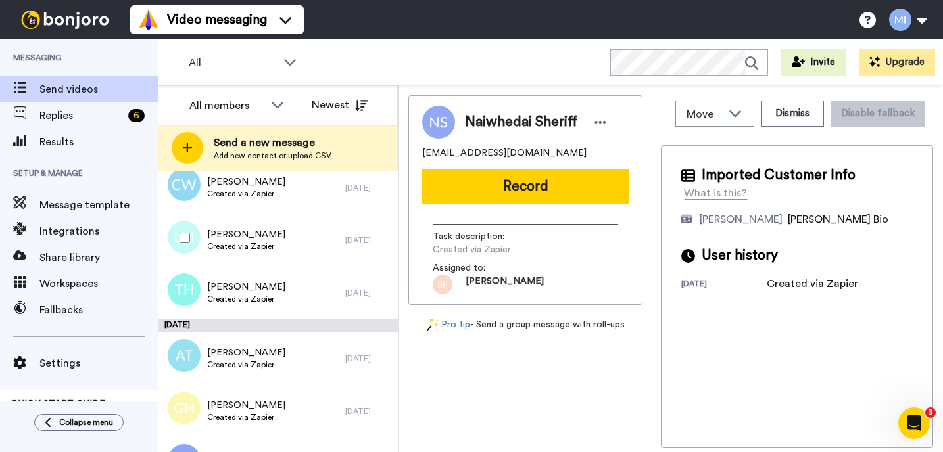
scroll to position [6200, 0]
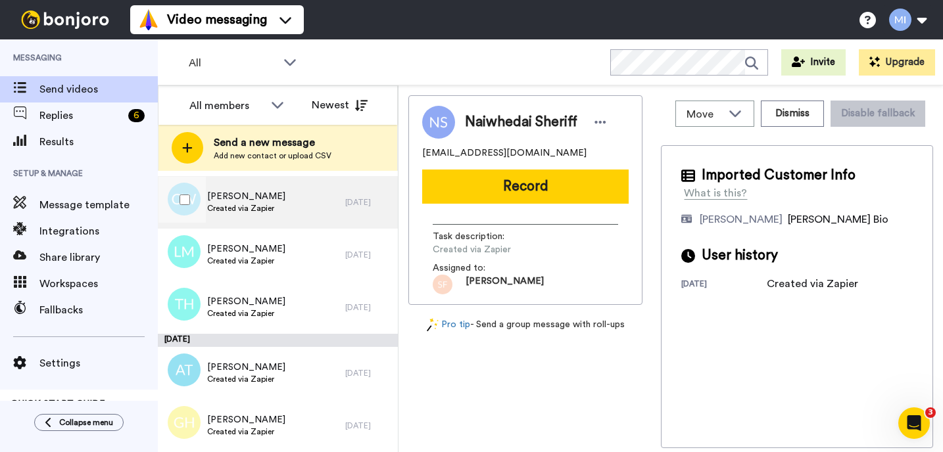
click at [312, 227] on div "Carolyn Williams Created via Zapier" at bounding box center [251, 202] width 187 height 53
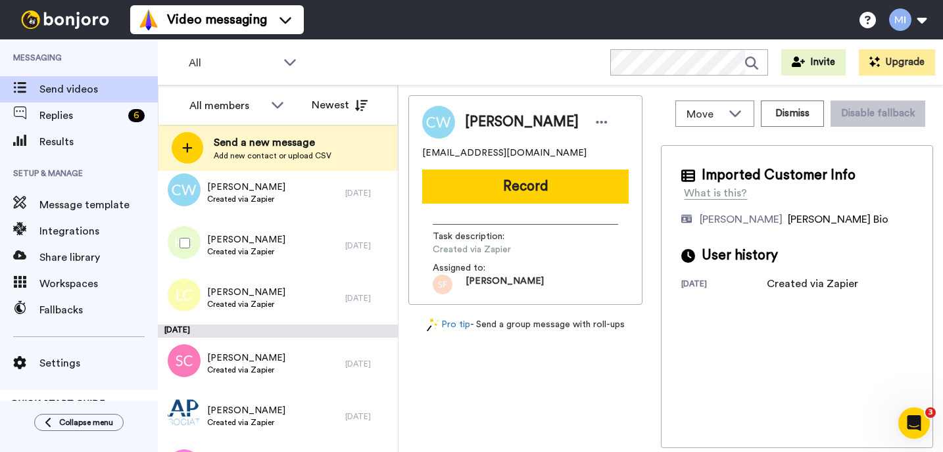
scroll to position [5043, 0]
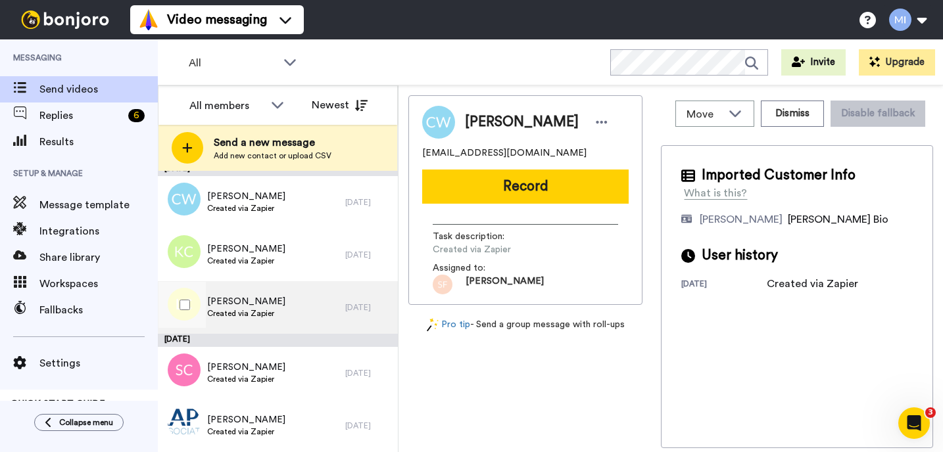
click at [293, 296] on div "Lathan Craft Created via Zapier" at bounding box center [251, 307] width 187 height 53
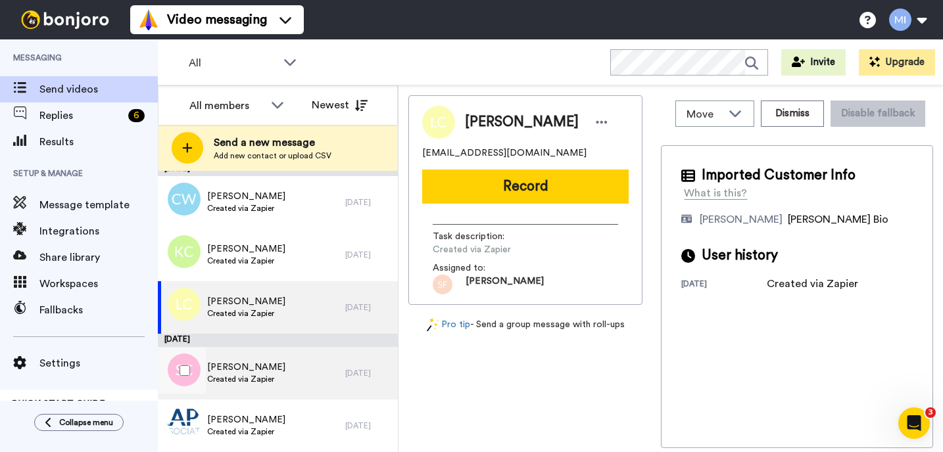
click at [283, 367] on div "Satch Chauhan Created via Zapier" at bounding box center [251, 373] width 187 height 53
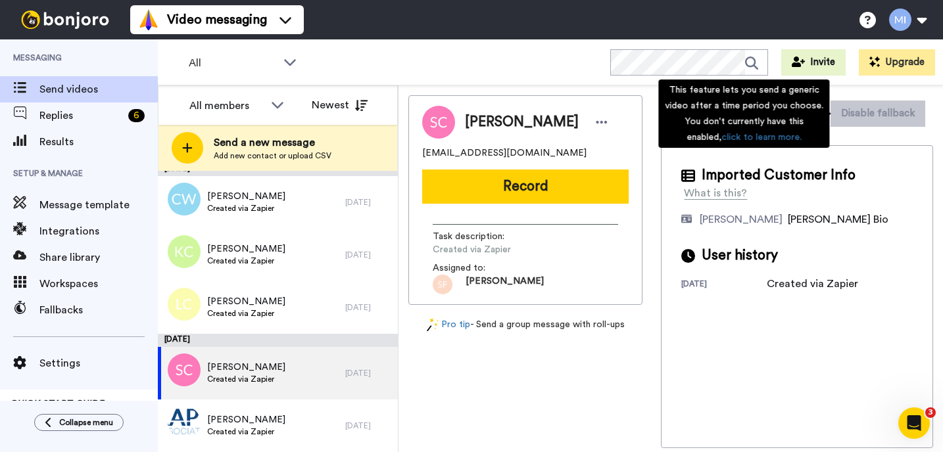
click at [799, 116] on div "This feature lets you send a generic video after a time period you choose. You …" at bounding box center [743, 114] width 171 height 68
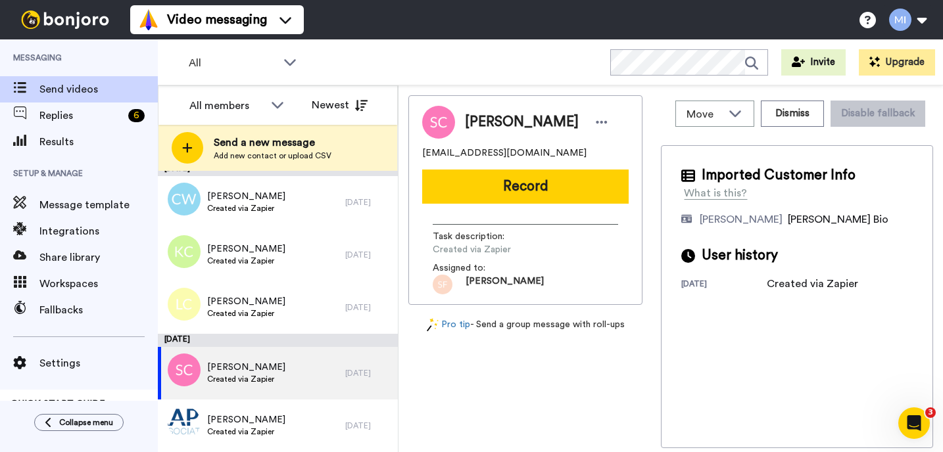
click at [851, 141] on div "Move WORKSPACES View all Default Task List Marjorie's Migrated Workspace Prospe…" at bounding box center [797, 271] width 272 height 353
click at [801, 106] on button "Dismiss" at bounding box center [792, 114] width 63 height 26
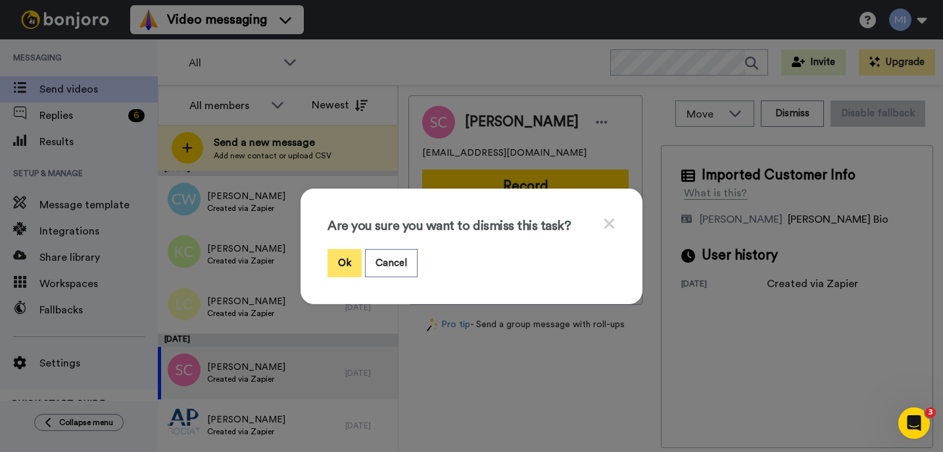
click at [343, 267] on button "Ok" at bounding box center [344, 263] width 34 height 28
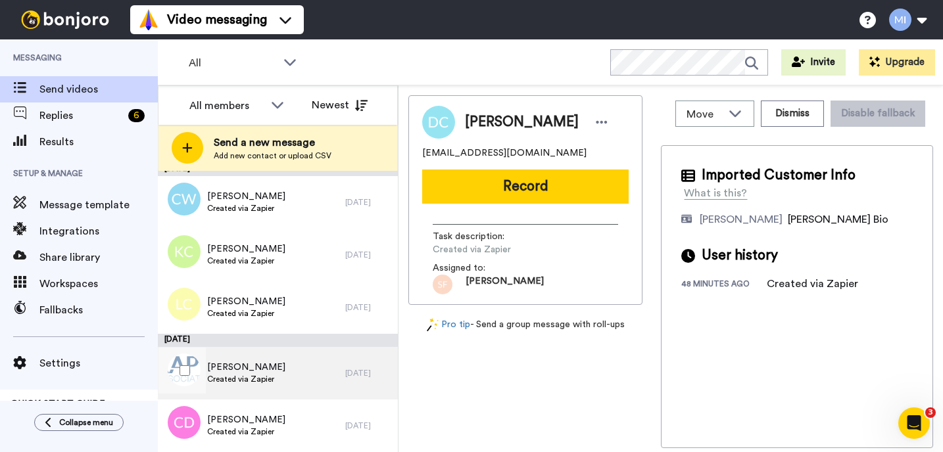
click at [271, 362] on span "Jeffrey Goodwin" at bounding box center [246, 367] width 78 height 13
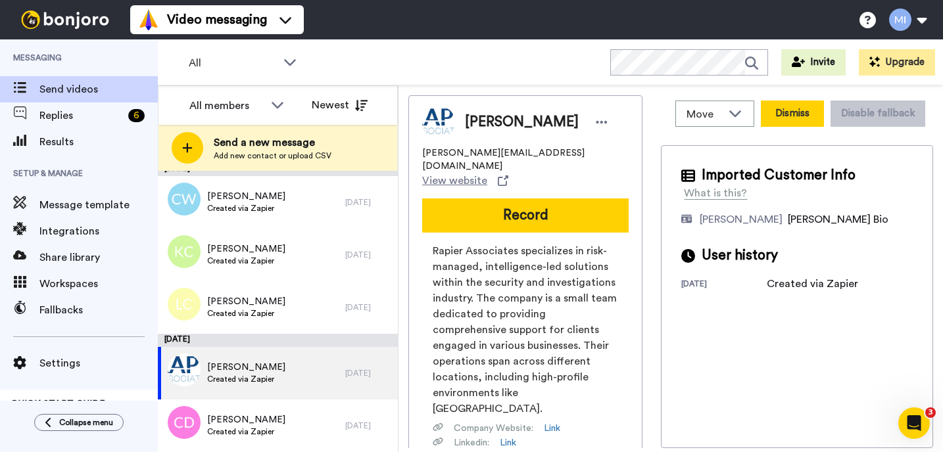
click at [808, 110] on button "Dismiss" at bounding box center [792, 114] width 63 height 26
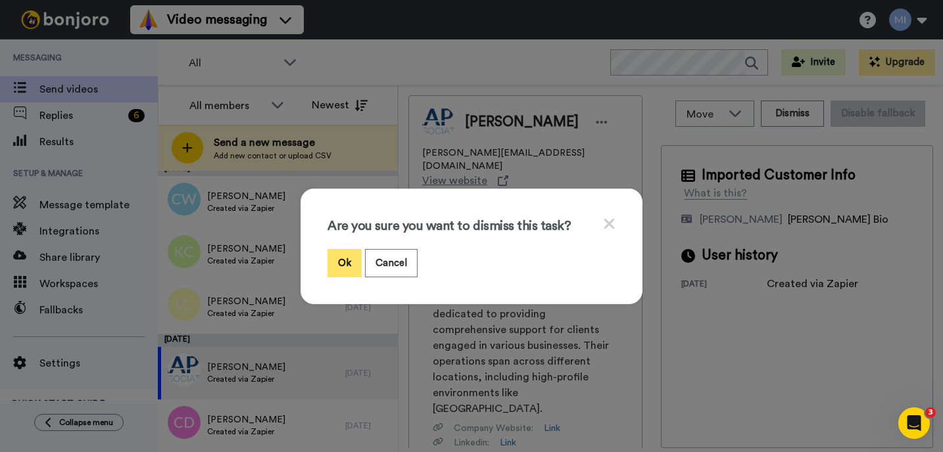
click at [339, 264] on button "Ok" at bounding box center [344, 263] width 34 height 28
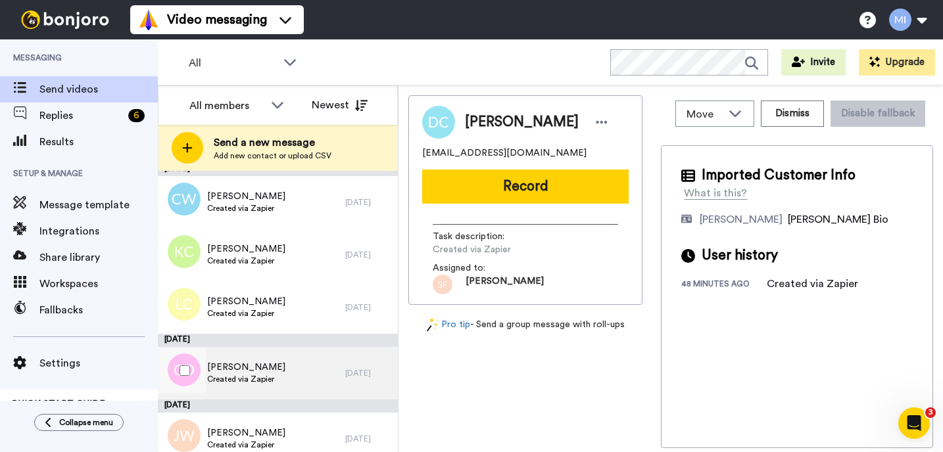
click at [235, 386] on div "Catherine Denholm Created via Zapier" at bounding box center [251, 373] width 187 height 53
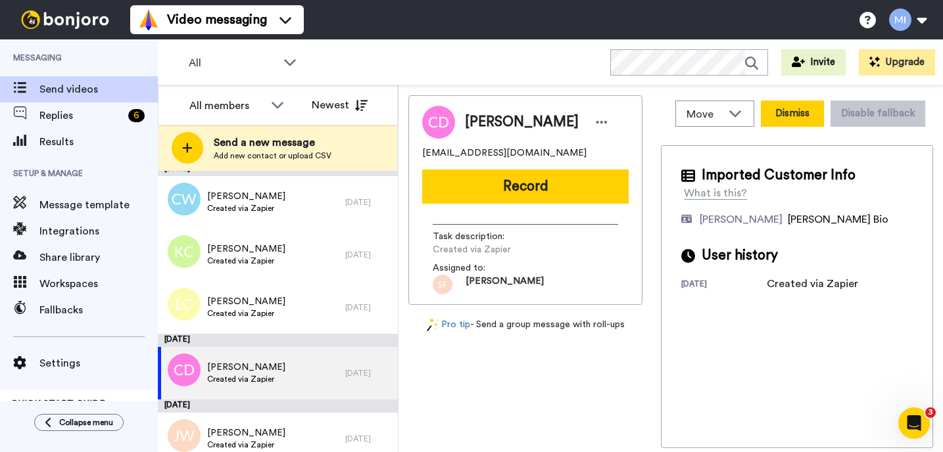
click at [770, 111] on button "Dismiss" at bounding box center [792, 114] width 63 height 26
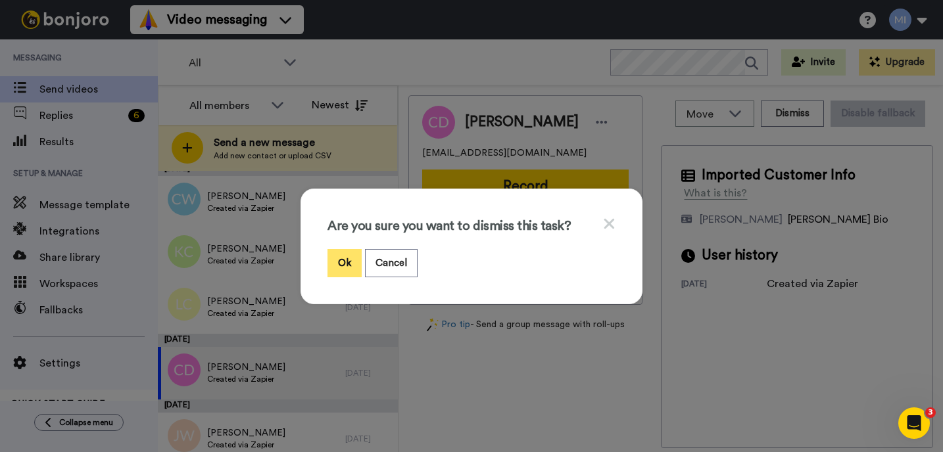
click at [345, 264] on button "Ok" at bounding box center [344, 263] width 34 height 28
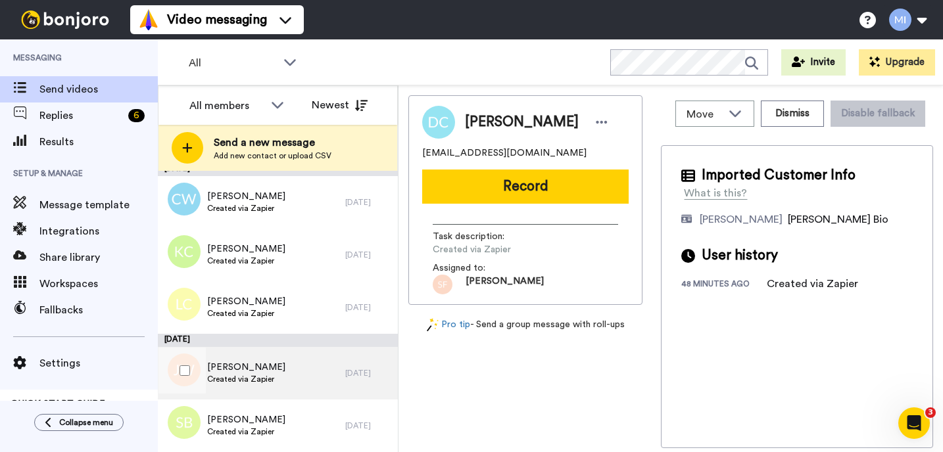
click at [296, 367] on div "Julia Webster Created via Zapier" at bounding box center [251, 373] width 187 height 53
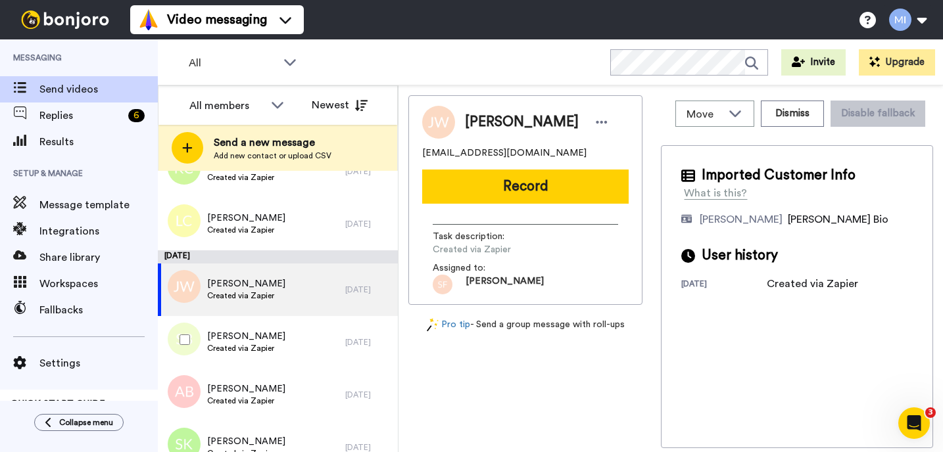
scroll to position [5148, 0]
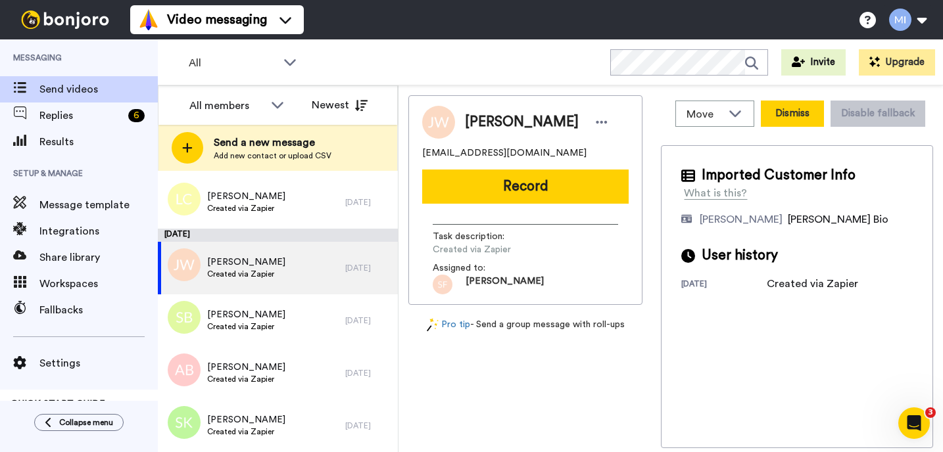
click at [798, 116] on button "Dismiss" at bounding box center [792, 114] width 63 height 26
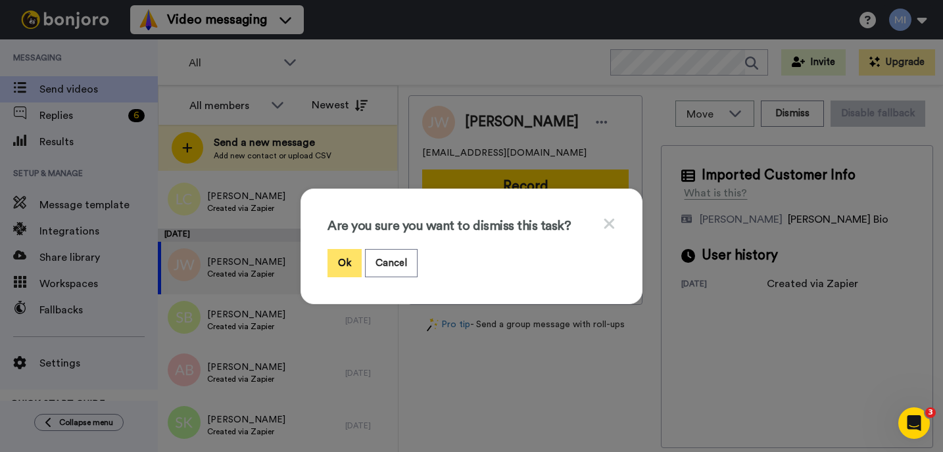
click at [346, 253] on button "Ok" at bounding box center [344, 263] width 34 height 28
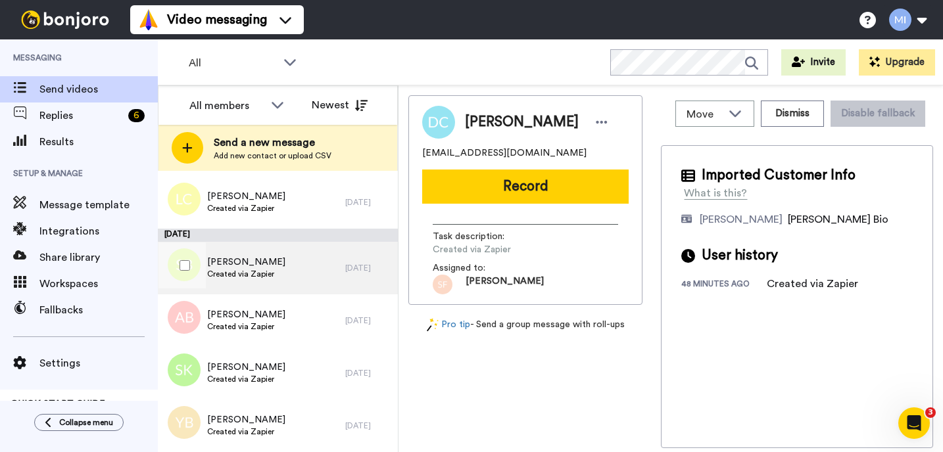
click at [283, 279] on div "Sarah Bower Created via Zapier" at bounding box center [251, 268] width 187 height 53
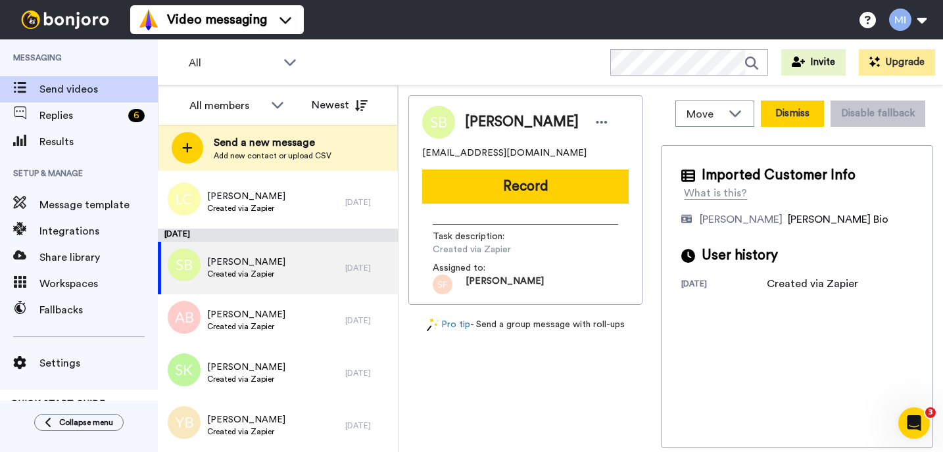
click at [788, 112] on button "Dismiss" at bounding box center [792, 114] width 63 height 26
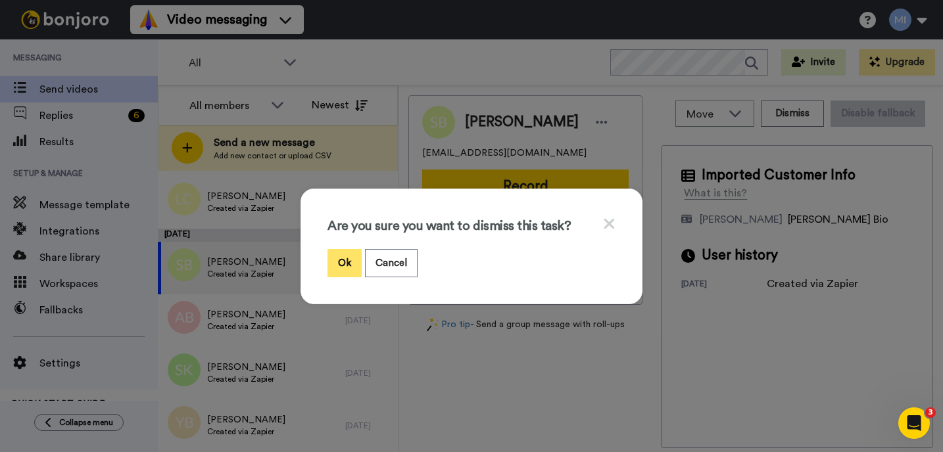
click at [356, 266] on button "Ok" at bounding box center [344, 263] width 34 height 28
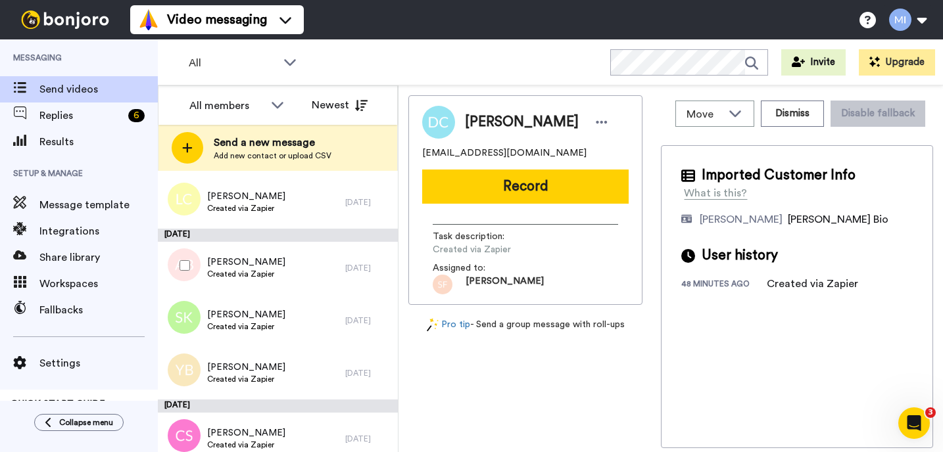
click at [293, 292] on div "Anne teresa Bradley Created via Zapier" at bounding box center [251, 268] width 187 height 53
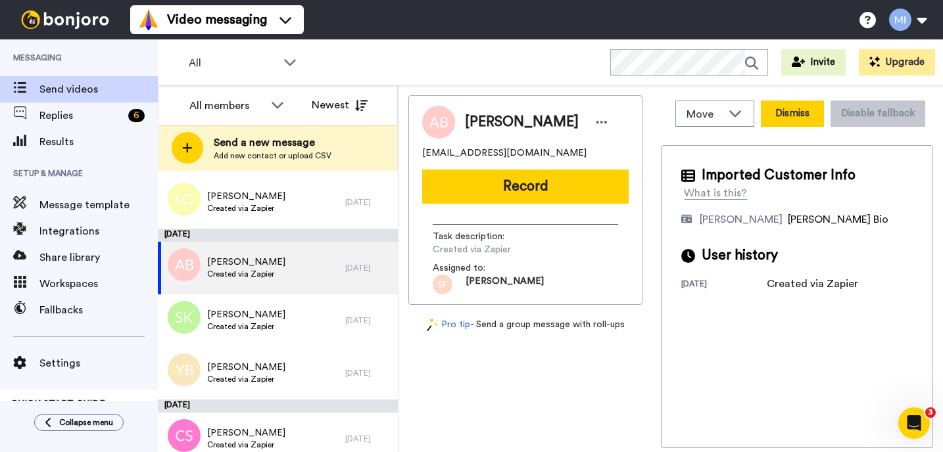
click at [796, 114] on button "Dismiss" at bounding box center [792, 114] width 63 height 26
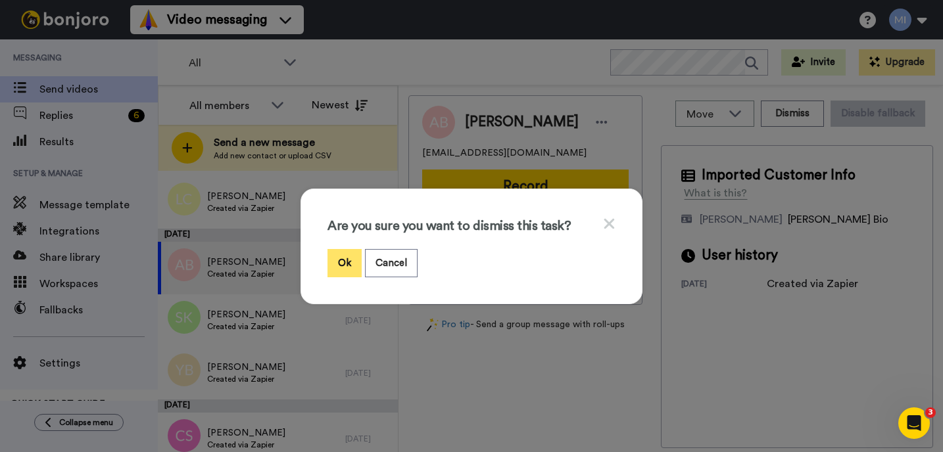
click at [346, 270] on button "Ok" at bounding box center [344, 263] width 34 height 28
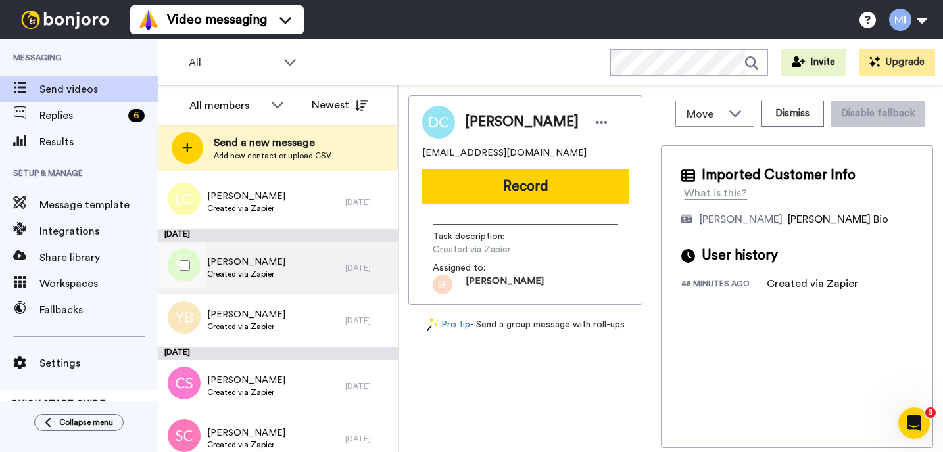
click at [255, 289] on div "Saba Khan Created via Zapier" at bounding box center [251, 268] width 187 height 53
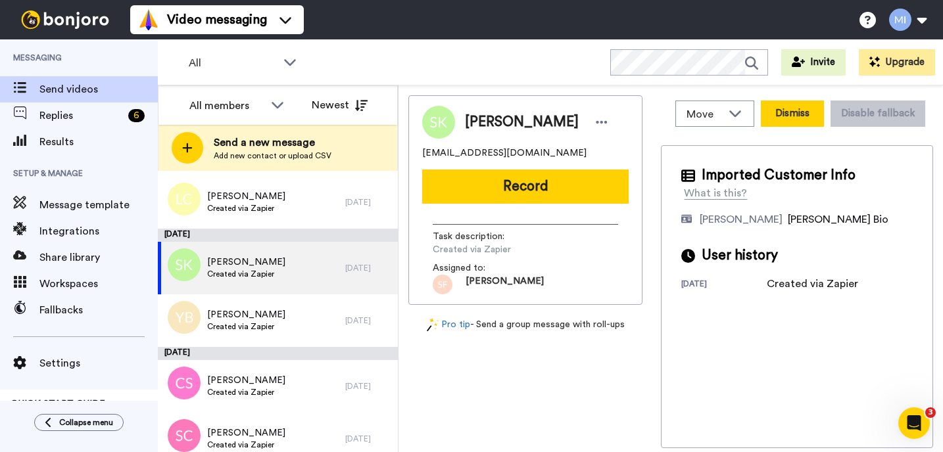
click at [774, 116] on button "Dismiss" at bounding box center [792, 114] width 63 height 26
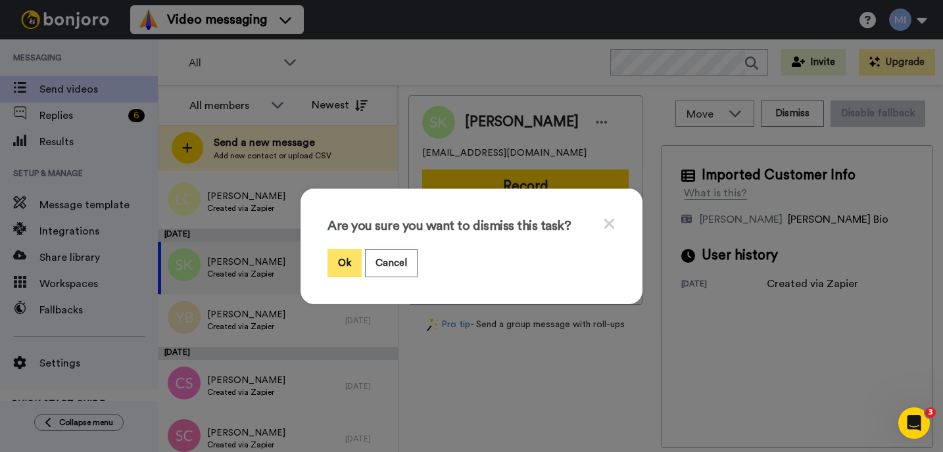
click at [335, 254] on button "Ok" at bounding box center [344, 263] width 34 height 28
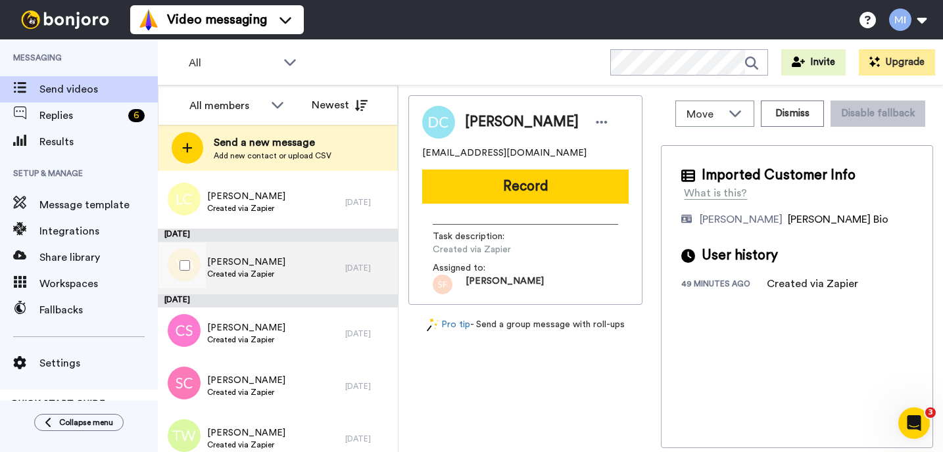
click at [294, 282] on div "Yvette Banicevich Created via Zapier" at bounding box center [251, 268] width 187 height 53
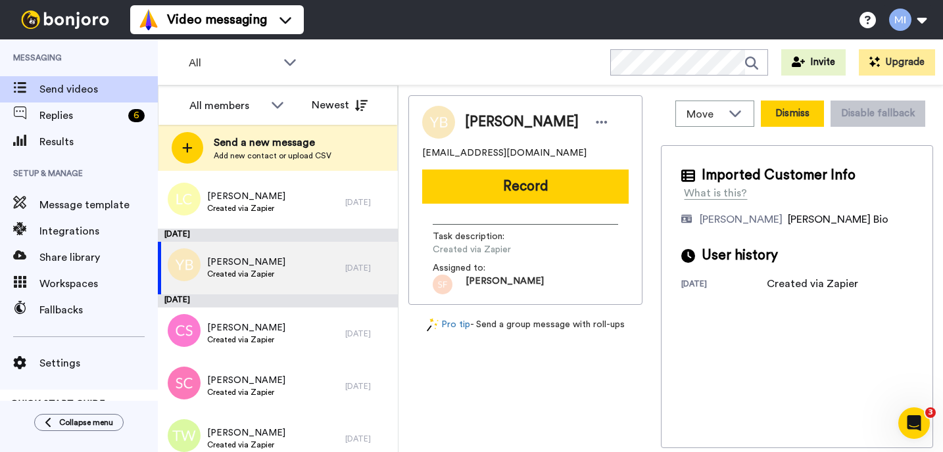
click at [804, 119] on button "Dismiss" at bounding box center [792, 114] width 63 height 26
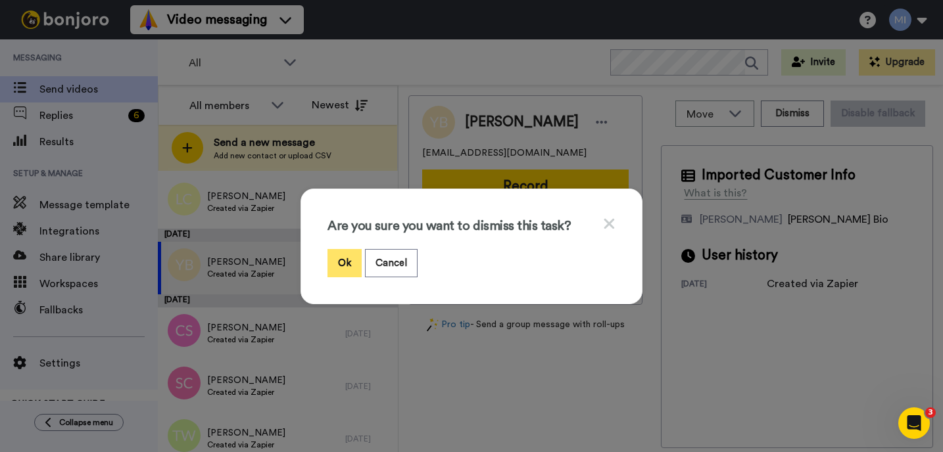
click at [350, 262] on button "Ok" at bounding box center [344, 263] width 34 height 28
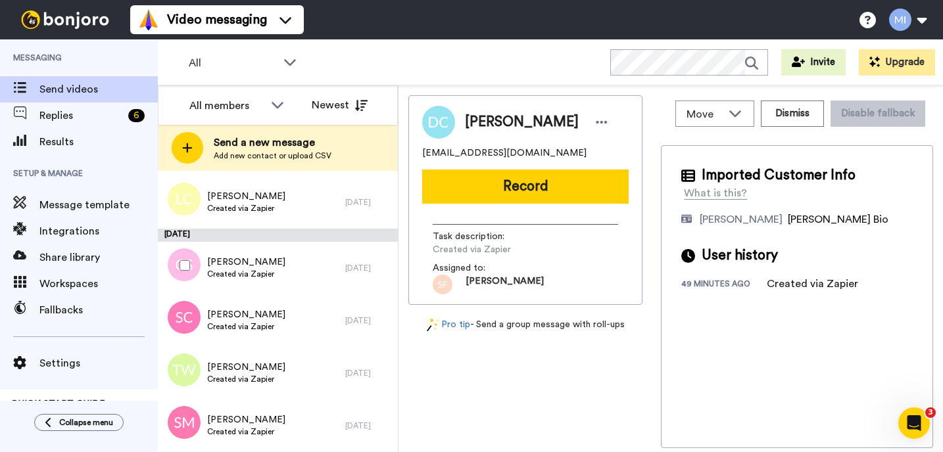
click at [332, 271] on div "Claire Shaw Created via Zapier" at bounding box center [251, 268] width 187 height 53
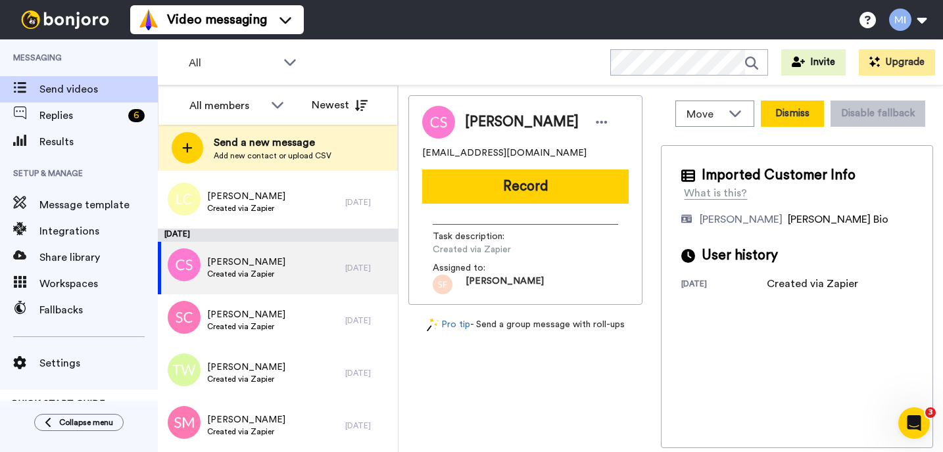
click at [770, 126] on button "Dismiss" at bounding box center [792, 114] width 63 height 26
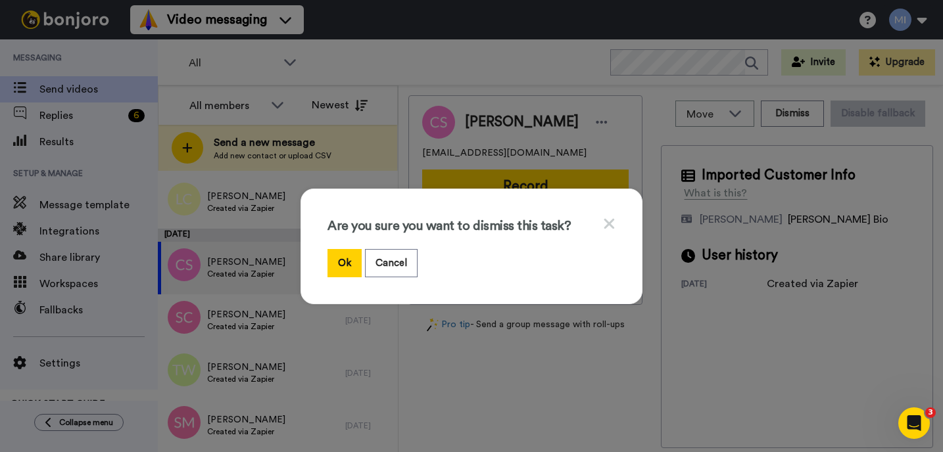
click at [338, 280] on div "Are you sure you want to dismiss this task? Ok Cancel" at bounding box center [471, 247] width 342 height 116
click at [348, 263] on button "Ok" at bounding box center [344, 263] width 34 height 28
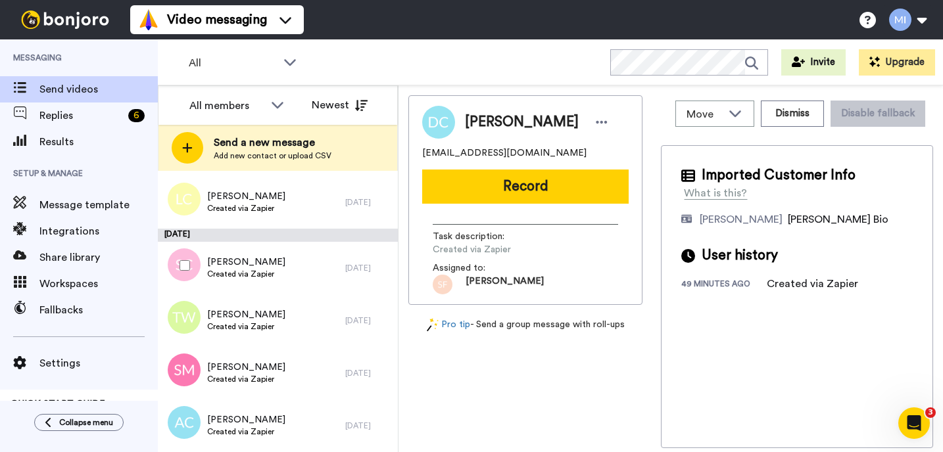
click at [323, 285] on div "Sarah Cook Created via Zapier" at bounding box center [251, 268] width 187 height 53
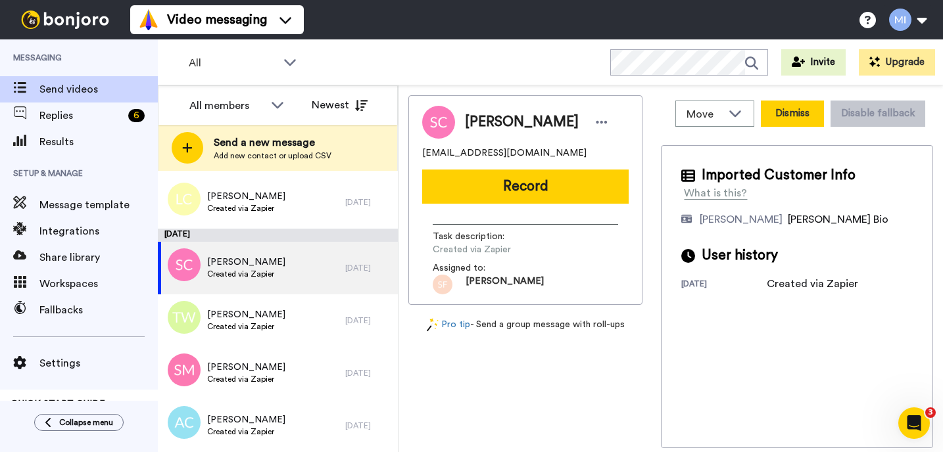
click at [805, 114] on button "Dismiss" at bounding box center [792, 114] width 63 height 26
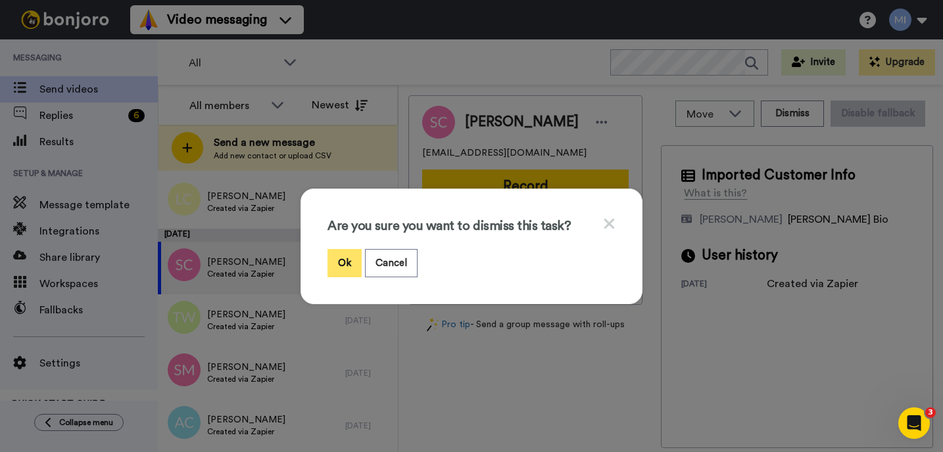
click at [337, 264] on button "Ok" at bounding box center [344, 263] width 34 height 28
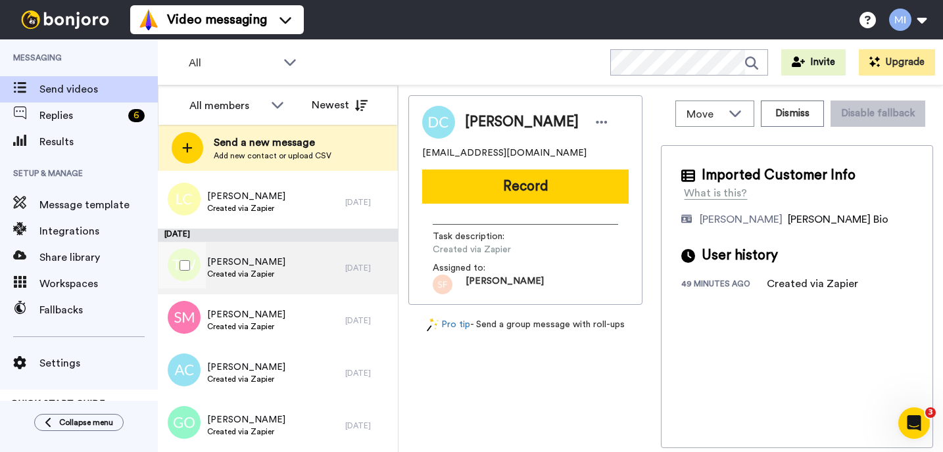
click at [262, 291] on div "Thomas Wilson Created via Zapier" at bounding box center [251, 268] width 187 height 53
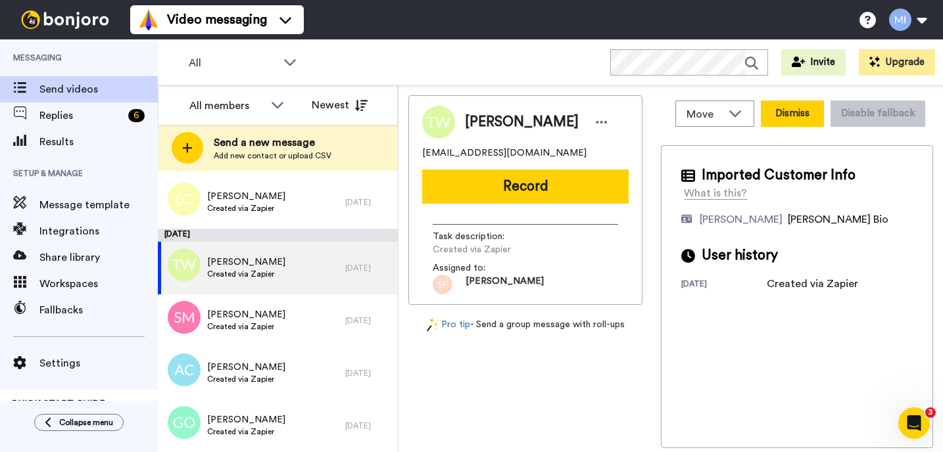
click at [777, 114] on button "Dismiss" at bounding box center [792, 114] width 63 height 26
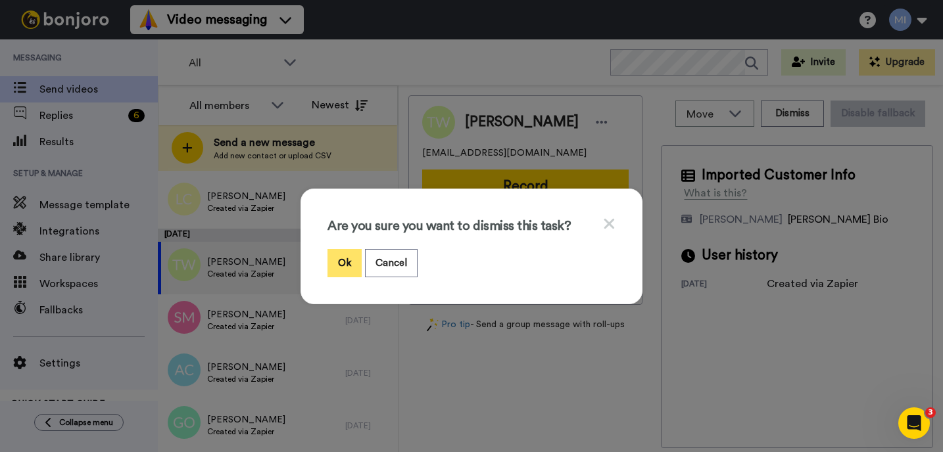
click at [334, 254] on button "Ok" at bounding box center [344, 263] width 34 height 28
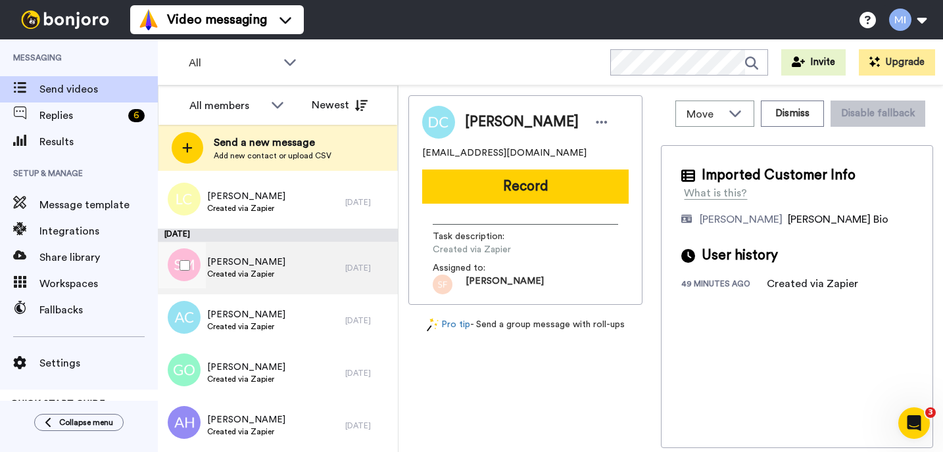
click at [253, 285] on div "Samantha Moore Created via Zapier" at bounding box center [251, 268] width 187 height 53
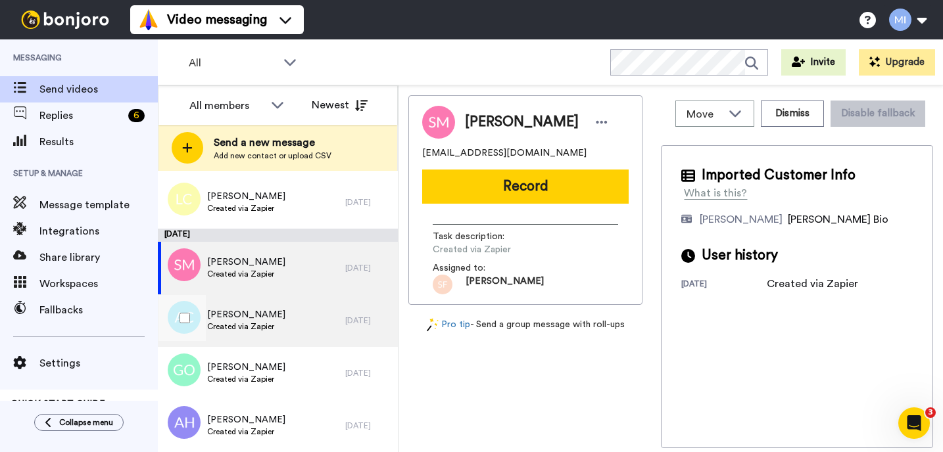
click at [327, 337] on div "Andrea Clarke Created via Zapier" at bounding box center [251, 320] width 187 height 53
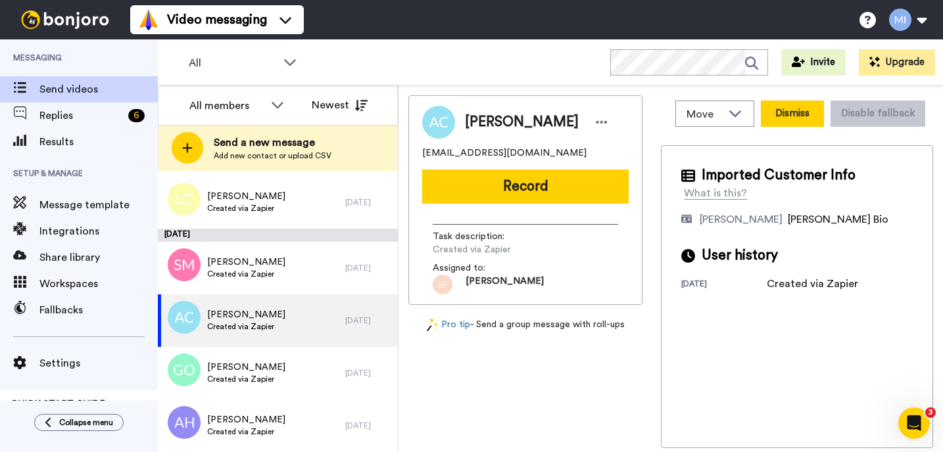
click at [791, 112] on button "Dismiss" at bounding box center [792, 114] width 63 height 26
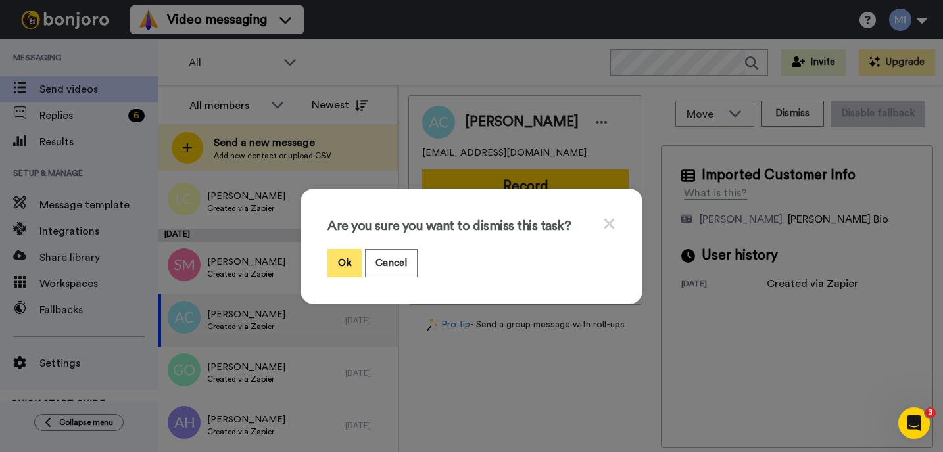
click at [330, 254] on button "Ok" at bounding box center [344, 263] width 34 height 28
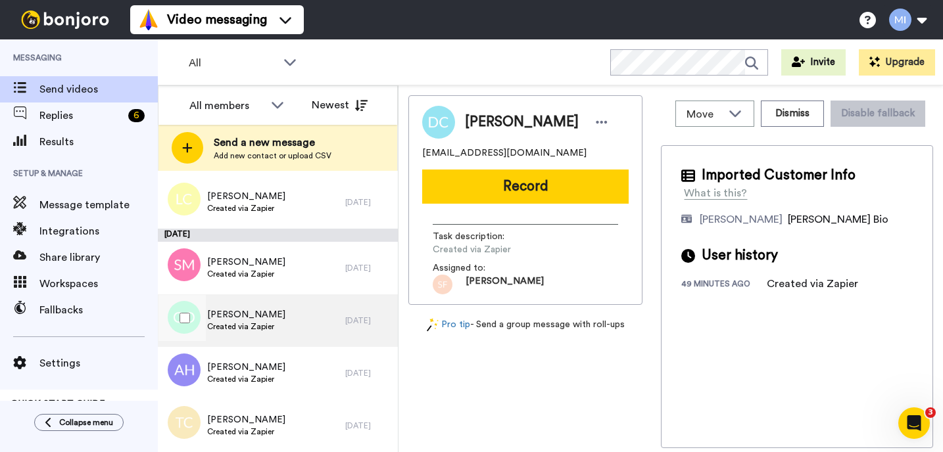
click at [283, 313] on div "Genelle Oliver Created via Zapier" at bounding box center [251, 320] width 187 height 53
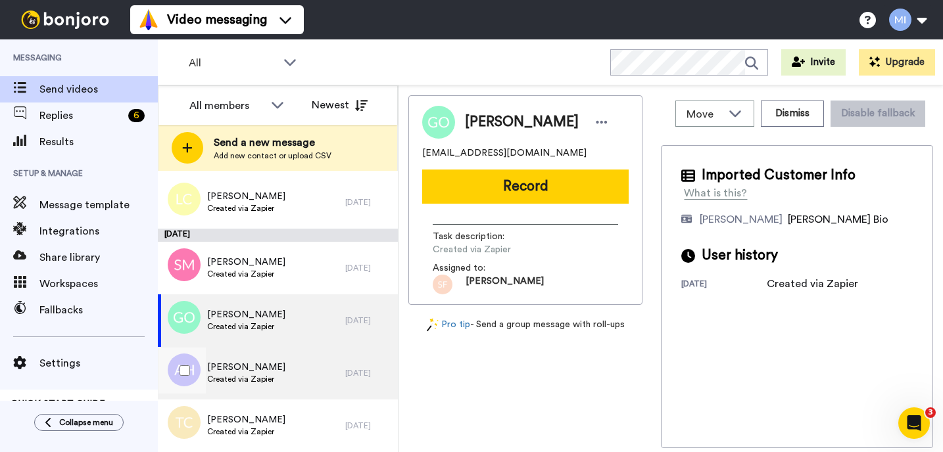
click at [268, 364] on span "Adewale Hammed" at bounding box center [246, 367] width 78 height 13
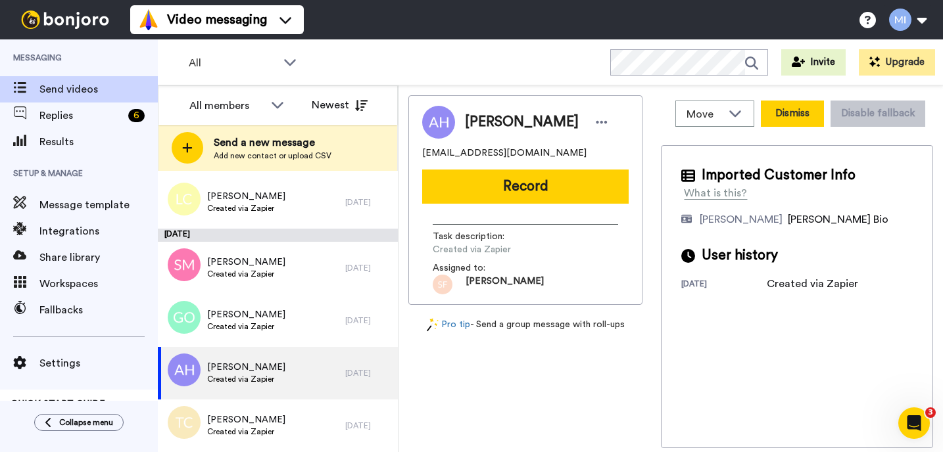
click at [791, 104] on button "Dismiss" at bounding box center [792, 114] width 63 height 26
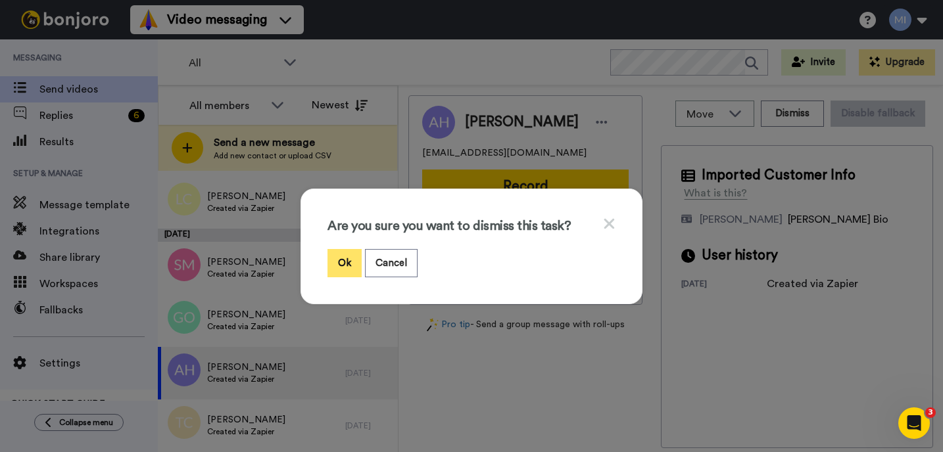
click at [341, 256] on button "Ok" at bounding box center [344, 263] width 34 height 28
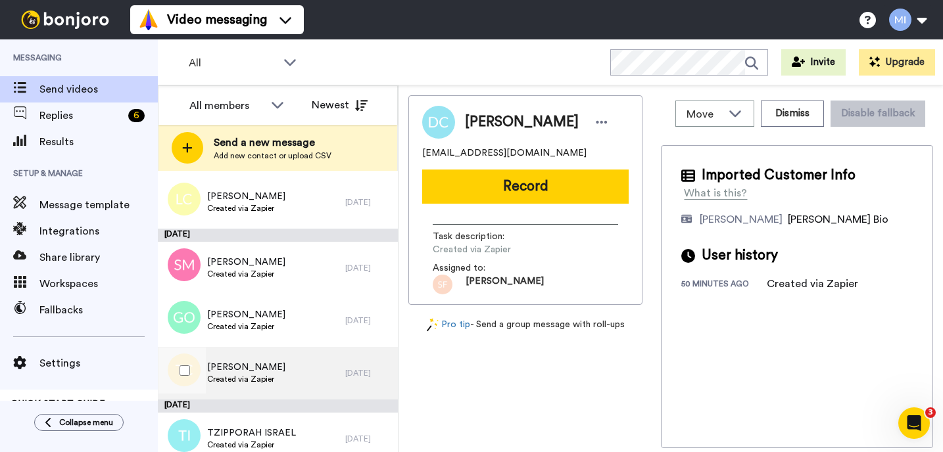
click at [291, 390] on div "[PERSON_NAME] Created via Zapier" at bounding box center [251, 373] width 187 height 53
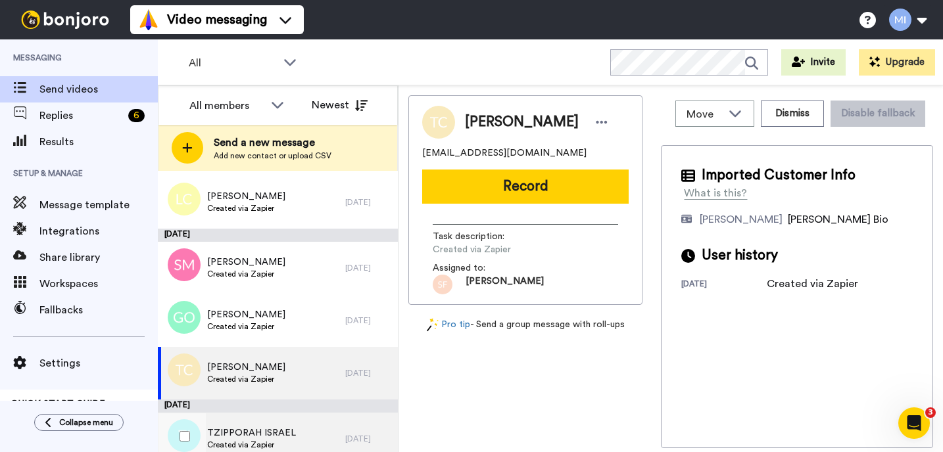
click at [317, 437] on div "TZIPPORAH ISRAEL Created via Zapier" at bounding box center [251, 439] width 187 height 53
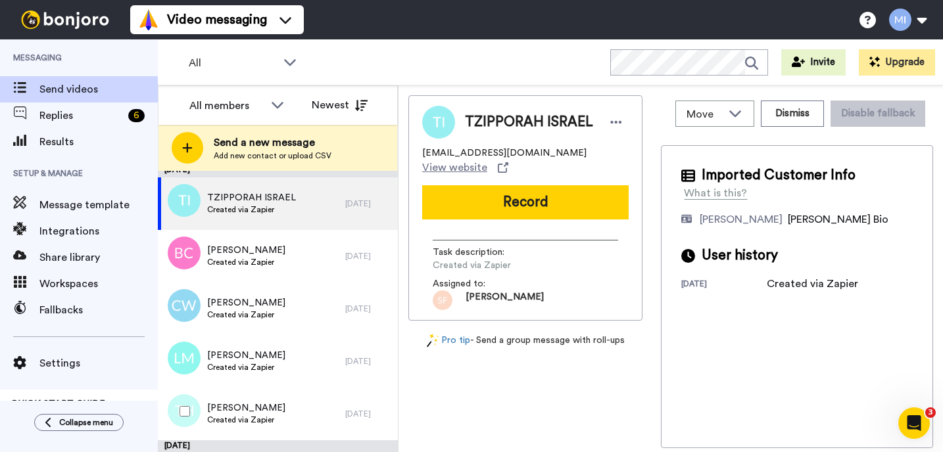
scroll to position [5385, 0]
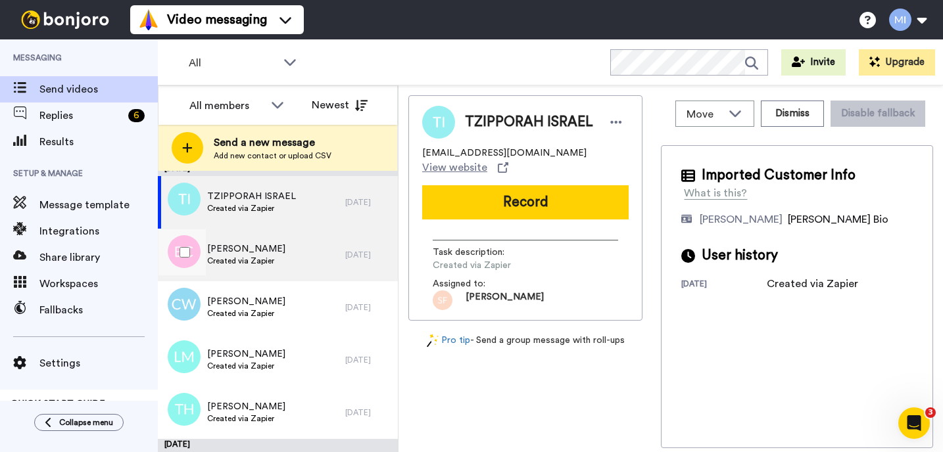
click at [278, 271] on div "Bart Cummings Created via Zapier" at bounding box center [251, 255] width 187 height 53
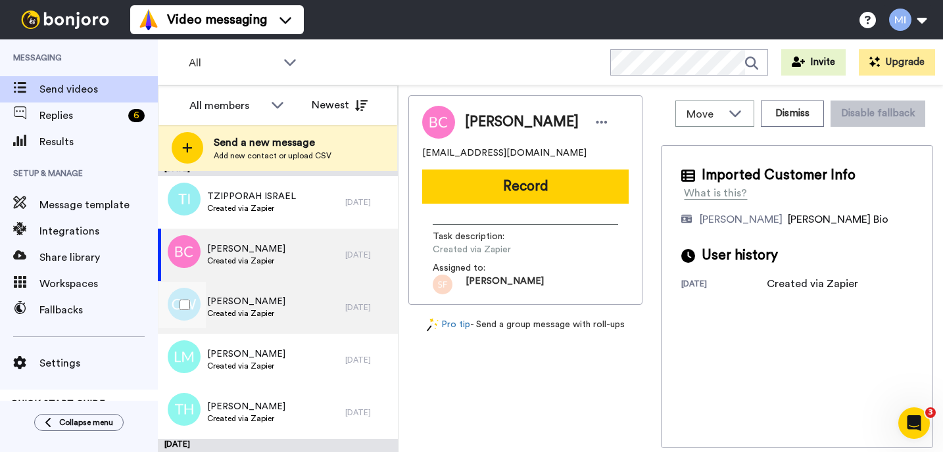
click at [308, 313] on div "Carolyn Williams Created via Zapier" at bounding box center [251, 307] width 187 height 53
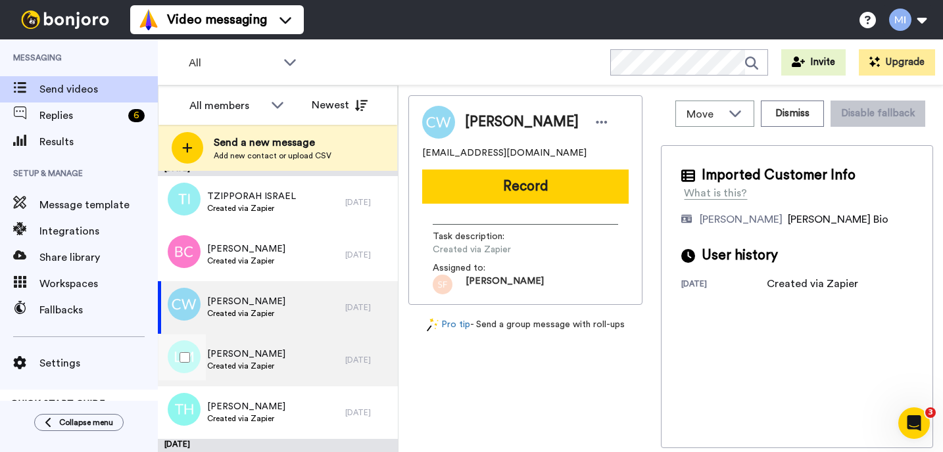
click at [296, 361] on div "Lezette McClain Created via Zapier" at bounding box center [251, 360] width 187 height 53
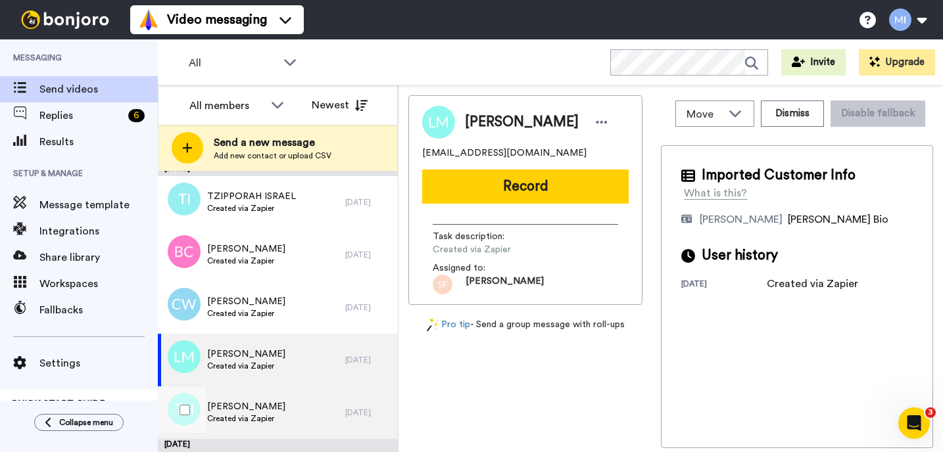
click at [290, 394] on div "[PERSON_NAME] Created via Zapier" at bounding box center [251, 413] width 187 height 53
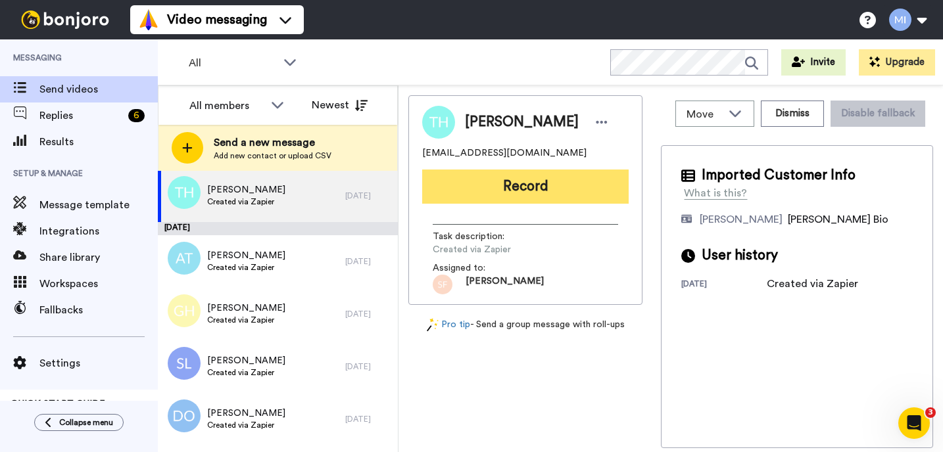
scroll to position [5622, 0]
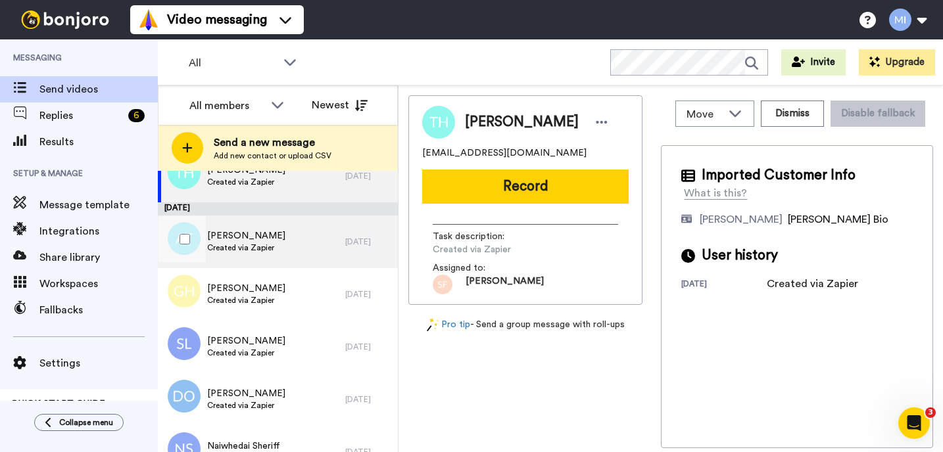
click at [335, 241] on div "ANDREA TENCZA Created via Zapier" at bounding box center [251, 242] width 187 height 53
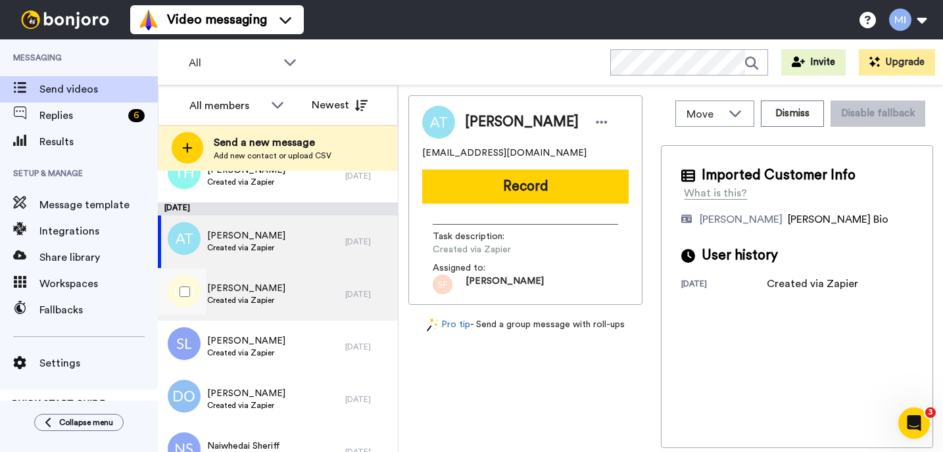
click at [290, 299] on div "Ginevra Hightower Created via Zapier" at bounding box center [251, 294] width 187 height 53
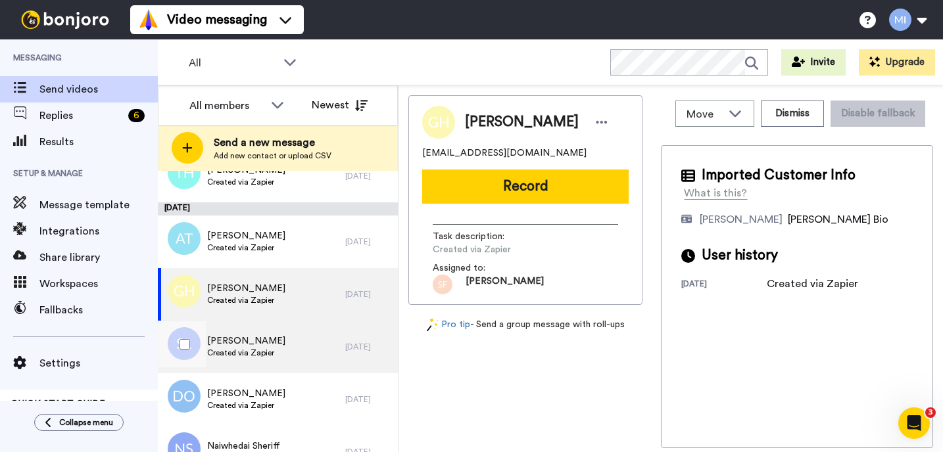
click at [284, 366] on div "[PERSON_NAME] Created via Zapier" at bounding box center [251, 347] width 187 height 53
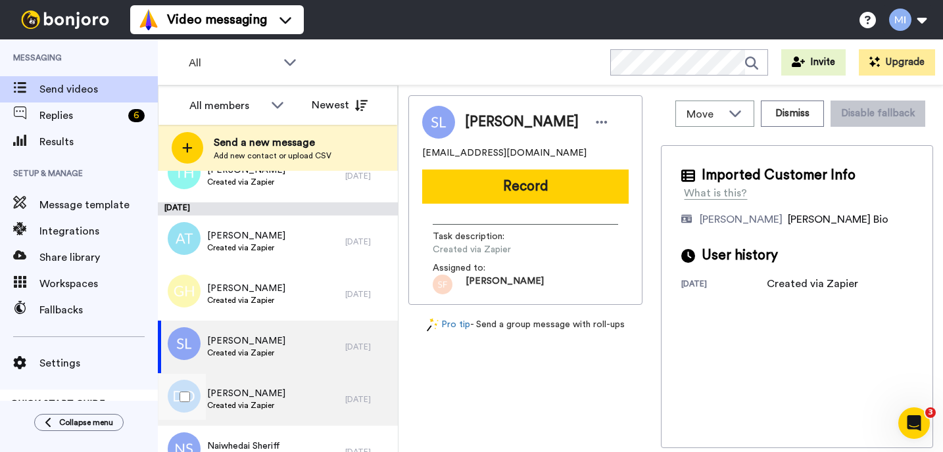
click at [280, 396] on div "[PERSON_NAME] Created via Zapier" at bounding box center [251, 399] width 187 height 53
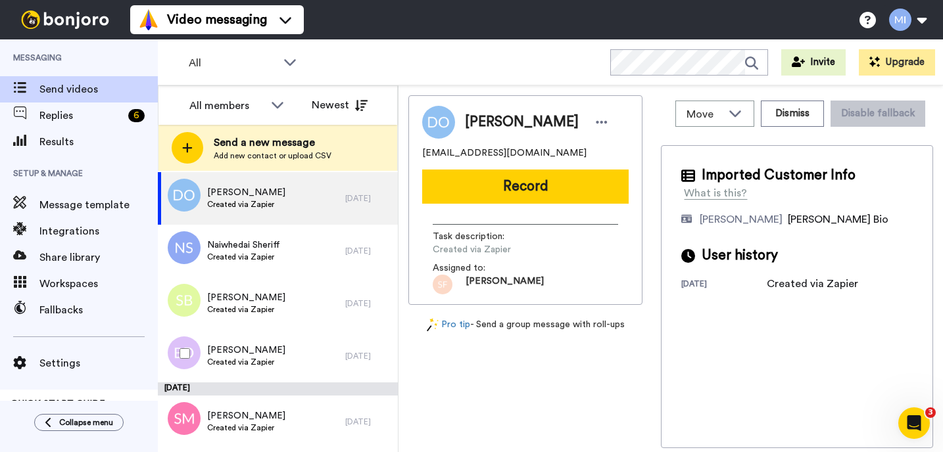
scroll to position [5832, 0]
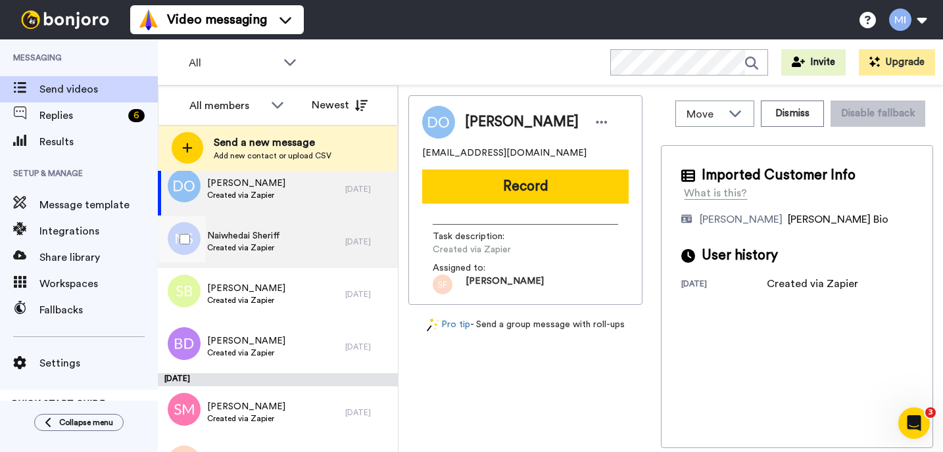
click at [287, 262] on div "Naiwhedai Sheriff Created via Zapier" at bounding box center [251, 242] width 187 height 53
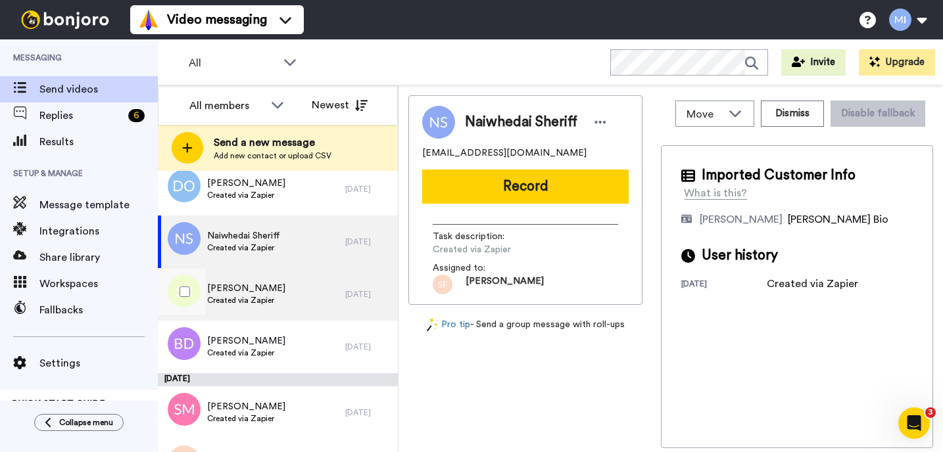
click at [280, 310] on div "[PERSON_NAME] Created via Zapier" at bounding box center [251, 294] width 187 height 53
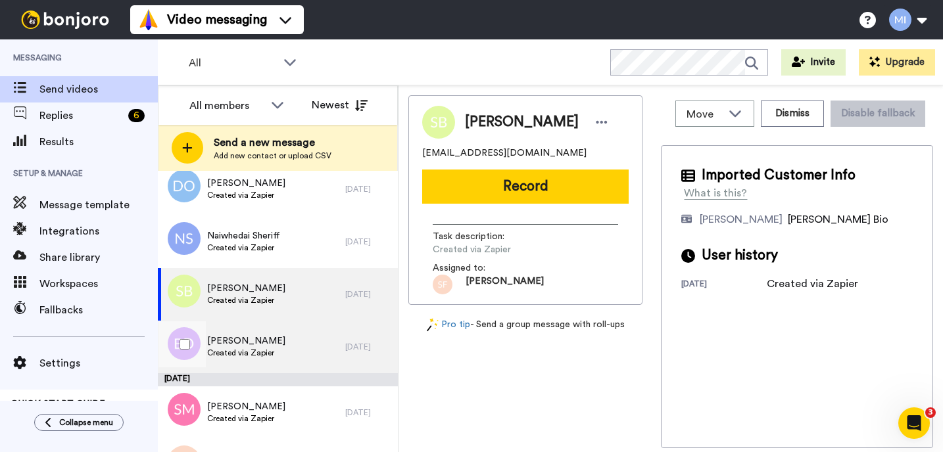
click at [279, 339] on div "Bill Donegan Created via Zapier" at bounding box center [251, 347] width 187 height 53
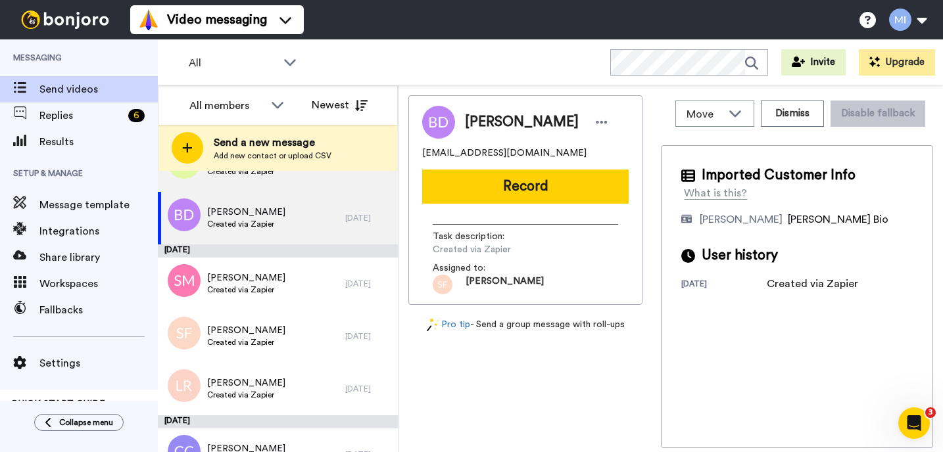
scroll to position [5963, 0]
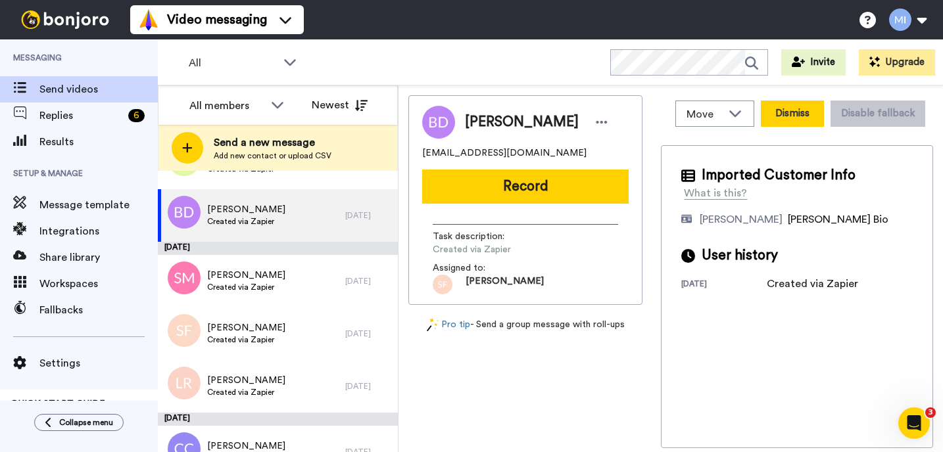
click at [794, 116] on button "Dismiss" at bounding box center [792, 114] width 63 height 26
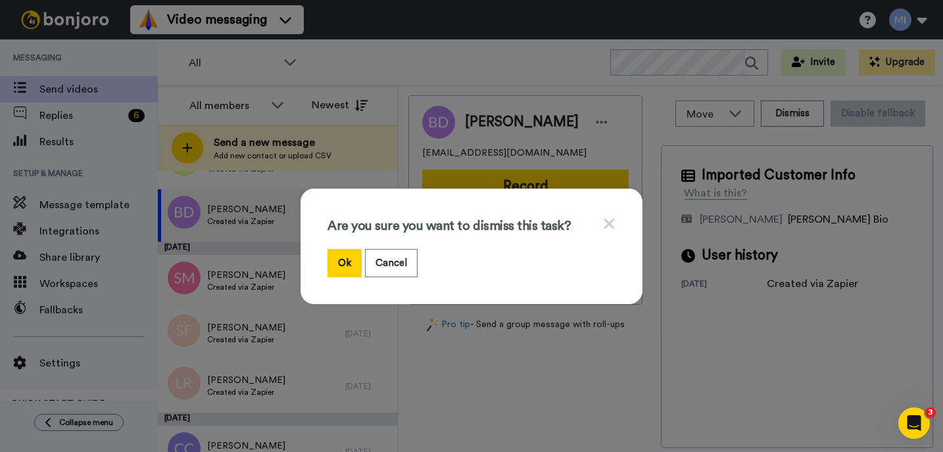
click at [350, 279] on div "Are you sure you want to dismiss this task? Ok Cancel" at bounding box center [471, 247] width 342 height 116
click at [346, 266] on button "Ok" at bounding box center [344, 263] width 34 height 28
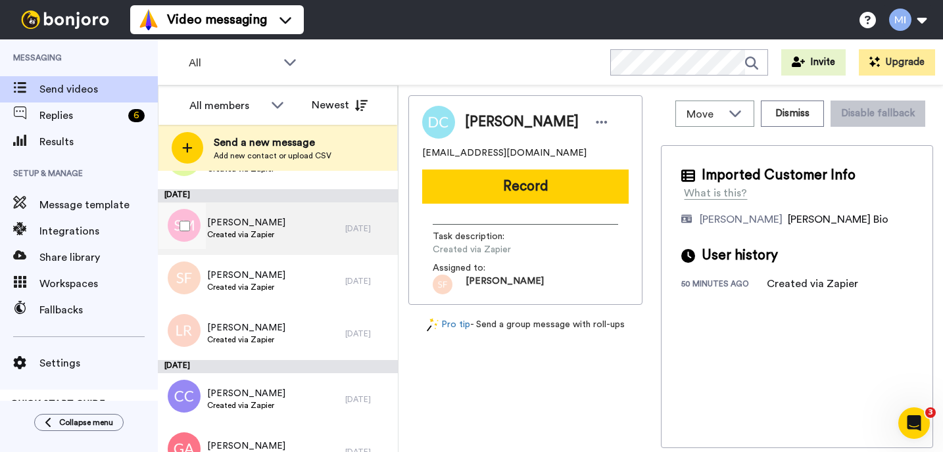
click at [280, 236] on div "[PERSON_NAME] Created via Zapier" at bounding box center [251, 228] width 187 height 53
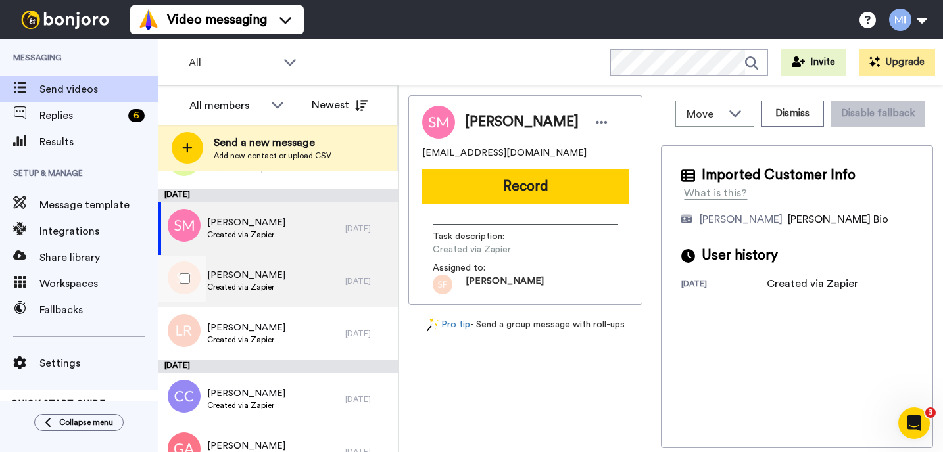
click at [304, 269] on div "[PERSON_NAME] Created via Zapier" at bounding box center [251, 281] width 187 height 53
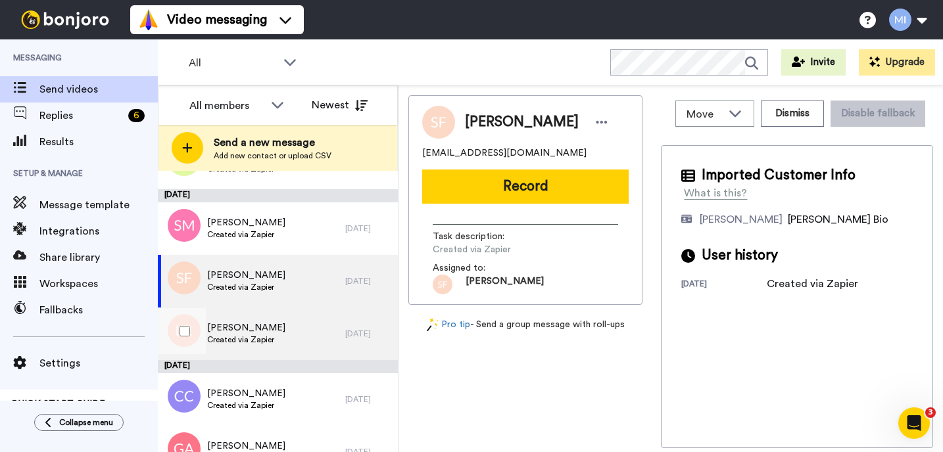
click at [287, 319] on div "Liam Ryan Created via Zapier" at bounding box center [251, 334] width 187 height 53
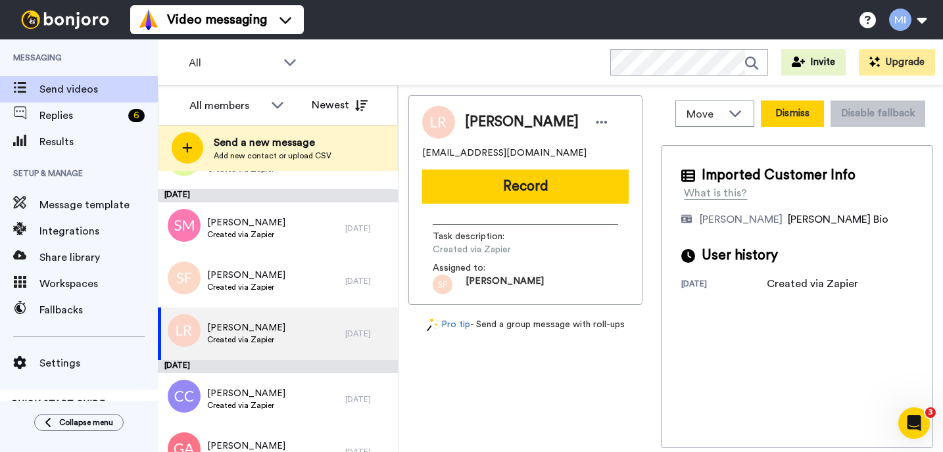
click at [795, 110] on button "Dismiss" at bounding box center [792, 114] width 63 height 26
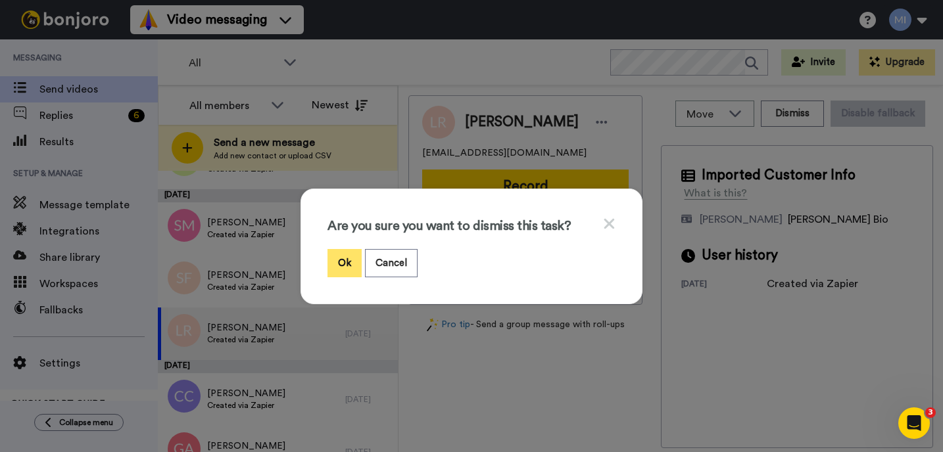
click at [339, 268] on button "Ok" at bounding box center [344, 263] width 34 height 28
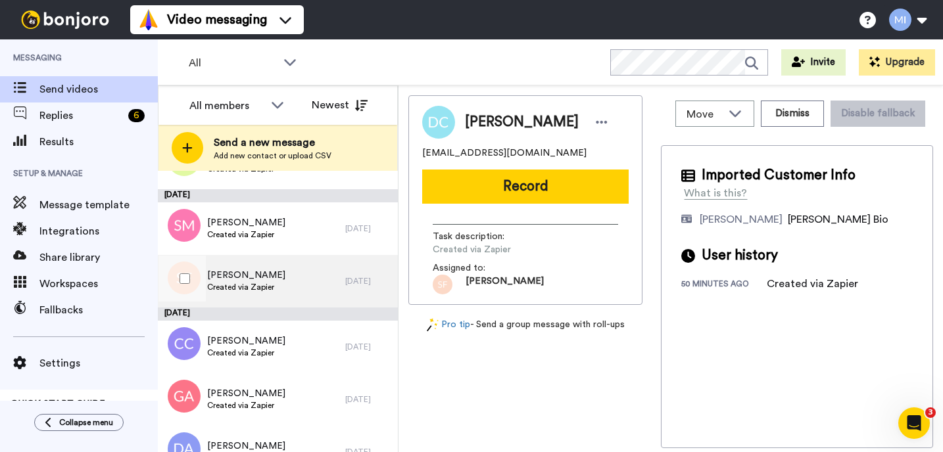
click at [285, 287] on div "[PERSON_NAME] Created via Zapier" at bounding box center [251, 281] width 187 height 53
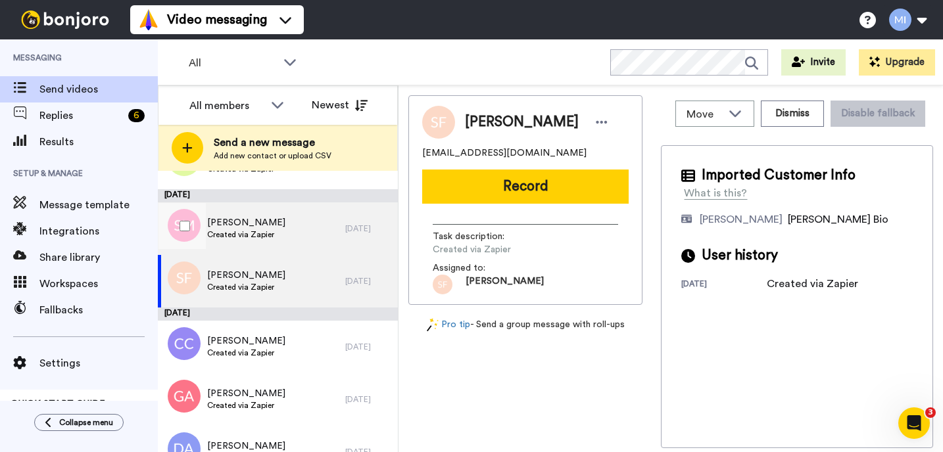
click at [306, 239] on div "[PERSON_NAME] Created via Zapier" at bounding box center [251, 228] width 187 height 53
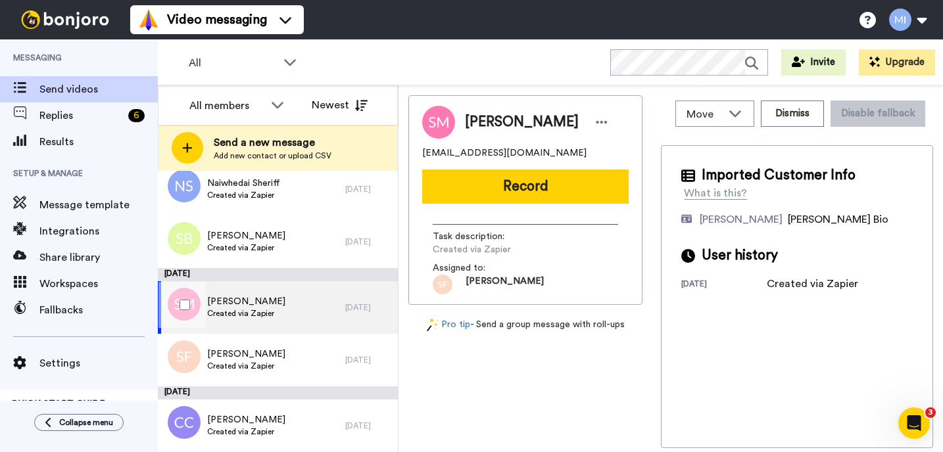
scroll to position [5858, 0]
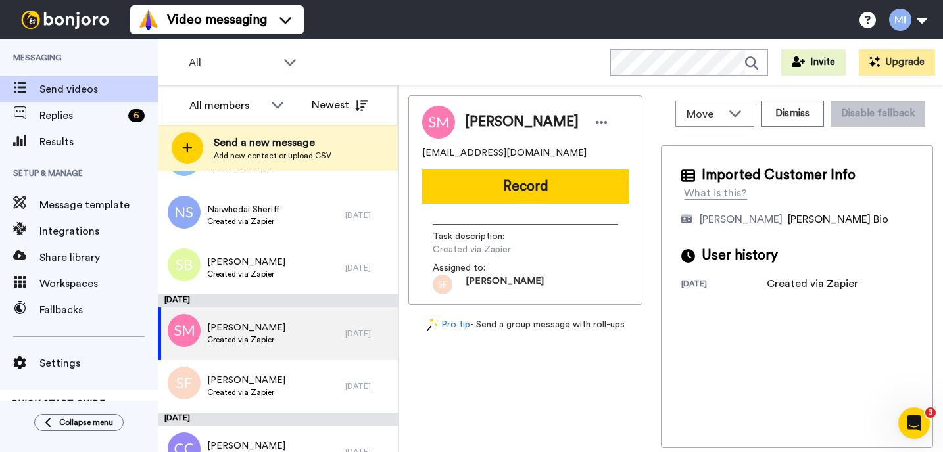
click at [270, 300] on div "[DATE]" at bounding box center [278, 300] width 240 height 13
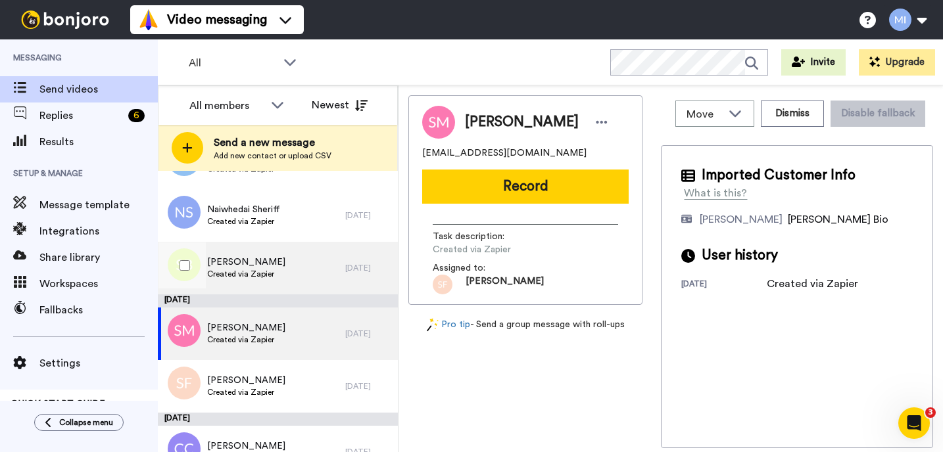
click at [272, 271] on span "Created via Zapier" at bounding box center [246, 274] width 78 height 11
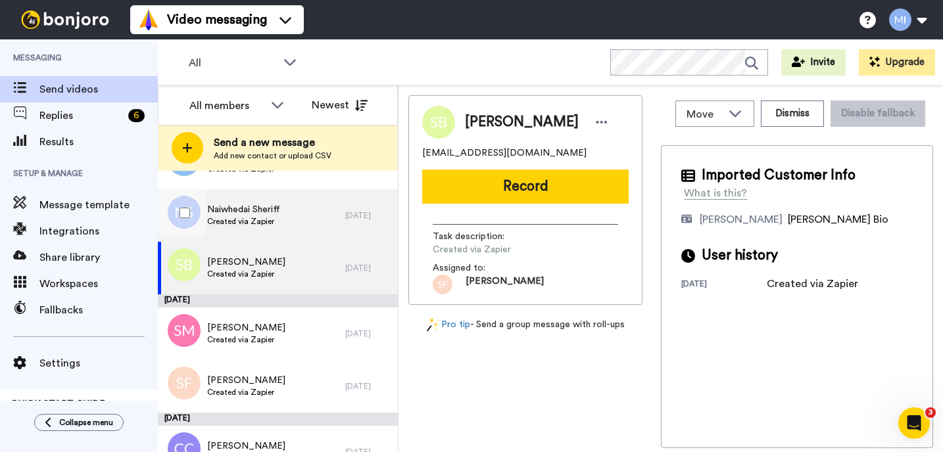
click at [287, 235] on div "Naiwhedai Sheriff Created via Zapier" at bounding box center [251, 215] width 187 height 53
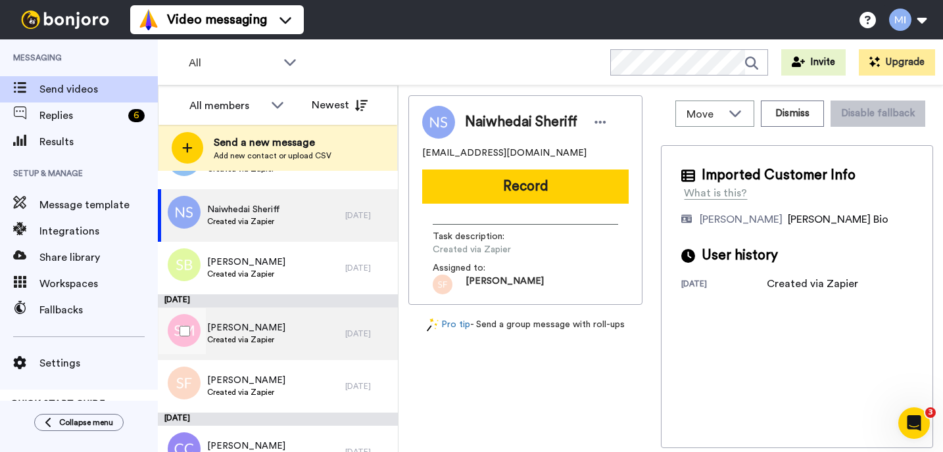
click at [266, 329] on span "[PERSON_NAME]" at bounding box center [246, 327] width 78 height 13
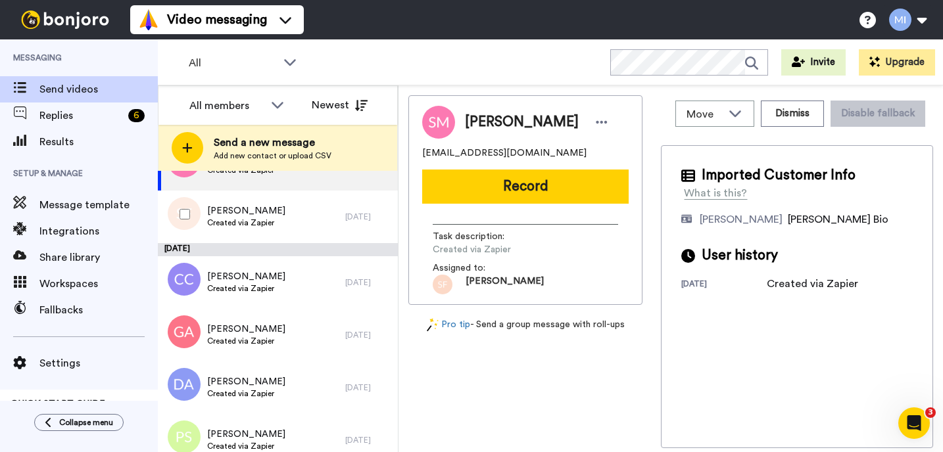
scroll to position [6042, 0]
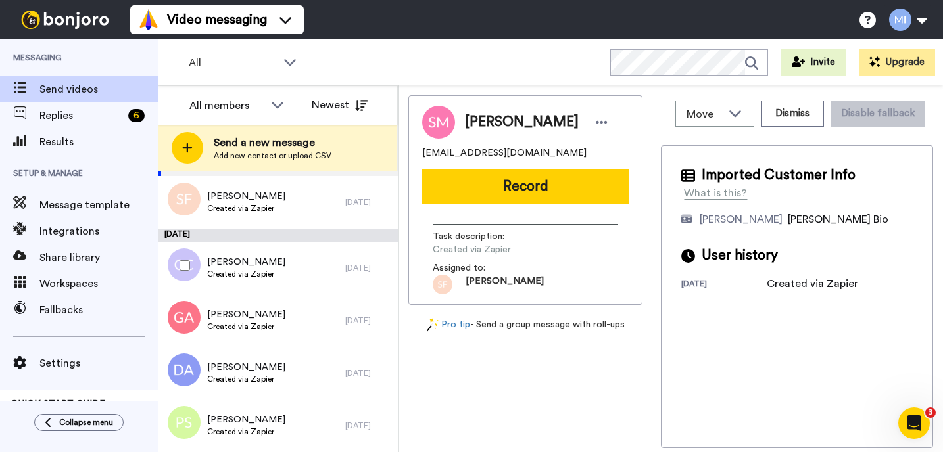
click at [363, 263] on div "16 days ago" at bounding box center [368, 268] width 46 height 11
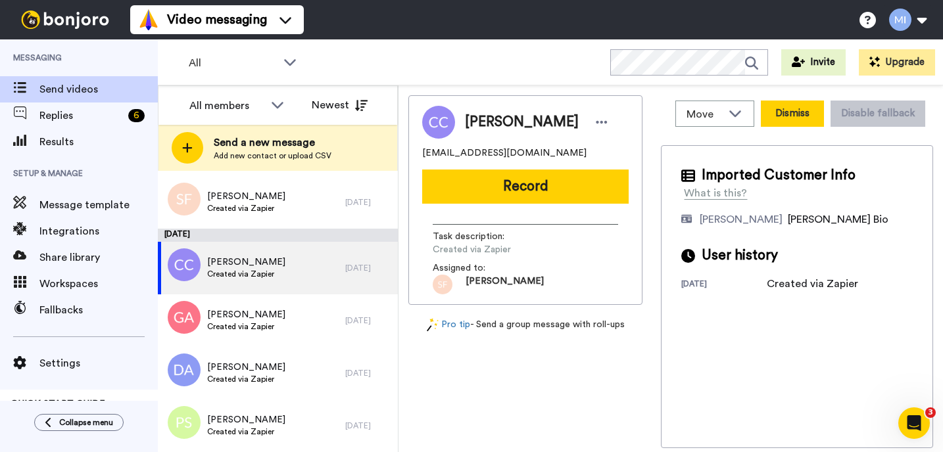
click at [801, 111] on button "Dismiss" at bounding box center [792, 114] width 63 height 26
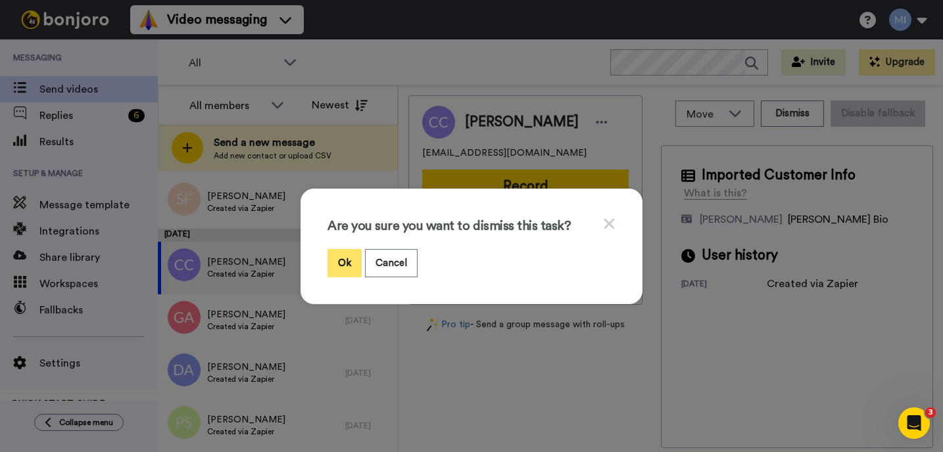
click at [356, 256] on button "Ok" at bounding box center [344, 263] width 34 height 28
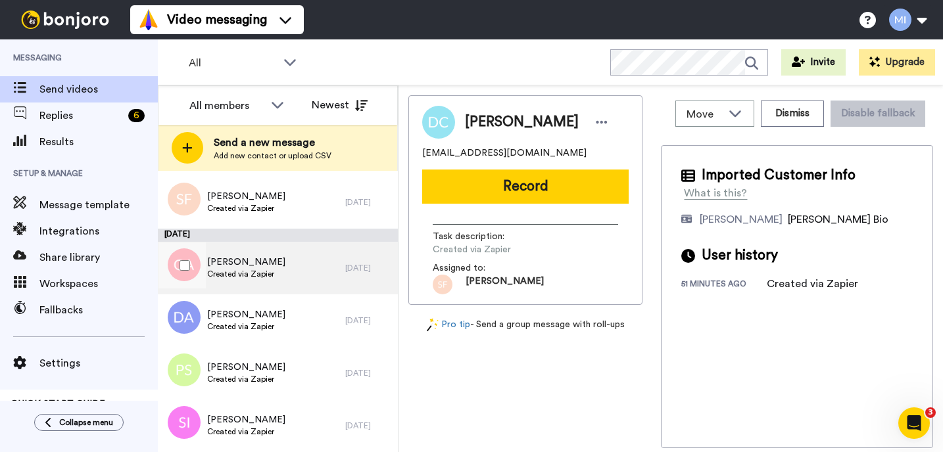
click at [357, 256] on div "Graham Aldam Created via Zapier 16 days ago" at bounding box center [278, 268] width 240 height 53
click at [800, 127] on div "Move WORKSPACES View all Default Task List Marjorie's Migrated Workspace Prospe…" at bounding box center [797, 113] width 272 height 37
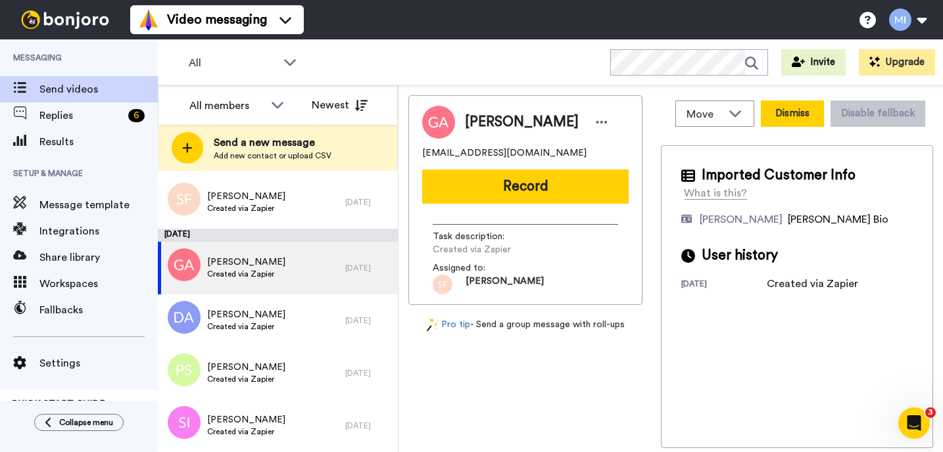
click at [799, 120] on button "Dismiss" at bounding box center [792, 114] width 63 height 26
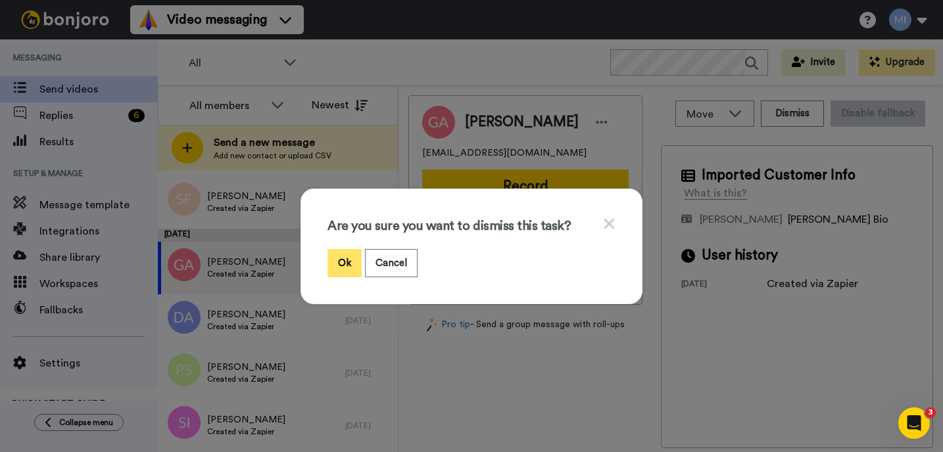
click at [350, 268] on button "Ok" at bounding box center [344, 263] width 34 height 28
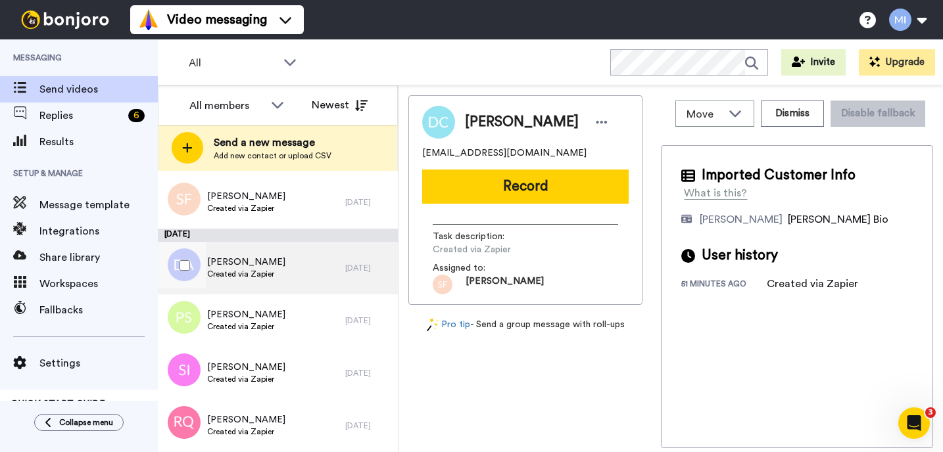
click at [320, 259] on div "Diane Allen Created via Zapier" at bounding box center [251, 268] width 187 height 53
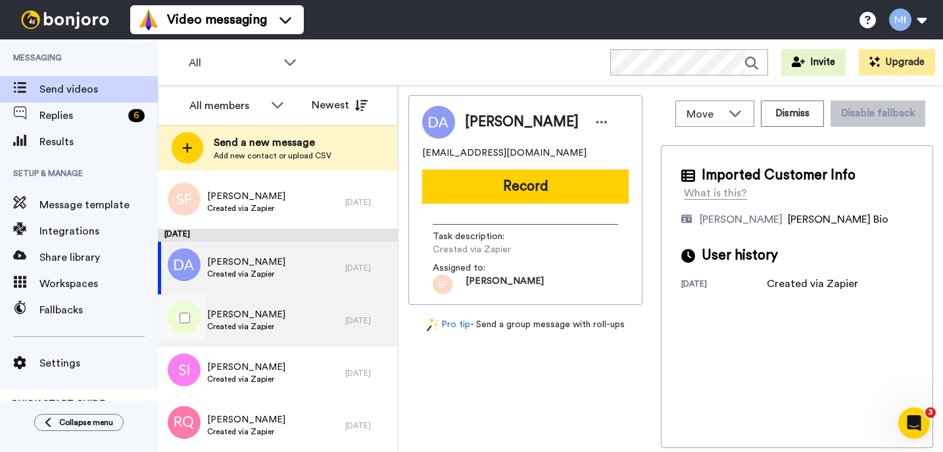
click at [288, 321] on div "Patricia Salia Ruiz Created via Zapier" at bounding box center [251, 320] width 187 height 53
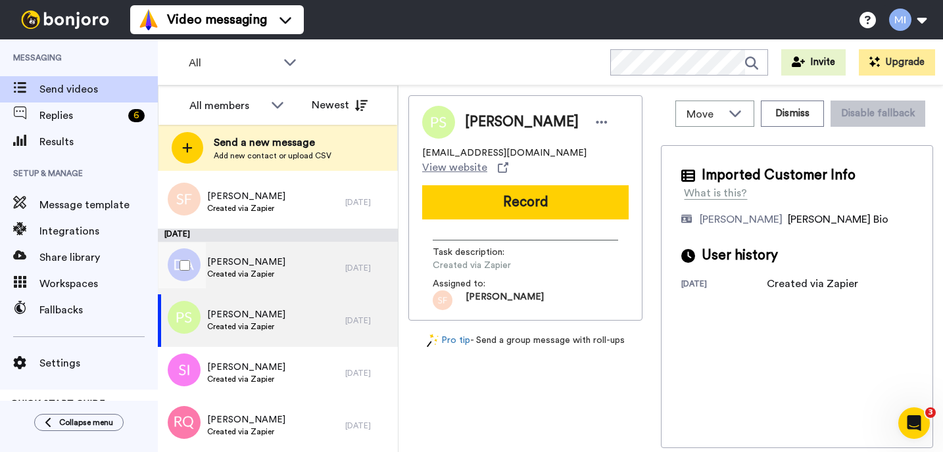
click at [294, 281] on div "Diane Allen Created via Zapier" at bounding box center [251, 268] width 187 height 53
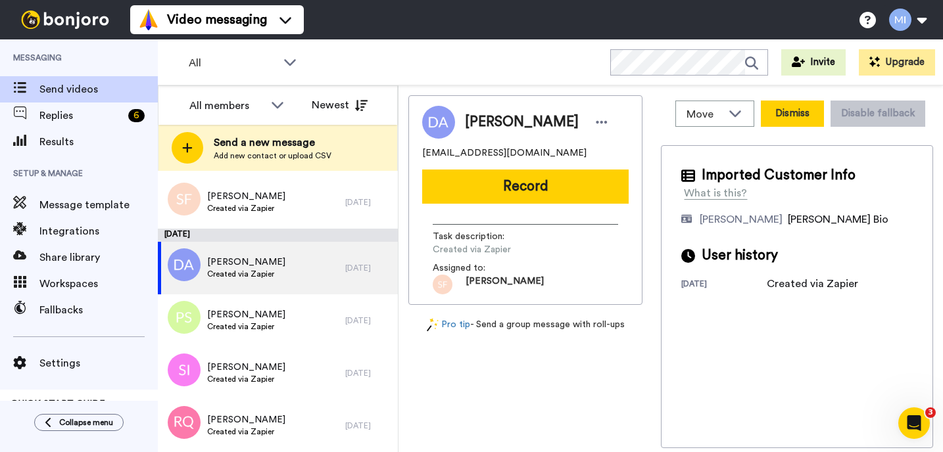
click at [776, 116] on button "Dismiss" at bounding box center [792, 114] width 63 height 26
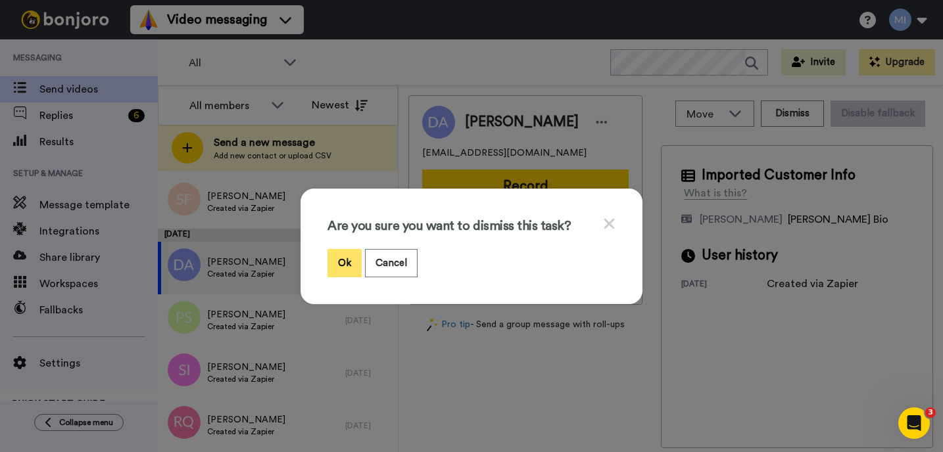
click at [361, 266] on button "Ok" at bounding box center [344, 263] width 34 height 28
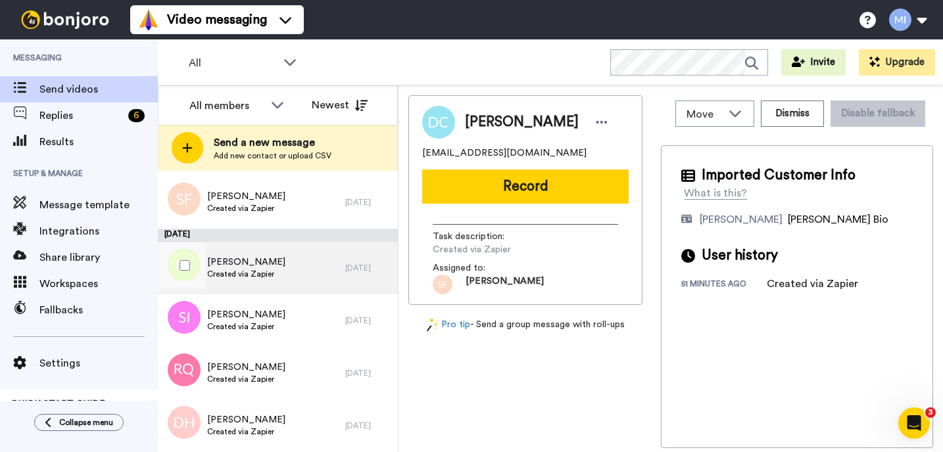
click at [363, 275] on div "Patricia Salia Ruiz Created via Zapier 16 days ago" at bounding box center [278, 268] width 240 height 53
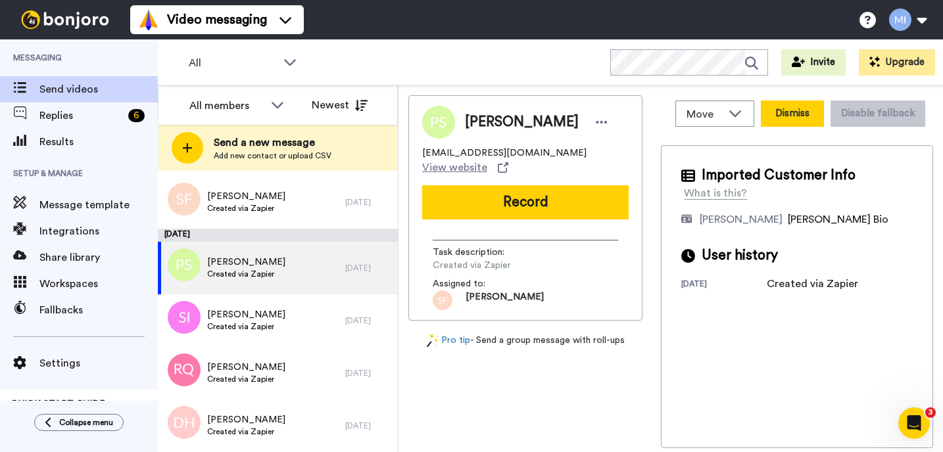
click at [814, 113] on button "Dismiss" at bounding box center [792, 114] width 63 height 26
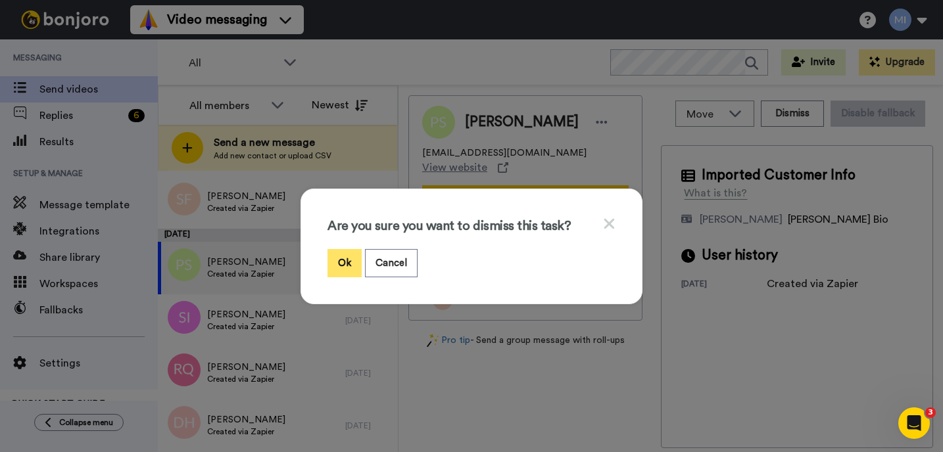
click at [350, 267] on button "Ok" at bounding box center [344, 263] width 34 height 28
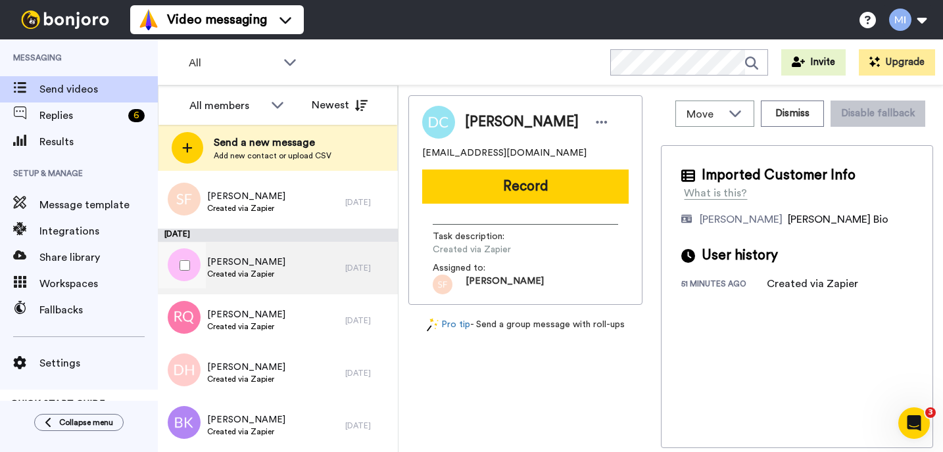
click at [350, 268] on div "16 days ago" at bounding box center [368, 268] width 46 height 11
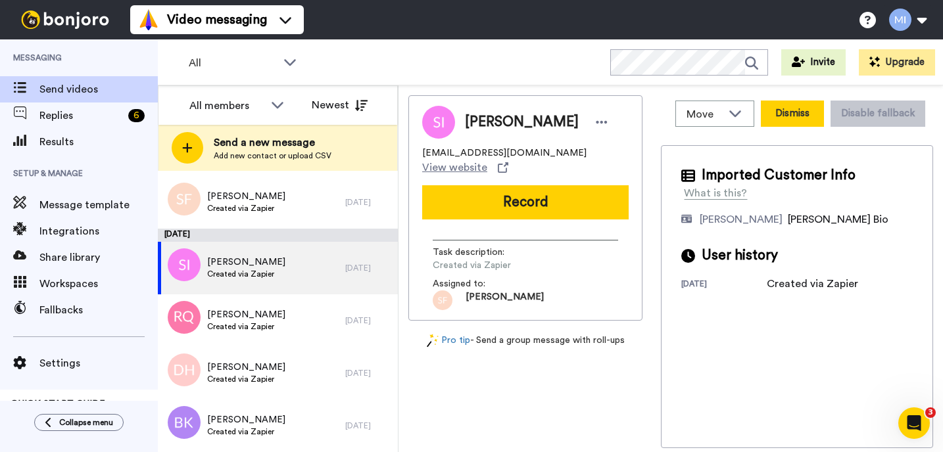
click at [794, 106] on button "Dismiss" at bounding box center [792, 114] width 63 height 26
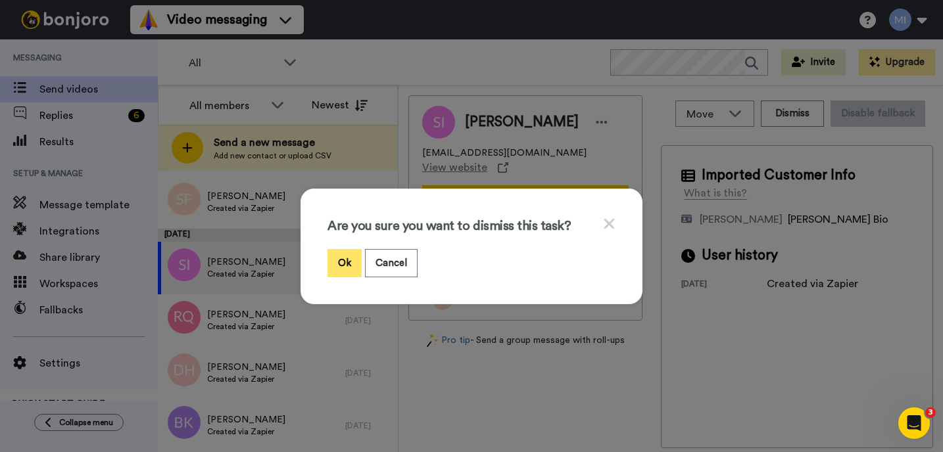
click at [342, 259] on button "Ok" at bounding box center [344, 263] width 34 height 28
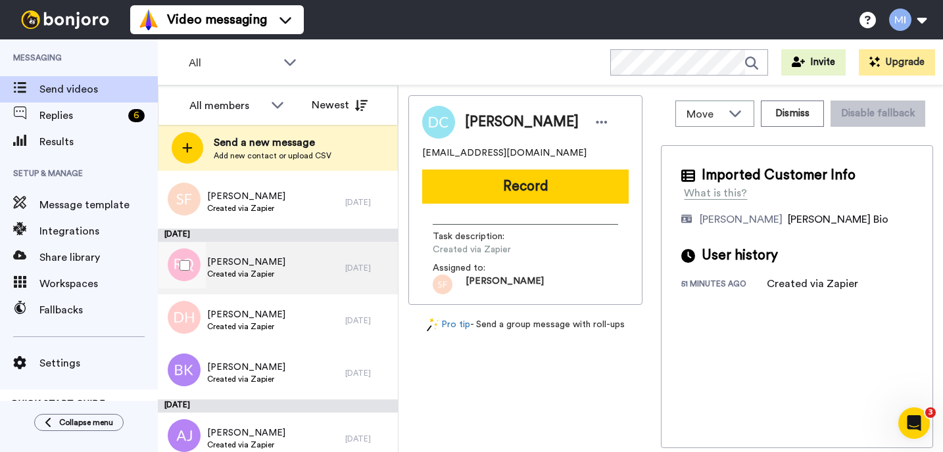
click at [310, 275] on div "Rebecca Quigley Created via Zapier" at bounding box center [251, 268] width 187 height 53
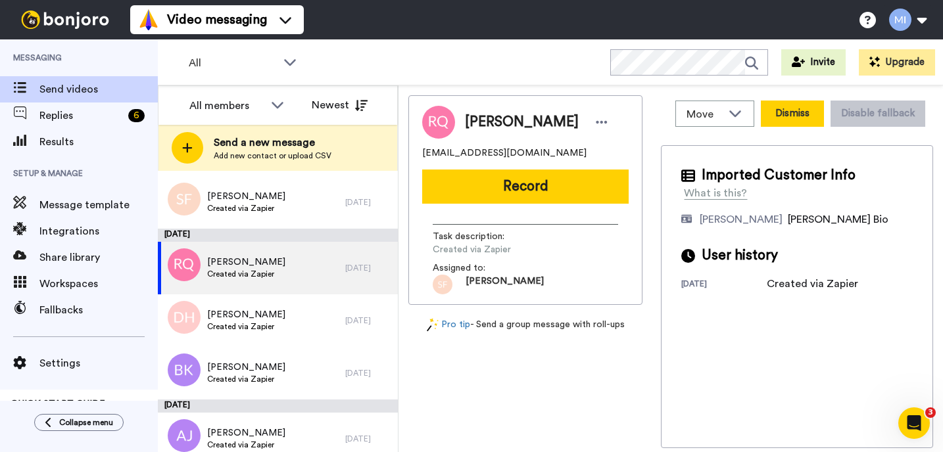
click at [791, 108] on button "Dismiss" at bounding box center [792, 114] width 63 height 26
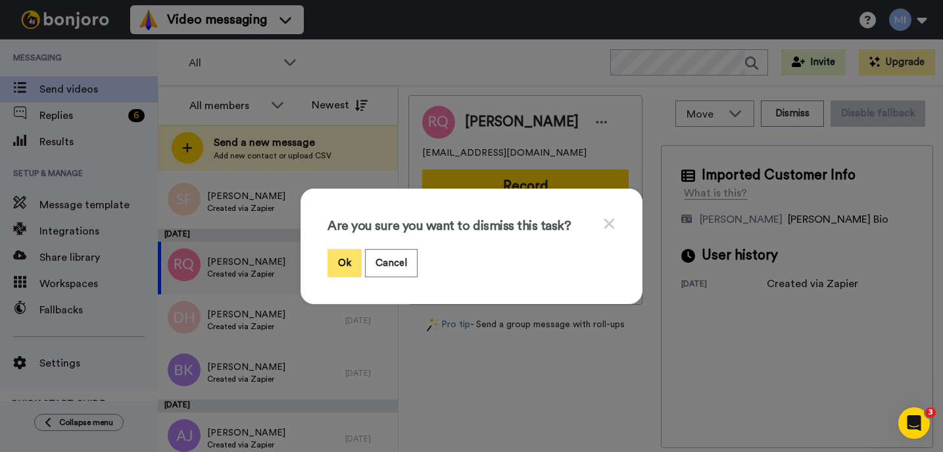
click at [341, 271] on button "Ok" at bounding box center [344, 263] width 34 height 28
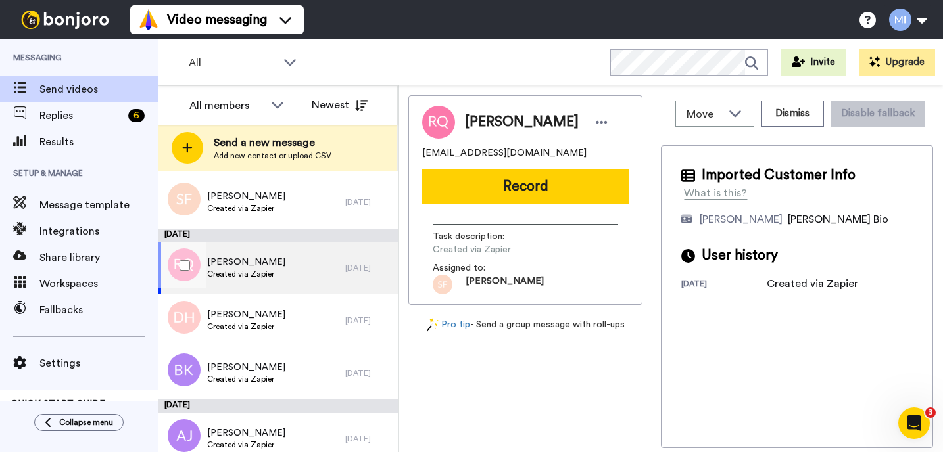
click at [326, 273] on div "Rebecca Quigley Created via Zapier" at bounding box center [251, 268] width 187 height 53
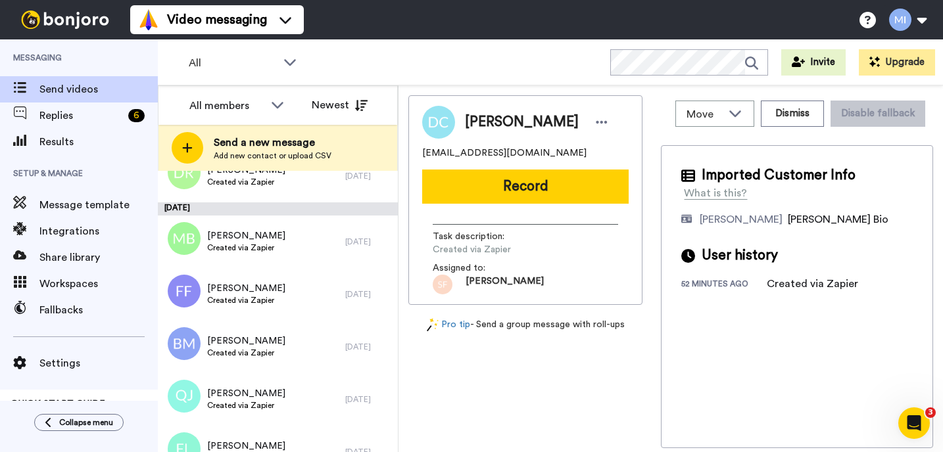
scroll to position [7357, 0]
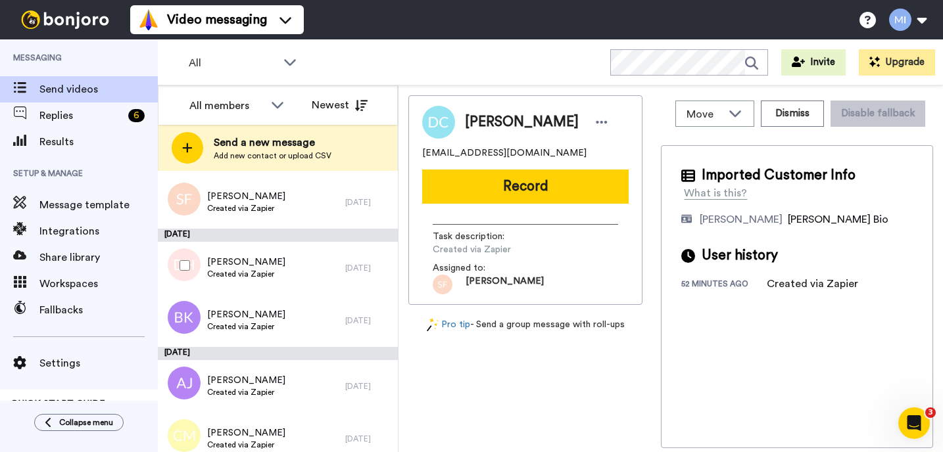
click at [333, 266] on div "Daniel Hornby Created via Zapier" at bounding box center [251, 268] width 187 height 53
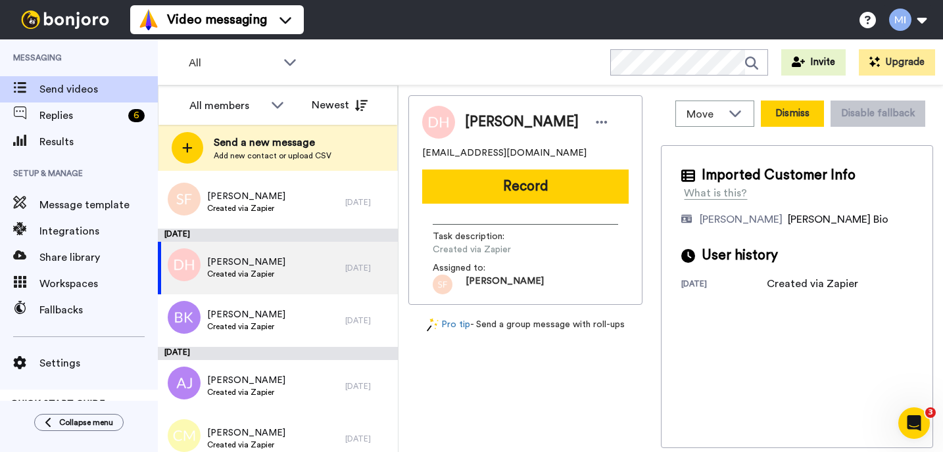
click at [771, 118] on button "Dismiss" at bounding box center [792, 114] width 63 height 26
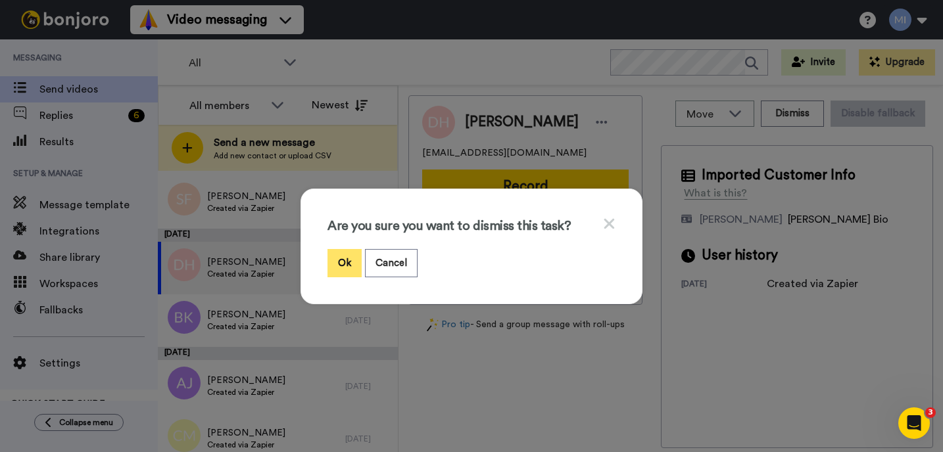
click at [352, 268] on button "Ok" at bounding box center [344, 263] width 34 height 28
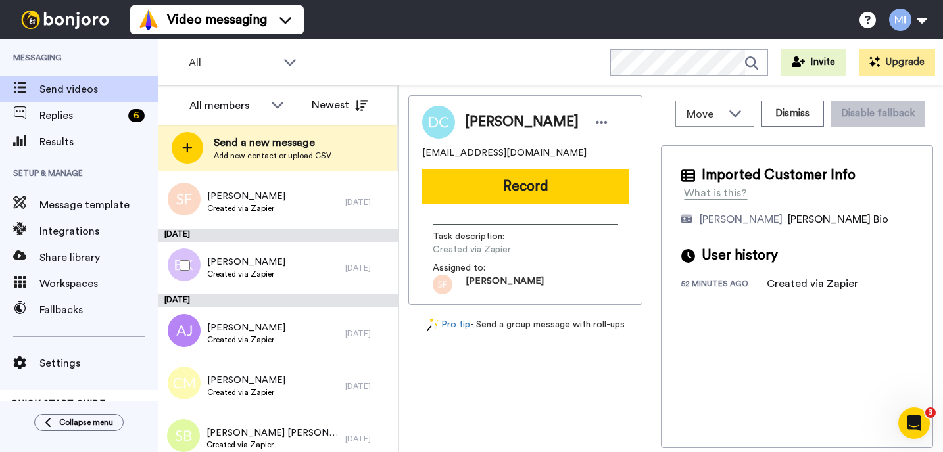
click at [359, 266] on div "16 days ago" at bounding box center [368, 268] width 46 height 11
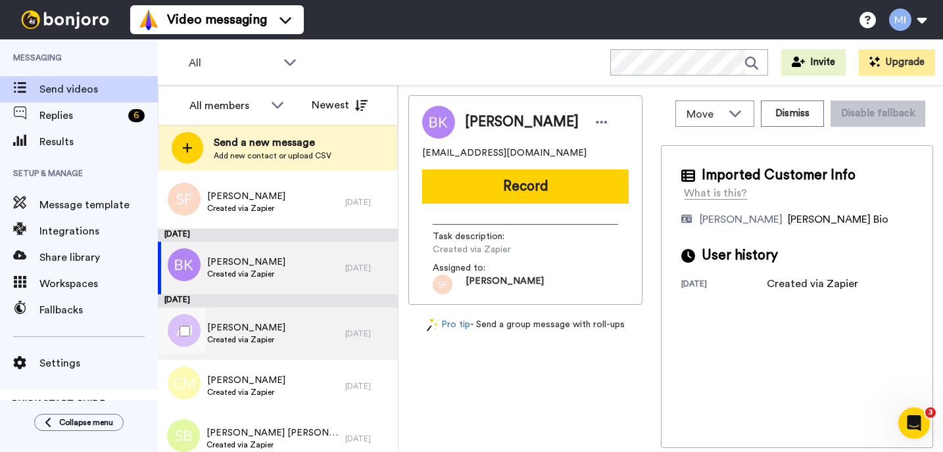
click at [315, 320] on div "Amy Johnson Created via Zapier" at bounding box center [251, 334] width 187 height 53
click at [318, 282] on div "Basil King Created via Zapier" at bounding box center [251, 268] width 187 height 53
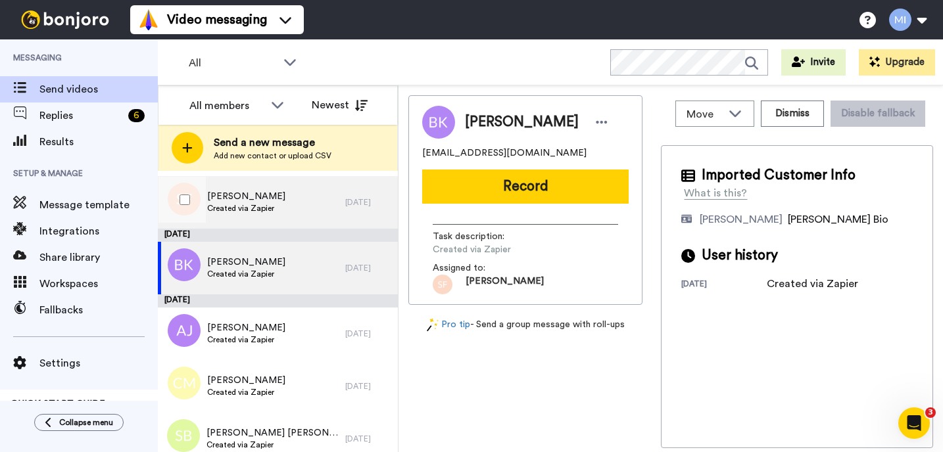
click at [298, 220] on div "[PERSON_NAME] Created via Zapier" at bounding box center [251, 202] width 187 height 53
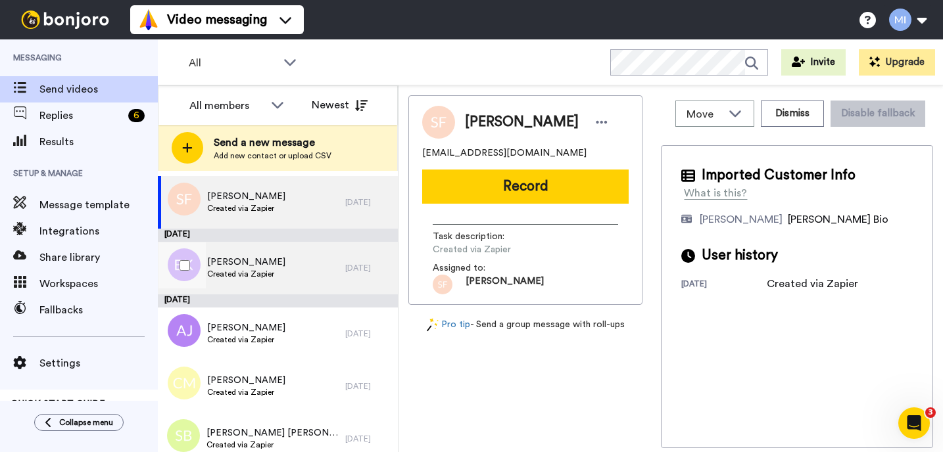
click at [273, 271] on div "Basil King Created via Zapier" at bounding box center [251, 268] width 187 height 53
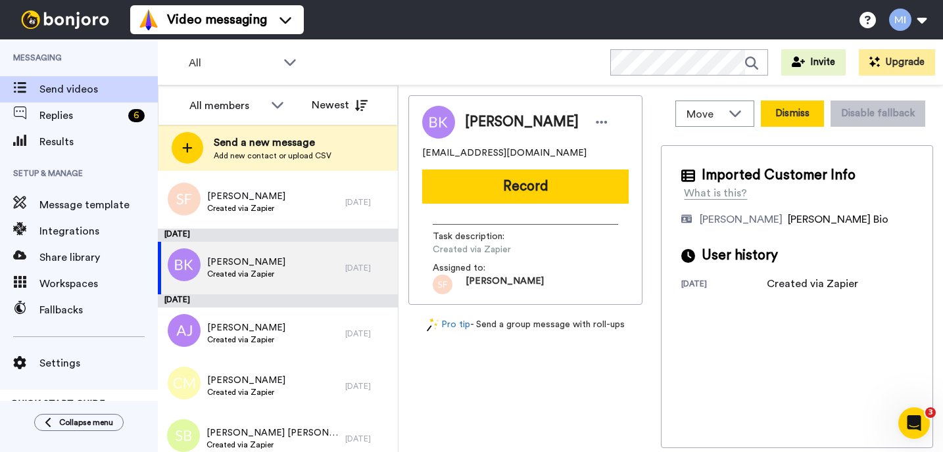
click at [784, 111] on button "Dismiss" at bounding box center [792, 114] width 63 height 26
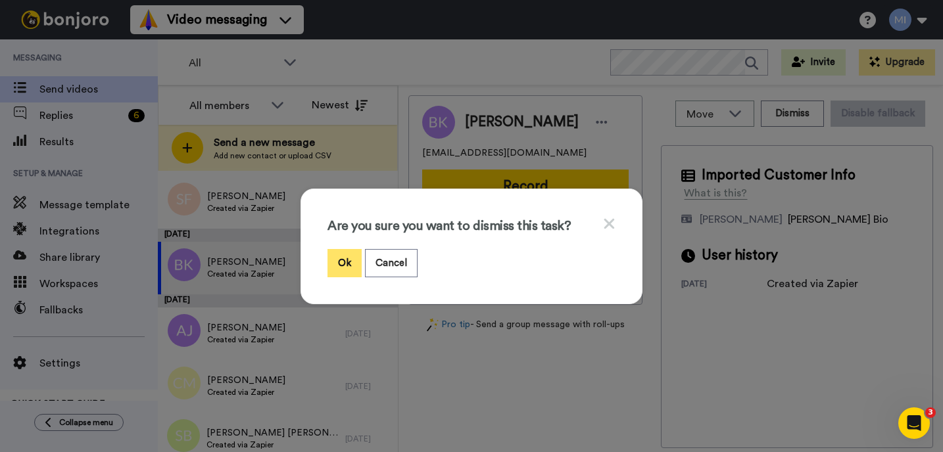
click at [350, 259] on button "Ok" at bounding box center [344, 263] width 34 height 28
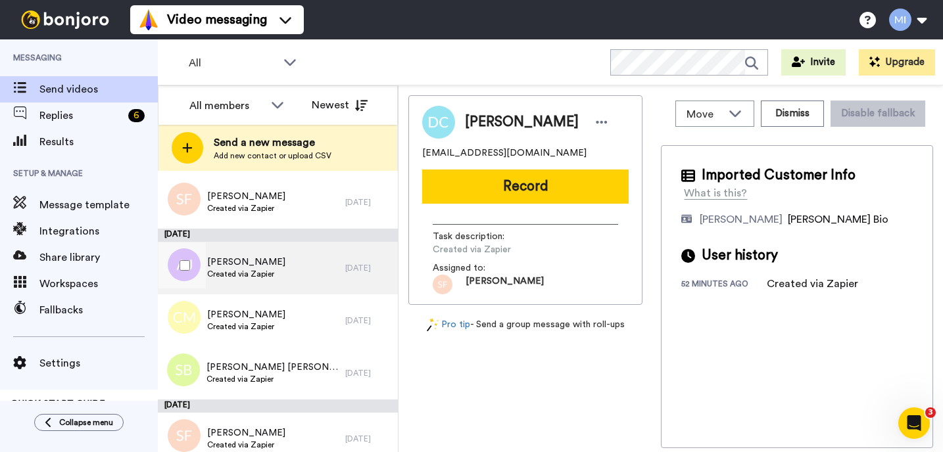
click at [291, 266] on div "Amy Johnson Created via Zapier" at bounding box center [251, 268] width 187 height 53
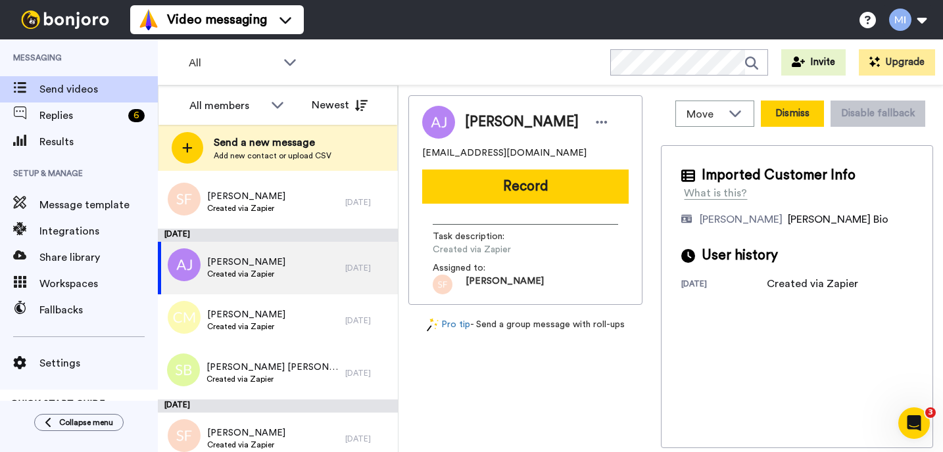
click at [798, 108] on button "Dismiss" at bounding box center [792, 114] width 63 height 26
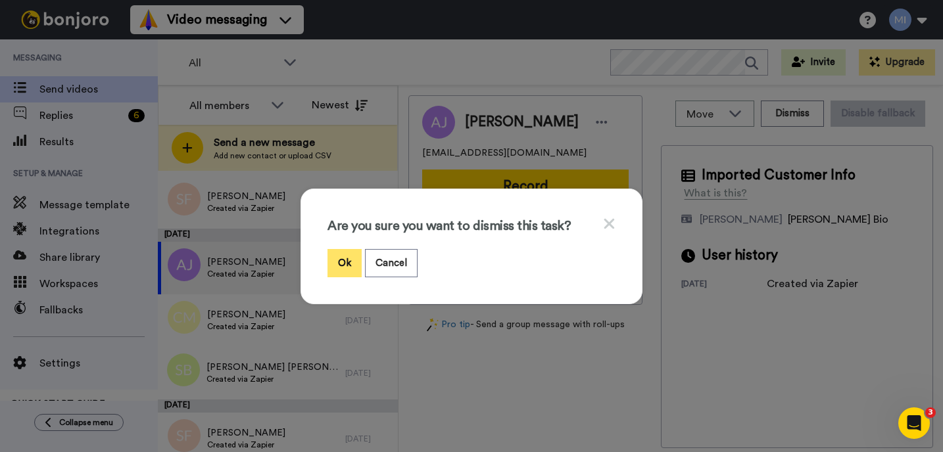
click at [329, 262] on button "Ok" at bounding box center [344, 263] width 34 height 28
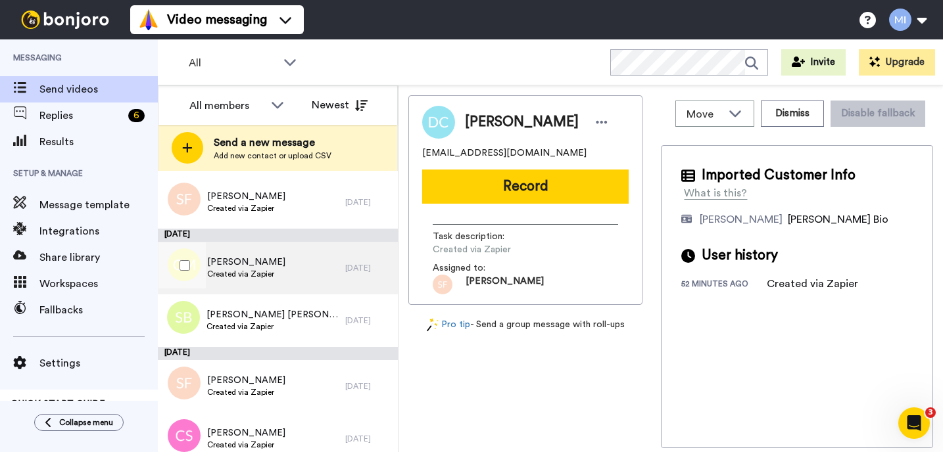
click at [304, 271] on div "Colm McElroy Created via Zapier" at bounding box center [251, 268] width 187 height 53
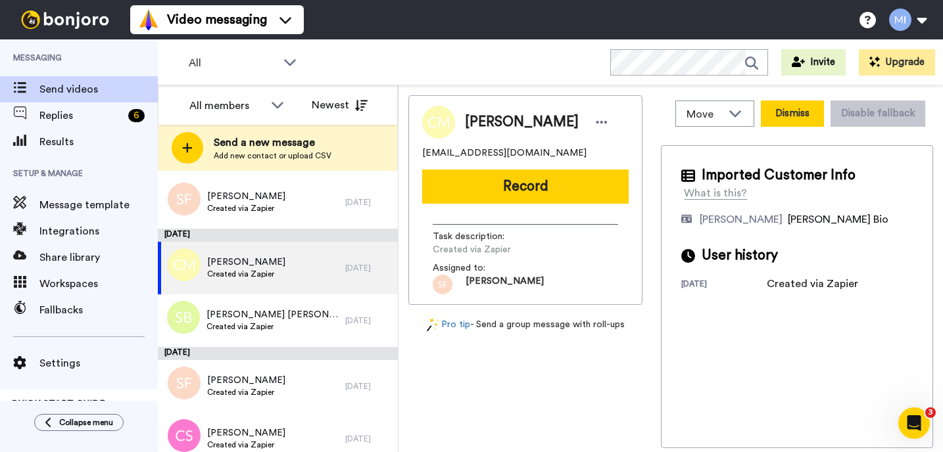
click at [784, 126] on button "Dismiss" at bounding box center [792, 114] width 63 height 26
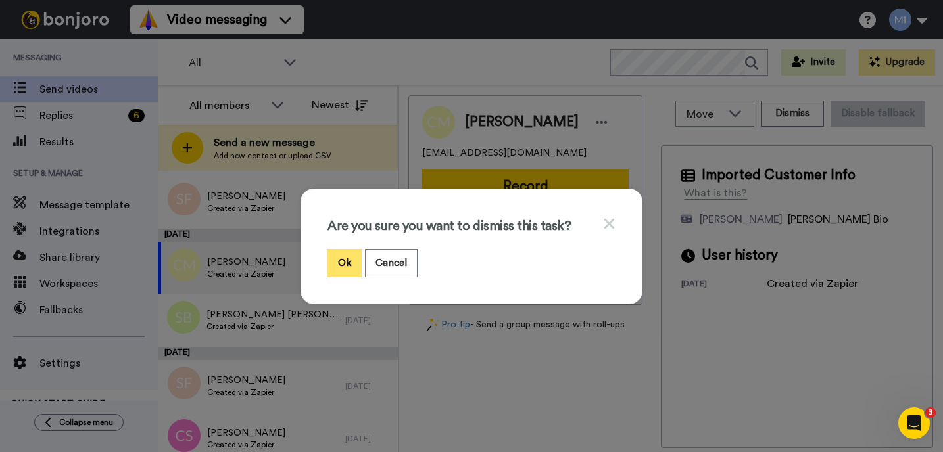
click at [347, 252] on button "Ok" at bounding box center [344, 263] width 34 height 28
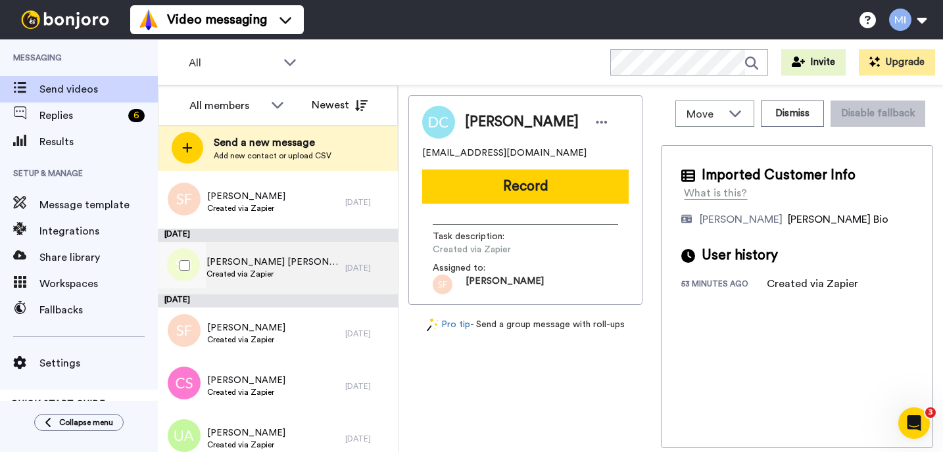
click at [311, 258] on div "Sam Brian Created via Zapier" at bounding box center [251, 268] width 187 height 53
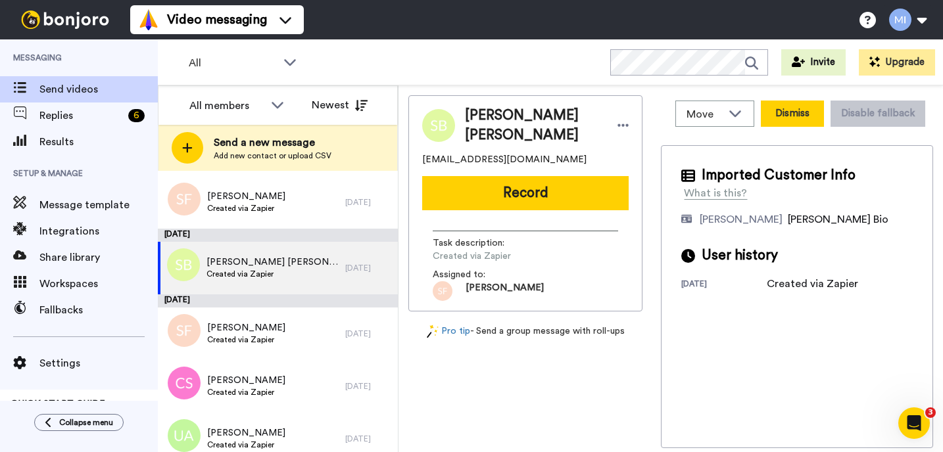
click at [800, 103] on button "Dismiss" at bounding box center [792, 114] width 63 height 26
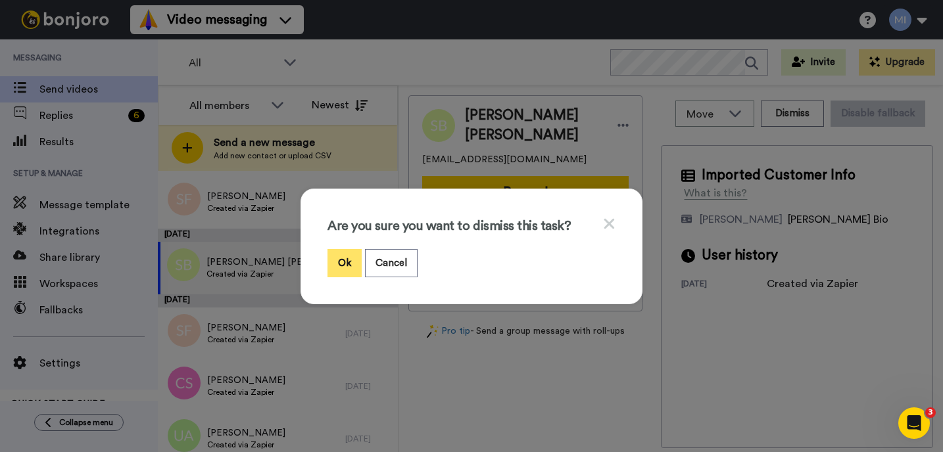
click at [348, 263] on button "Ok" at bounding box center [344, 263] width 34 height 28
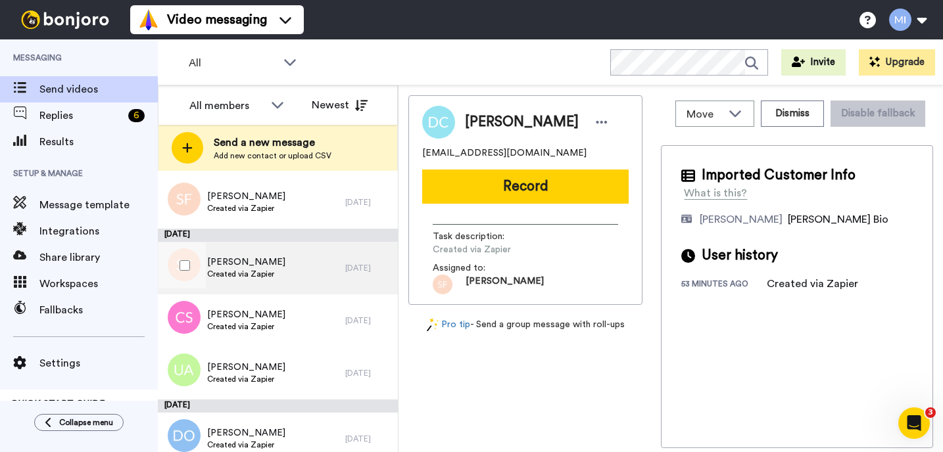
click at [348, 263] on div "19 days ago" at bounding box center [368, 268] width 46 height 11
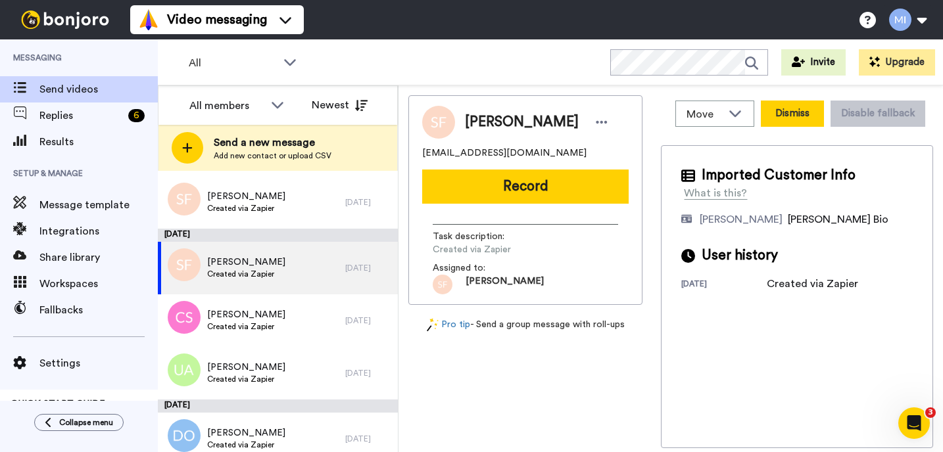
click at [784, 122] on button "Dismiss" at bounding box center [792, 114] width 63 height 26
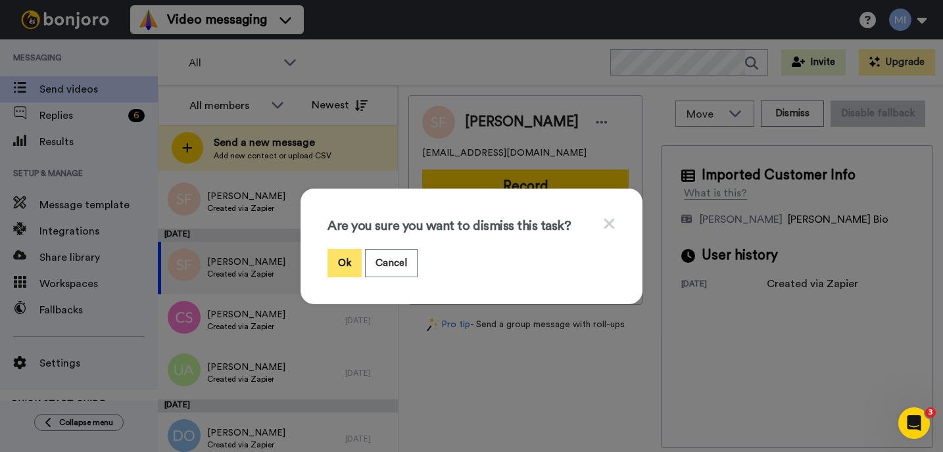
click at [340, 264] on button "Ok" at bounding box center [344, 263] width 34 height 28
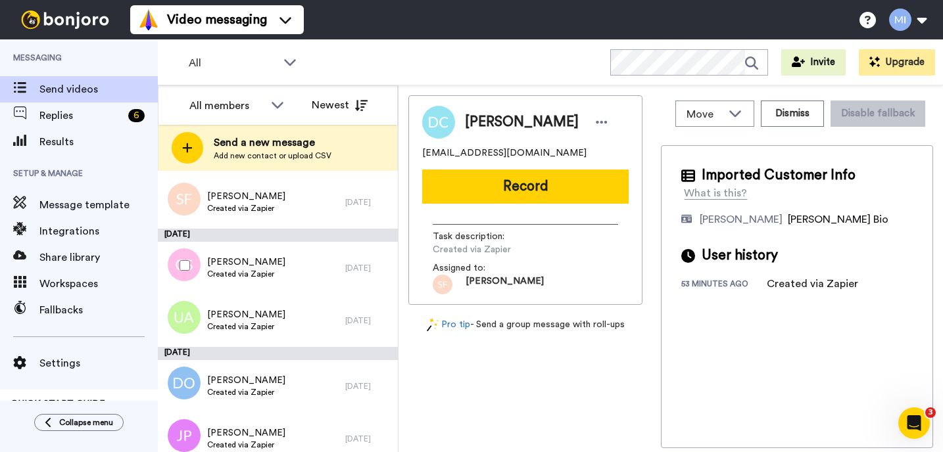
click at [306, 280] on div "Claire Savage Created via Zapier" at bounding box center [251, 268] width 187 height 53
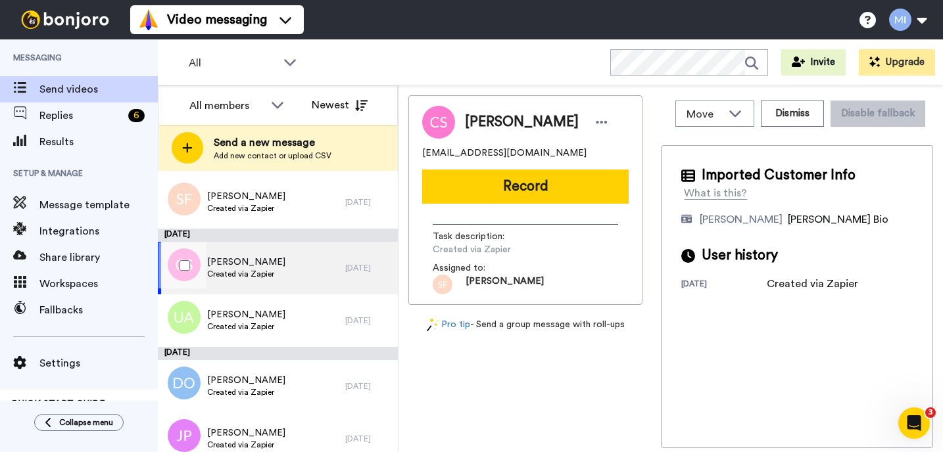
scroll to position [9250, 0]
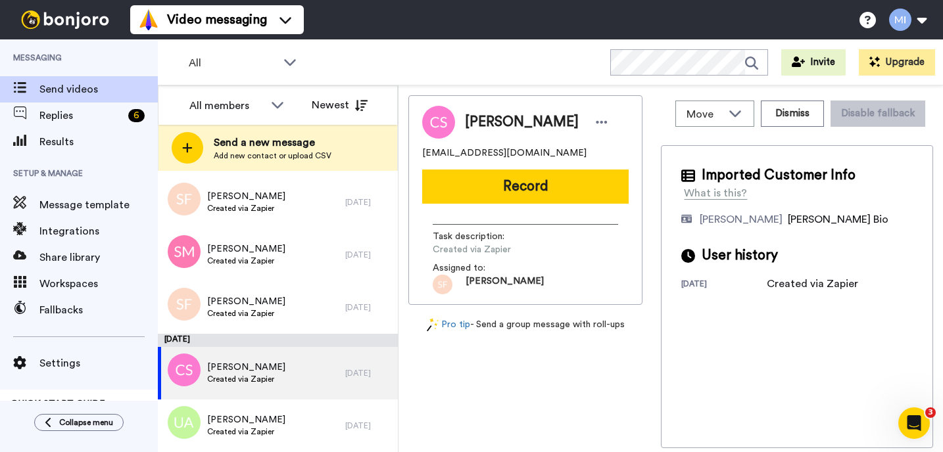
click at [784, 128] on div "Move WORKSPACES View all Default Task List Marjorie's Migrated Workspace Prospe…" at bounding box center [797, 113] width 272 height 37
click at [784, 118] on button "Dismiss" at bounding box center [792, 114] width 63 height 26
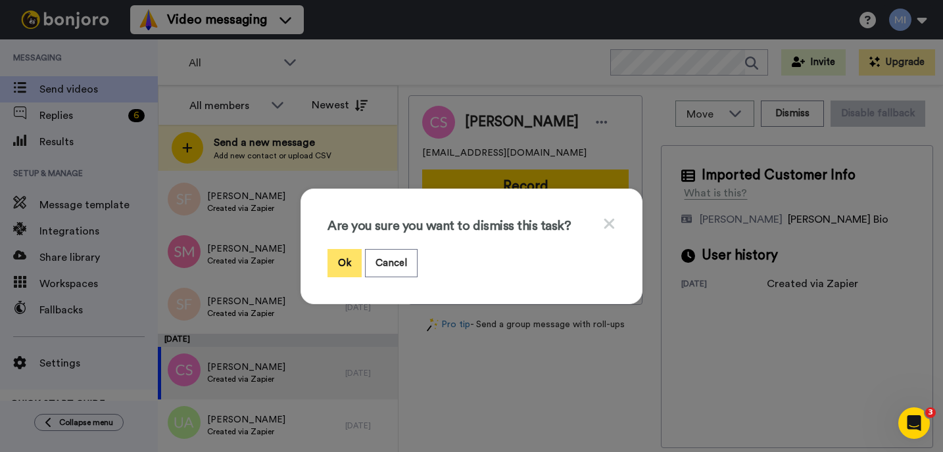
click at [333, 266] on button "Ok" at bounding box center [344, 263] width 34 height 28
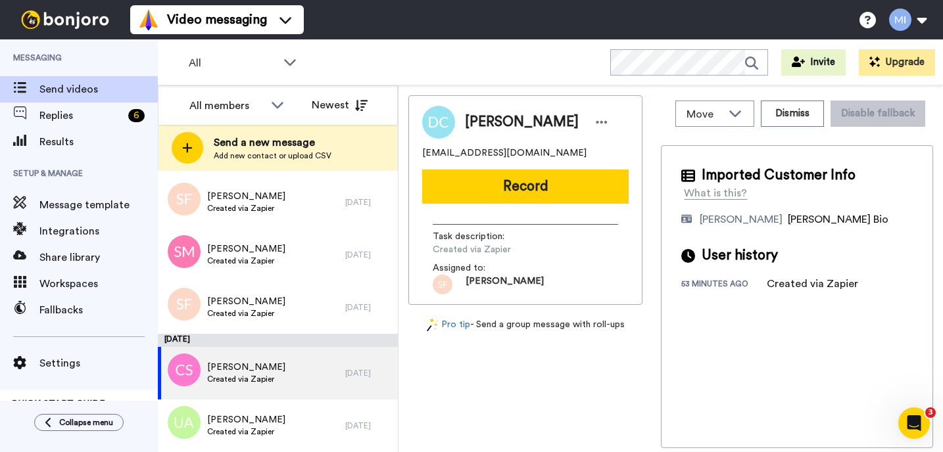
click at [290, 367] on div "Claire Savage Created via Zapier" at bounding box center [251, 373] width 187 height 53
click at [780, 115] on button "Dismiss" at bounding box center [792, 114] width 63 height 26
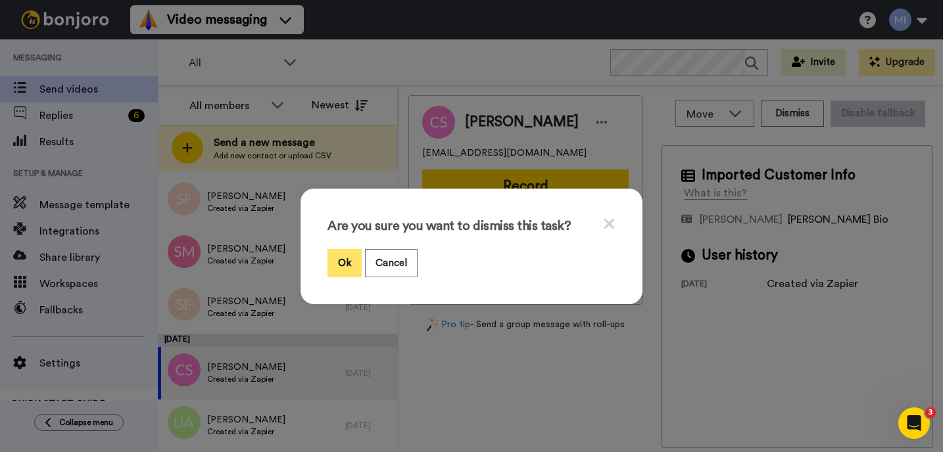
click at [354, 258] on button "Ok" at bounding box center [344, 263] width 34 height 28
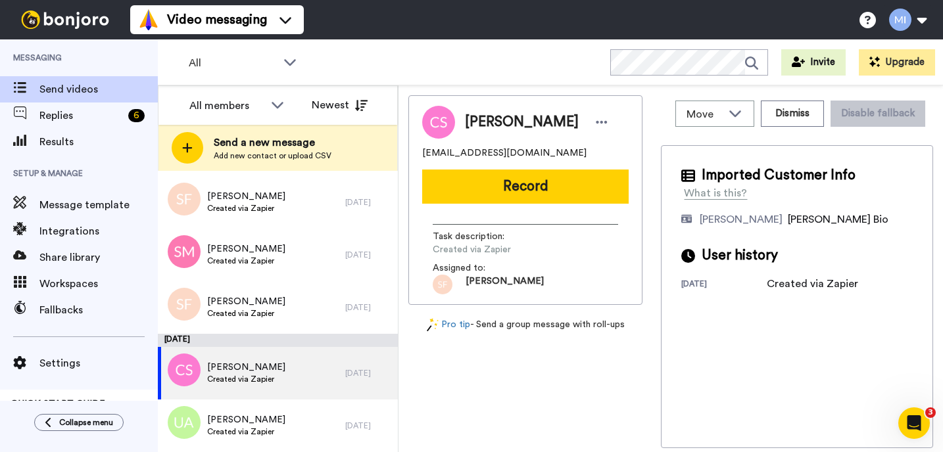
click at [444, 366] on div "Claire Savage clairesavage@gmail.com Record Task description : Created via Zapi…" at bounding box center [525, 271] width 234 height 353
click at [320, 388] on div "Claire Savage Created via Zapier" at bounding box center [251, 373] width 187 height 53
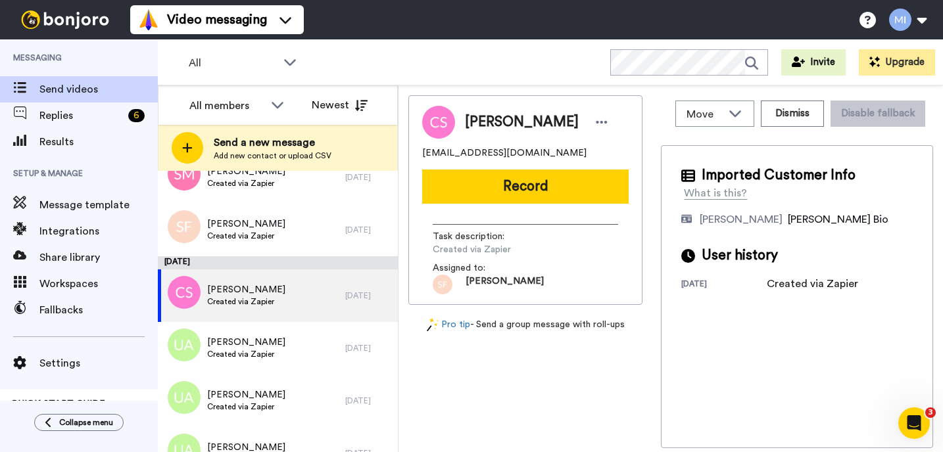
scroll to position [9329, 0]
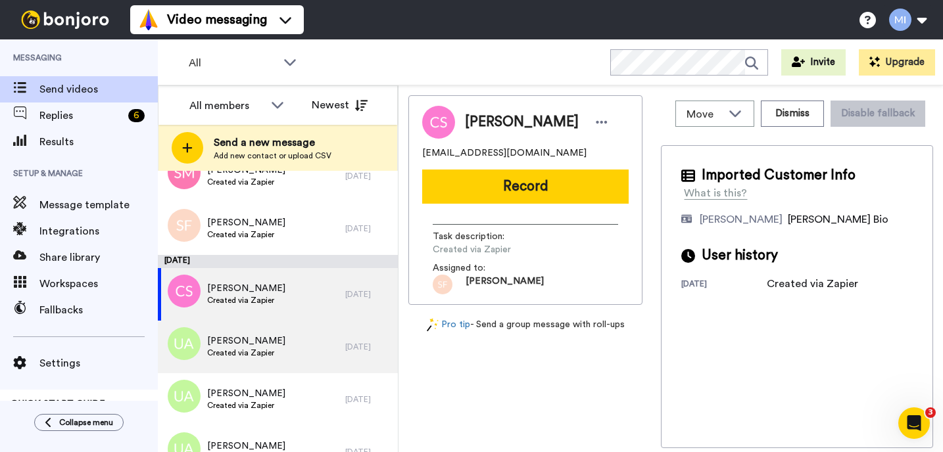
click at [329, 361] on div "Uzy Asghar Created via Zapier" at bounding box center [251, 347] width 187 height 53
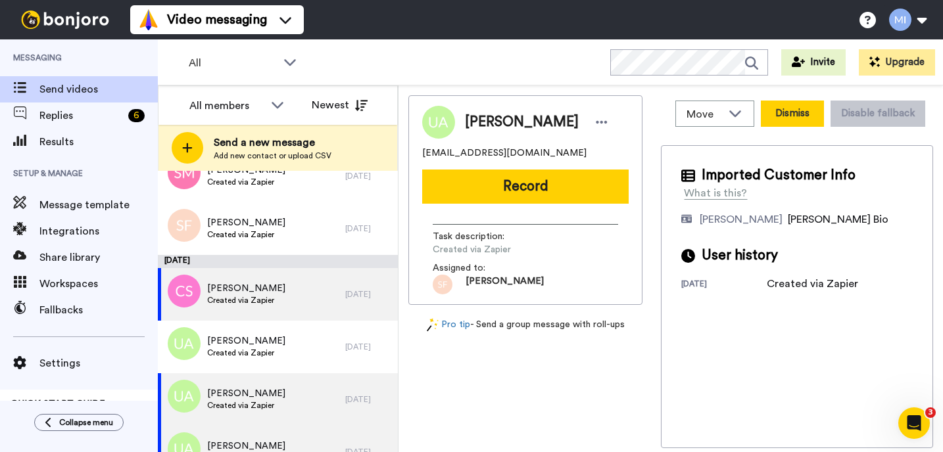
click at [805, 114] on button "Dismiss" at bounding box center [792, 114] width 63 height 26
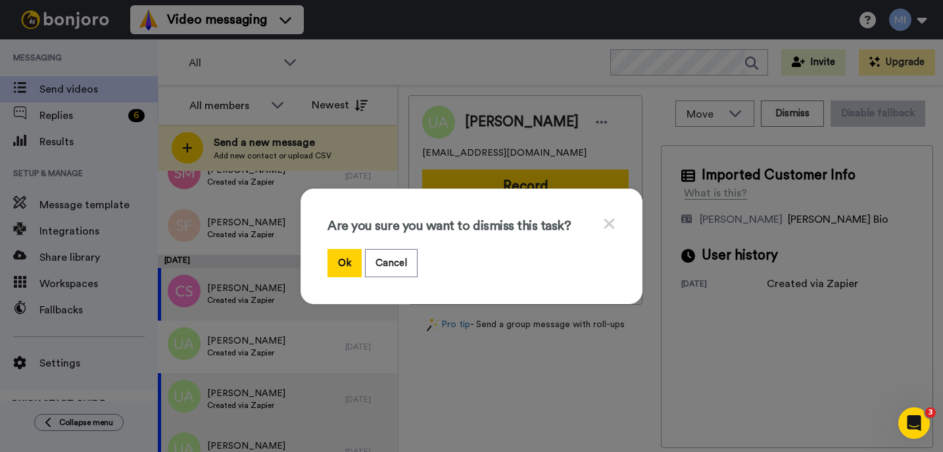
click at [367, 389] on div "Are you sure you want to dismiss this task? Ok Cancel" at bounding box center [471, 226] width 943 height 452
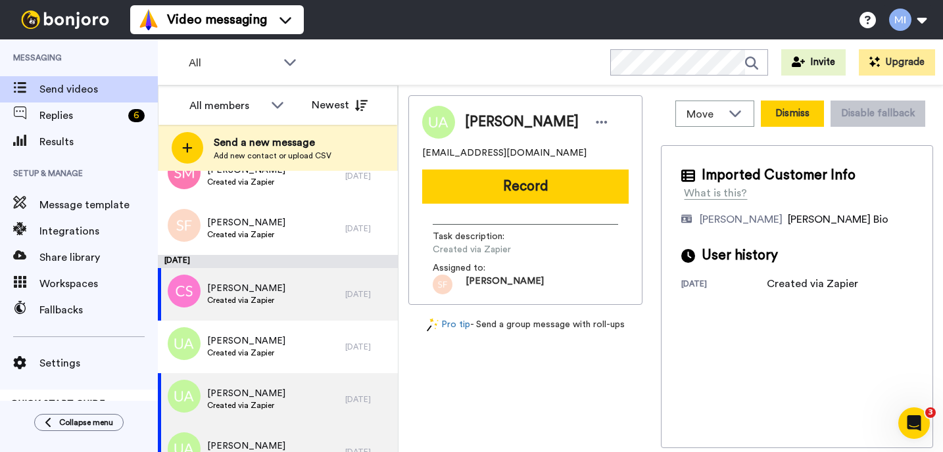
click at [781, 112] on button "Dismiss" at bounding box center [792, 114] width 63 height 26
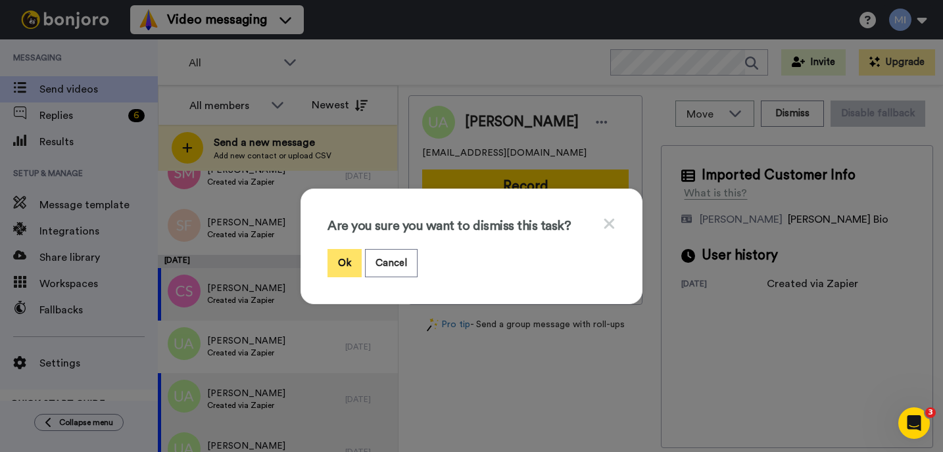
click at [341, 261] on button "Ok" at bounding box center [344, 263] width 34 height 28
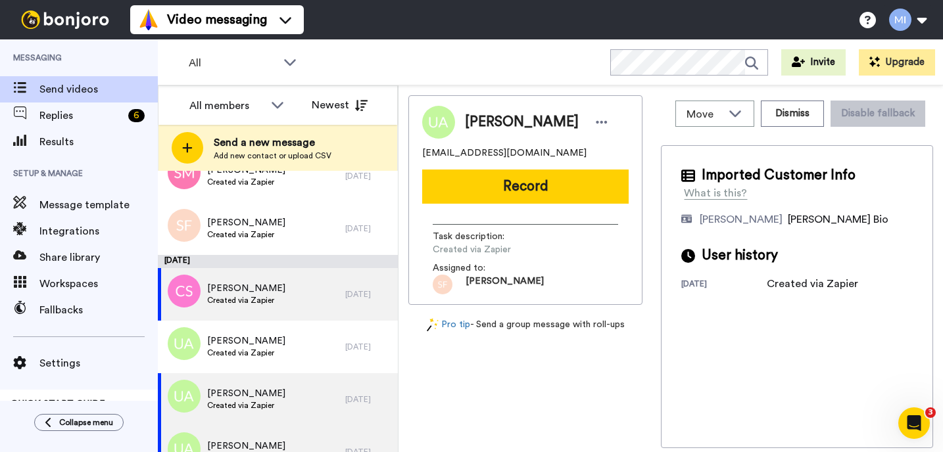
click at [446, 367] on div "Uzy Asghar uzyasghar45@gmail.com Record Task description : Created via Zapier A…" at bounding box center [525, 271] width 234 height 353
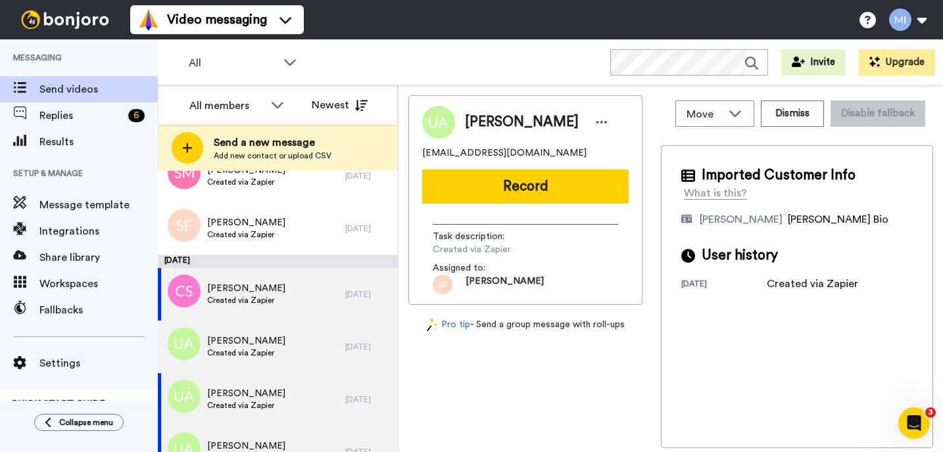
click at [393, 350] on div "Uzy Asghar Created via Zapier 19 days ago" at bounding box center [278, 347] width 240 height 53
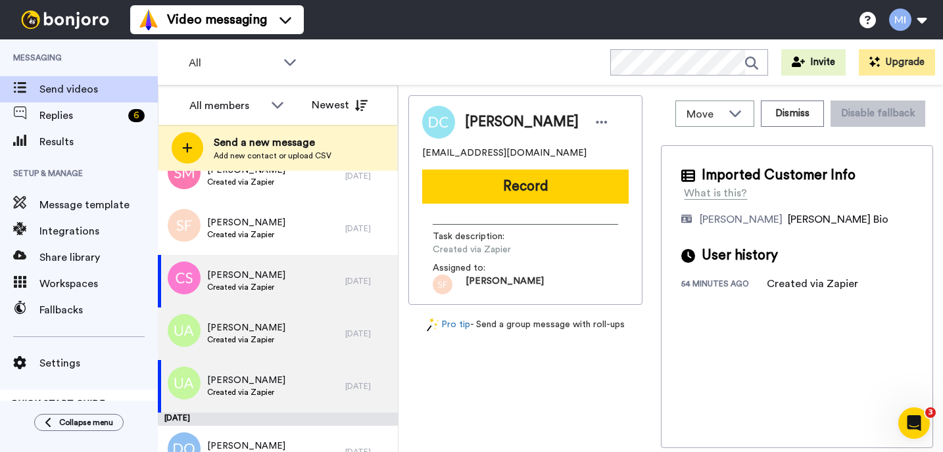
click at [255, 325] on span "Uzy Asghar" at bounding box center [246, 327] width 78 height 13
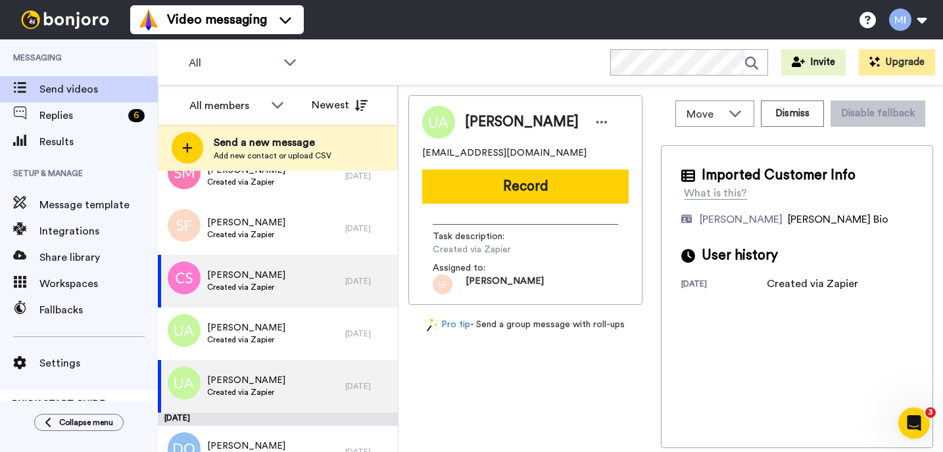
click at [270, 289] on span "Created via Zapier" at bounding box center [246, 287] width 78 height 11
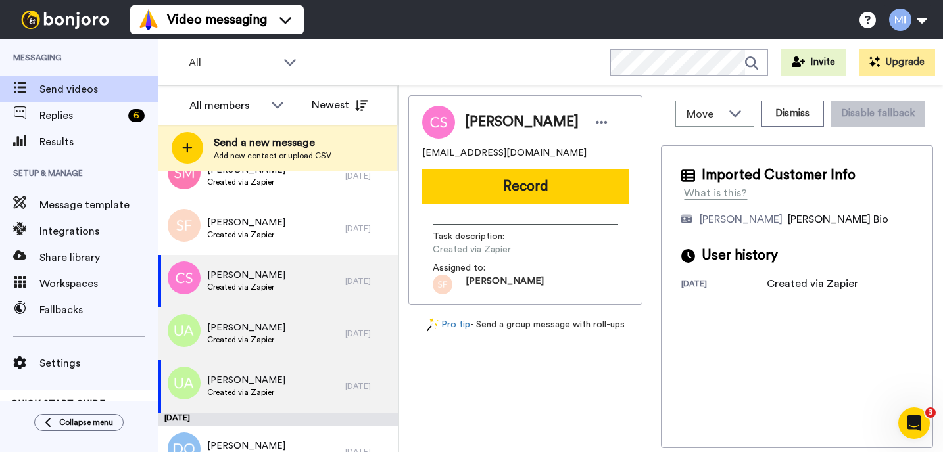
click at [330, 327] on div "Uzy Asghar Created via Zapier" at bounding box center [251, 334] width 187 height 53
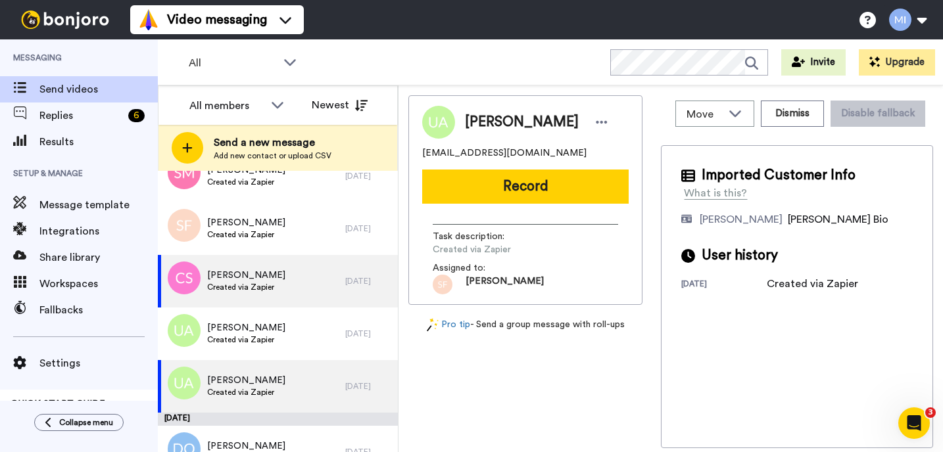
click at [335, 381] on div "Uzy Asghar Created via Zapier" at bounding box center [251, 386] width 187 height 53
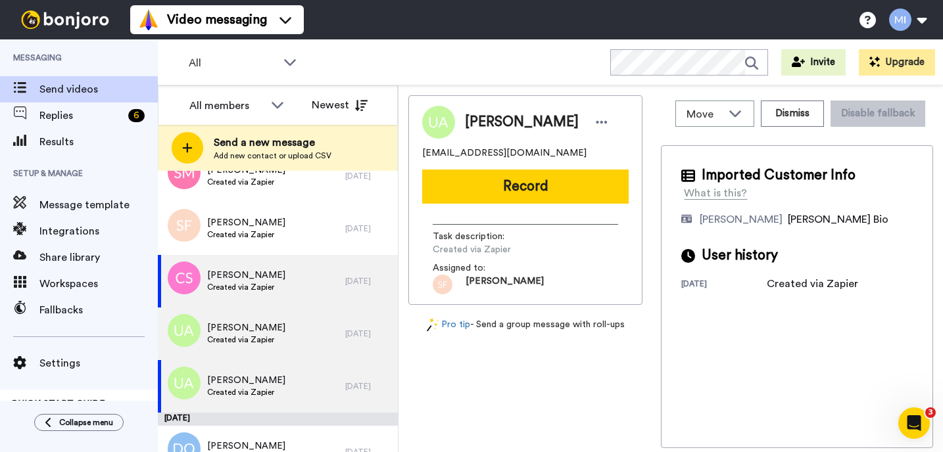
click at [330, 339] on div "Uzy Asghar Created via Zapier" at bounding box center [251, 334] width 187 height 53
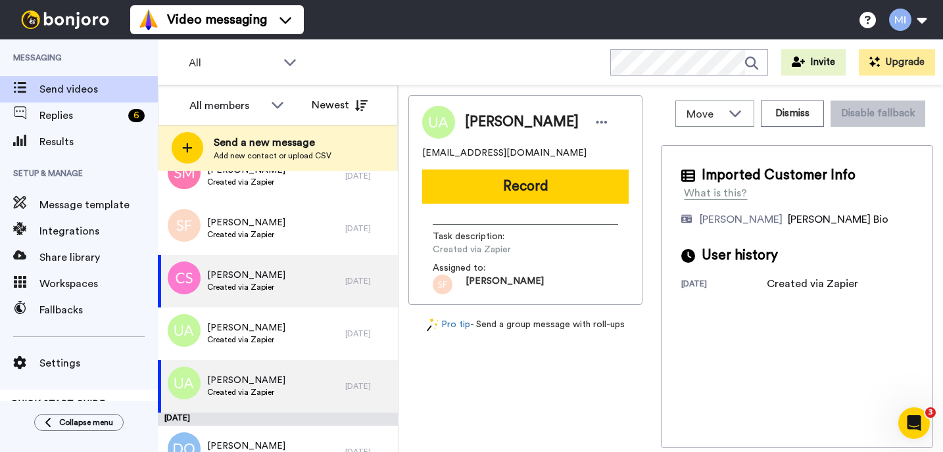
click at [349, 288] on div "Claire Savage Created via Zapier 19 days ago" at bounding box center [278, 281] width 240 height 53
click at [264, 281] on span "Claire Savage" at bounding box center [246, 275] width 78 height 13
click at [787, 126] on button "Dismiss" at bounding box center [792, 114] width 63 height 26
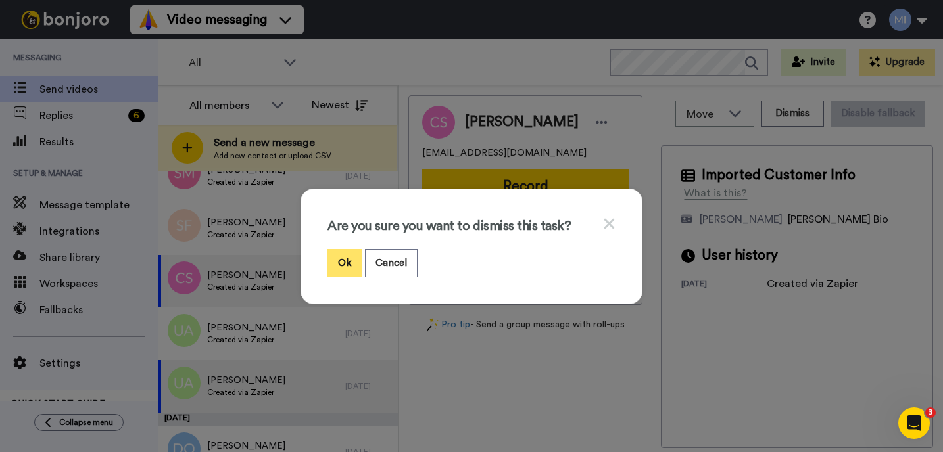
click at [339, 261] on button "Ok" at bounding box center [344, 263] width 34 height 28
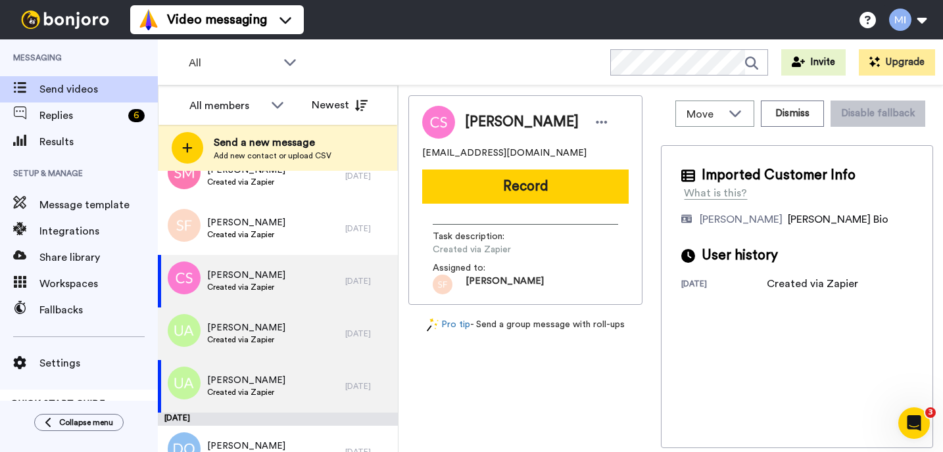
click at [314, 316] on div "Uzy Asghar Created via Zapier" at bounding box center [251, 334] width 187 height 53
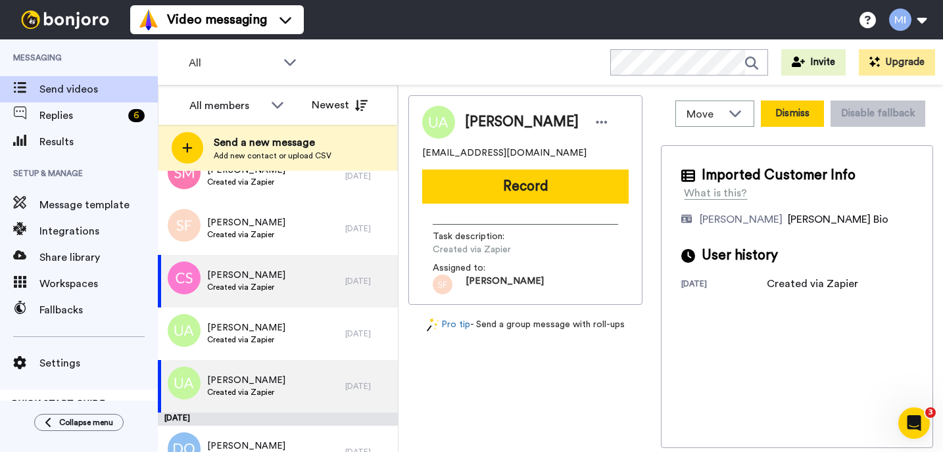
click at [788, 125] on button "Dismiss" at bounding box center [792, 114] width 63 height 26
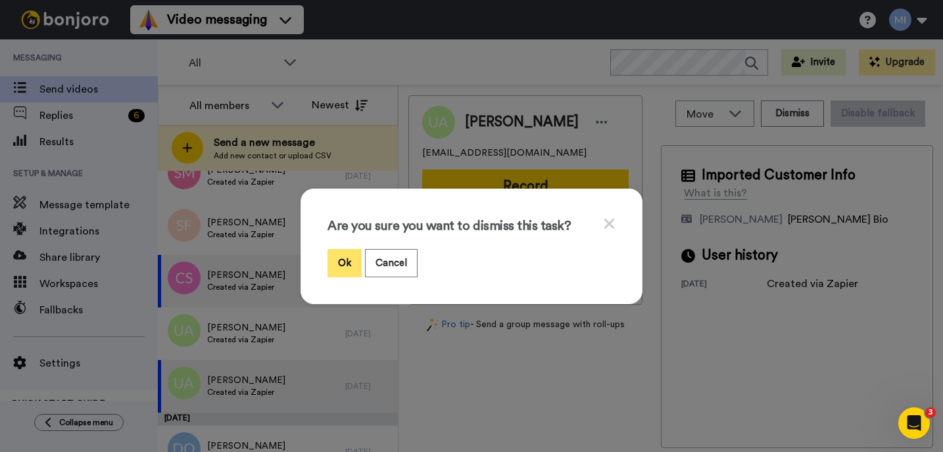
click at [350, 254] on button "Ok" at bounding box center [344, 263] width 34 height 28
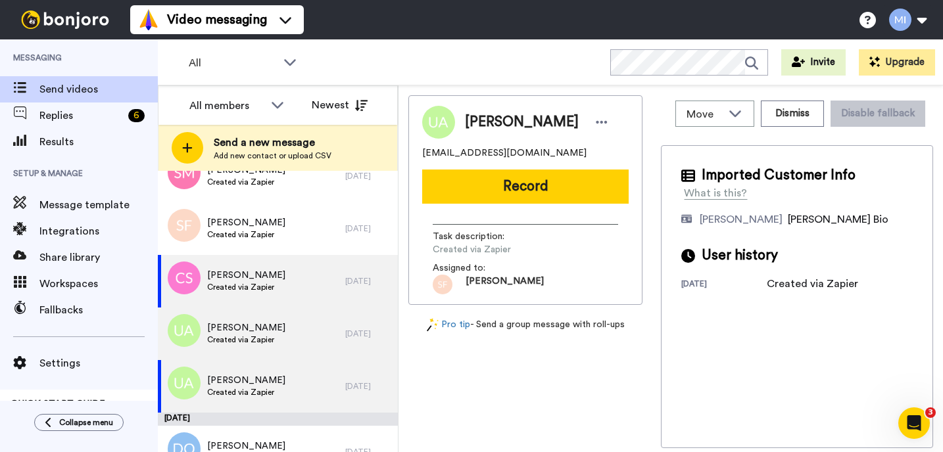
click at [323, 331] on div "Uzy Asghar Created via Zapier" at bounding box center [251, 334] width 187 height 53
click at [346, 310] on div "Uzy Asghar Created via Zapier 19 days ago" at bounding box center [278, 334] width 240 height 53
click at [338, 342] on div "Uzy Asghar Created via Zapier" at bounding box center [251, 334] width 187 height 53
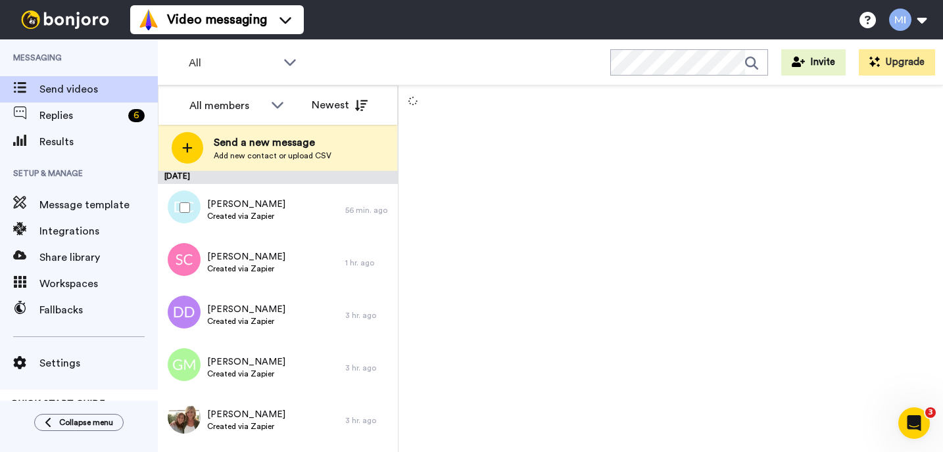
click at [205, 202] on div at bounding box center [181, 208] width 47 height 46
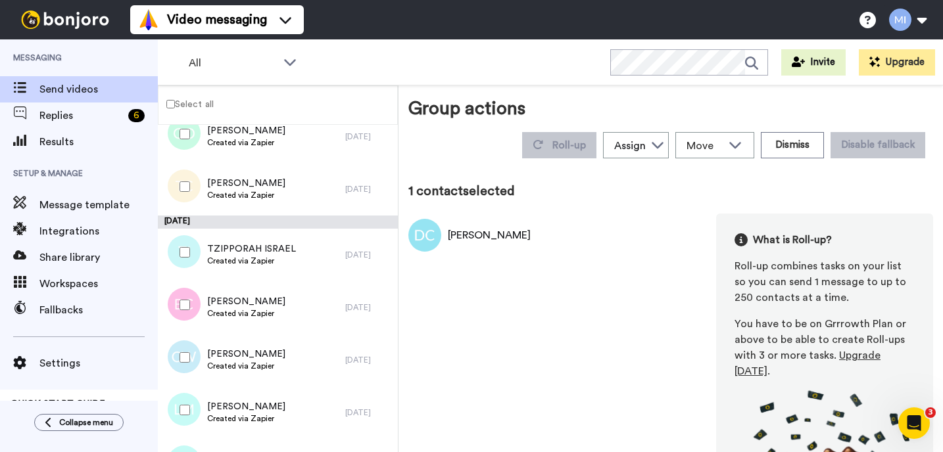
scroll to position [4090, 0]
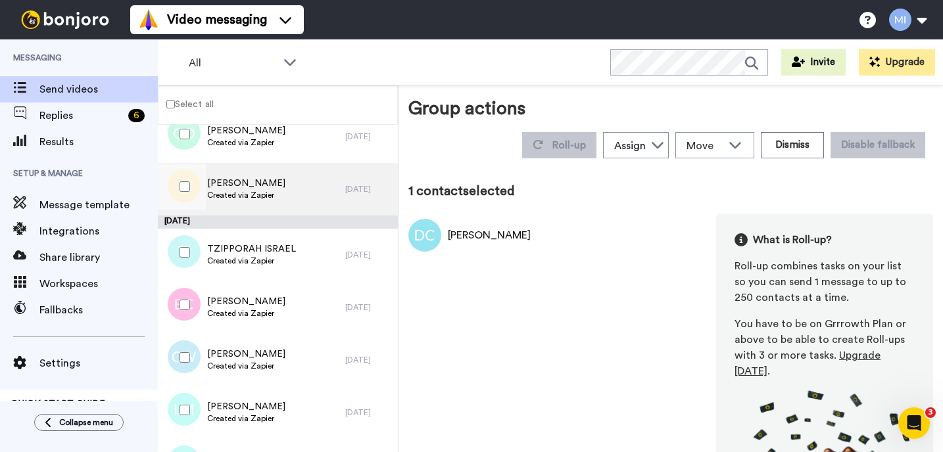
click at [279, 183] on div "[PERSON_NAME] Created via Zapier" at bounding box center [251, 189] width 187 height 53
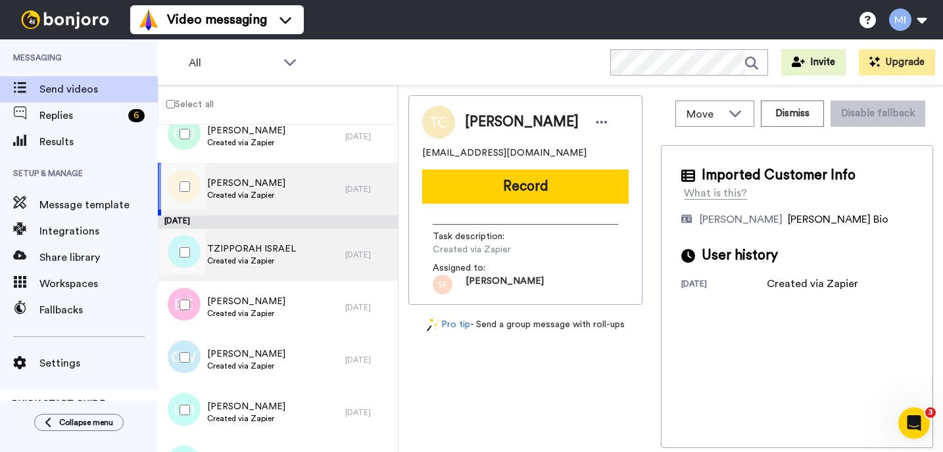
click at [262, 260] on span "Created via Zapier" at bounding box center [251, 261] width 89 height 11
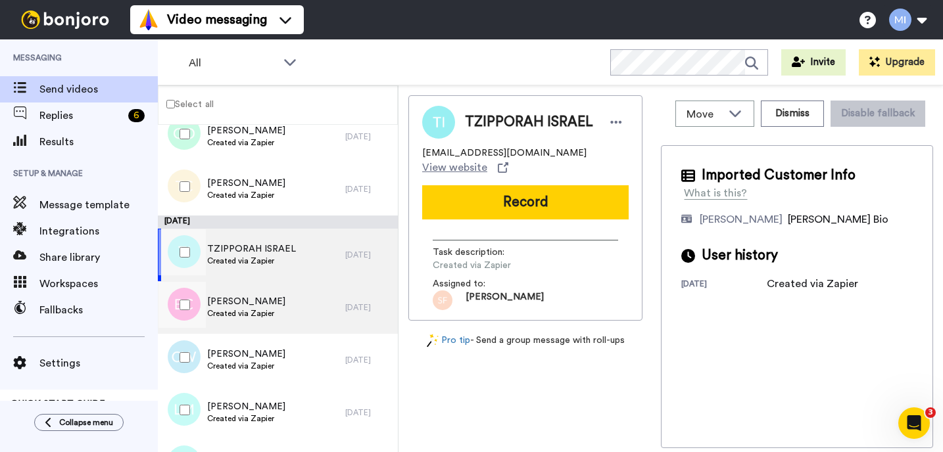
click at [259, 303] on span "[PERSON_NAME]" at bounding box center [246, 301] width 78 height 13
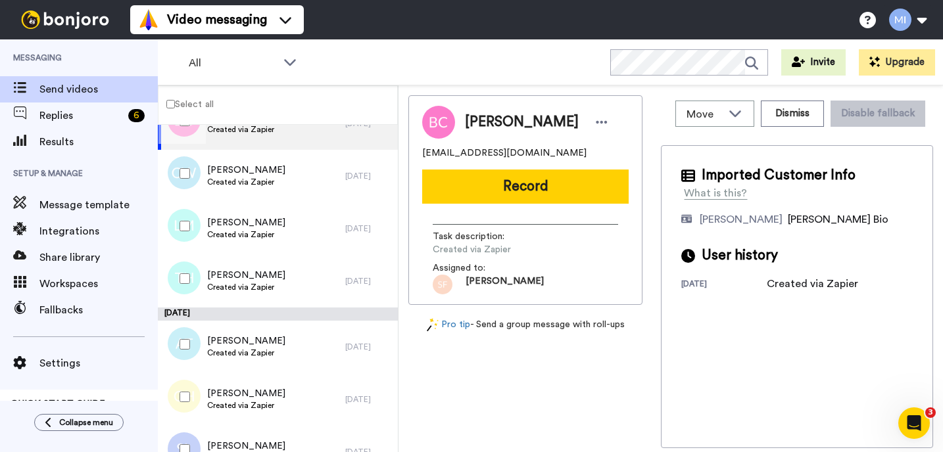
scroll to position [4300, 0]
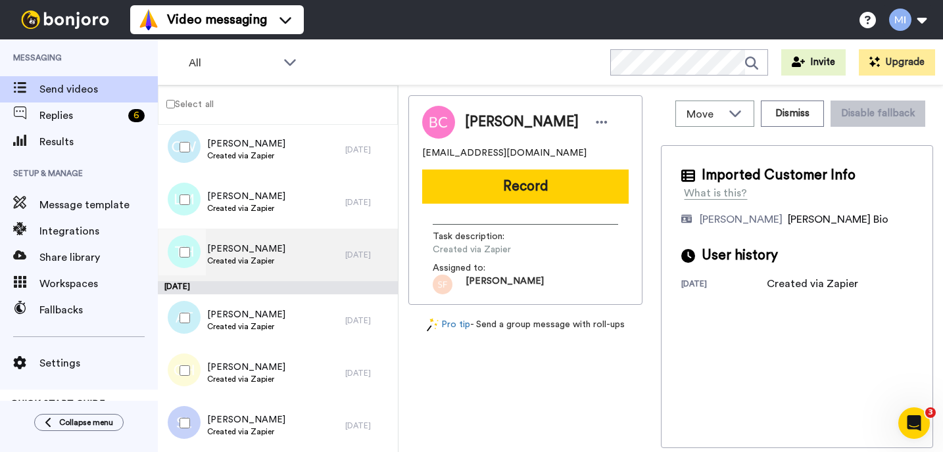
click at [279, 277] on div "[PERSON_NAME] Created via Zapier" at bounding box center [251, 255] width 187 height 53
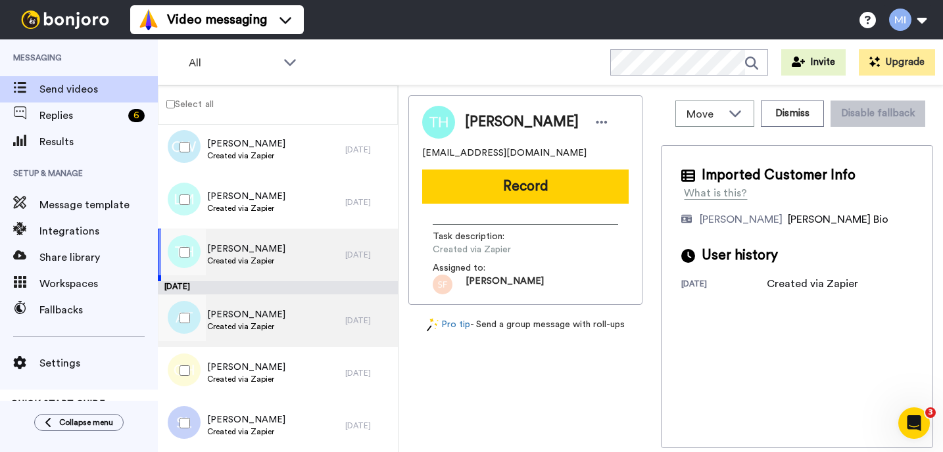
click at [279, 322] on span "Created via Zapier" at bounding box center [246, 326] width 78 height 11
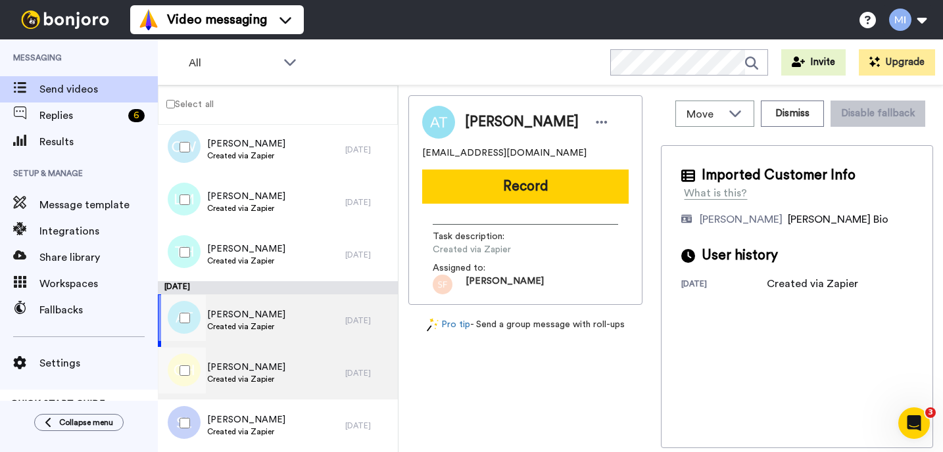
click at [273, 373] on span "[PERSON_NAME]" at bounding box center [246, 367] width 78 height 13
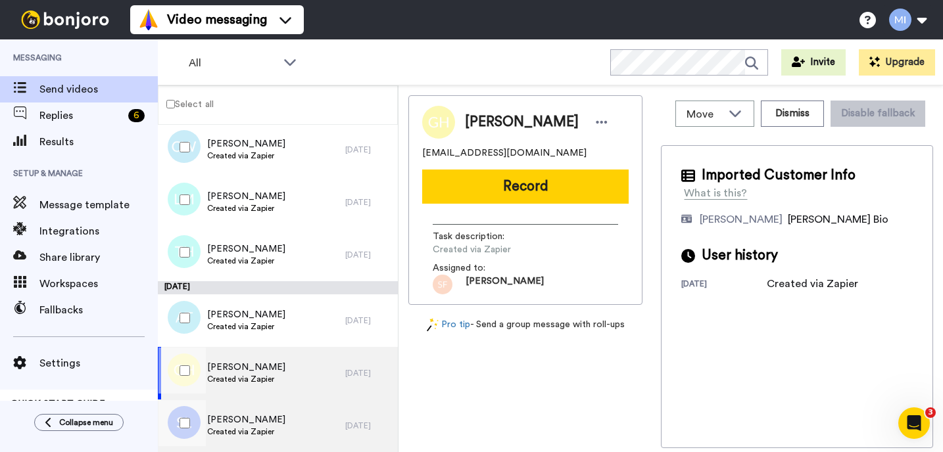
click at [271, 410] on div "[PERSON_NAME] Created via Zapier" at bounding box center [251, 426] width 187 height 53
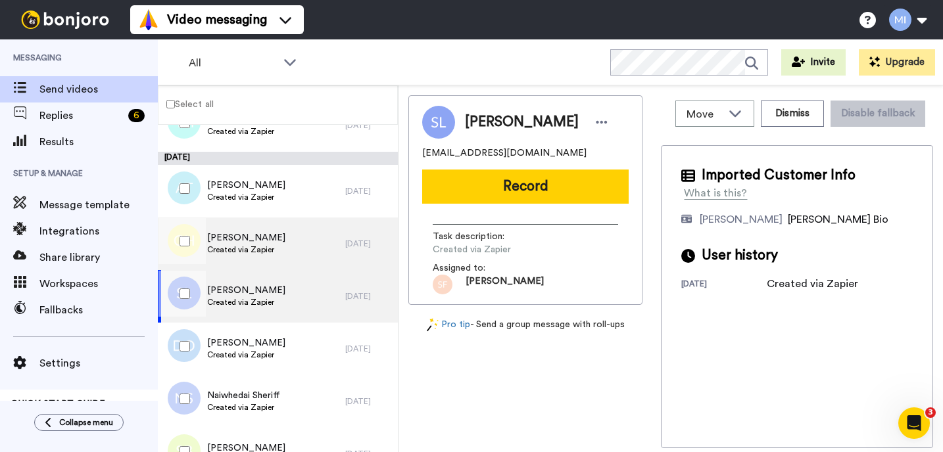
scroll to position [4432, 0]
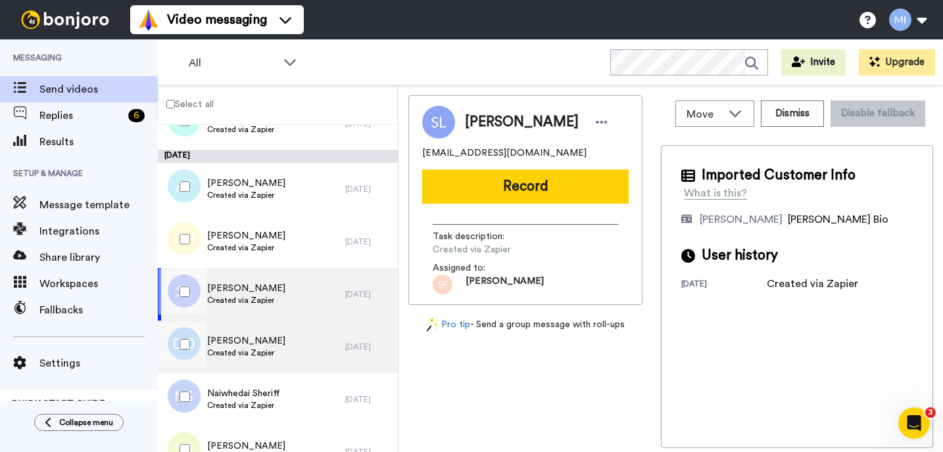
click at [294, 365] on div "[PERSON_NAME] Created via Zapier" at bounding box center [251, 347] width 187 height 53
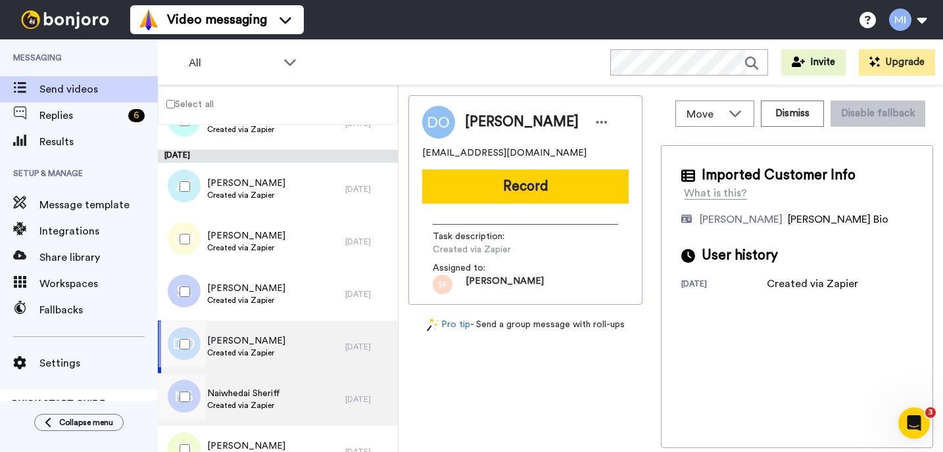
click at [291, 388] on div "Naiwhedai Sheriff Created via Zapier" at bounding box center [251, 399] width 187 height 53
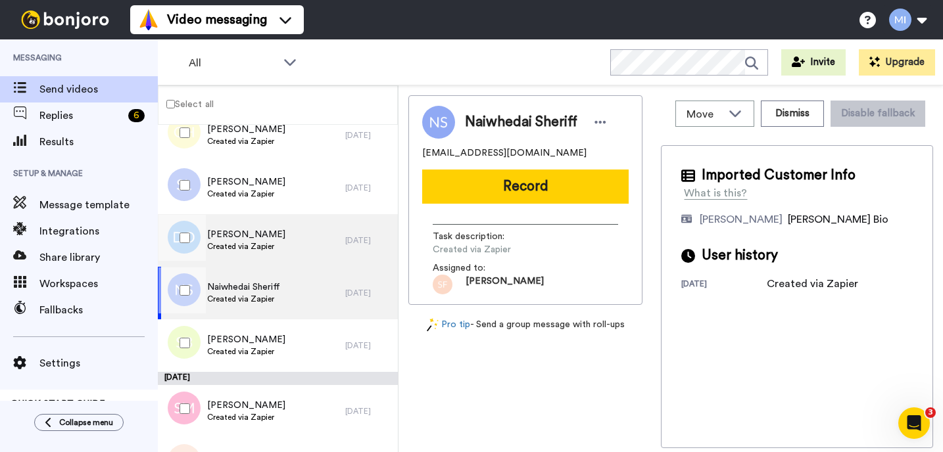
scroll to position [4563, 0]
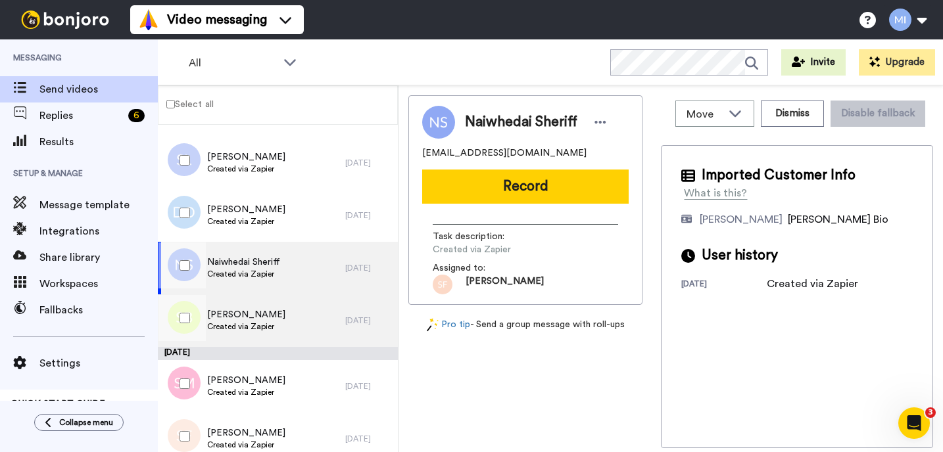
click at [321, 332] on div "[PERSON_NAME] Created via Zapier" at bounding box center [251, 320] width 187 height 53
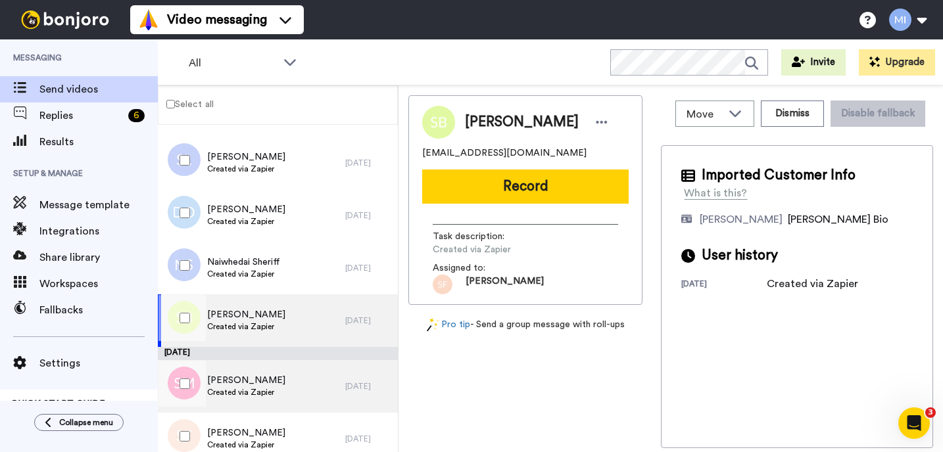
click at [305, 398] on div "[PERSON_NAME] Created via Zapier" at bounding box center [251, 386] width 187 height 53
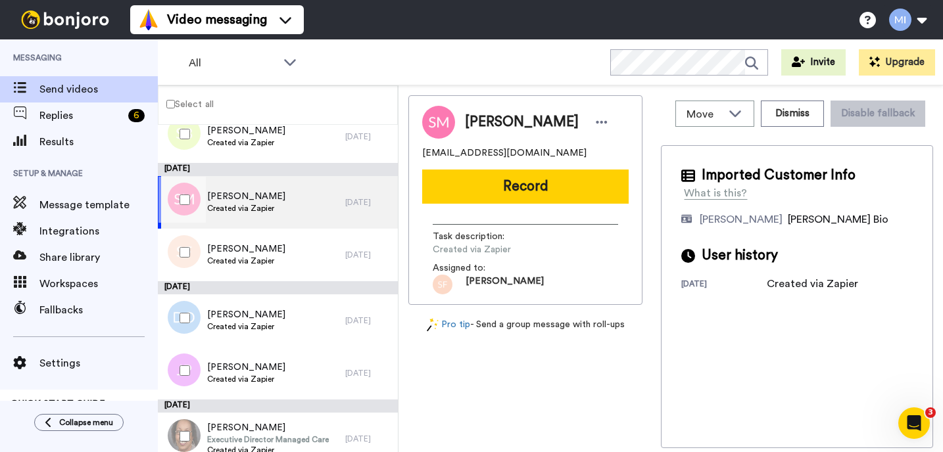
scroll to position [4774, 0]
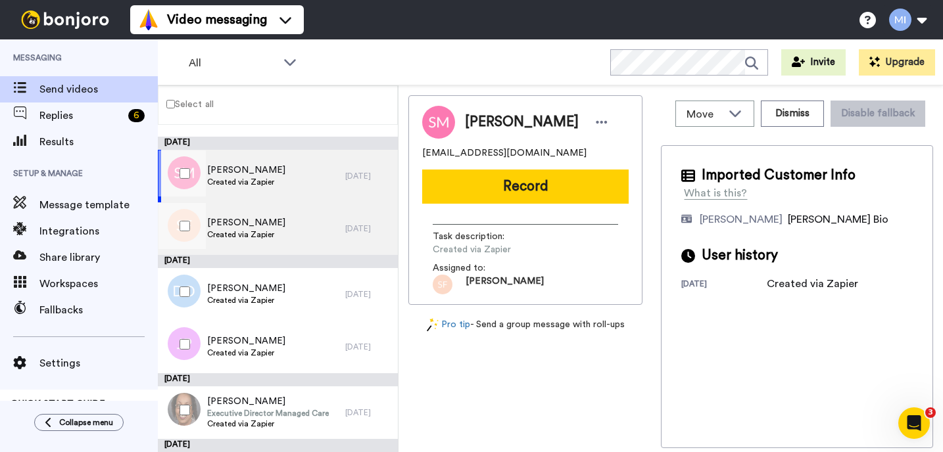
click at [279, 218] on div "[PERSON_NAME] Created via Zapier" at bounding box center [251, 228] width 187 height 53
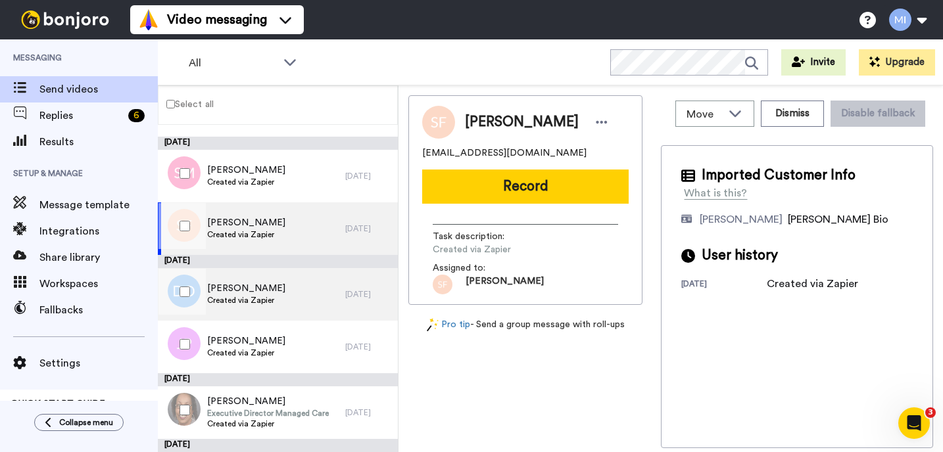
click at [266, 283] on span "[PERSON_NAME]" at bounding box center [246, 288] width 78 height 13
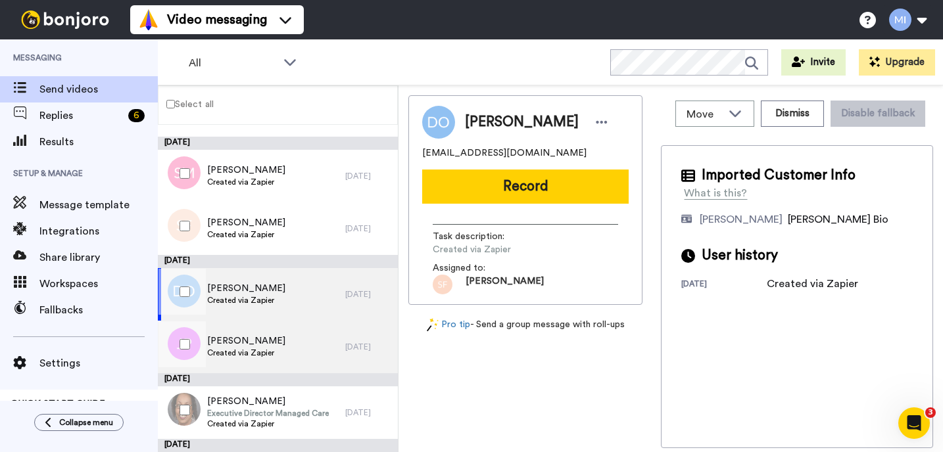
click at [260, 360] on div "[PERSON_NAME] Created via Zapier" at bounding box center [251, 347] width 187 height 53
click at [281, 306] on div "[PERSON_NAME] Created via Zapier" at bounding box center [251, 294] width 187 height 53
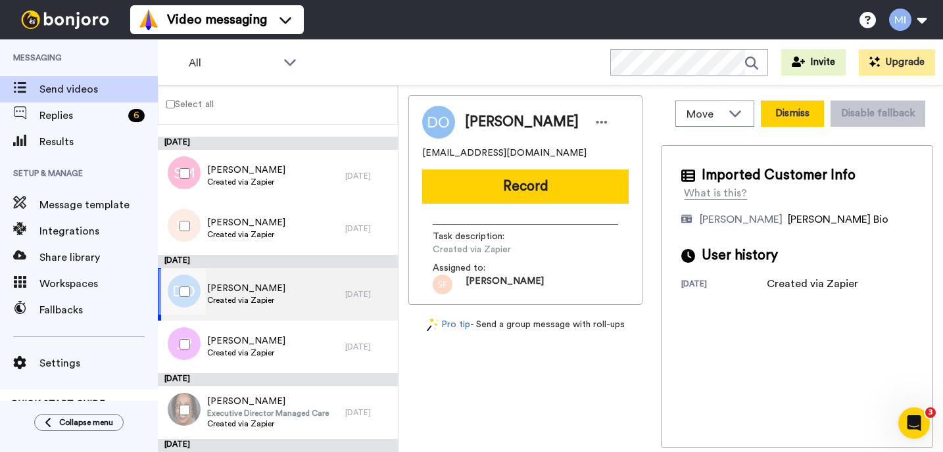
click at [791, 122] on button "Dismiss" at bounding box center [792, 114] width 63 height 26
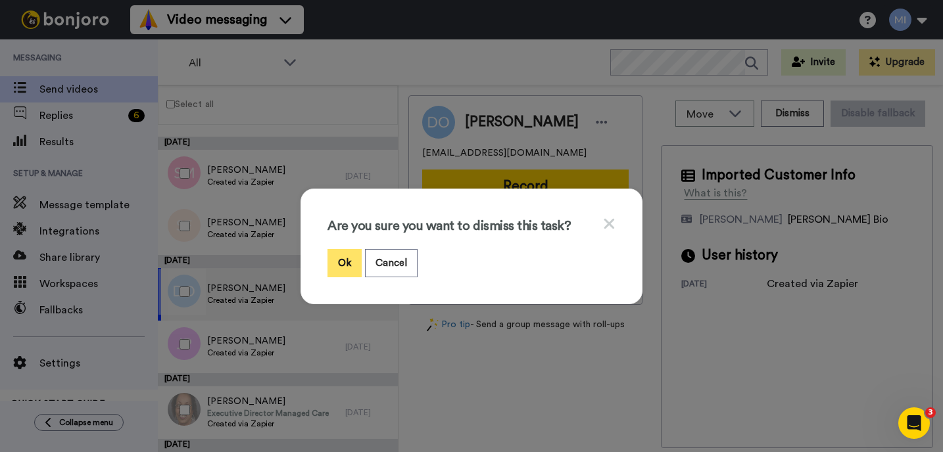
click at [345, 254] on button "Ok" at bounding box center [344, 263] width 34 height 28
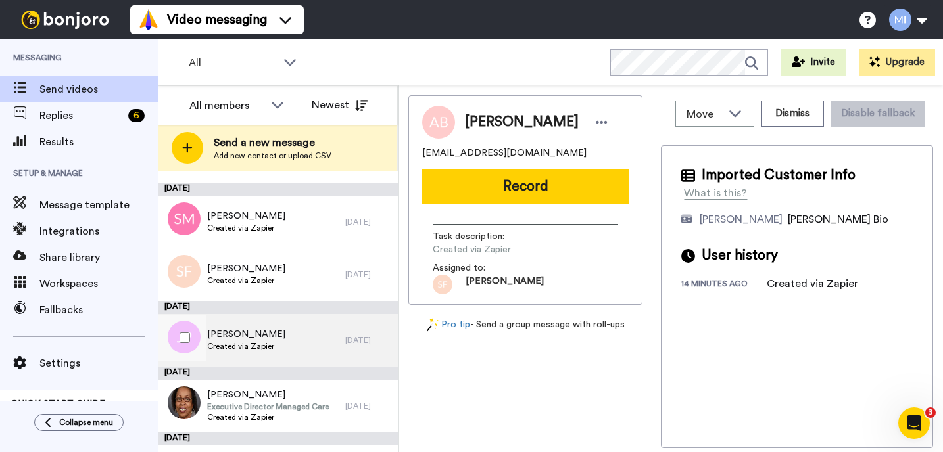
click at [283, 339] on div "[PERSON_NAME] Created via Zapier" at bounding box center [251, 340] width 187 height 53
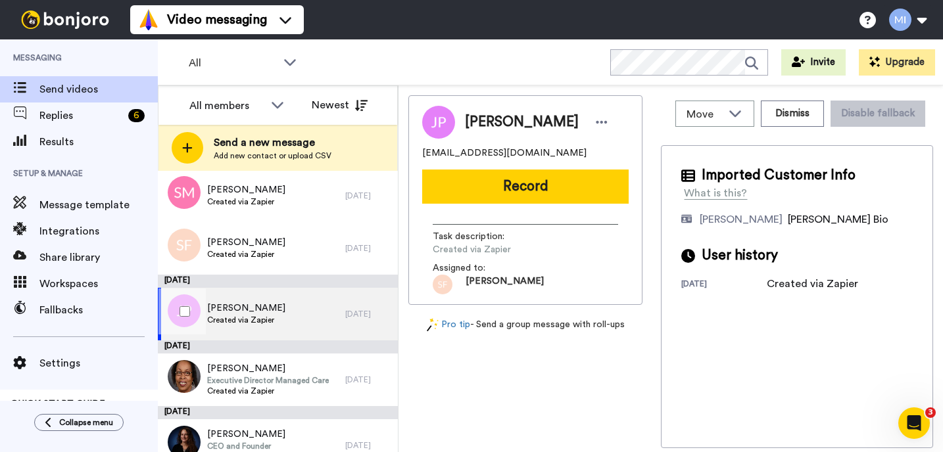
scroll to position [4820, 0]
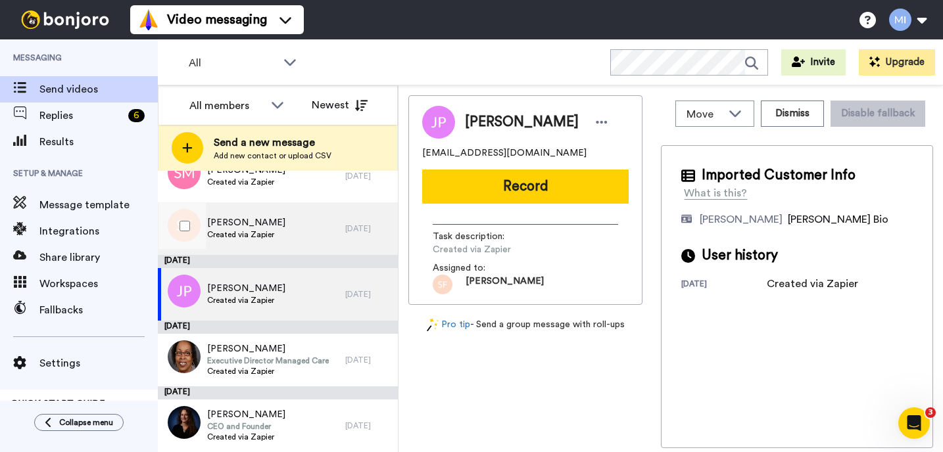
click at [297, 238] on div "[PERSON_NAME] Created via Zapier" at bounding box center [251, 228] width 187 height 53
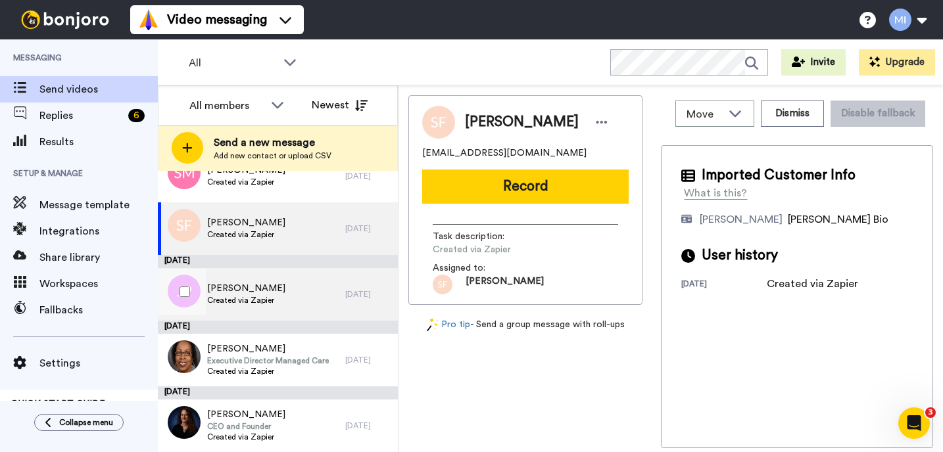
click at [292, 302] on div "[PERSON_NAME] Created via Zapier" at bounding box center [251, 294] width 187 height 53
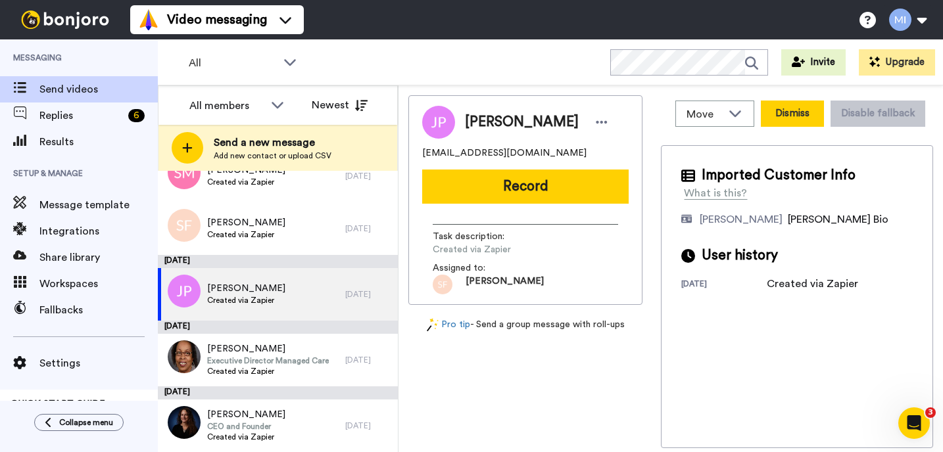
click at [793, 116] on button "Dismiss" at bounding box center [792, 114] width 63 height 26
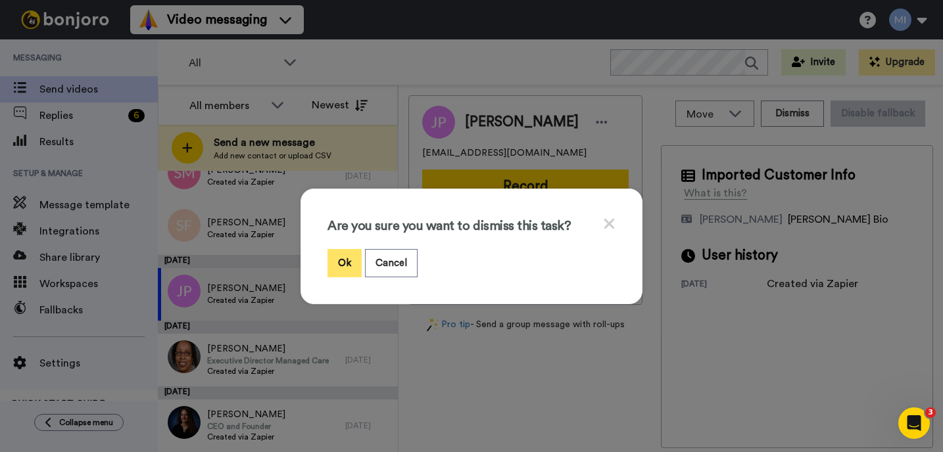
click at [350, 271] on button "Ok" at bounding box center [344, 263] width 34 height 28
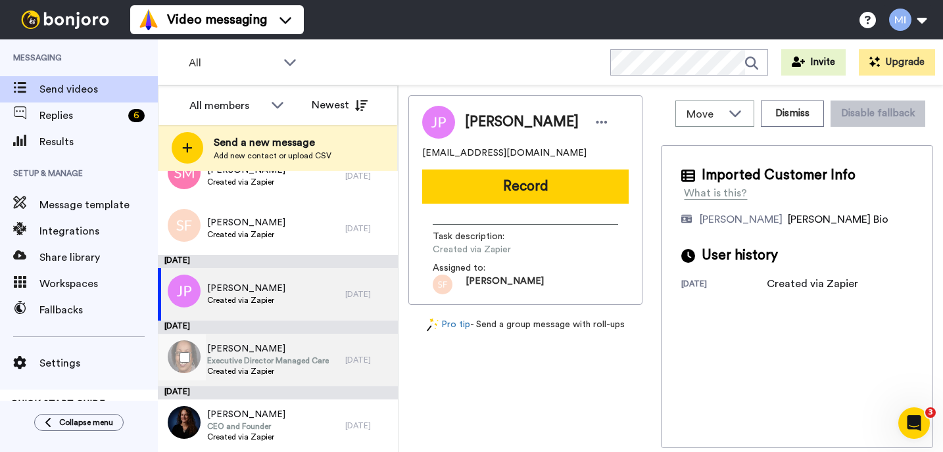
scroll to position [4754, 0]
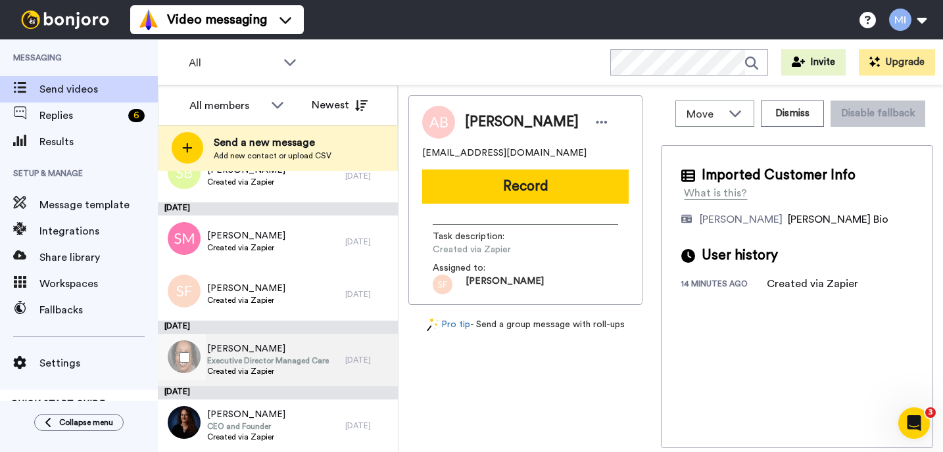
click at [278, 362] on span "Executive Director Managed Care" at bounding box center [268, 361] width 122 height 11
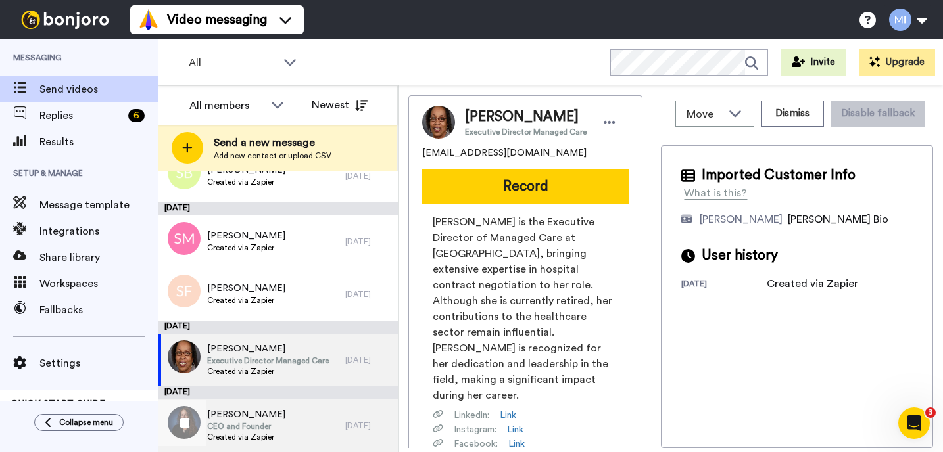
click at [225, 433] on span "Created via Zapier" at bounding box center [246, 437] width 78 height 11
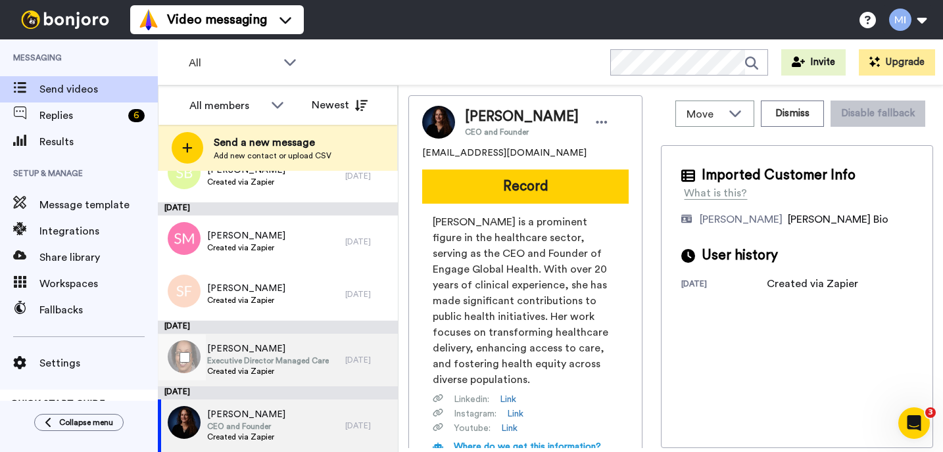
click at [256, 374] on span "Created via Zapier" at bounding box center [268, 371] width 122 height 11
